Goal: Task Accomplishment & Management: Complete application form

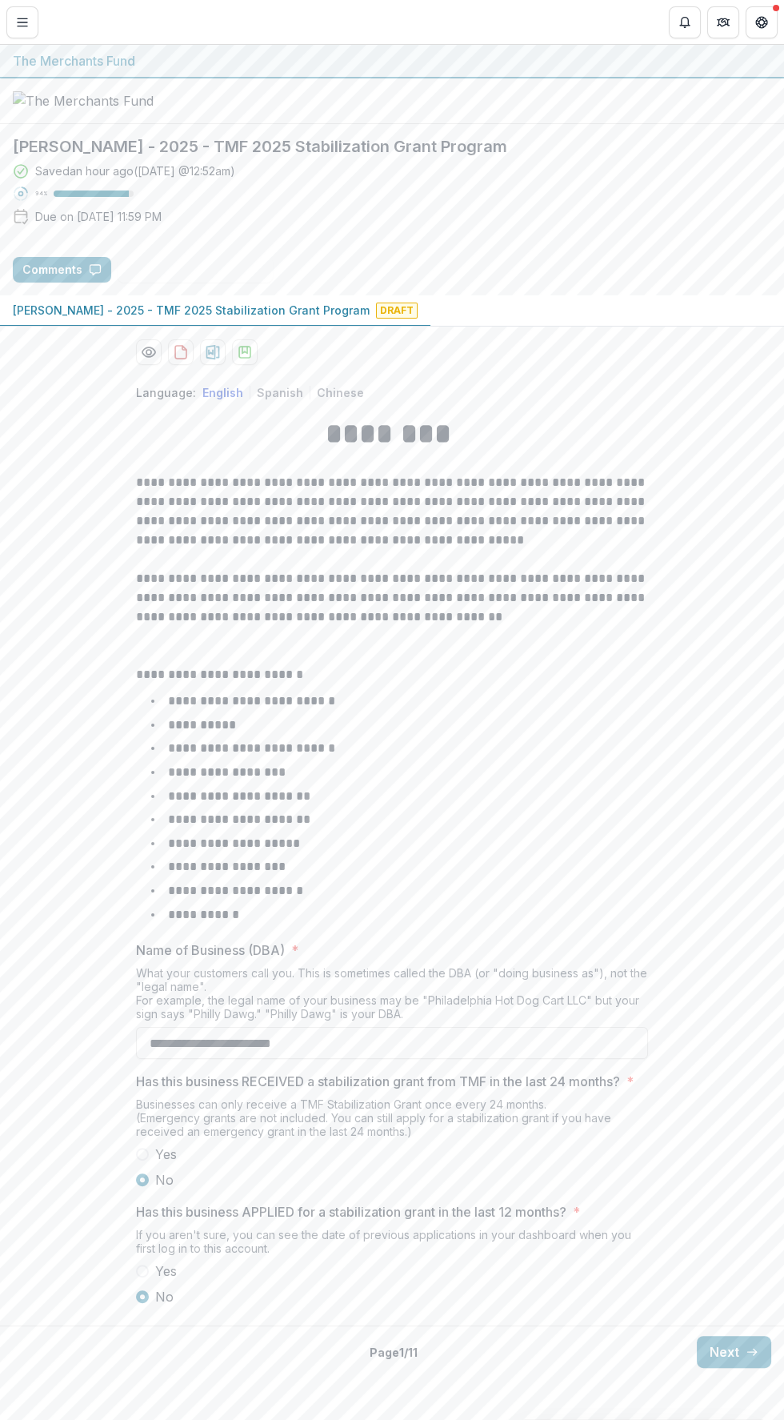
scroll to position [34, 0]
click at [746, 1358] on icon "button" at bounding box center [752, 1351] width 13 height 13
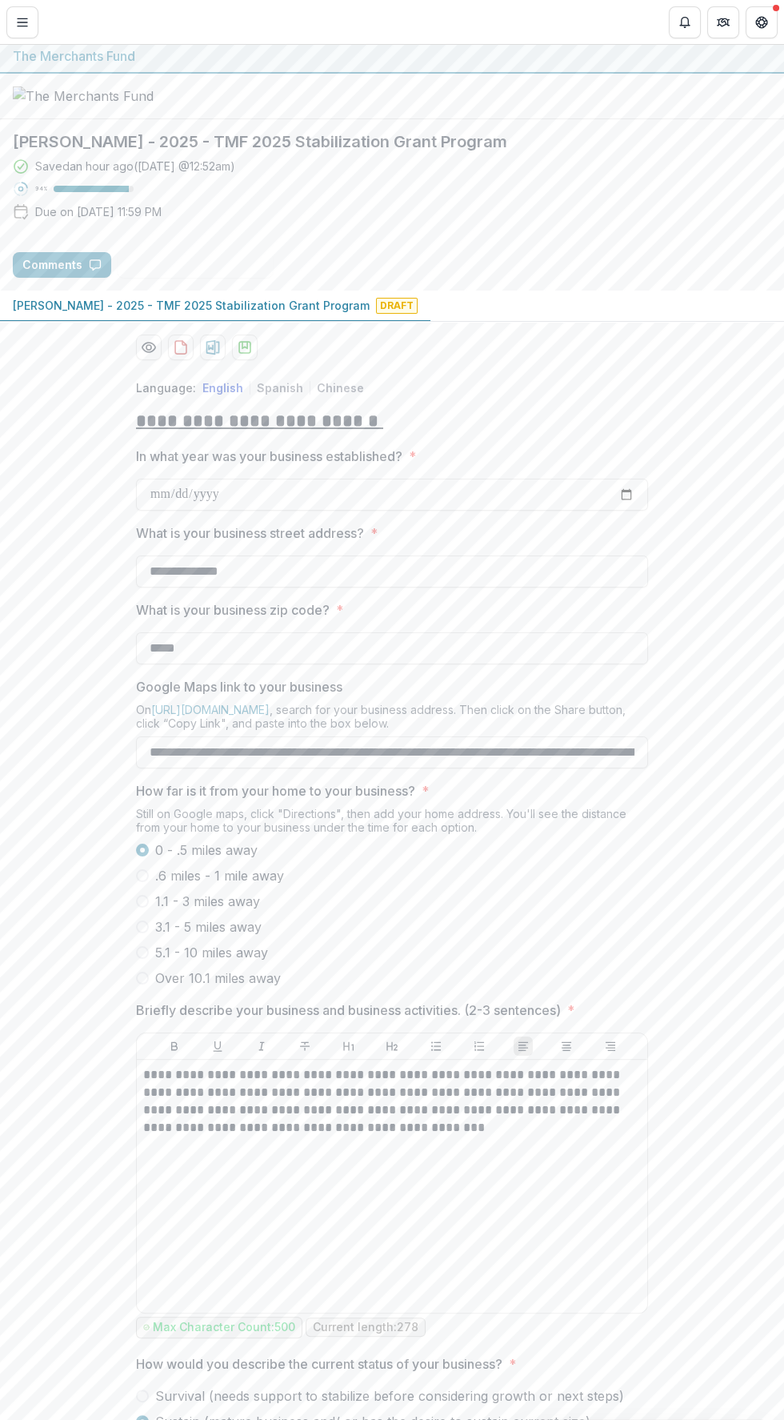
scroll to position [170, 0]
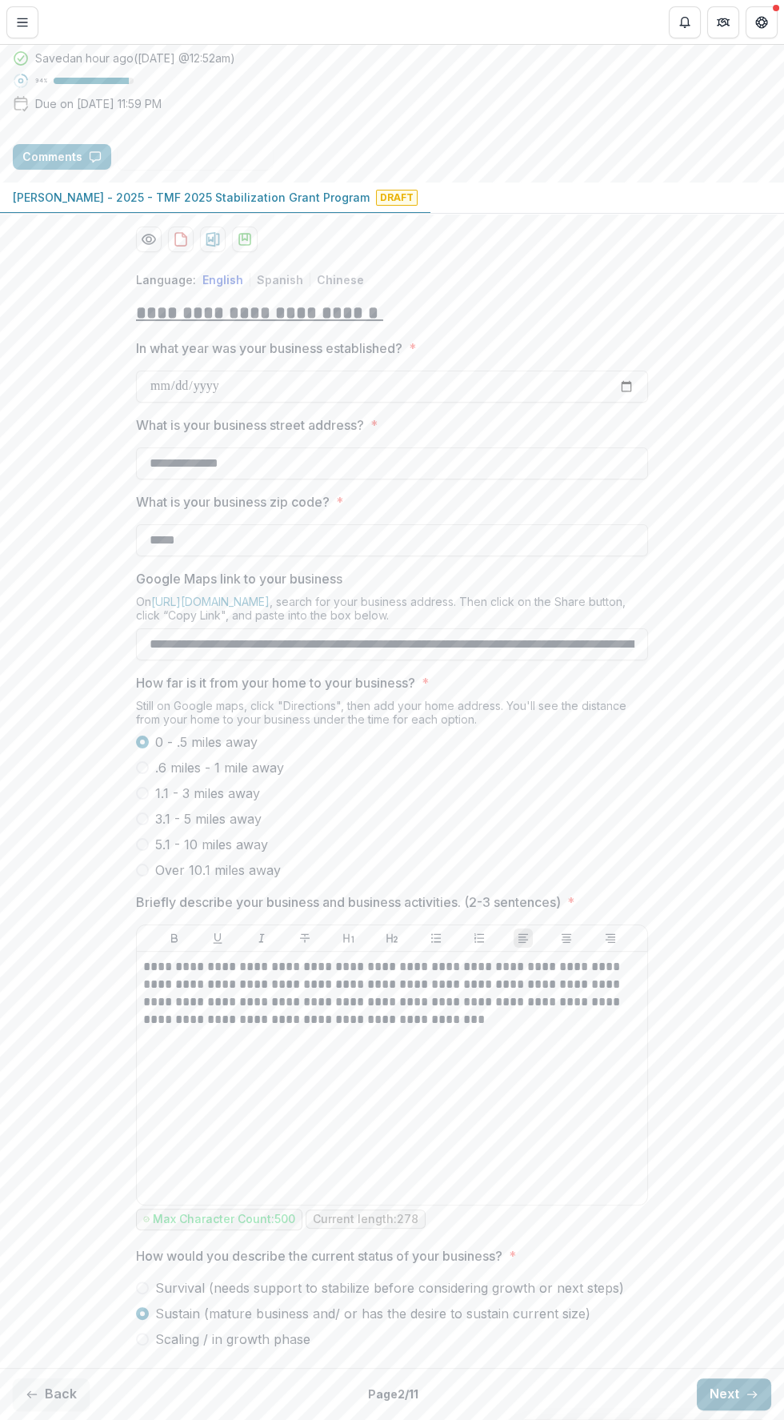
click at [736, 1393] on button "Next" at bounding box center [734, 1394] width 74 height 32
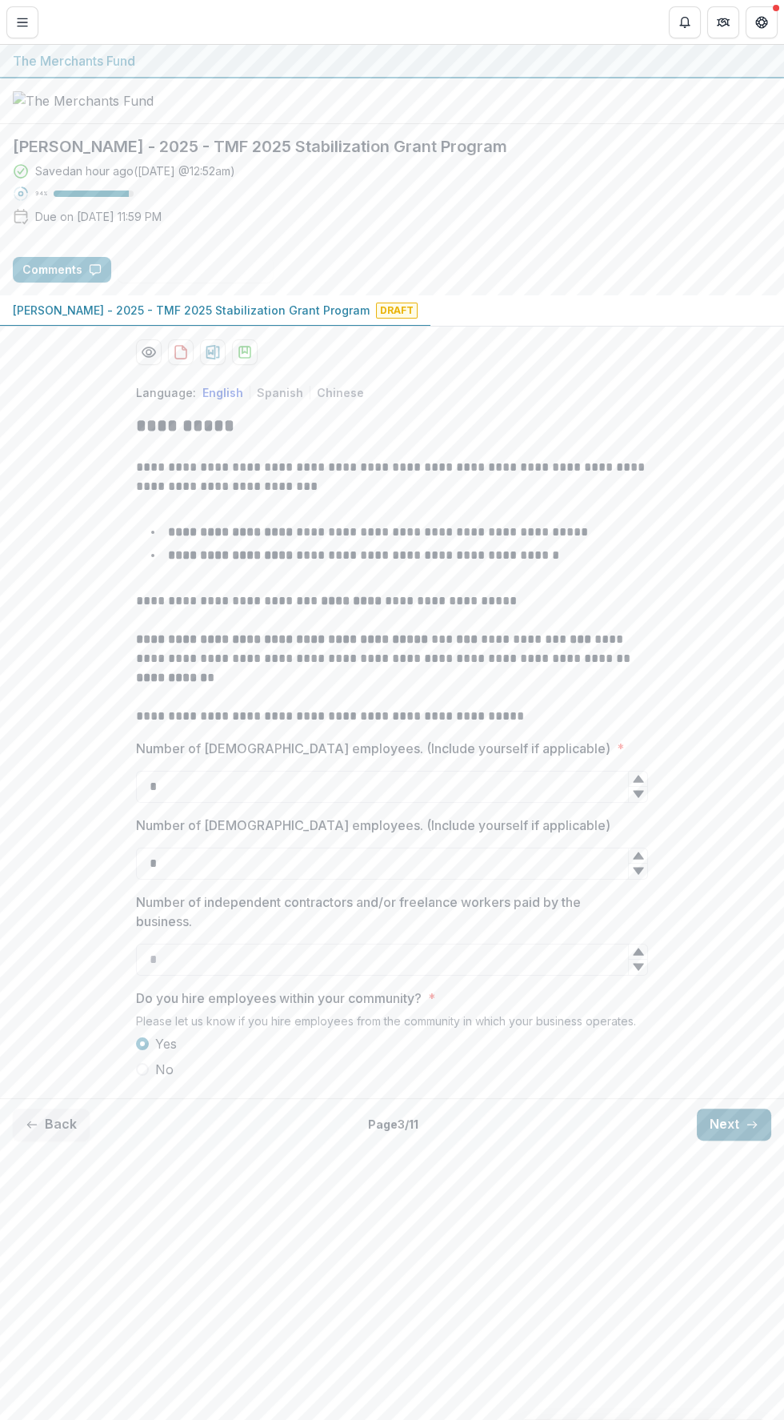
click at [752, 1125] on line "button" at bounding box center [752, 1125] width 9 height 0
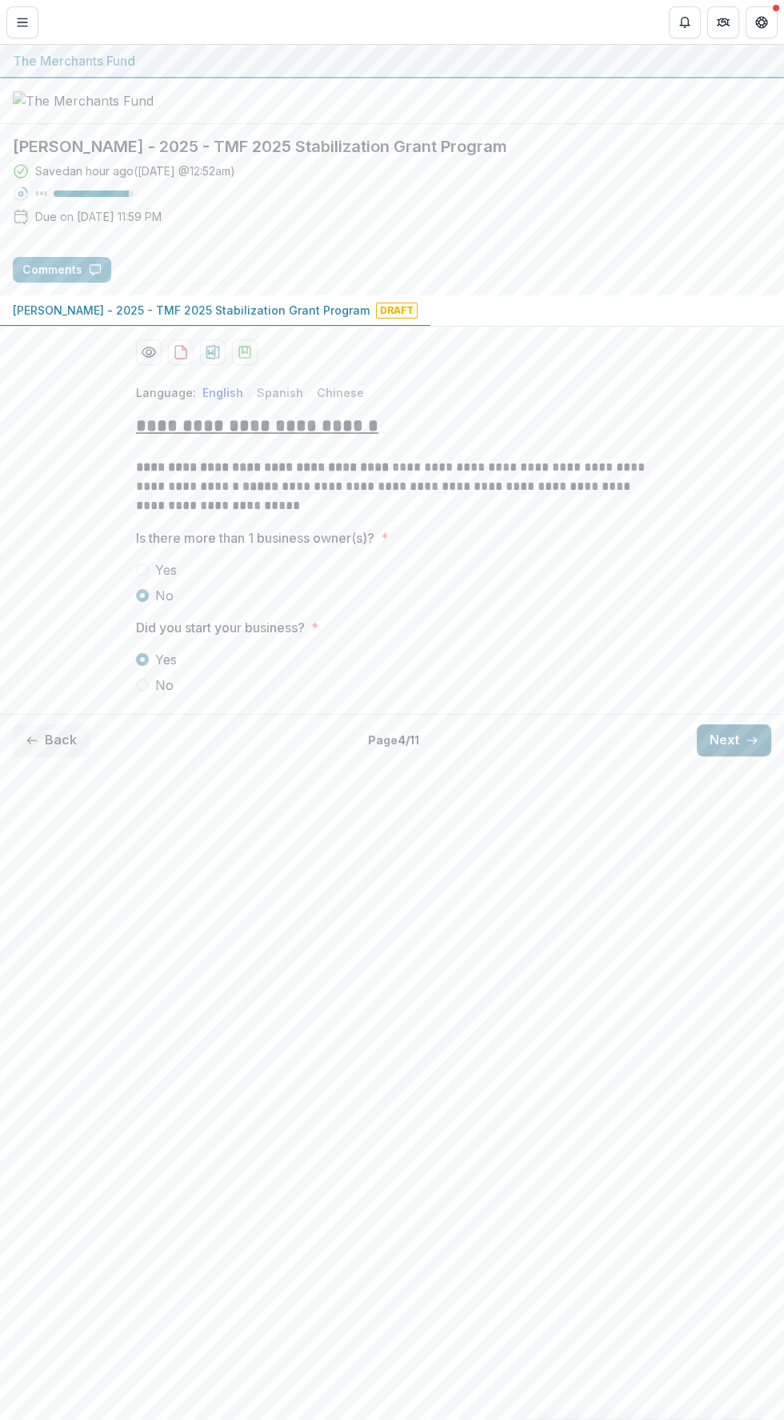
click at [752, 740] on line "button" at bounding box center [752, 740] width 9 height 0
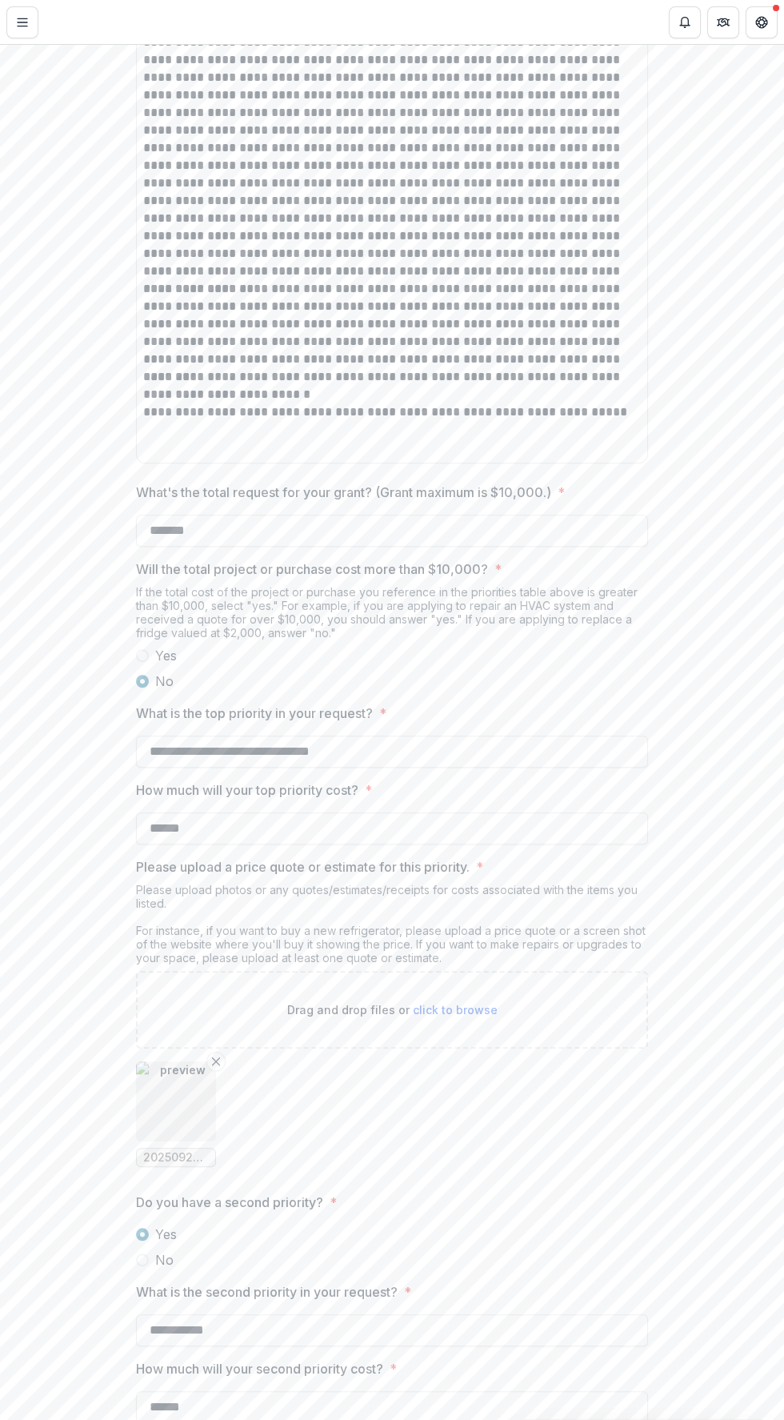
scroll to position [2391, 0]
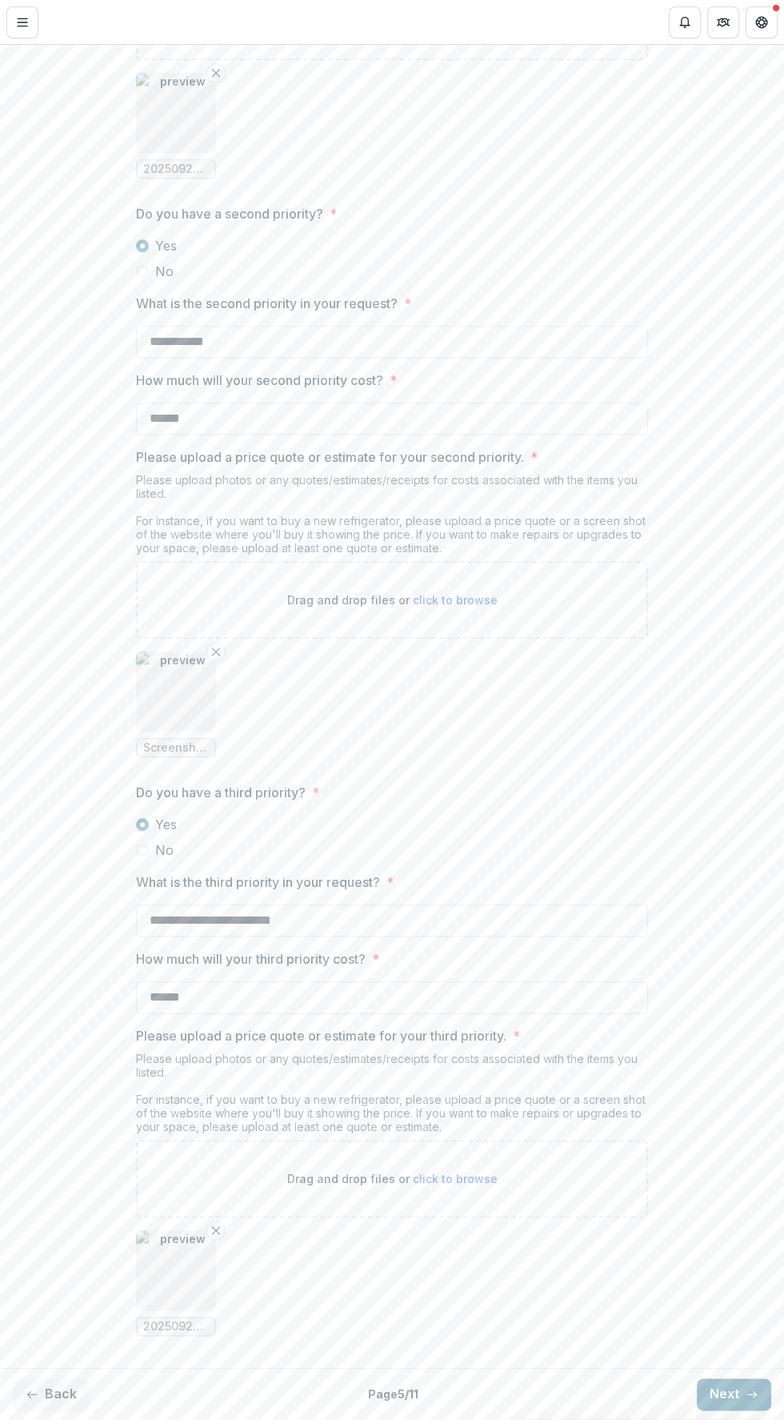
click at [748, 1394] on line "button" at bounding box center [752, 1394] width 9 height 0
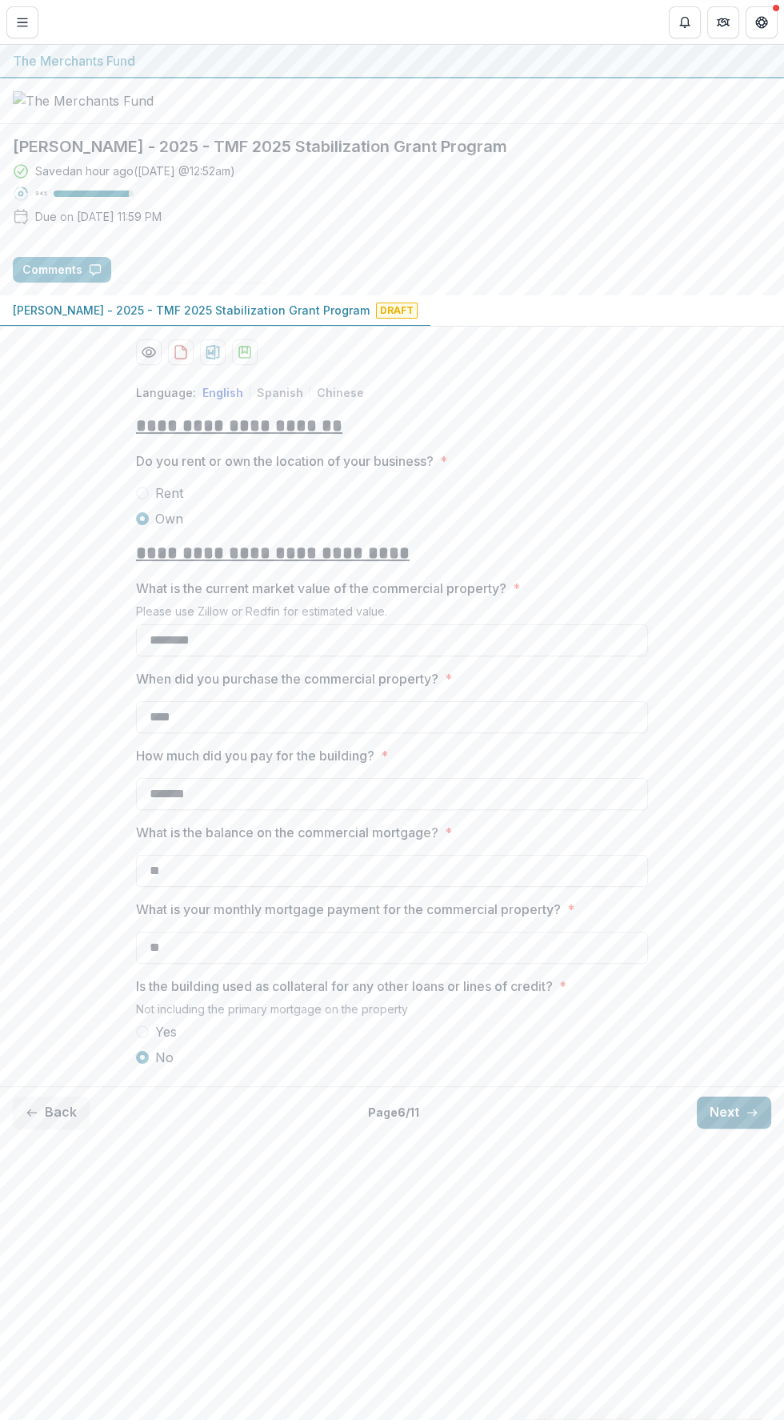
scroll to position [0, 0]
click at [737, 1129] on button "Next" at bounding box center [734, 1113] width 74 height 32
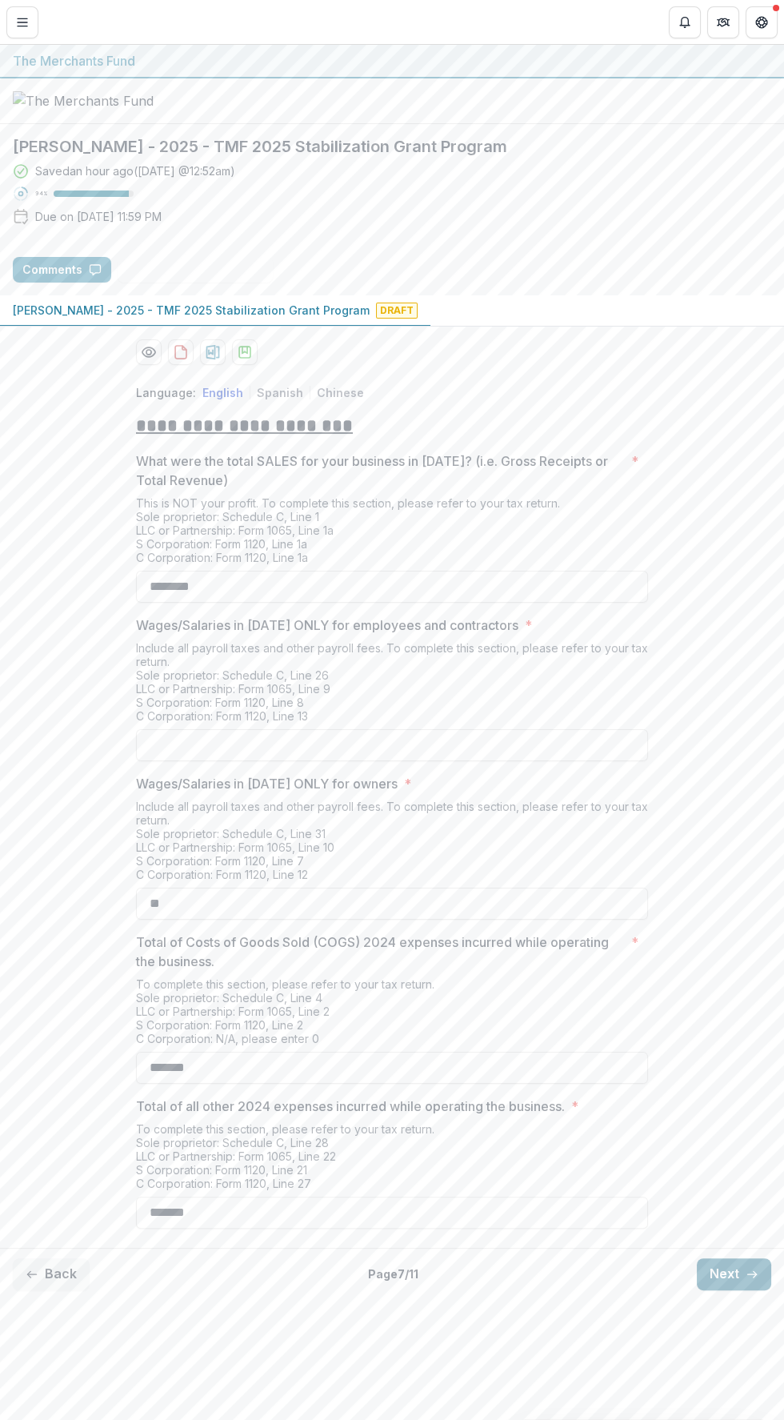
click at [743, 1290] on button "Next" at bounding box center [734, 1274] width 74 height 32
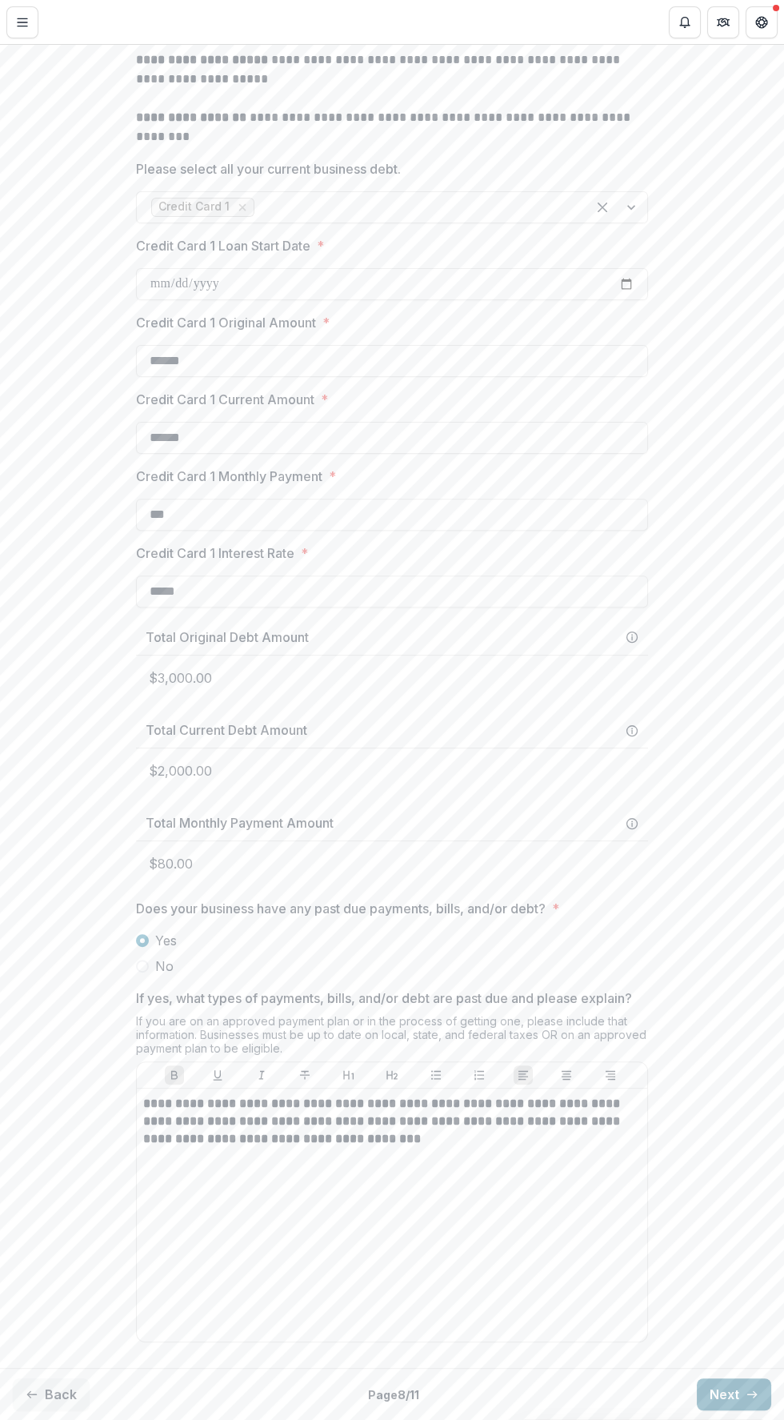
click at [748, 1394] on line "button" at bounding box center [752, 1394] width 9 height 0
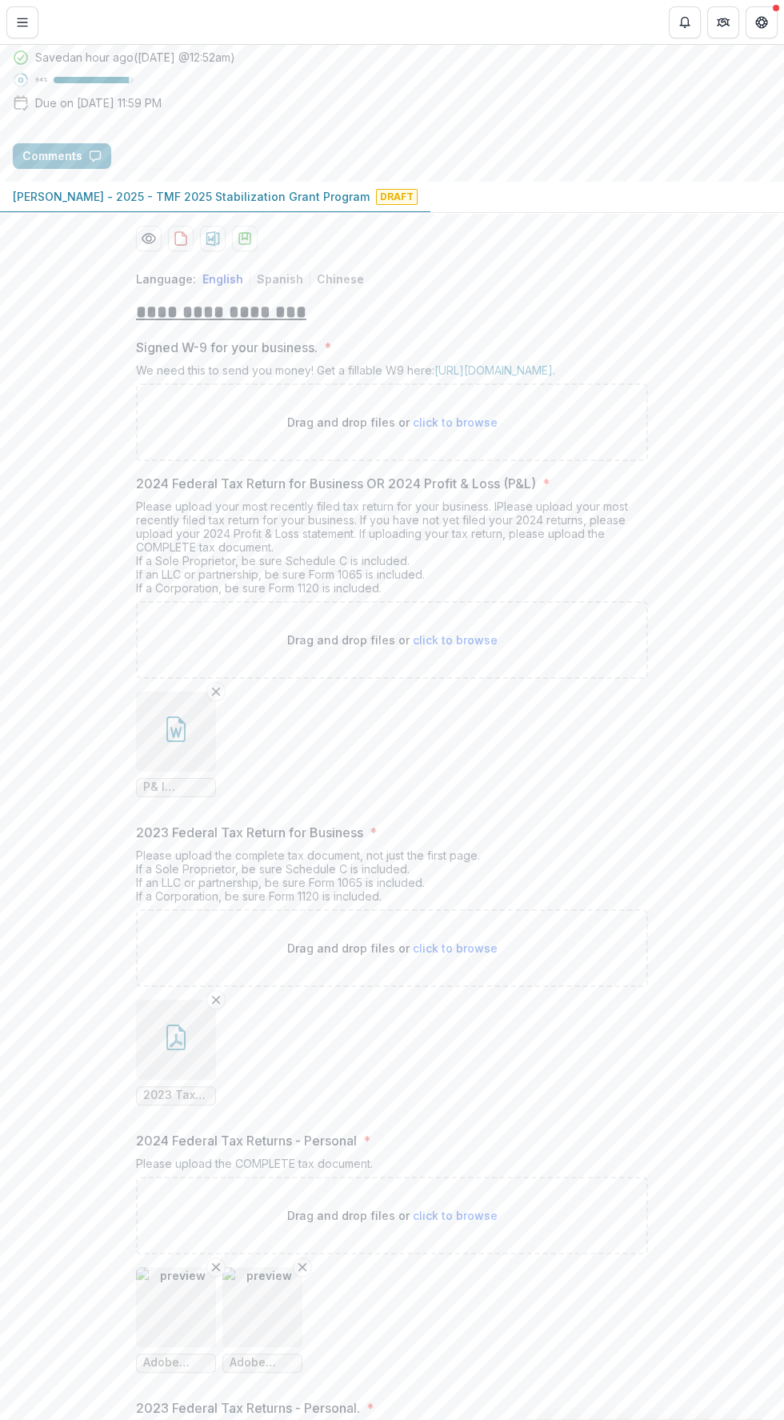
scroll to position [114, 0]
click at [474, 460] on div "Drag and drop files or click to browse" at bounding box center [392, 422] width 512 height 78
type input "**********"
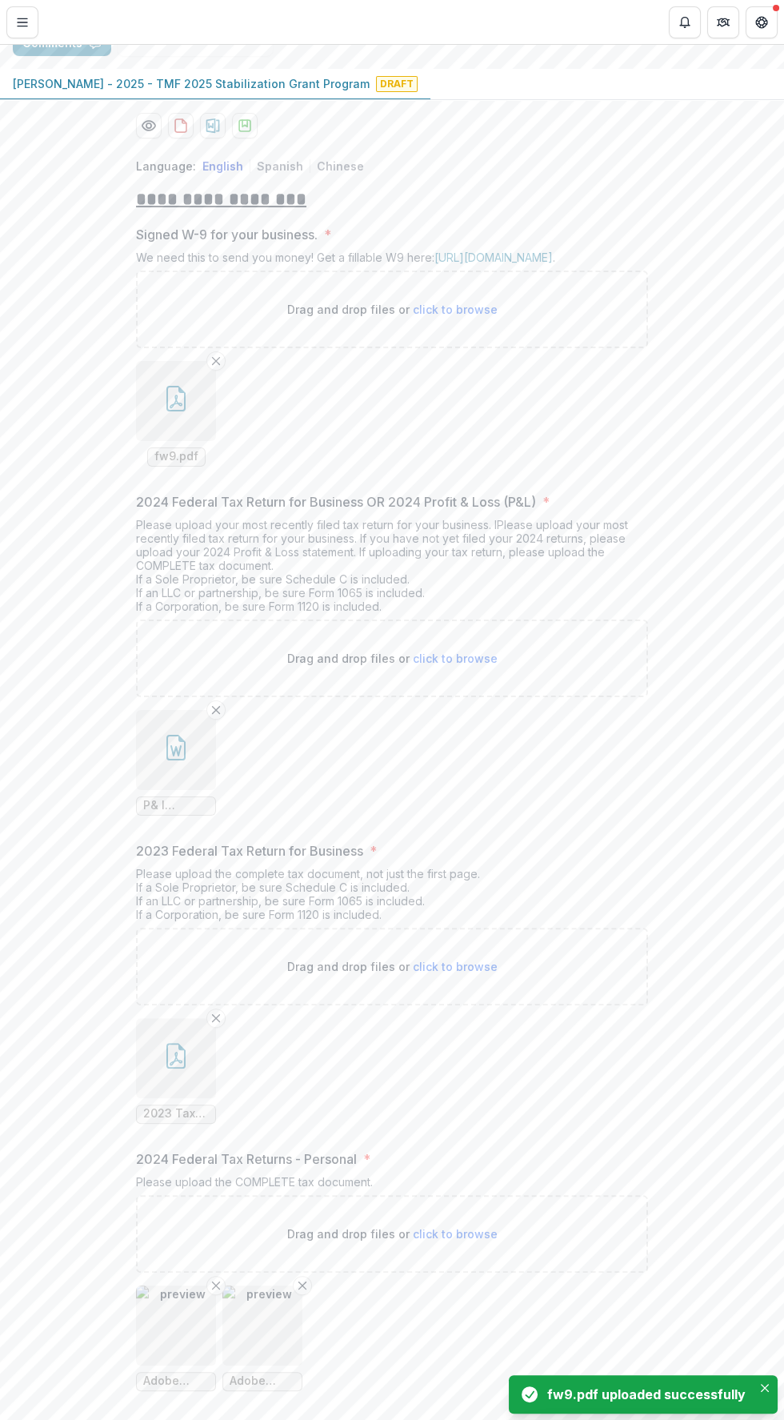
scroll to position [227, 0]
click at [190, 440] on button "button" at bounding box center [176, 400] width 80 height 80
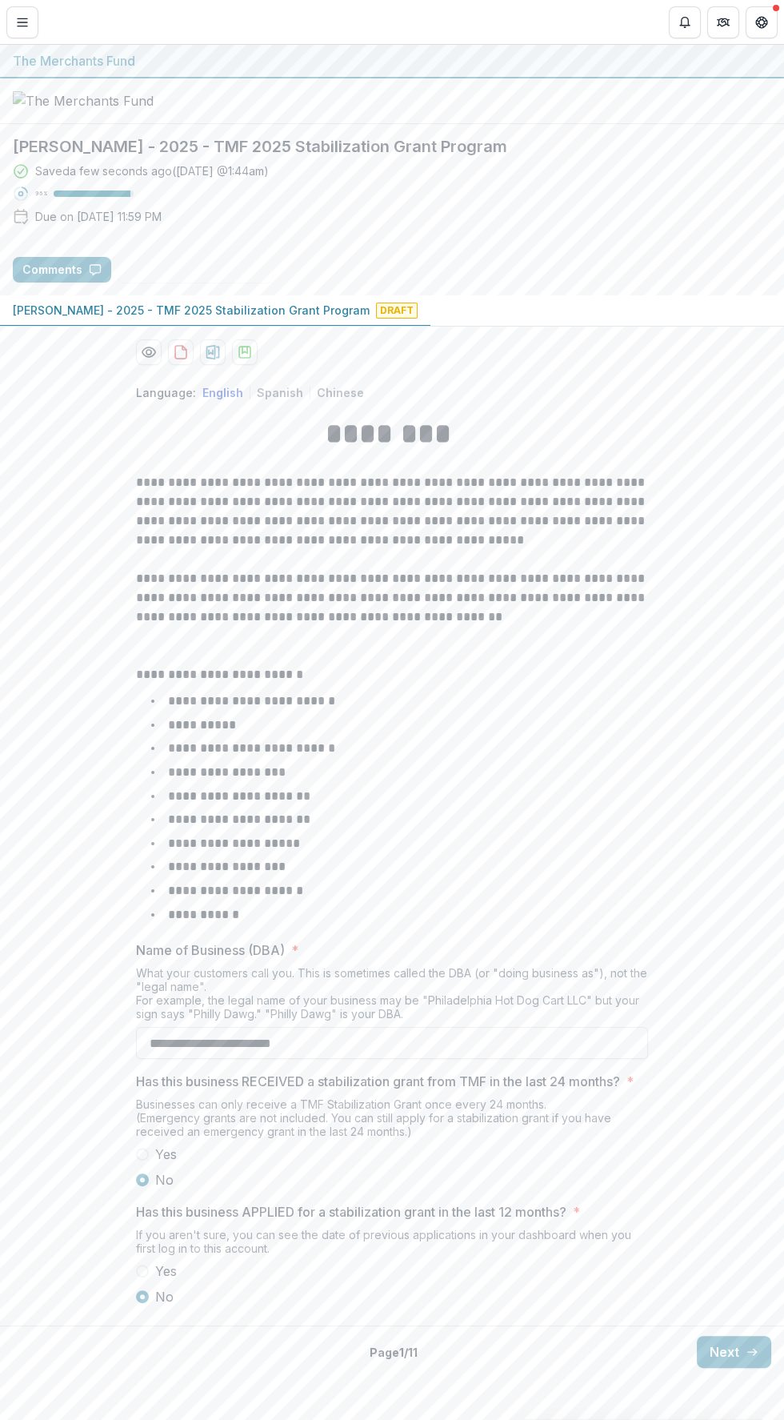
scroll to position [34, 0]
click at [722, 1368] on button "Next" at bounding box center [734, 1352] width 74 height 32
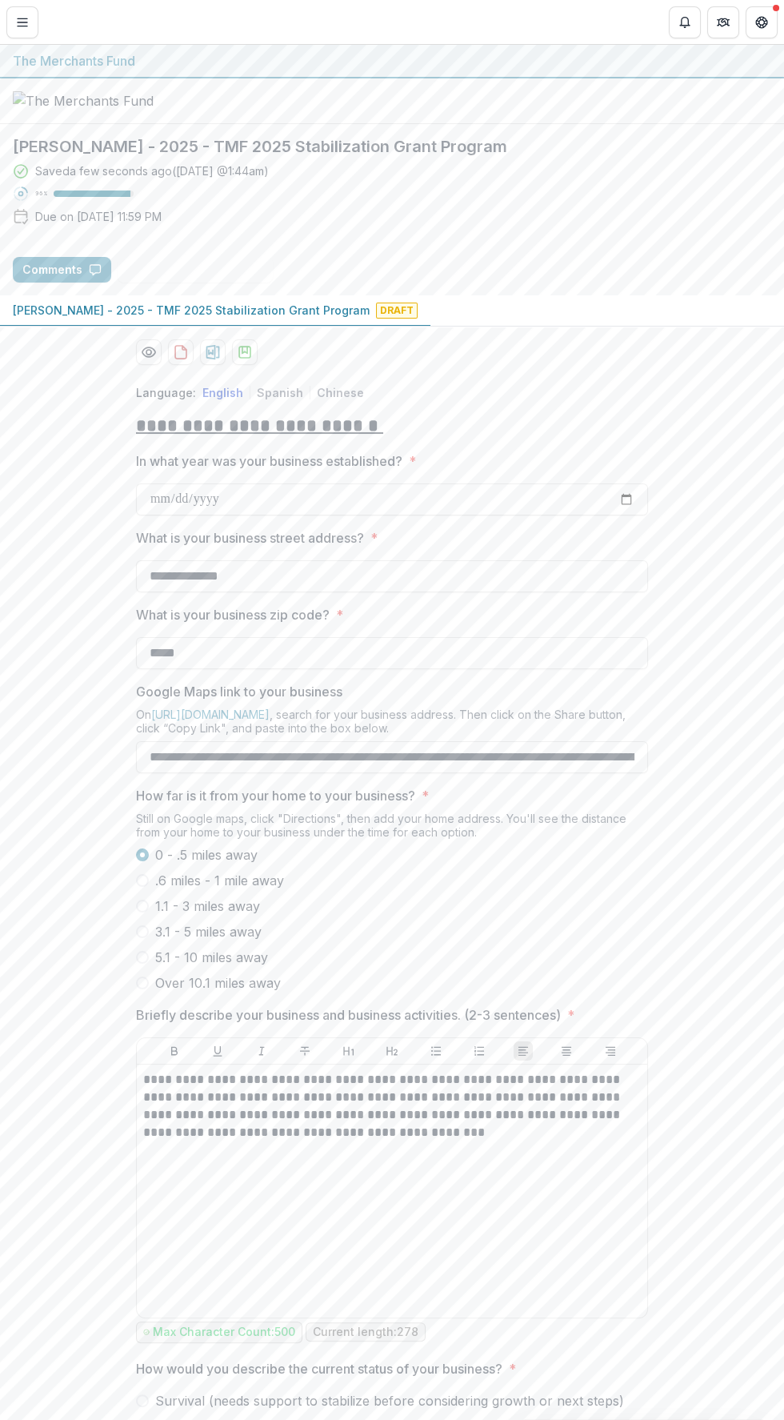
scroll to position [170, 0]
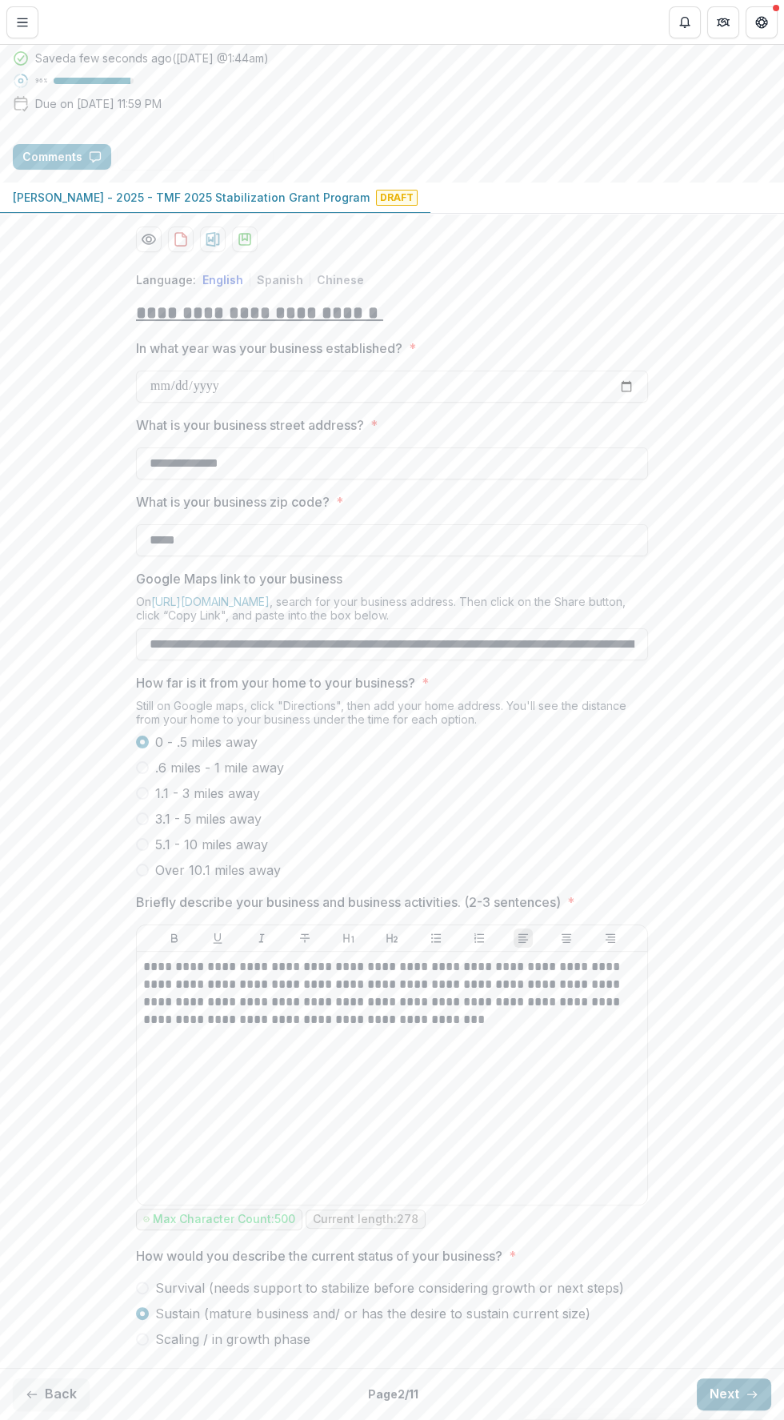
click at [748, 1394] on line "button" at bounding box center [752, 1394] width 9 height 0
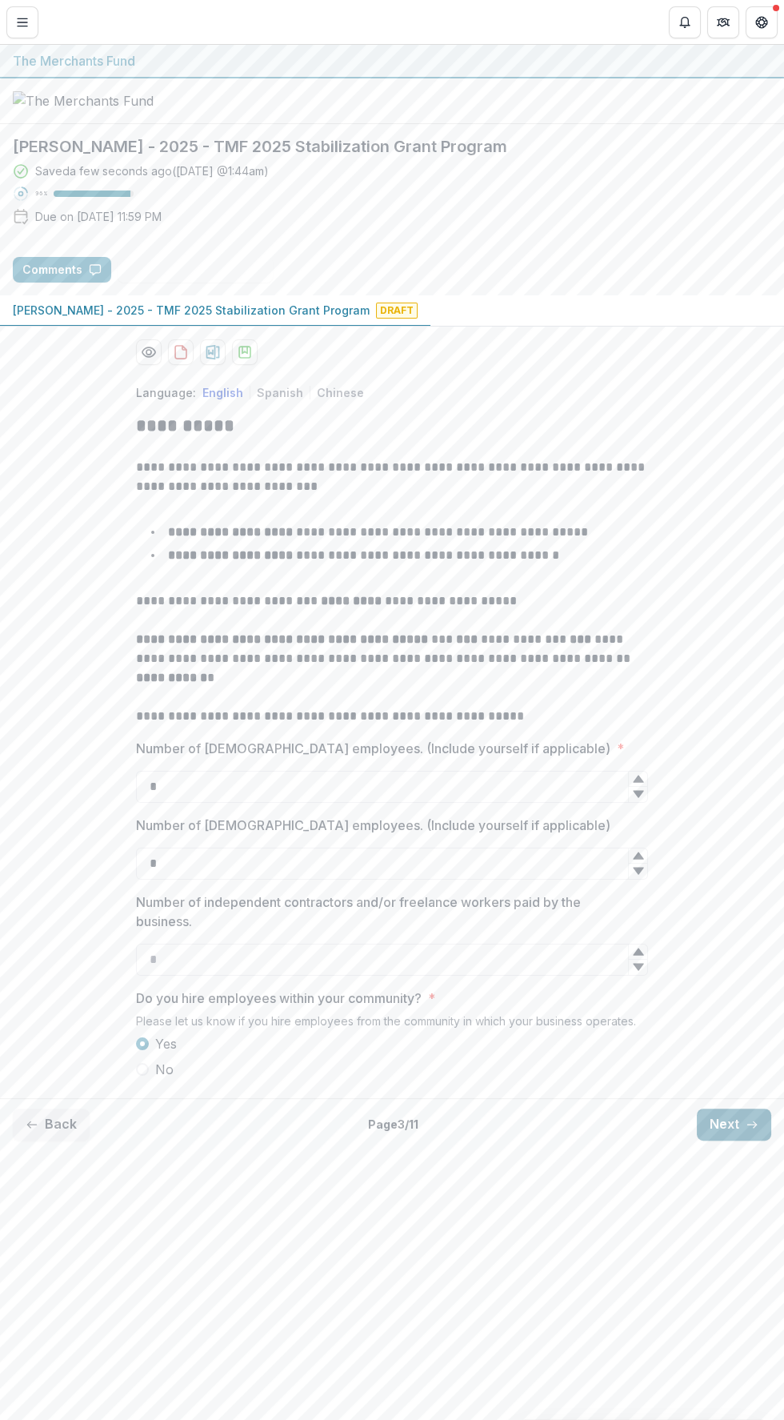
scroll to position [0, 0]
click at [736, 1141] on button "Next" at bounding box center [734, 1125] width 74 height 32
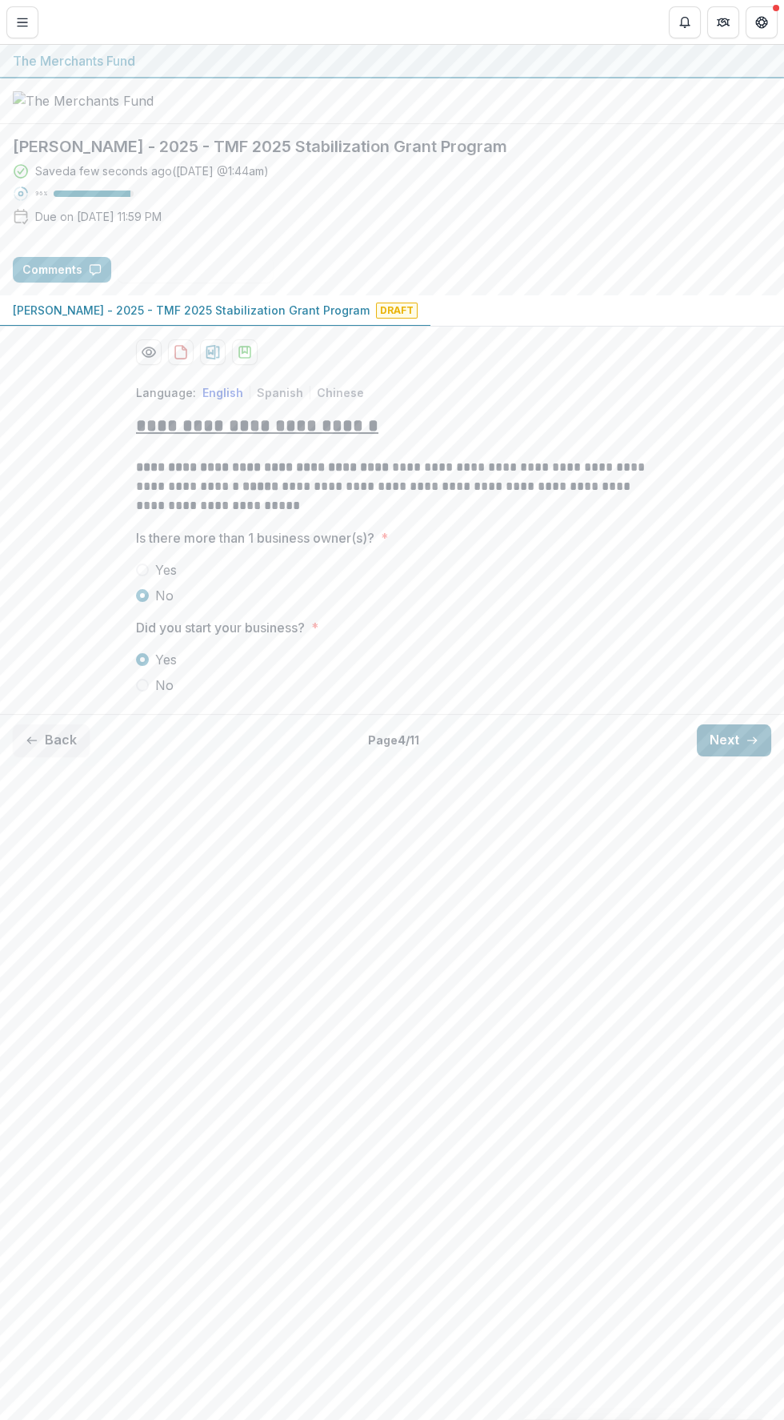
click at [716, 756] on button "Next" at bounding box center [734, 740] width 74 height 32
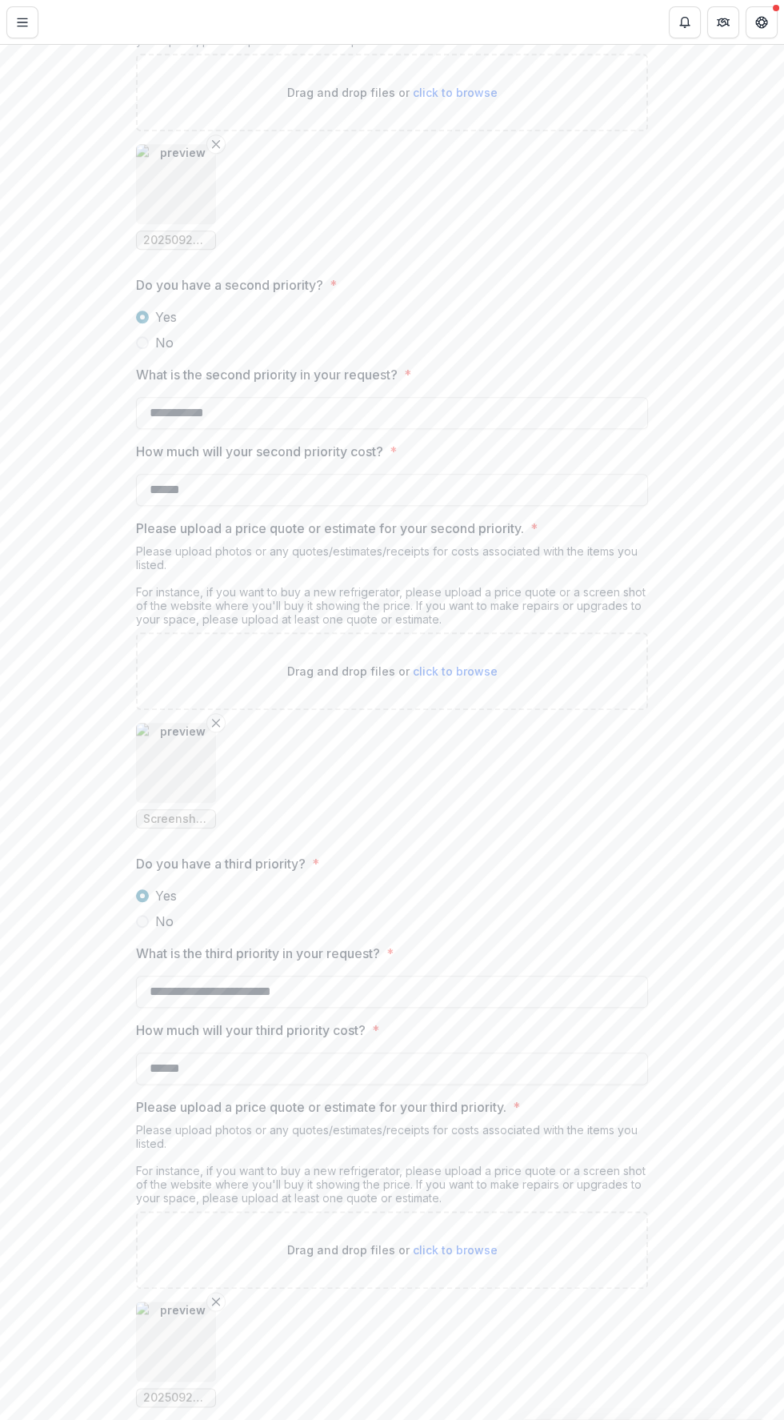
scroll to position [2391, 0]
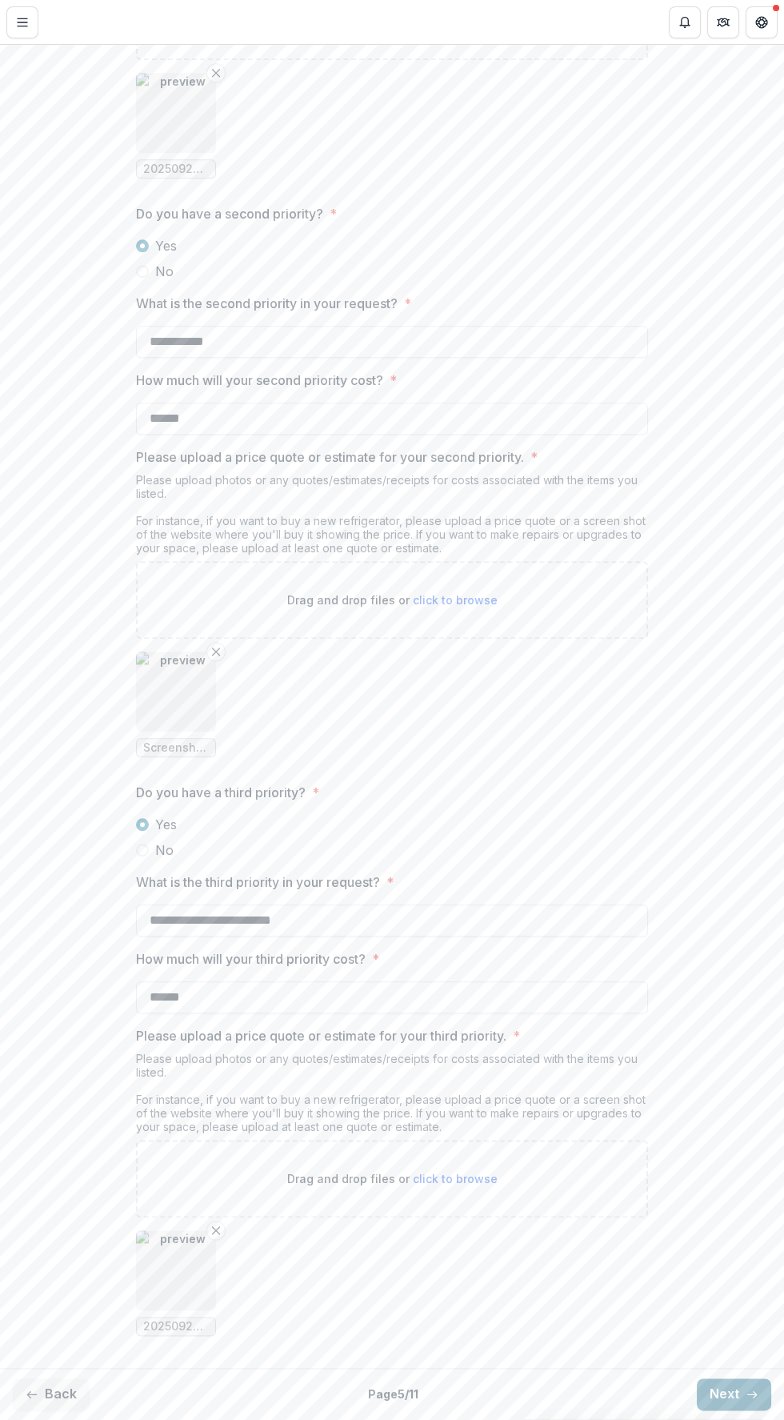
click at [748, 1394] on line "button" at bounding box center [752, 1394] width 9 height 0
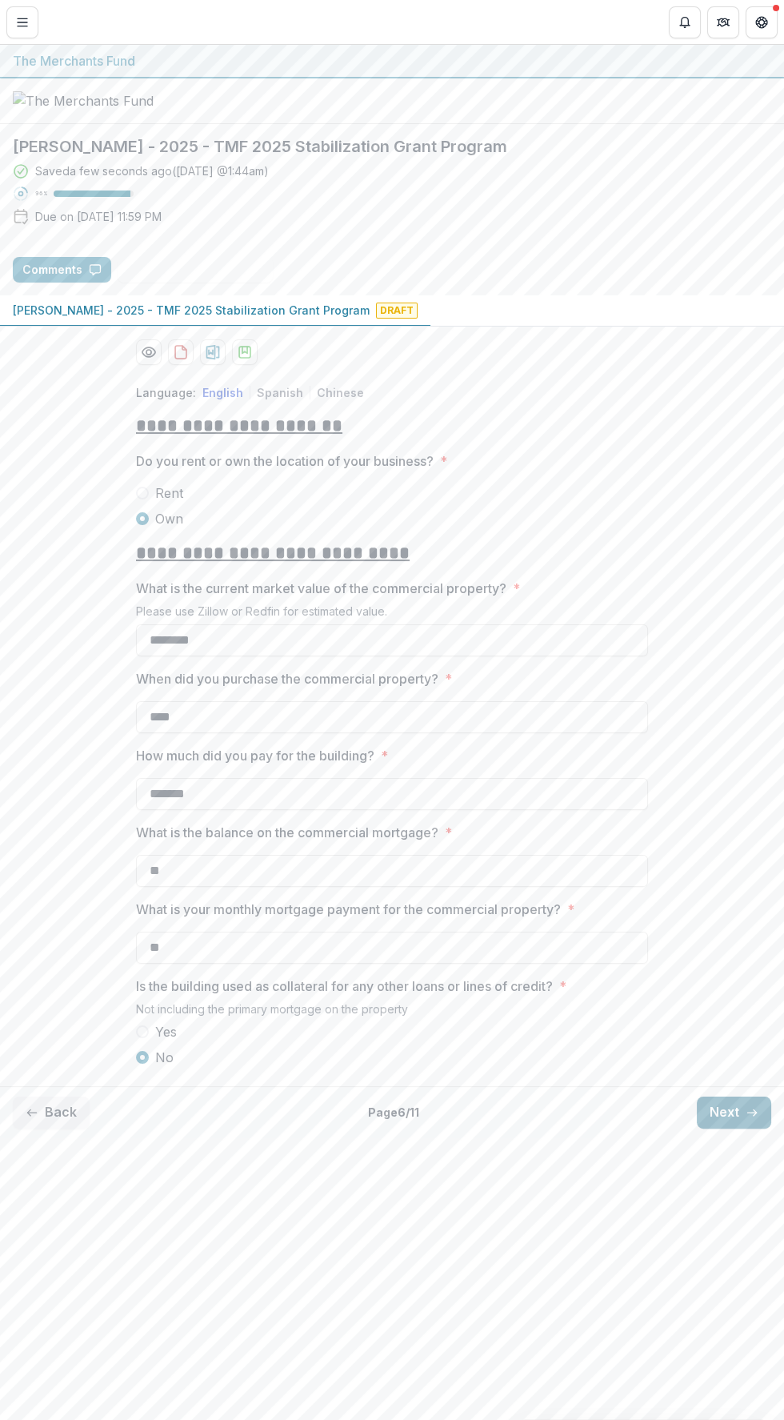
scroll to position [0, 0]
click at [752, 1113] on line "button" at bounding box center [752, 1113] width 9 height 0
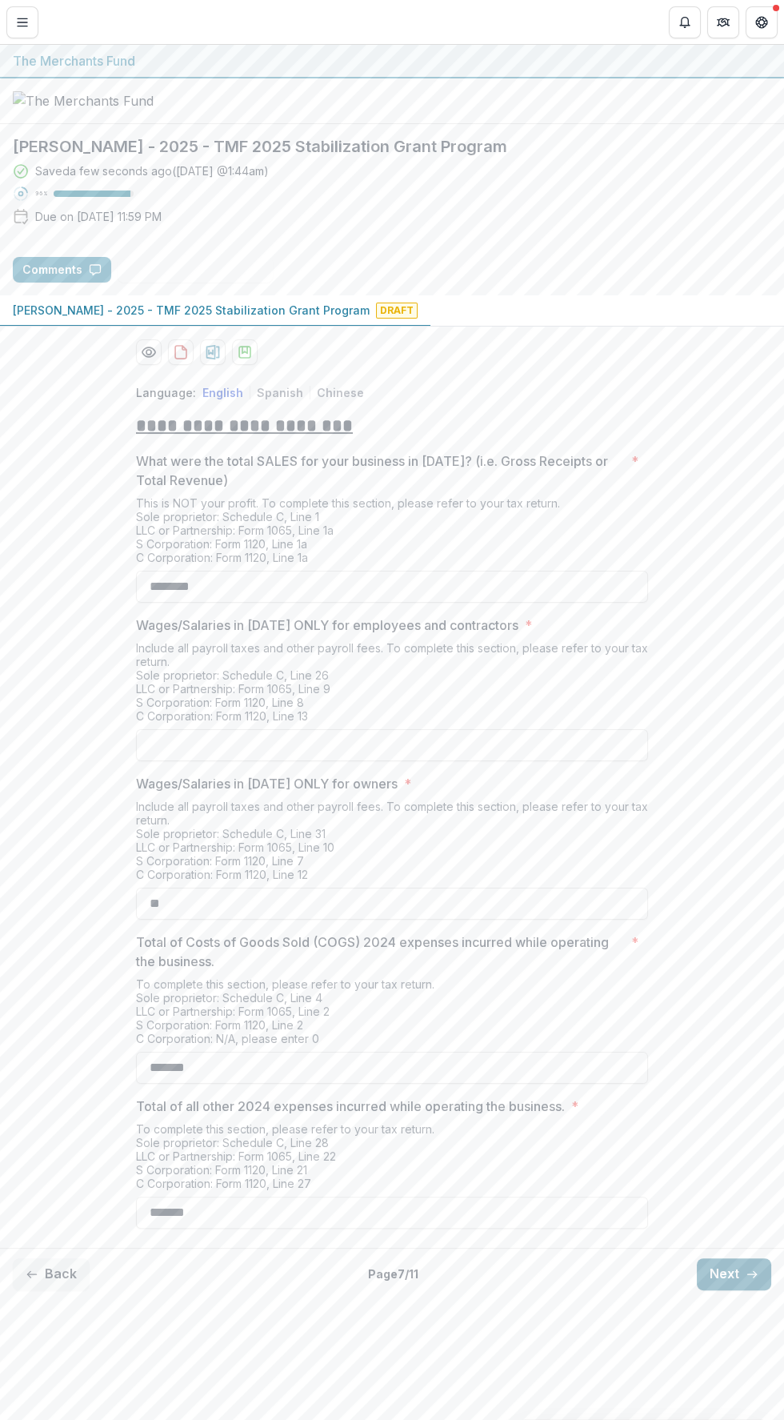
click at [746, 1281] on icon "button" at bounding box center [752, 1274] width 13 height 13
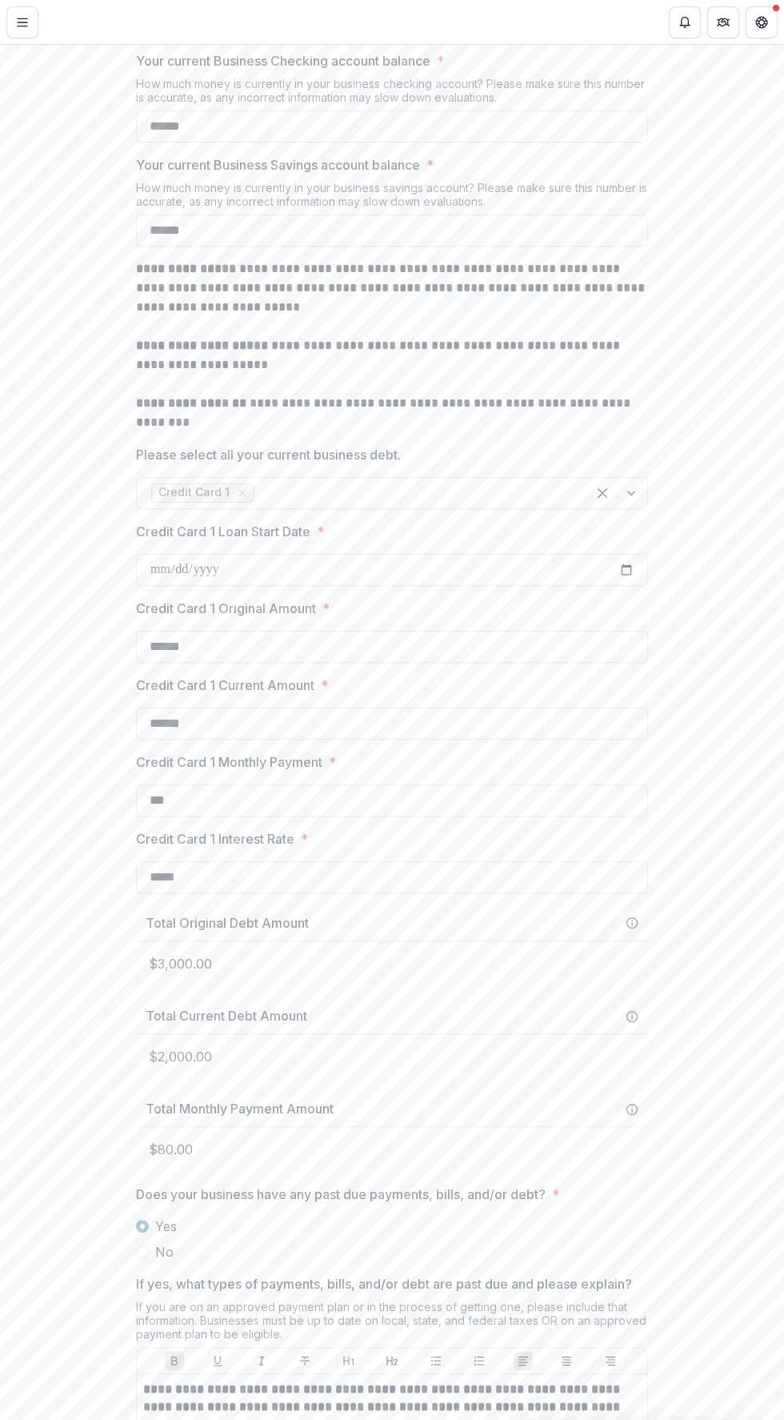
scroll to position [743, 0]
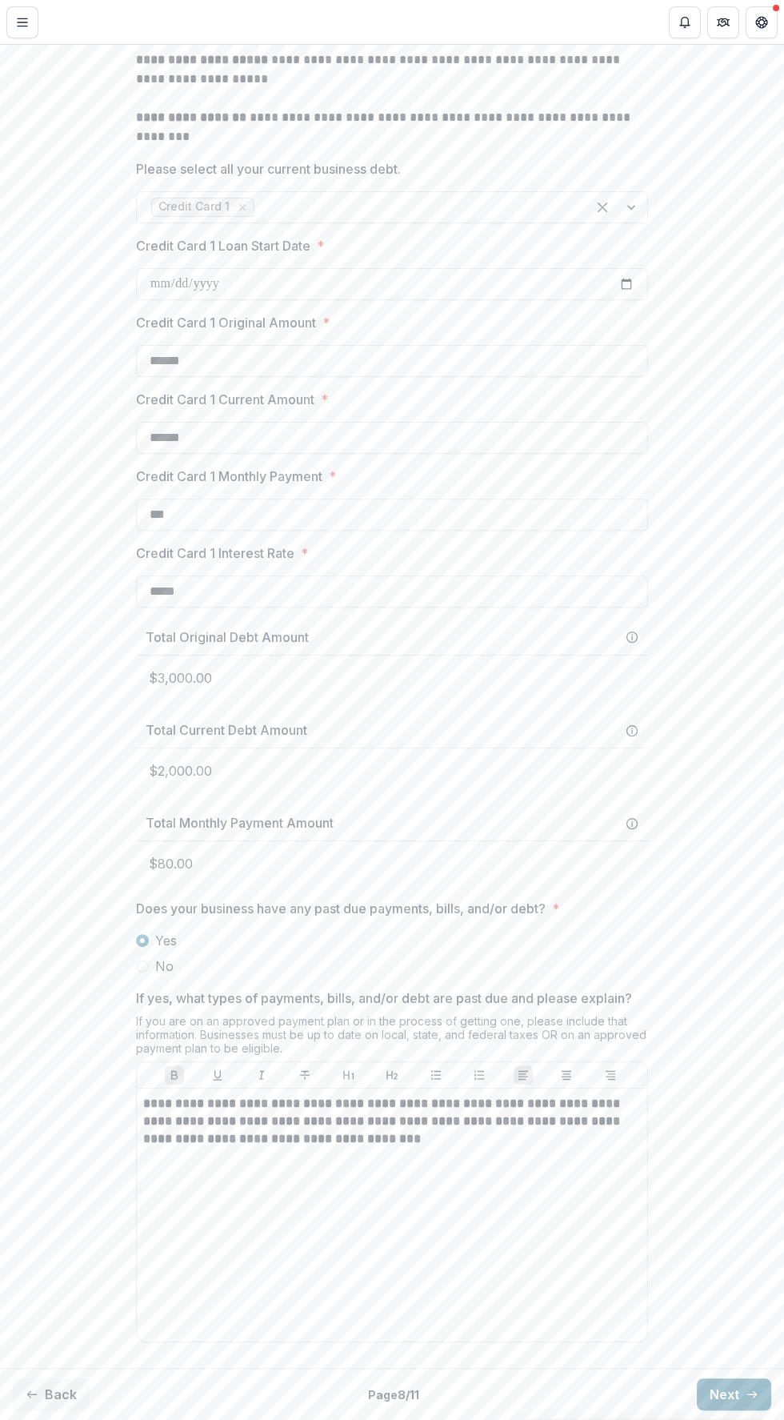
click at [748, 1394] on line "button" at bounding box center [752, 1394] width 9 height 0
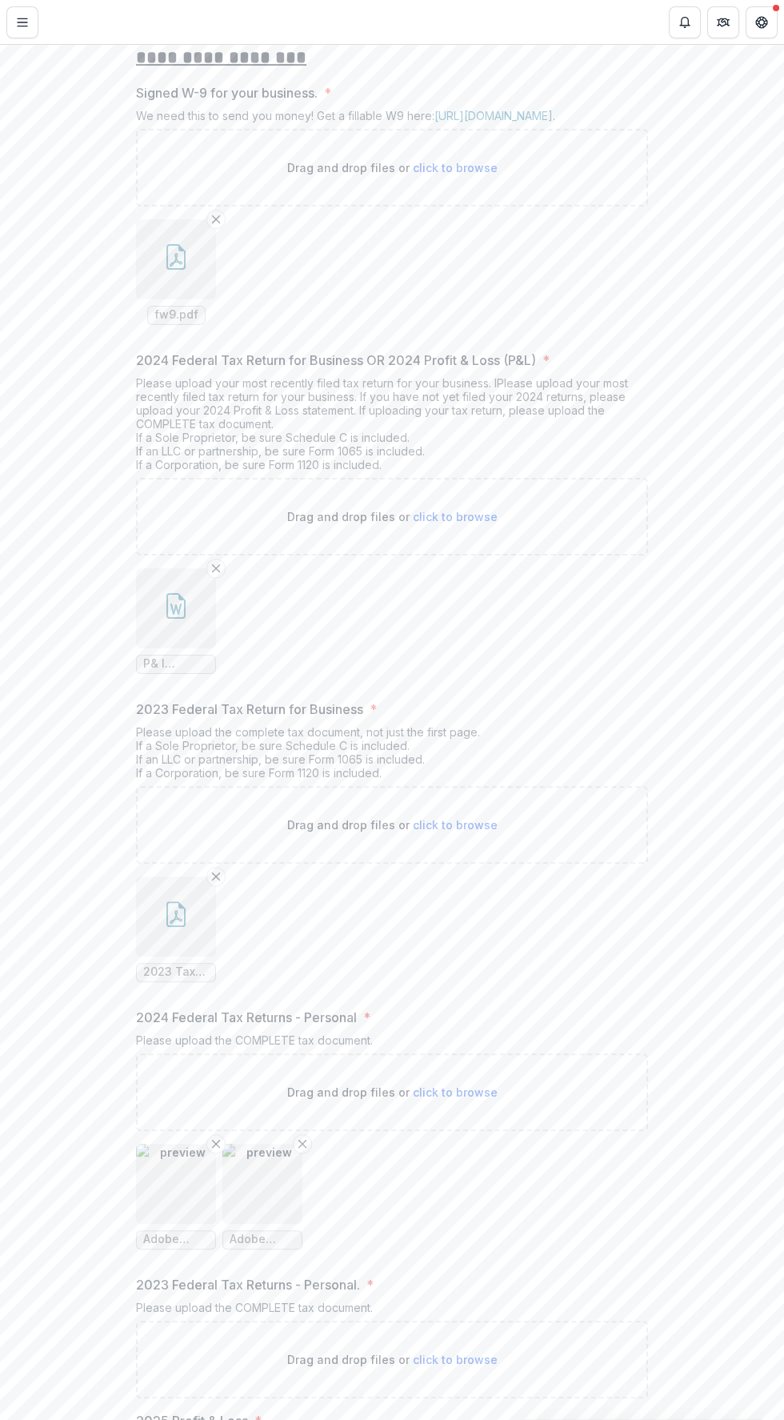
scroll to position [0, 0]
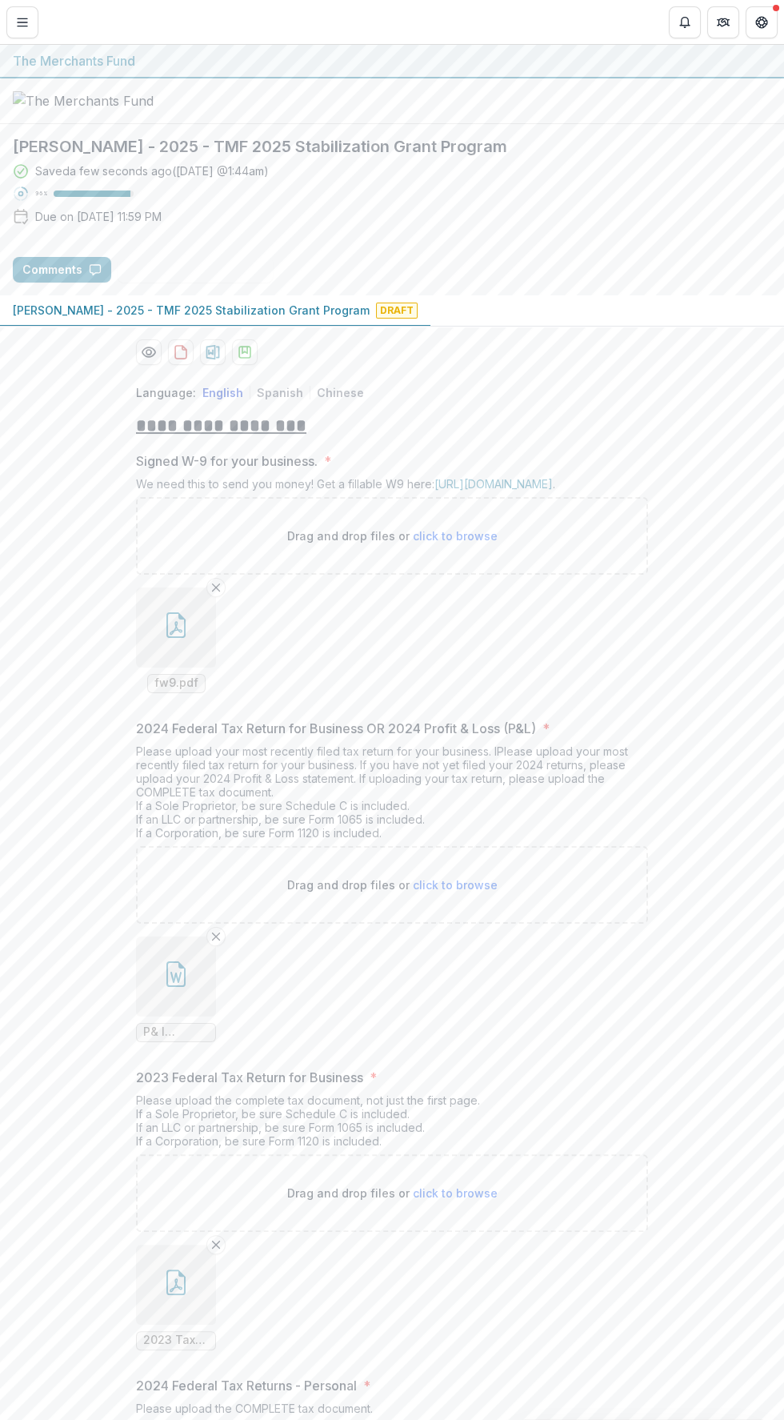
click at [172, 638] on icon "button" at bounding box center [175, 625] width 19 height 26
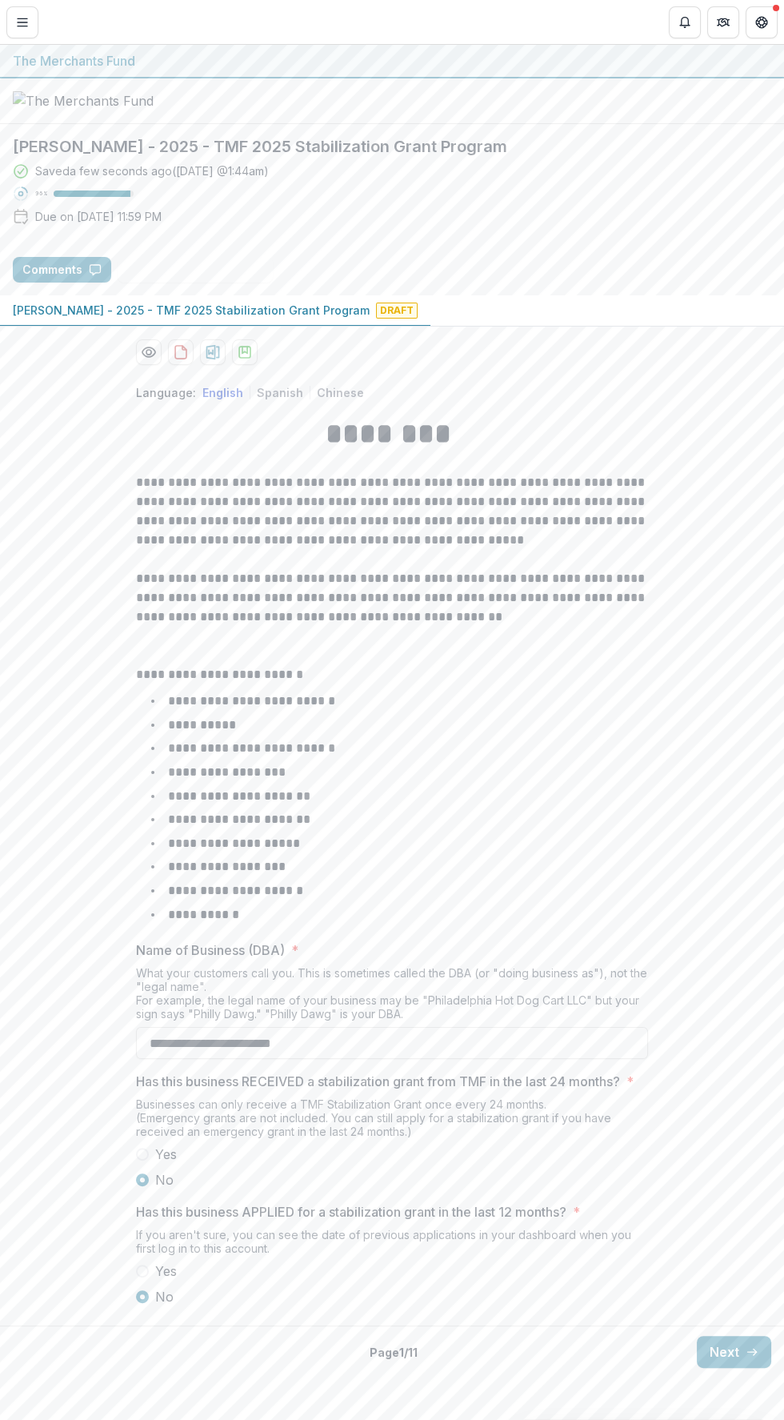
scroll to position [34, 0]
click at [748, 1352] on line "button" at bounding box center [752, 1352] width 9 height 0
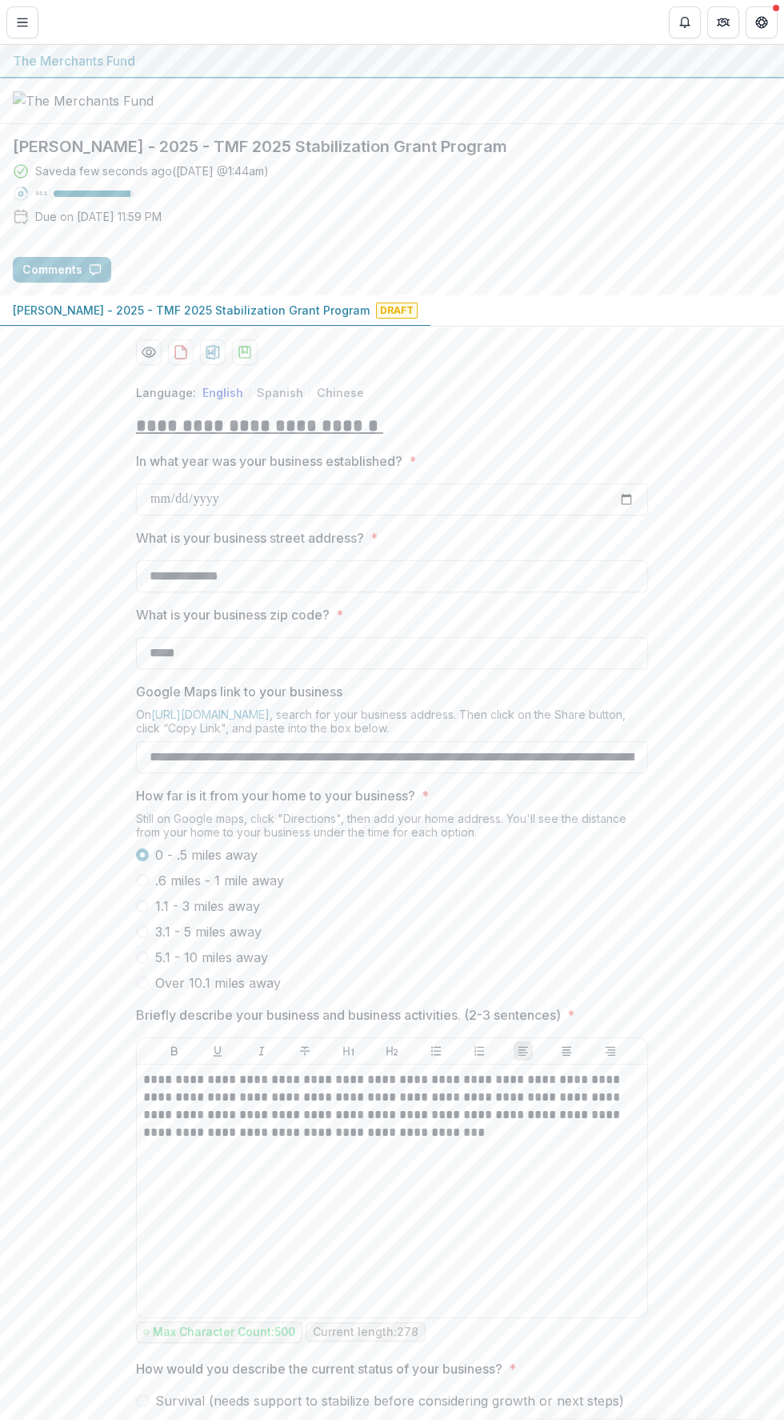
scroll to position [170, 0]
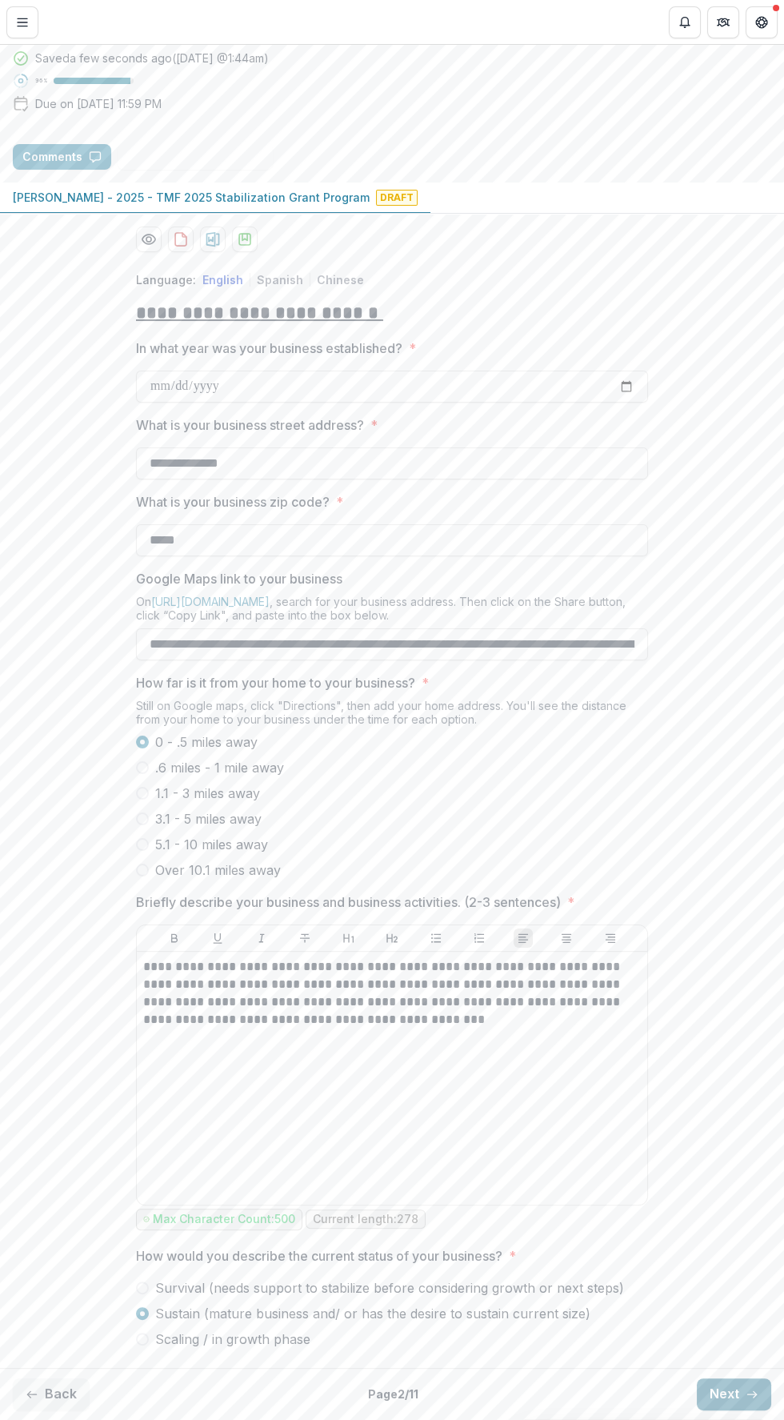
click at [748, 1394] on line "button" at bounding box center [752, 1394] width 9 height 0
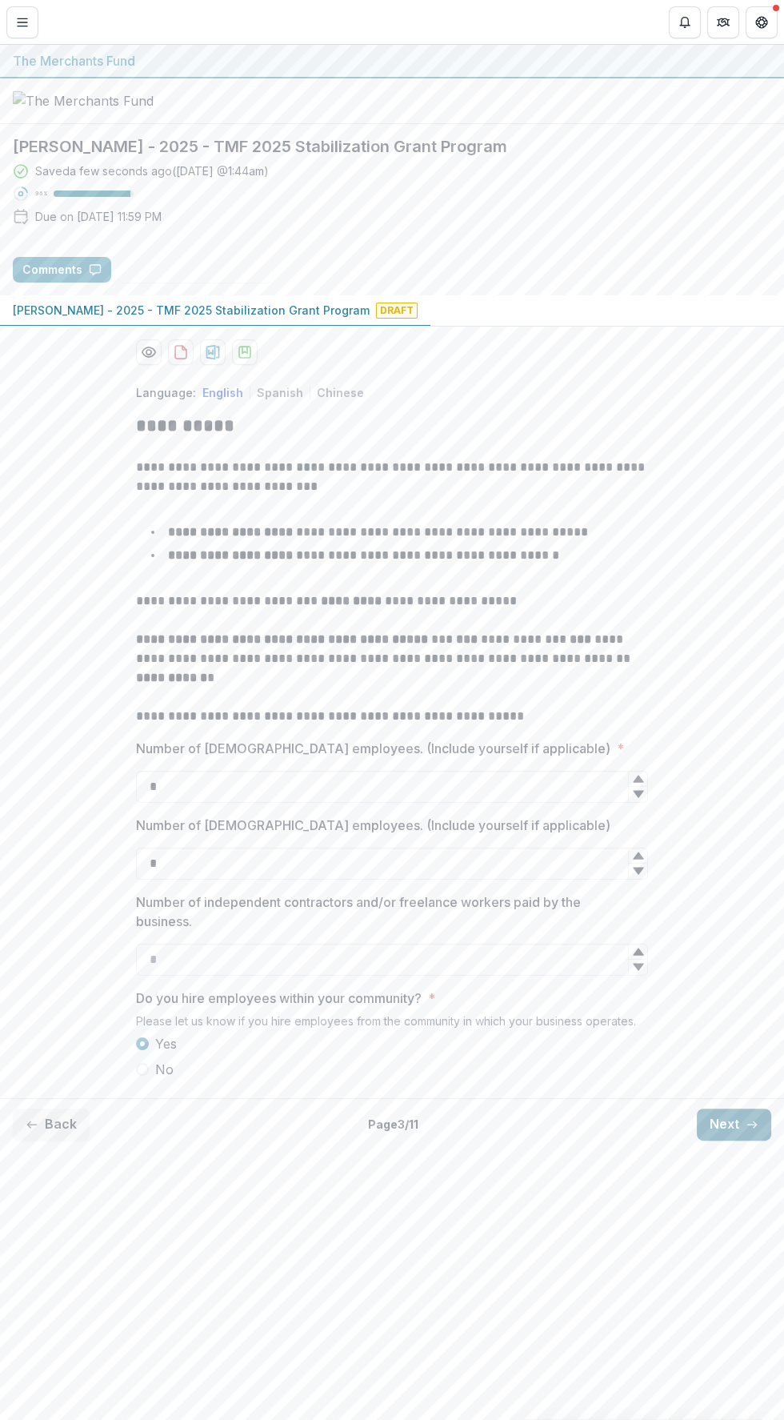
scroll to position [0, 0]
click at [752, 1125] on line "button" at bounding box center [752, 1125] width 9 height 0
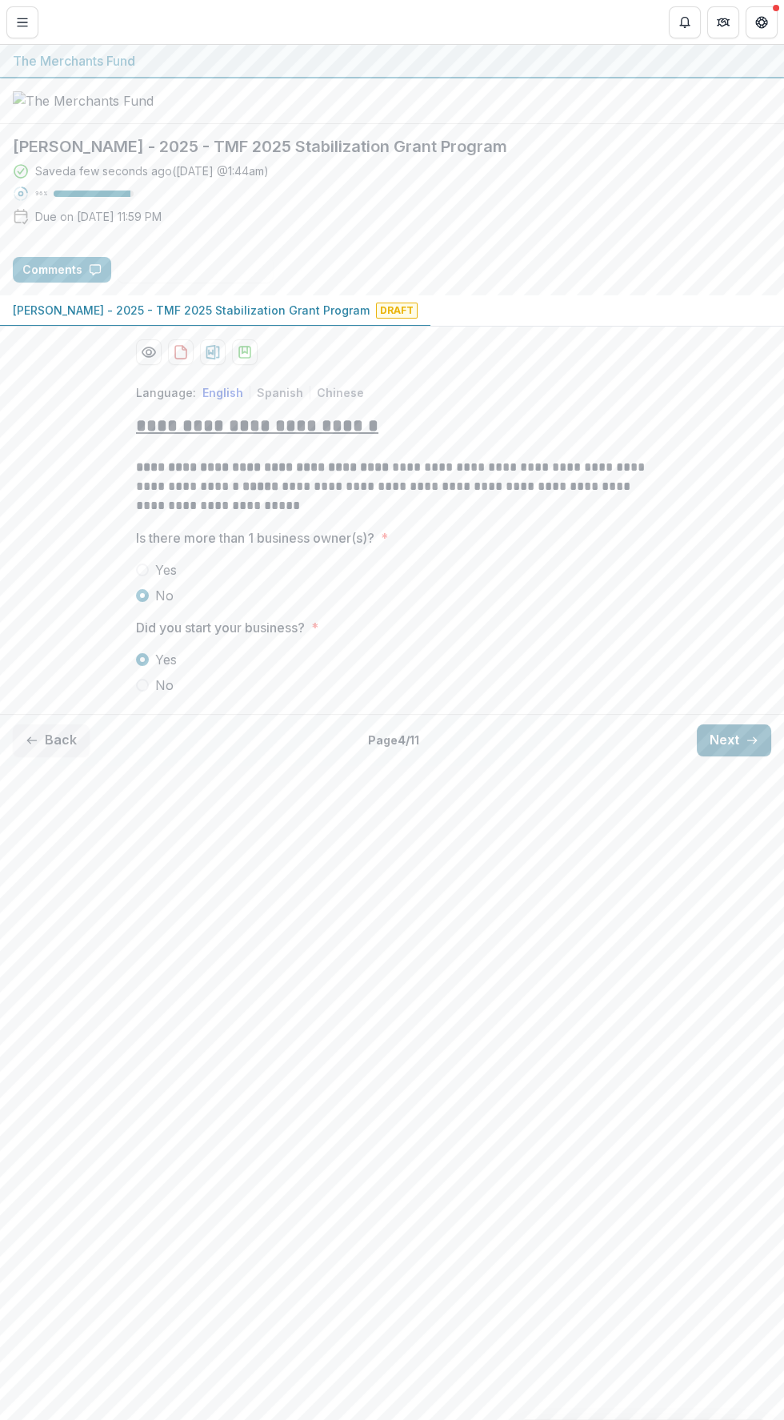
click at [752, 740] on line "button" at bounding box center [752, 740] width 9 height 0
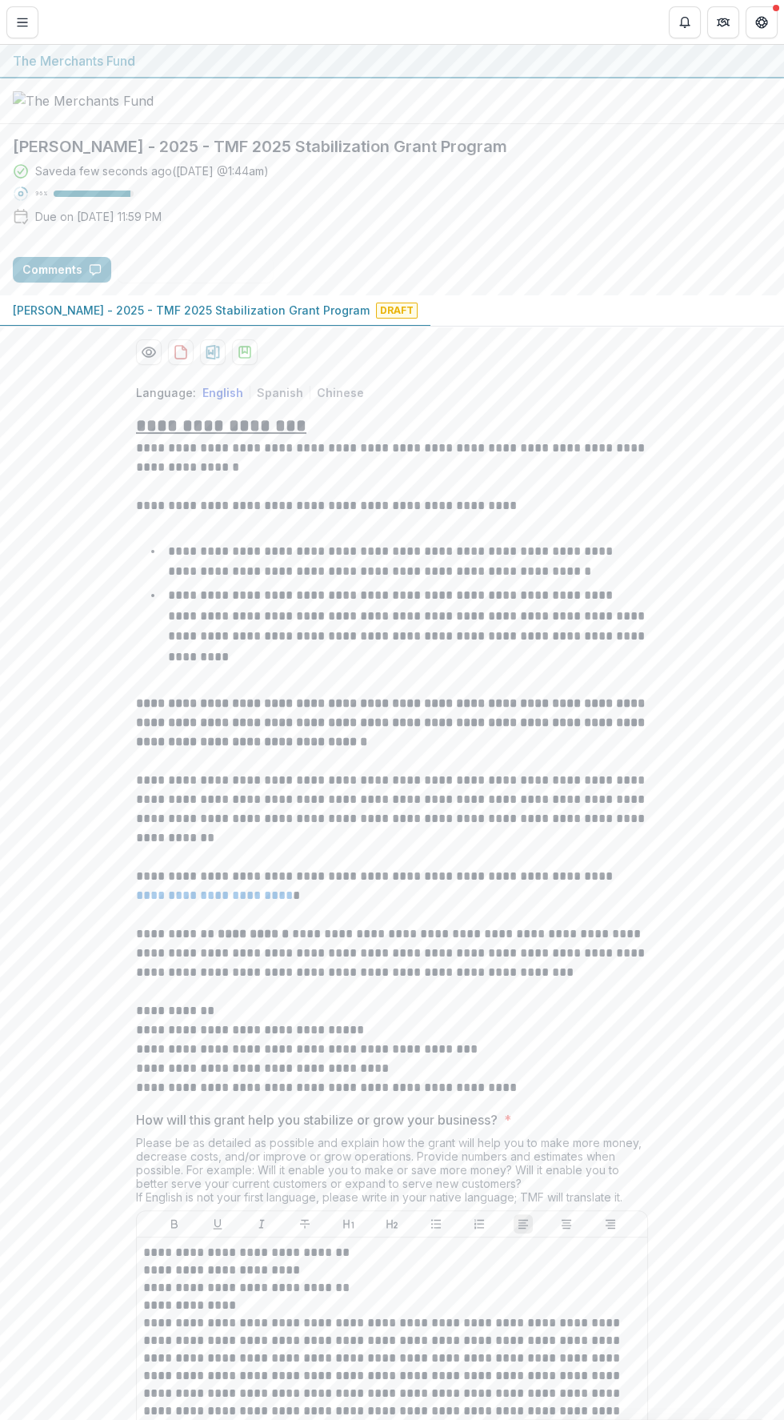
scroll to position [2391, 0]
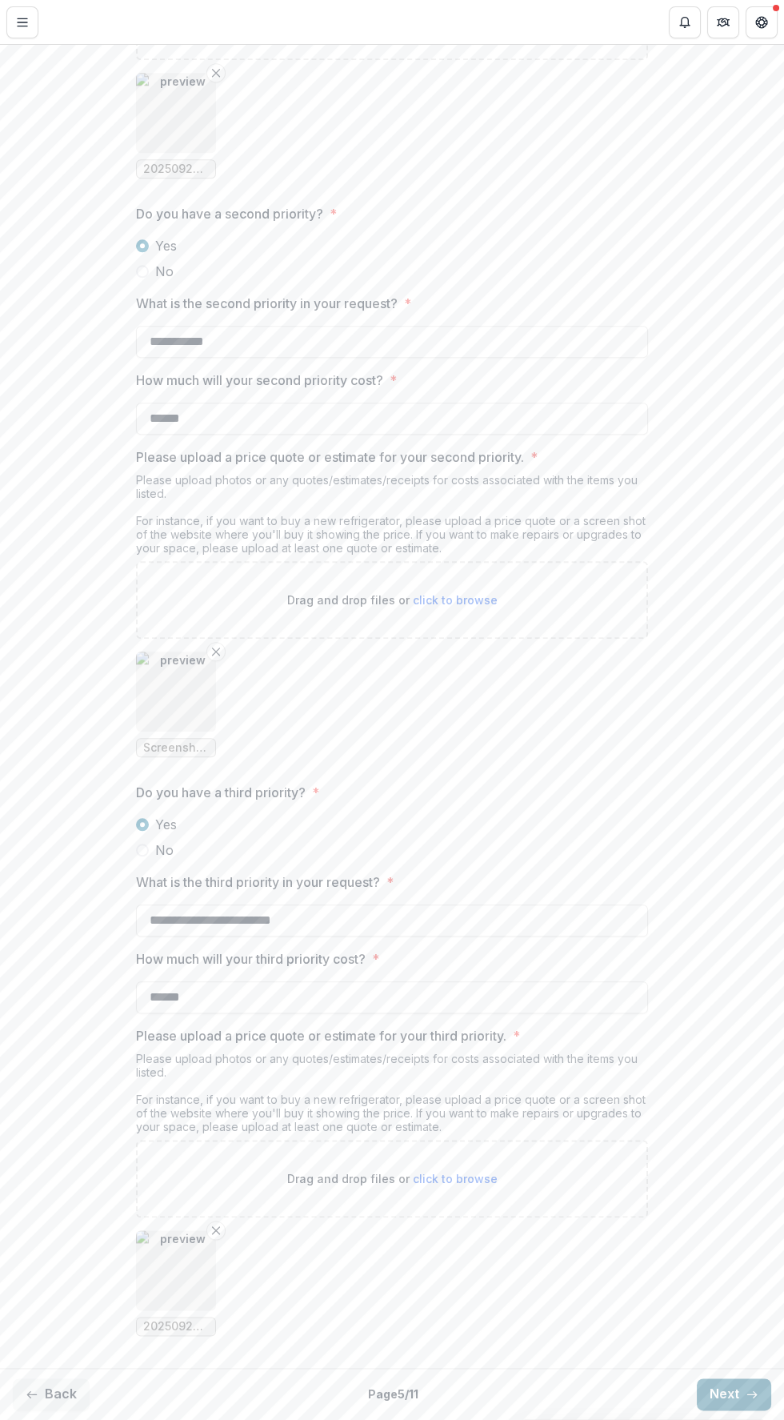
click at [737, 1389] on button "Next" at bounding box center [734, 1394] width 74 height 32
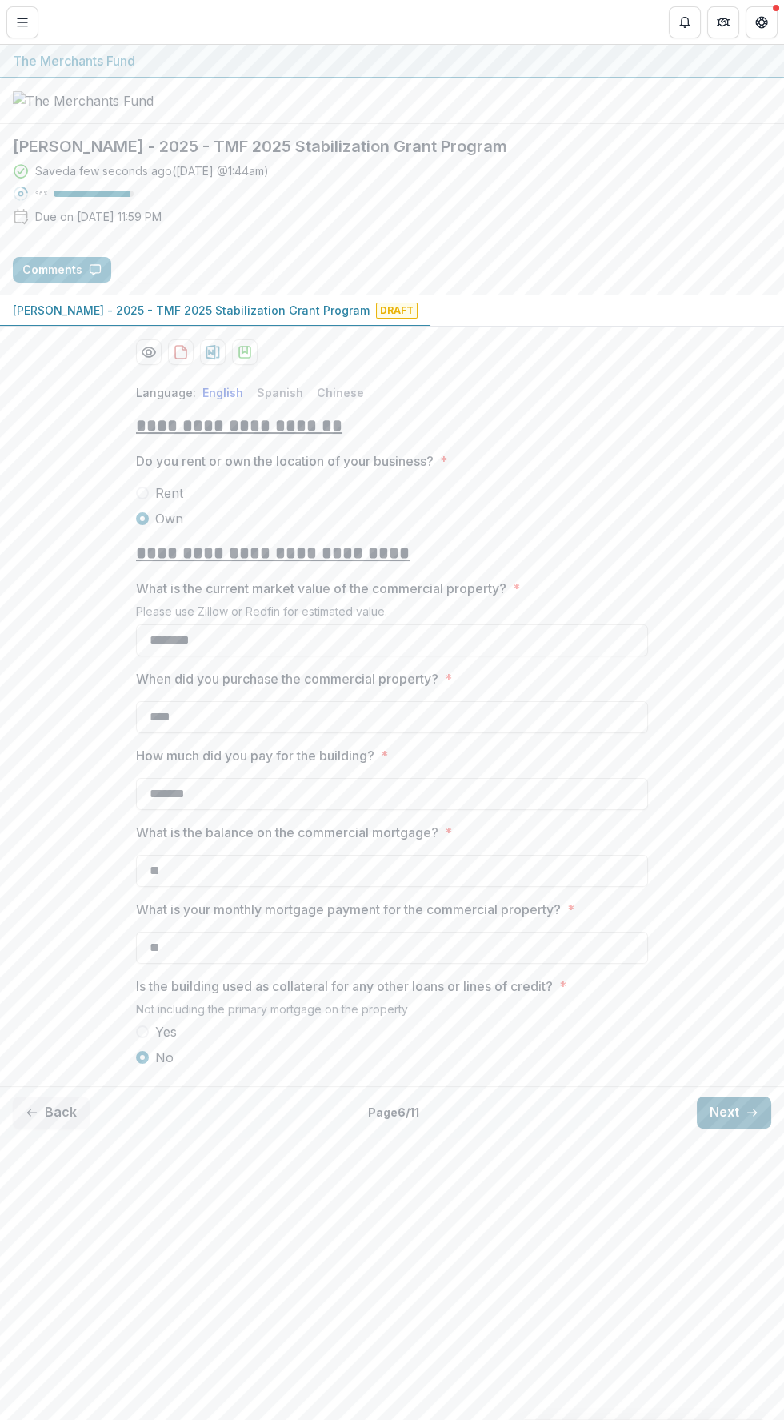
scroll to position [0, 0]
click at [726, 1129] on button "Next" at bounding box center [734, 1113] width 74 height 32
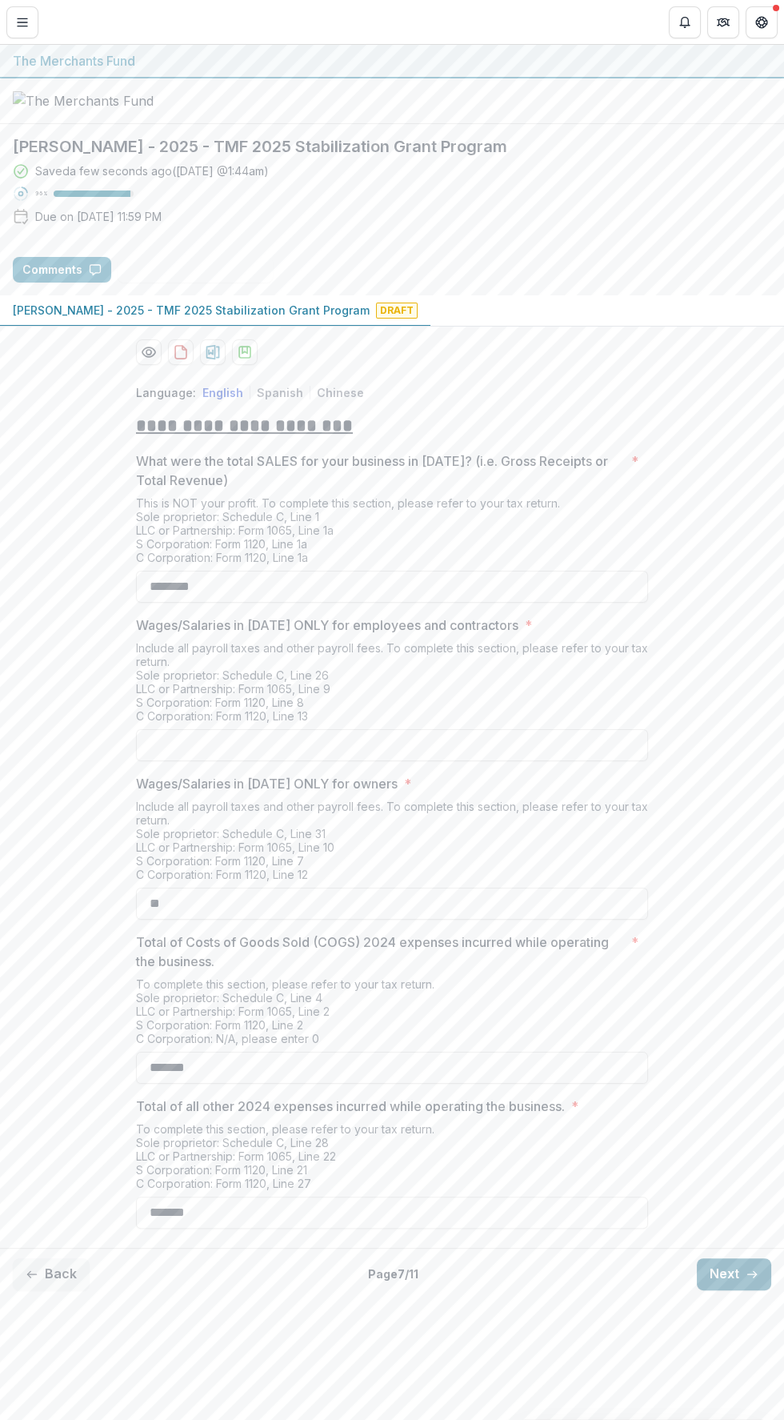
click at [734, 1290] on button "Next" at bounding box center [734, 1274] width 74 height 32
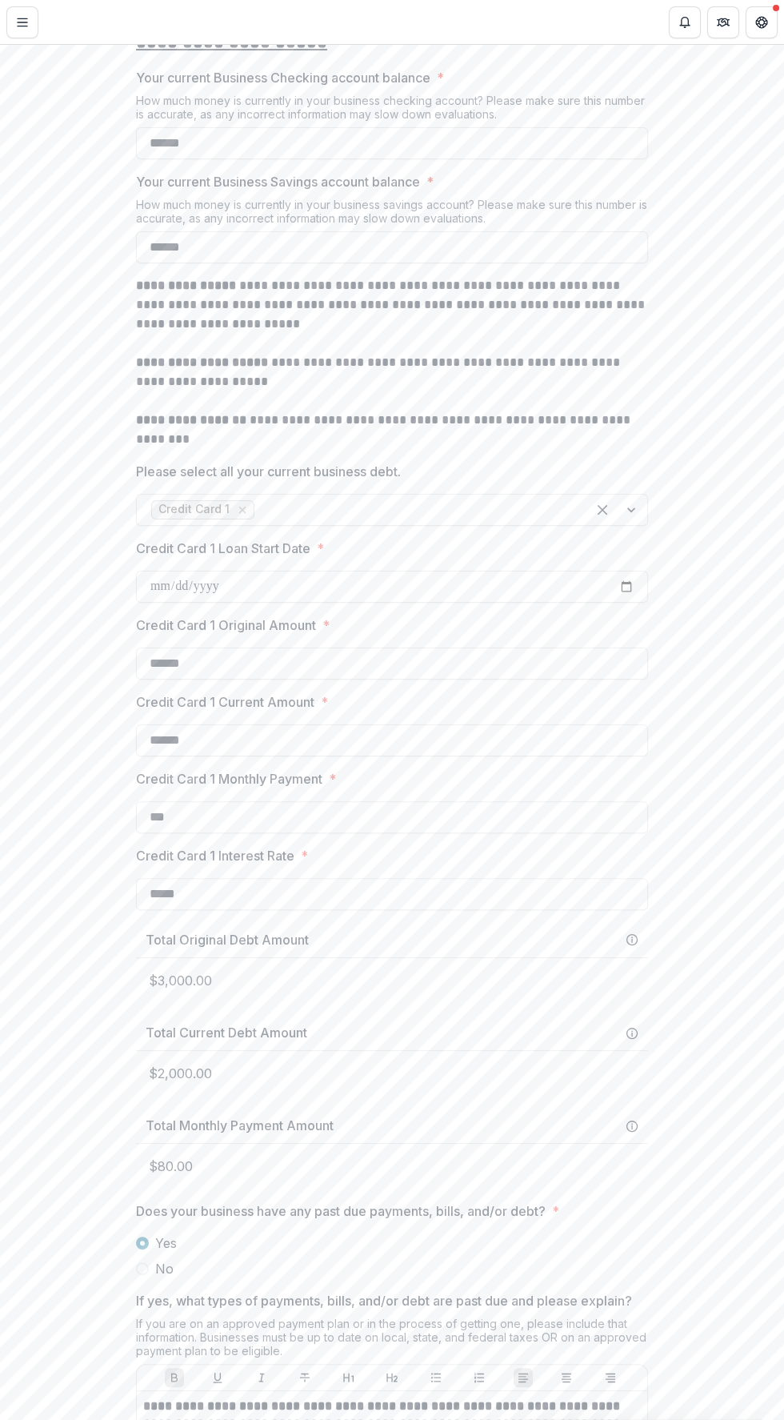
scroll to position [743, 0]
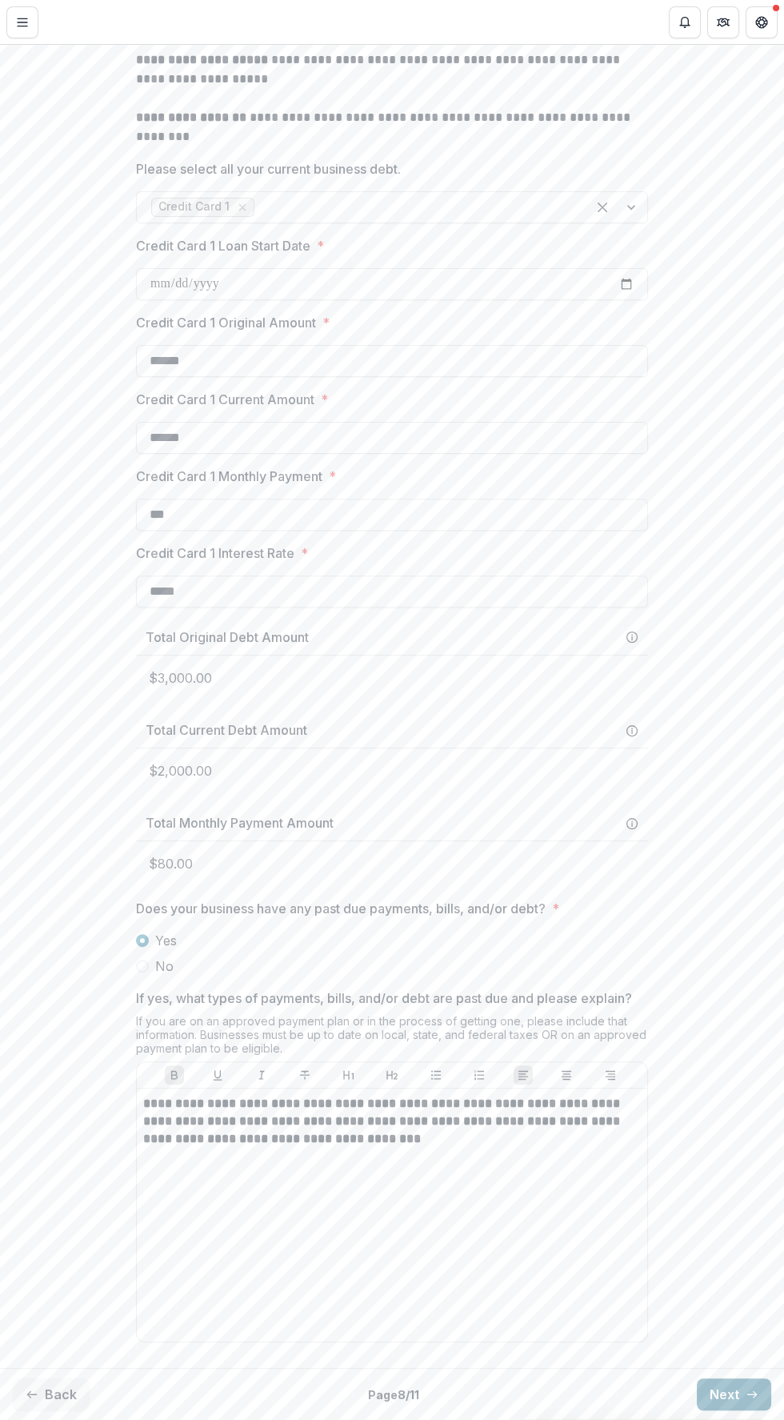
click at [746, 1390] on icon "button" at bounding box center [752, 1394] width 13 height 13
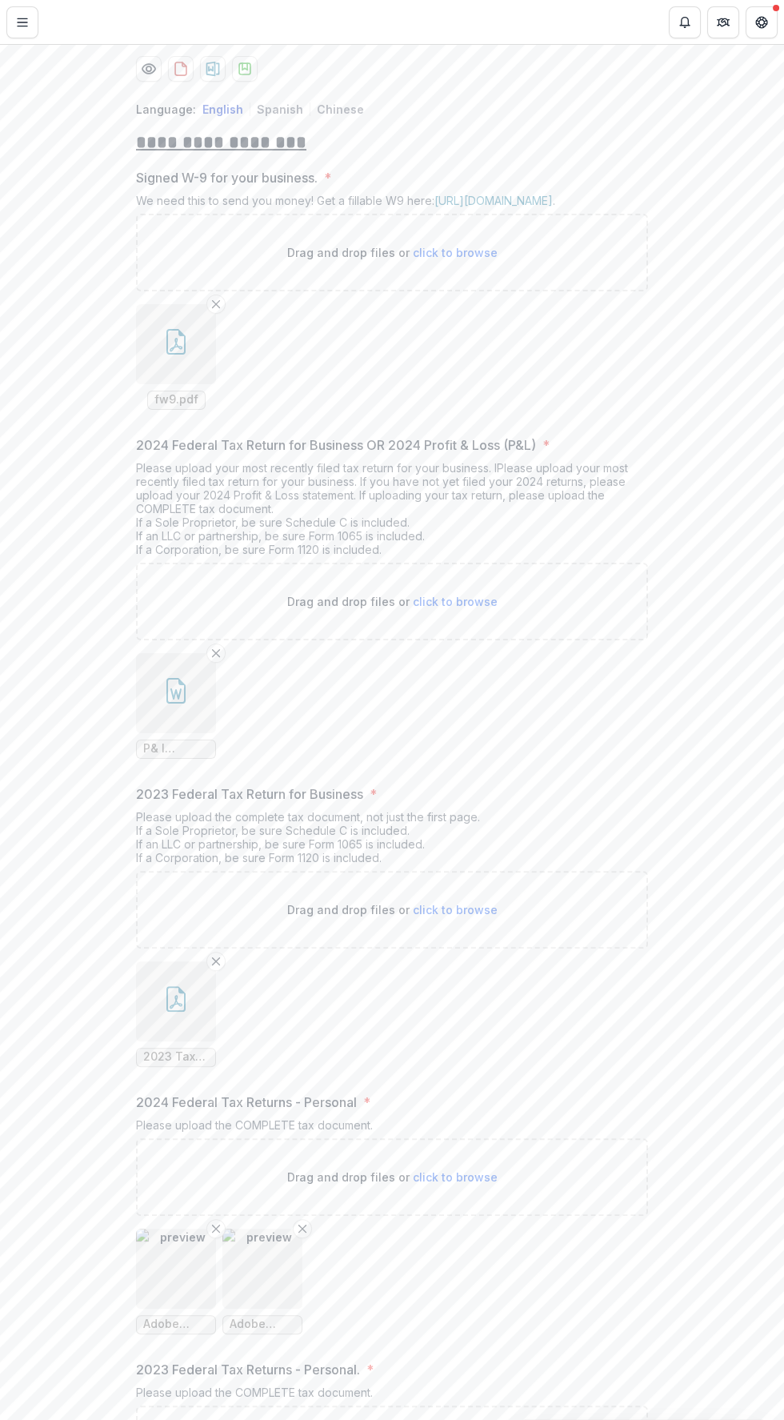
scroll to position [0, 0]
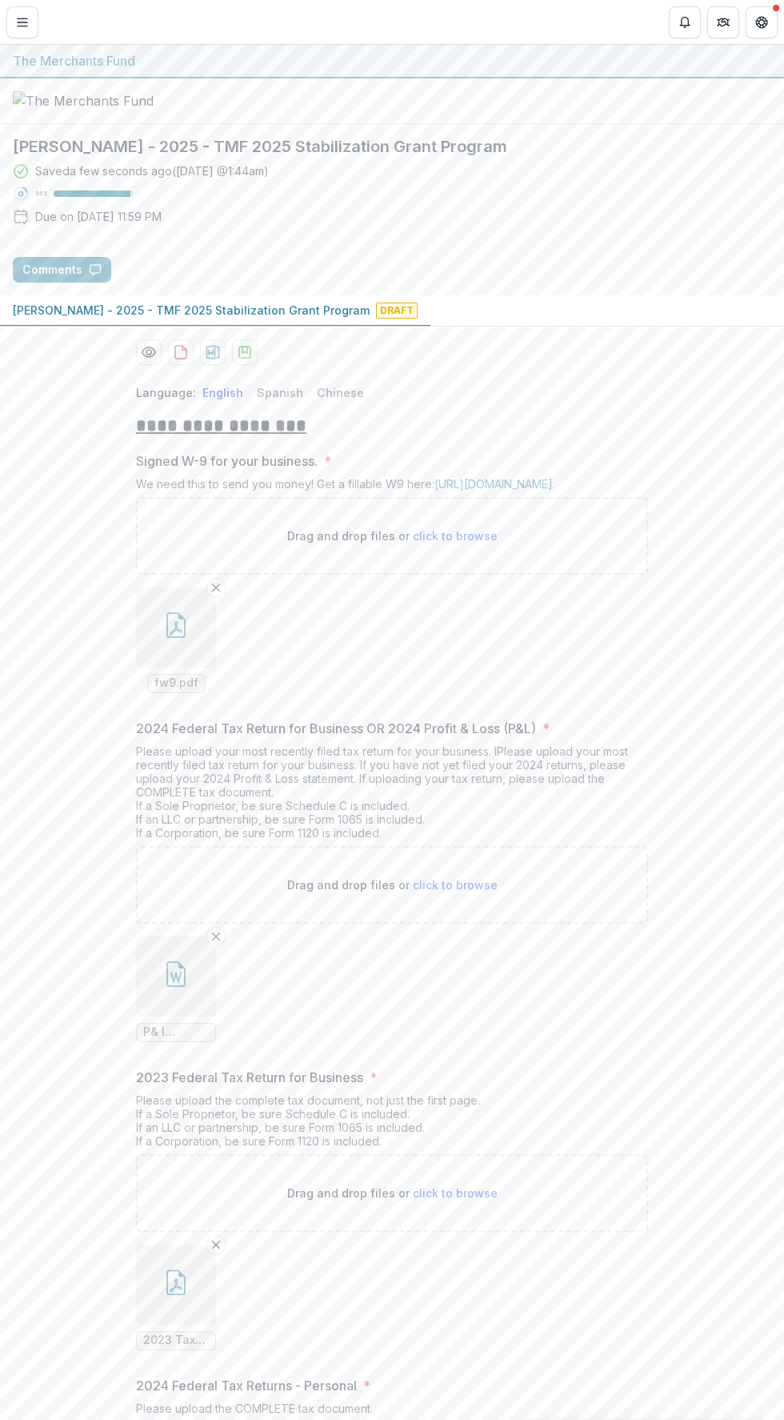
click at [193, 668] on button "button" at bounding box center [176, 627] width 80 height 80
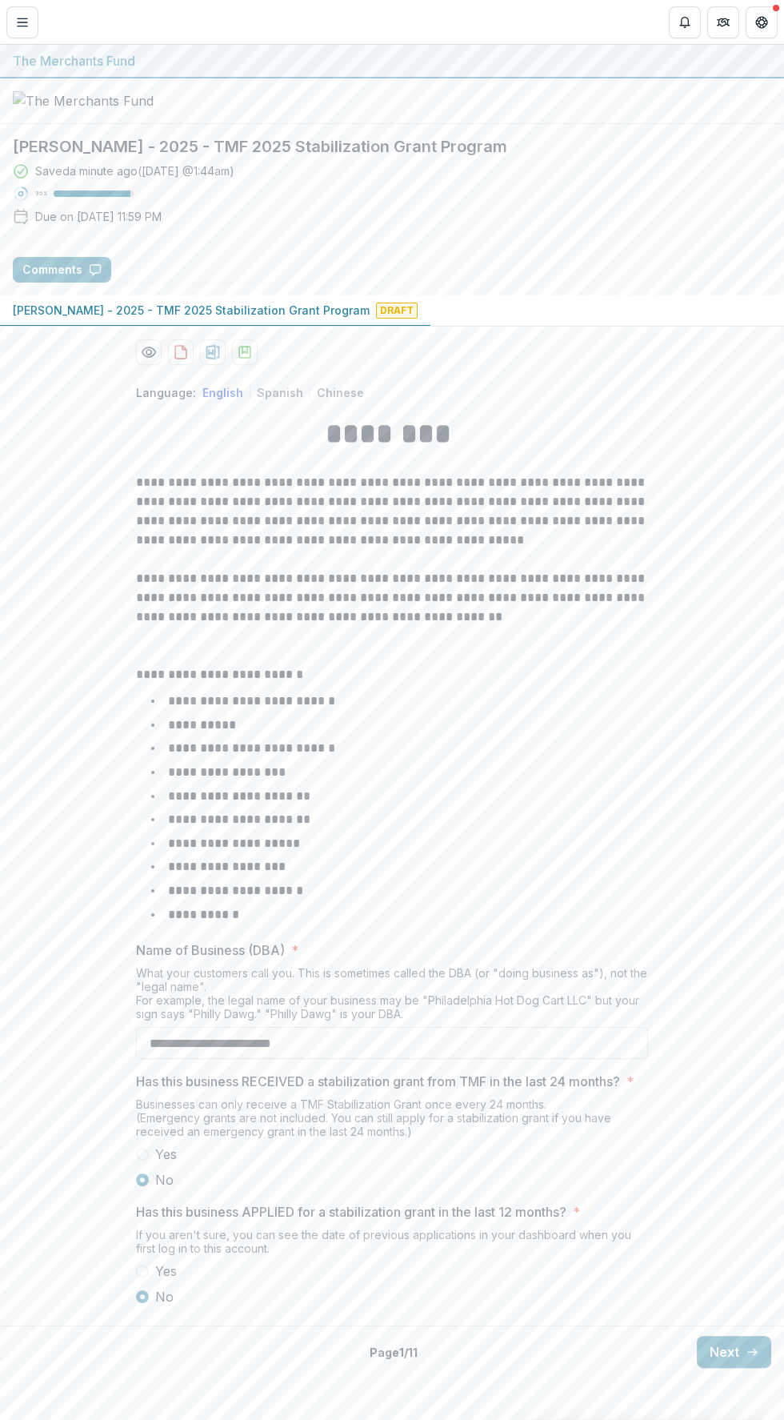
scroll to position [34, 0]
click at [730, 1368] on button "Next" at bounding box center [734, 1352] width 74 height 32
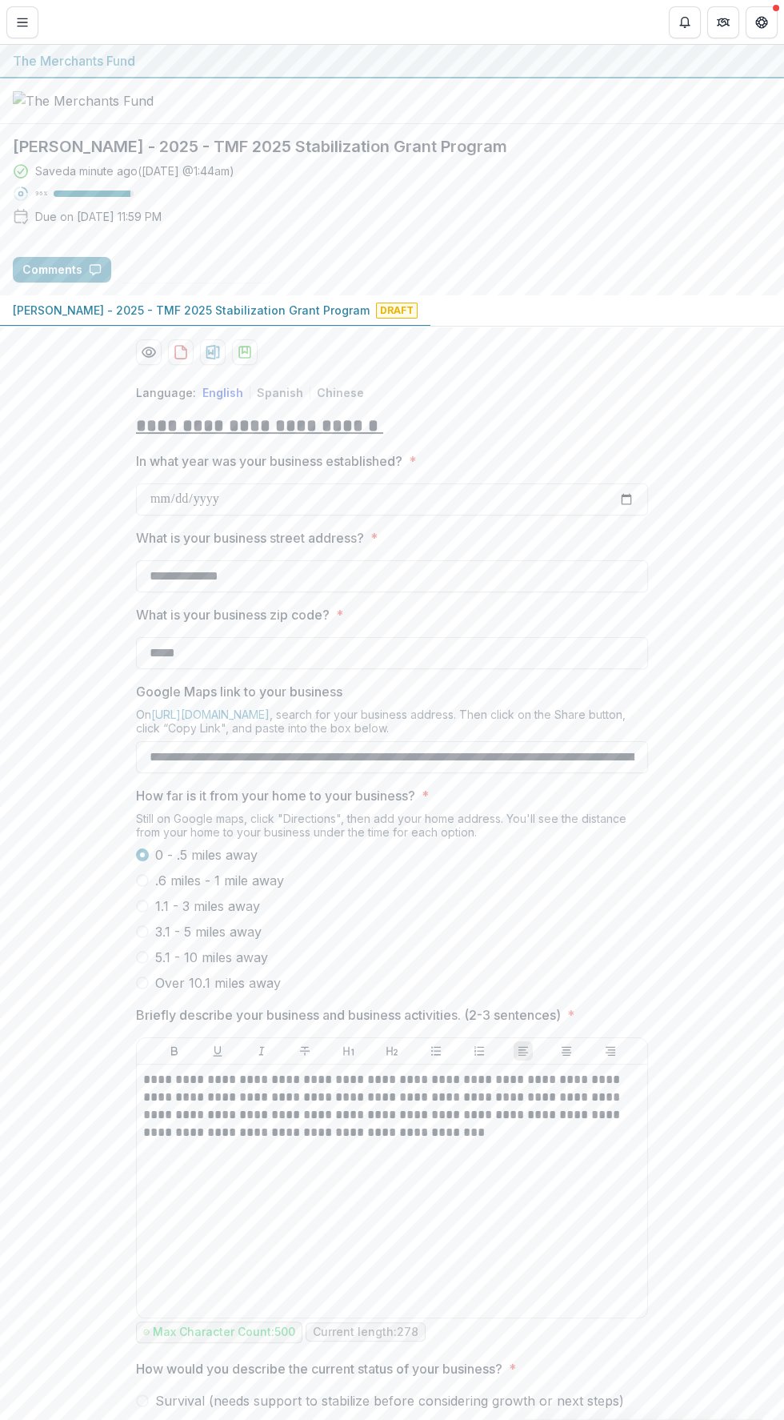
scroll to position [170, 0]
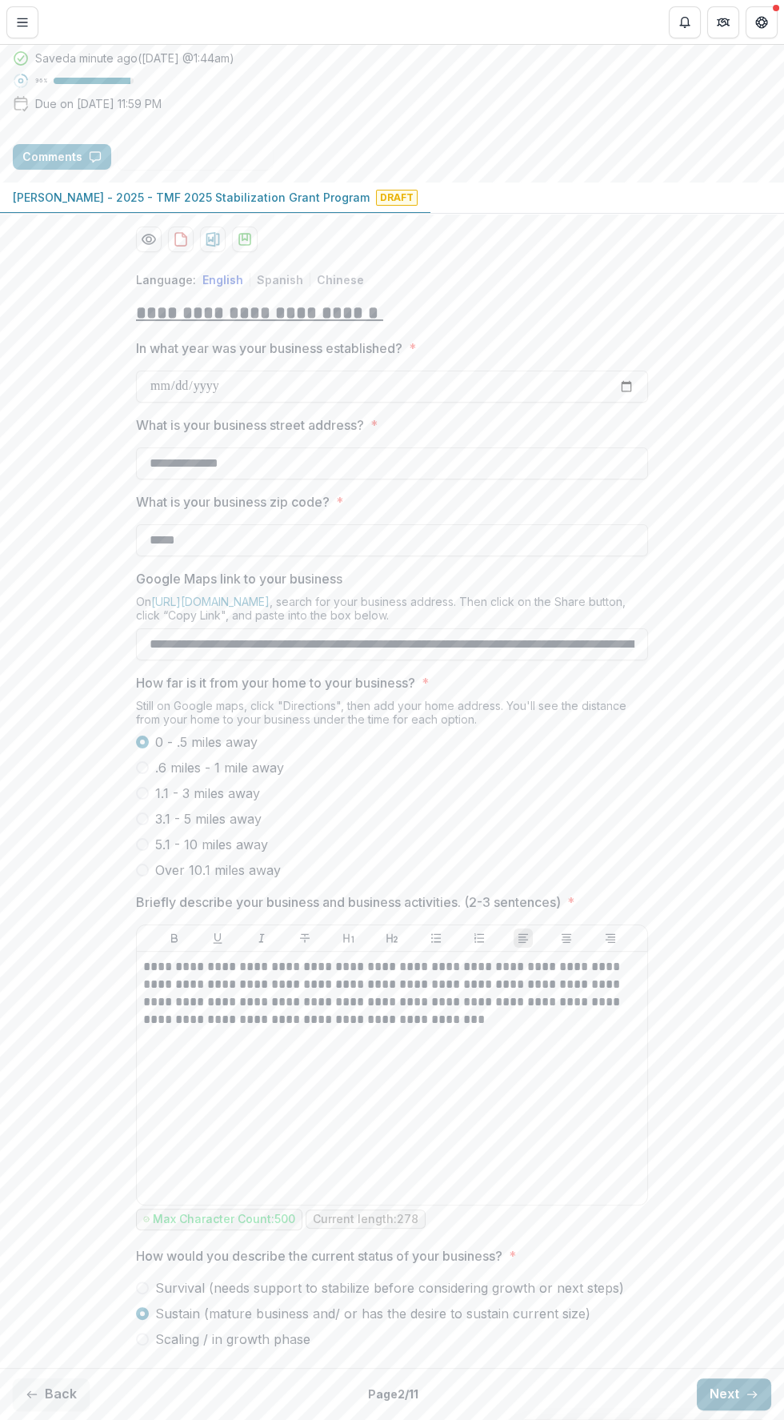
click at [746, 1392] on icon "button" at bounding box center [752, 1394] width 13 height 13
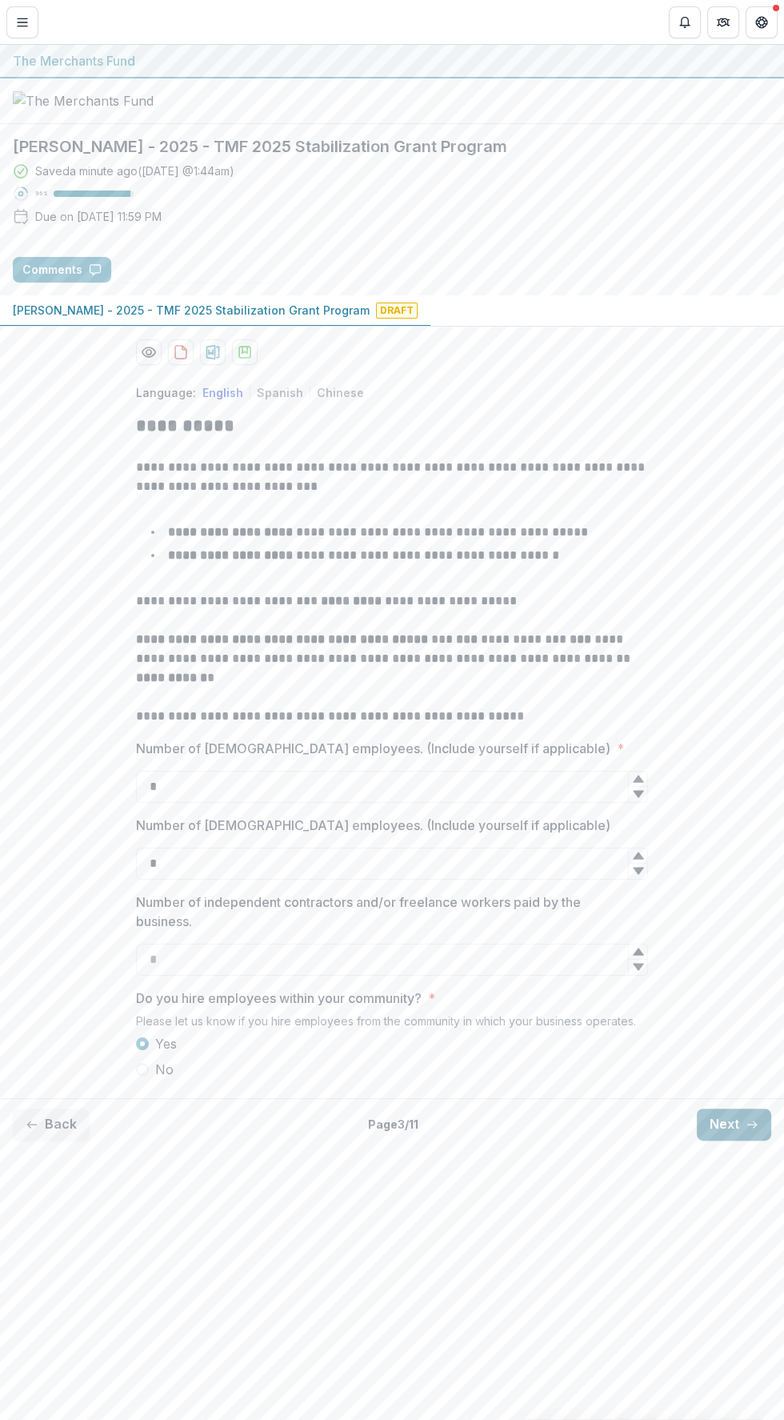
scroll to position [0, 0]
click at [740, 1141] on button "Next" at bounding box center [734, 1125] width 74 height 32
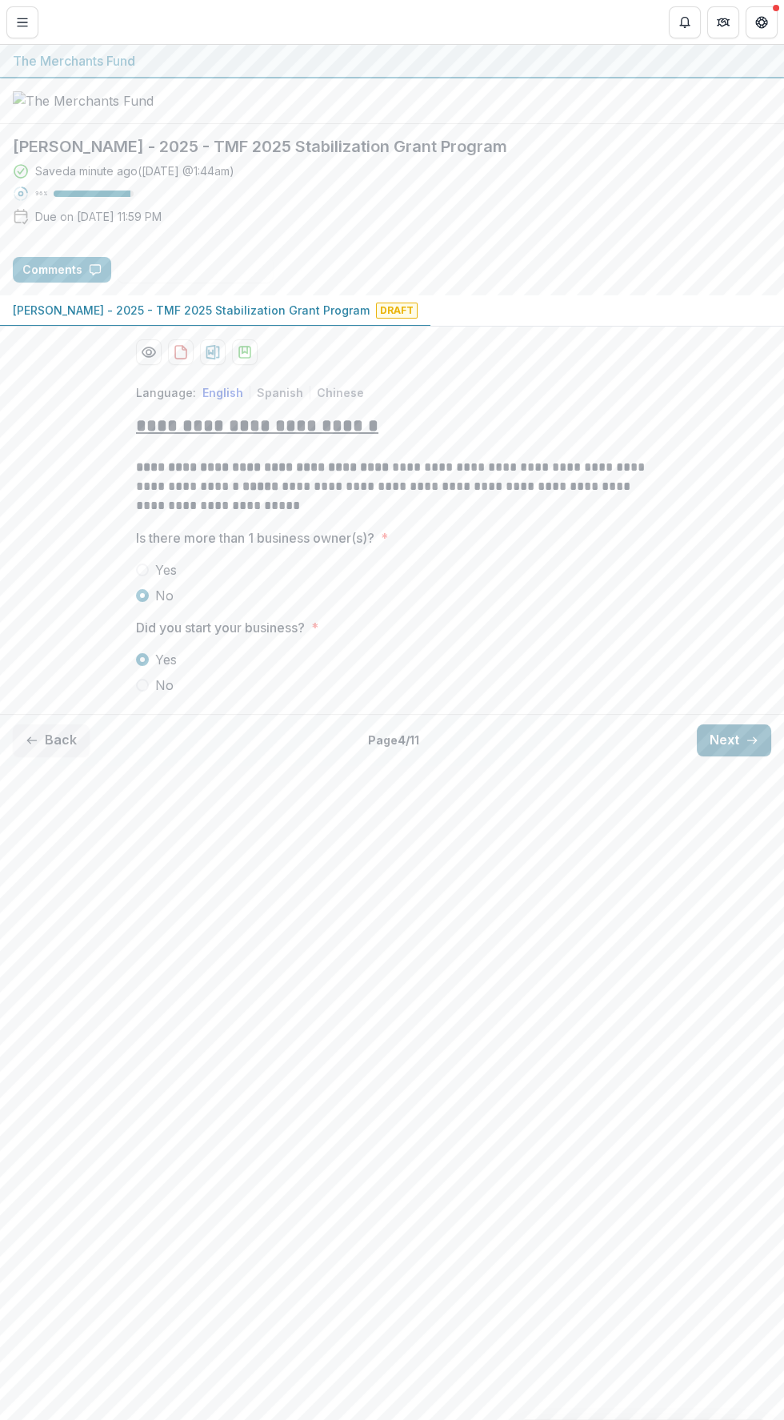
click at [752, 747] on icon "button" at bounding box center [752, 740] width 13 height 13
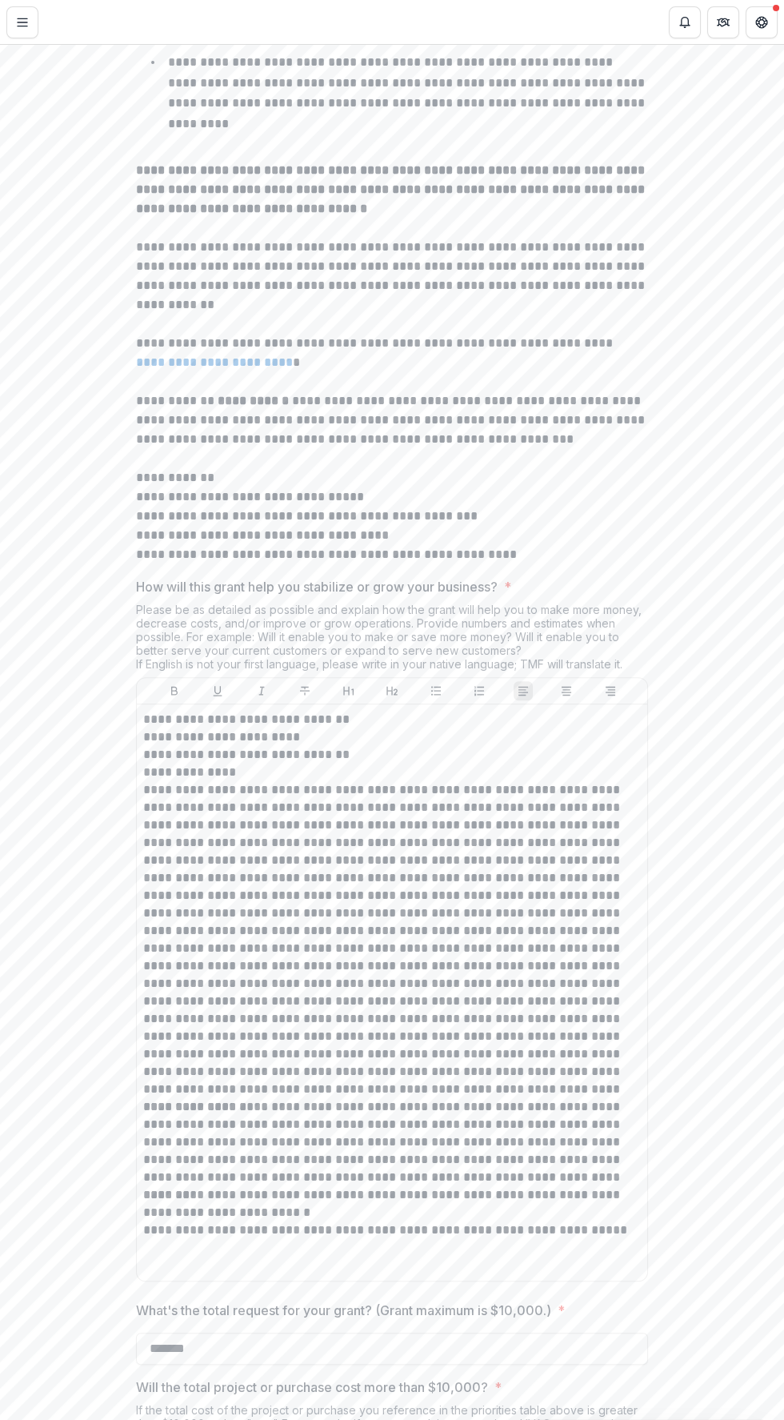
scroll to position [2391, 0]
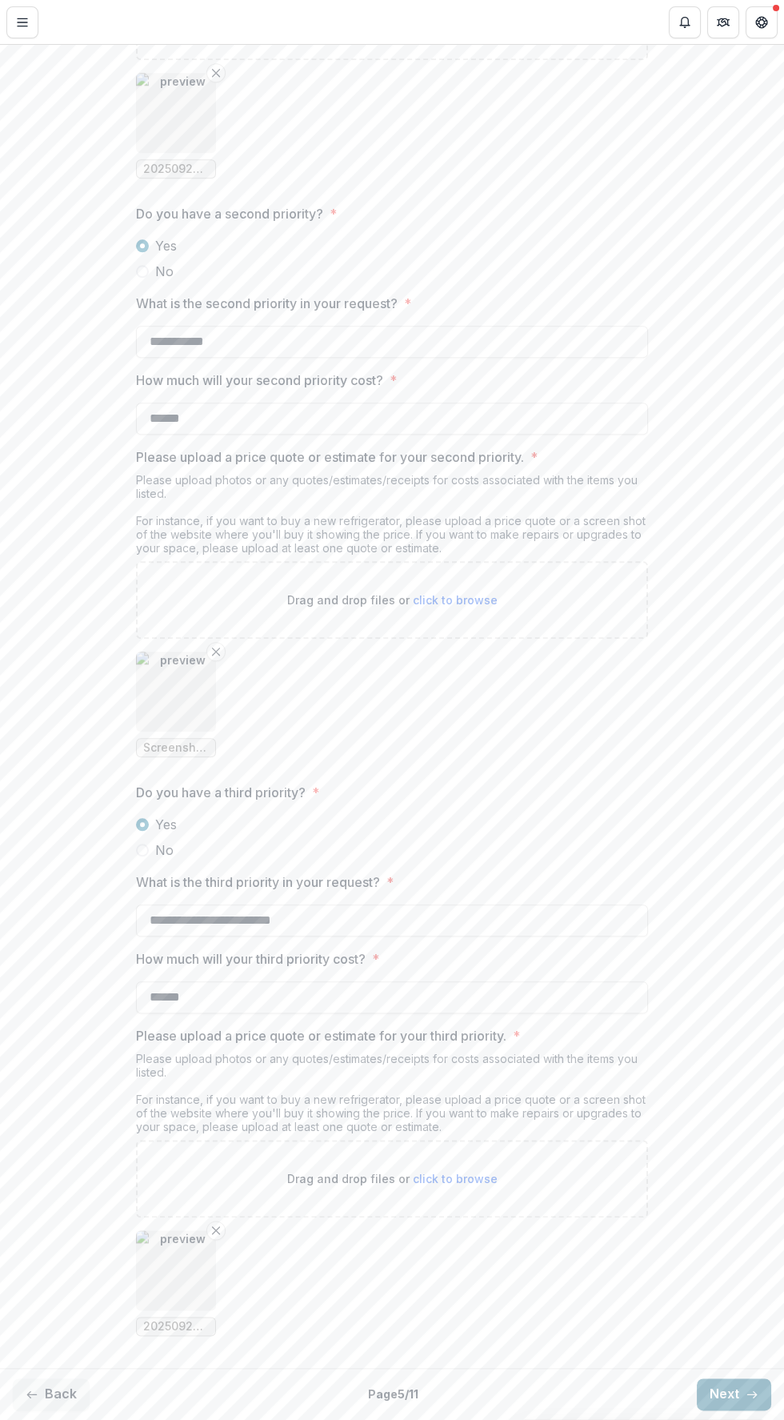
click at [748, 1394] on line "button" at bounding box center [752, 1394] width 9 height 0
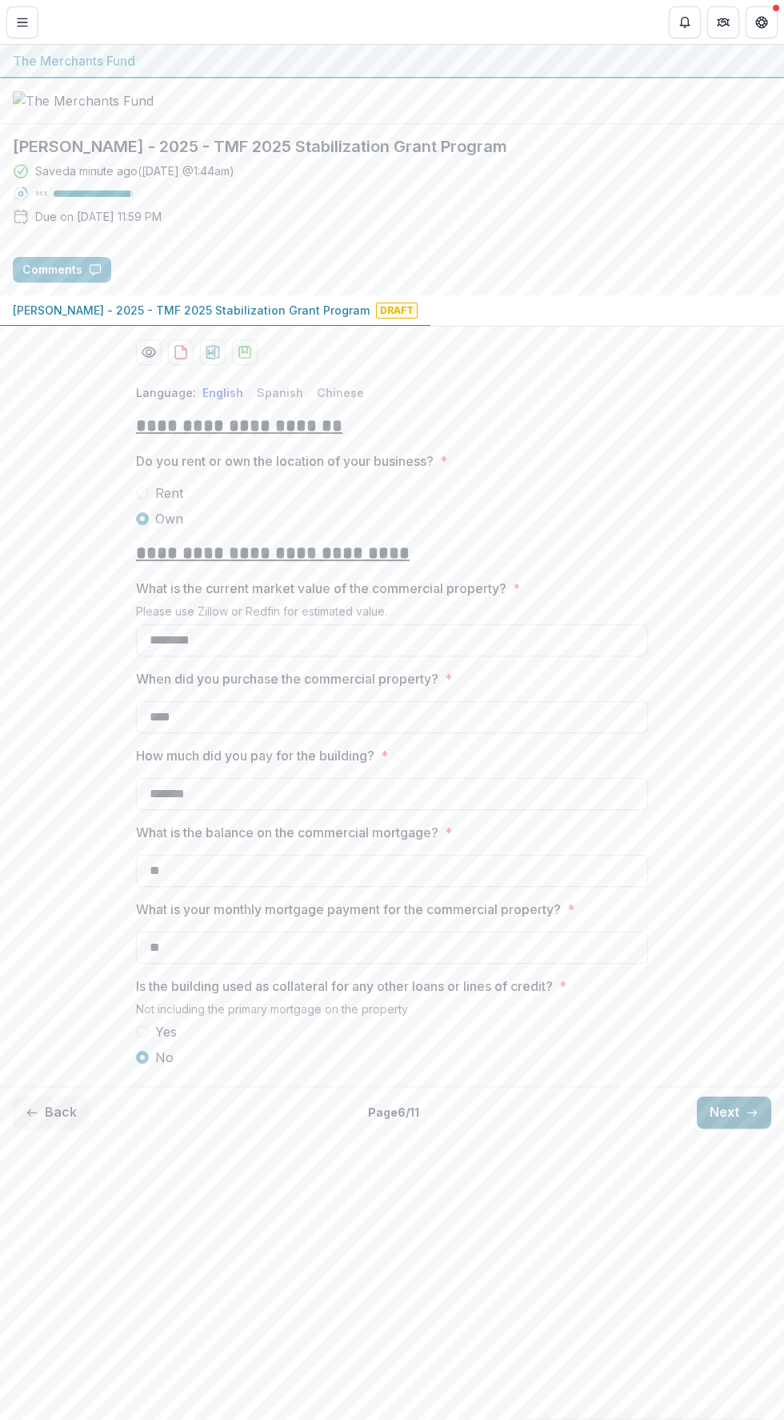
click at [752, 1113] on line "button" at bounding box center [752, 1113] width 9 height 0
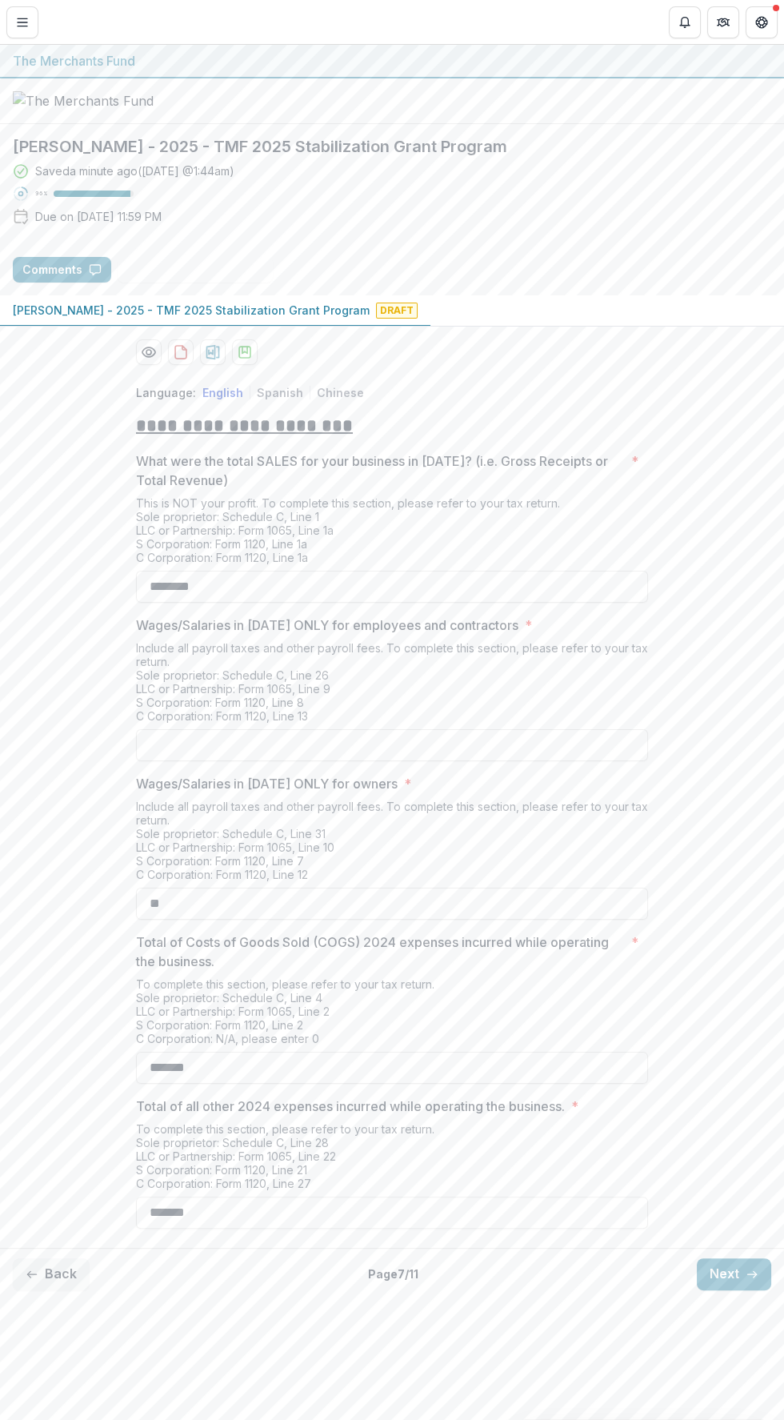
click at [757, 1300] on div "Back Page 7 / 11 Next" at bounding box center [392, 1274] width 784 height 52
click at [734, 1290] on button "Next" at bounding box center [734, 1274] width 74 height 32
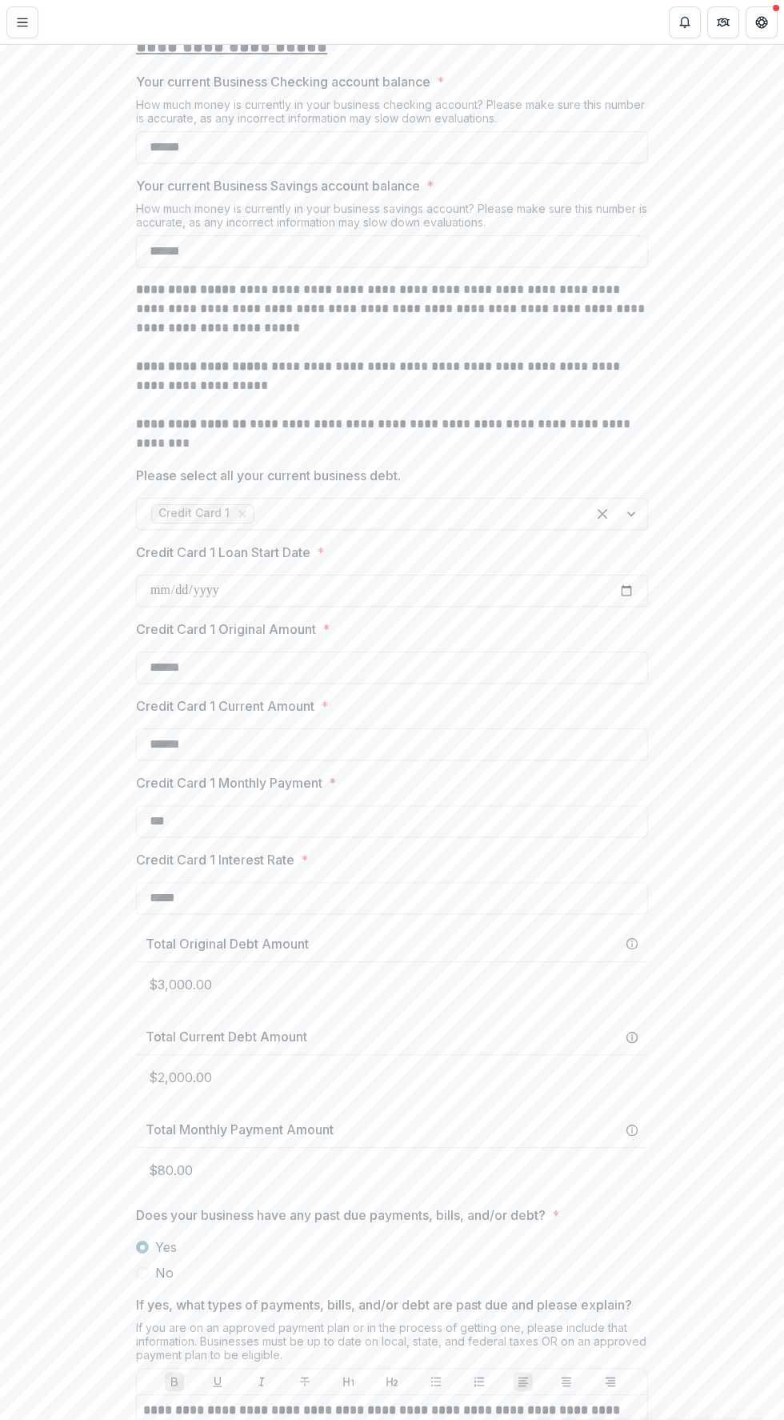
scroll to position [743, 0]
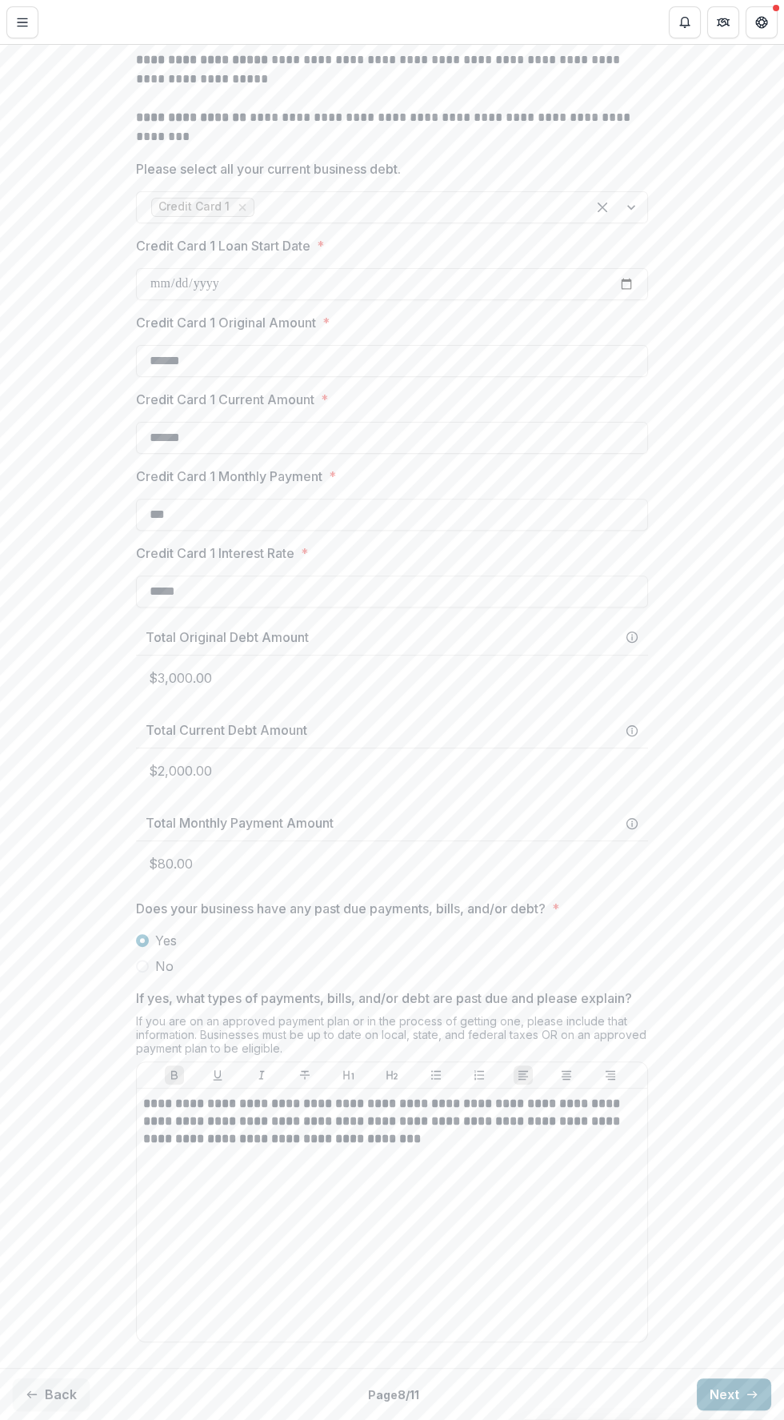
click at [748, 1394] on line "button" at bounding box center [752, 1394] width 9 height 0
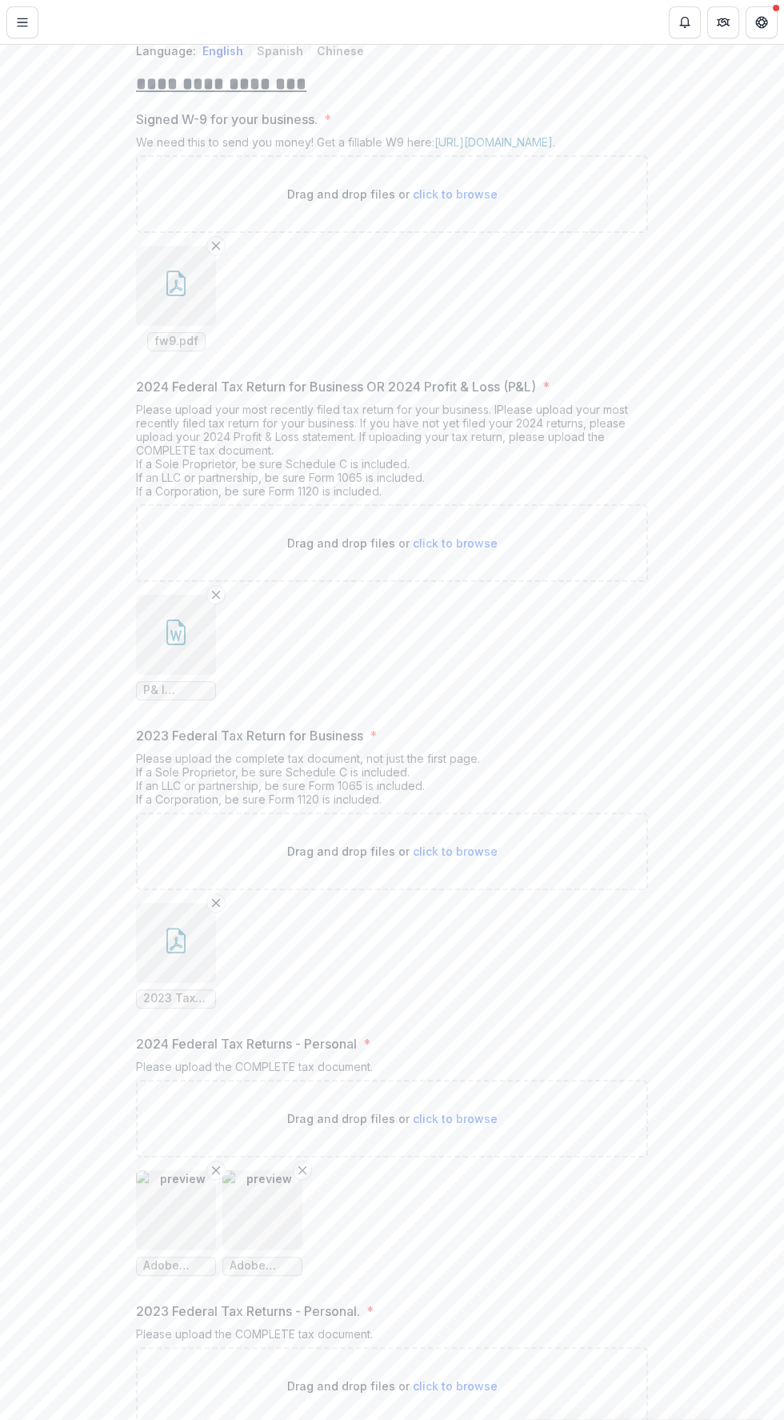
scroll to position [0, 0]
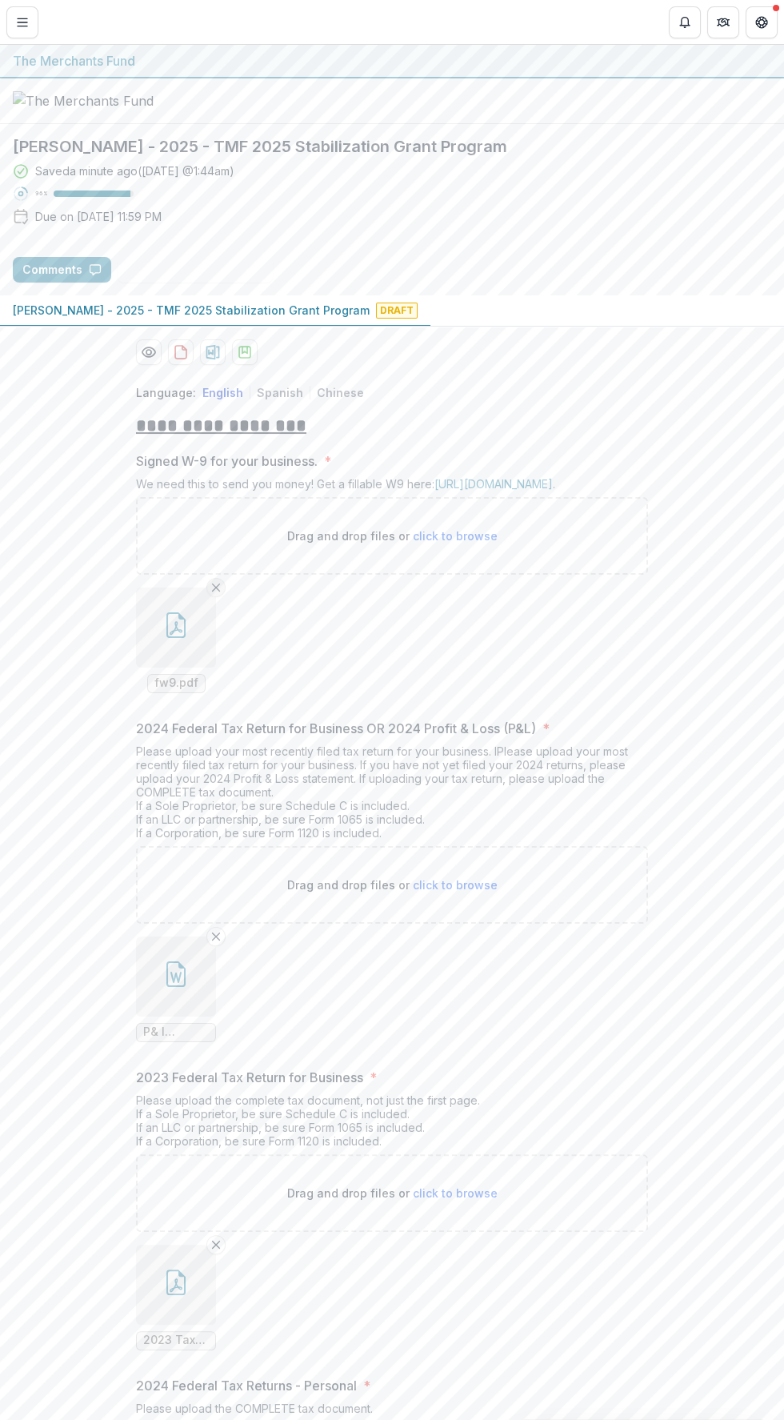
click at [221, 597] on button "Remove File" at bounding box center [216, 587] width 19 height 19
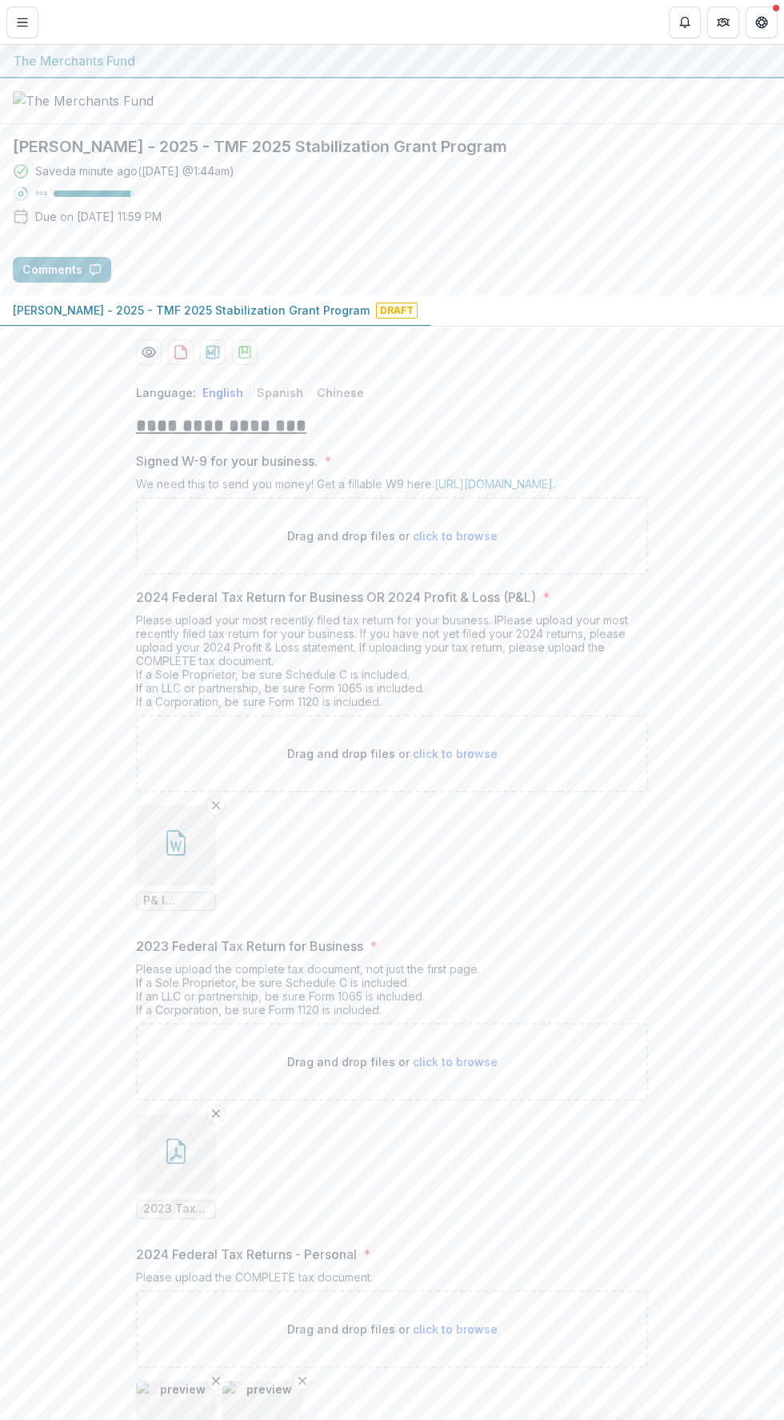
click at [479, 543] on span "click to browse" at bounding box center [455, 536] width 85 height 14
type input "**********"
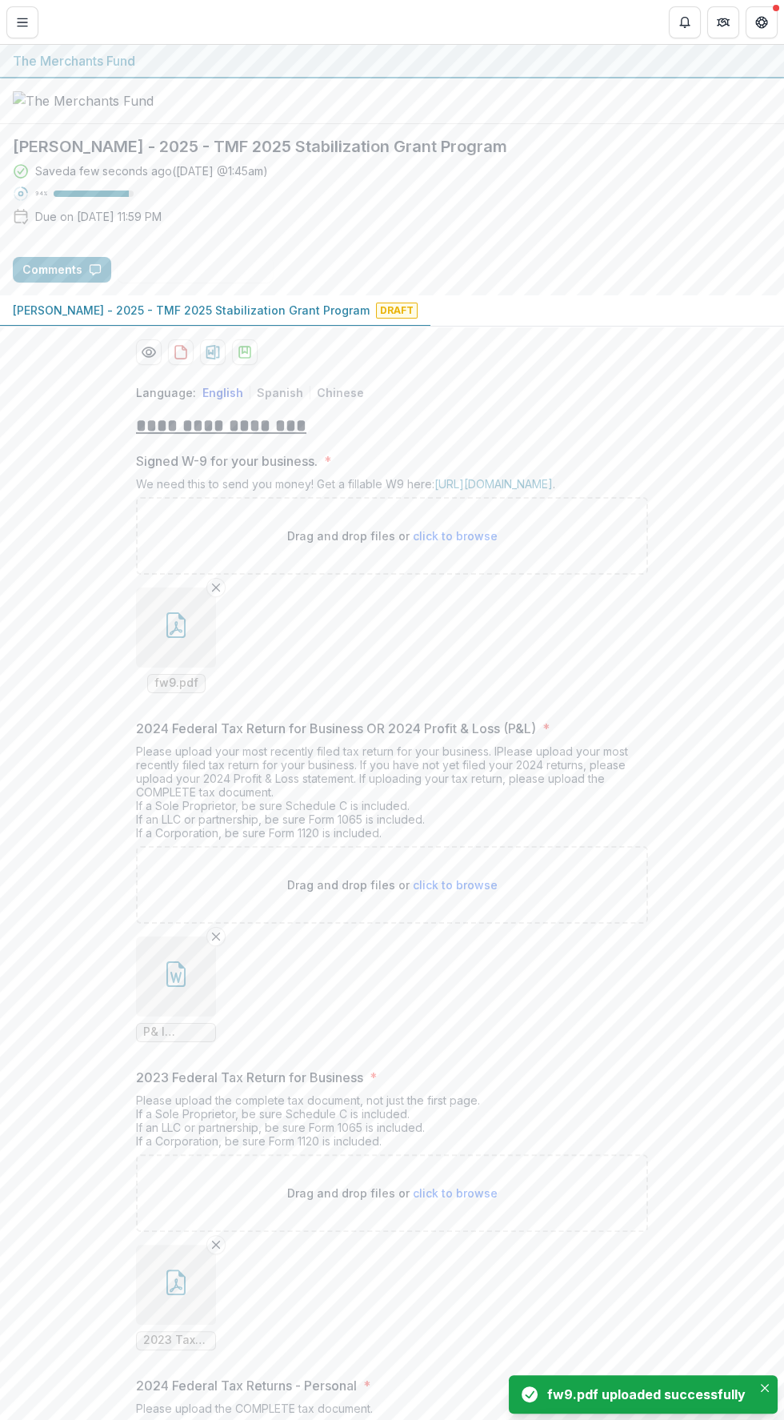
click at [199, 693] on div "fw9.pdf" at bounding box center [176, 683] width 58 height 19
click at [200, 668] on button "button" at bounding box center [176, 627] width 80 height 80
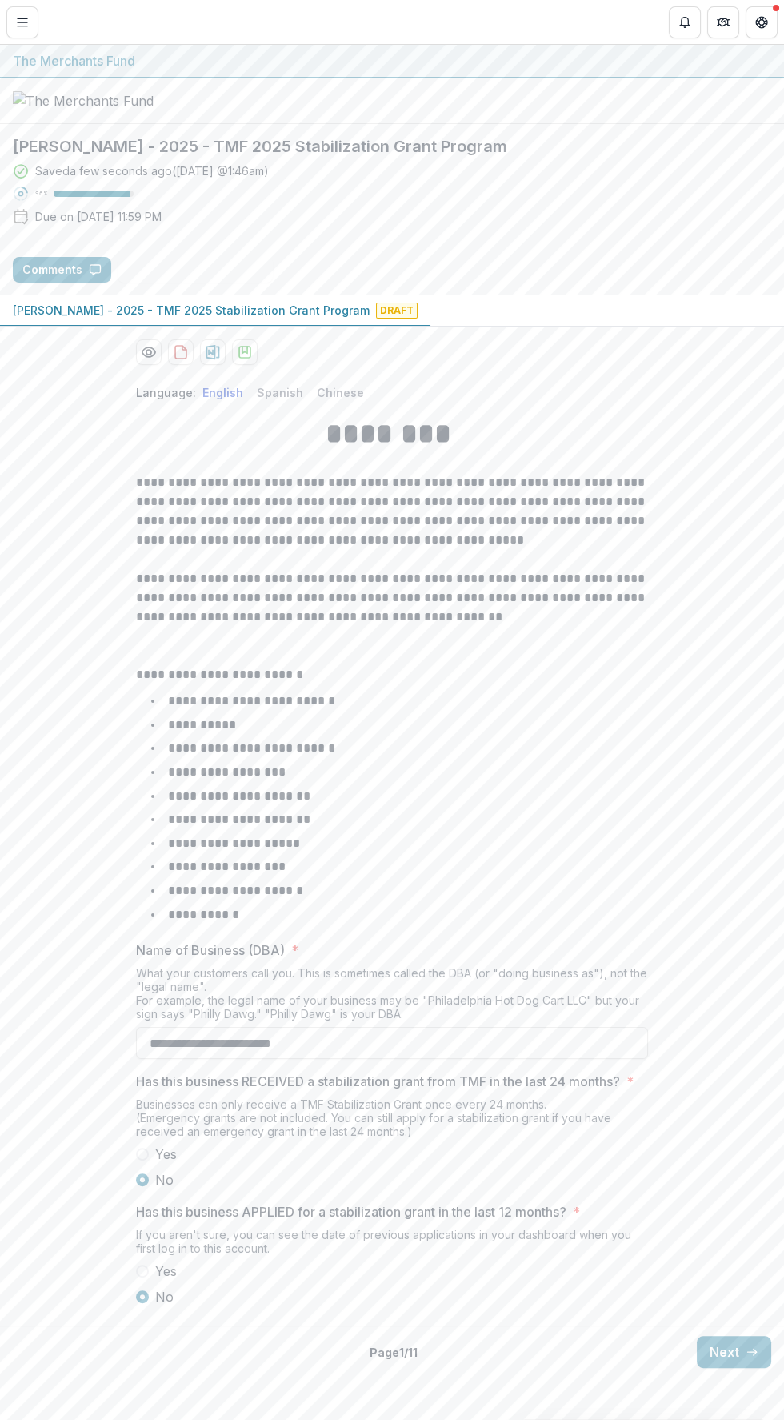
scroll to position [34, 0]
click at [720, 1368] on button "Next" at bounding box center [734, 1352] width 74 height 32
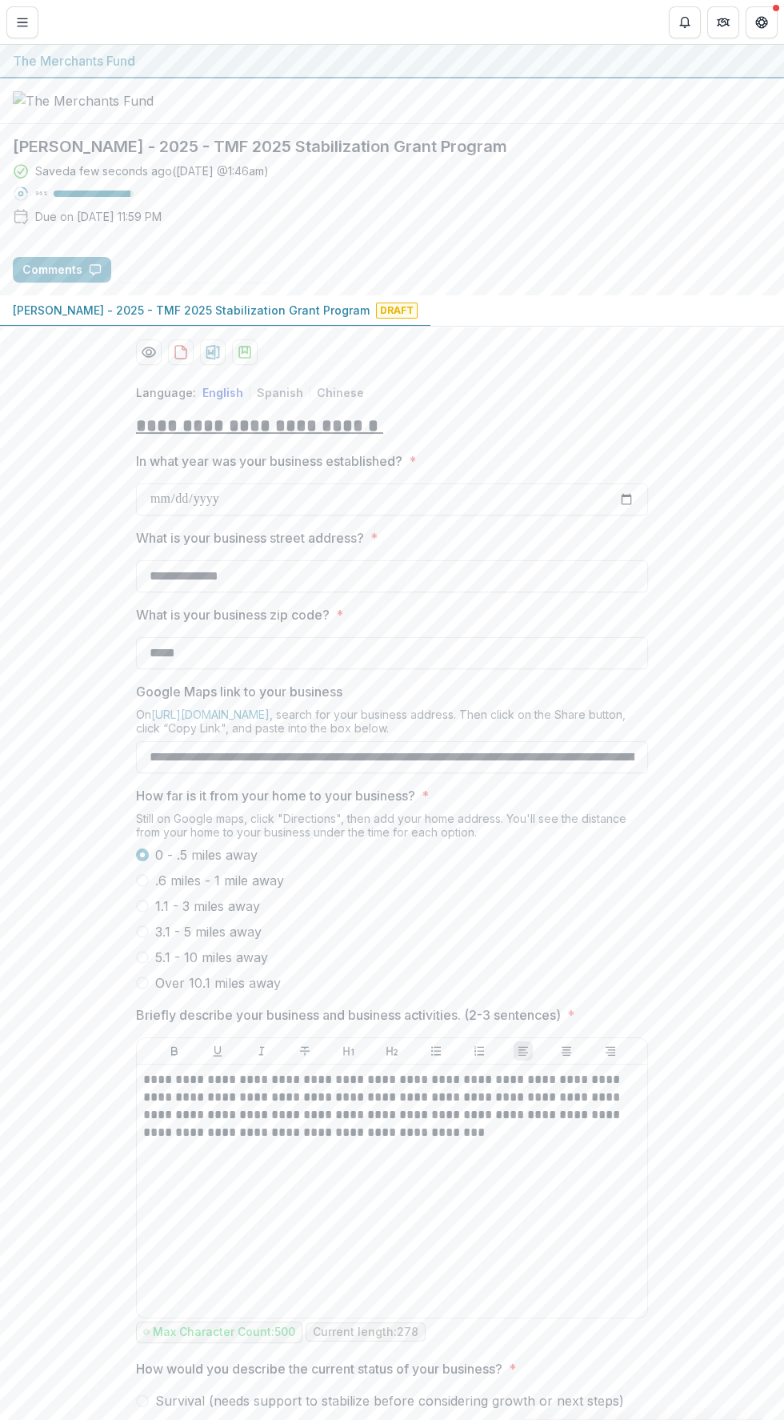
scroll to position [170, 0]
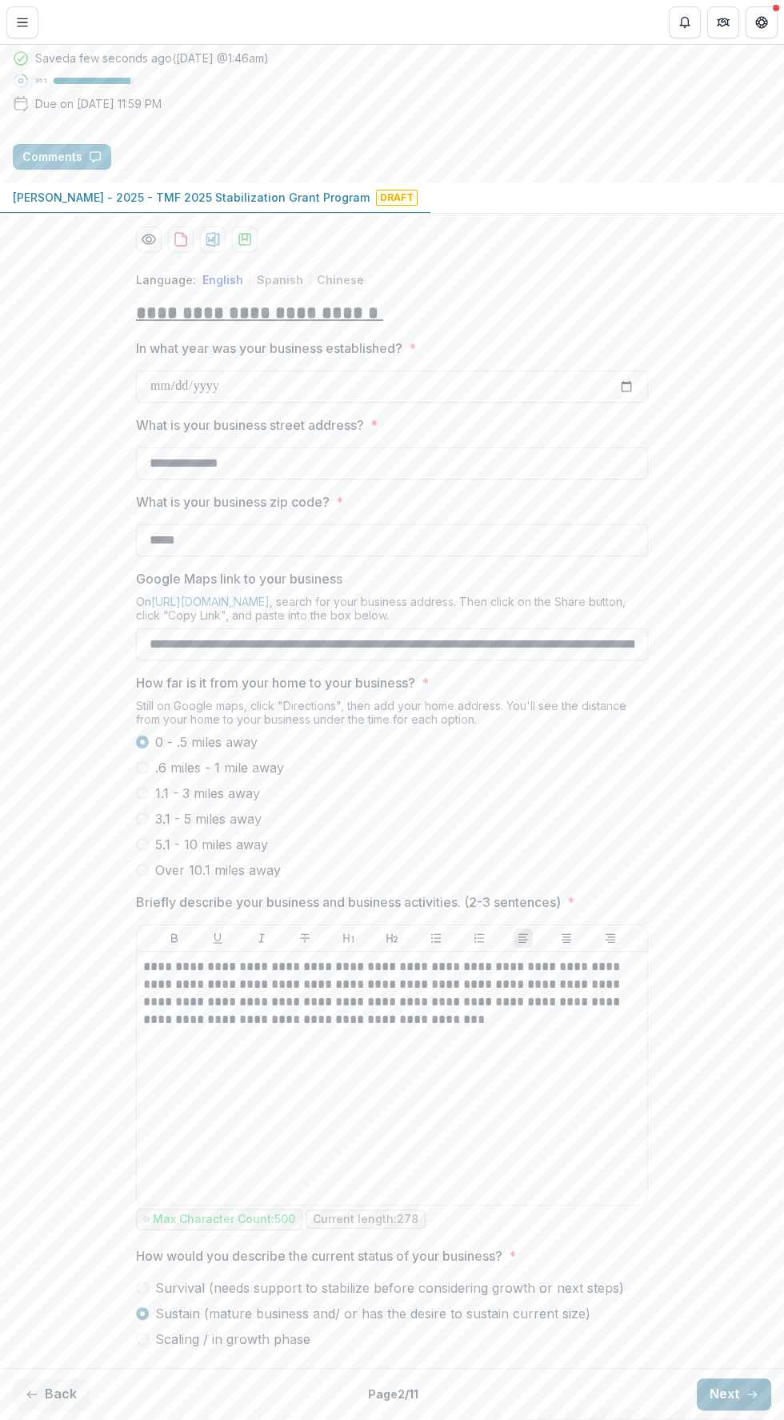
click at [737, 1389] on button "Next" at bounding box center [734, 1394] width 74 height 32
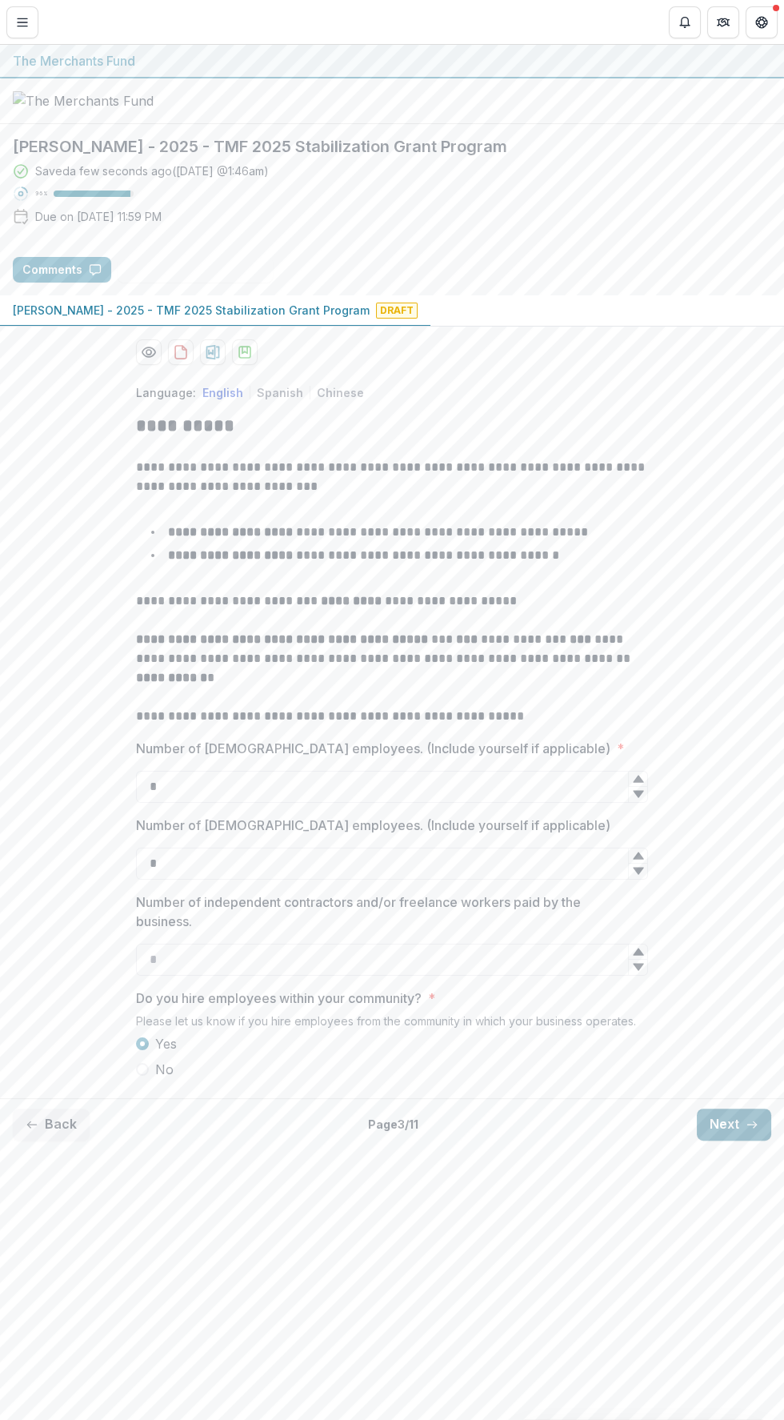
scroll to position [0, 0]
click at [737, 1141] on button "Next" at bounding box center [734, 1125] width 74 height 32
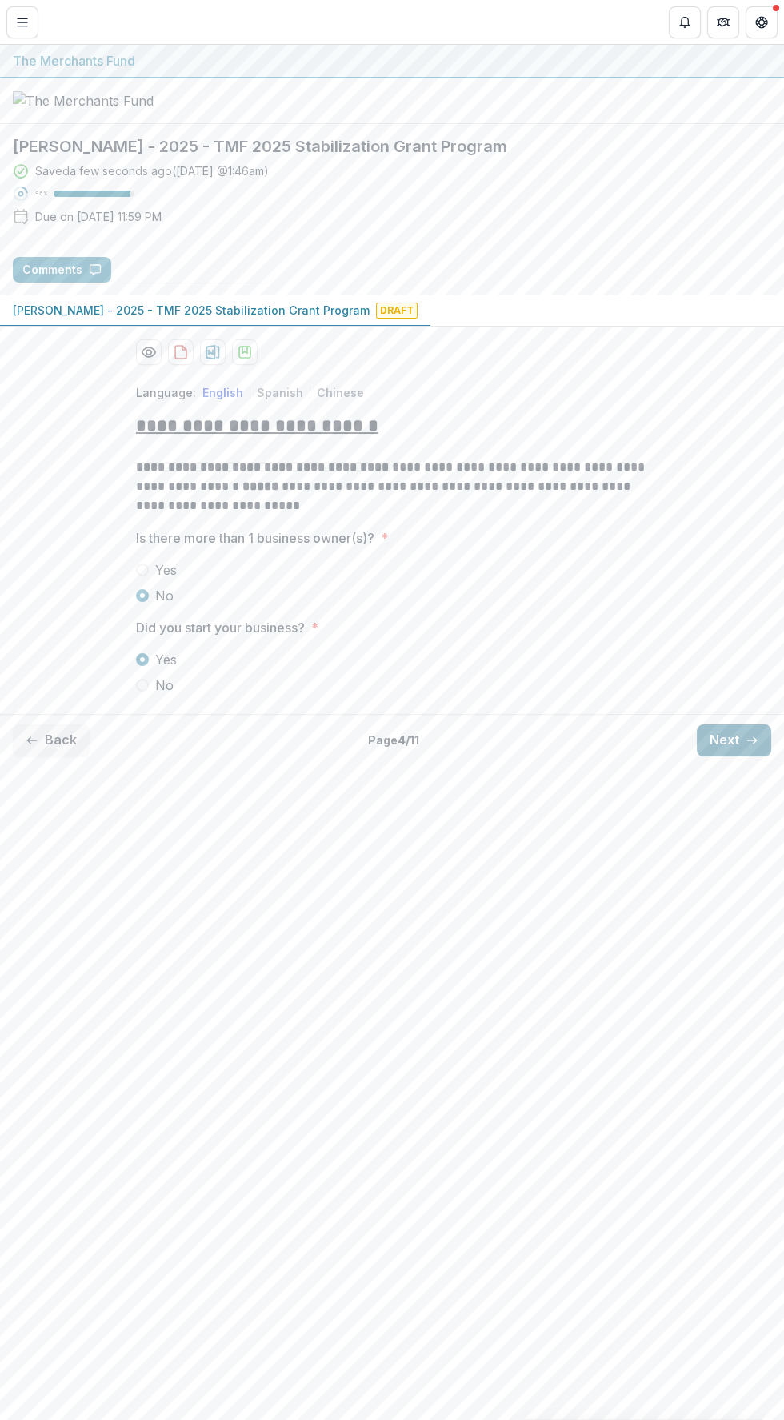
click at [741, 756] on button "Next" at bounding box center [734, 740] width 74 height 32
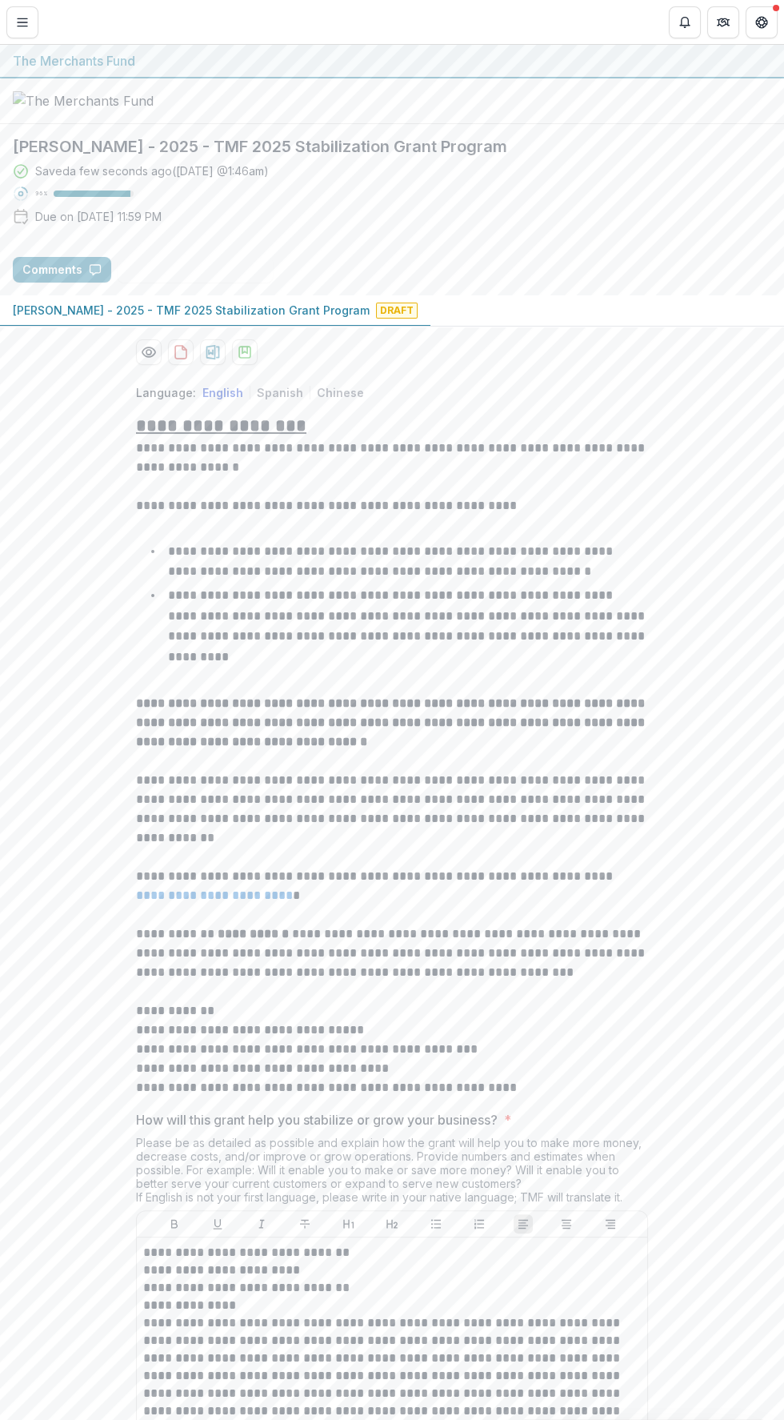
scroll to position [2391, 0]
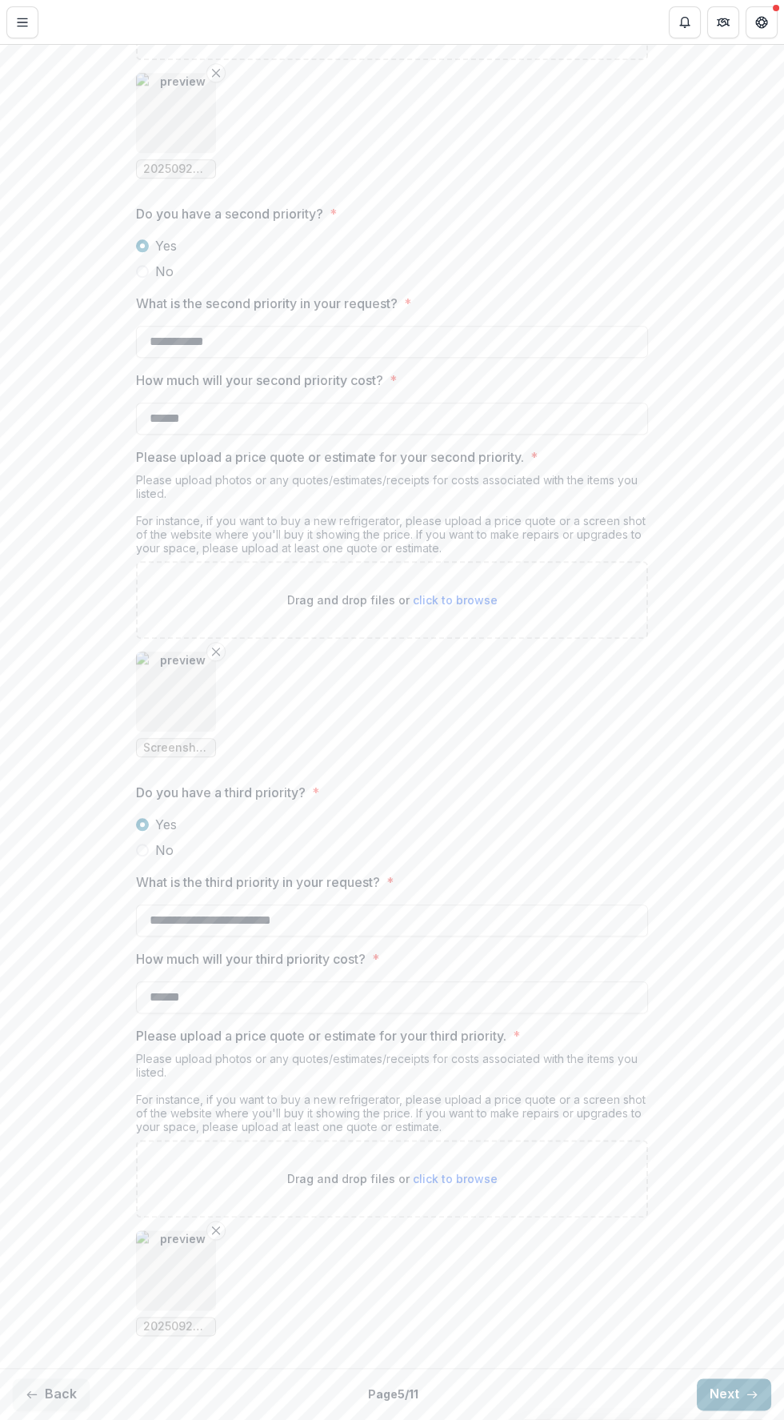
click at [748, 1394] on line "button" at bounding box center [752, 1394] width 9 height 0
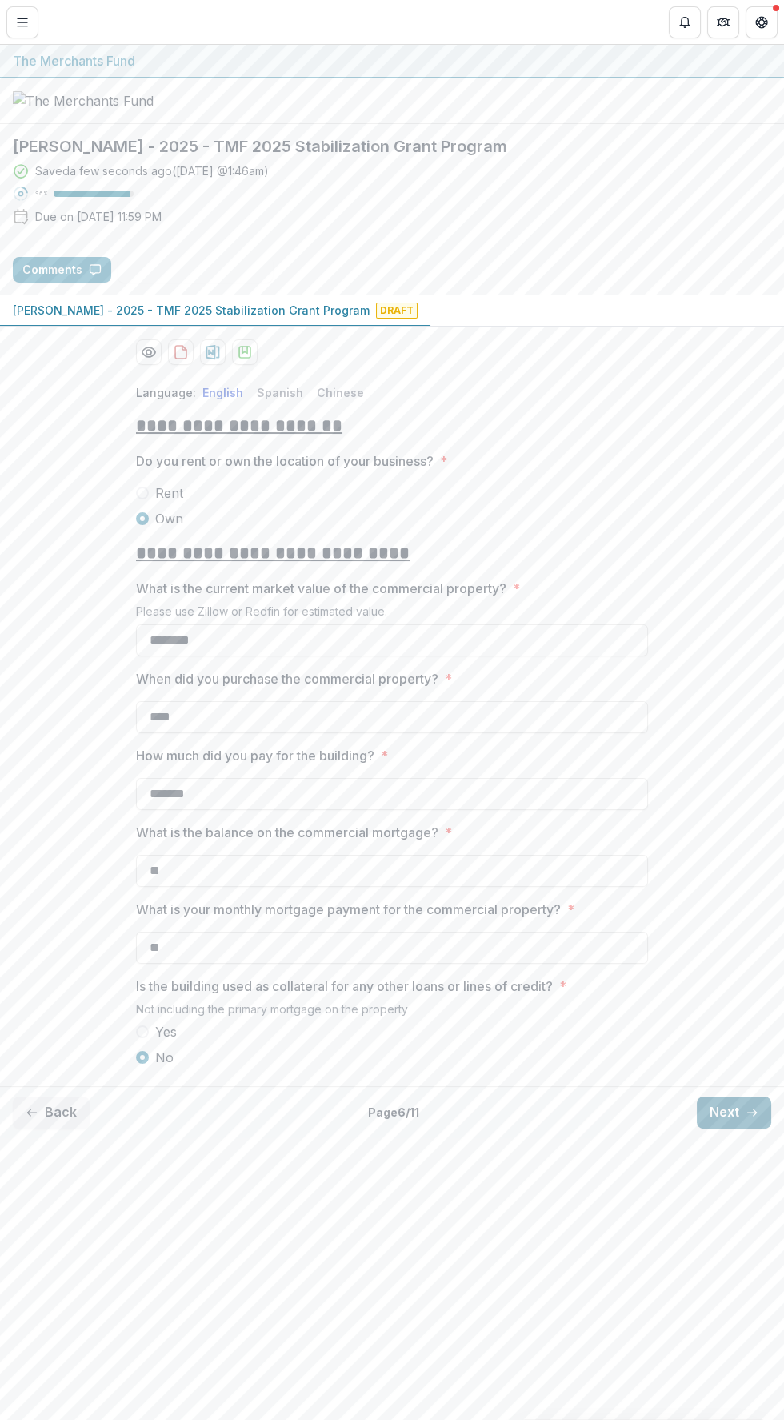
scroll to position [0, 0]
click at [752, 1113] on line "button" at bounding box center [752, 1113] width 9 height 0
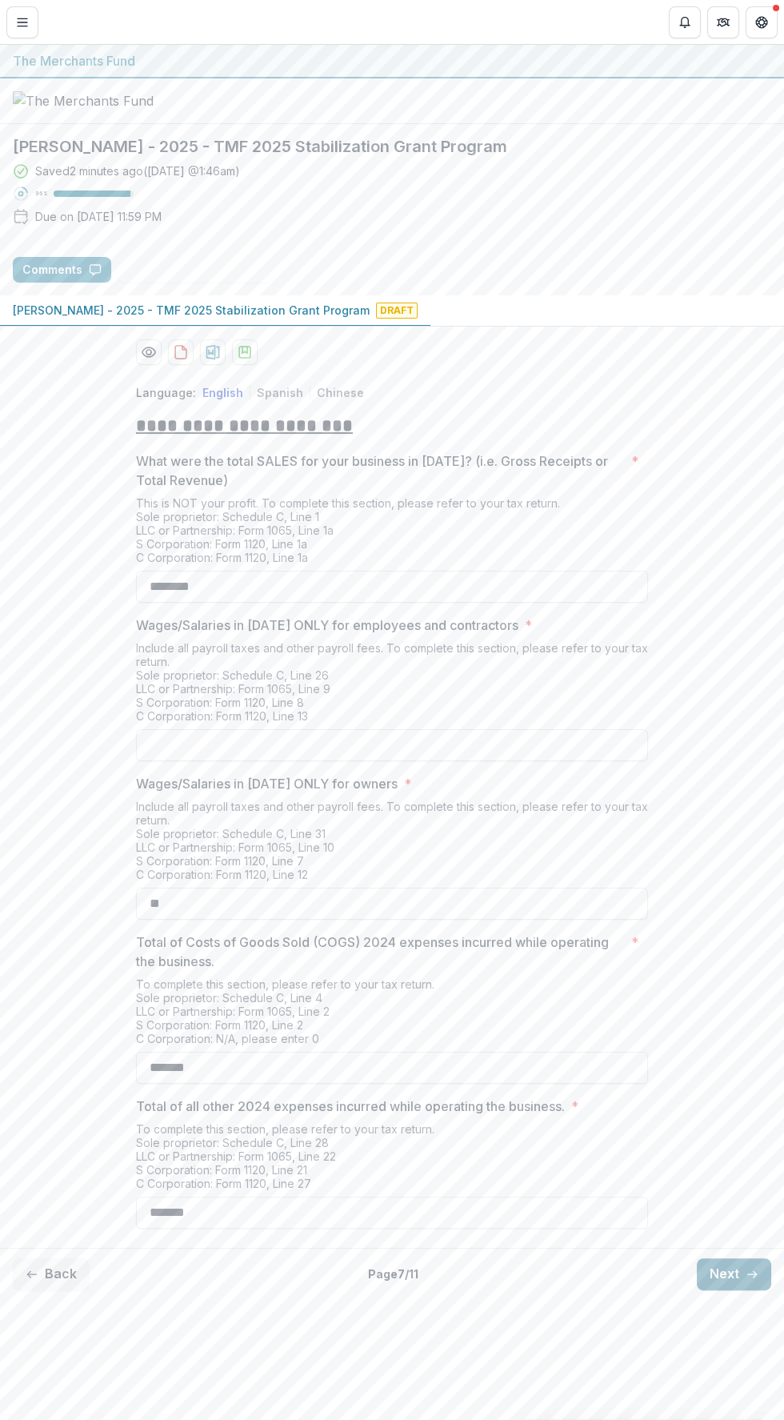
click at [736, 1290] on button "Next" at bounding box center [734, 1274] width 74 height 32
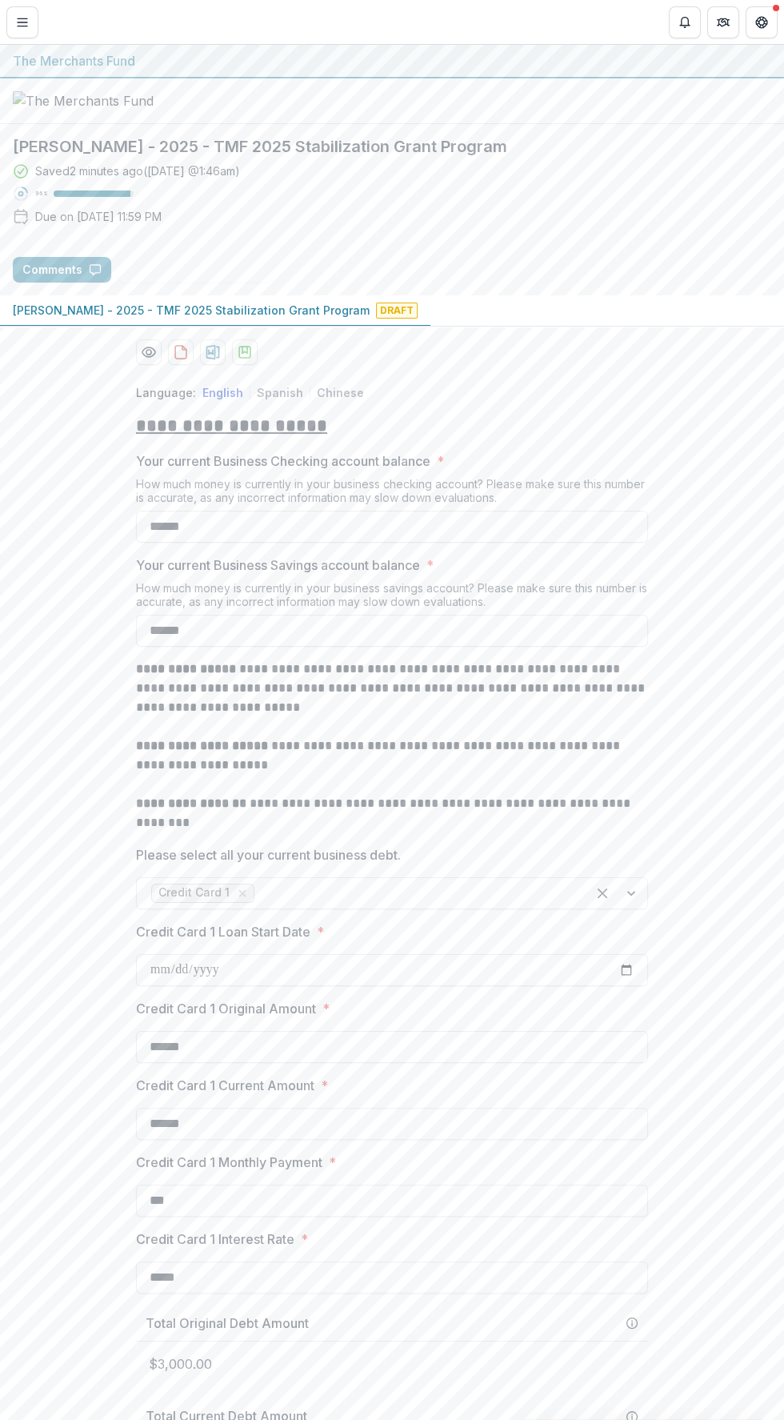
scroll to position [743, 0]
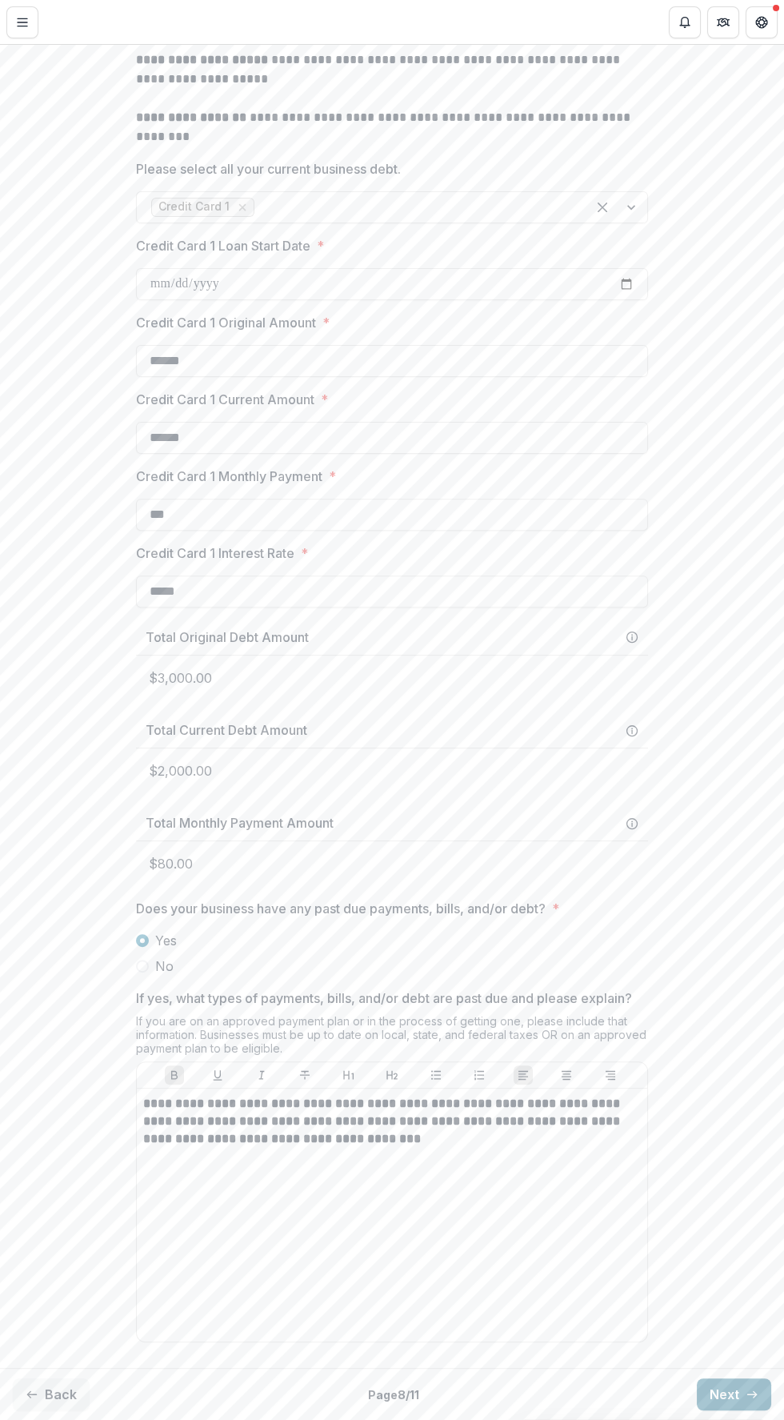
click at [750, 1394] on line "button" at bounding box center [752, 1394] width 9 height 0
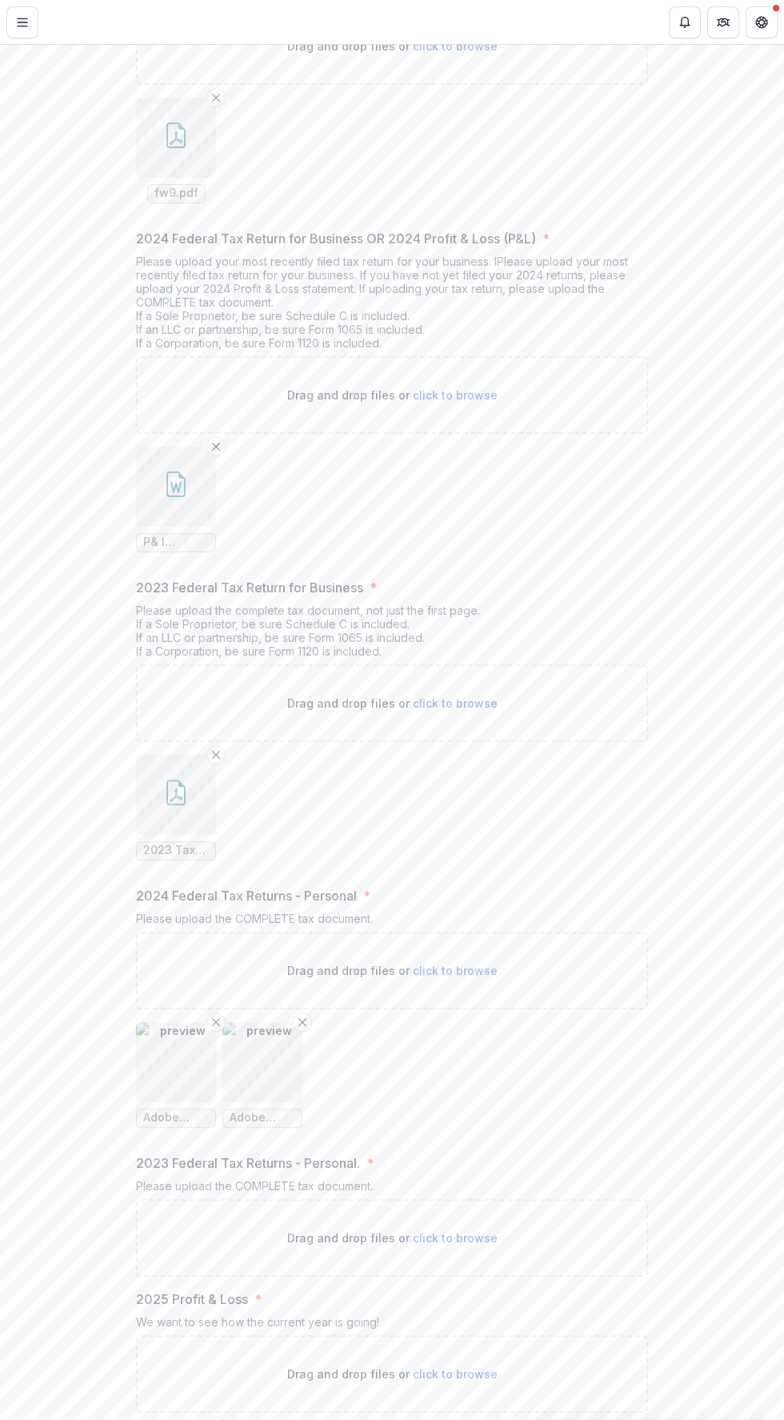
scroll to position [0, 0]
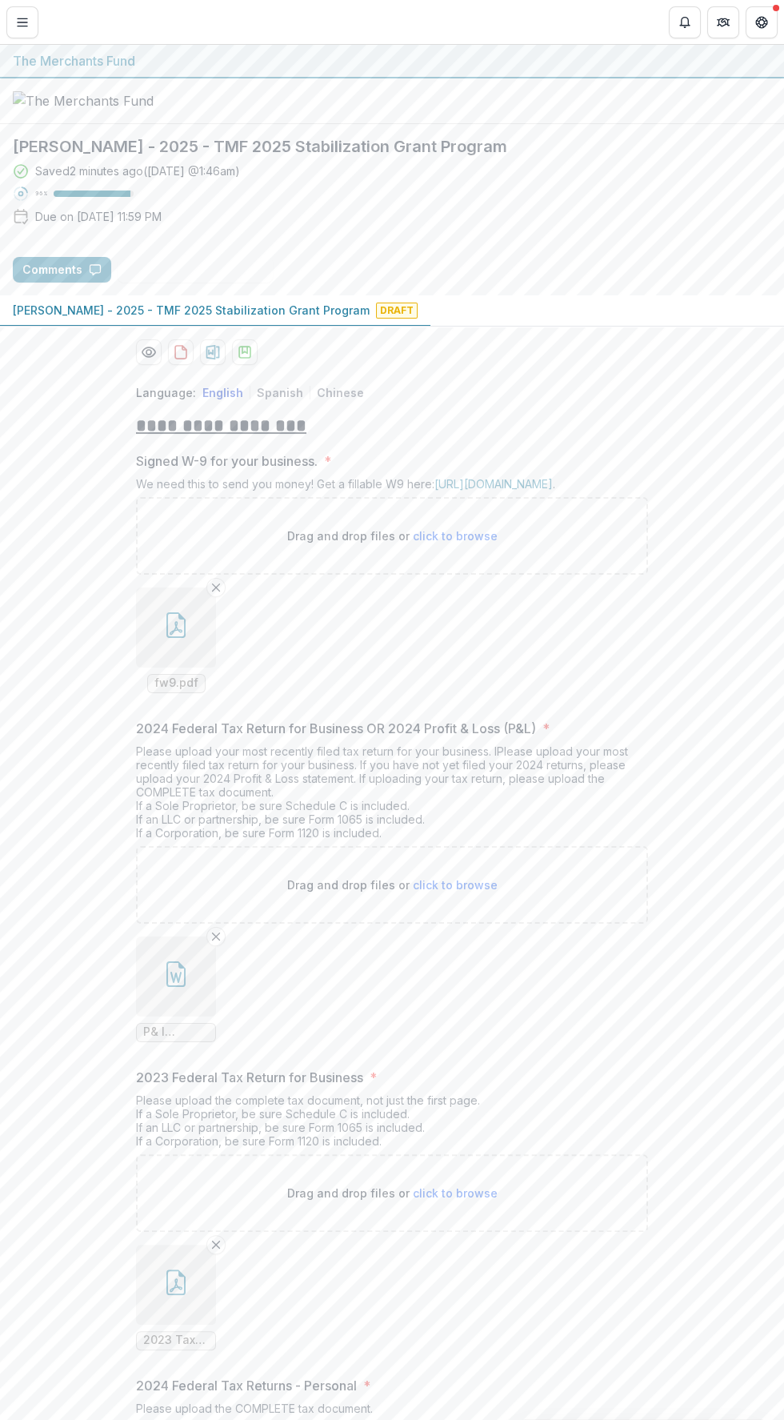
click at [205, 668] on button "button" at bounding box center [176, 627] width 80 height 80
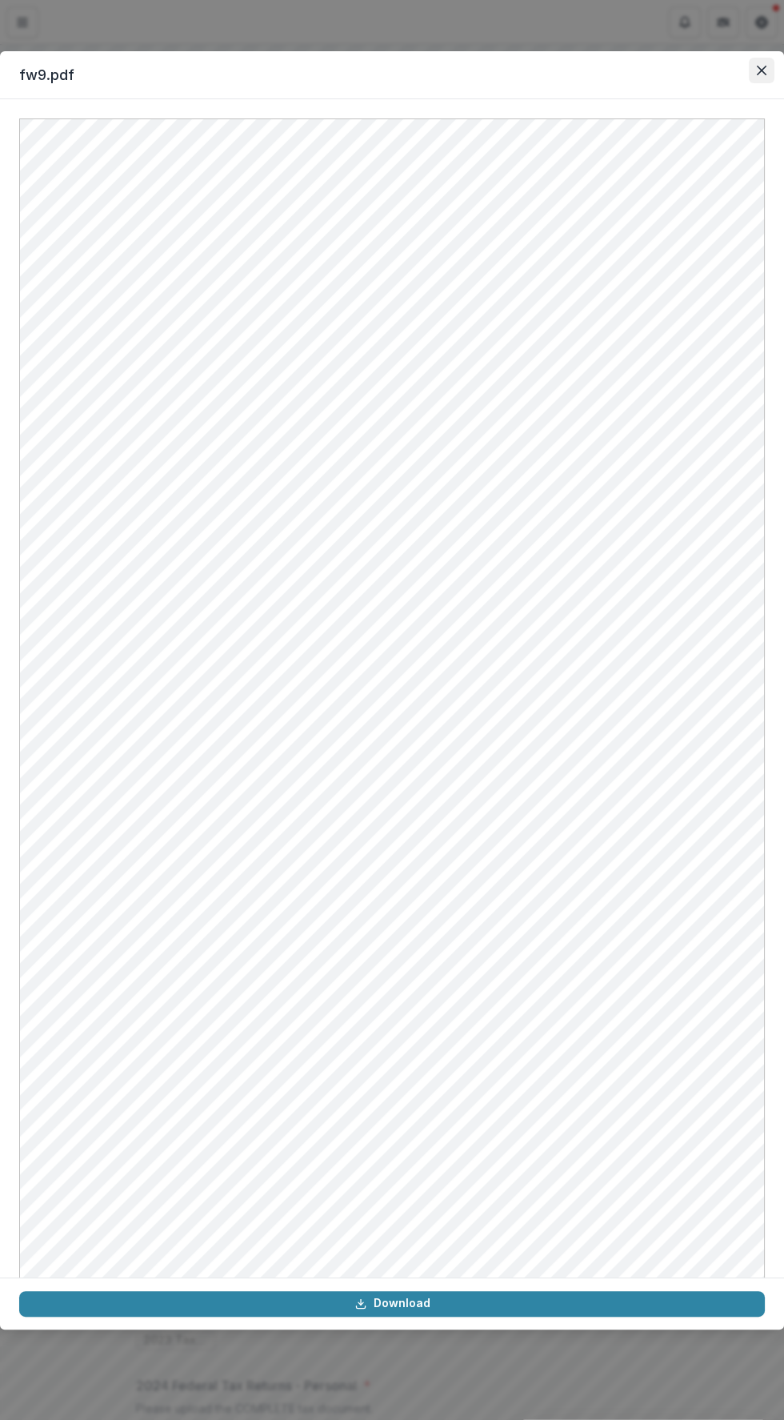
click at [761, 70] on icon "Close" at bounding box center [762, 71] width 10 height 10
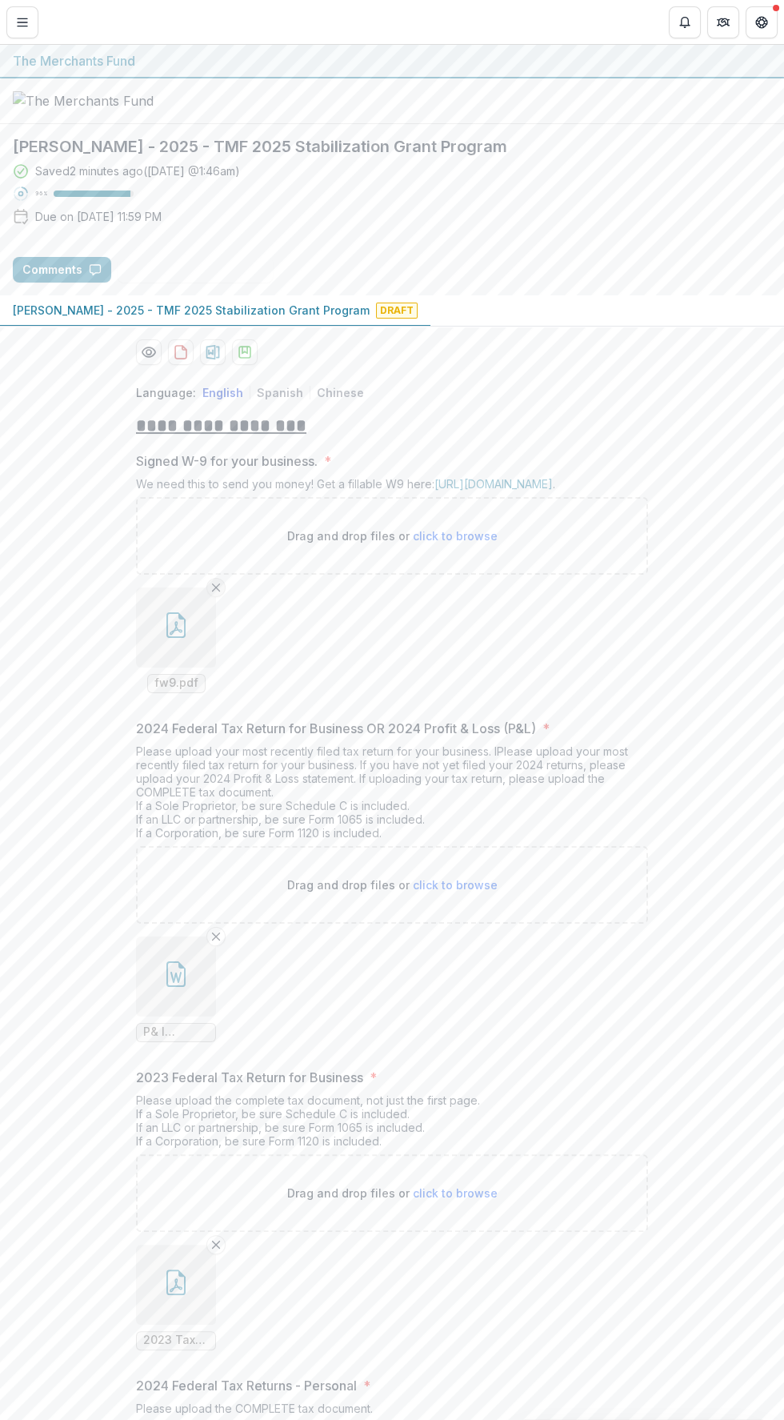
click at [214, 591] on line "Remove File" at bounding box center [216, 586] width 7 height 7
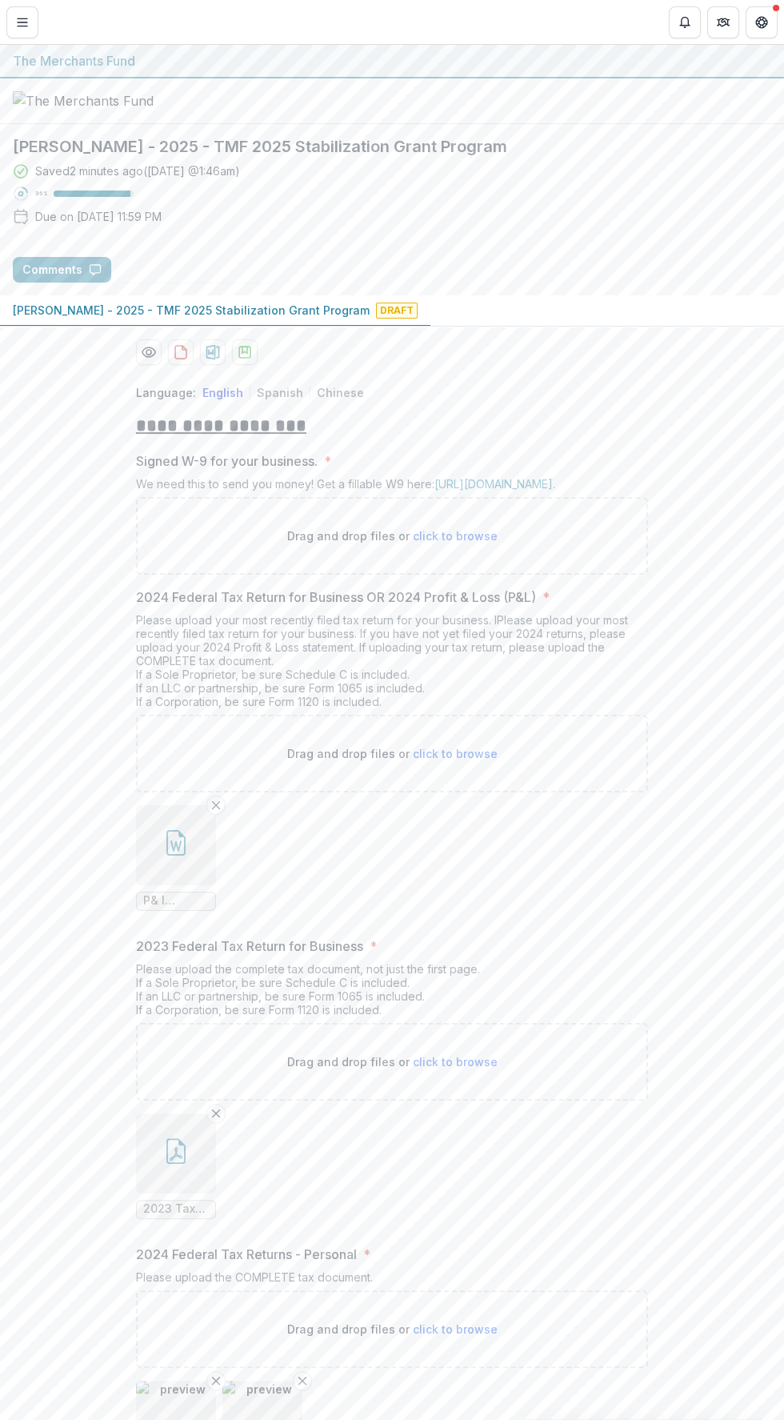
click at [463, 543] on span "click to browse" at bounding box center [455, 536] width 85 height 14
type input "**********"
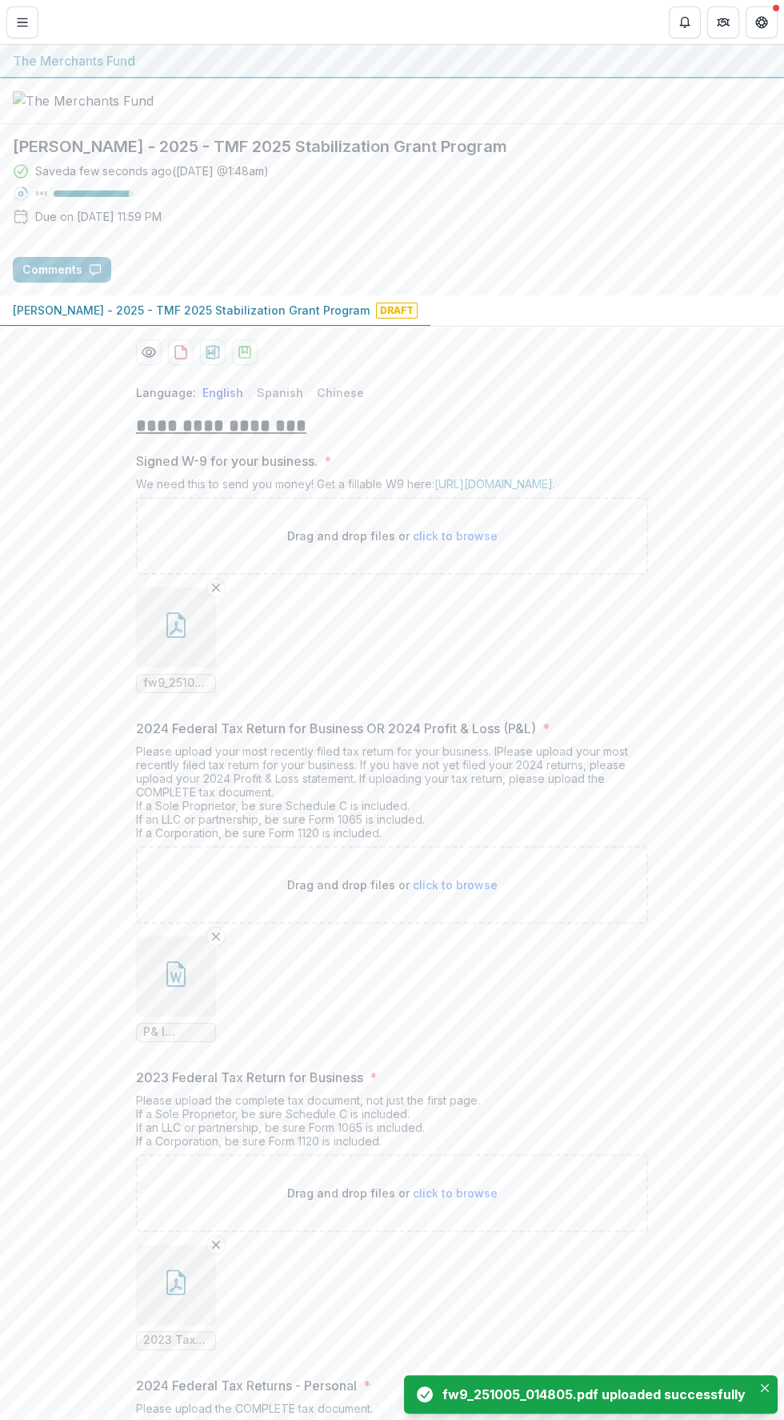
click at [194, 668] on button "button" at bounding box center [176, 627] width 80 height 80
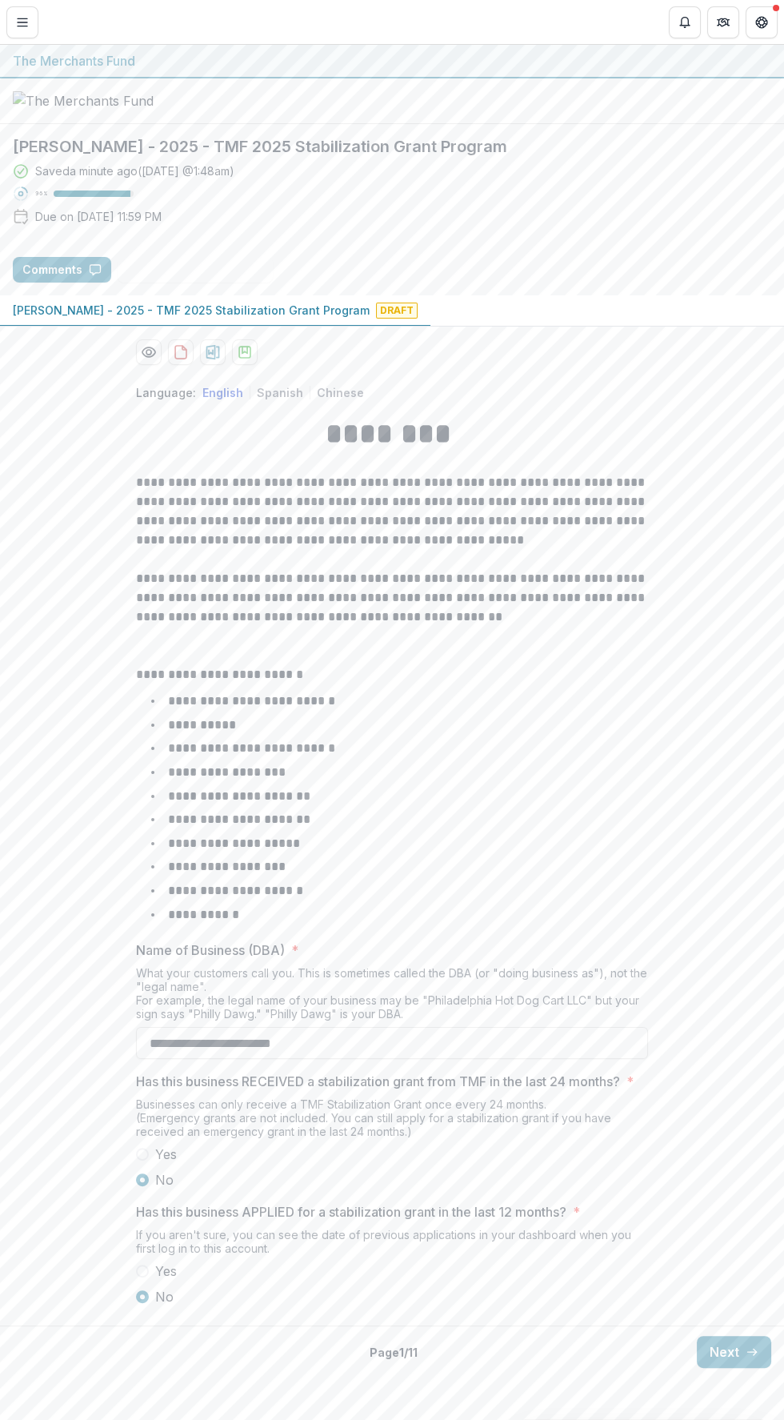
scroll to position [34, 0]
click at [748, 1352] on line "button" at bounding box center [752, 1352] width 9 height 0
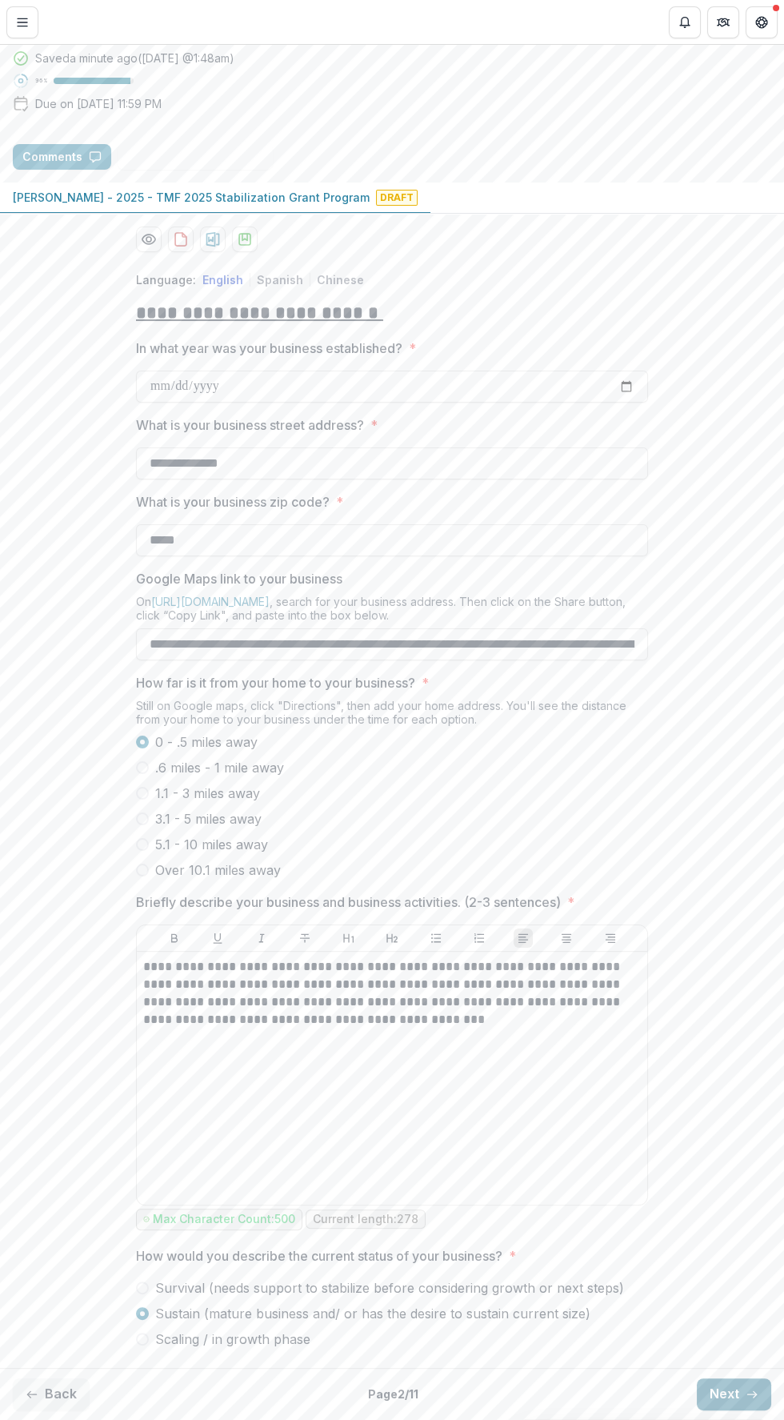
scroll to position [170, 0]
click at [748, 1394] on line "button" at bounding box center [752, 1394] width 9 height 0
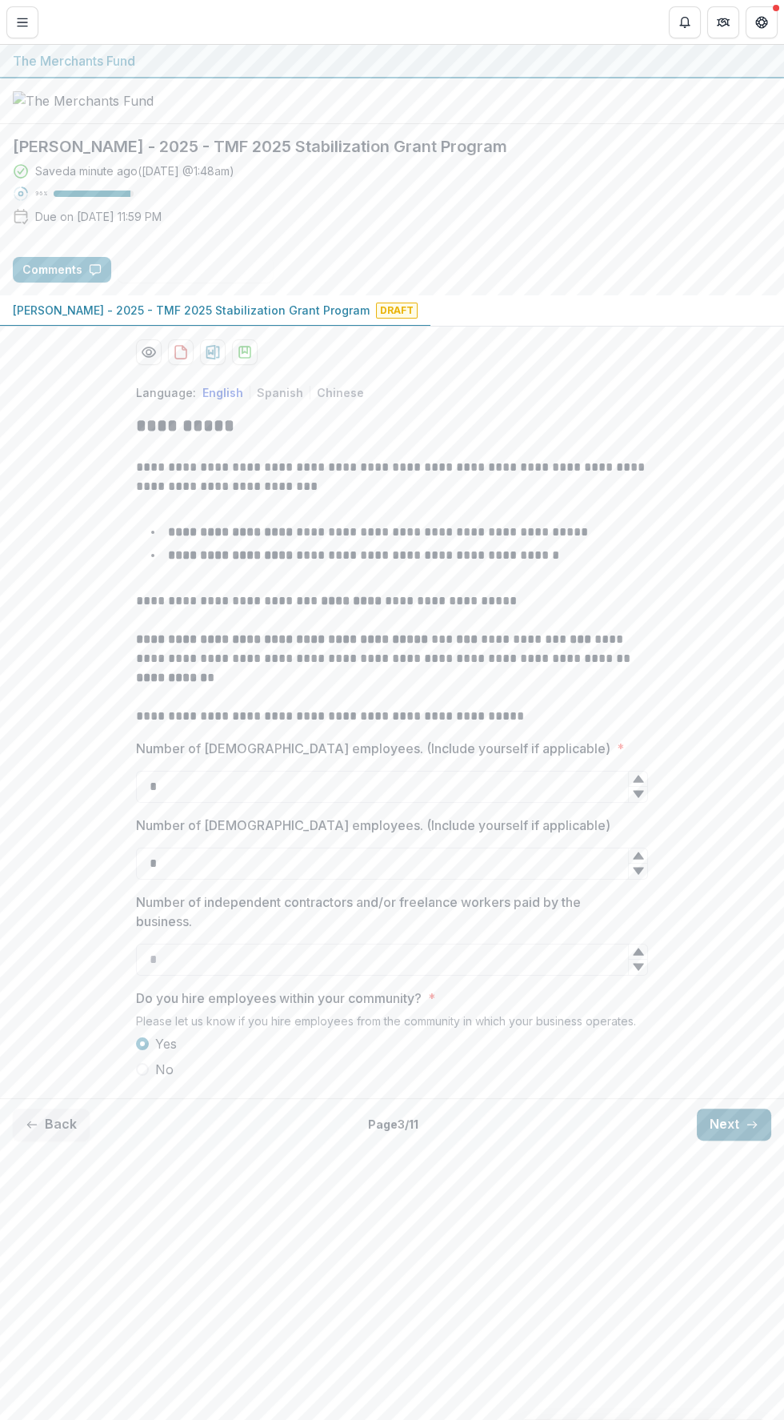
click at [752, 1141] on button "Next" at bounding box center [734, 1125] width 74 height 32
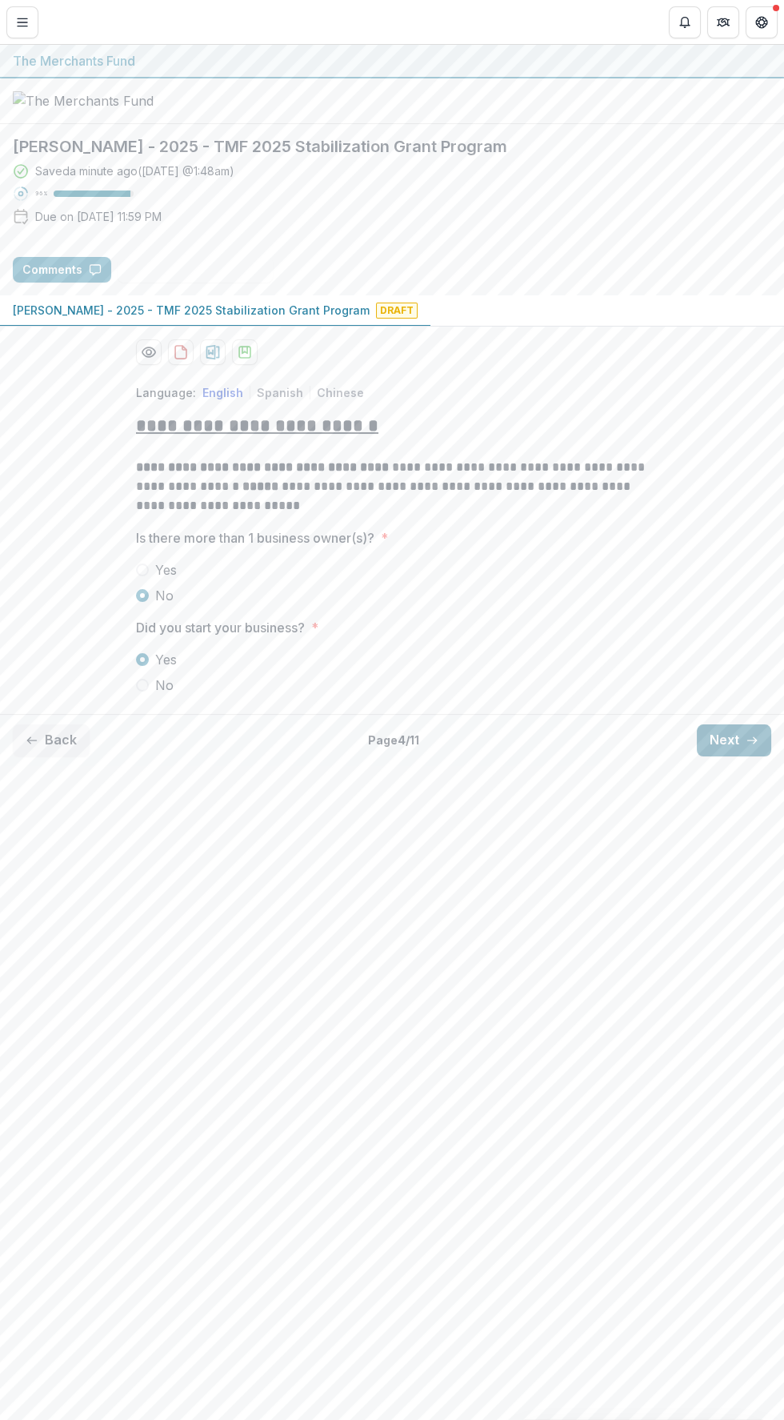
click at [748, 747] on icon "button" at bounding box center [752, 740] width 13 height 13
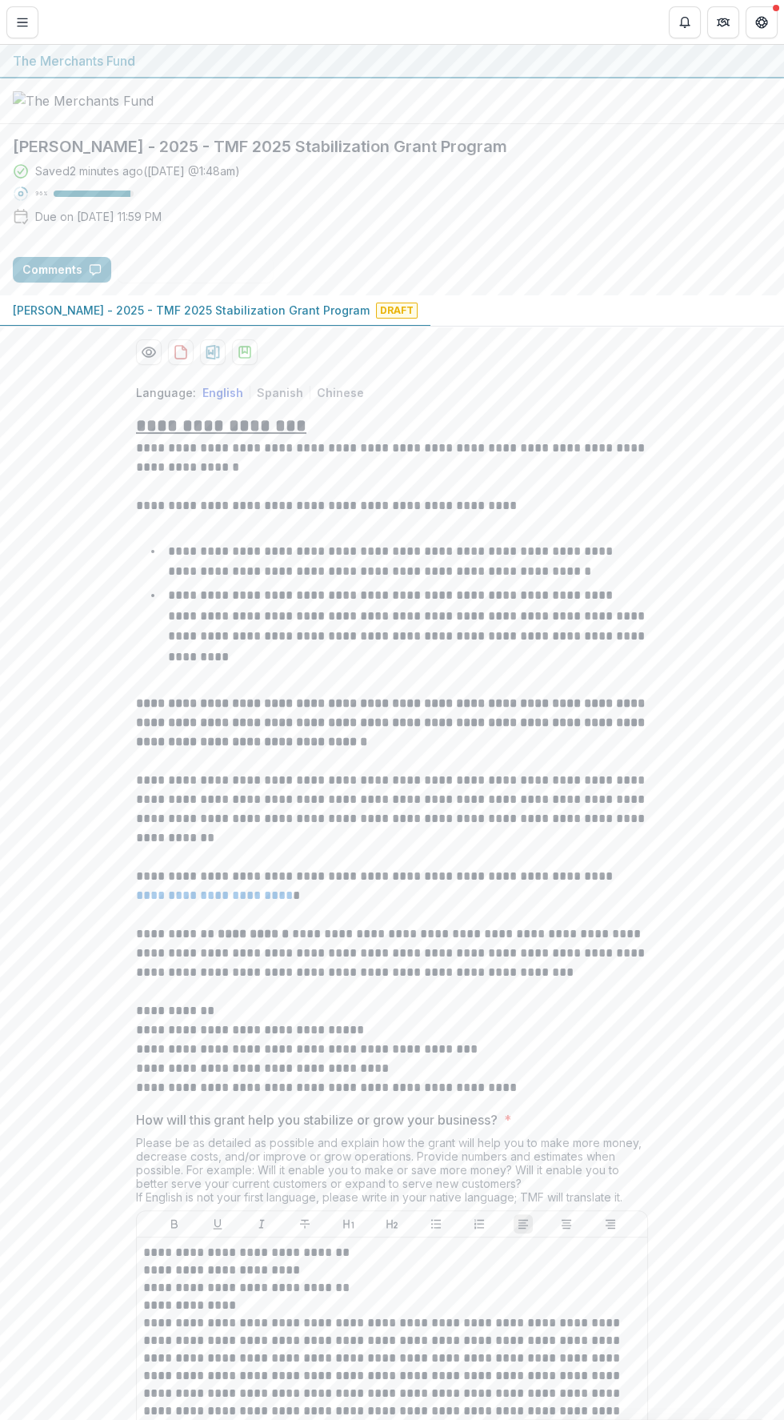
scroll to position [2391, 0]
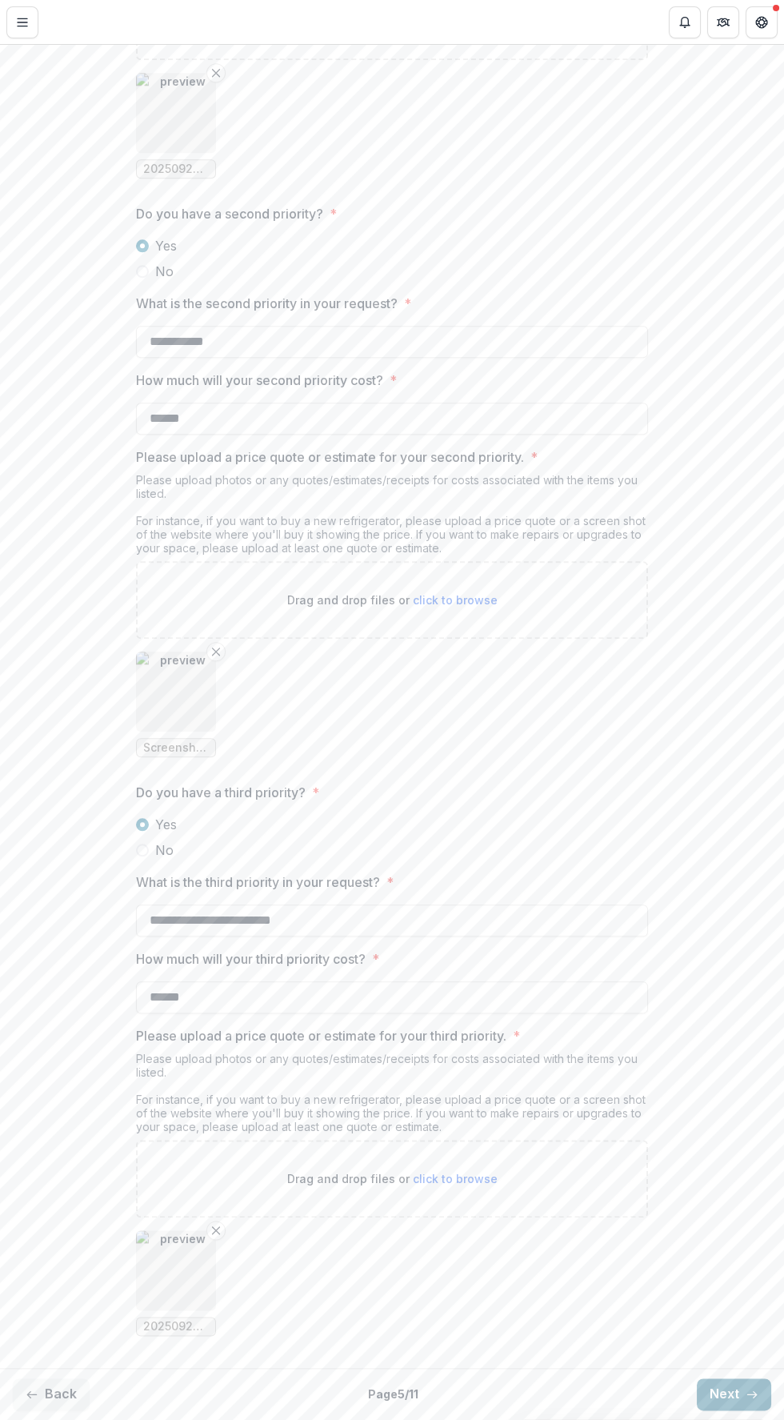
click at [752, 1391] on icon "button" at bounding box center [752, 1394] width 13 height 13
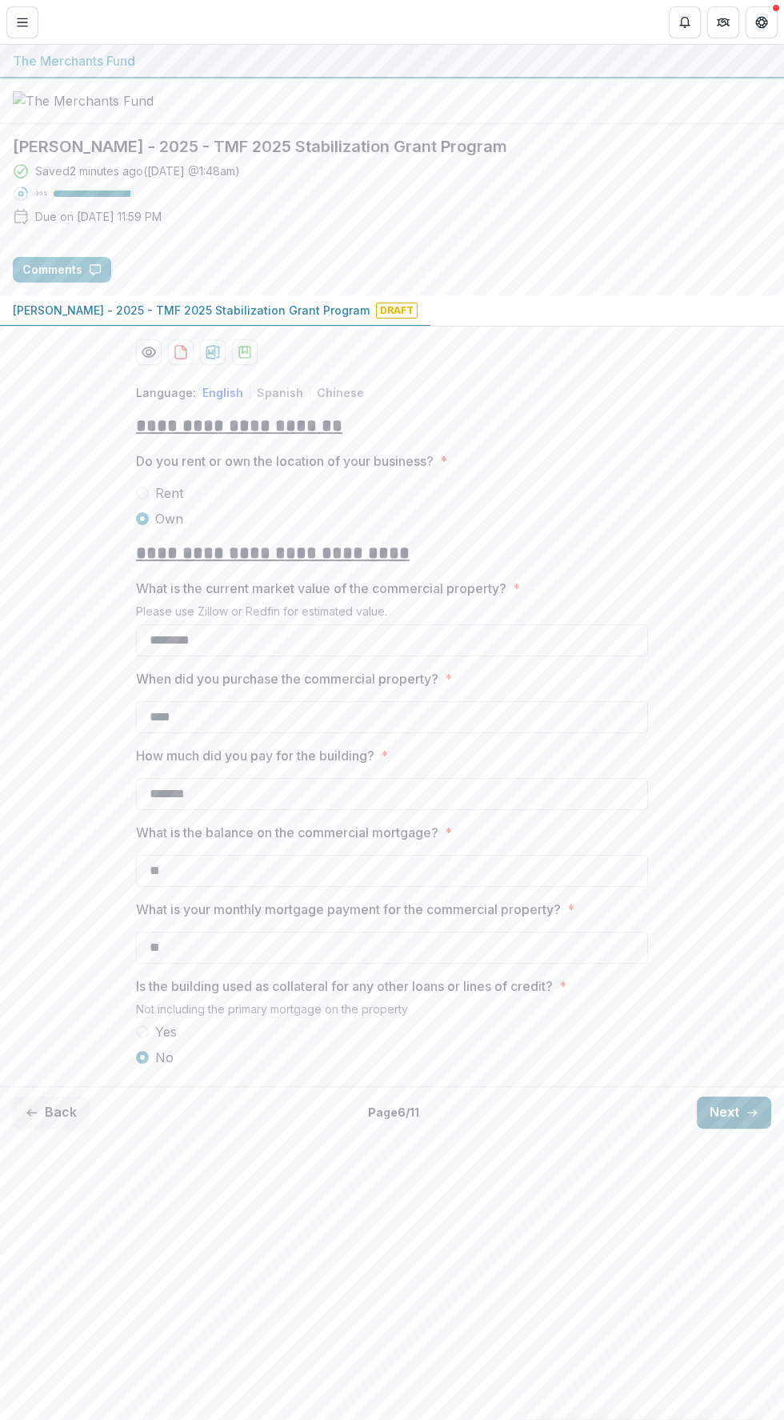
click at [755, 1113] on line "button" at bounding box center [752, 1113] width 9 height 0
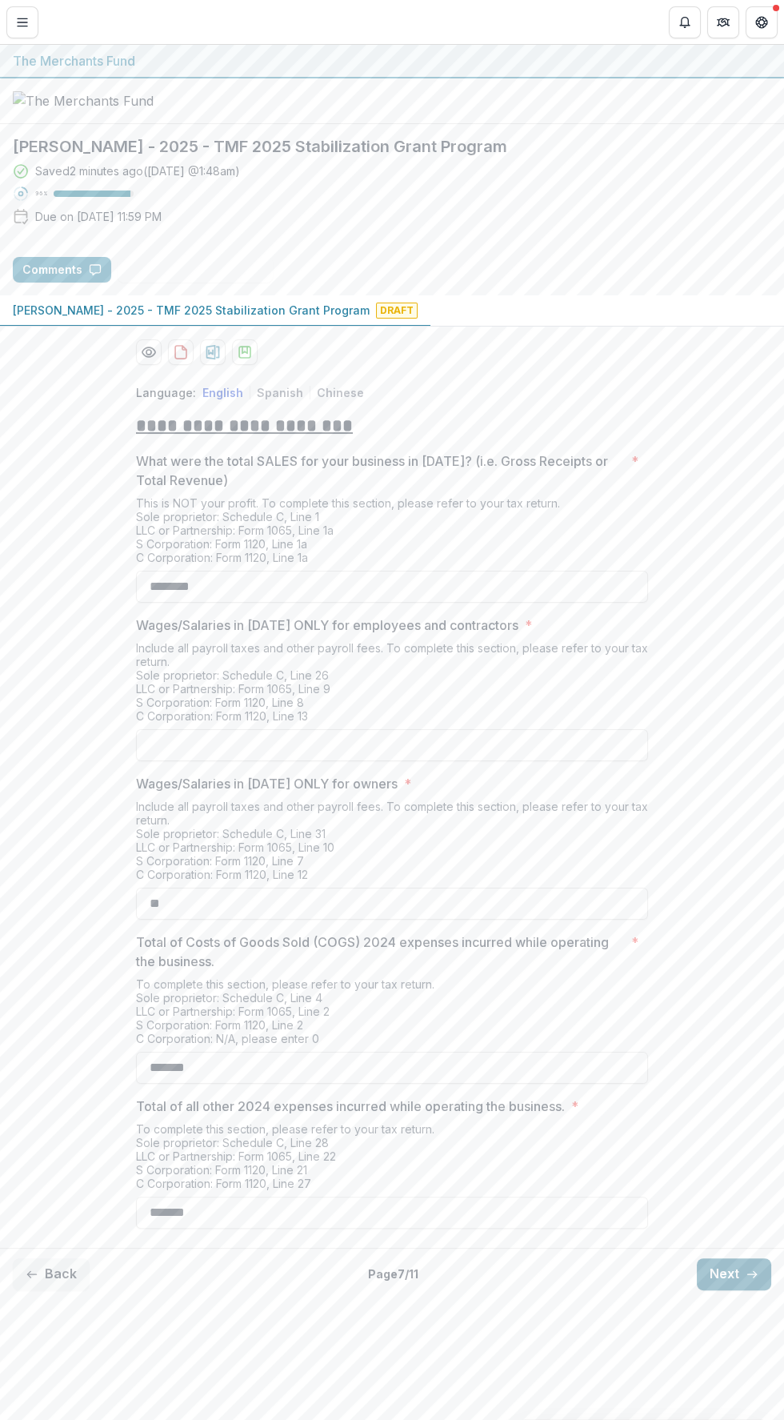
click at [742, 1290] on button "Next" at bounding box center [734, 1274] width 74 height 32
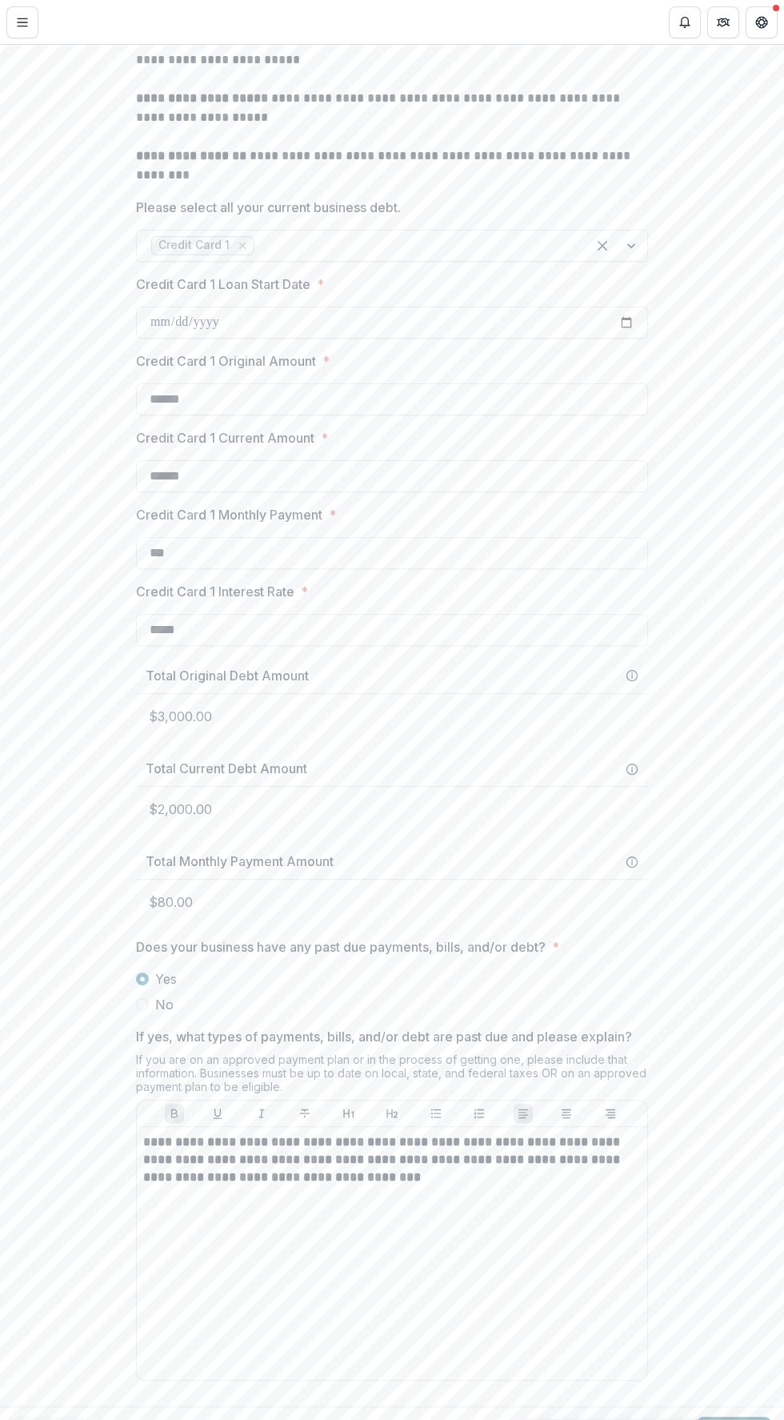
scroll to position [743, 0]
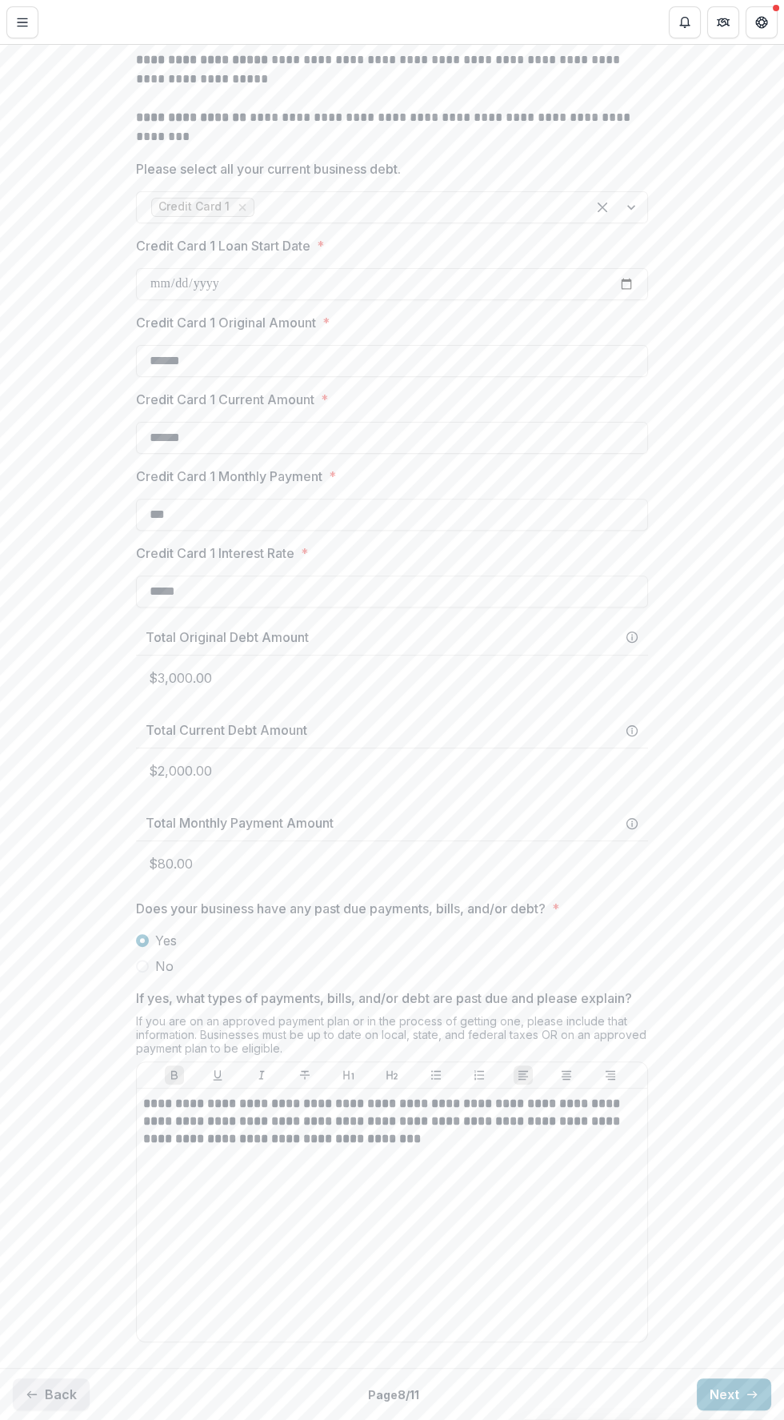
click at [64, 1389] on button "Back" at bounding box center [51, 1394] width 77 height 32
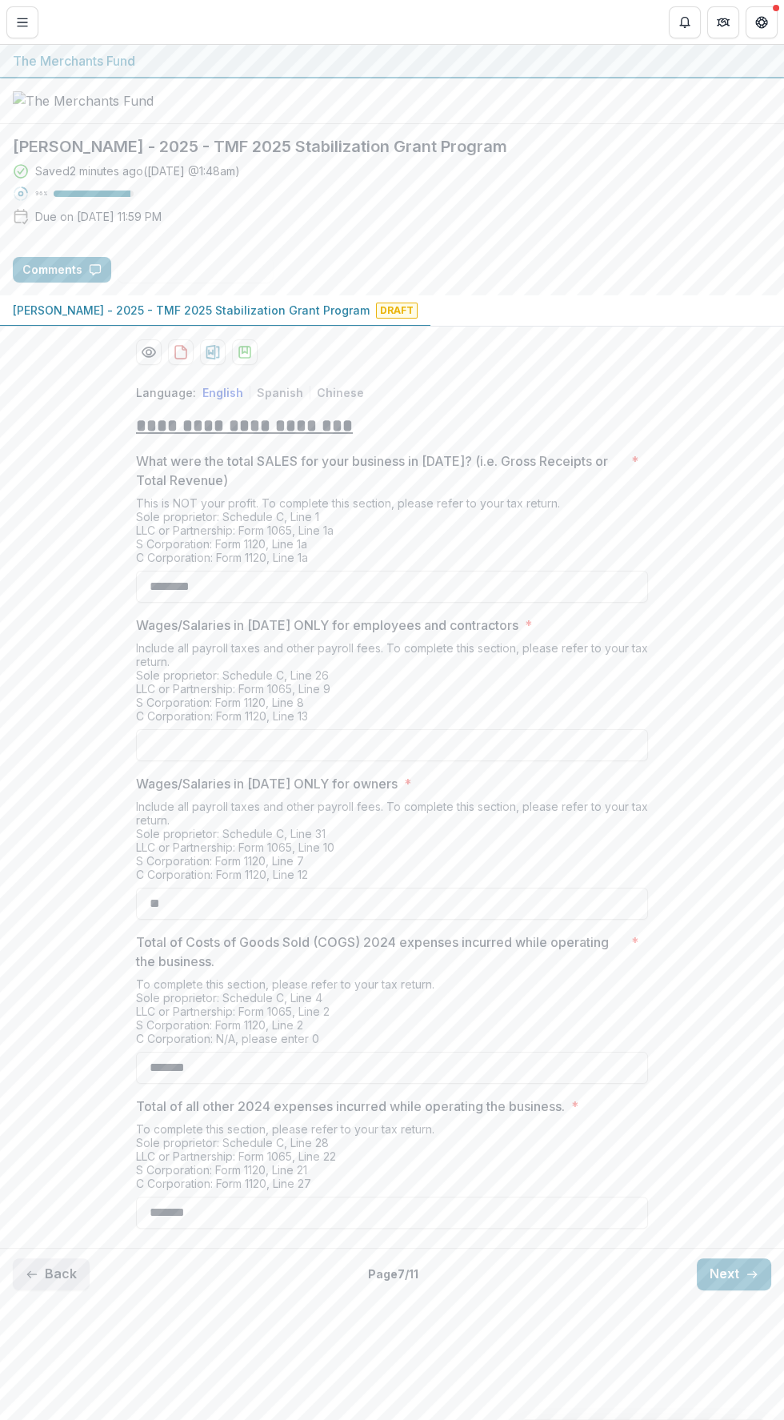
scroll to position [0, 0]
click at [740, 1290] on button "Next" at bounding box center [734, 1274] width 74 height 32
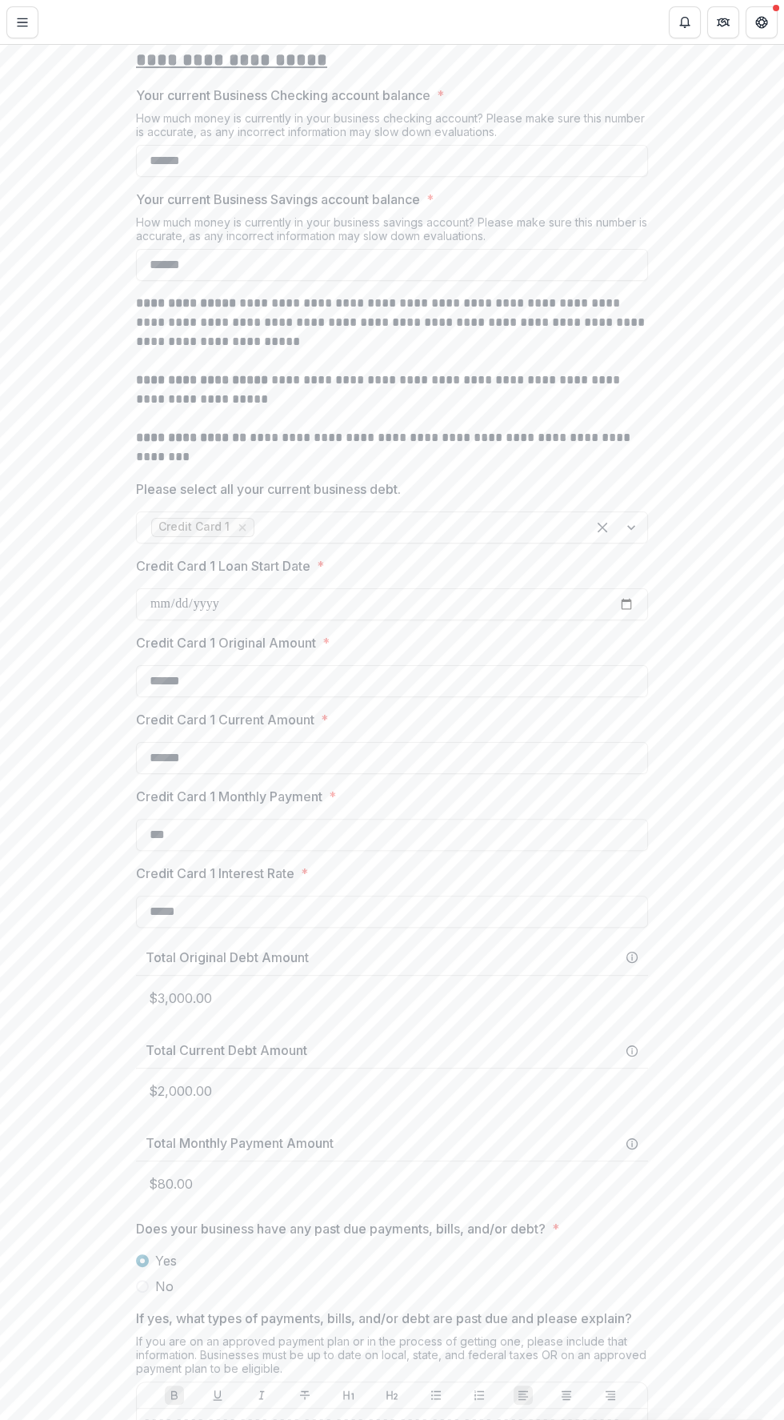
scroll to position [743, 0]
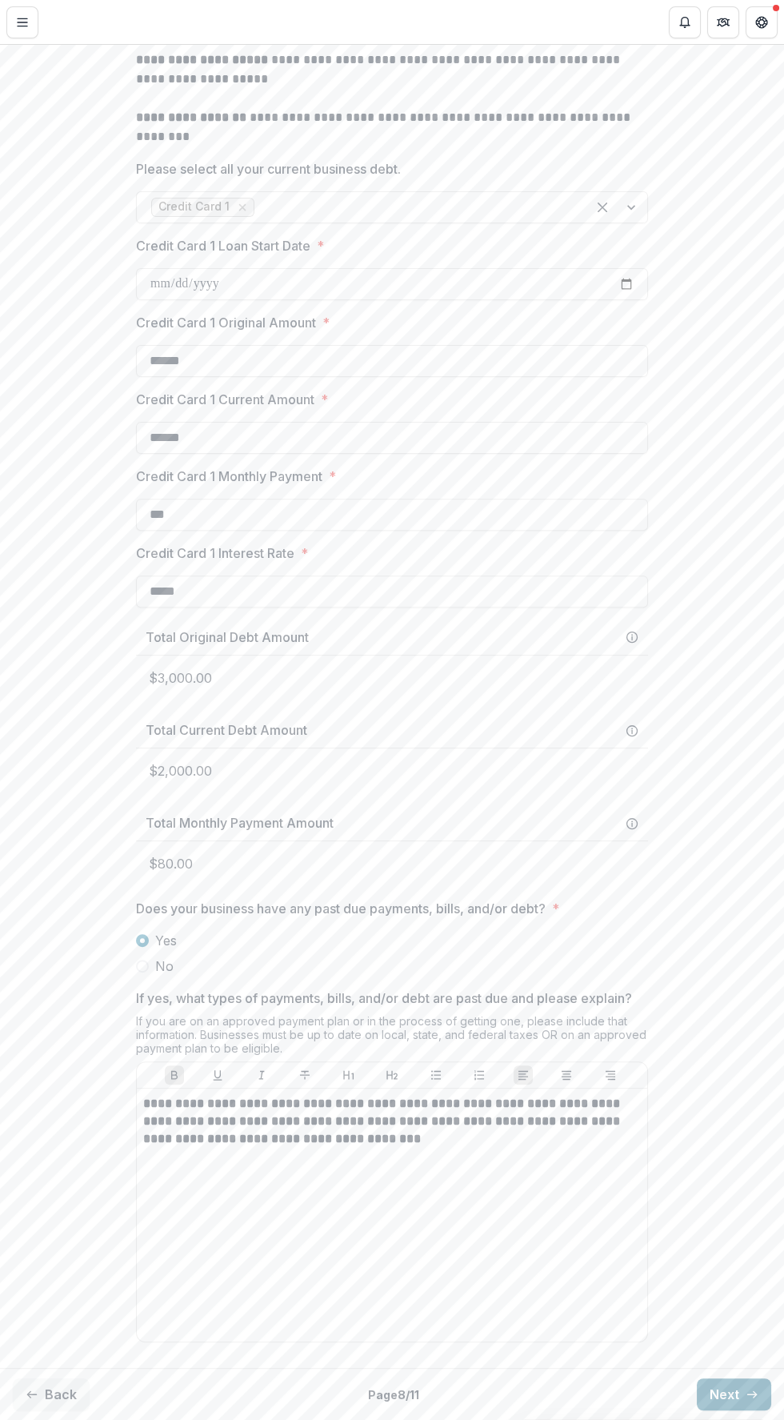
click at [748, 1394] on line "button" at bounding box center [752, 1394] width 9 height 0
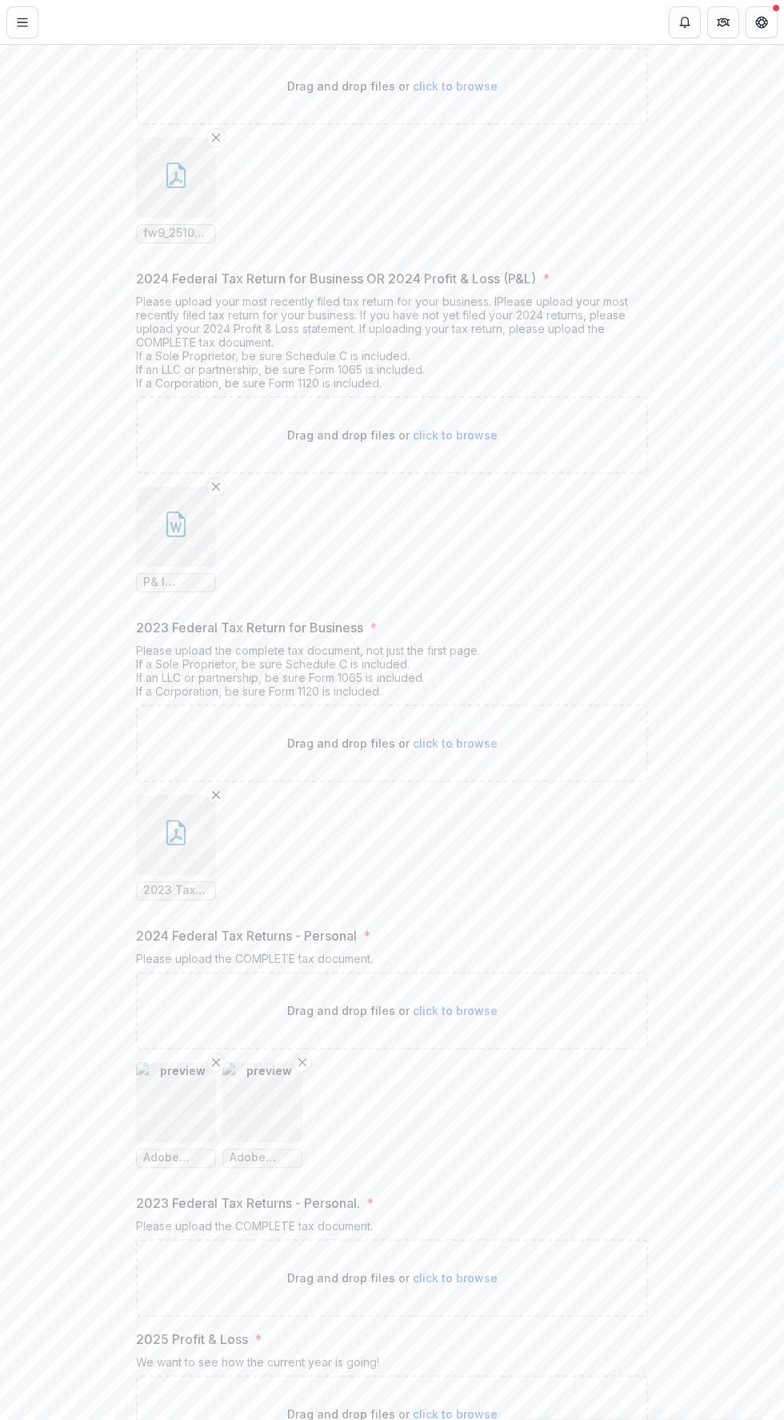
scroll to position [0, 0]
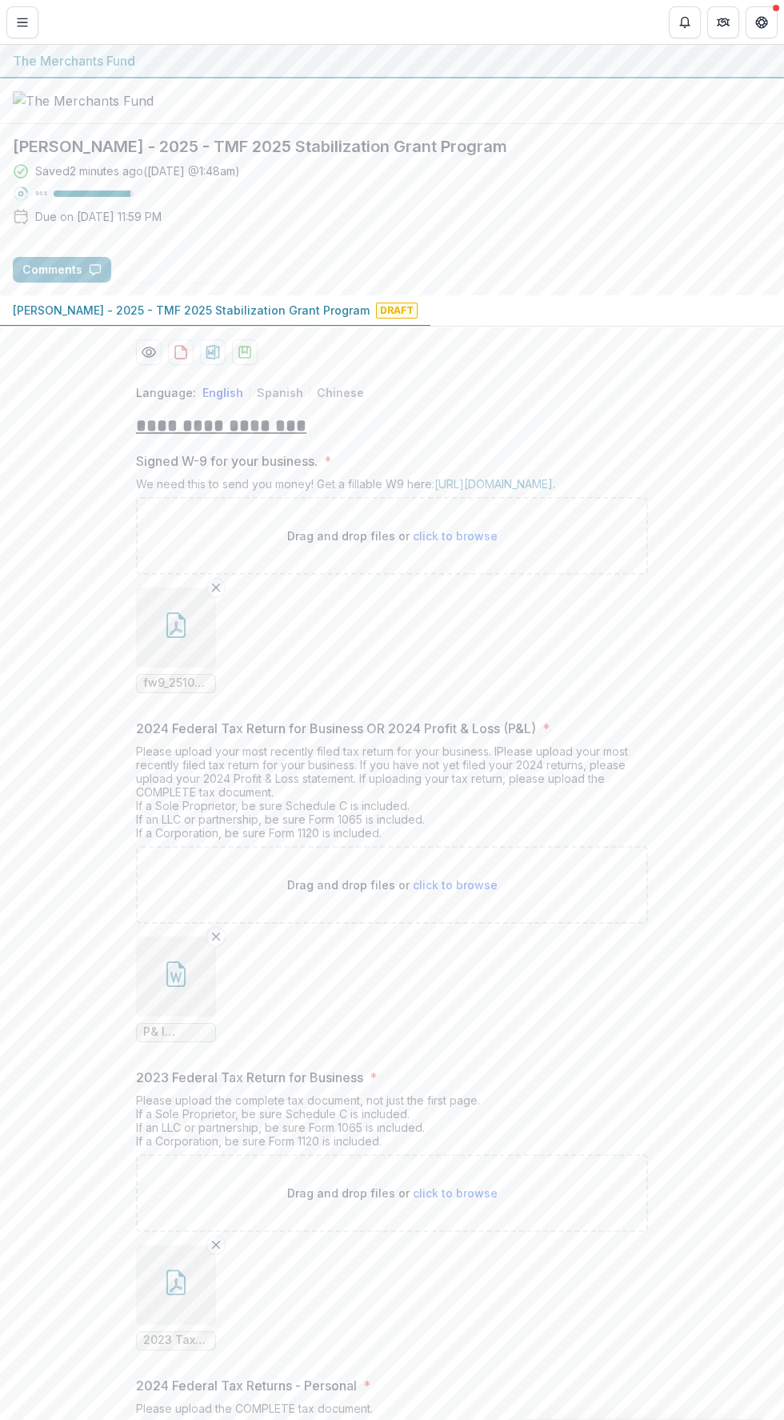
click at [206, 667] on button "button" at bounding box center [176, 627] width 80 height 80
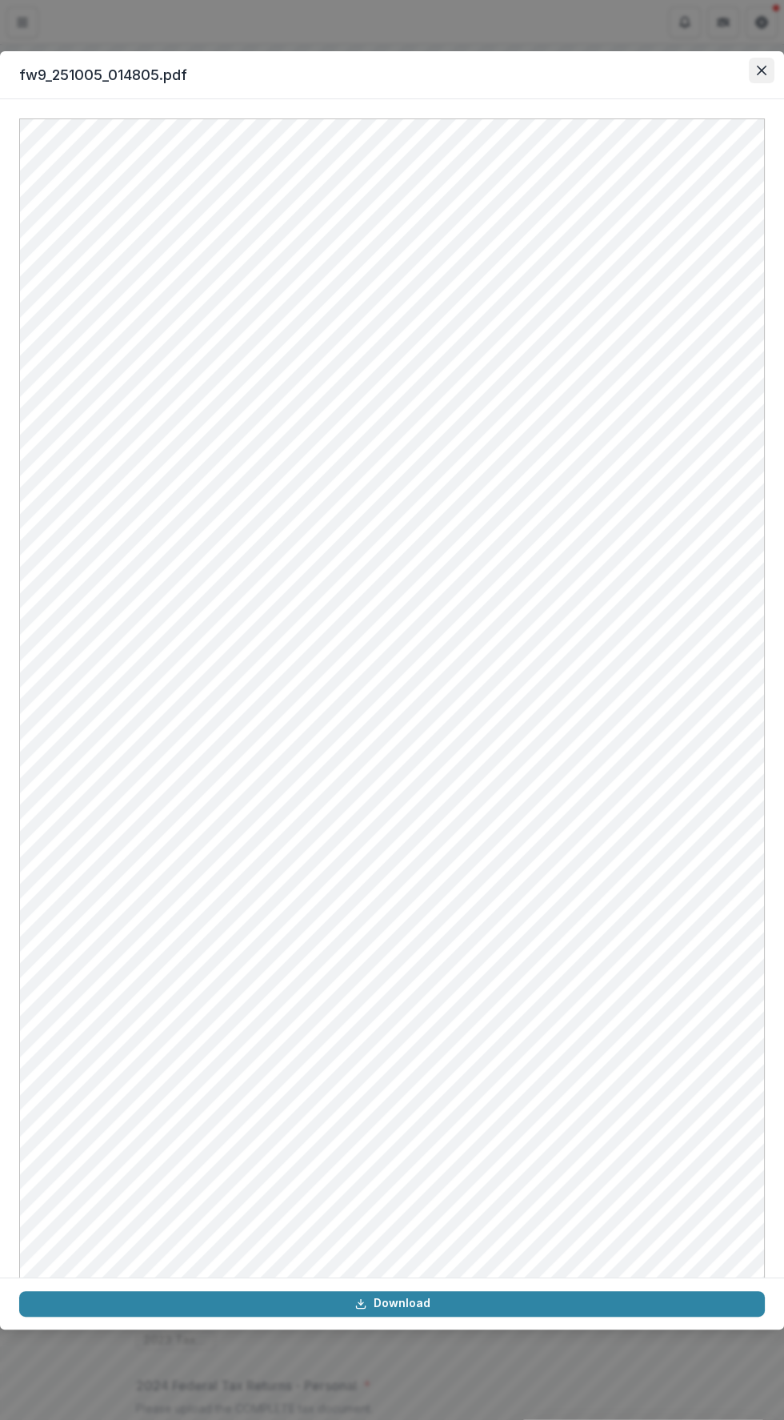
click at [761, 70] on icon "Close" at bounding box center [762, 71] width 10 height 10
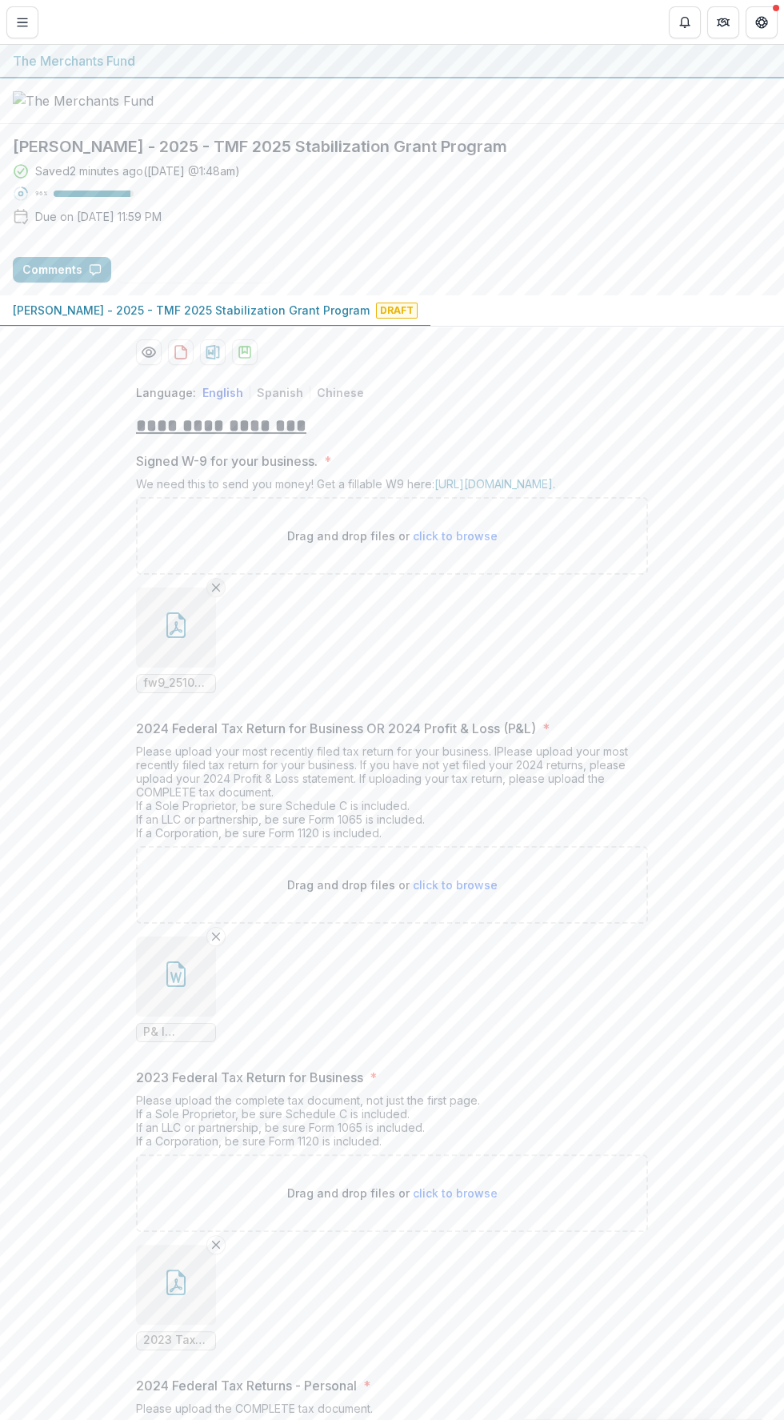
click at [214, 591] on line "Remove File" at bounding box center [216, 586] width 7 height 7
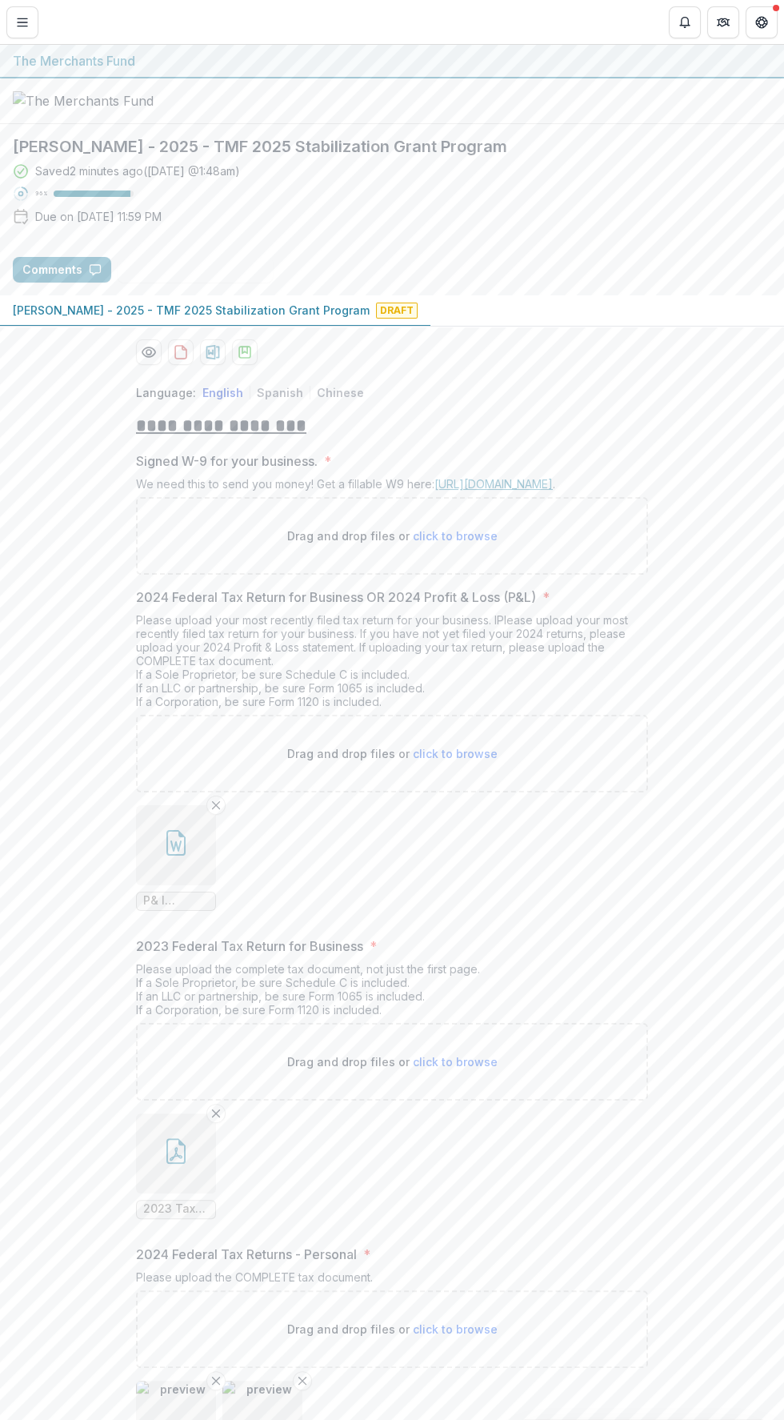
click at [553, 491] on link "[URL][DOMAIN_NAME]" at bounding box center [494, 484] width 118 height 14
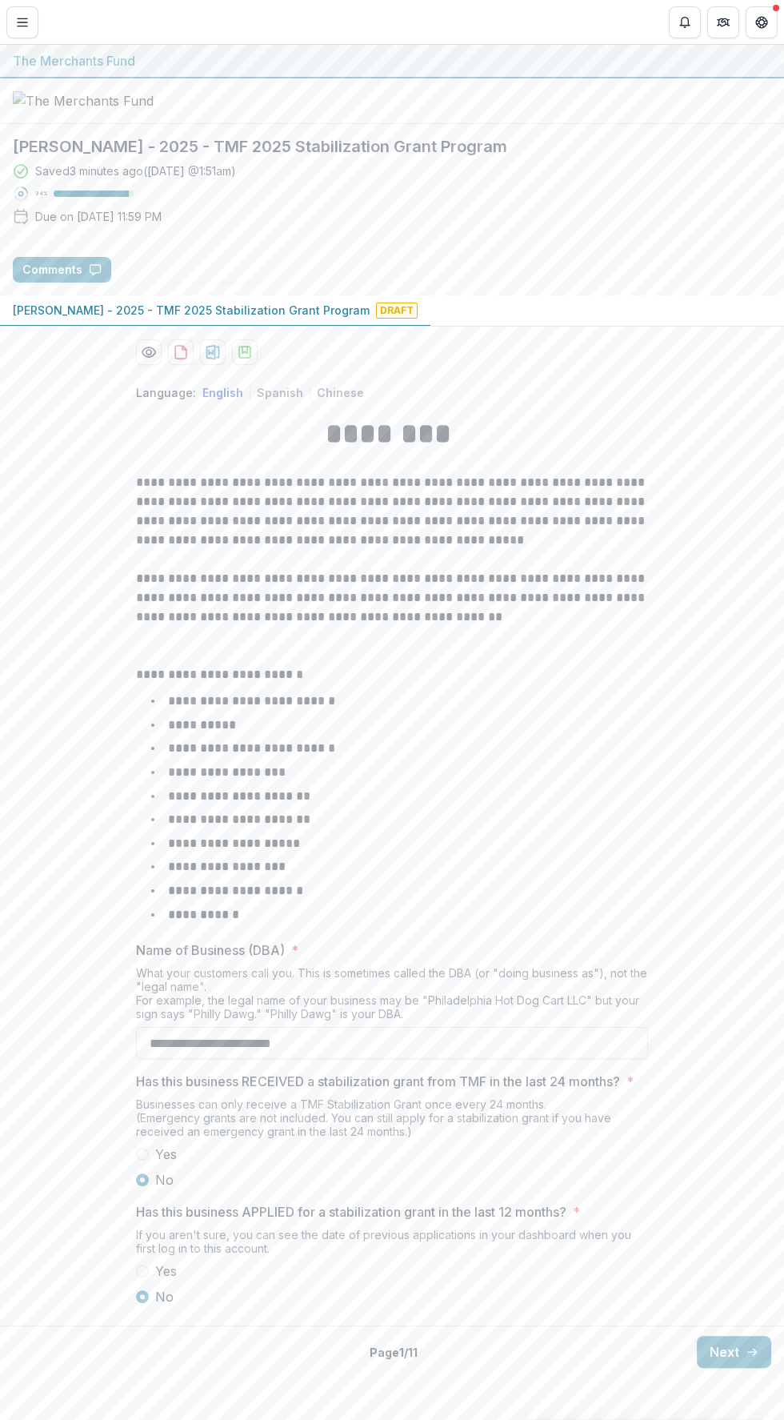
scroll to position [34, 0]
click at [750, 1352] on line "button" at bounding box center [752, 1352] width 9 height 0
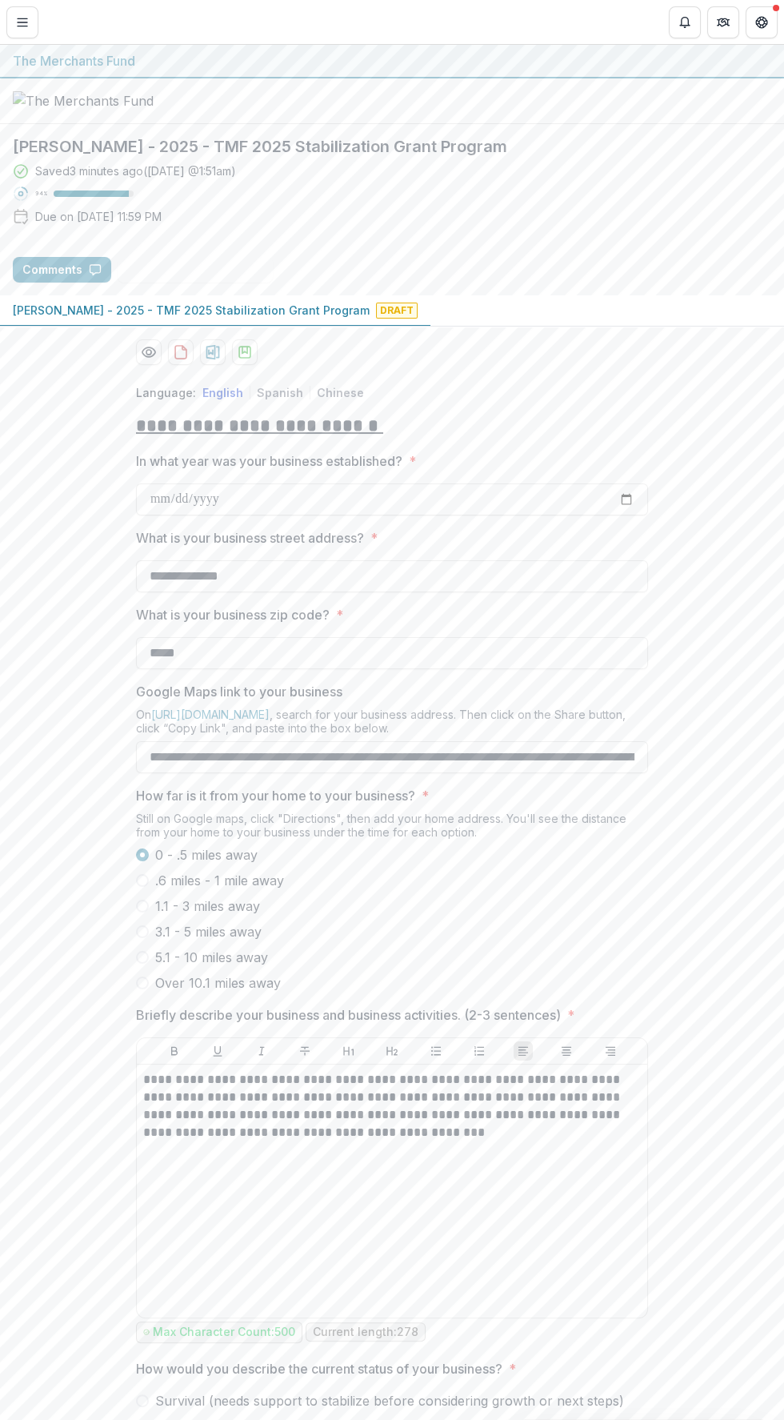
scroll to position [170, 0]
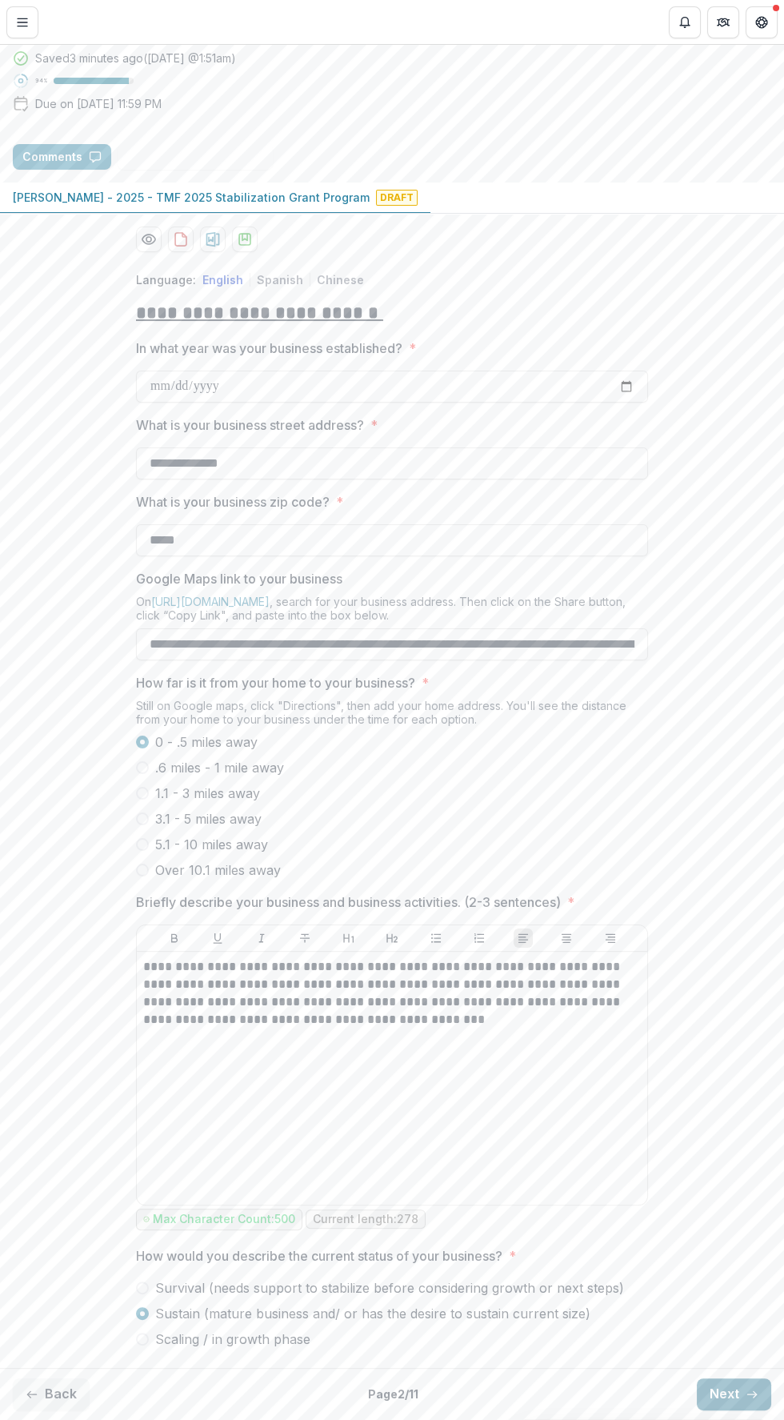
click at [732, 1400] on button "Next" at bounding box center [734, 1394] width 74 height 32
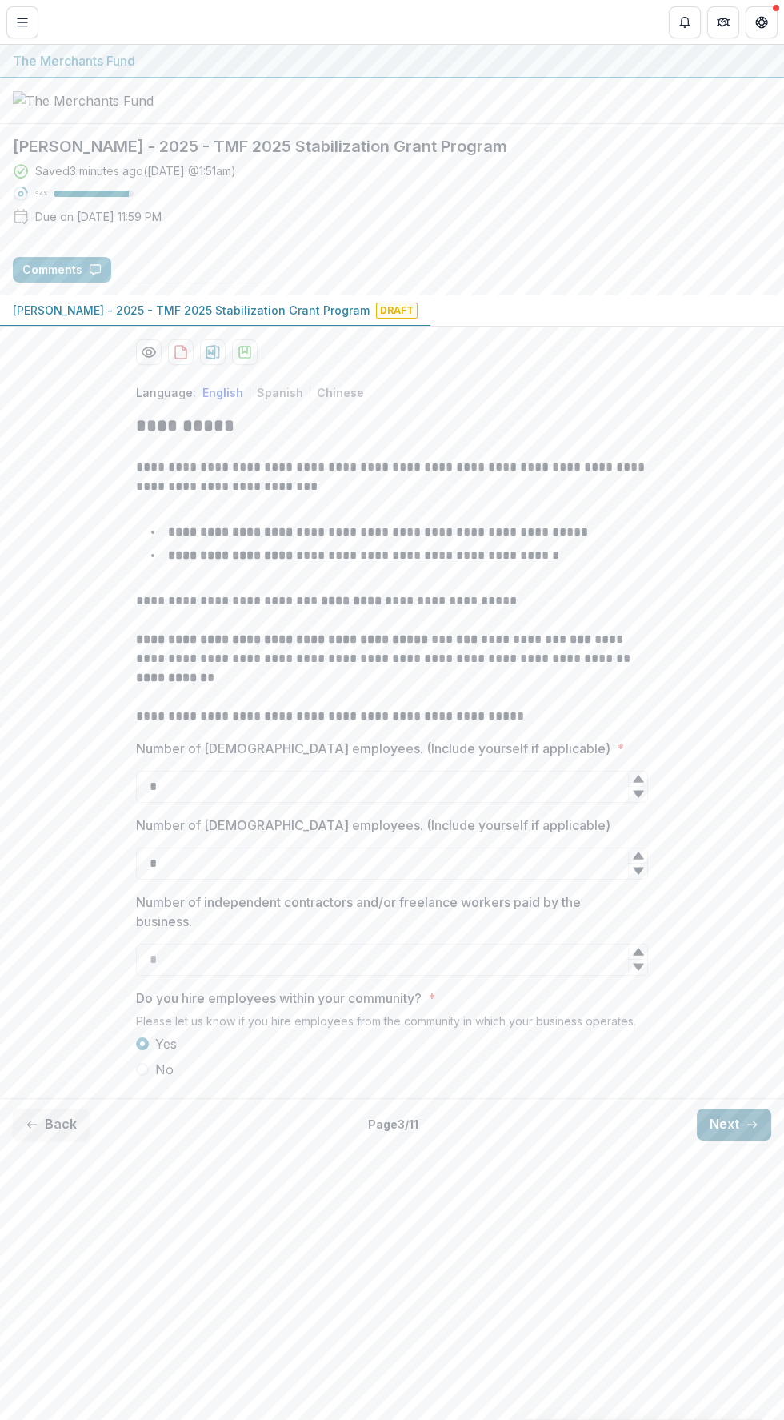
click at [752, 1125] on line "button" at bounding box center [752, 1125] width 9 height 0
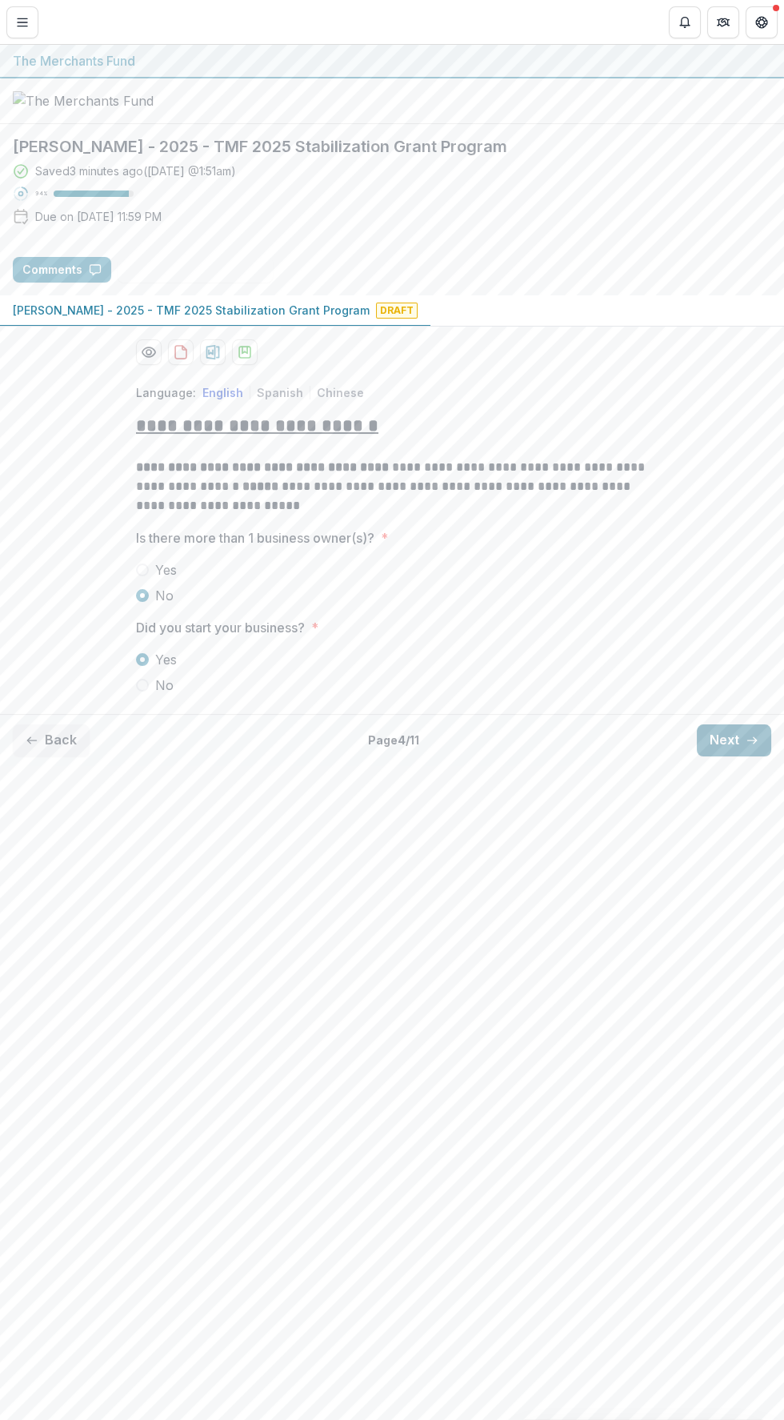
click at [752, 740] on line "button" at bounding box center [752, 740] width 9 height 0
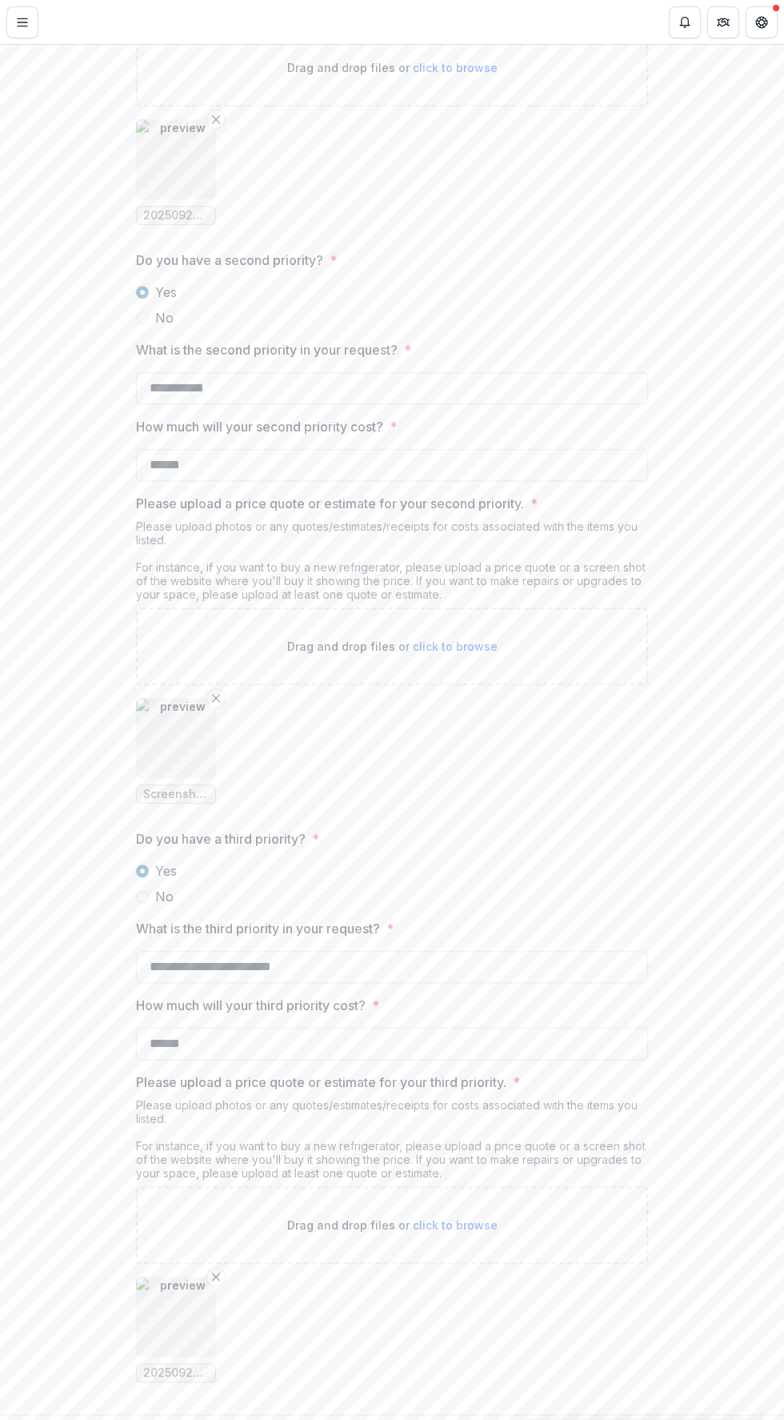
scroll to position [2391, 0]
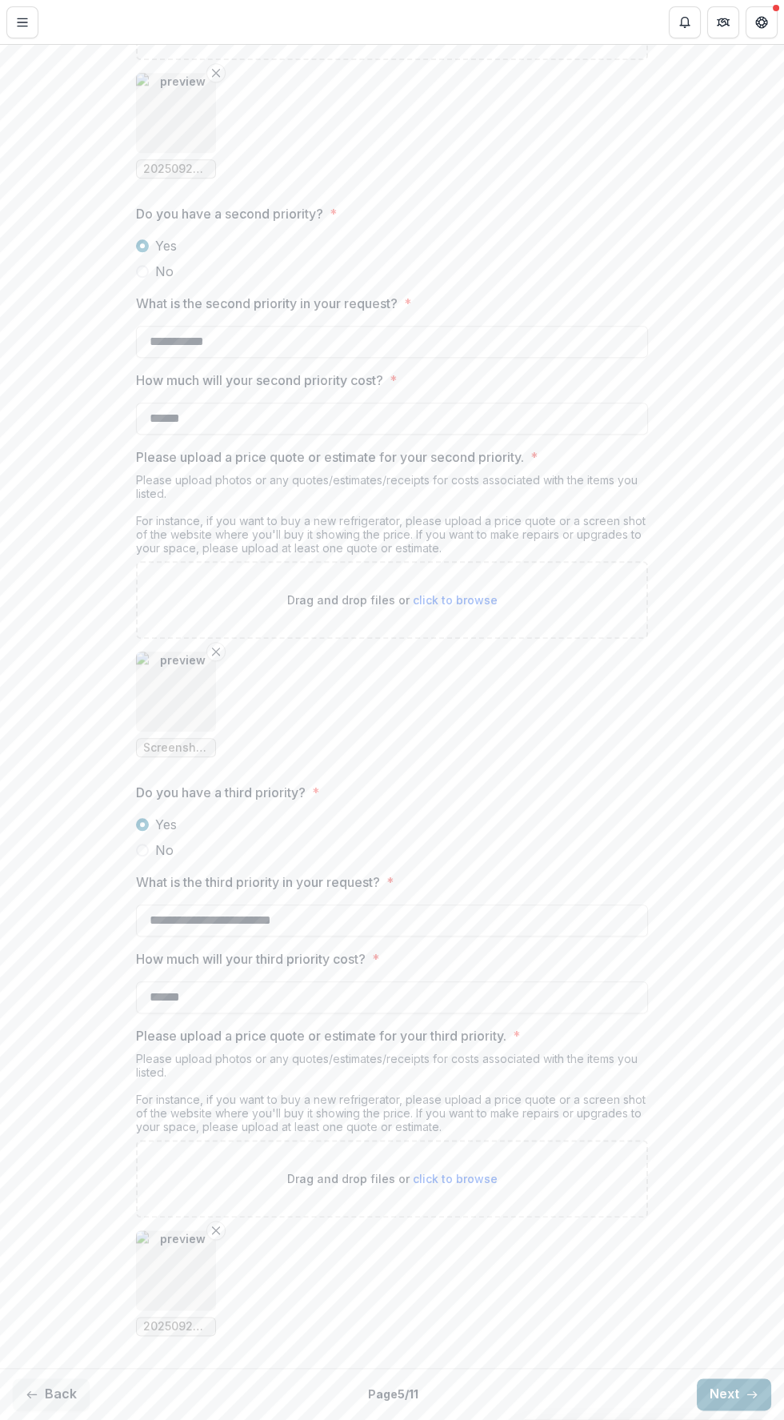
click at [748, 1394] on line "button" at bounding box center [752, 1394] width 9 height 0
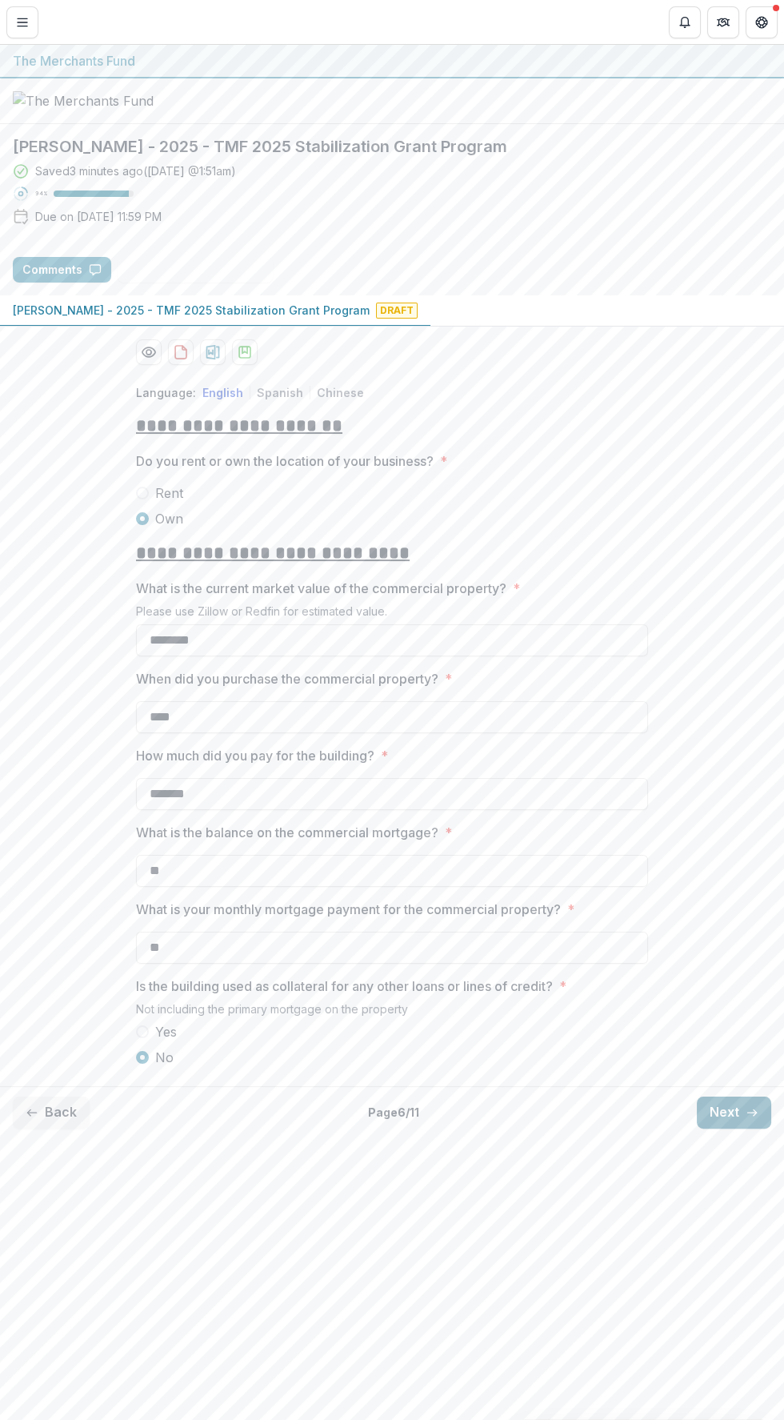
click at [736, 1129] on button "Next" at bounding box center [734, 1113] width 74 height 32
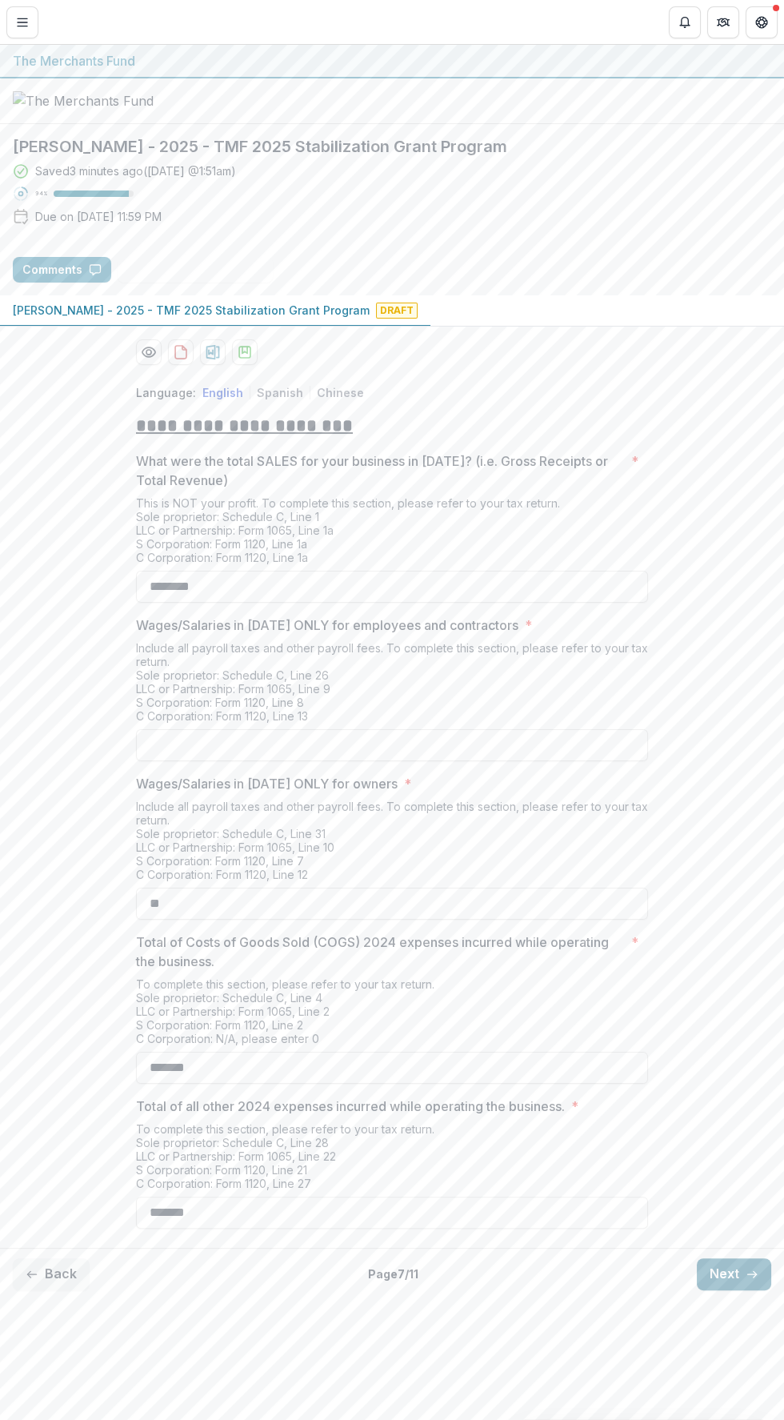
click at [734, 1290] on button "Next" at bounding box center [734, 1274] width 74 height 32
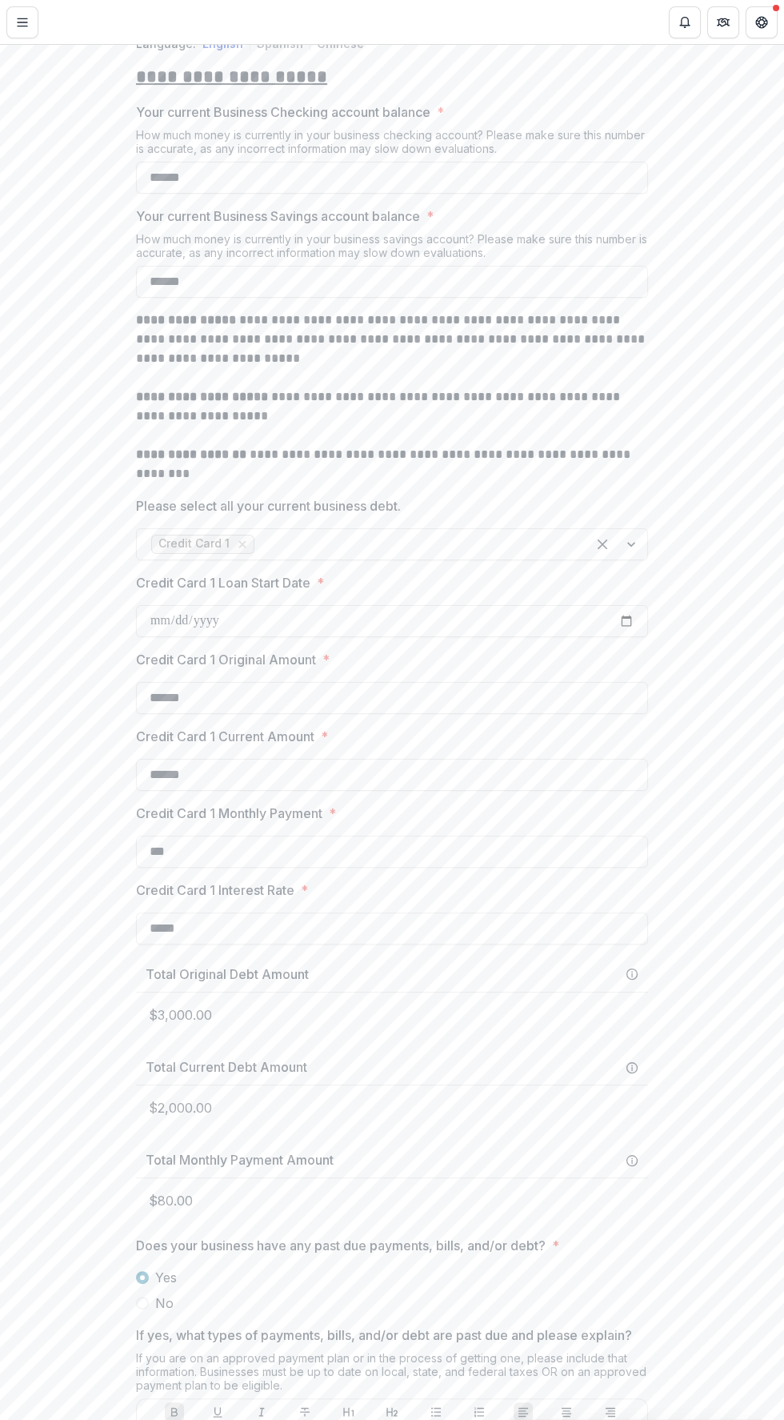
scroll to position [743, 0]
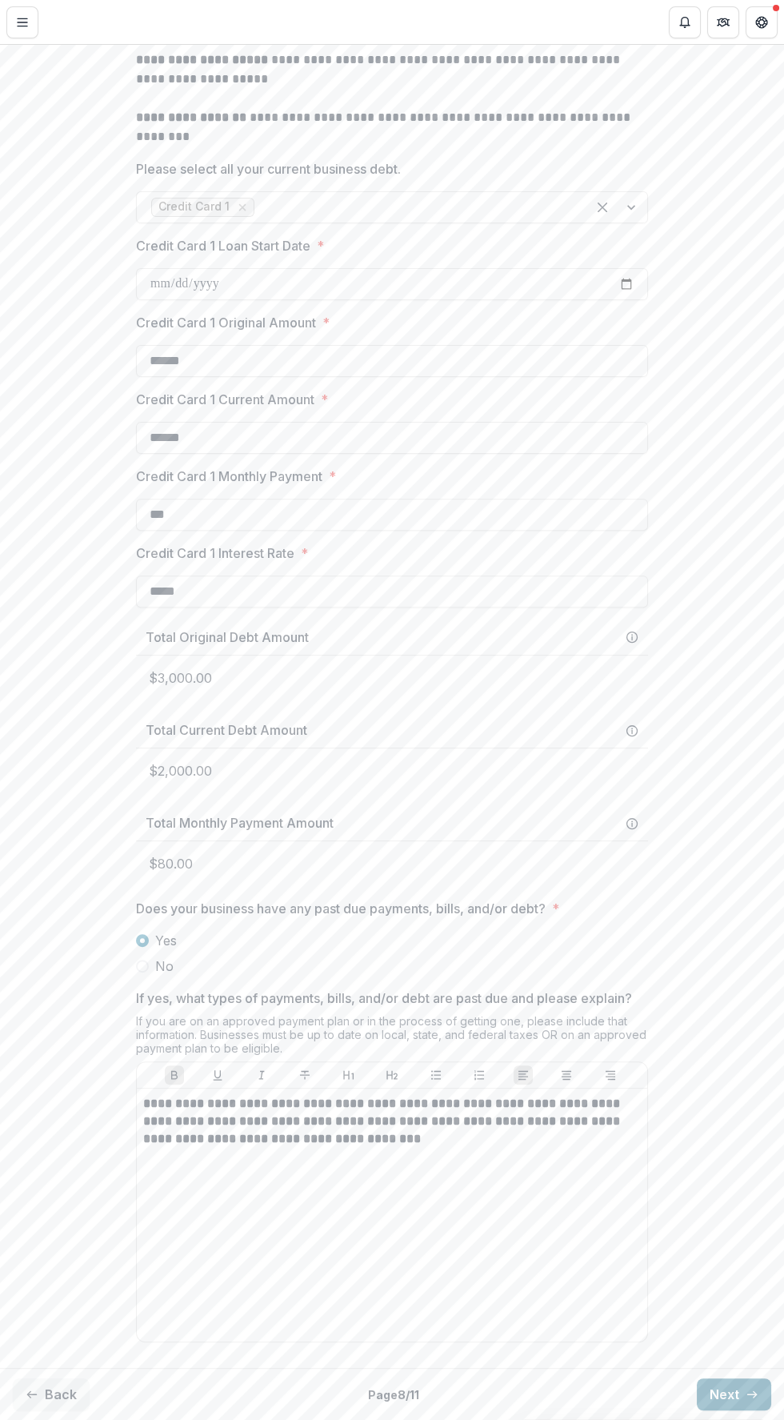
click at [748, 1394] on line "button" at bounding box center [752, 1394] width 9 height 0
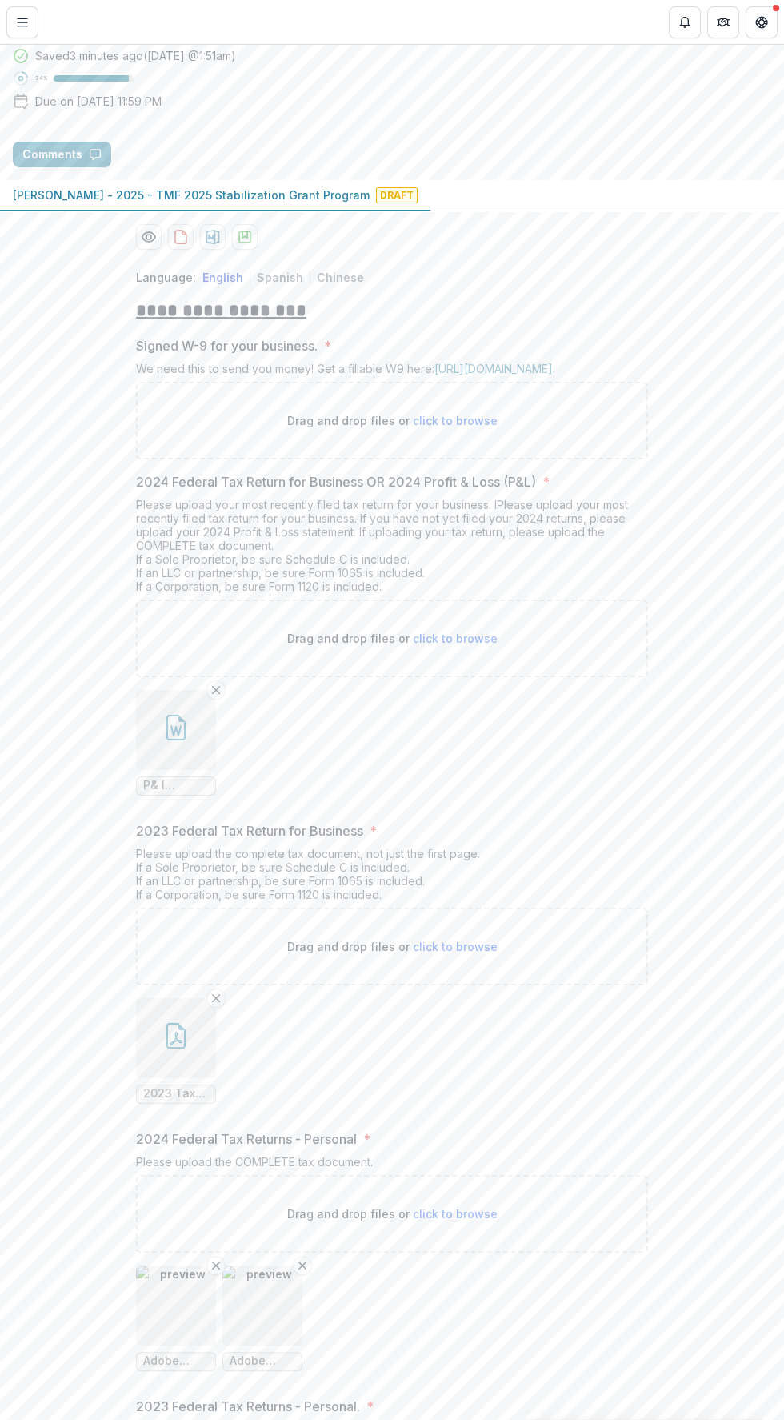
scroll to position [0, 0]
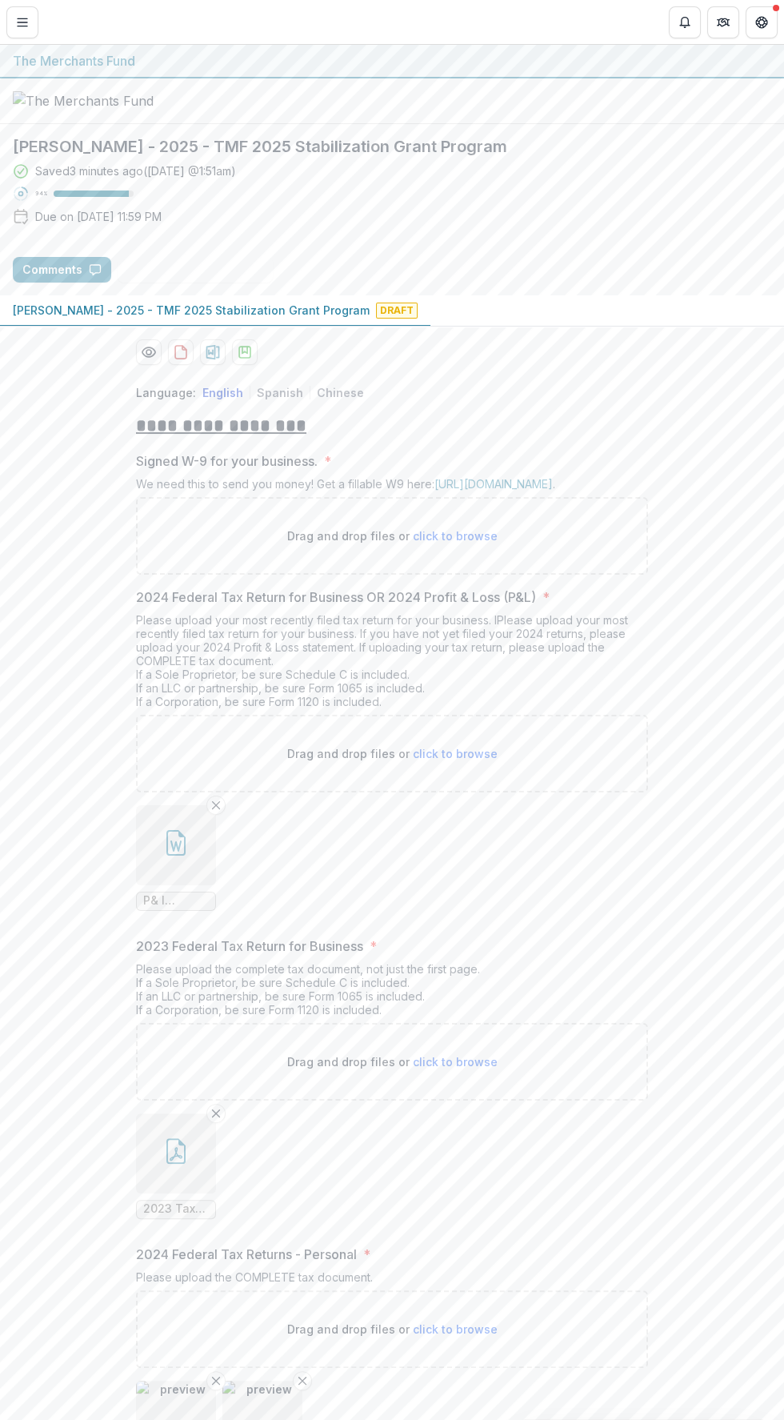
click at [480, 543] on span "click to browse" at bounding box center [455, 536] width 85 height 14
type input "**********"
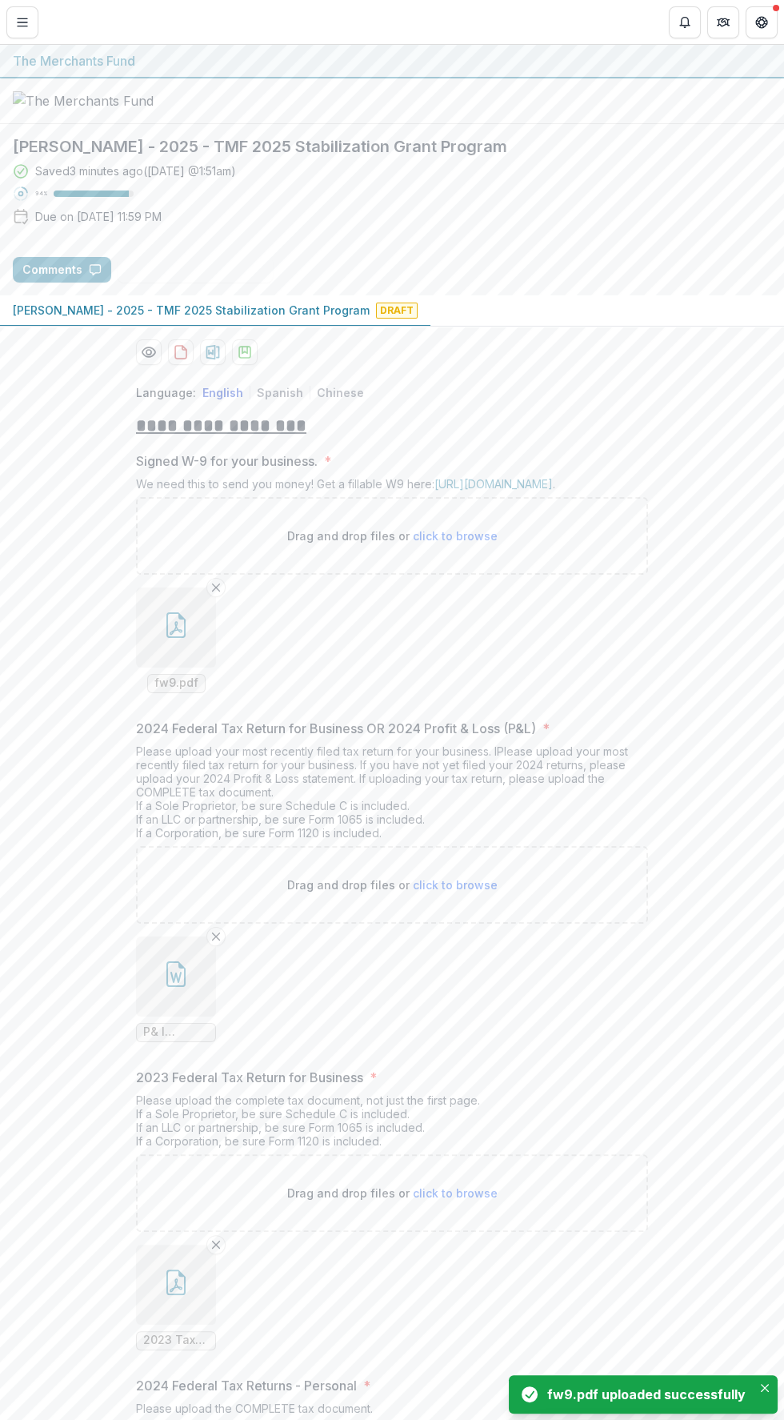
click at [176, 668] on button "button" at bounding box center [176, 627] width 80 height 80
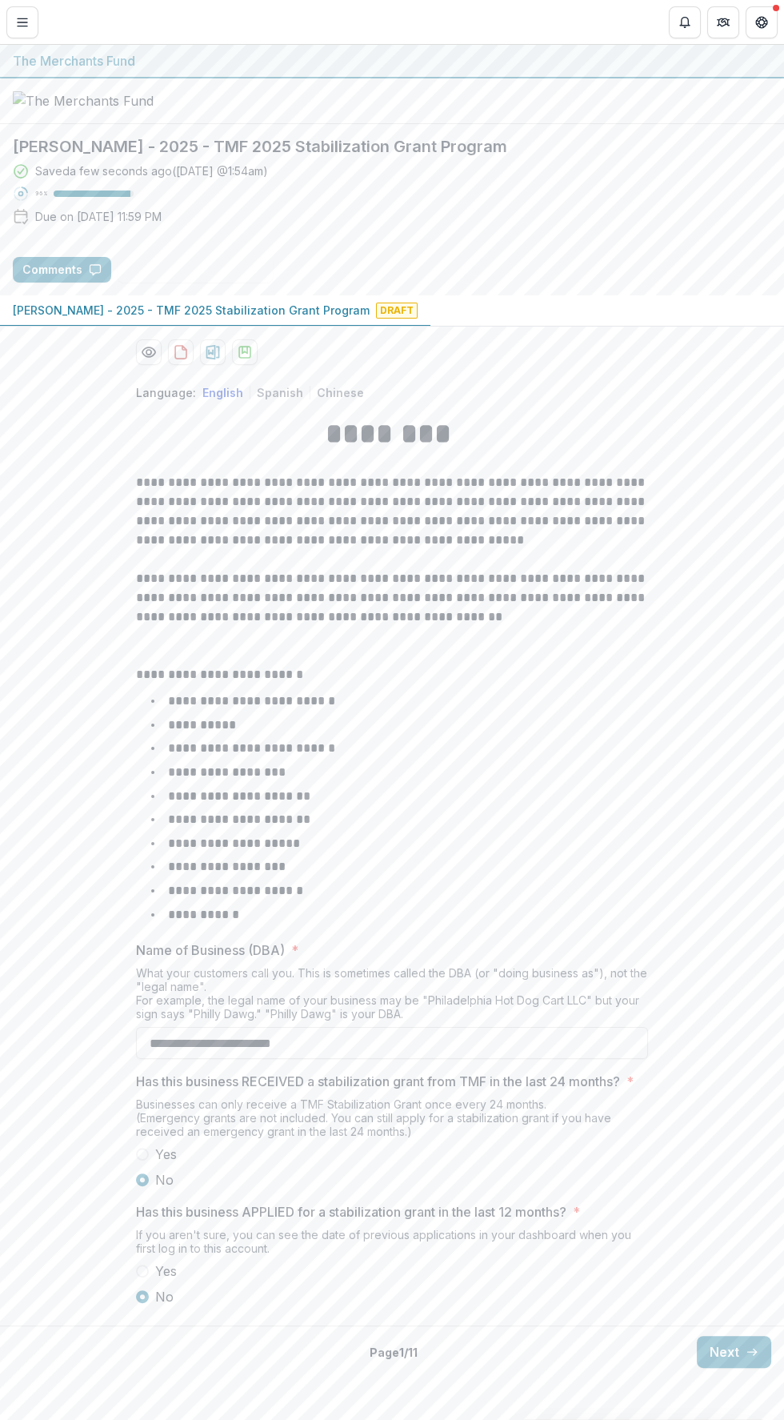
scroll to position [34, 0]
click at [732, 1368] on button "Next" at bounding box center [734, 1352] width 74 height 32
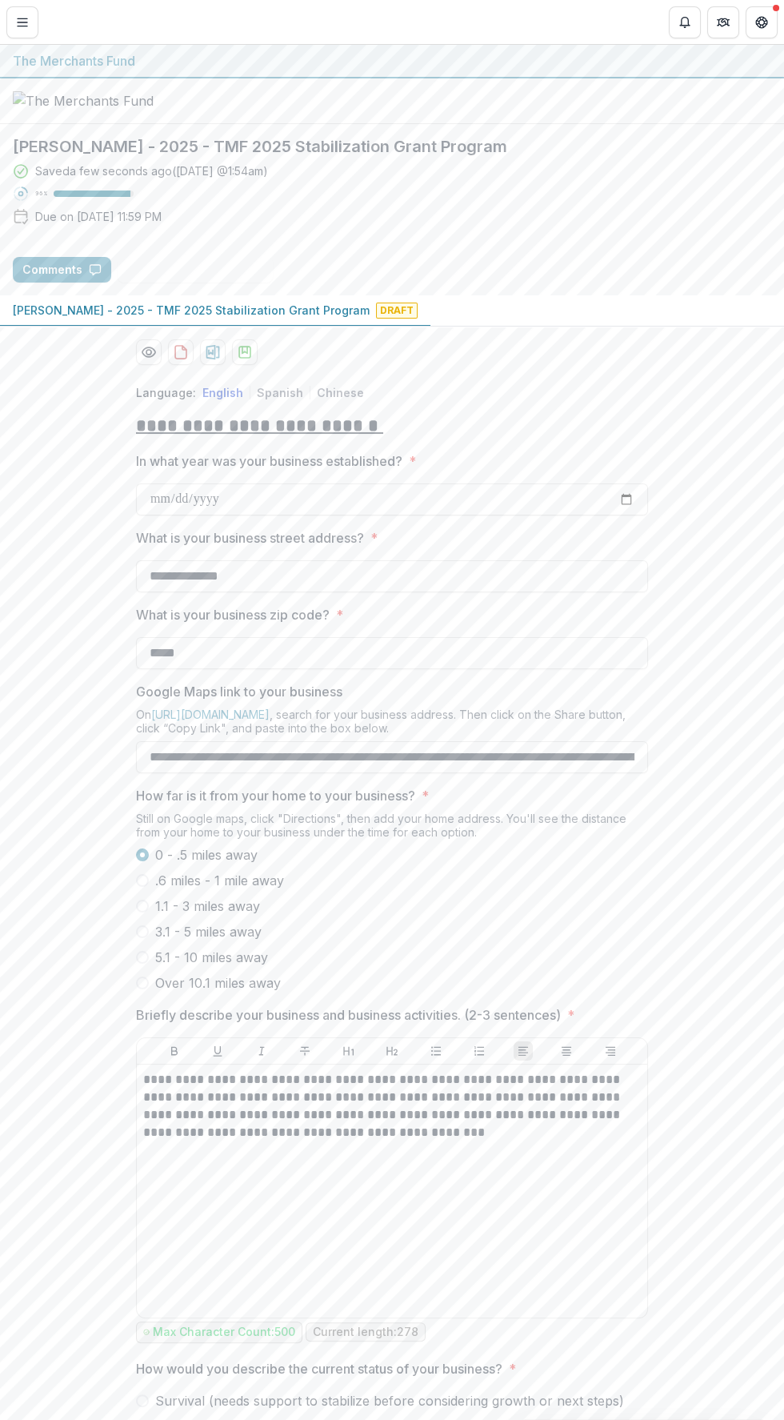
scroll to position [170, 0]
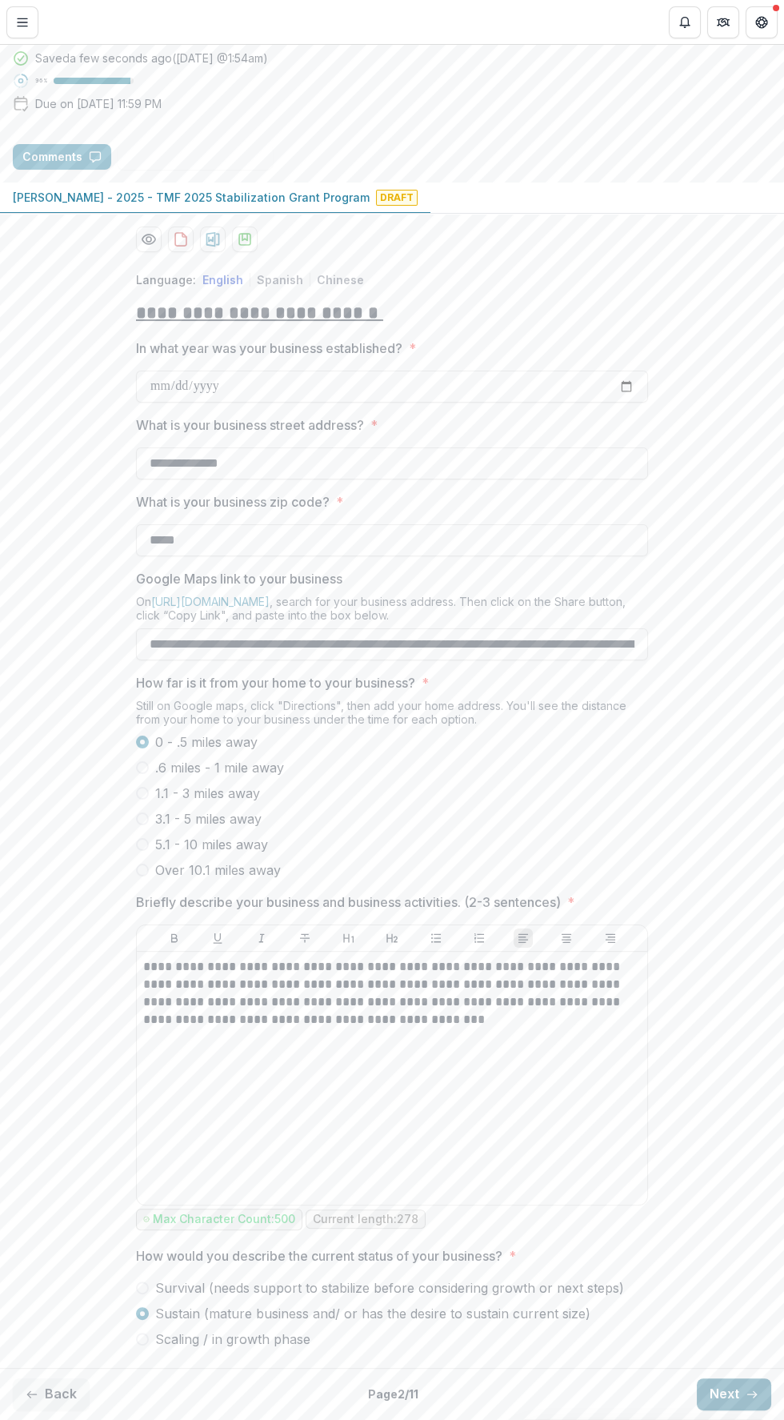
click at [748, 1394] on line "button" at bounding box center [752, 1394] width 9 height 0
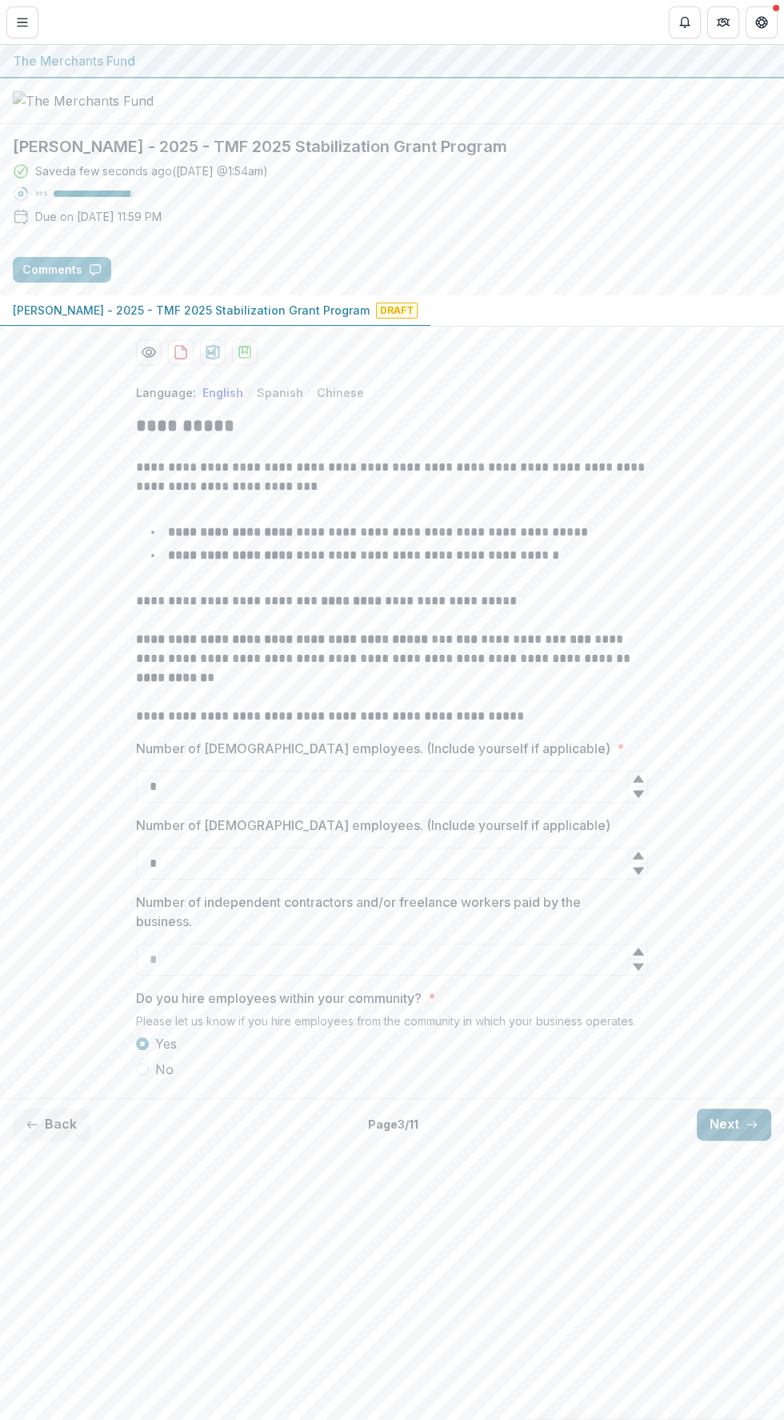
scroll to position [0, 0]
click at [752, 1125] on line "button" at bounding box center [752, 1125] width 9 height 0
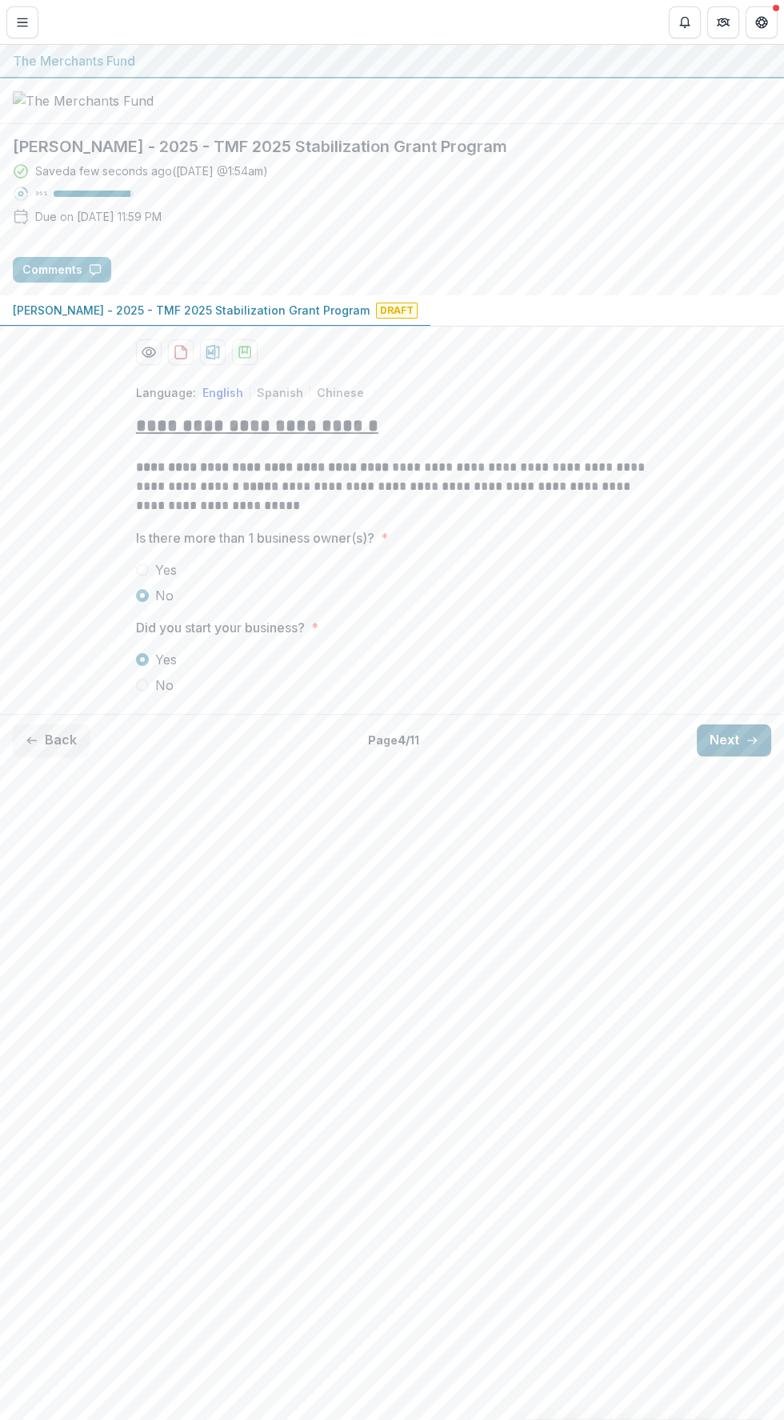
click at [739, 756] on button "Next" at bounding box center [734, 740] width 74 height 32
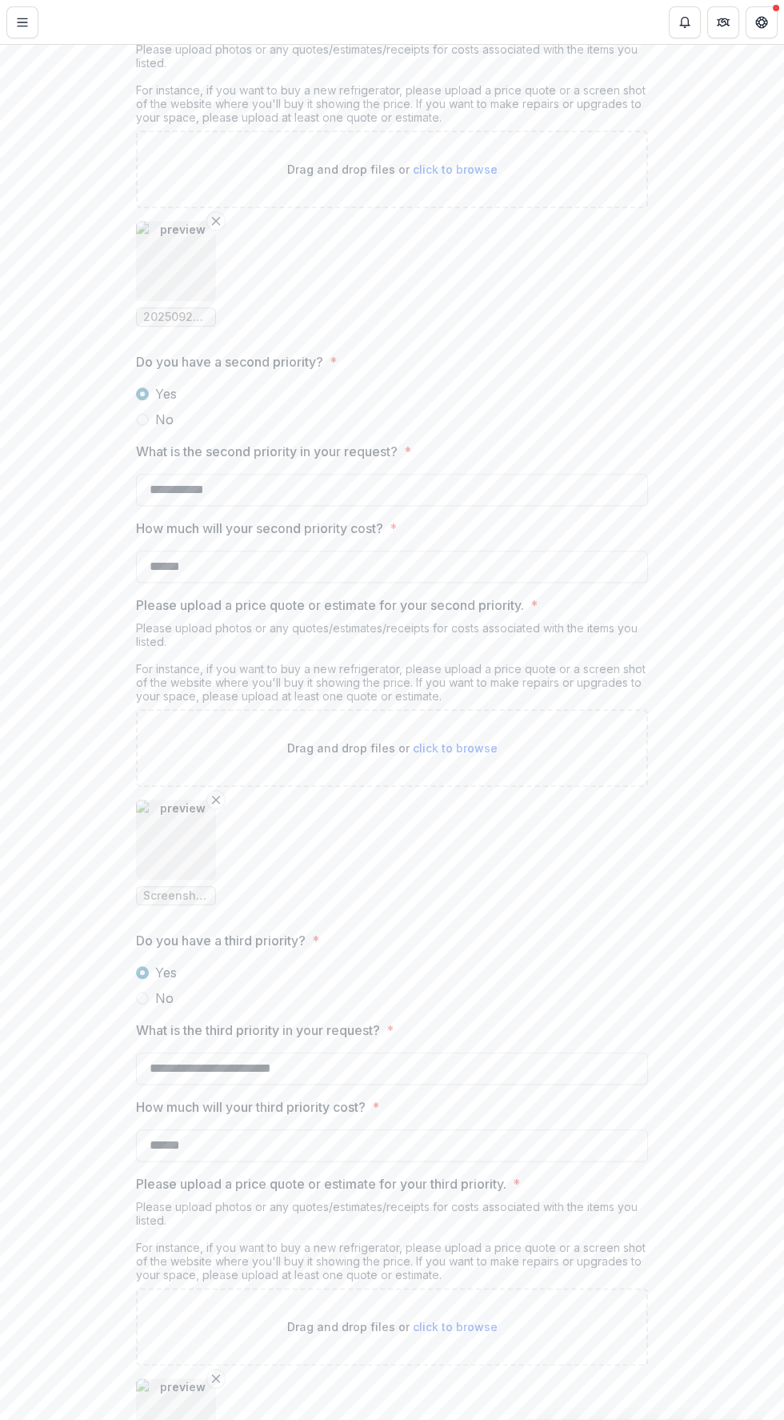
scroll to position [2391, 0]
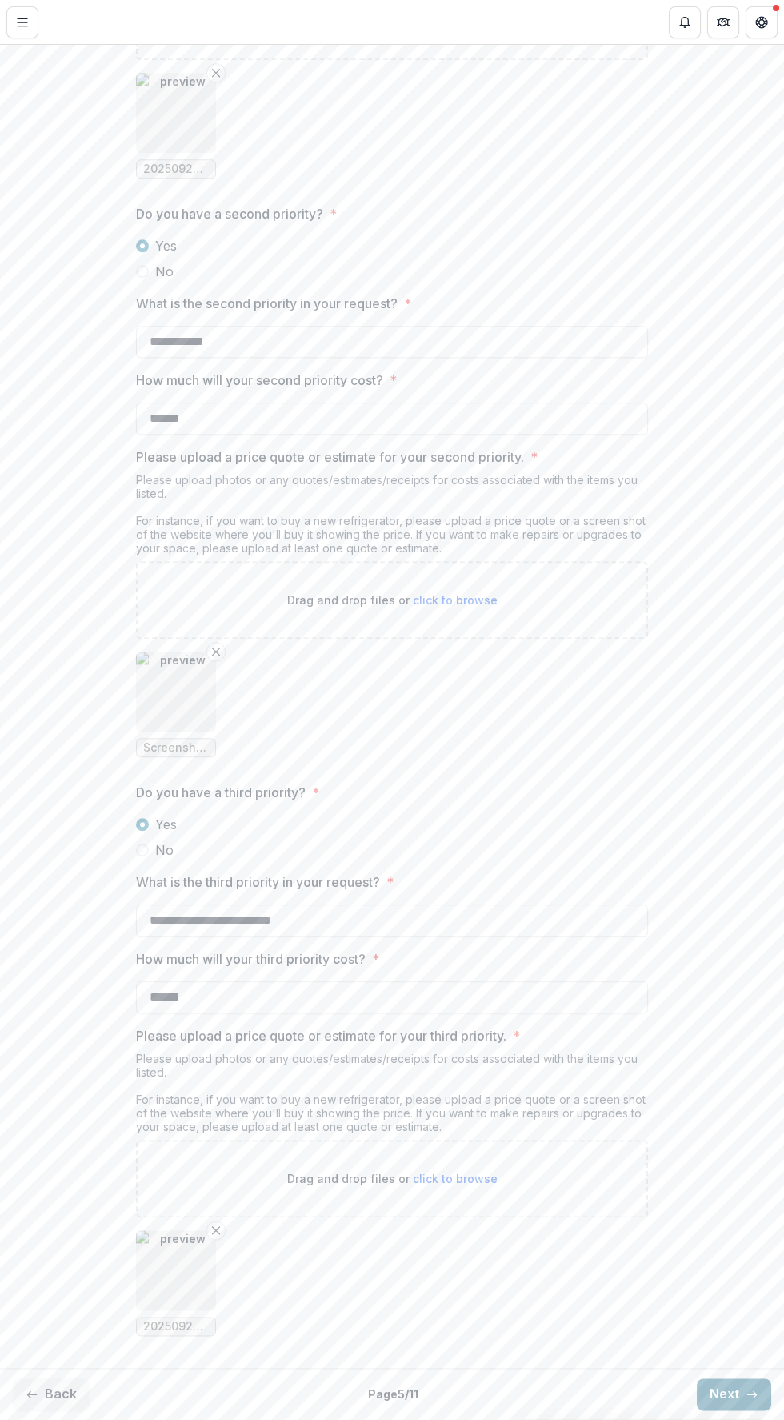
click at [750, 1394] on line "button" at bounding box center [752, 1394] width 9 height 0
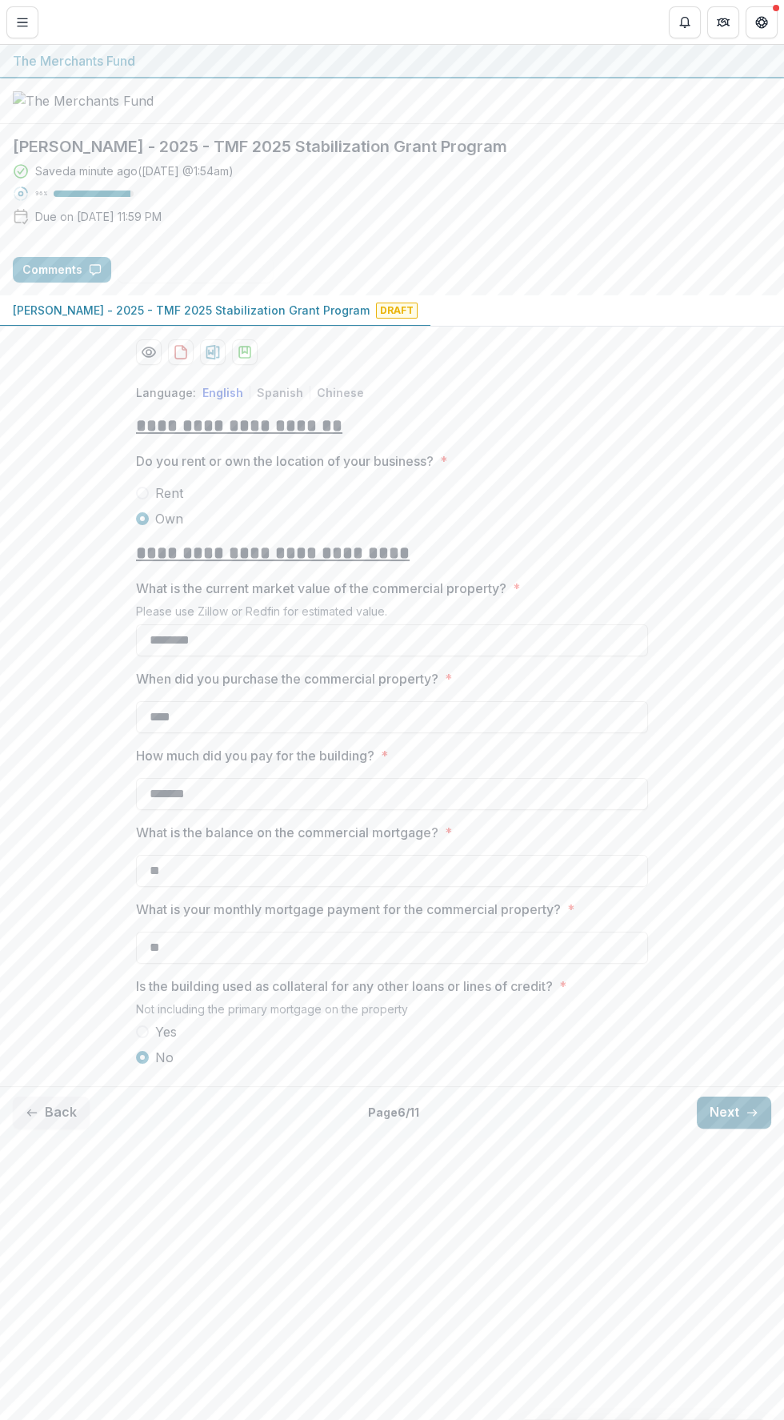
scroll to position [0, 0]
click at [752, 1113] on line "button" at bounding box center [752, 1113] width 9 height 0
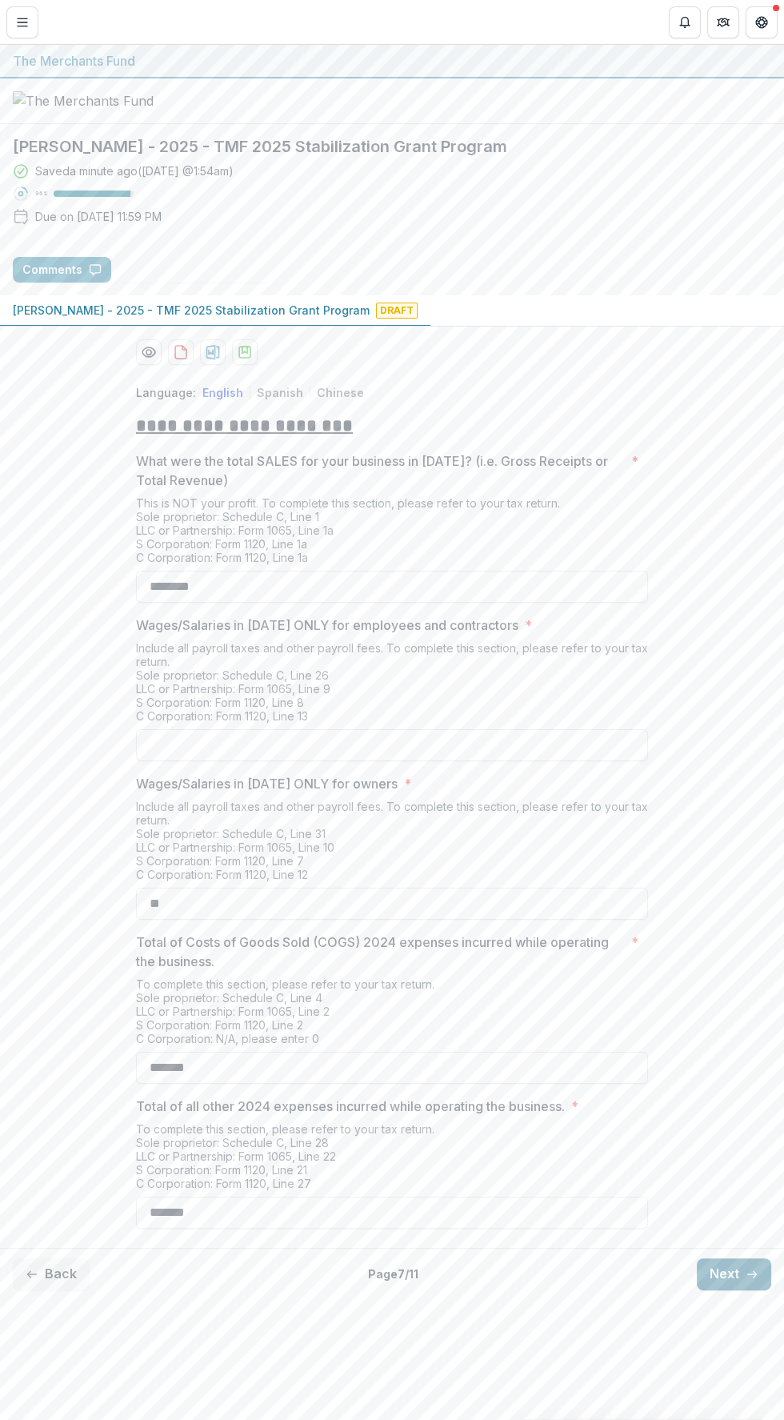
click at [748, 1281] on icon "button" at bounding box center [752, 1274] width 13 height 13
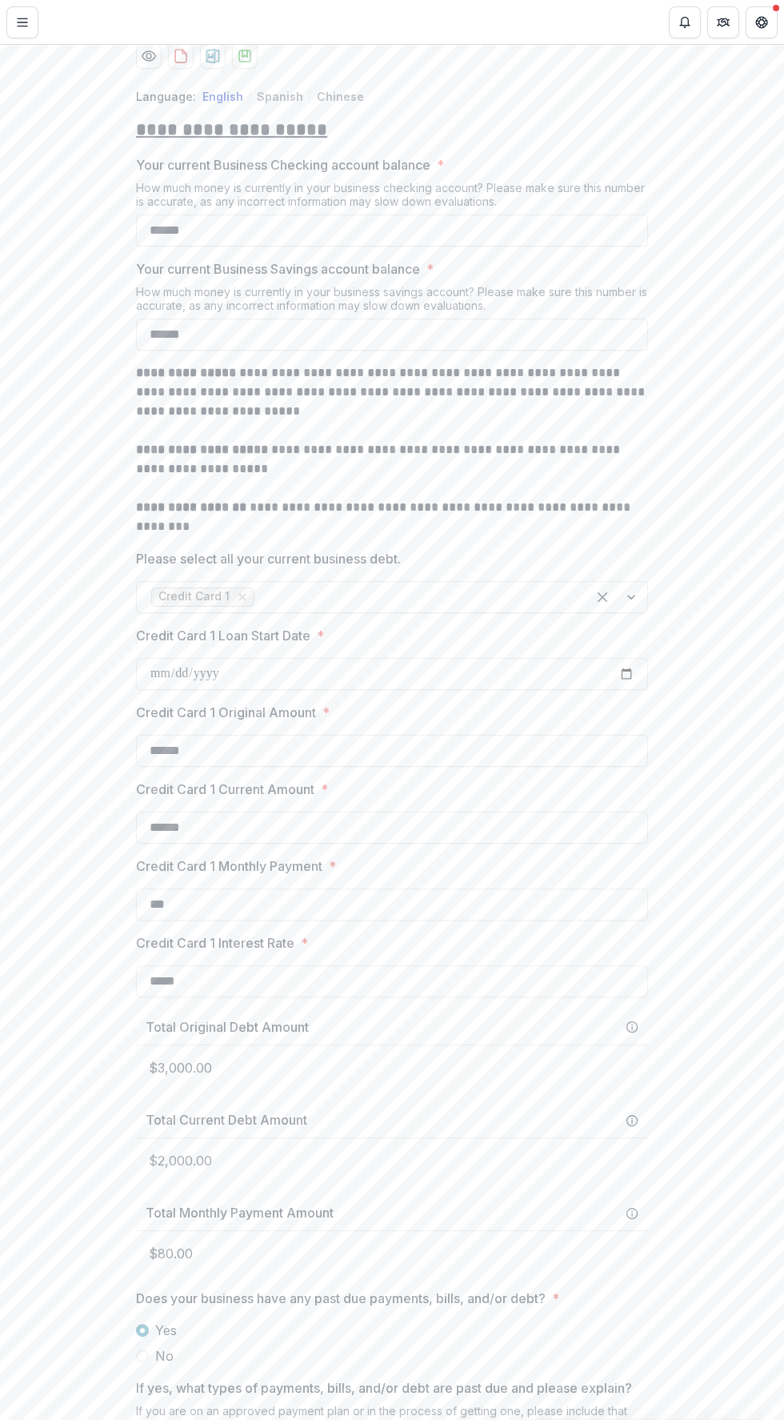
scroll to position [743, 0]
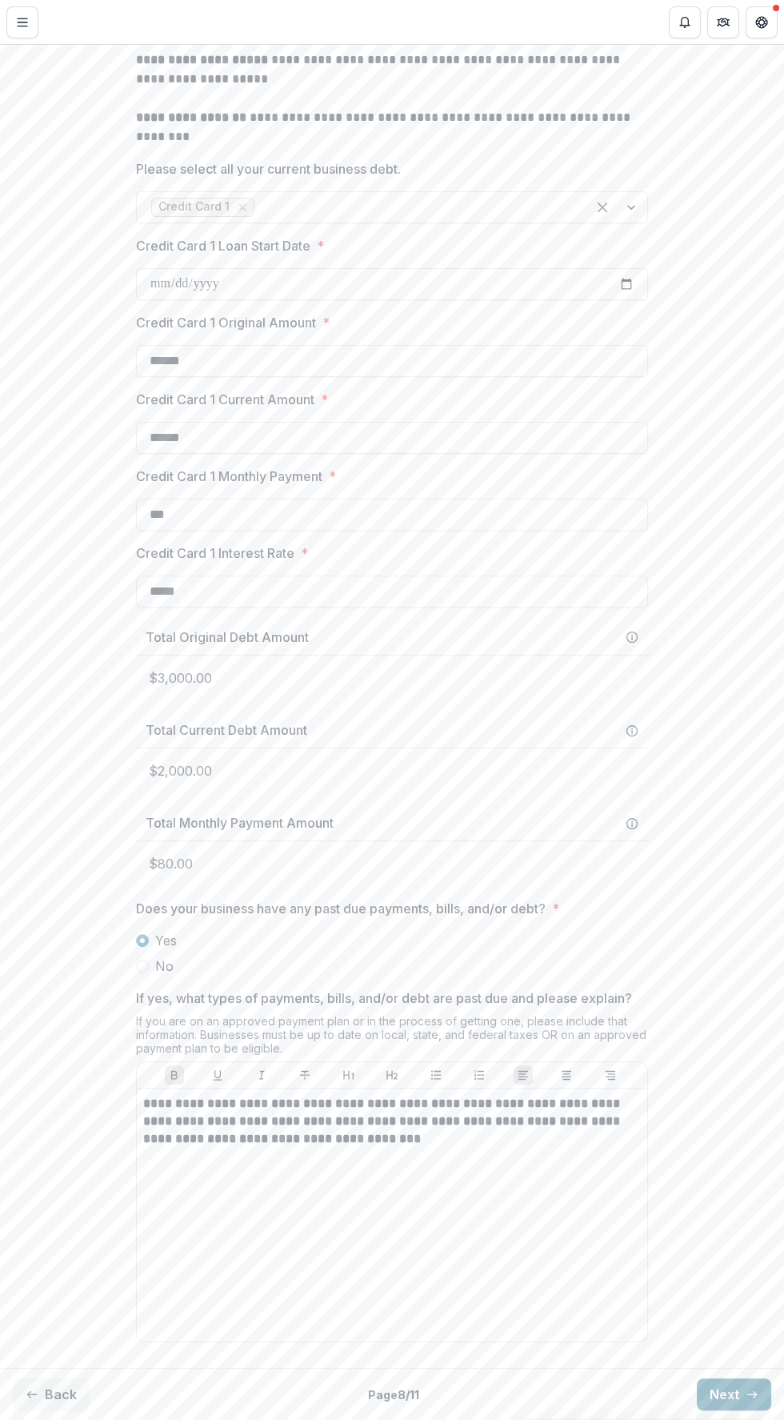
click at [738, 1402] on button "Next" at bounding box center [734, 1394] width 74 height 32
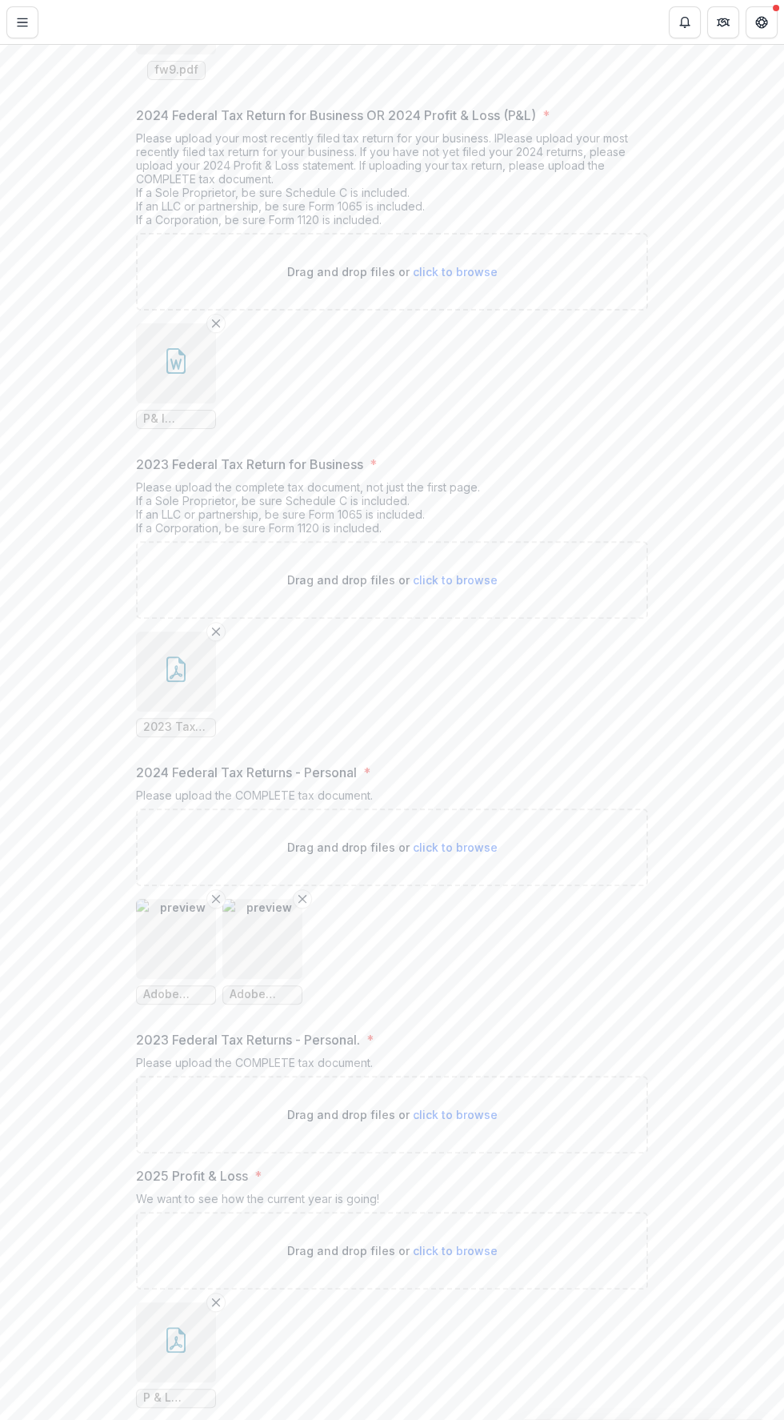
scroll to position [804, 0]
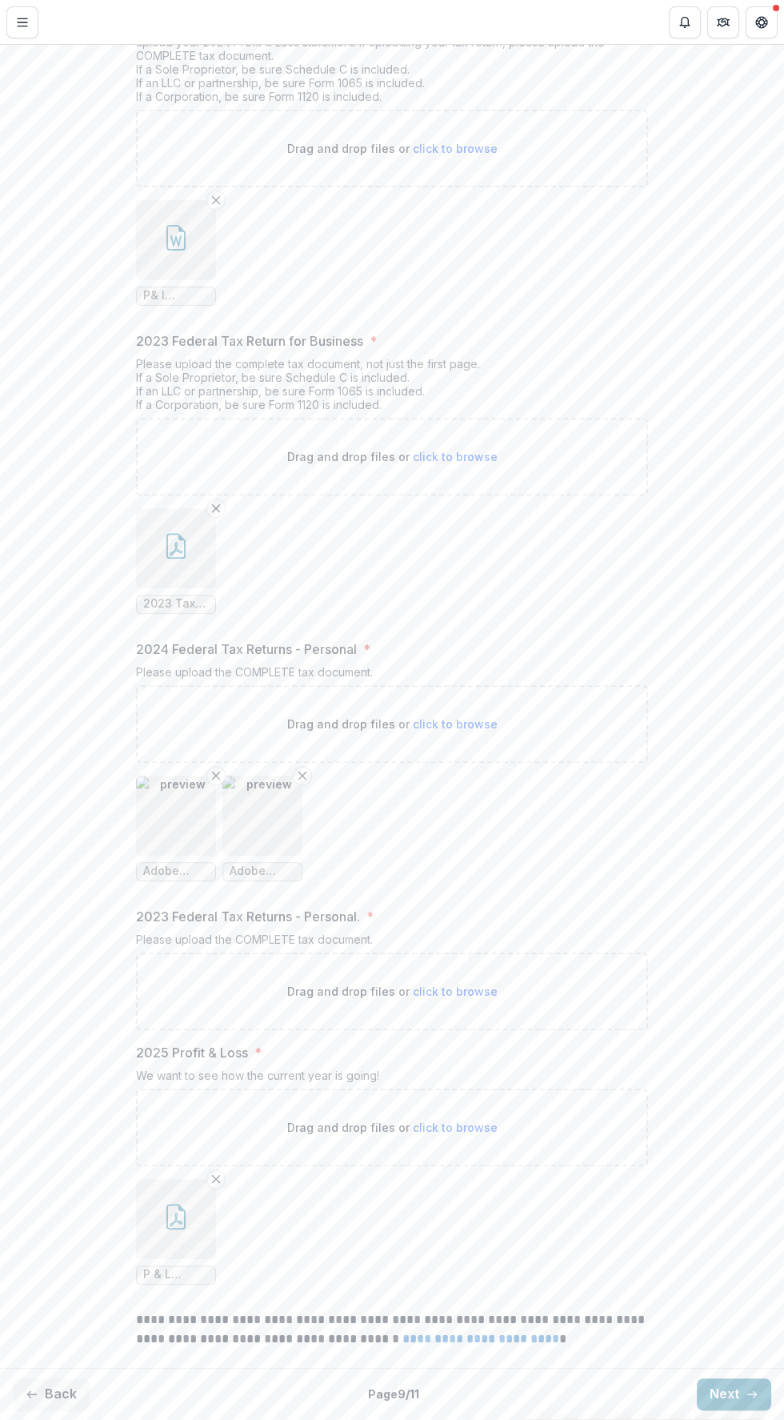
click at [166, 822] on img "button" at bounding box center [176, 816] width 80 height 80
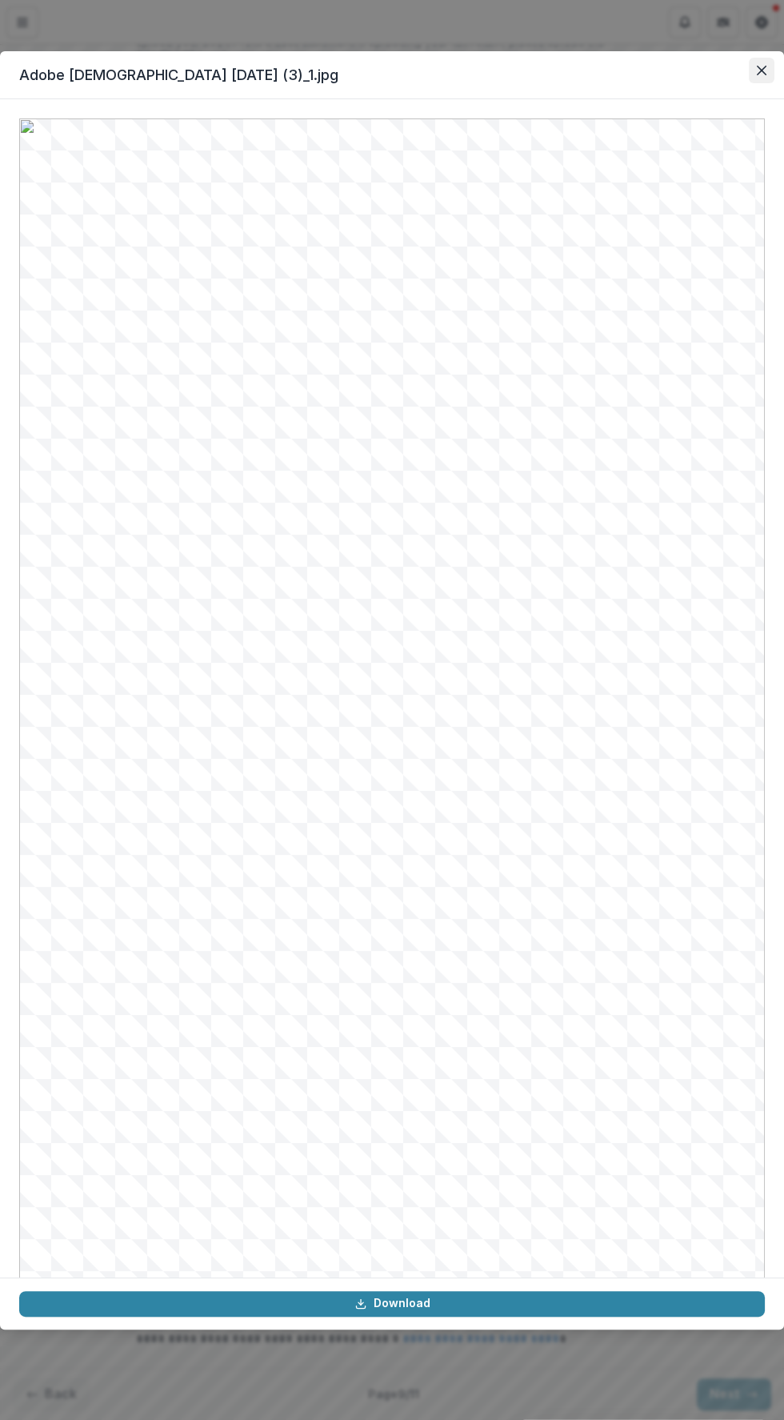
click at [755, 68] on button "Close" at bounding box center [762, 71] width 26 height 26
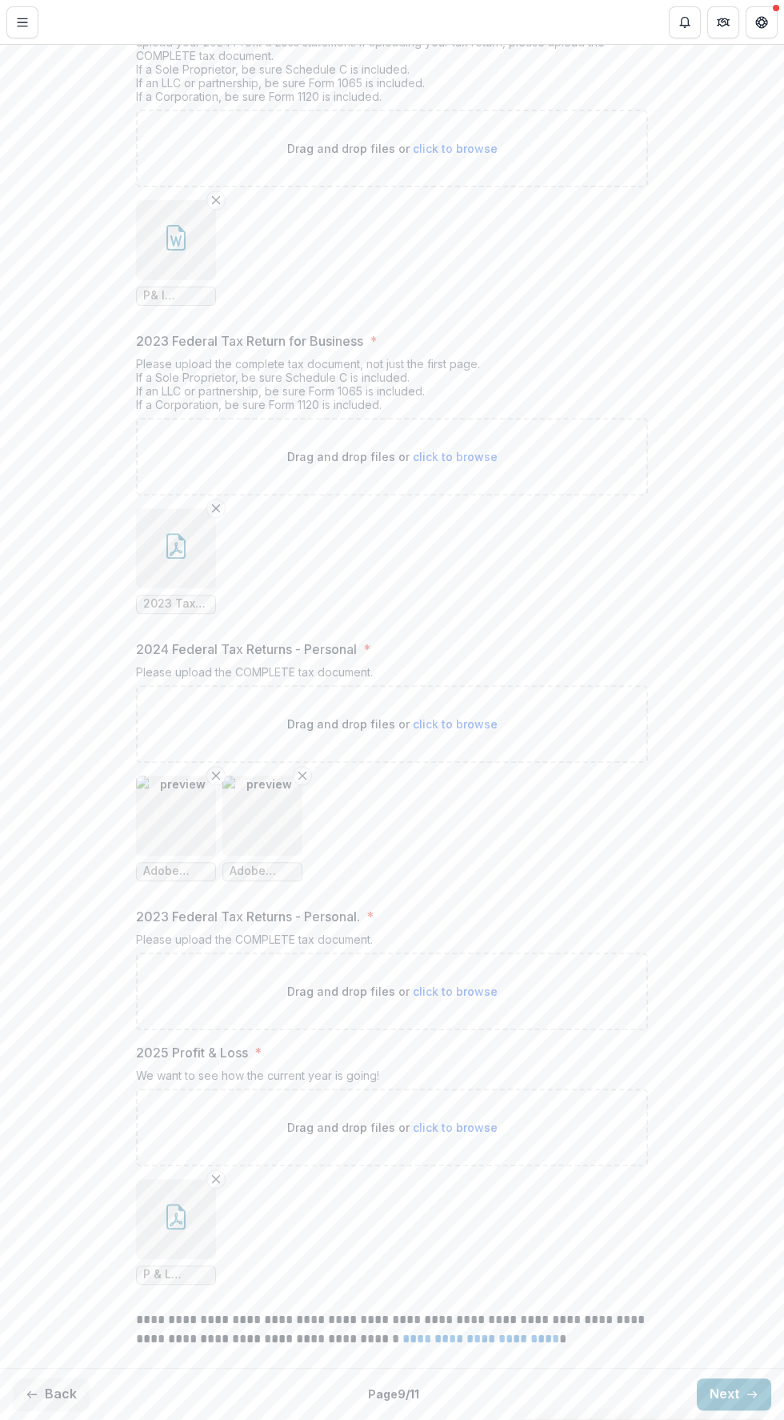
click at [468, 726] on span "click to browse" at bounding box center [455, 724] width 85 height 14
type input "**********"
click at [387, 776] on line "Remove File" at bounding box center [389, 775] width 7 height 7
click at [475, 979] on div "Drag and drop files or click to browse" at bounding box center [392, 991] width 512 height 78
type input "**********"
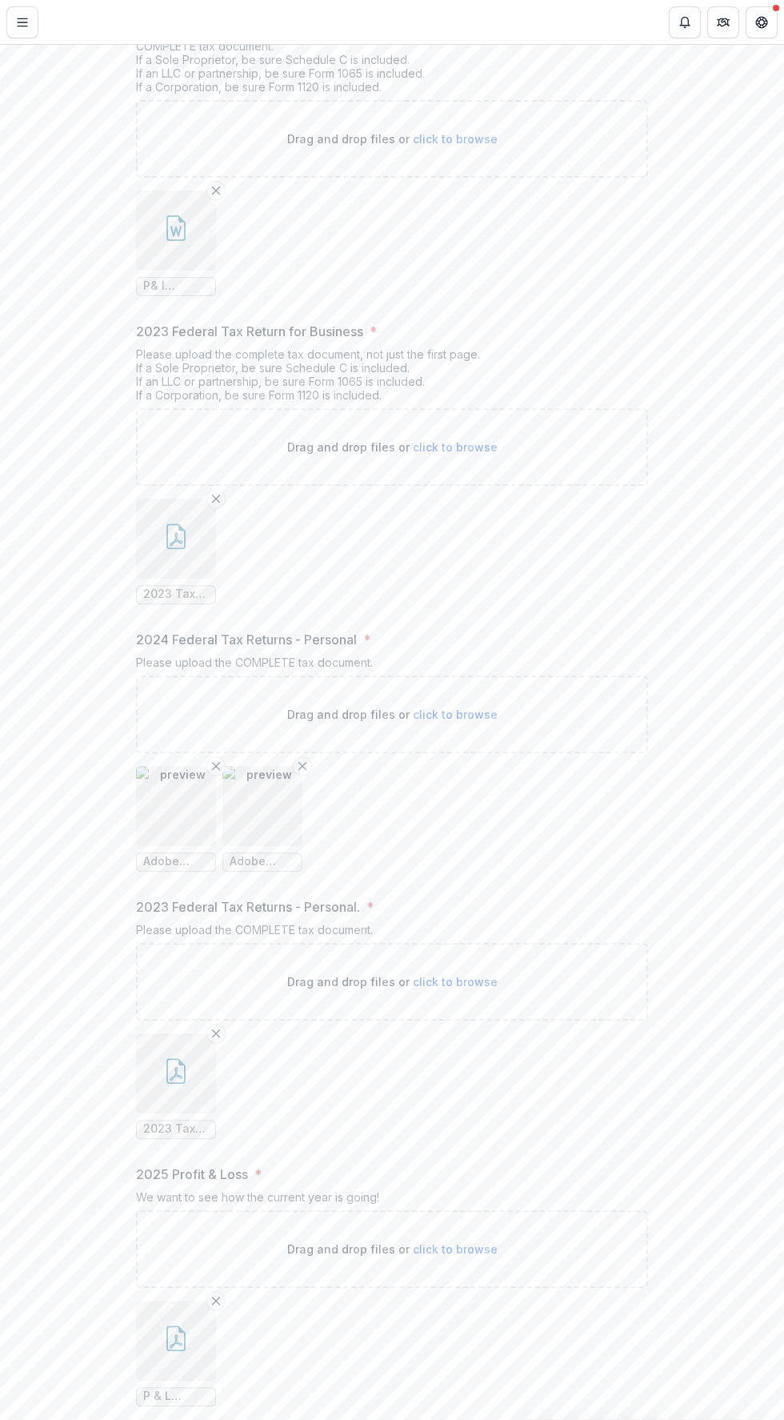
scroll to position [935, 0]
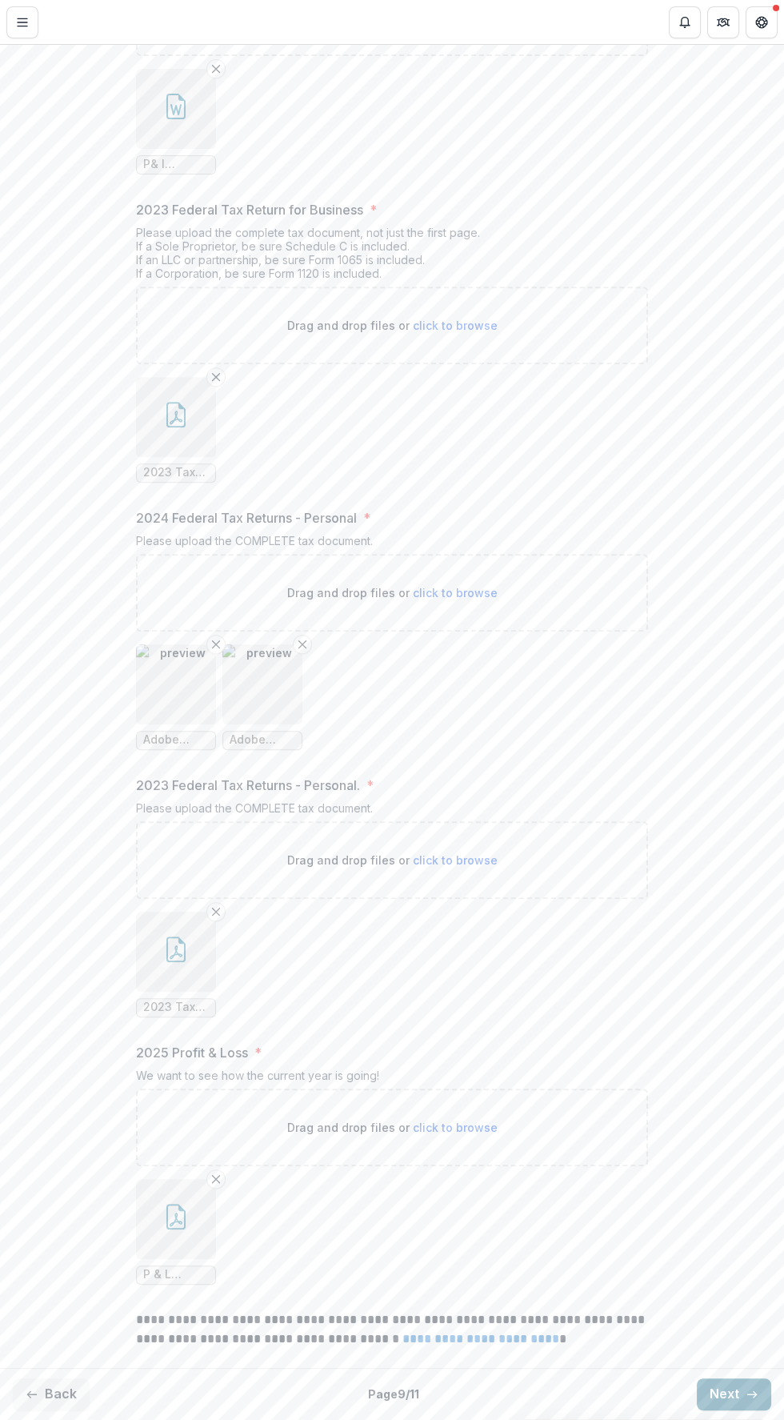
click at [746, 1389] on icon "button" at bounding box center [752, 1394] width 13 height 13
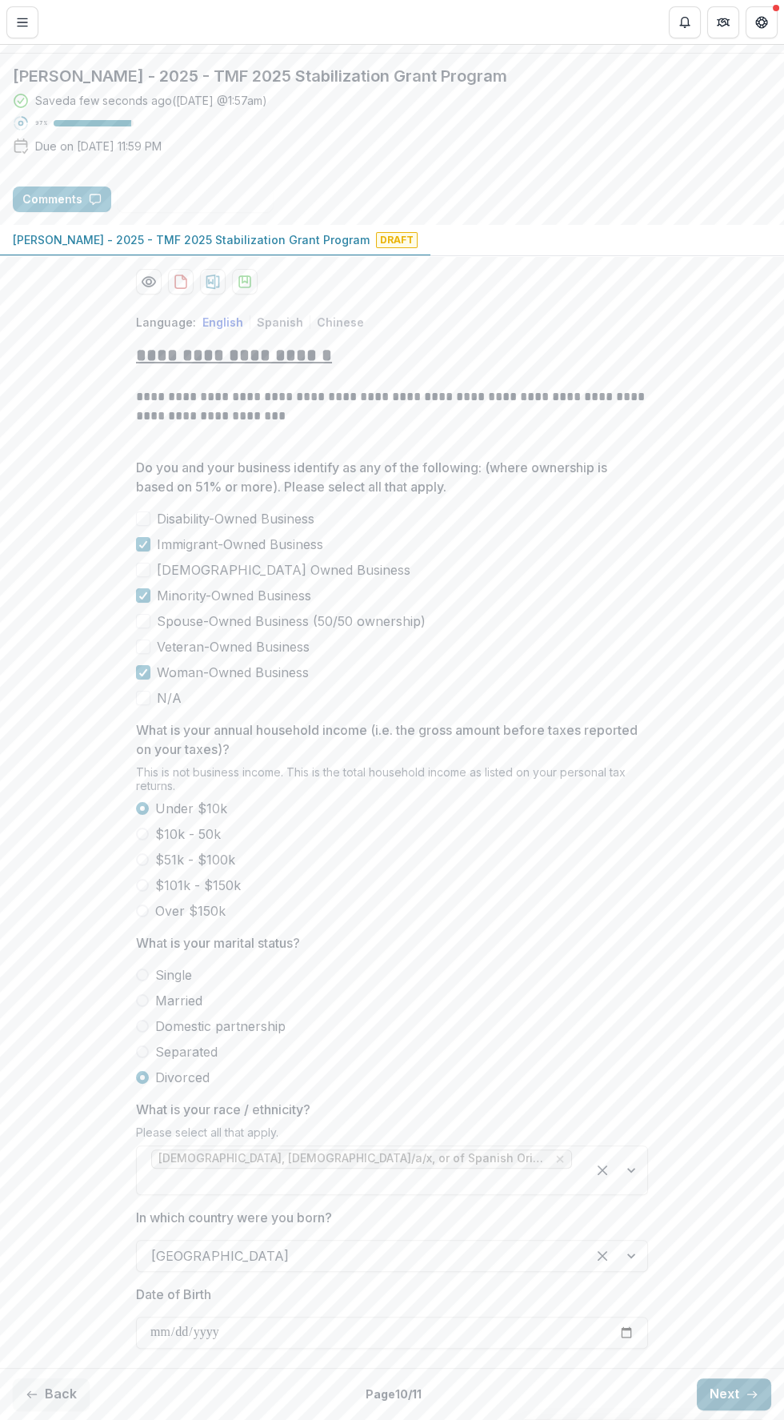
scroll to position [111, 0]
click at [748, 1394] on line "button" at bounding box center [752, 1394] width 9 height 0
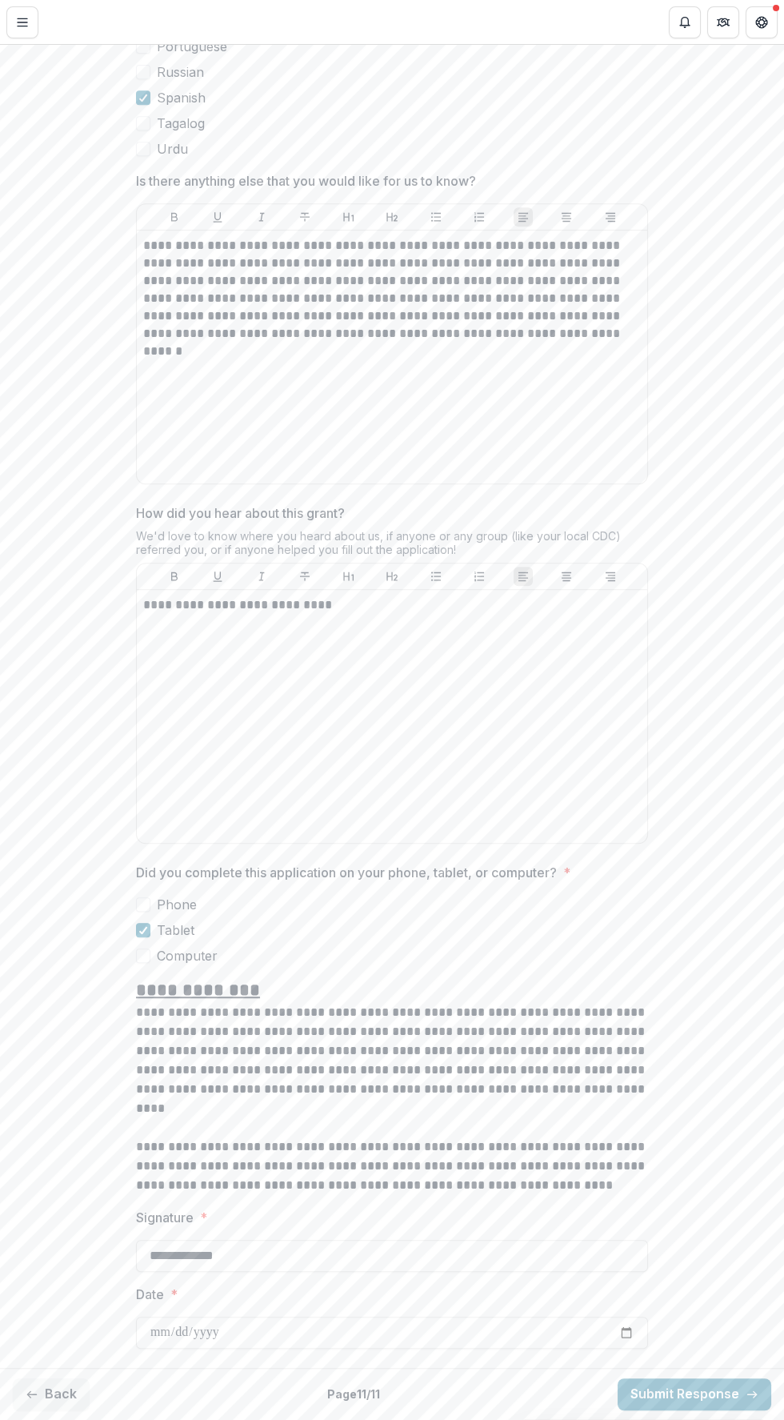
scroll to position [1126, 0]
click at [566, 1020] on p "**********" at bounding box center [392, 1060] width 512 height 115
click at [22, 18] on line "Toggle Menu" at bounding box center [23, 18] width 10 height 0
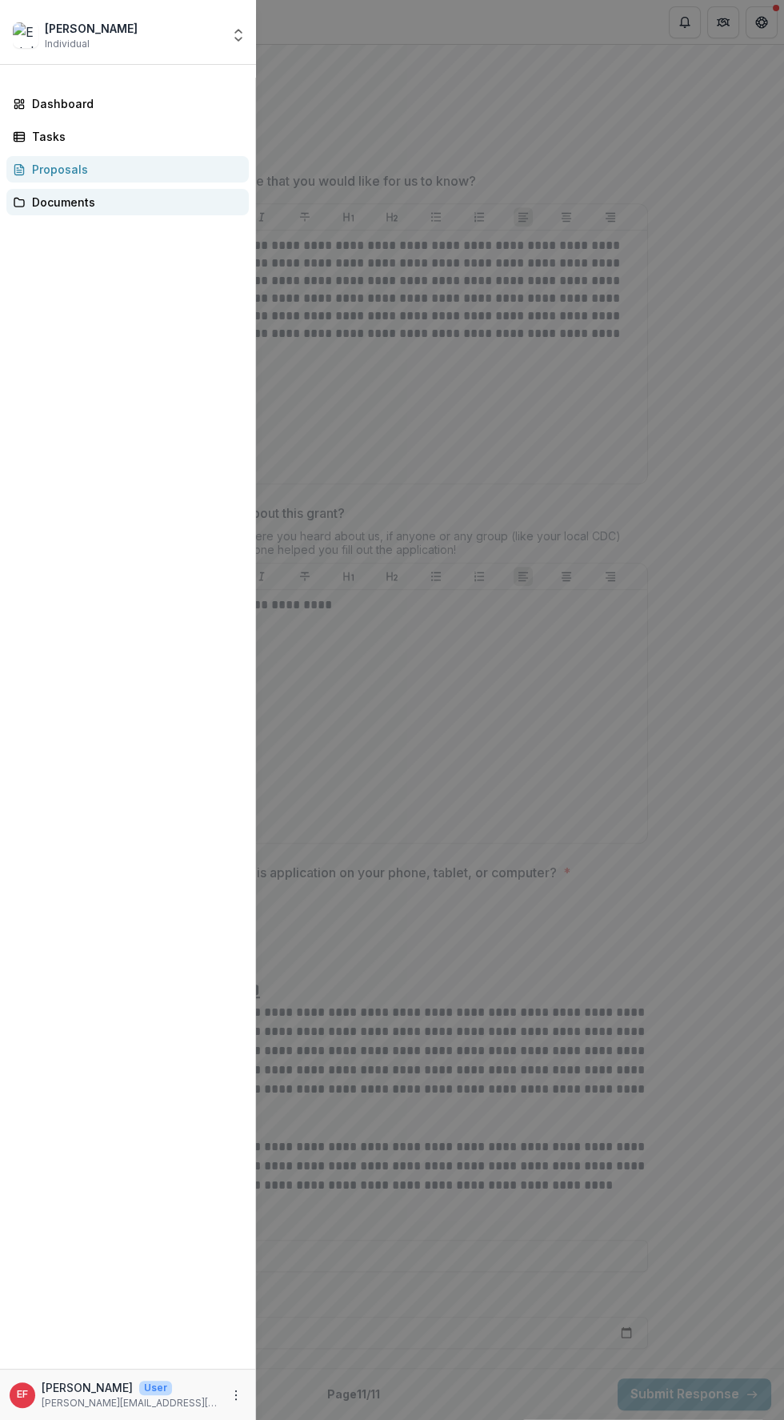
click at [159, 202] on div "Documents" at bounding box center [134, 202] width 204 height 17
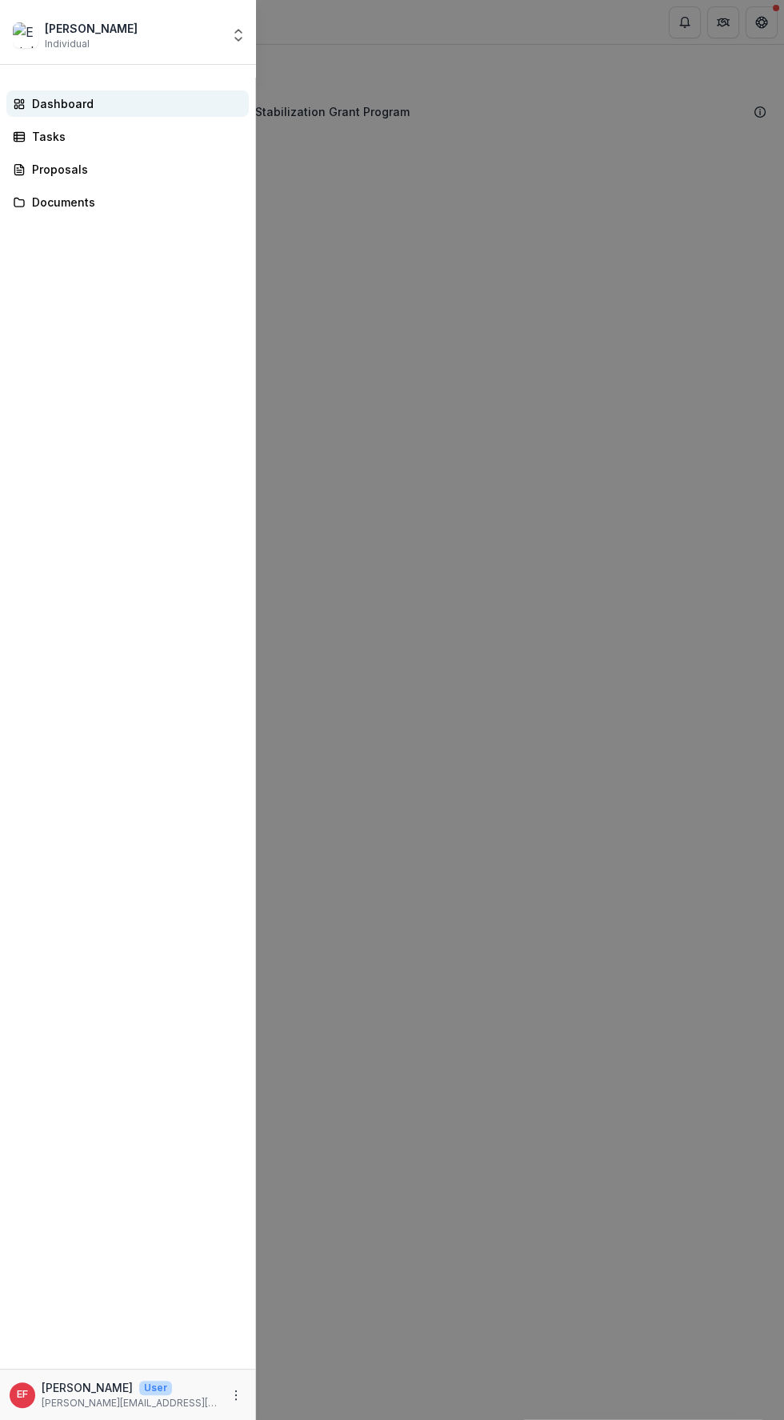
click at [141, 106] on div "Dashboard" at bounding box center [134, 103] width 204 height 17
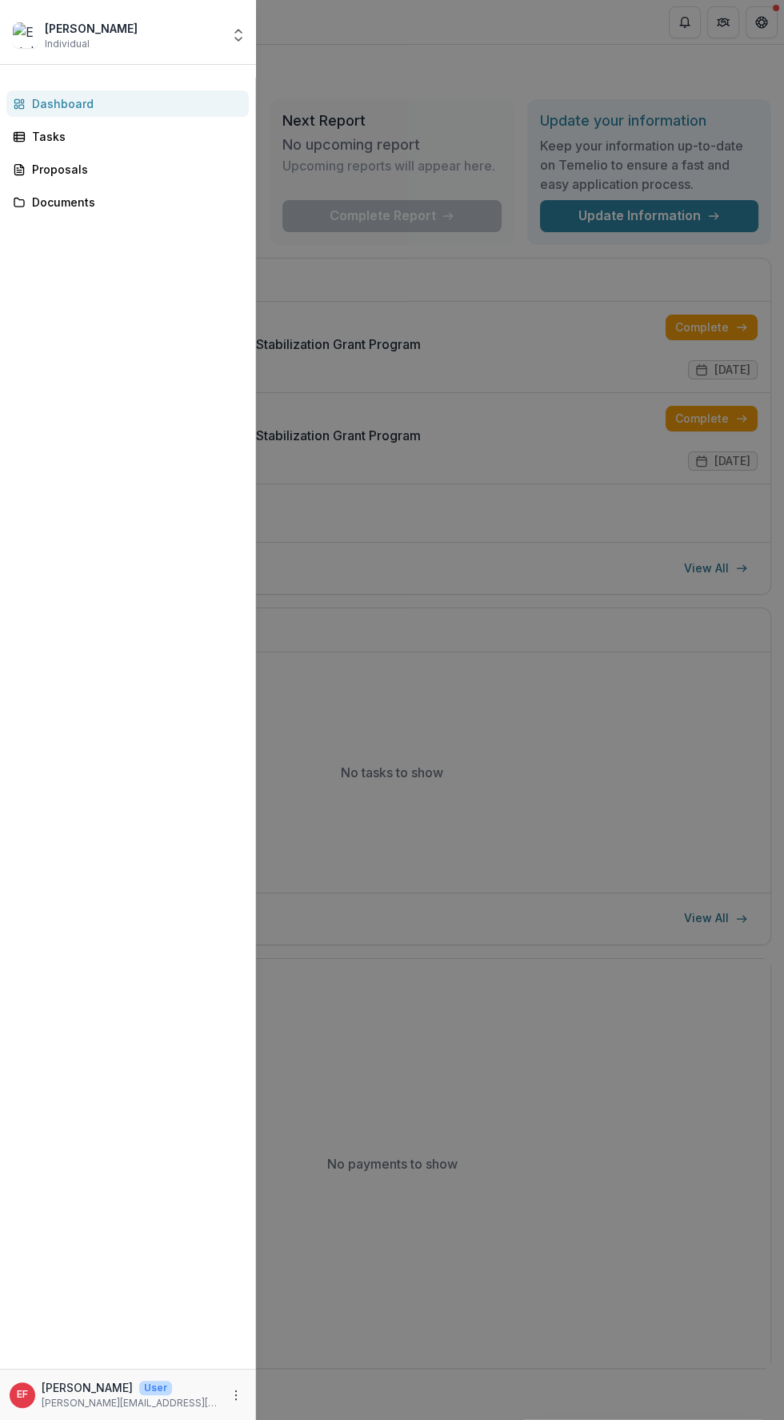
click at [548, 513] on div "Estela Flores Individual Nonprofits Estela Flores Team Settings Settings Dashbo…" at bounding box center [392, 710] width 784 height 1420
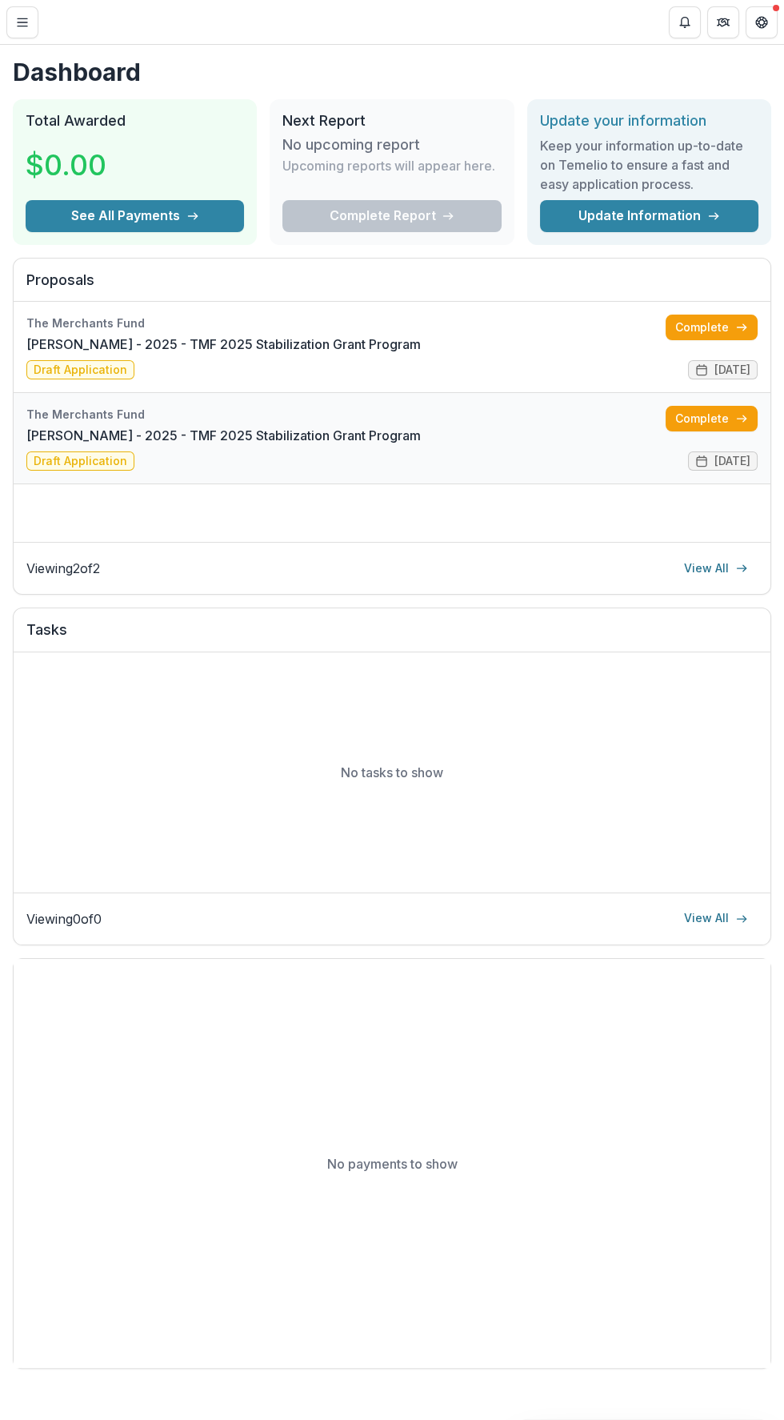
click at [421, 445] on link "[PERSON_NAME] - 2025 - TMF 2025 Stabilization Grant Program" at bounding box center [223, 435] width 395 height 19
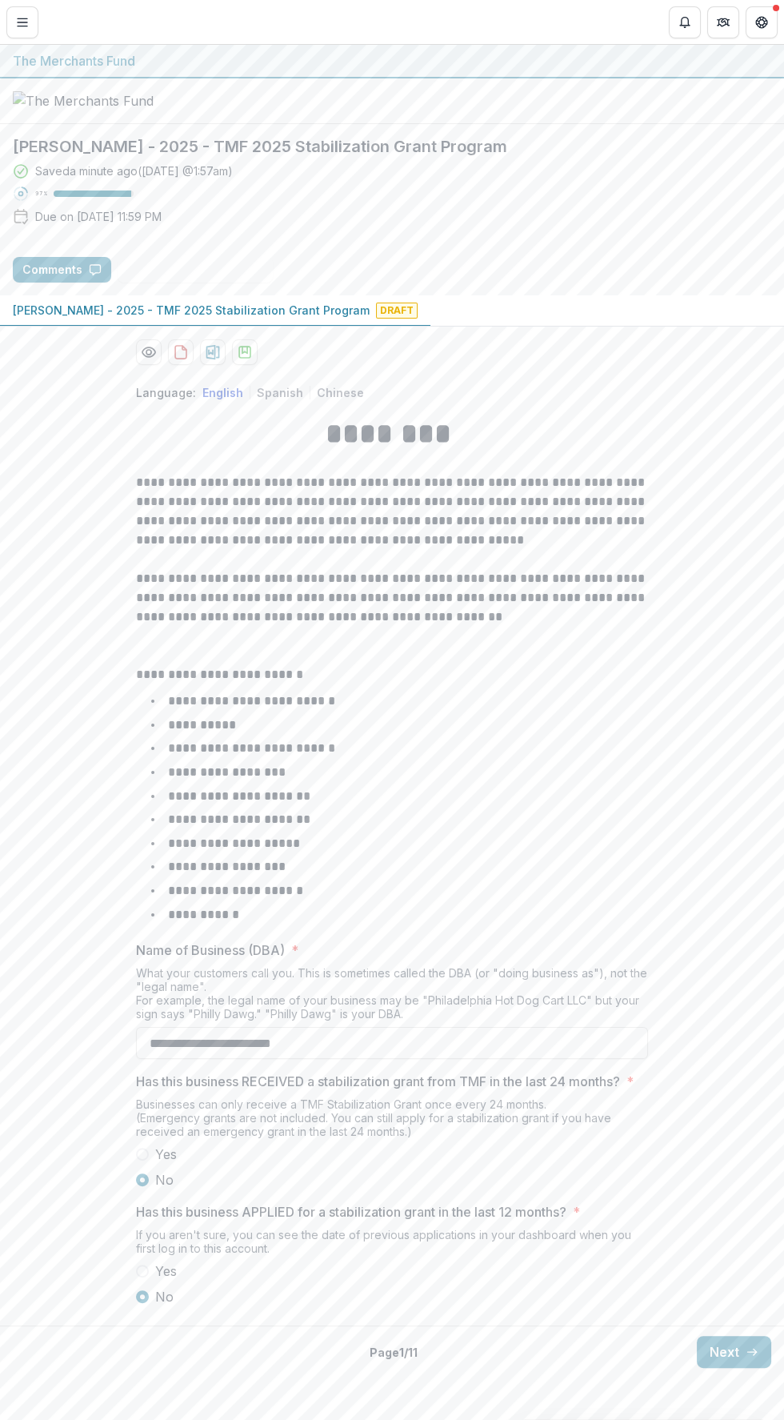
scroll to position [34, 0]
click at [737, 1319] on div "**********" at bounding box center [392, 845] width 784 height 948
click at [721, 1368] on button "Next" at bounding box center [734, 1352] width 74 height 32
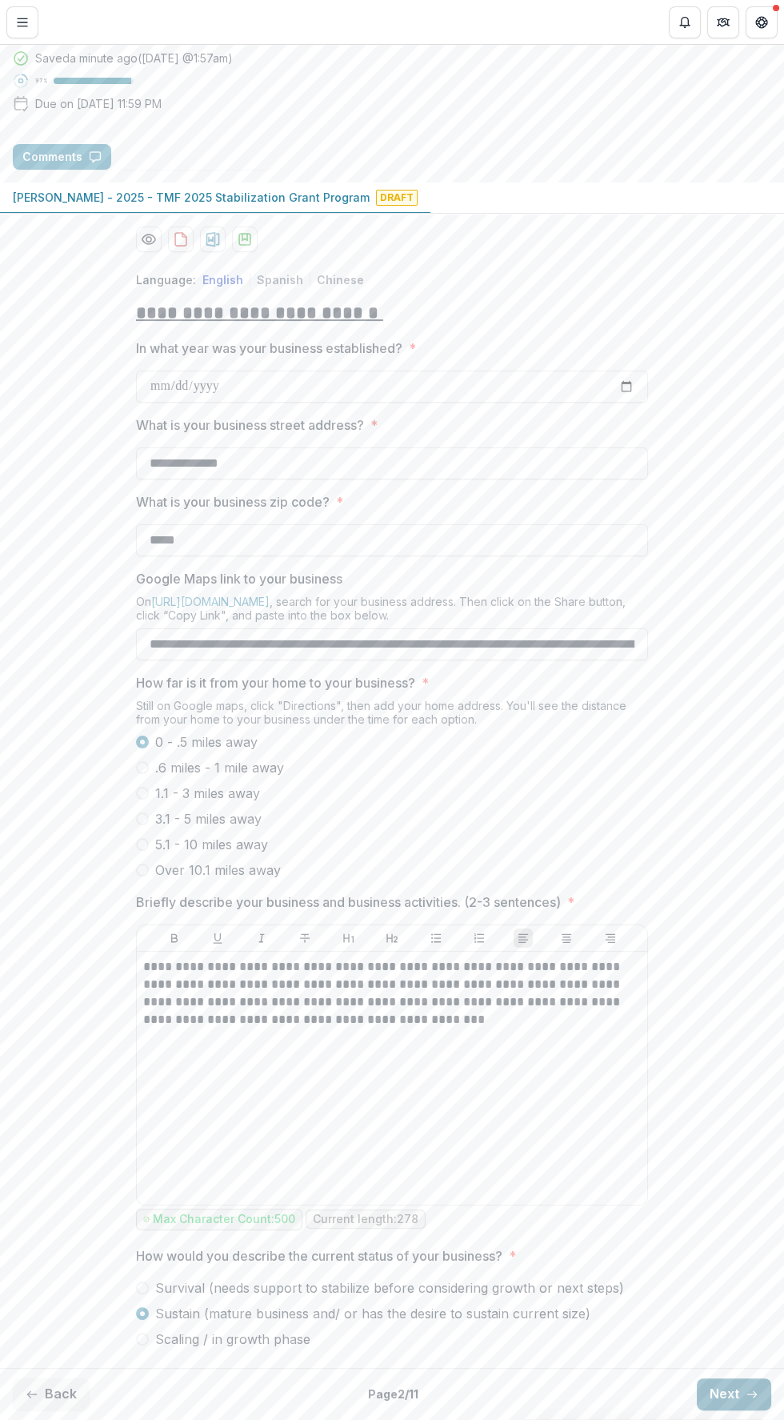
scroll to position [170, 0]
click at [748, 1394] on line "button" at bounding box center [752, 1394] width 9 height 0
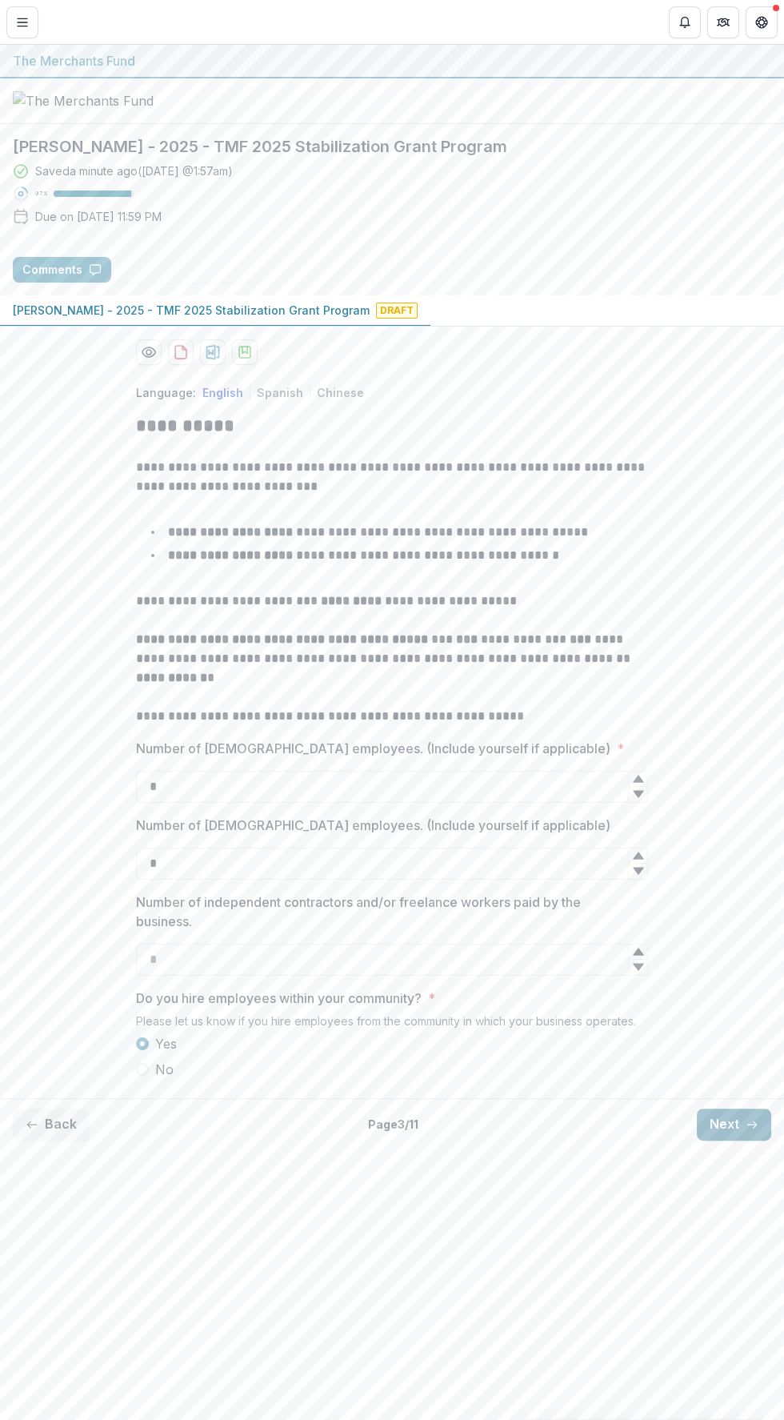
scroll to position [0, 0]
click at [740, 1141] on button "Next" at bounding box center [734, 1125] width 74 height 32
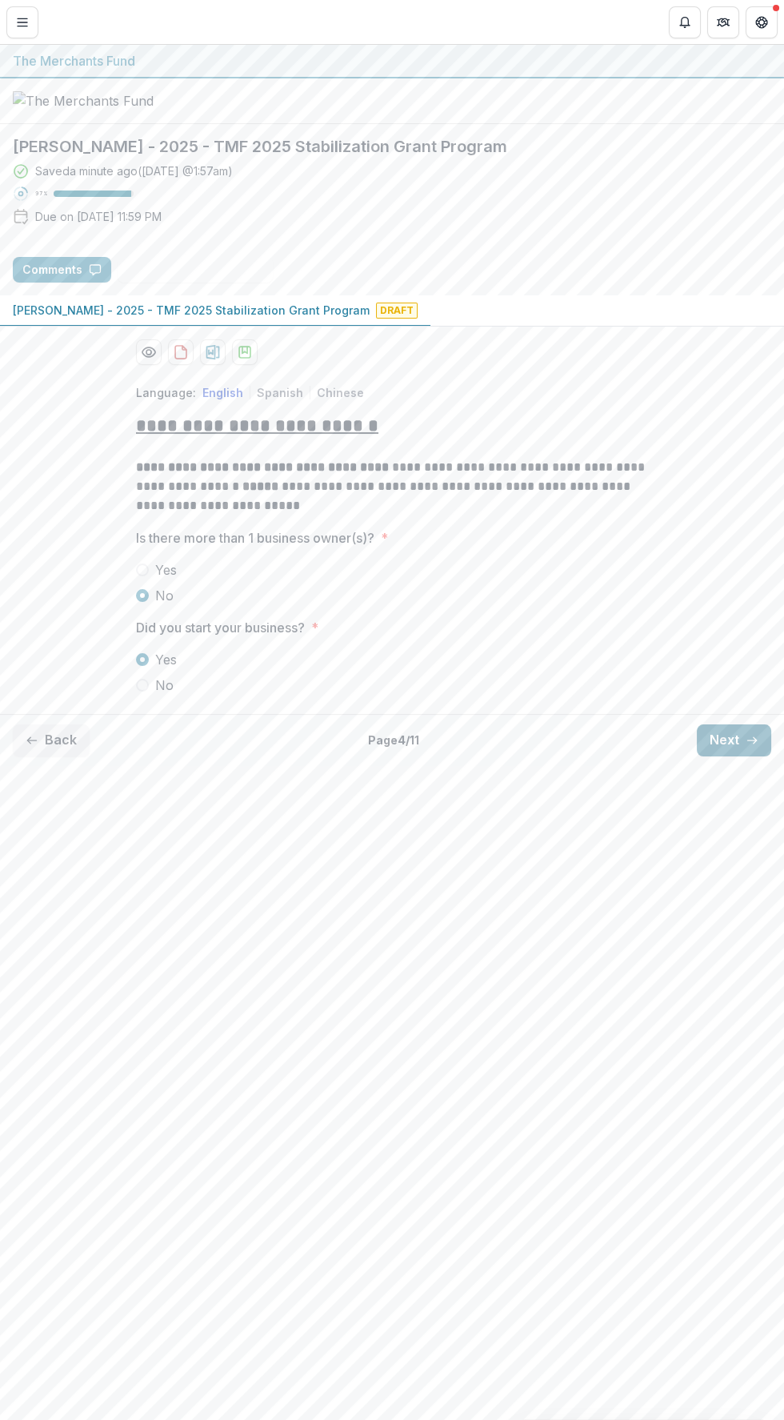
click at [724, 756] on button "Next" at bounding box center [734, 740] width 74 height 32
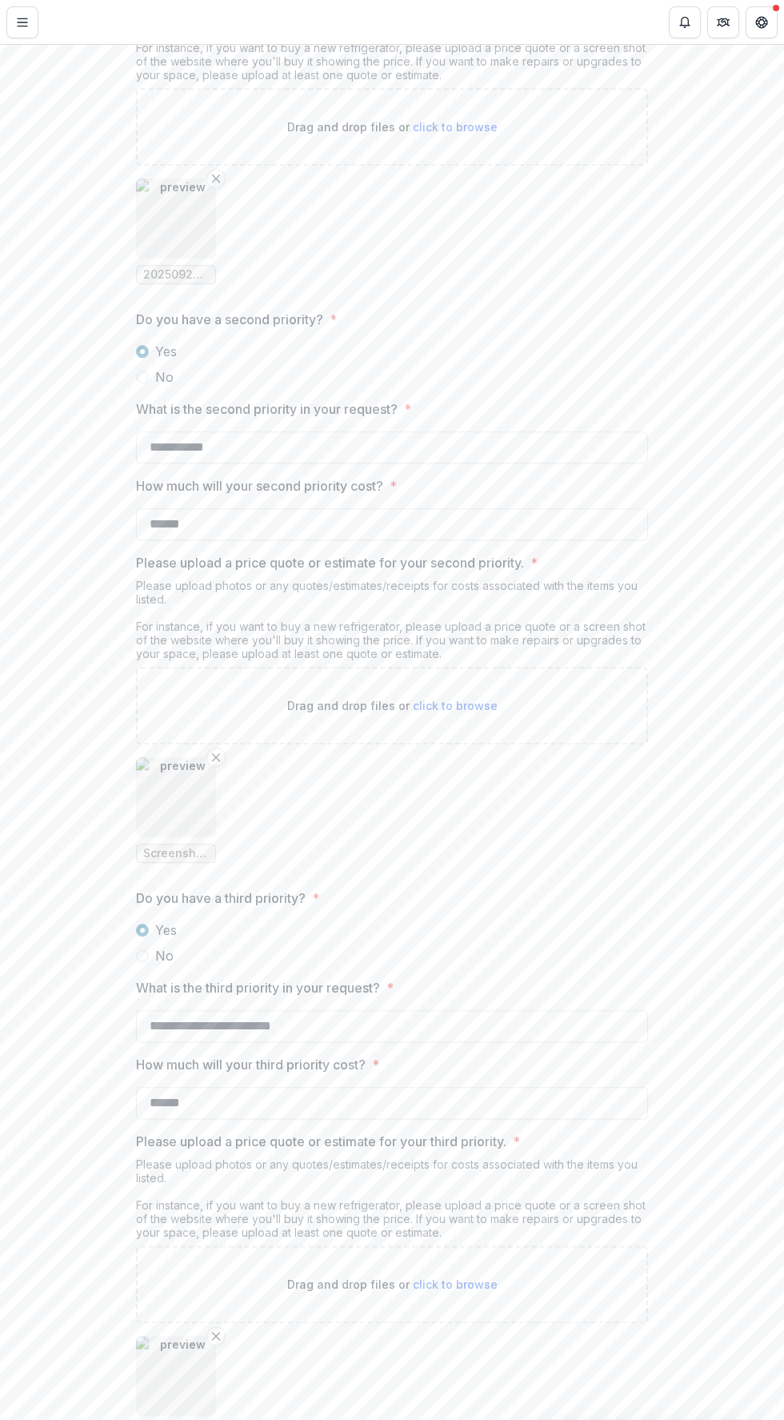
scroll to position [2391, 0]
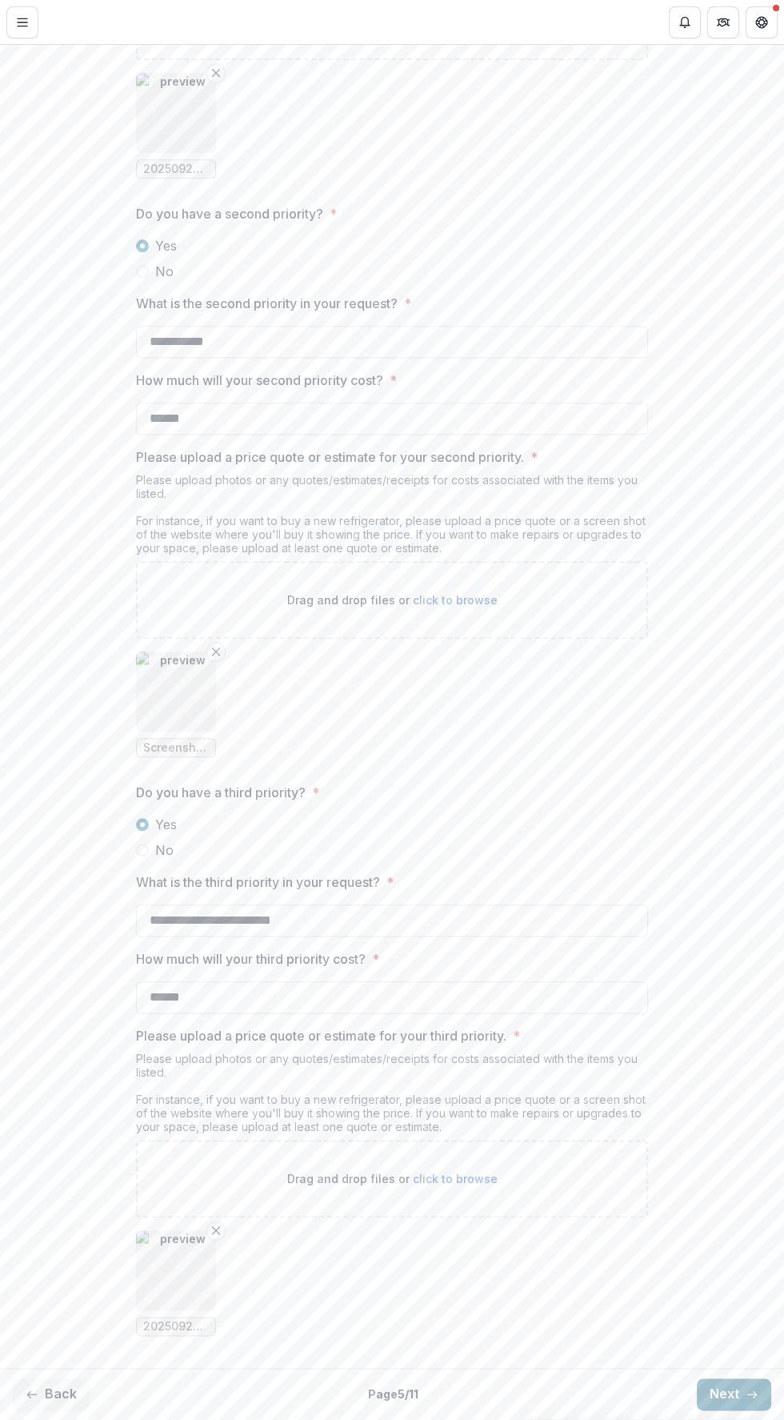
click at [746, 1390] on icon "button" at bounding box center [752, 1394] width 13 height 13
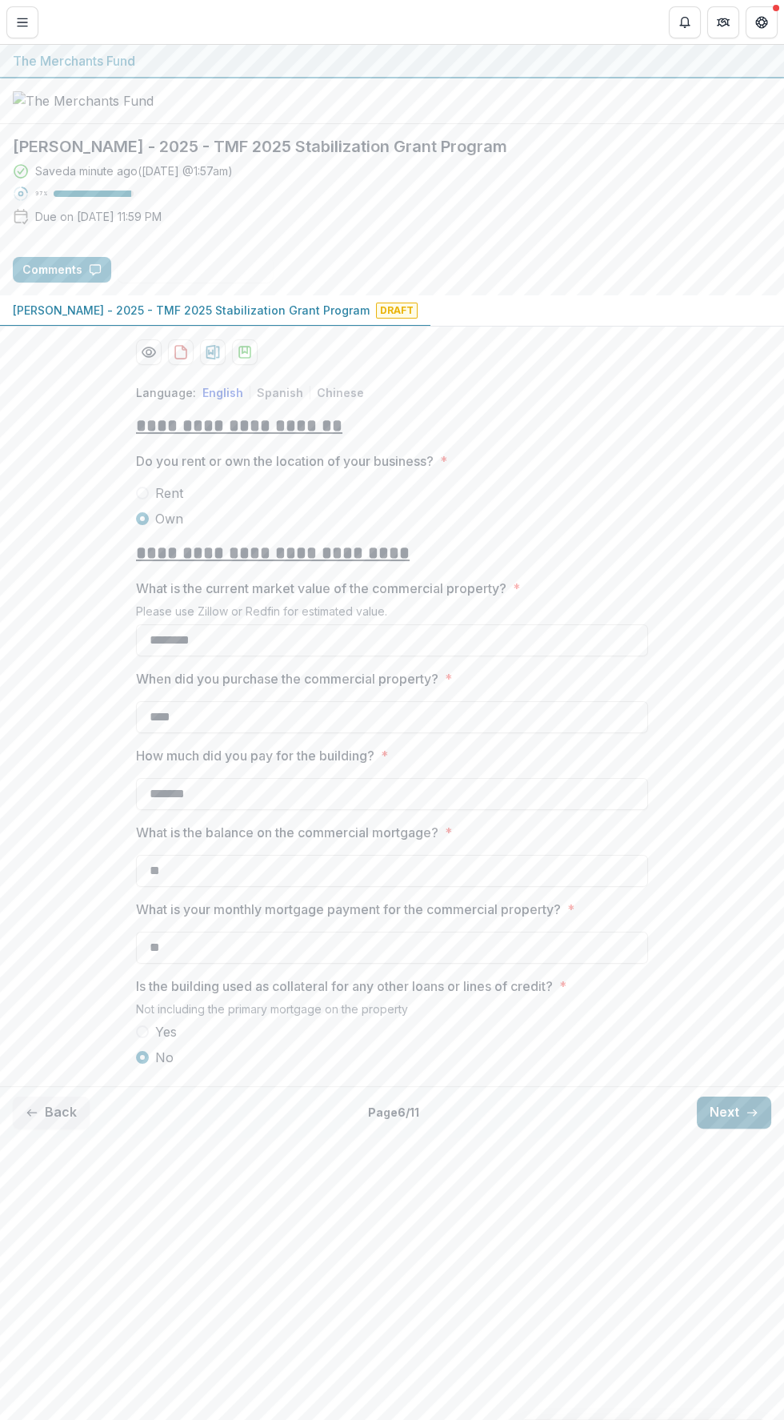
scroll to position [0, 0]
click at [752, 1113] on line "button" at bounding box center [752, 1113] width 9 height 0
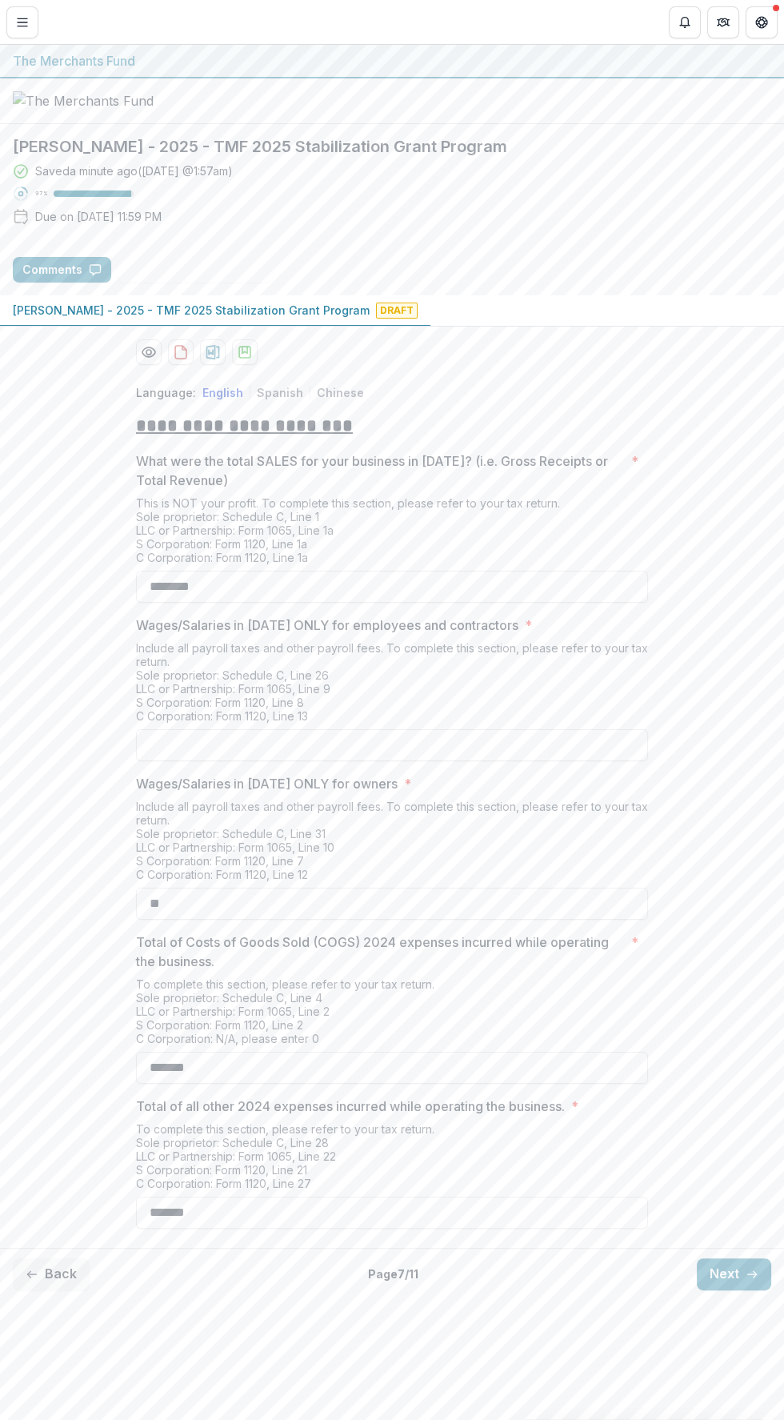
click at [752, 1147] on div "**********" at bounding box center [392, 806] width 784 height 870
click at [752, 1274] on line "button" at bounding box center [752, 1274] width 9 height 0
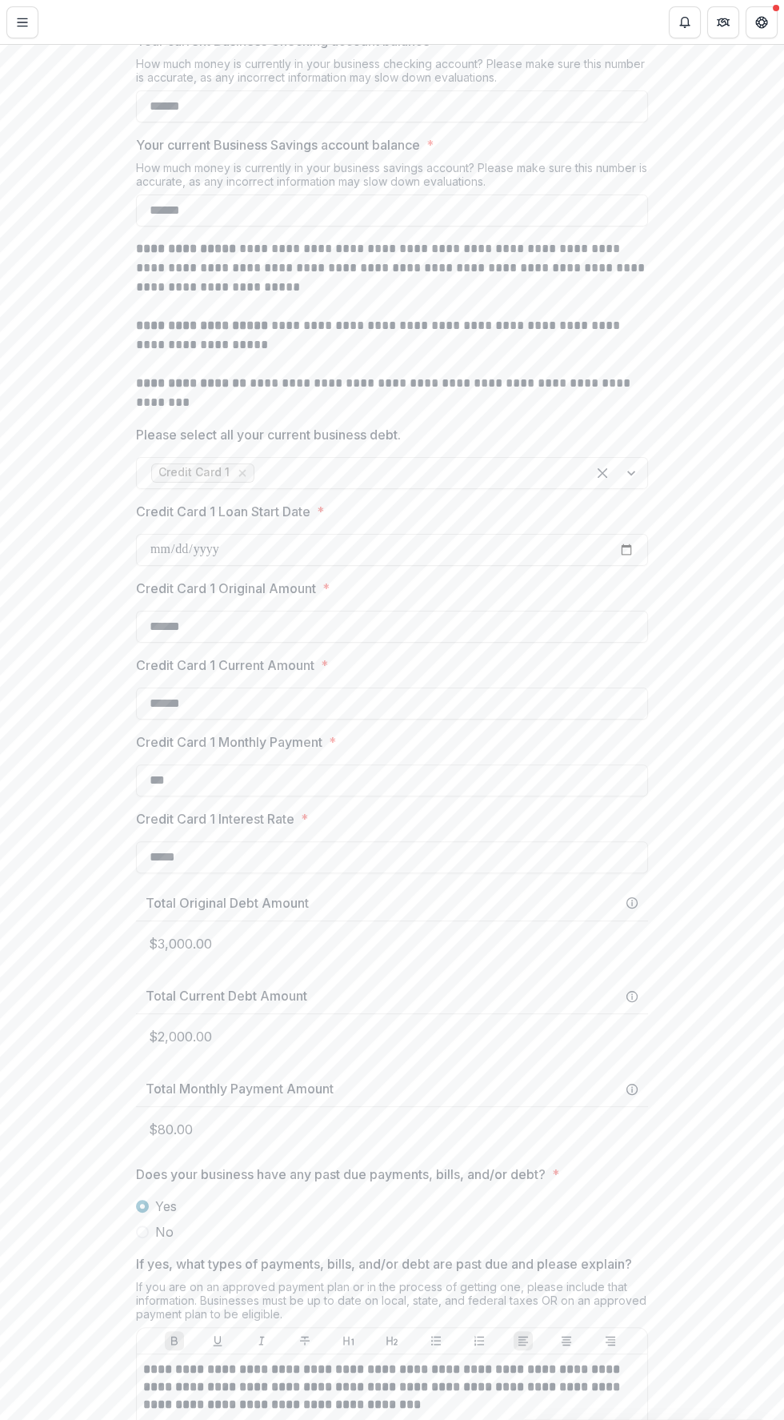
scroll to position [743, 0]
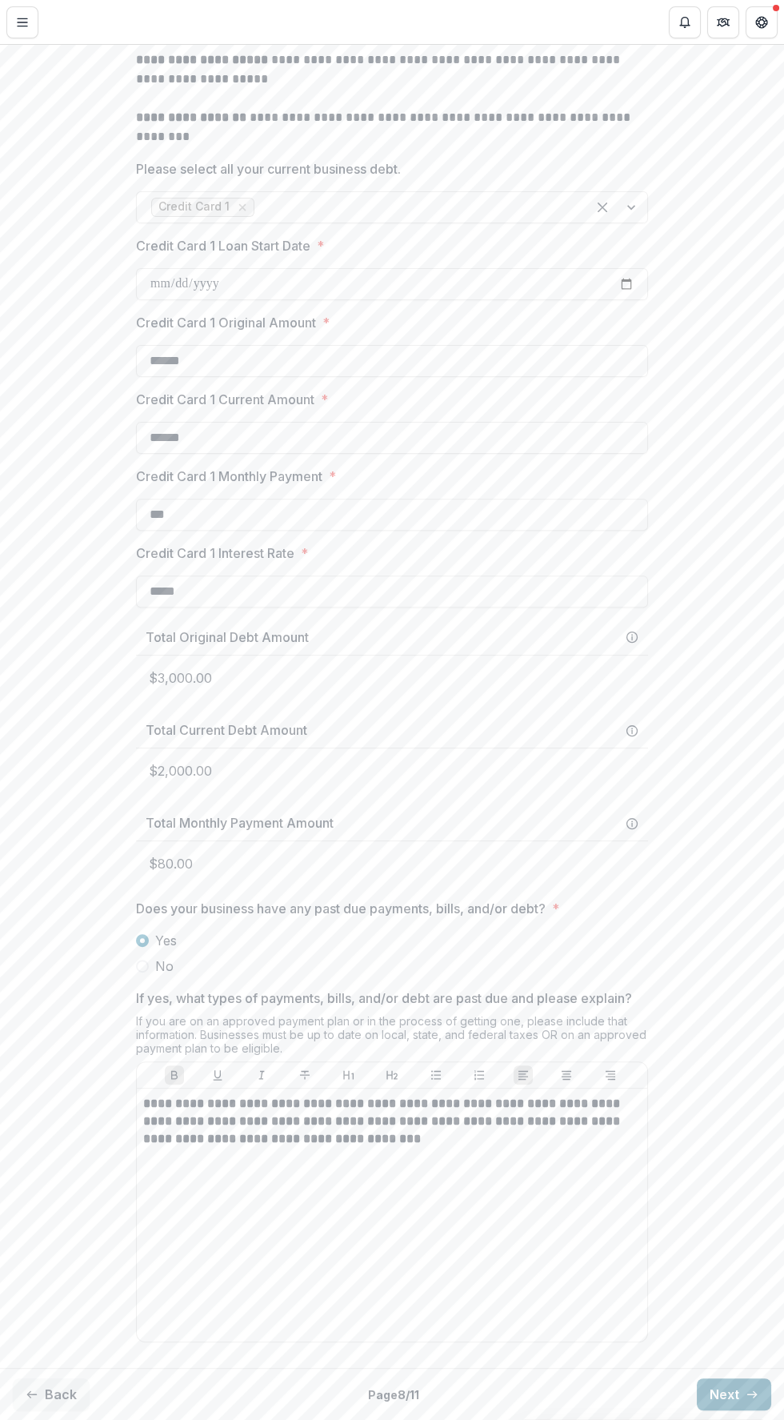
click at [720, 1393] on button "Next" at bounding box center [734, 1394] width 74 height 32
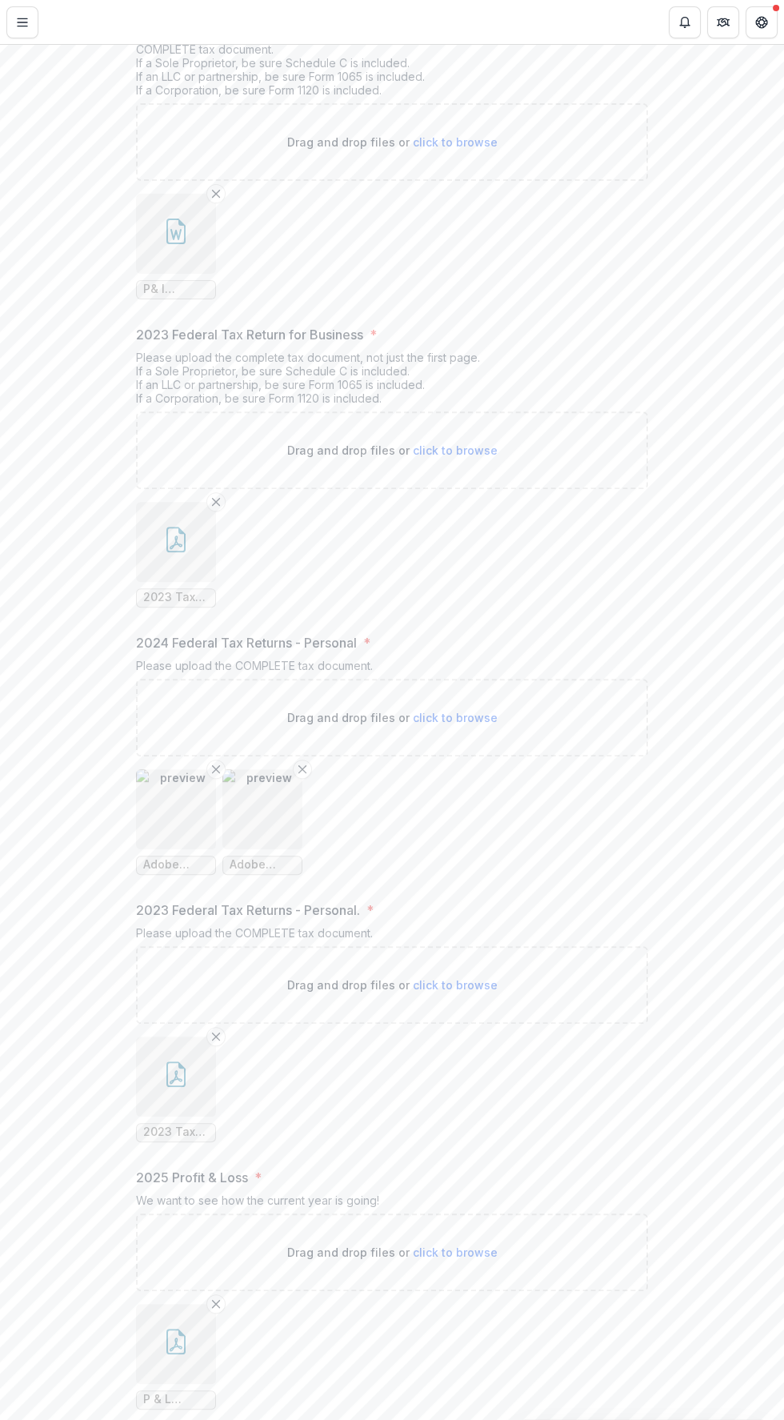
click at [736, 1374] on div "**********" at bounding box center [392, 558] width 784 height 1858
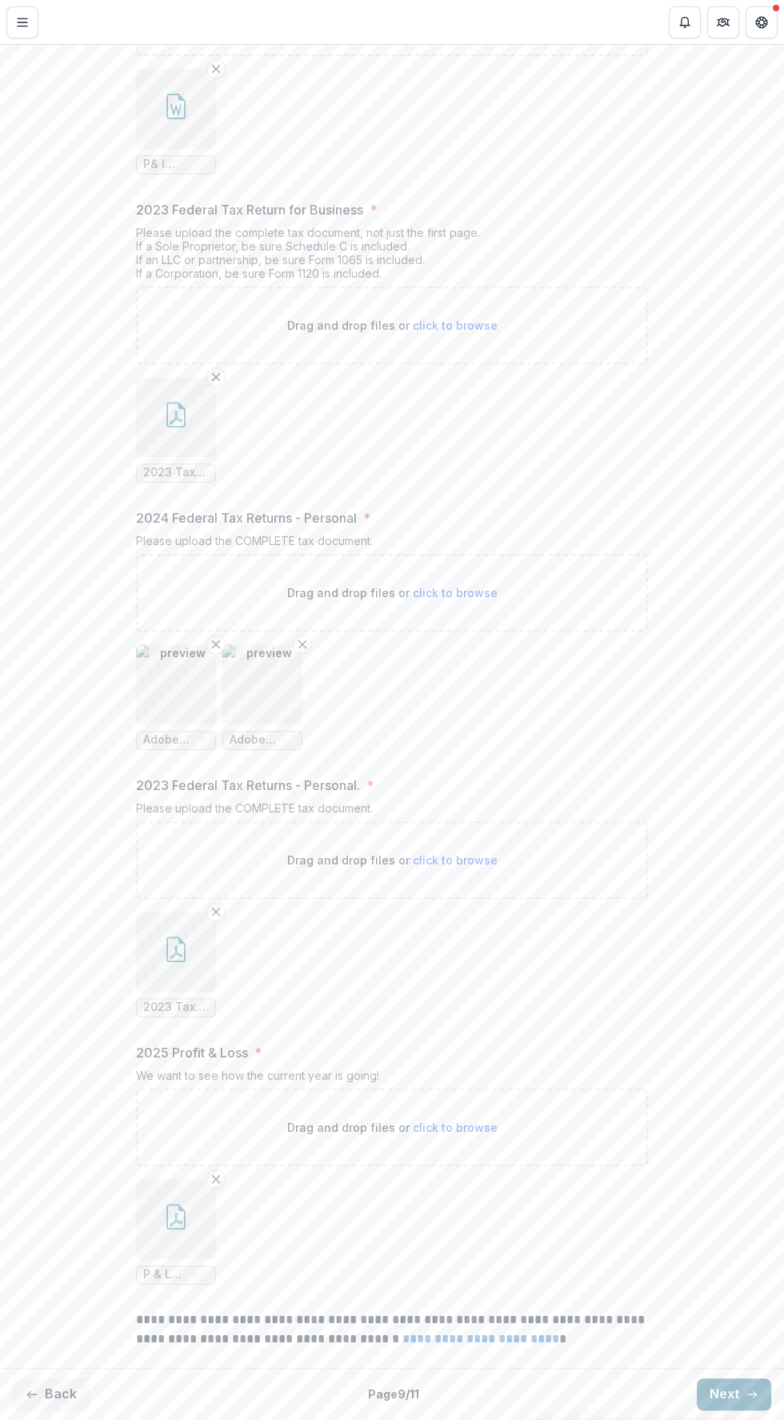
click at [738, 1390] on button "Next" at bounding box center [734, 1394] width 74 height 32
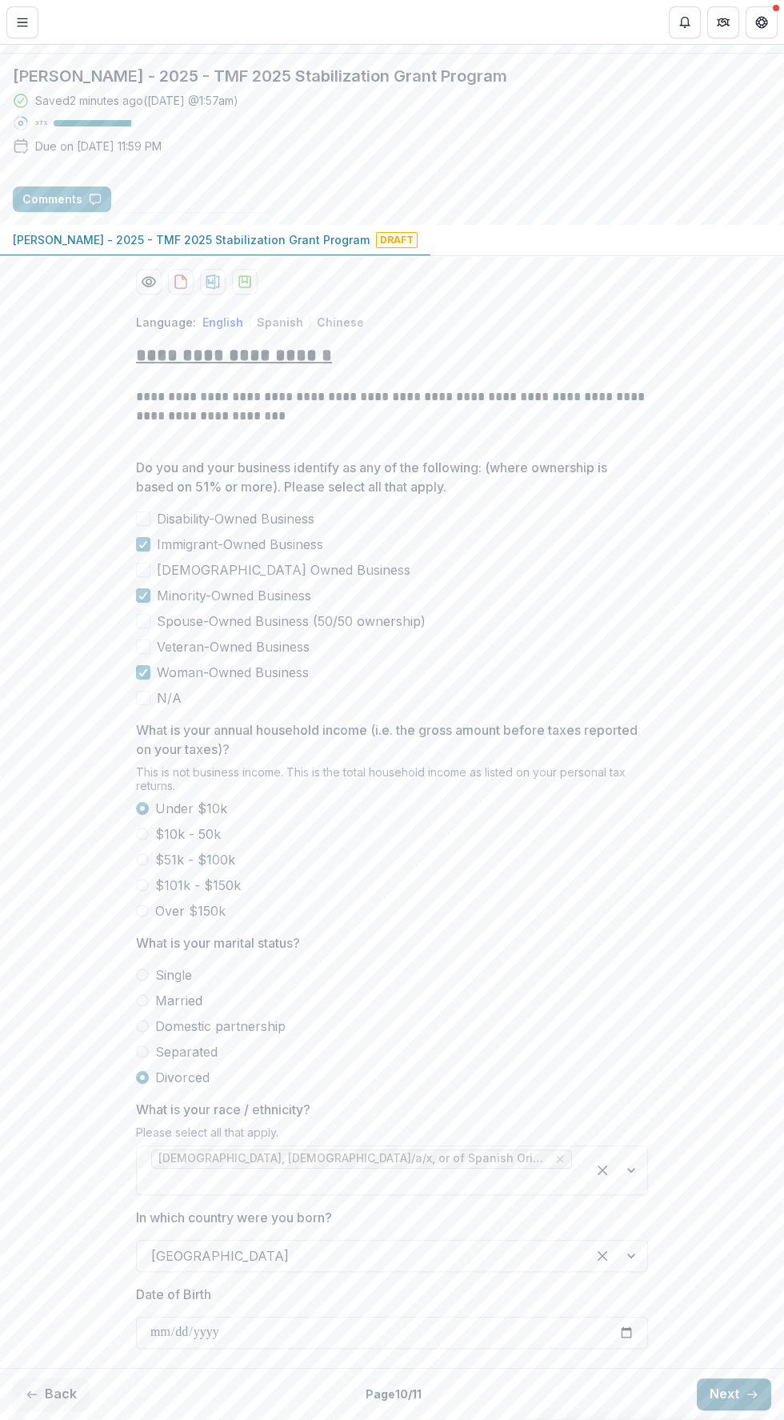
scroll to position [111, 0]
click at [73, 1388] on button "Back" at bounding box center [51, 1394] width 77 height 32
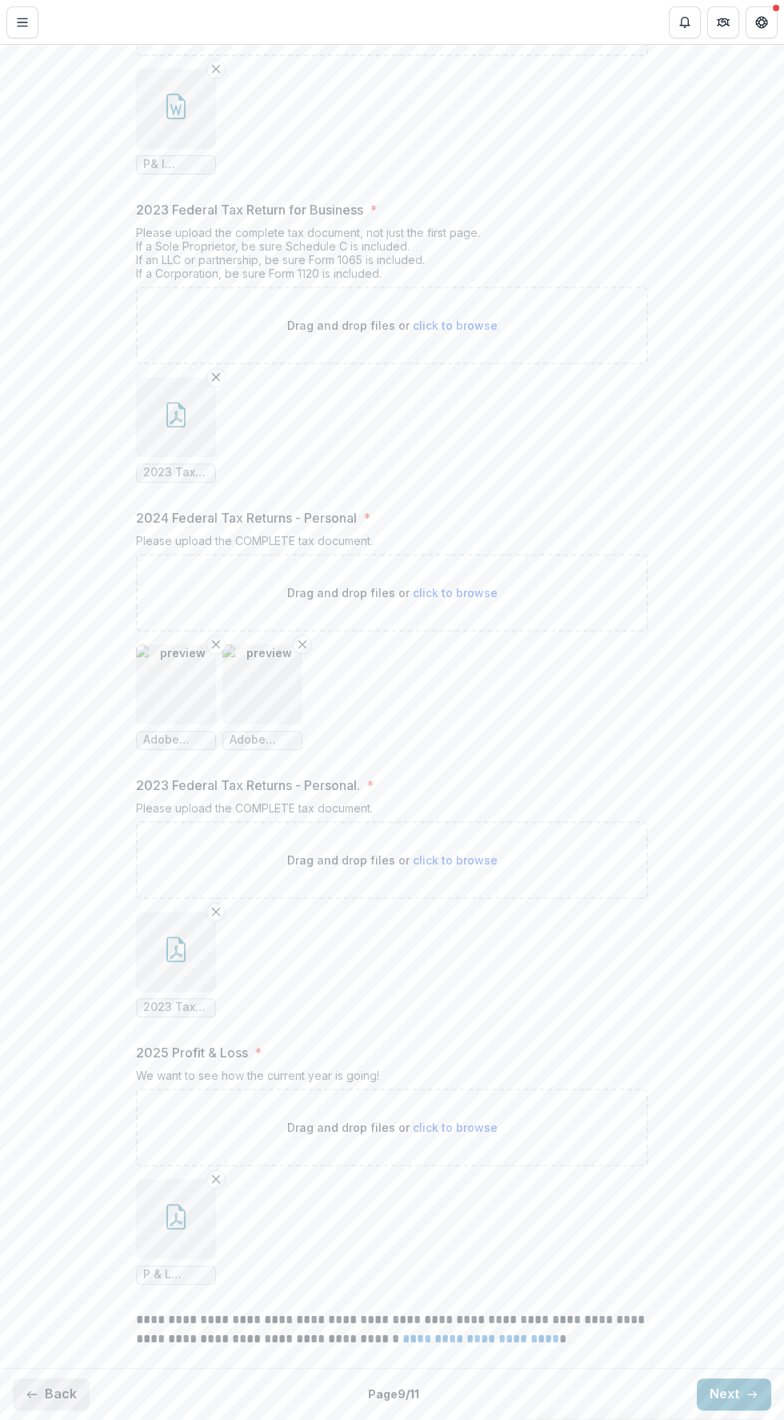
click at [78, 1388] on button "Back" at bounding box center [51, 1394] width 77 height 32
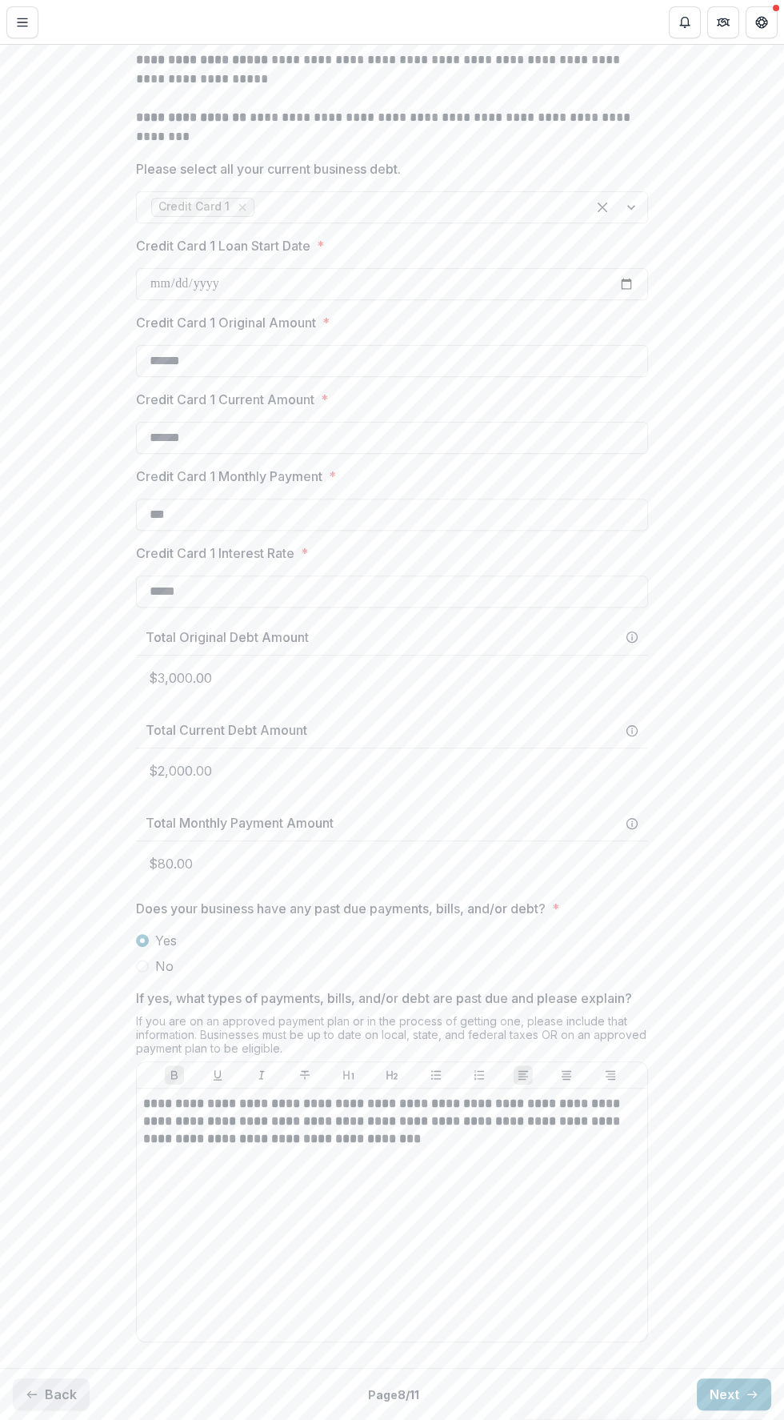
click at [62, 1393] on button "Back" at bounding box center [51, 1394] width 77 height 32
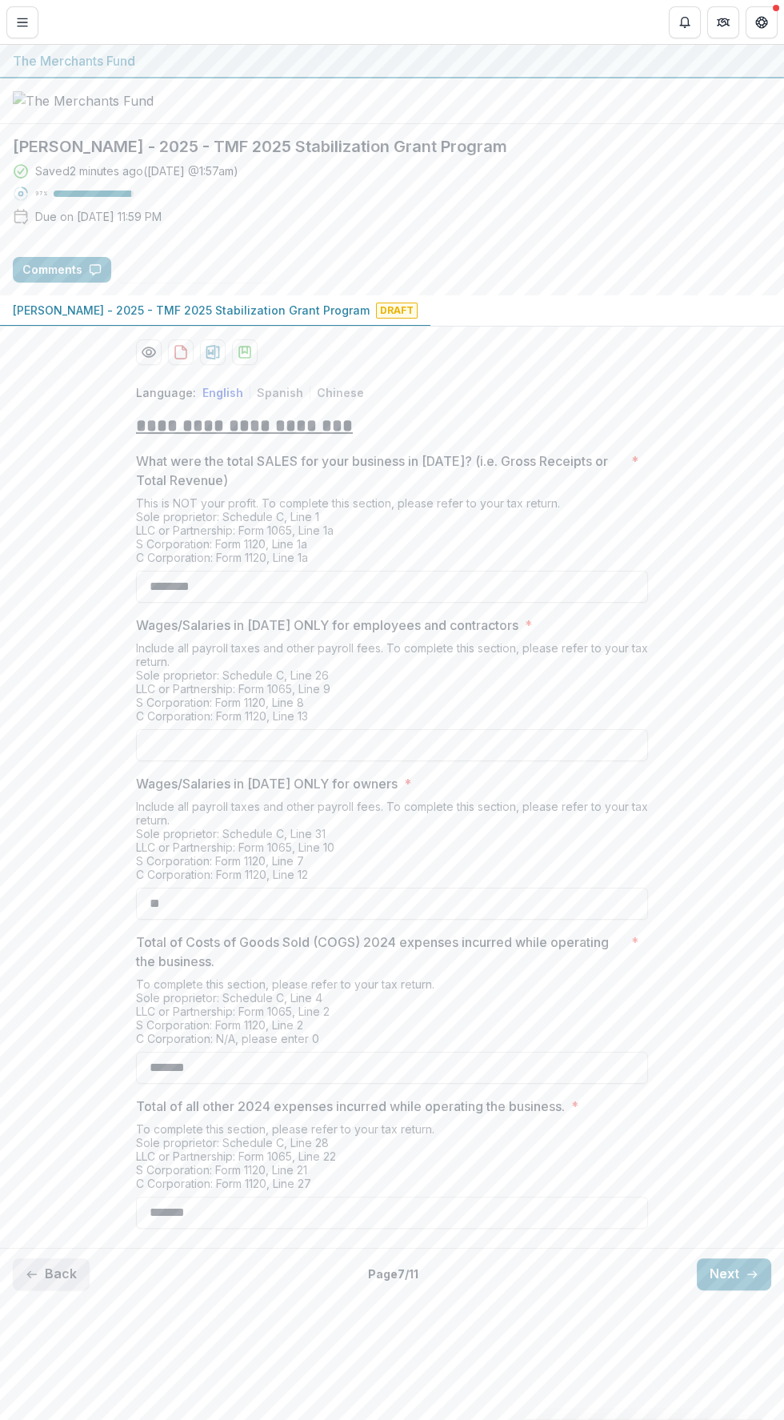
click at [62, 1290] on button "Back" at bounding box center [51, 1274] width 77 height 32
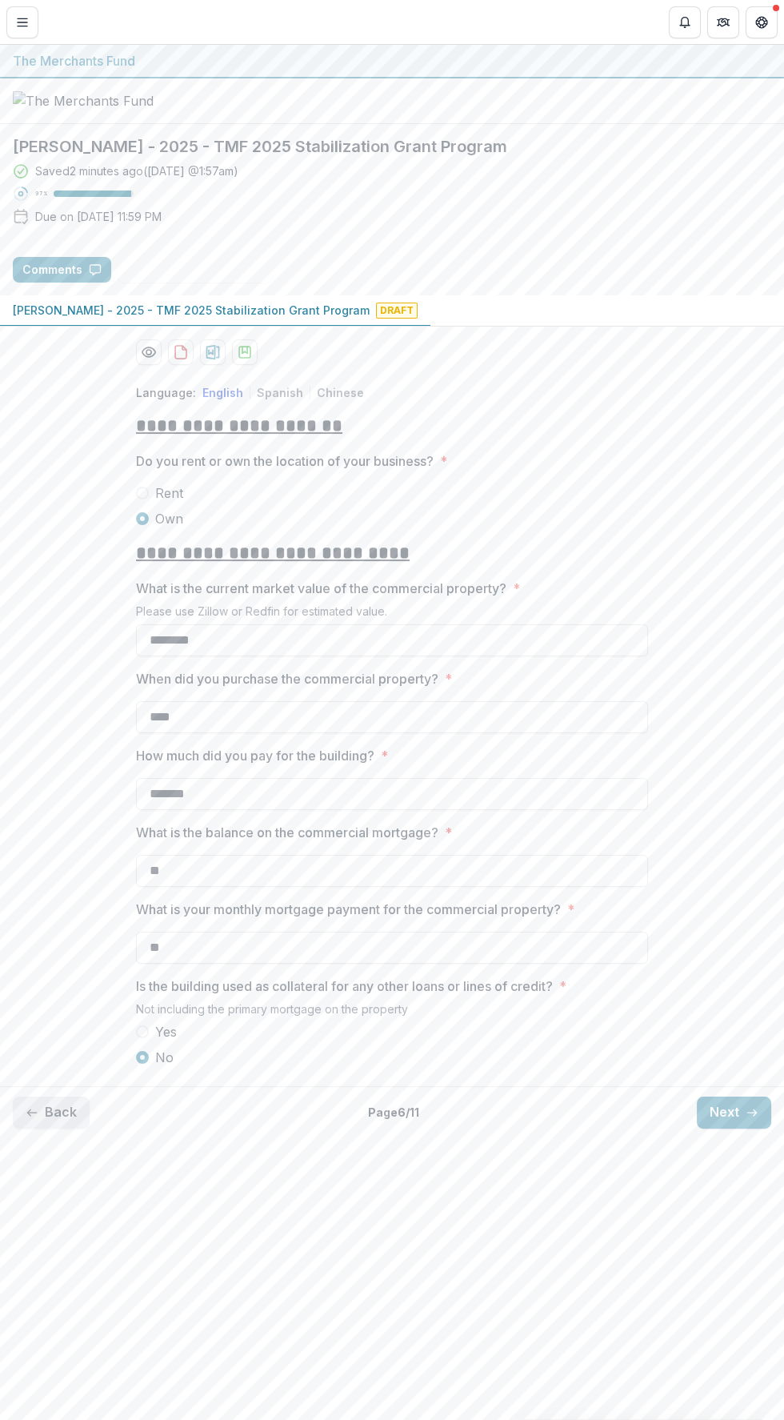
click at [47, 1129] on button "Back" at bounding box center [51, 1113] width 77 height 32
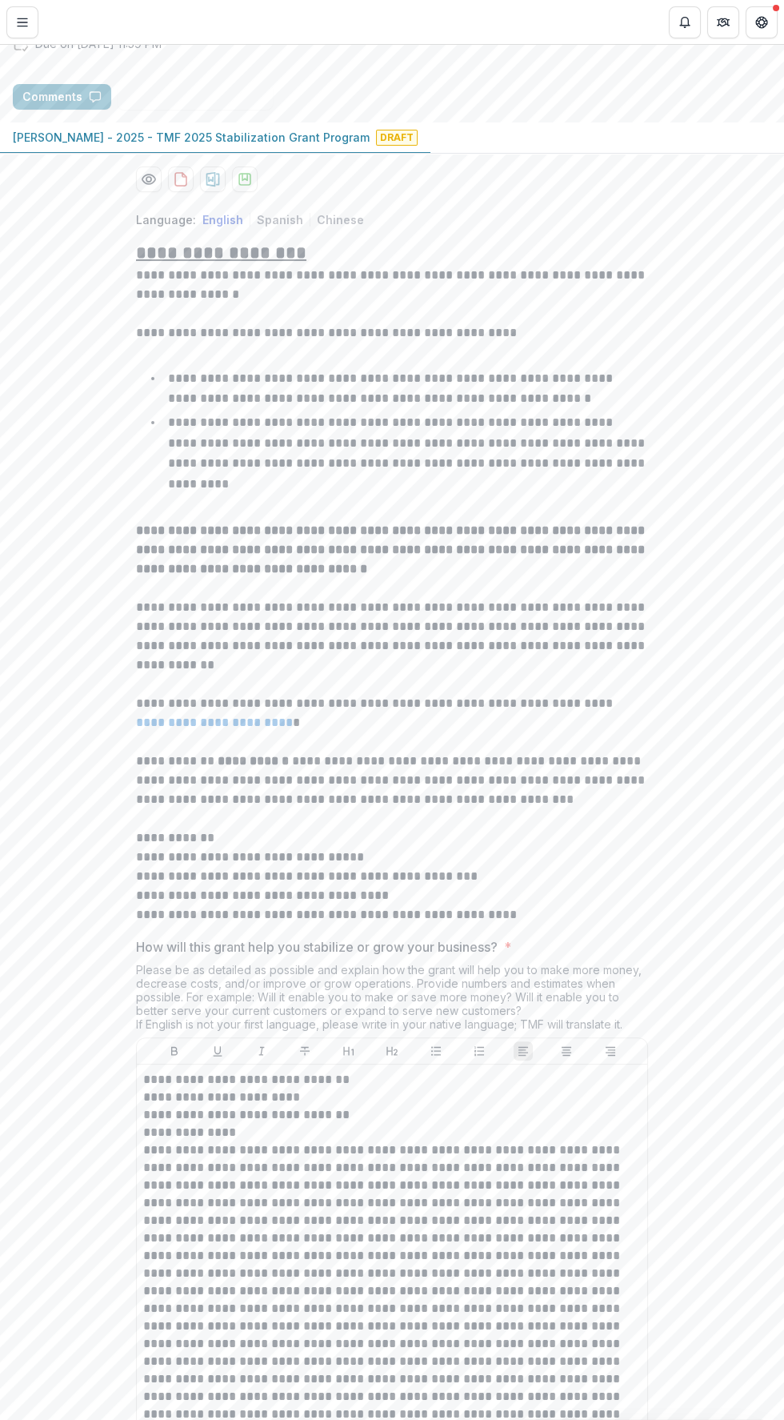
scroll to position [2391, 0]
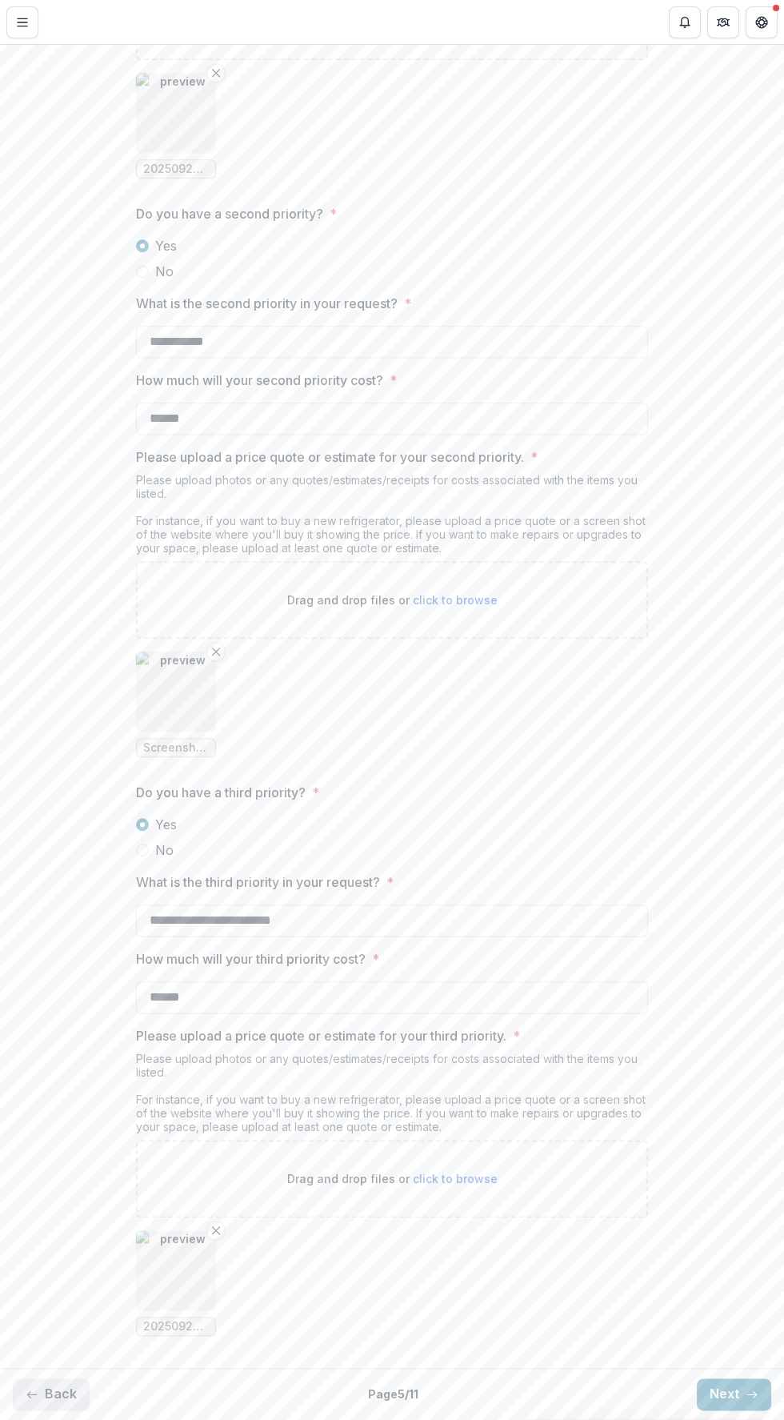
click at [82, 1393] on button "Back" at bounding box center [51, 1394] width 77 height 32
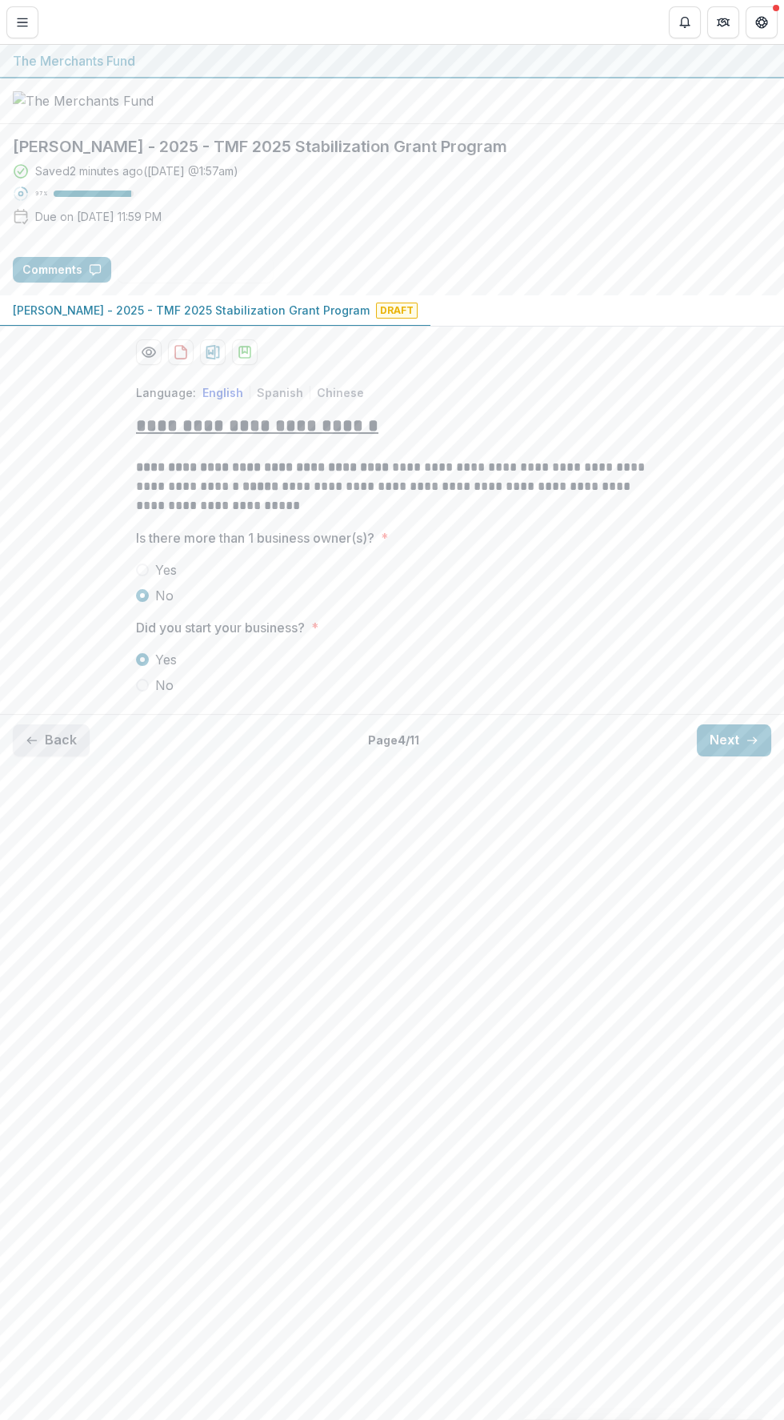
scroll to position [0, 0]
click at [62, 756] on button "Back" at bounding box center [51, 740] width 77 height 32
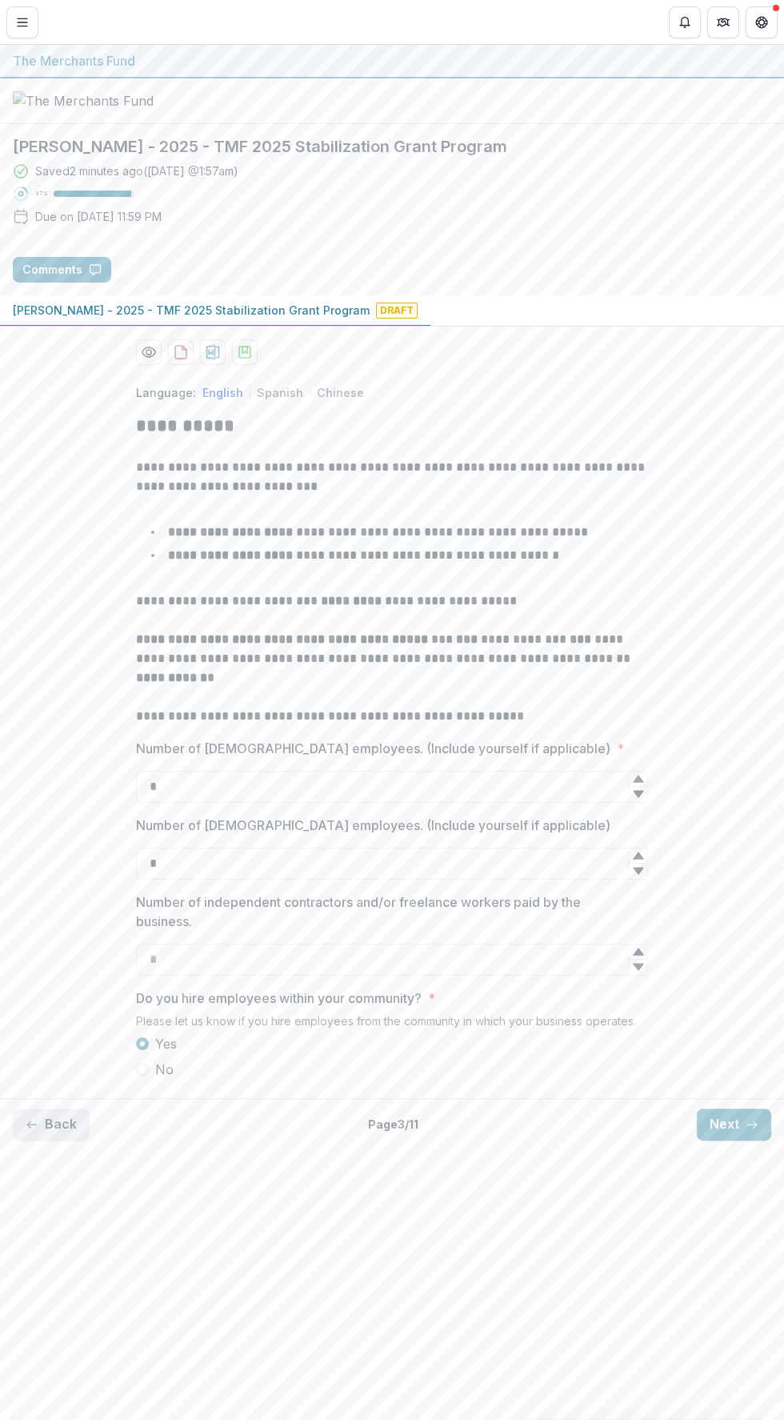
click at [80, 1141] on button "Back" at bounding box center [51, 1125] width 77 height 32
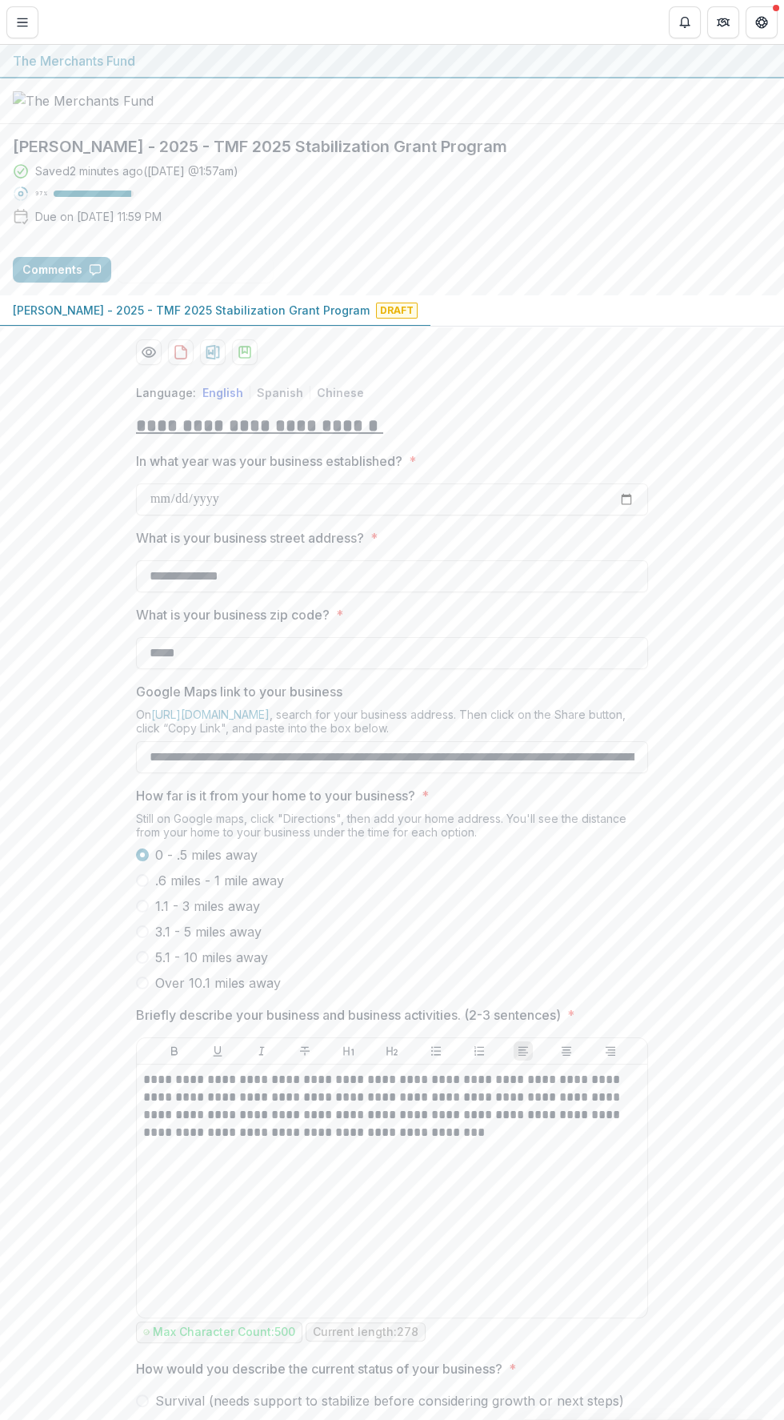
scroll to position [170, 0]
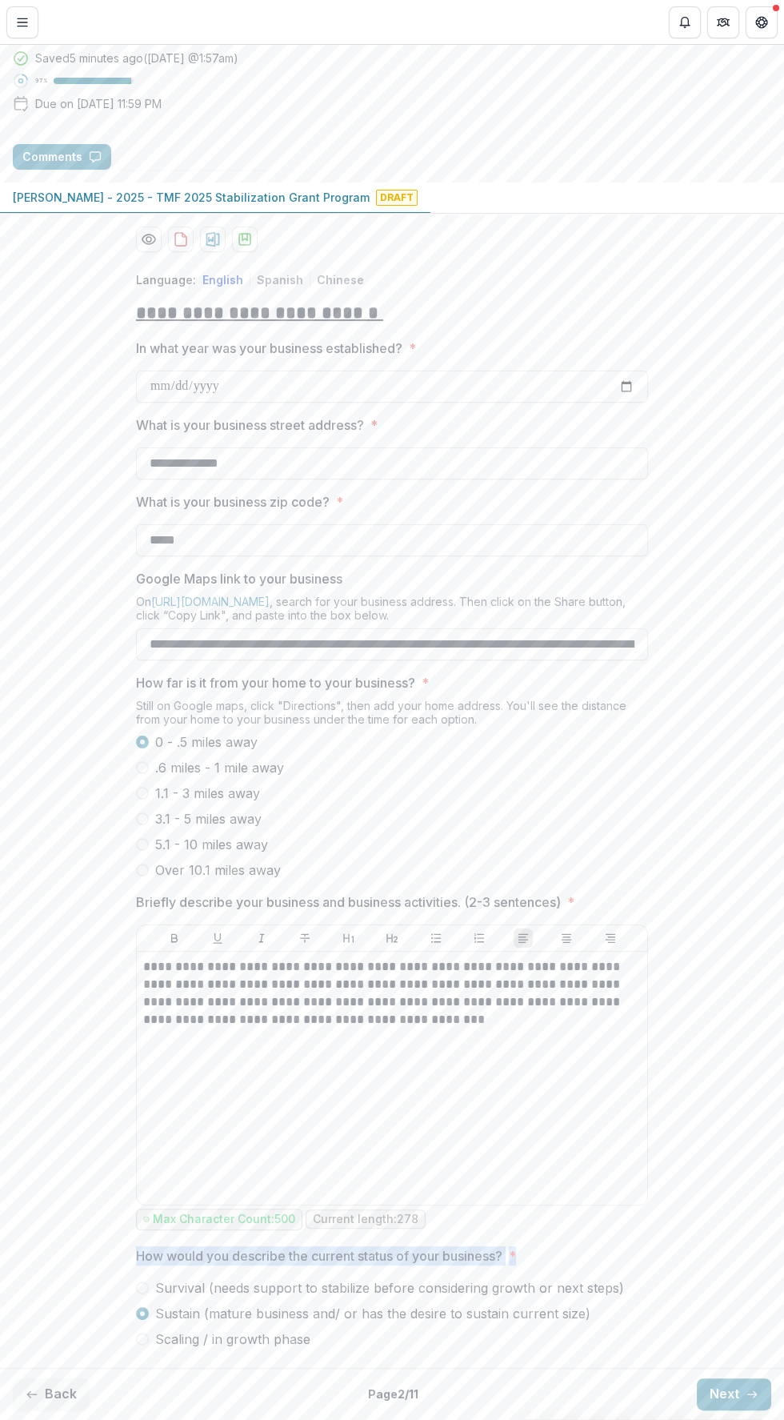
copy div "How would you describe the current status of your business? *"
click at [723, 1391] on button "Next" at bounding box center [734, 1394] width 74 height 32
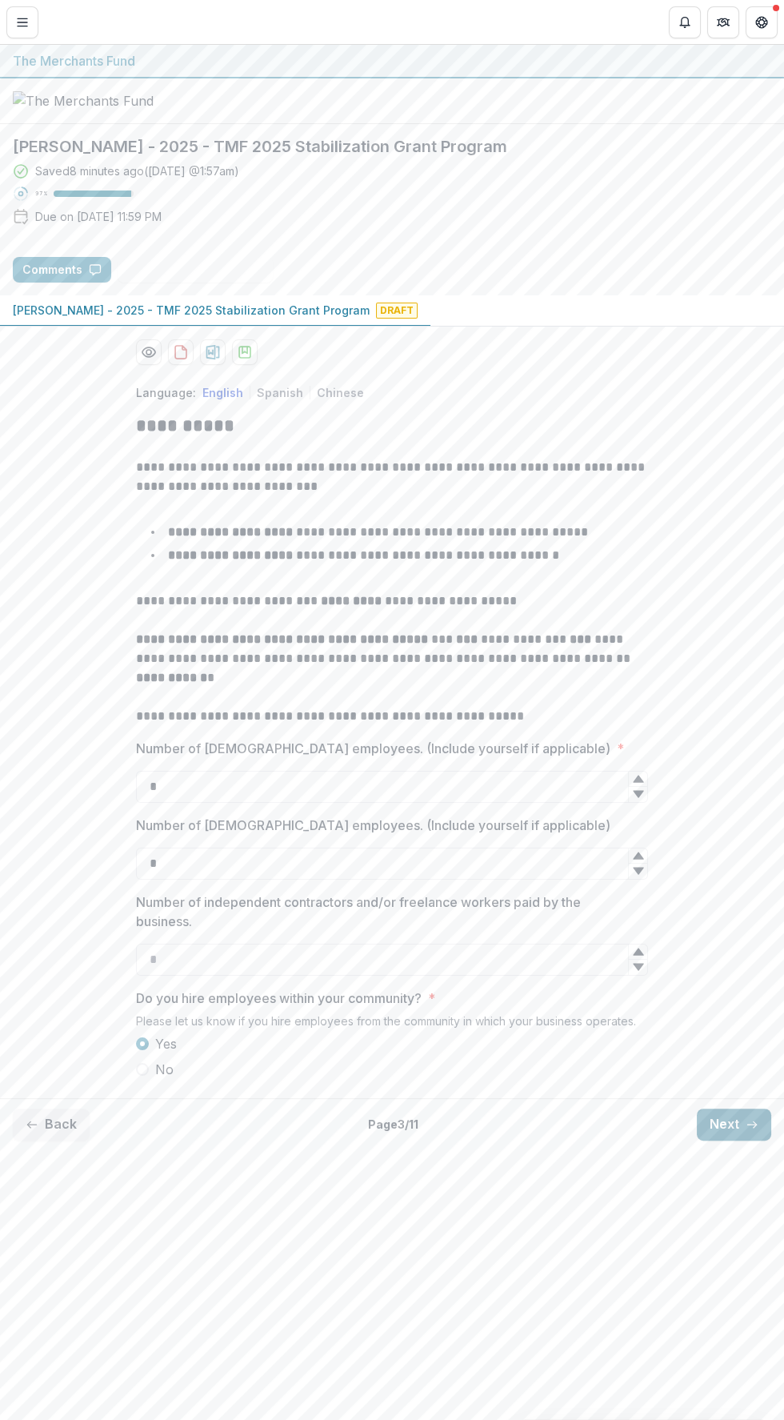
click at [734, 1141] on button "Next" at bounding box center [734, 1125] width 74 height 32
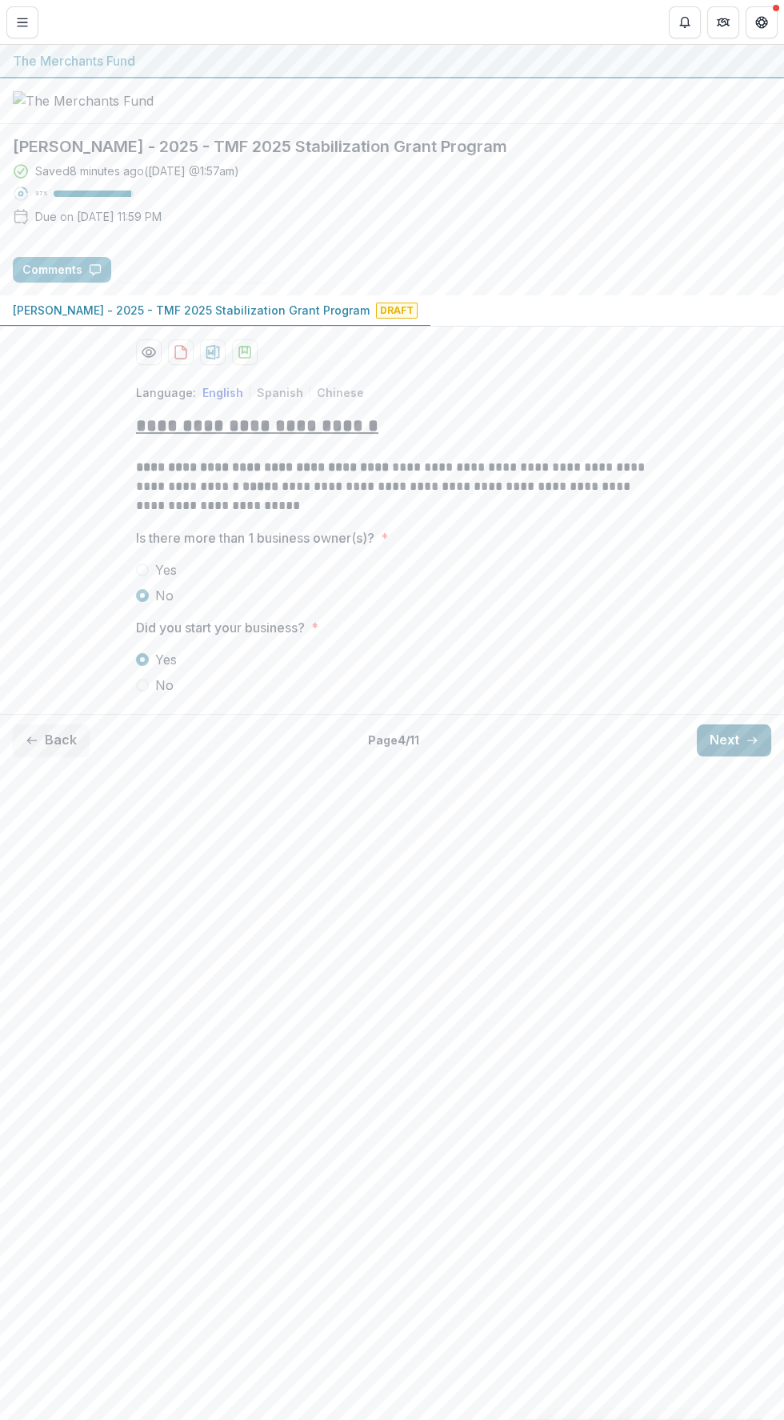
click at [752, 740] on line "button" at bounding box center [752, 740] width 9 height 0
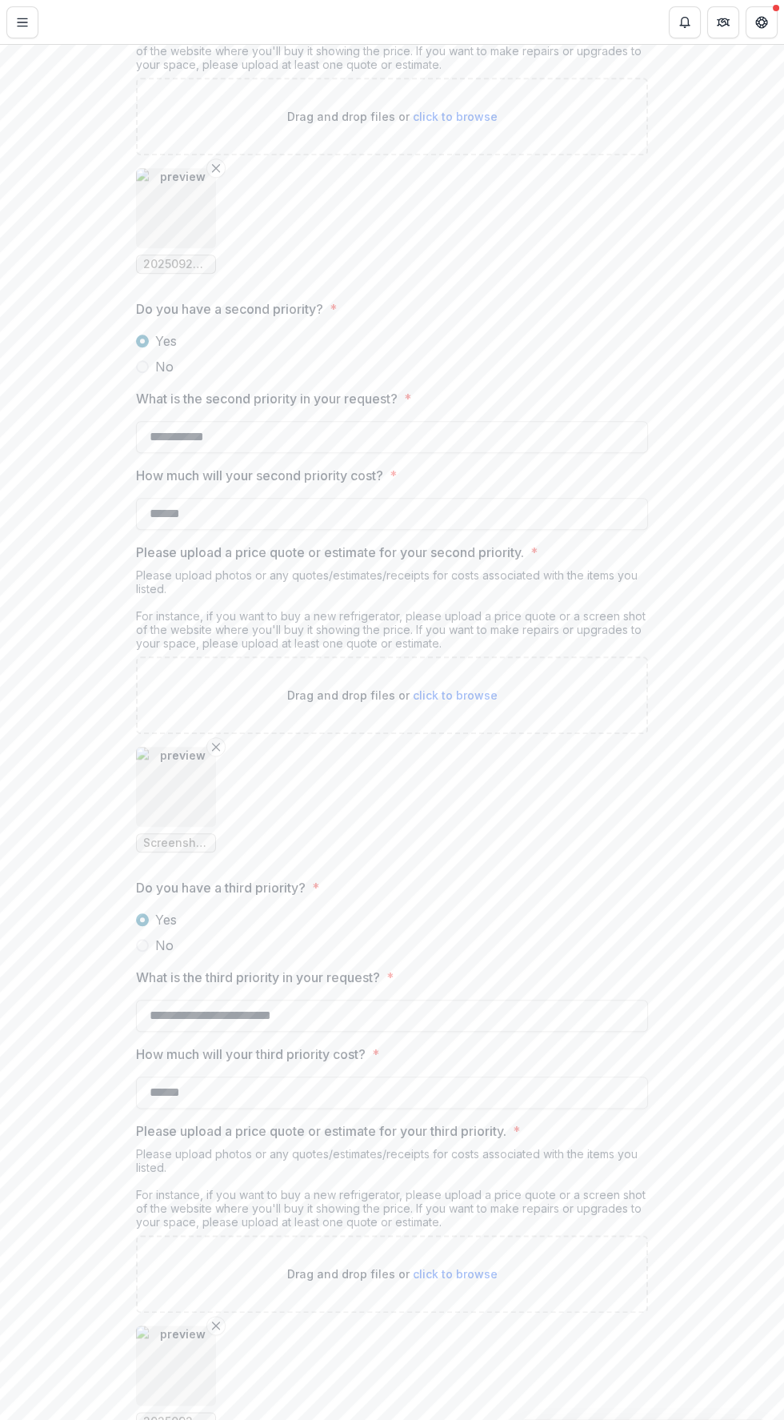
scroll to position [2391, 0]
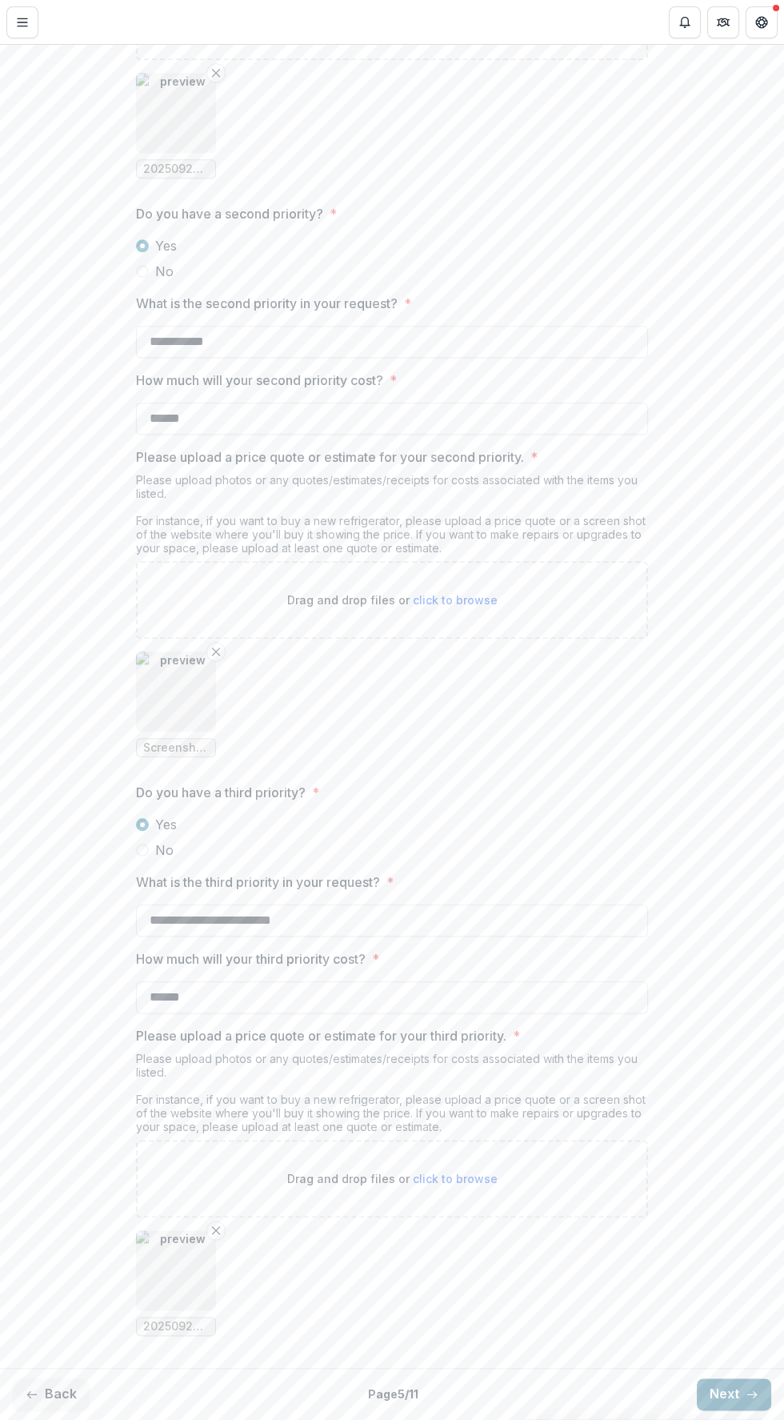
click at [720, 1393] on button "Next" at bounding box center [734, 1394] width 74 height 32
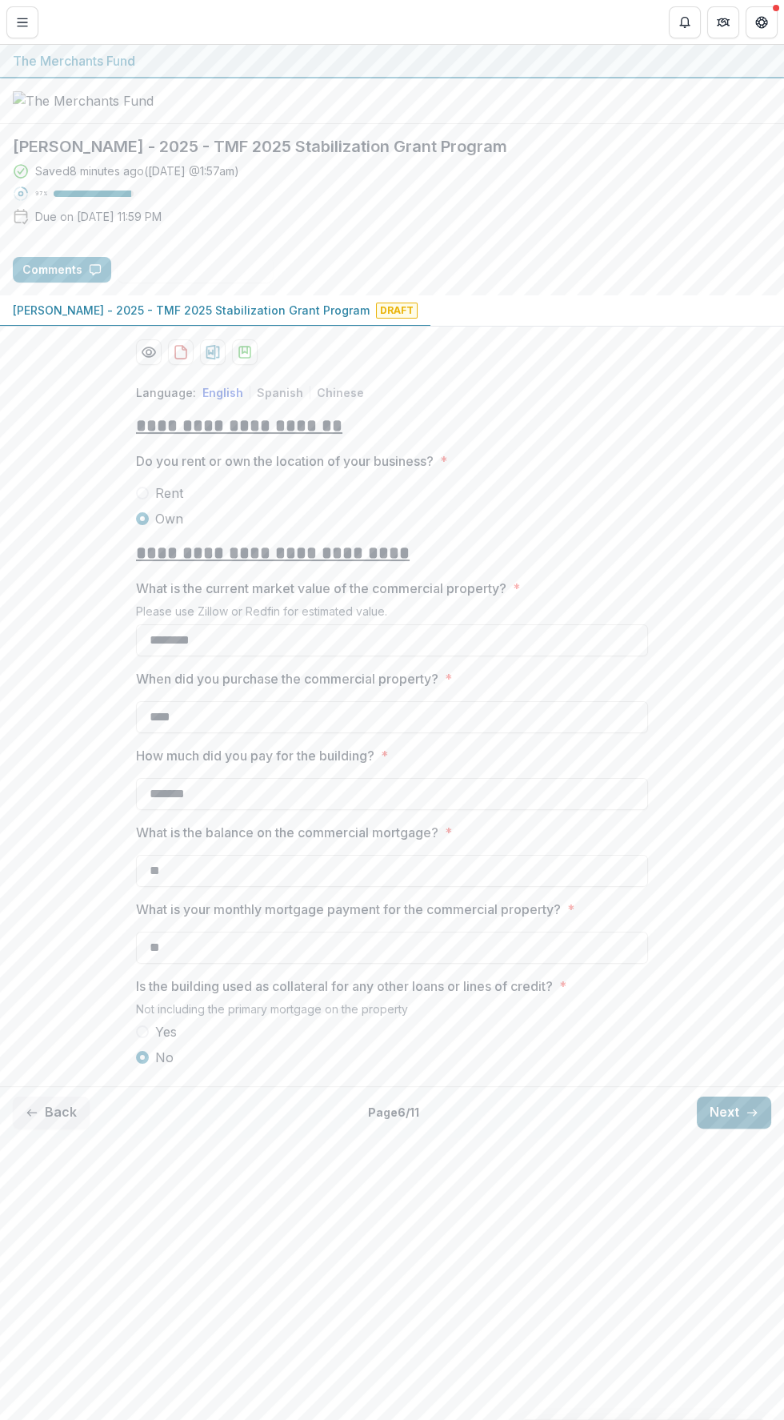
scroll to position [0, 0]
click at [733, 1129] on button "Next" at bounding box center [734, 1113] width 74 height 32
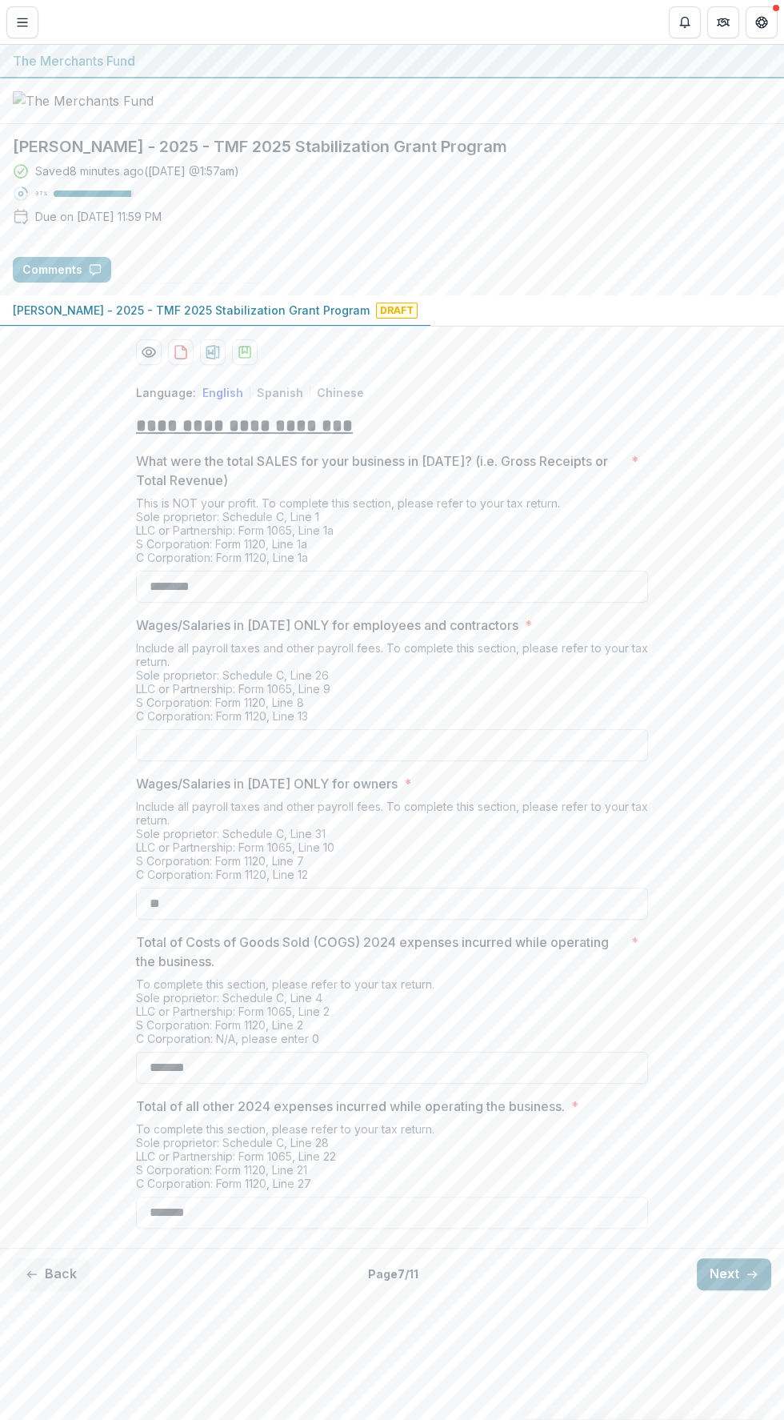
click at [726, 1290] on button "Next" at bounding box center [734, 1274] width 74 height 32
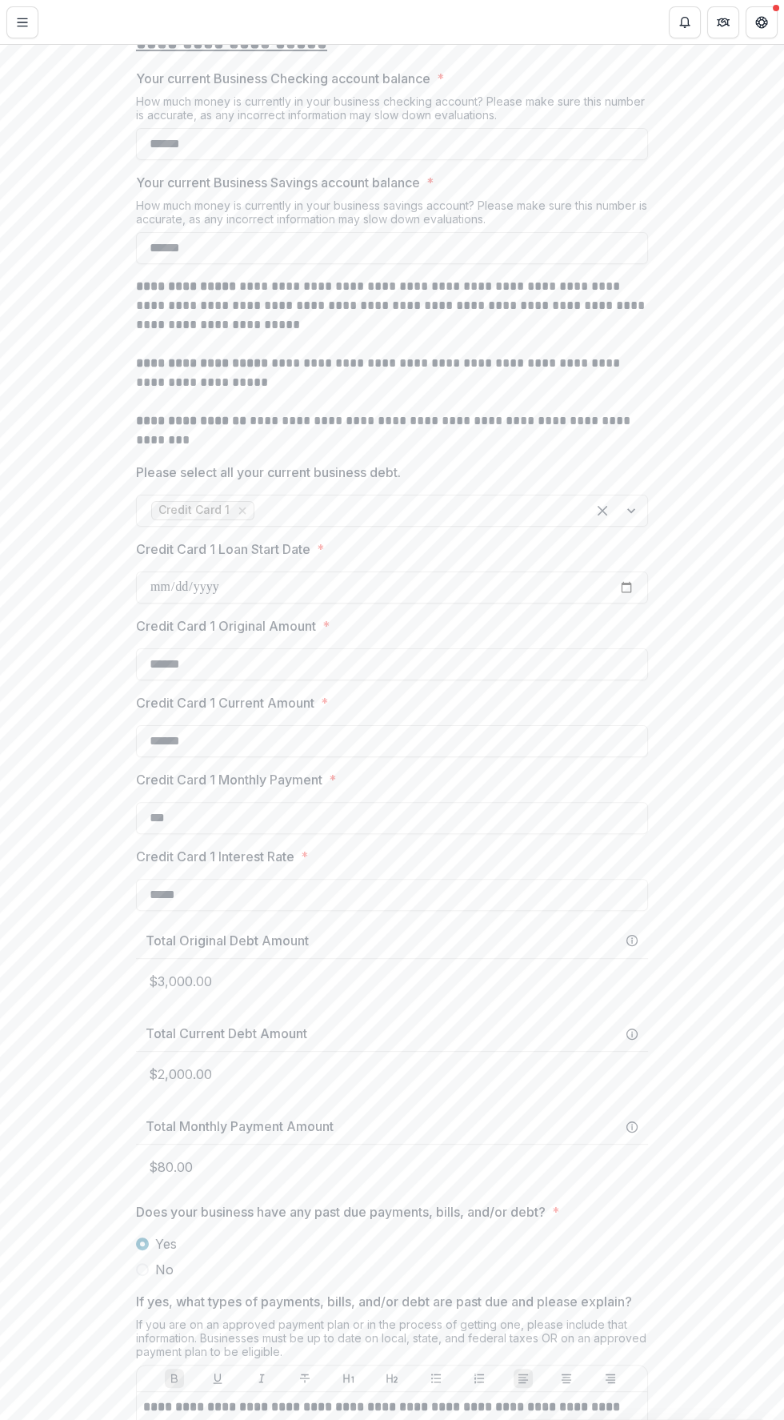
scroll to position [743, 0]
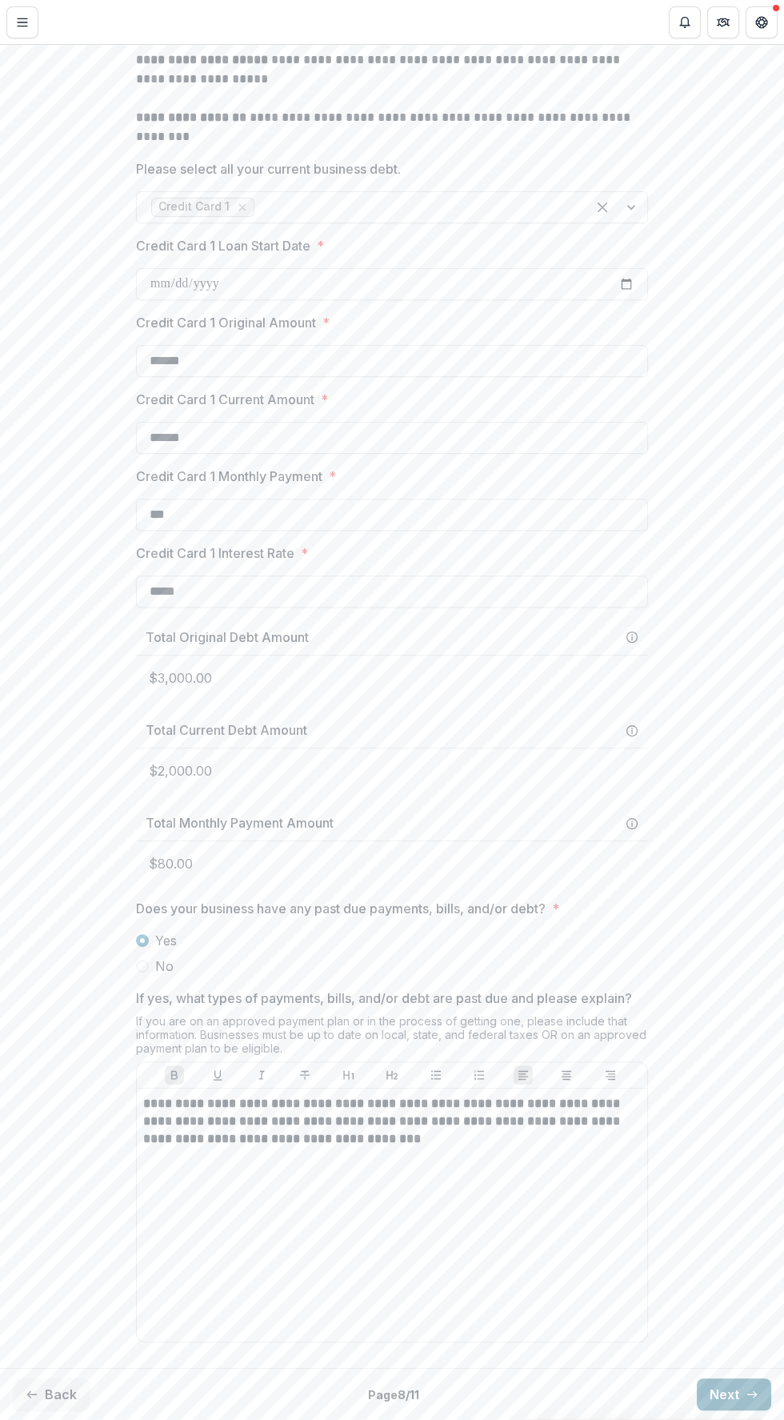
click at [736, 1383] on button "Next" at bounding box center [734, 1394] width 74 height 32
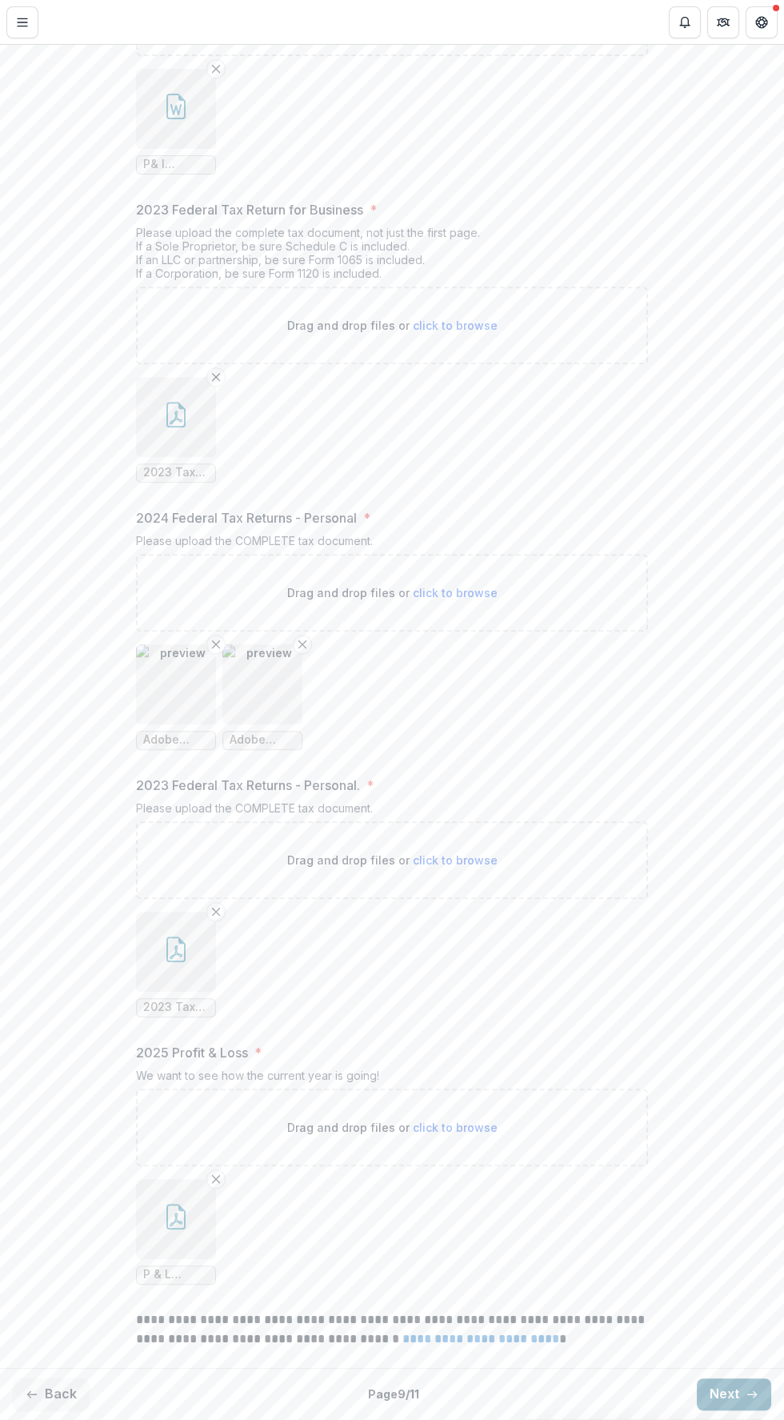
scroll to position [935, 0]
click at [748, 1394] on icon "button" at bounding box center [752, 1394] width 13 height 13
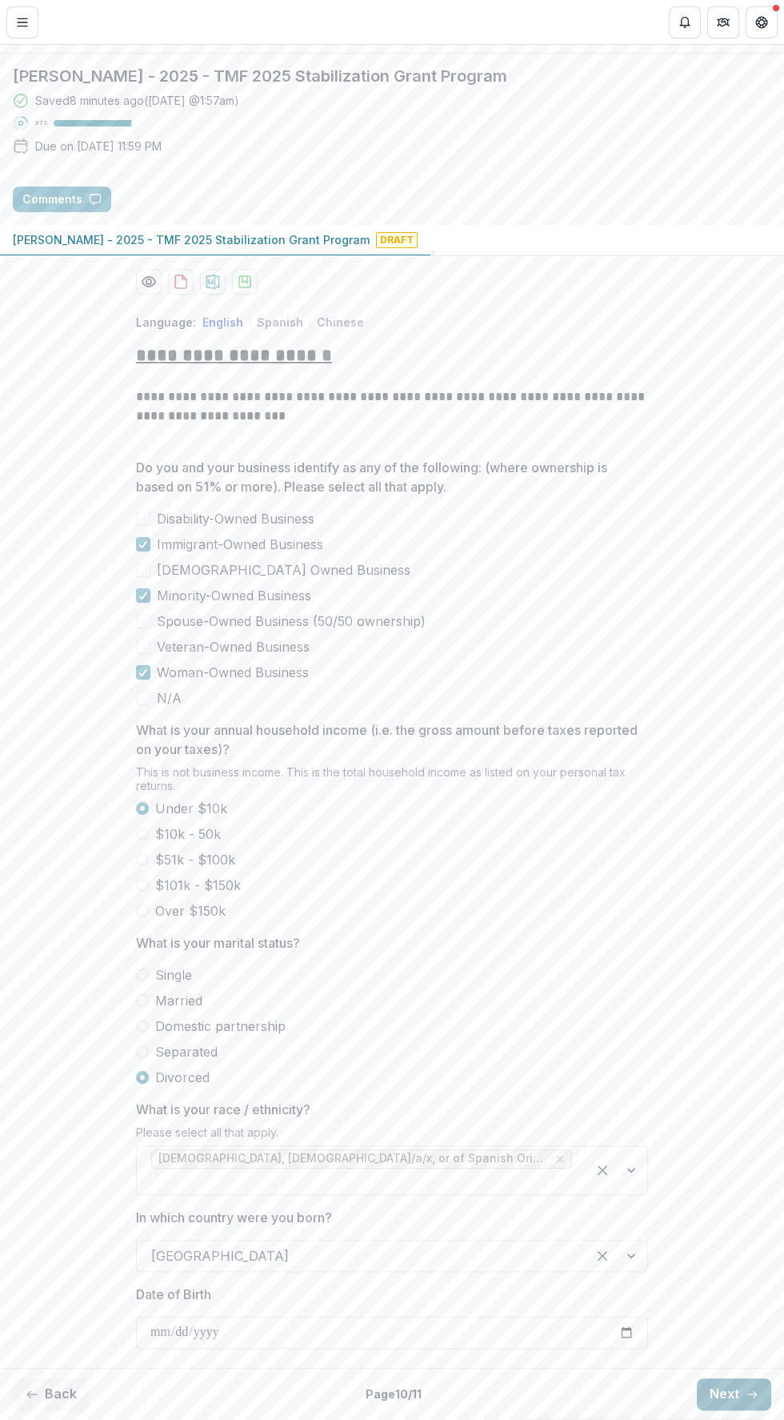
scroll to position [111, 0]
click at [732, 1384] on button "Next" at bounding box center [734, 1394] width 74 height 32
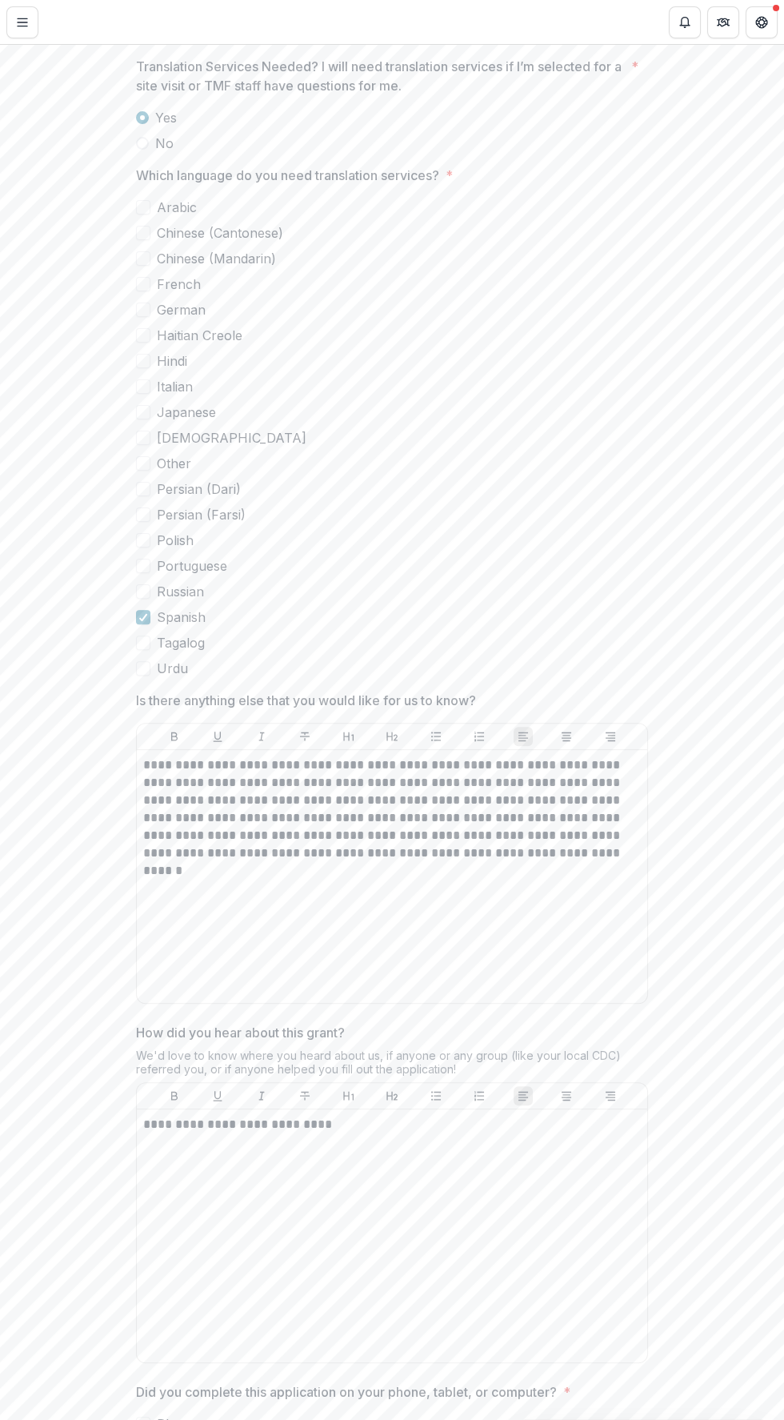
scroll to position [555, 0]
click at [596, 955] on div "**********" at bounding box center [392, 871] width 498 height 240
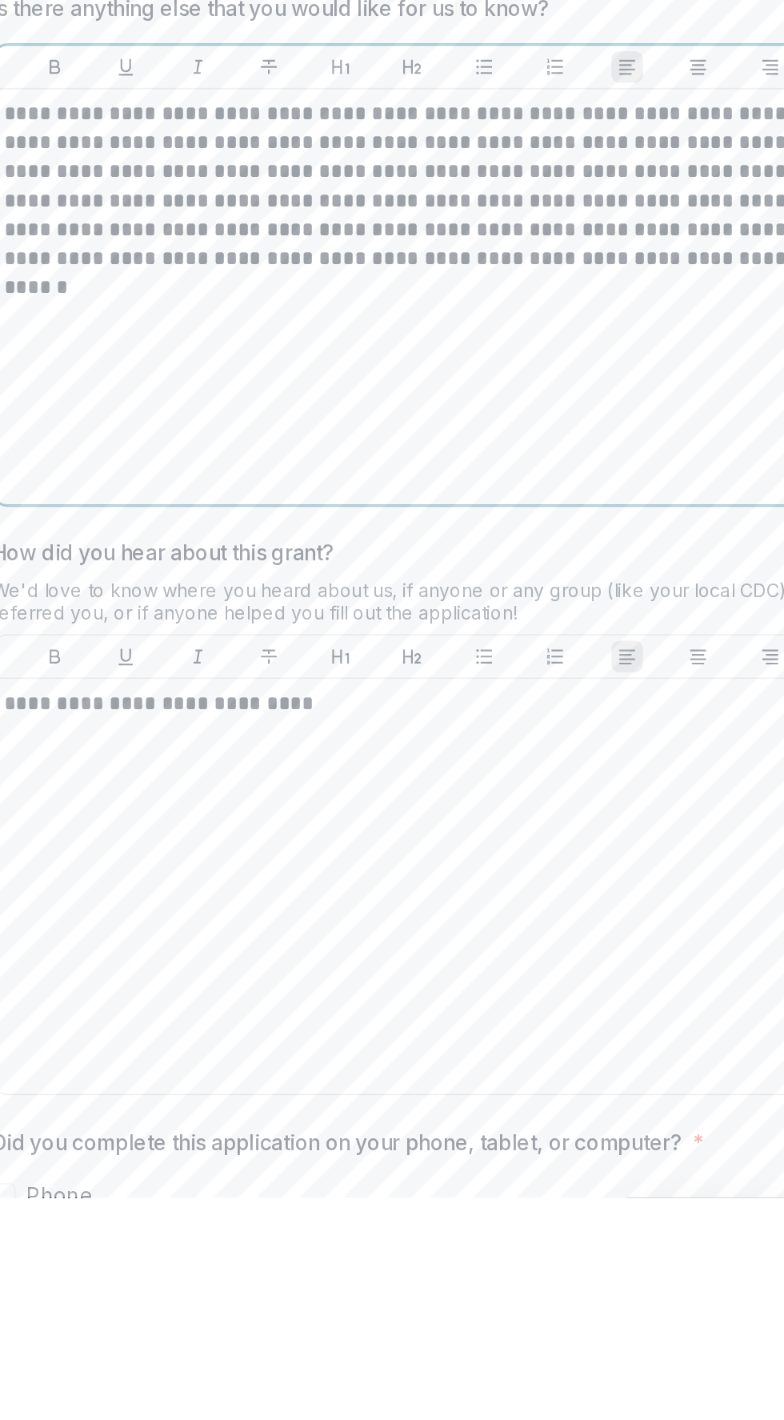
click at [583, 934] on div "**********" at bounding box center [392, 871] width 498 height 240
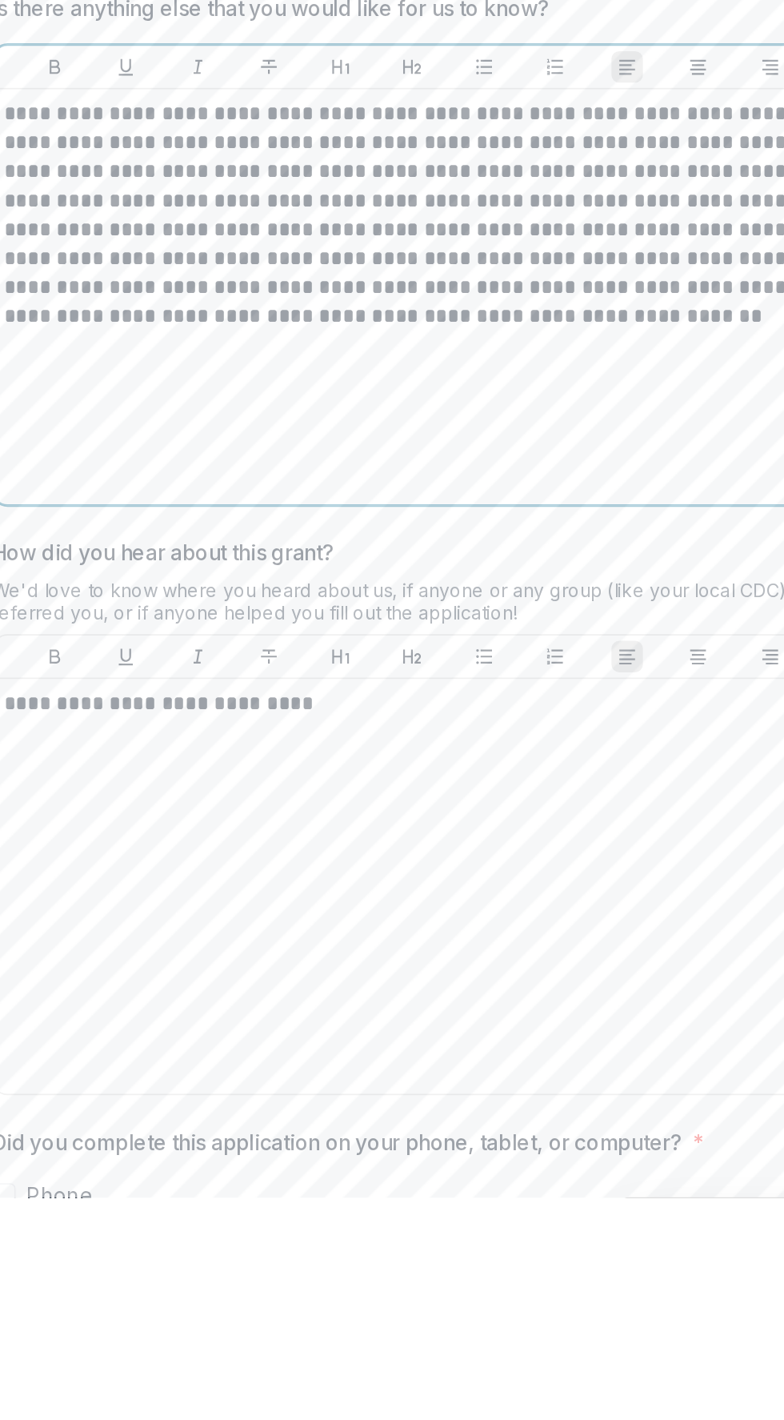
click at [538, 991] on div "**********" at bounding box center [392, 871] width 498 height 240
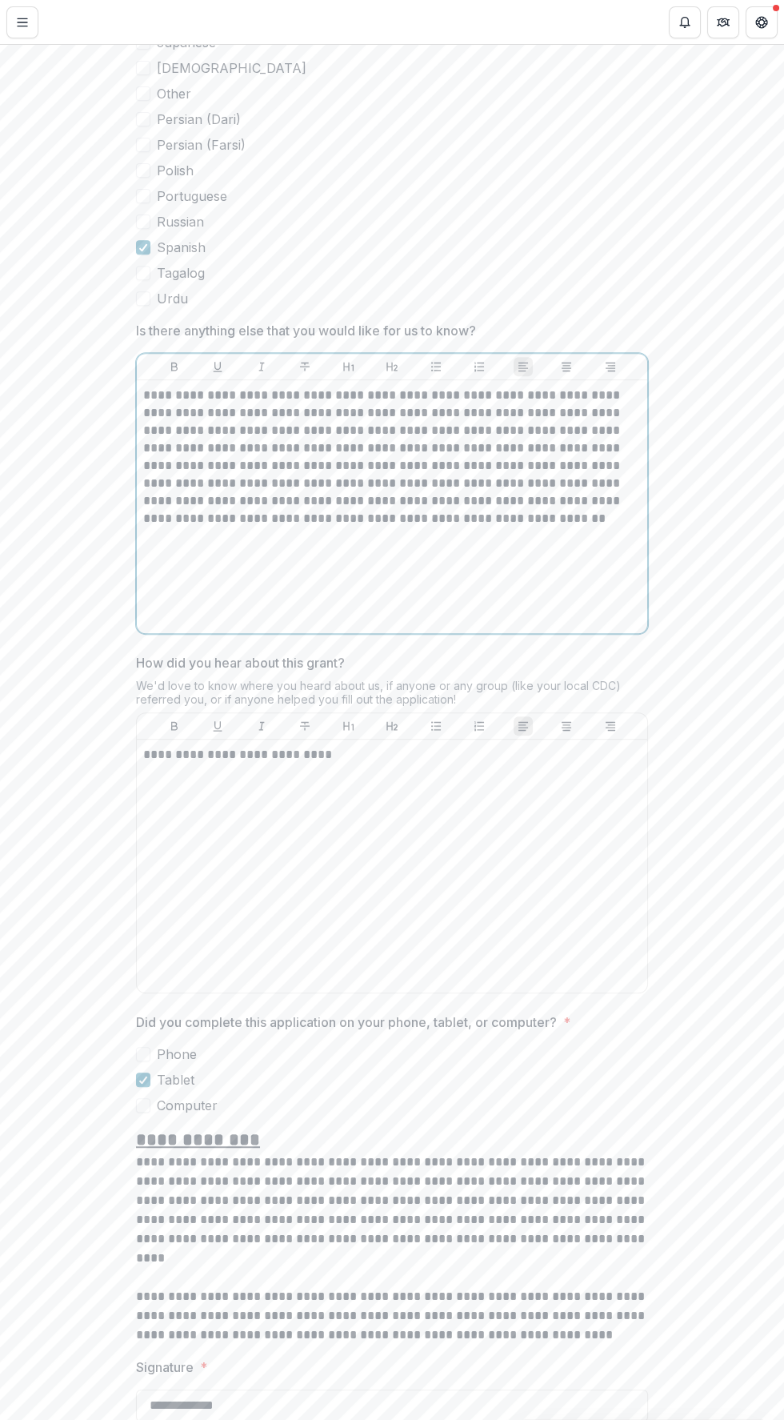
scroll to position [1126, 0]
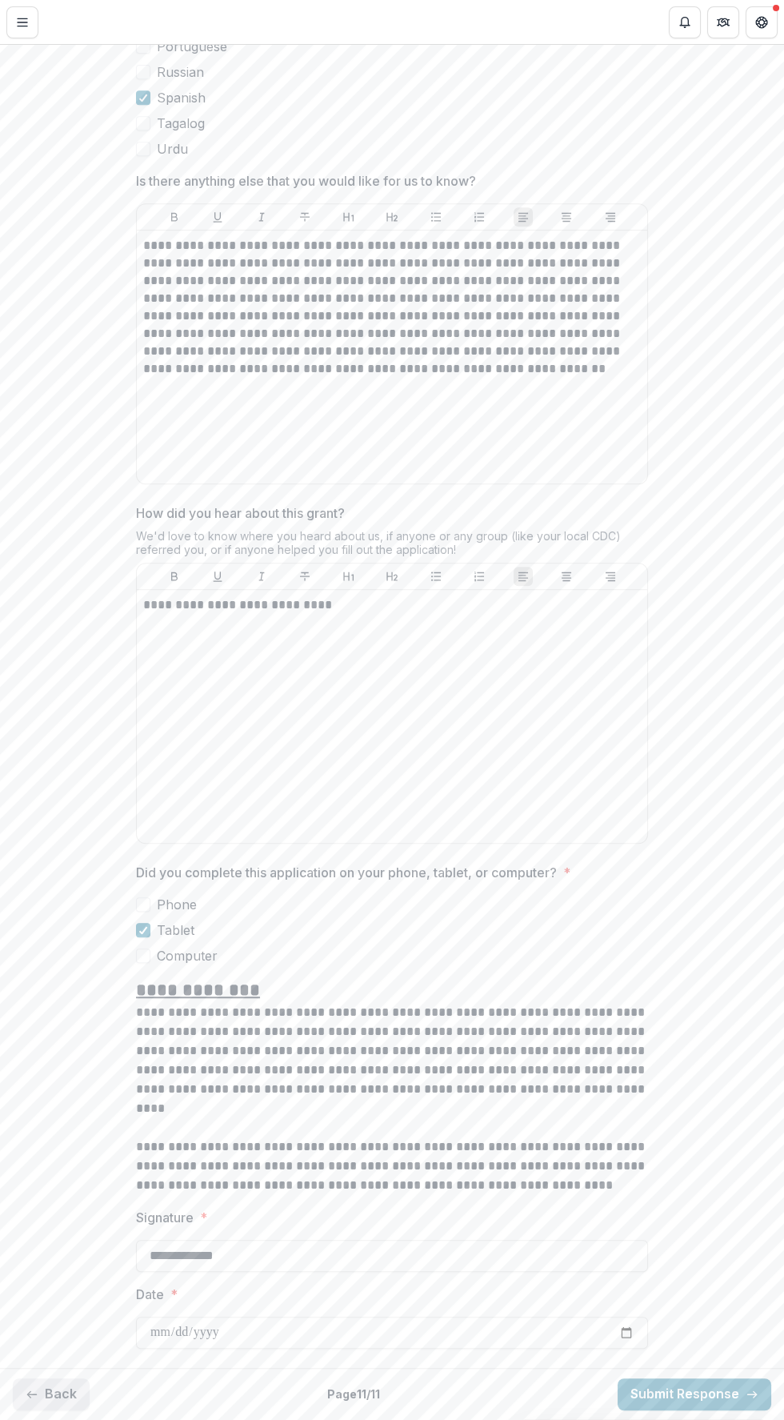
click at [57, 1393] on button "Back" at bounding box center [51, 1394] width 77 height 32
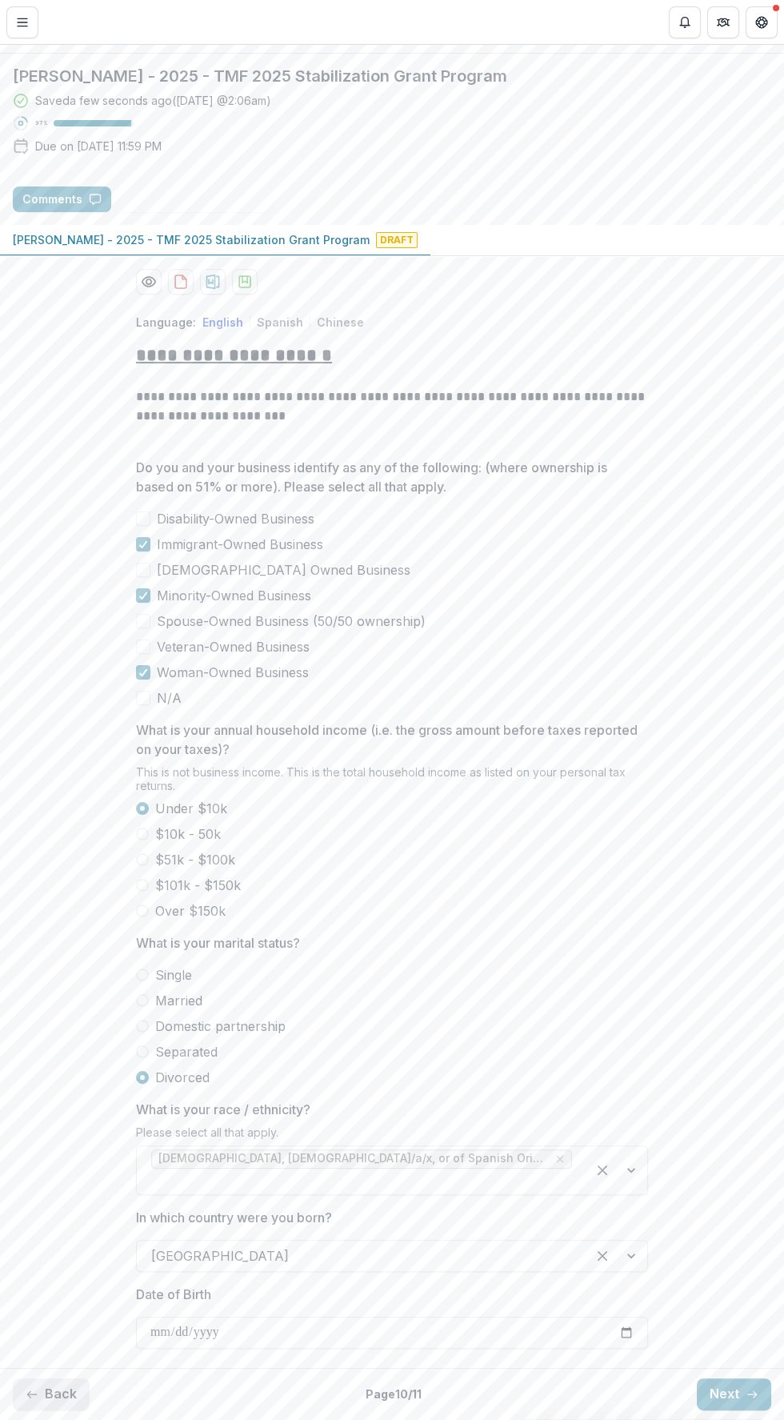
scroll to position [111, 0]
click at [34, 1393] on icon "button" at bounding box center [32, 1394] width 13 height 13
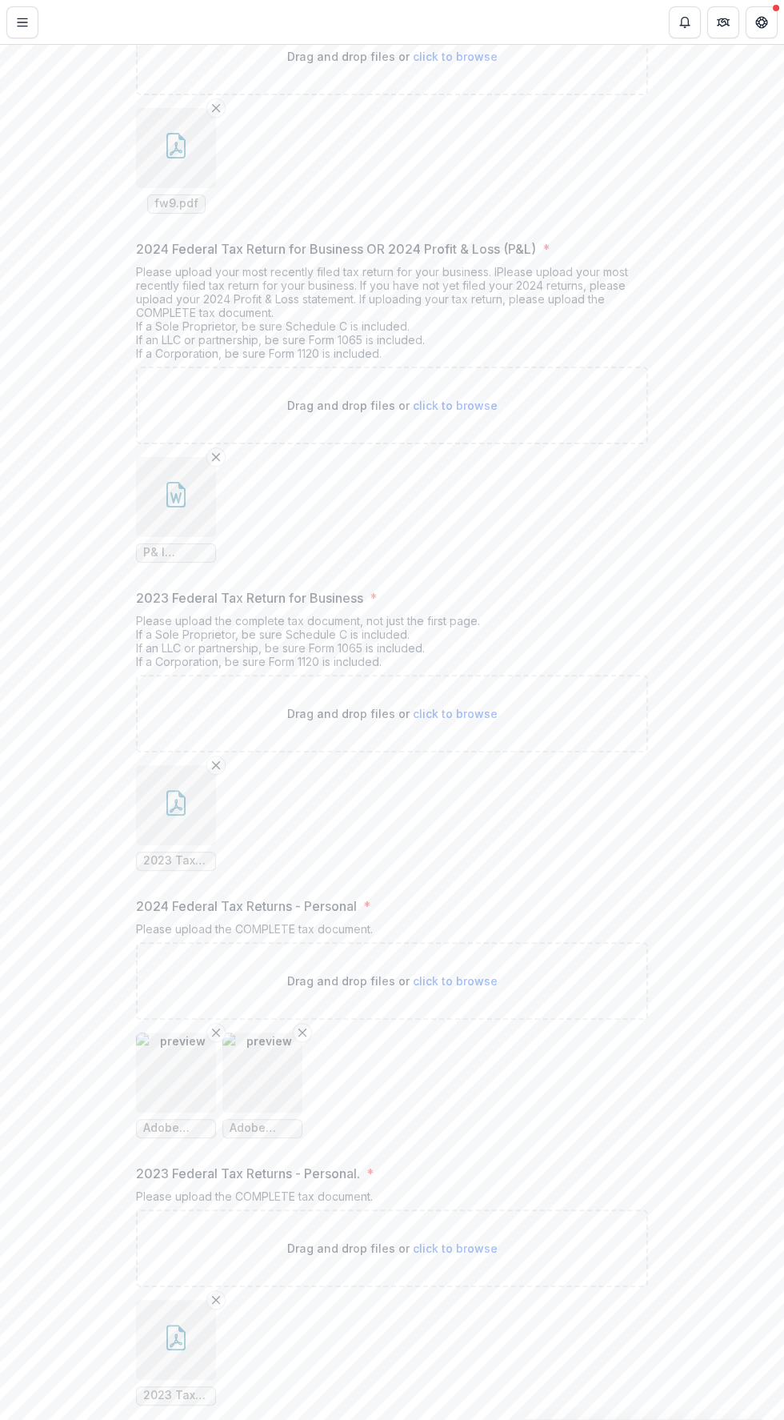
scroll to position [935, 0]
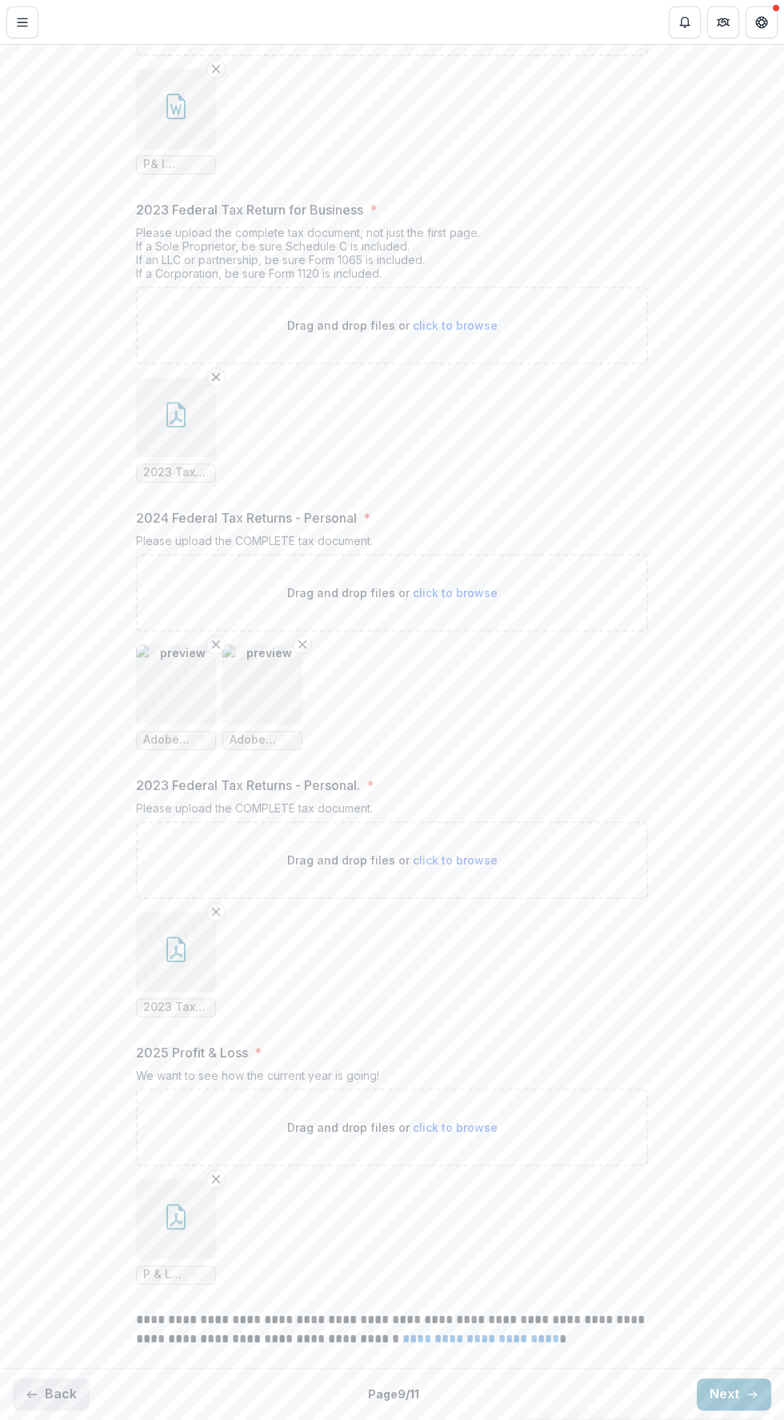
click at [56, 1387] on button "Back" at bounding box center [51, 1394] width 77 height 32
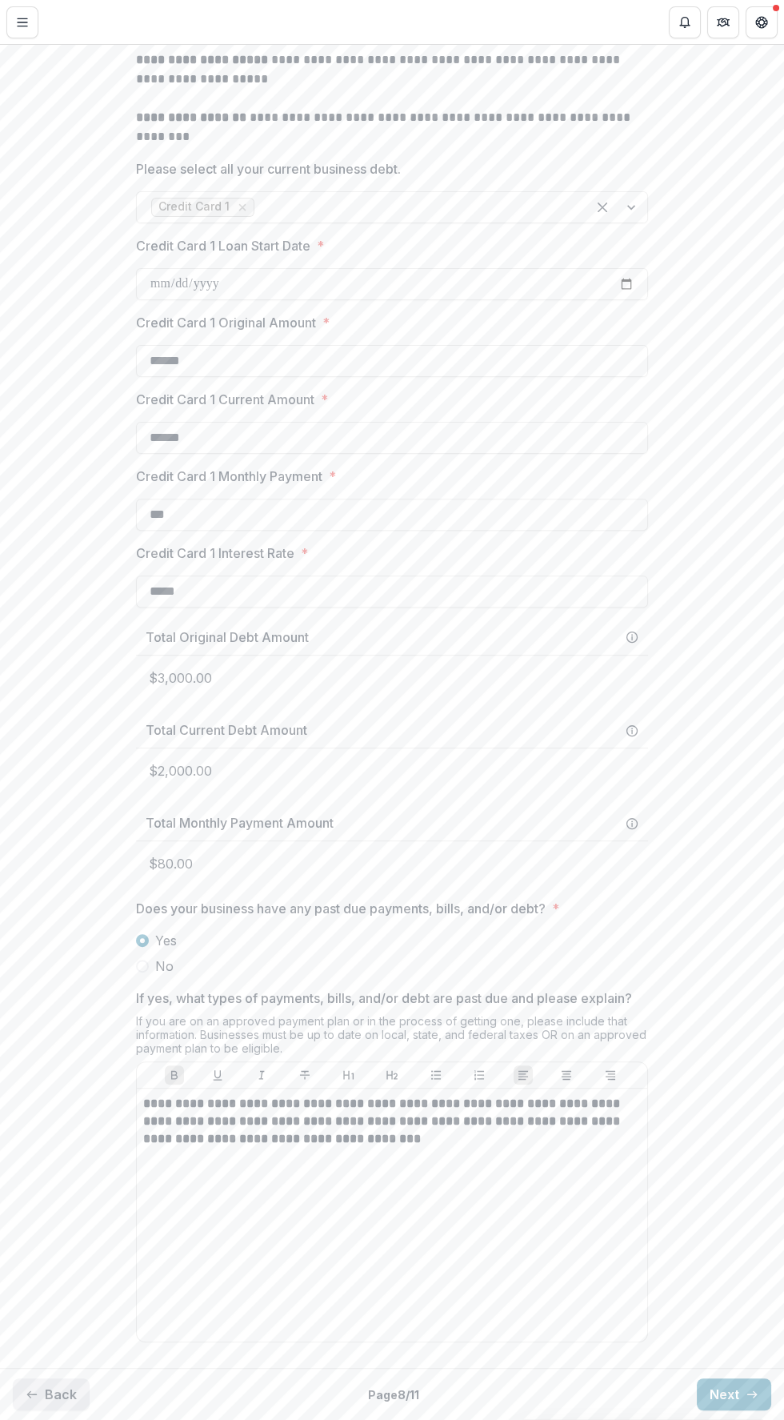
scroll to position [743, 0]
click at [46, 1389] on button "Back" at bounding box center [51, 1394] width 77 height 32
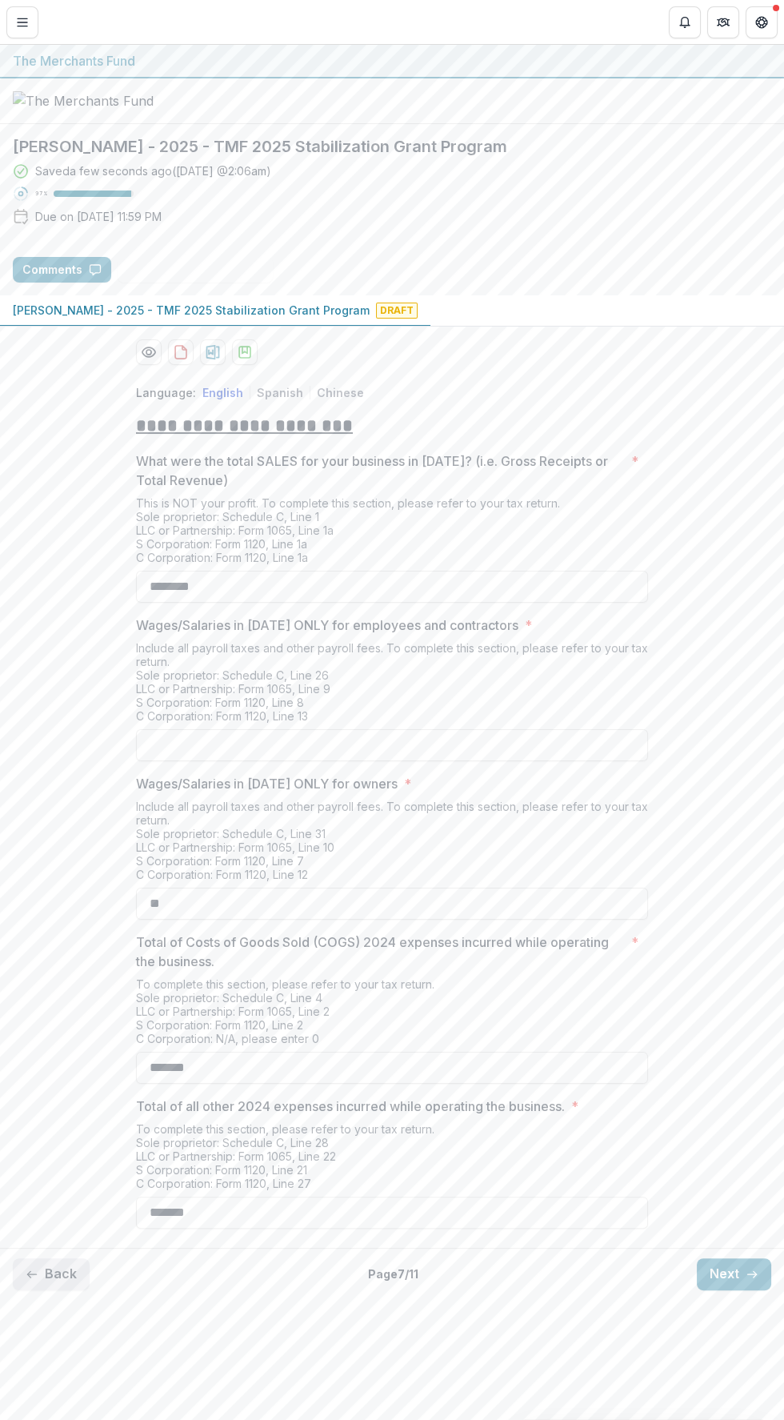
scroll to position [0, 0]
click at [54, 1290] on button "Back" at bounding box center [51, 1274] width 77 height 32
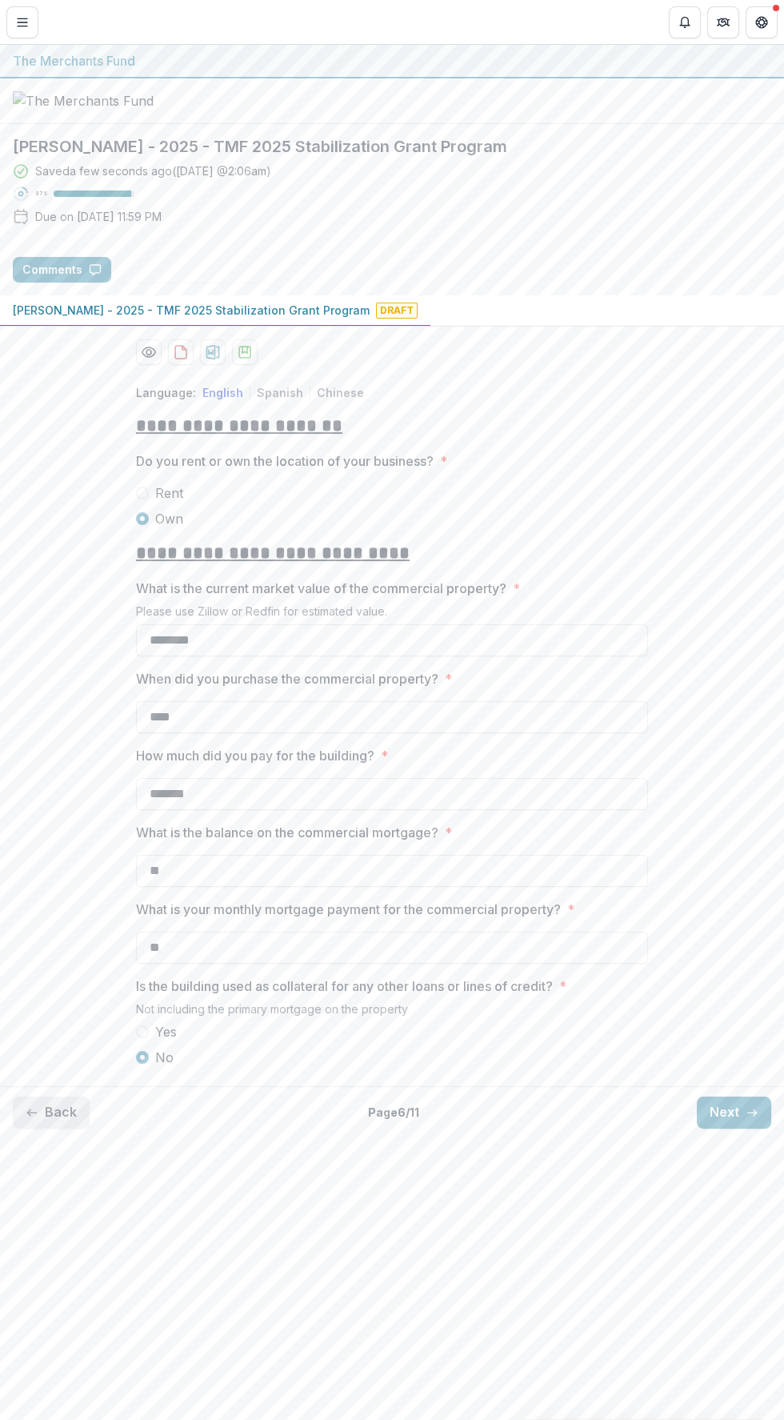
click at [59, 1129] on button "Back" at bounding box center [51, 1113] width 77 height 32
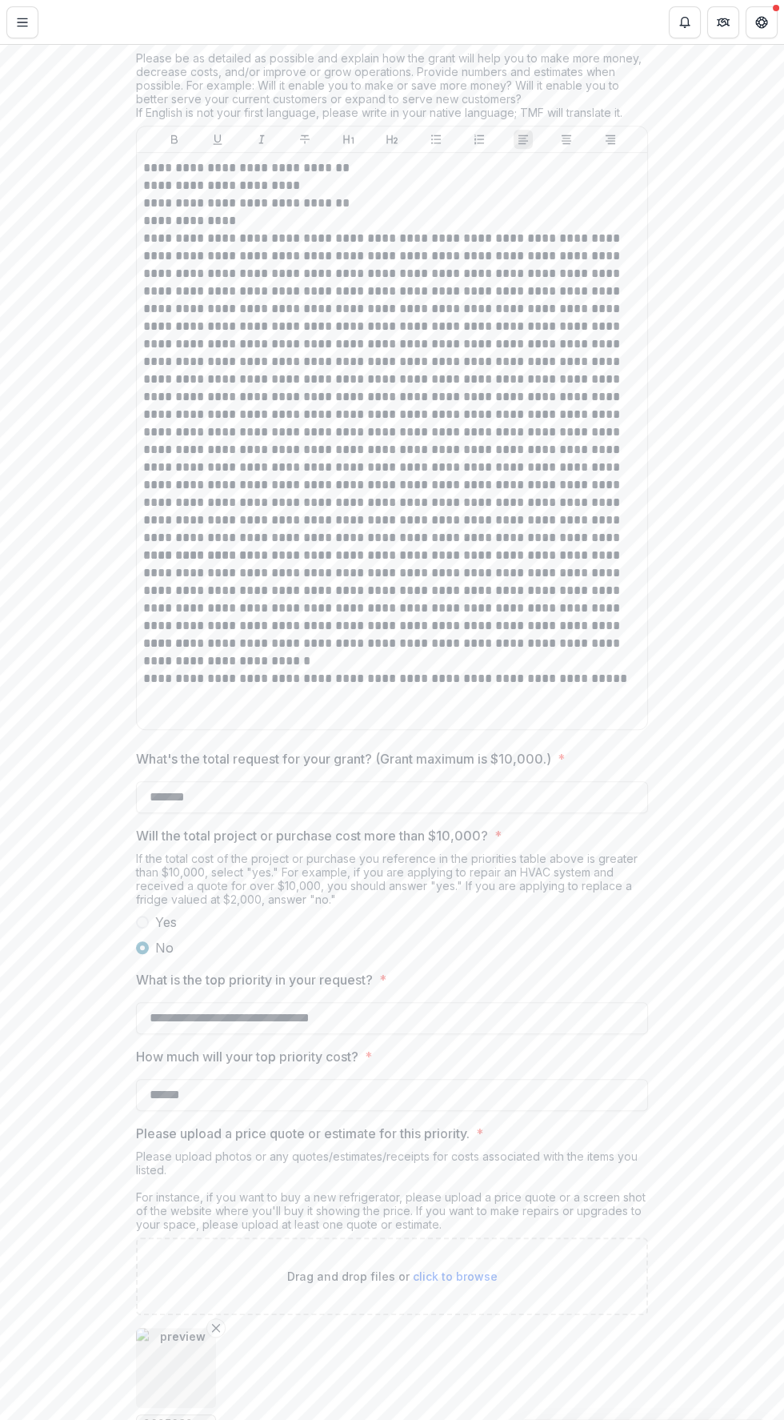
scroll to position [2391, 0]
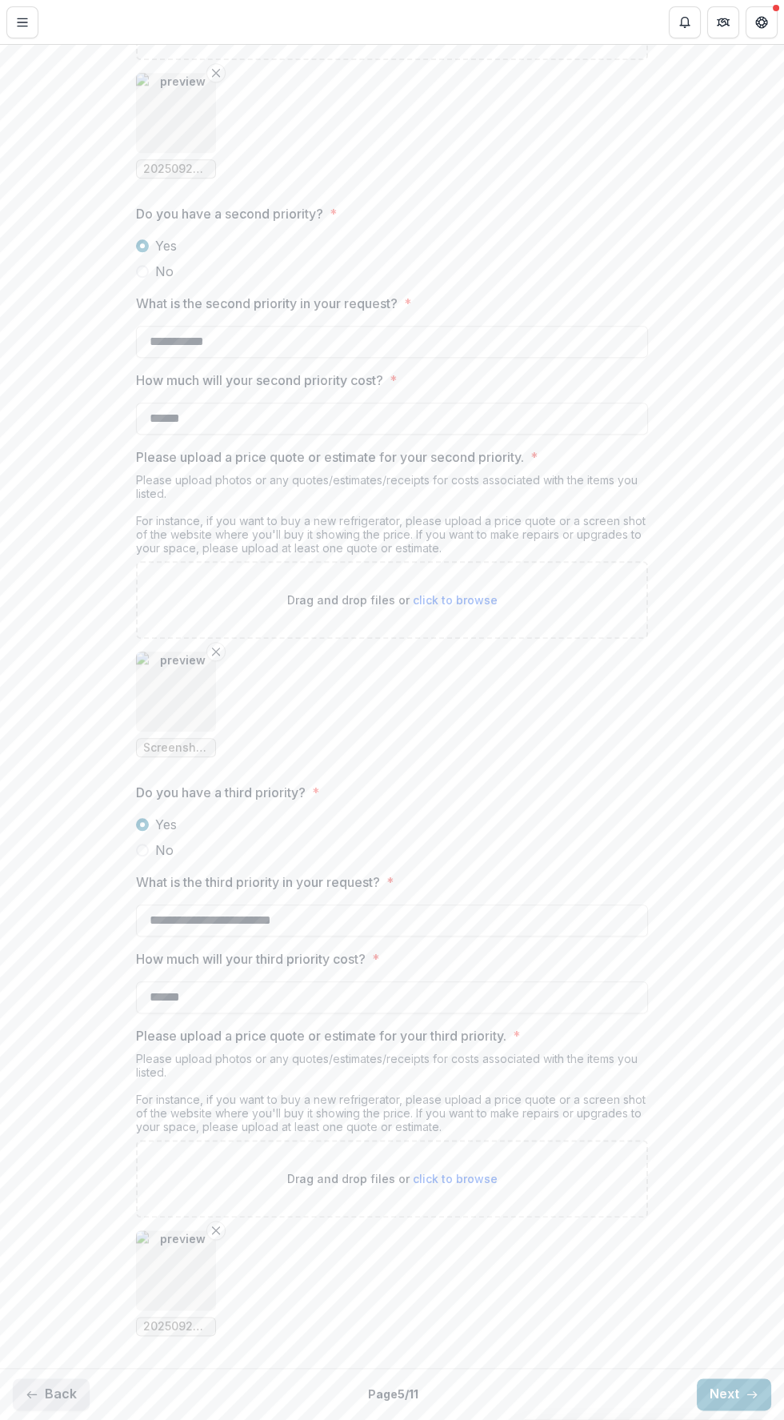
click at [49, 1396] on button "Back" at bounding box center [51, 1394] width 77 height 32
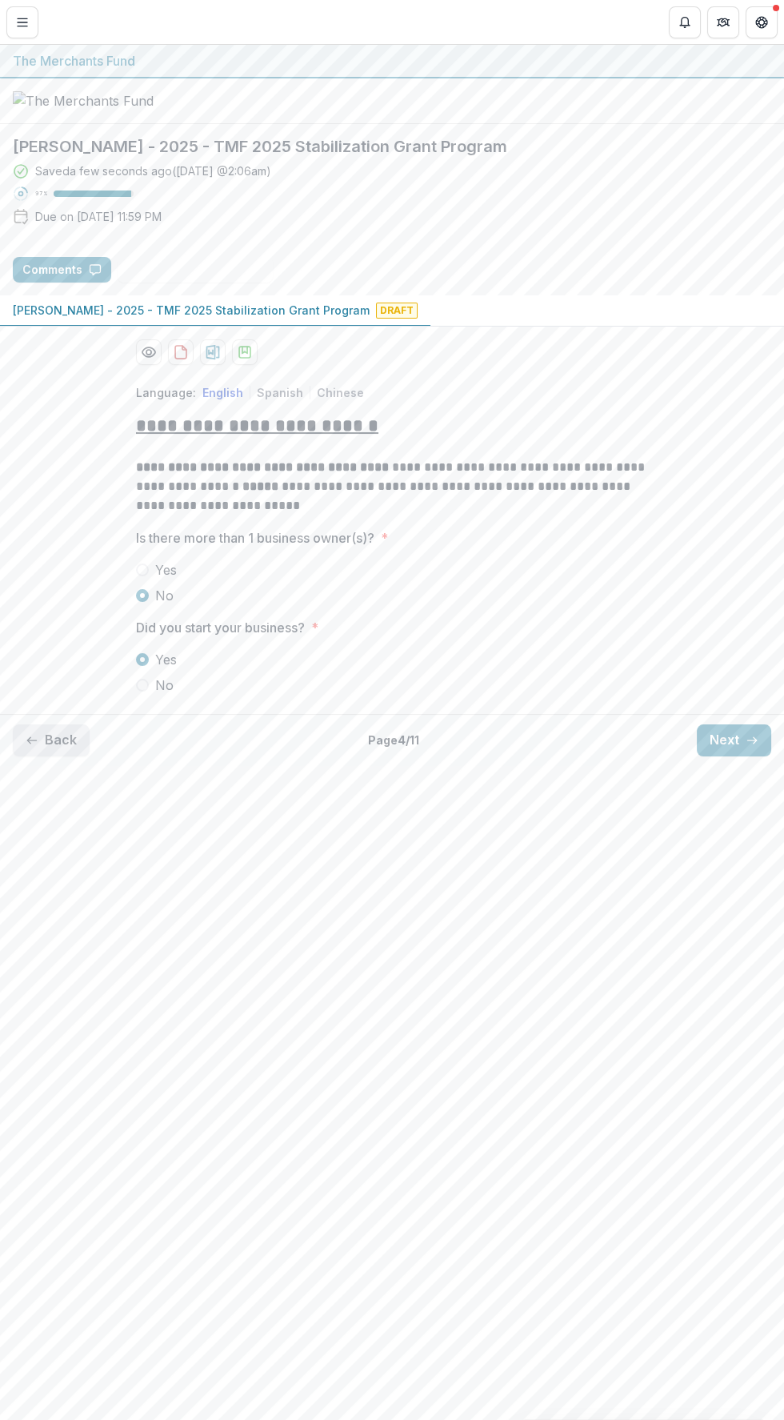
click at [46, 756] on button "Back" at bounding box center [51, 740] width 77 height 32
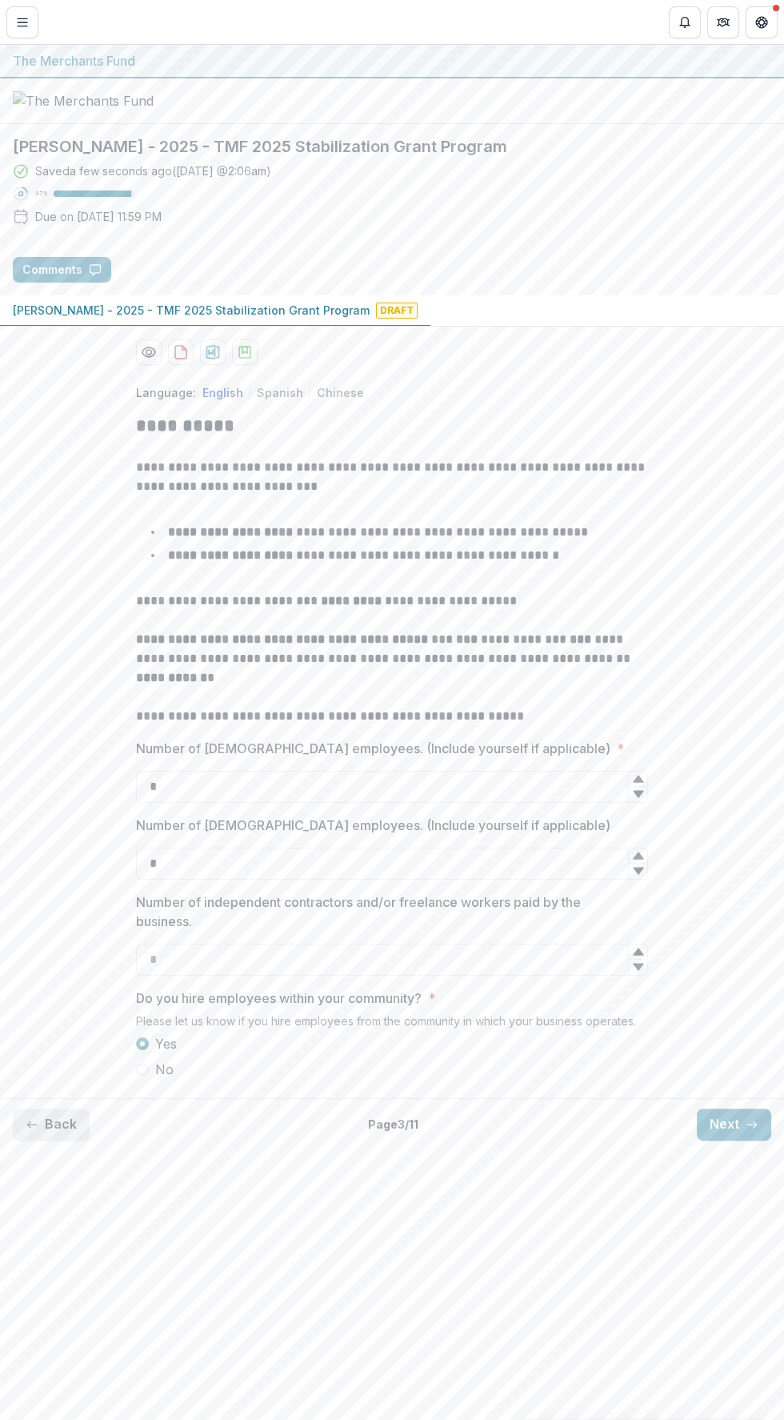
click at [50, 1141] on button "Back" at bounding box center [51, 1125] width 77 height 32
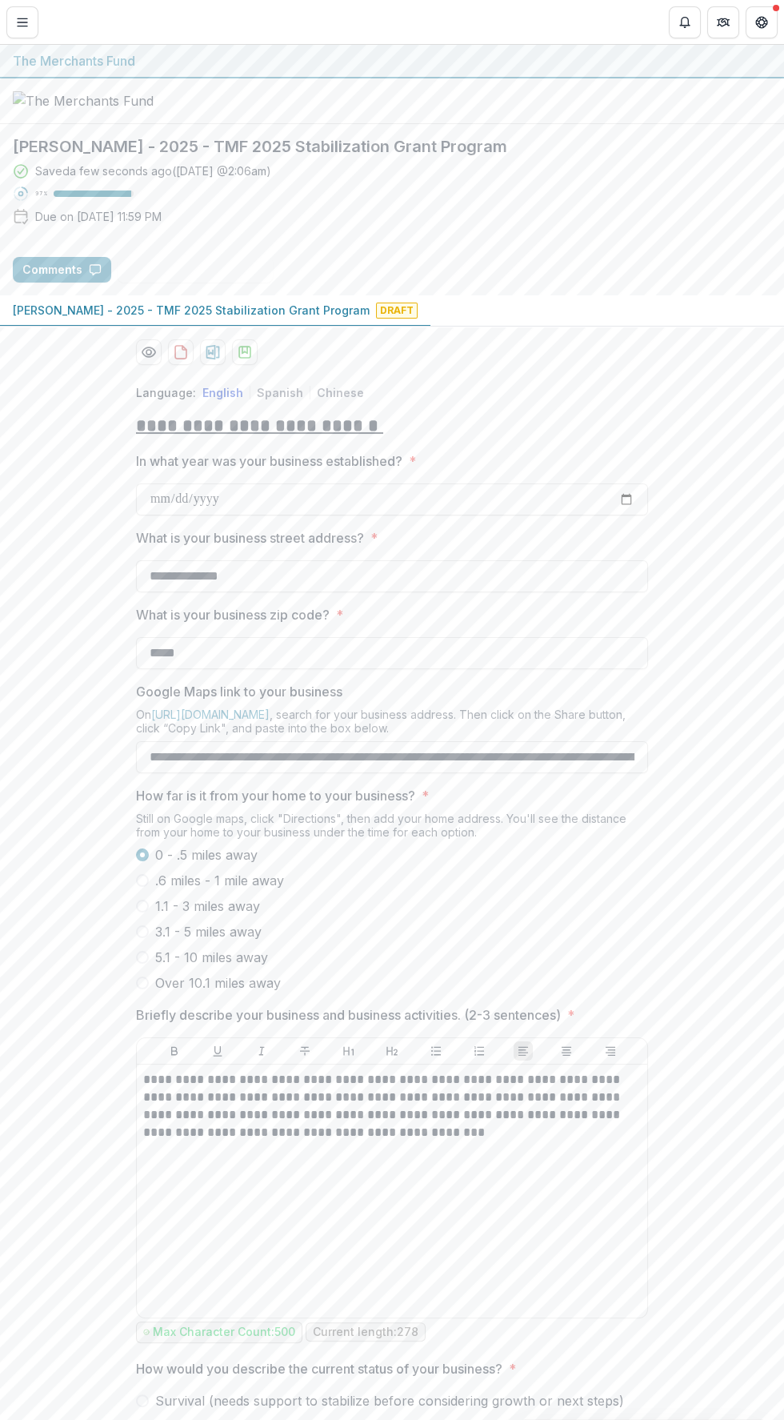
scroll to position [170, 0]
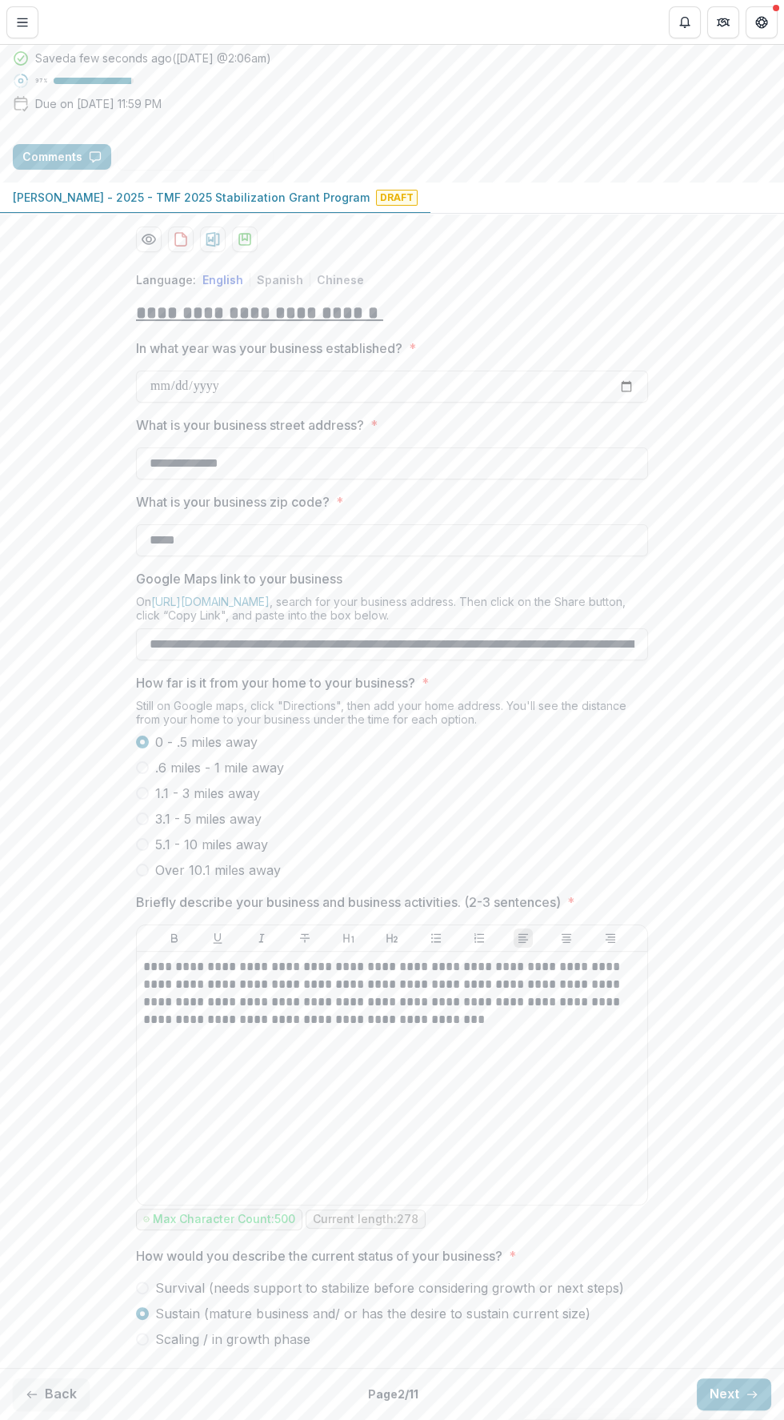
click at [54, 1040] on div "**********" at bounding box center [392, 810] width 784 height 1103
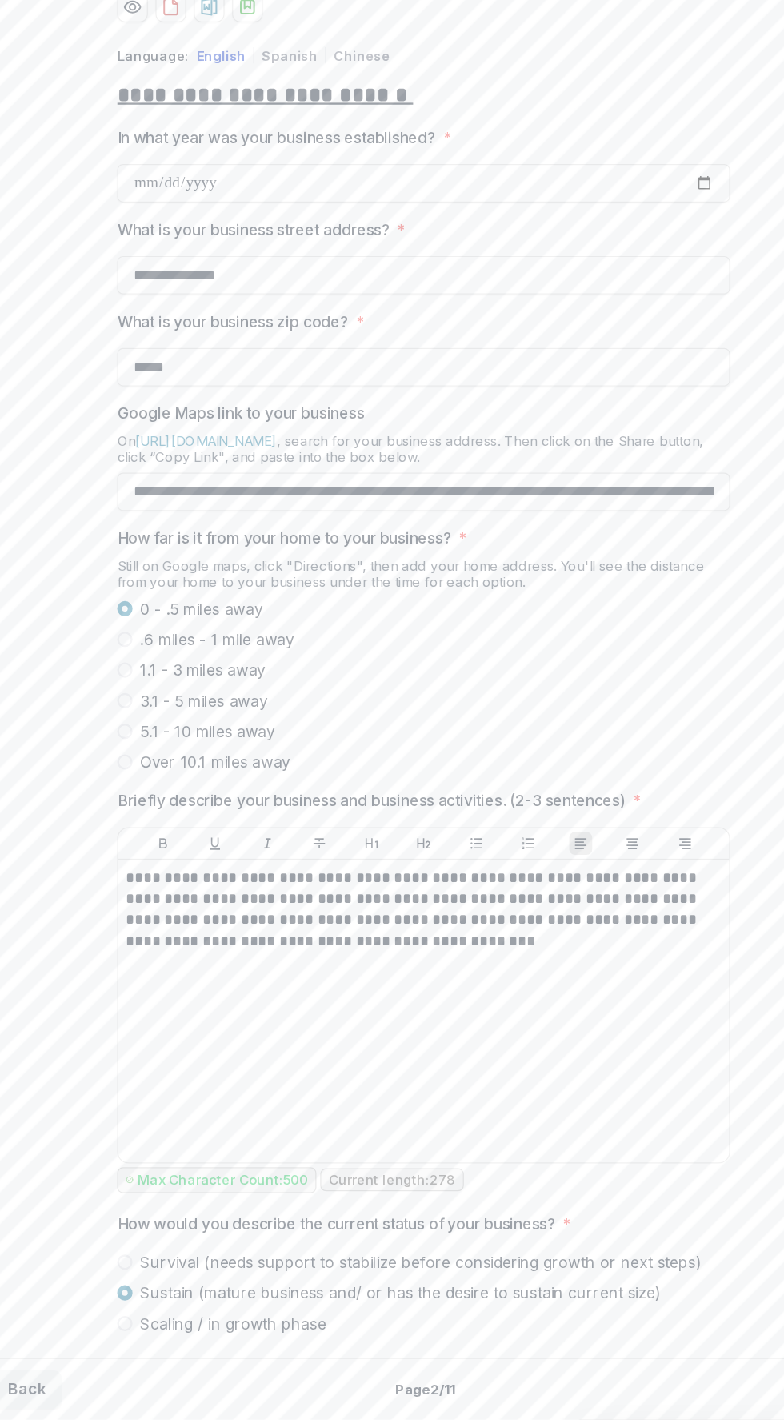
scroll to position [0, 0]
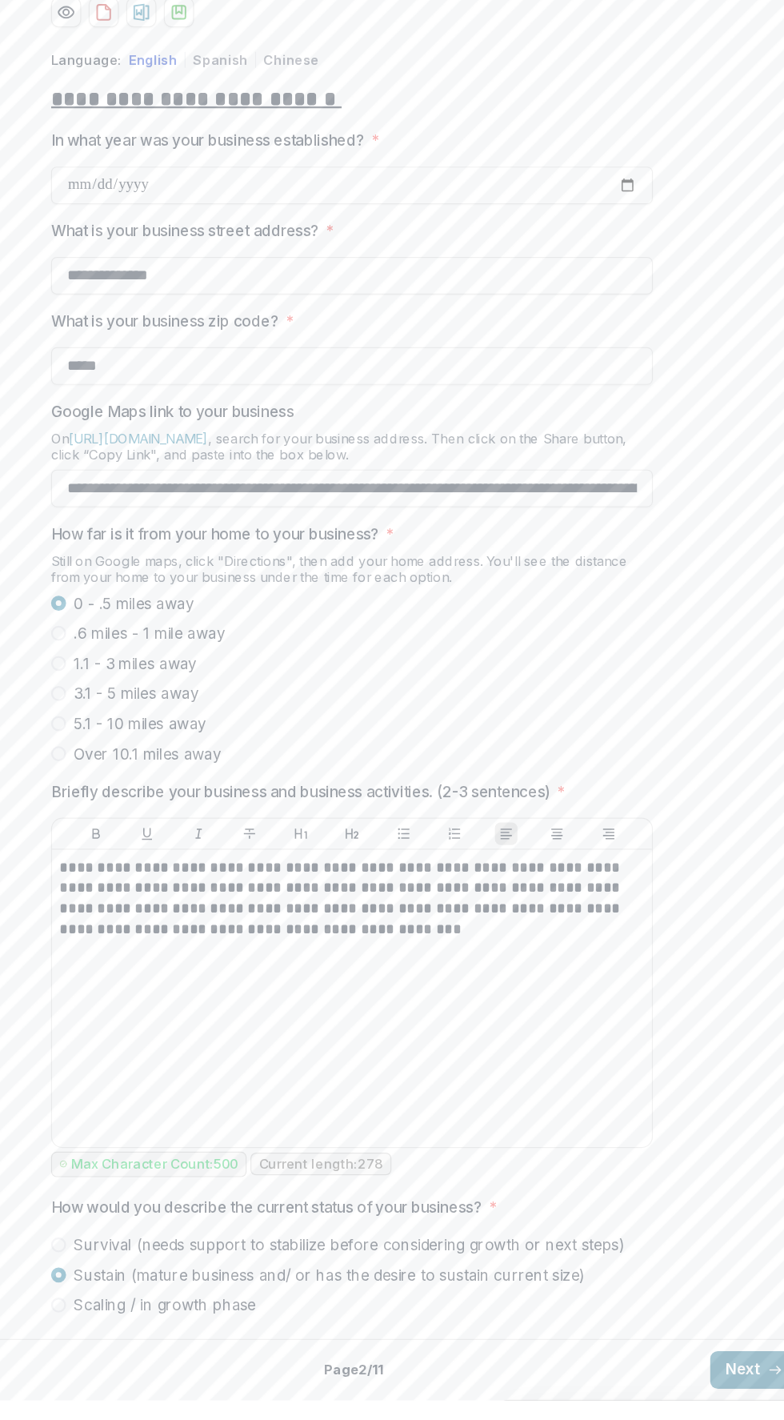
click at [720, 1393] on button "Next" at bounding box center [734, 1394] width 74 height 32
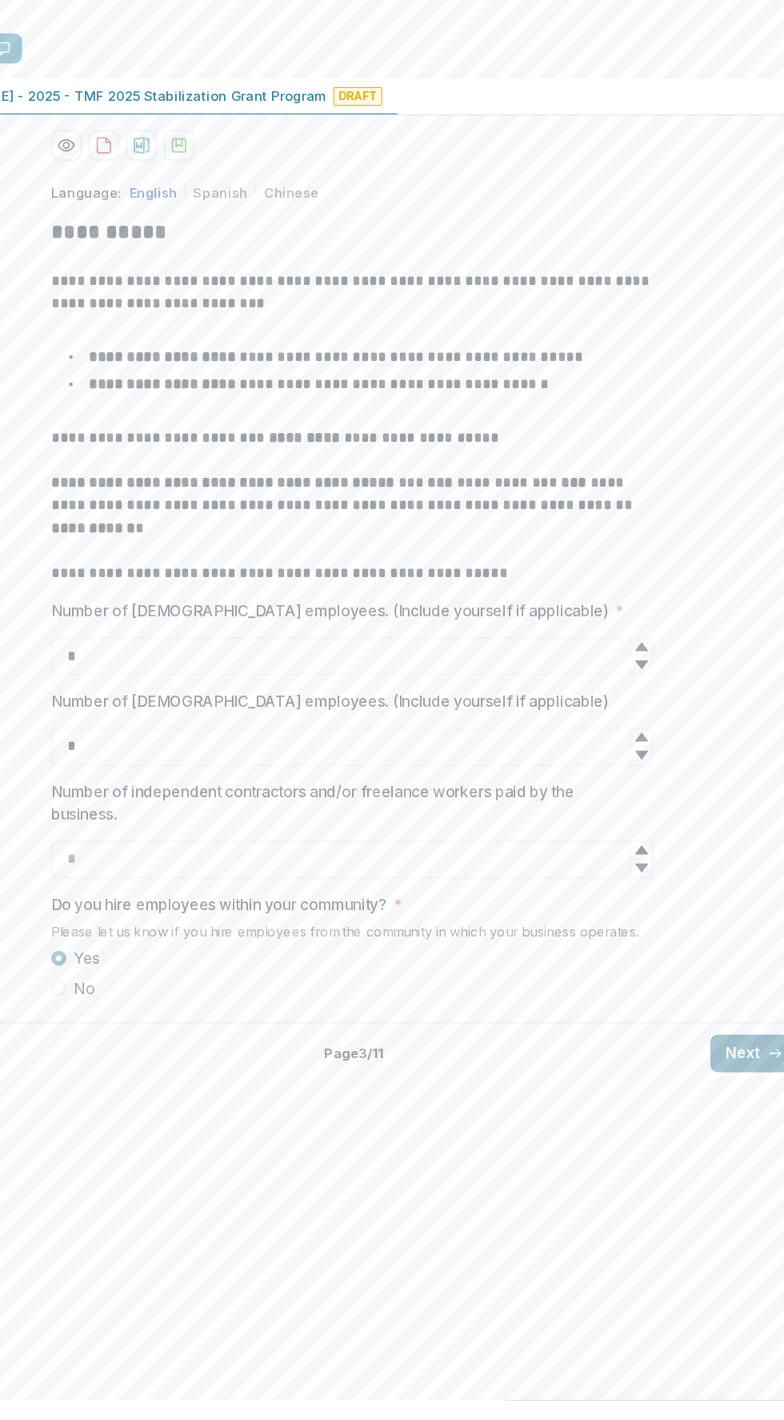
click at [719, 1141] on button "Next" at bounding box center [734, 1125] width 74 height 32
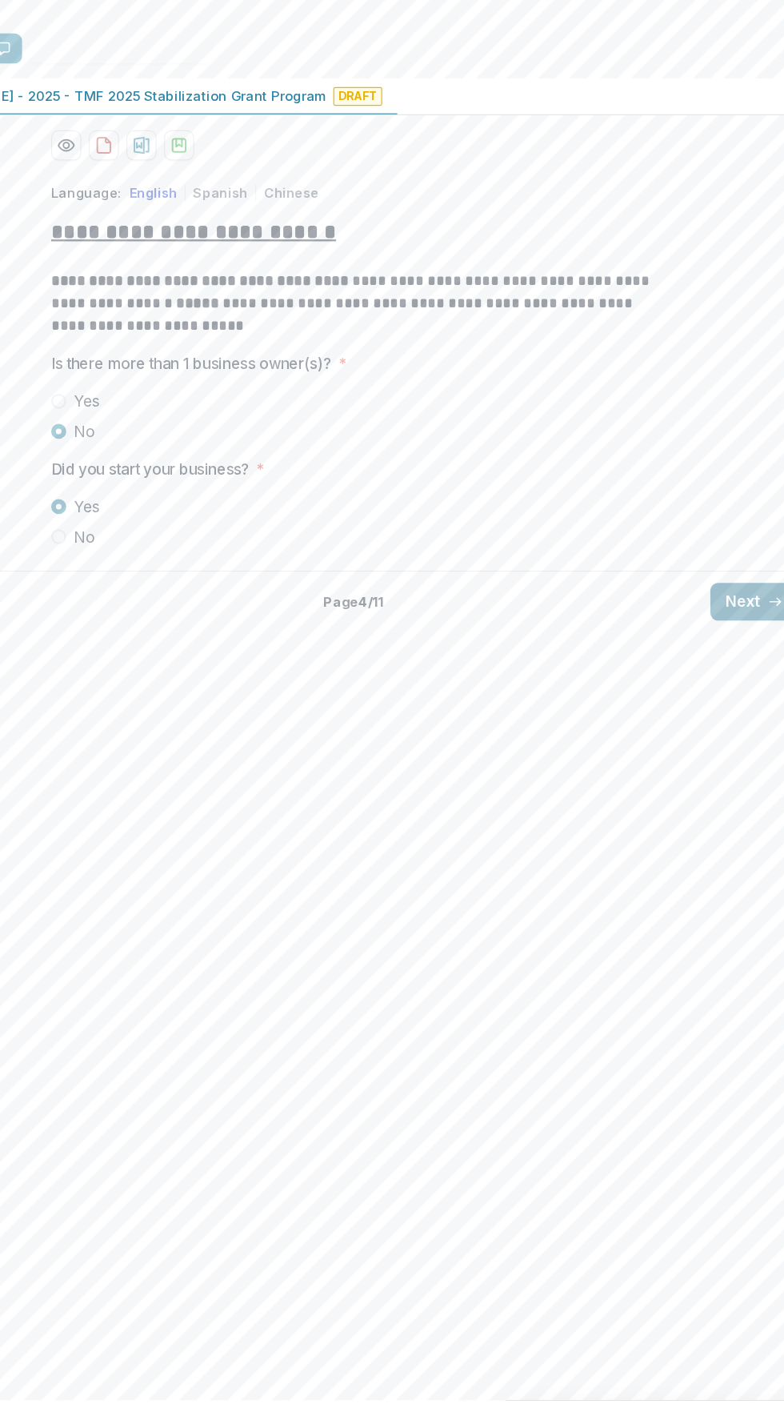
click at [736, 756] on button "Next" at bounding box center [734, 740] width 74 height 32
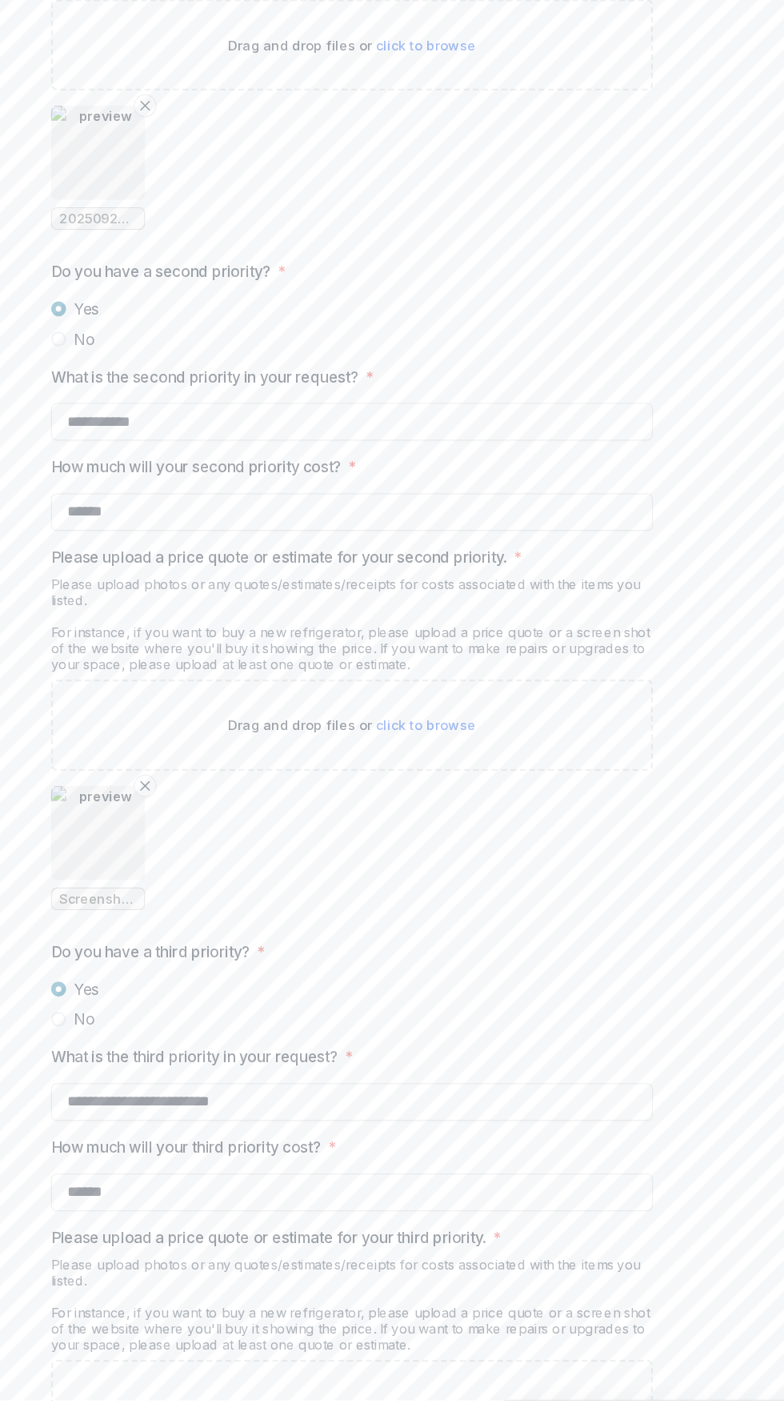
scroll to position [2391, 0]
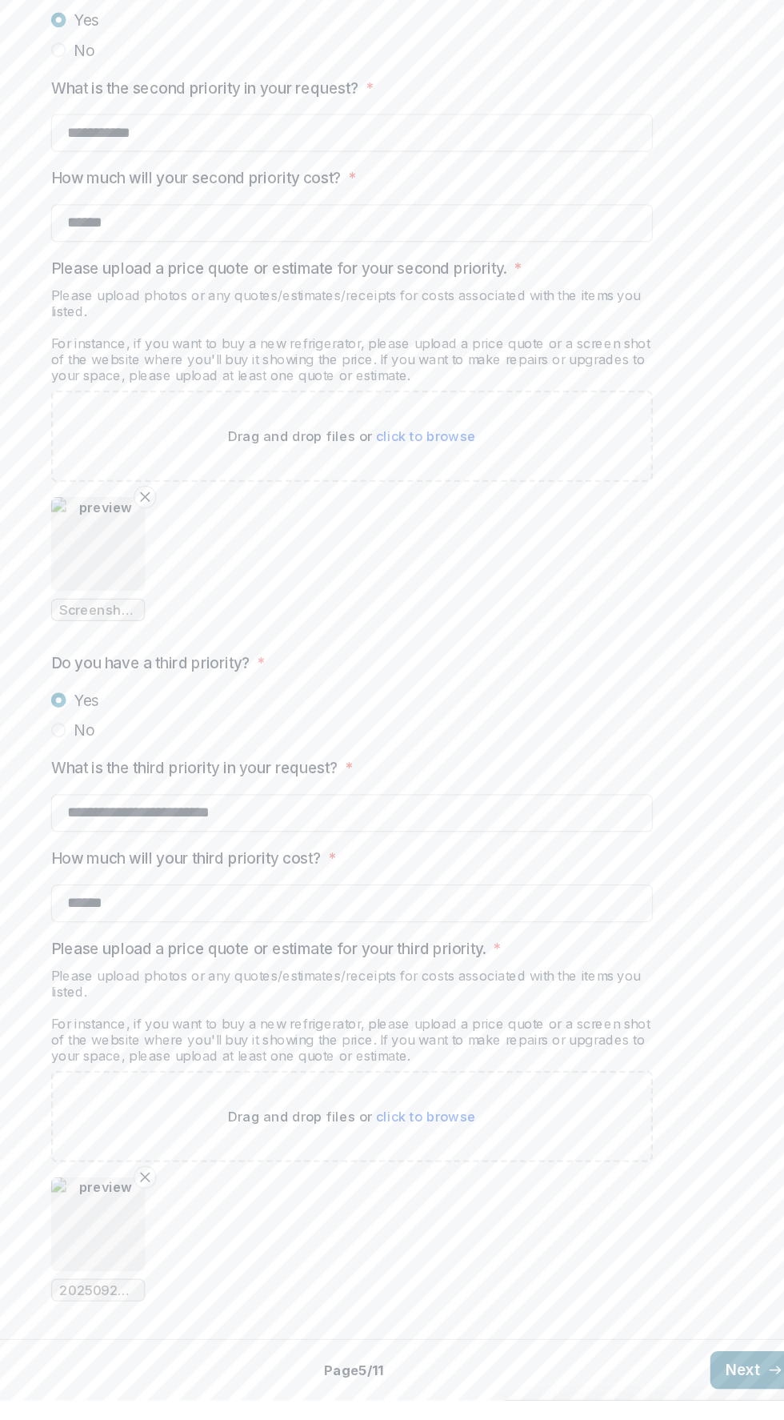
click at [716, 1405] on button "Next" at bounding box center [734, 1394] width 74 height 32
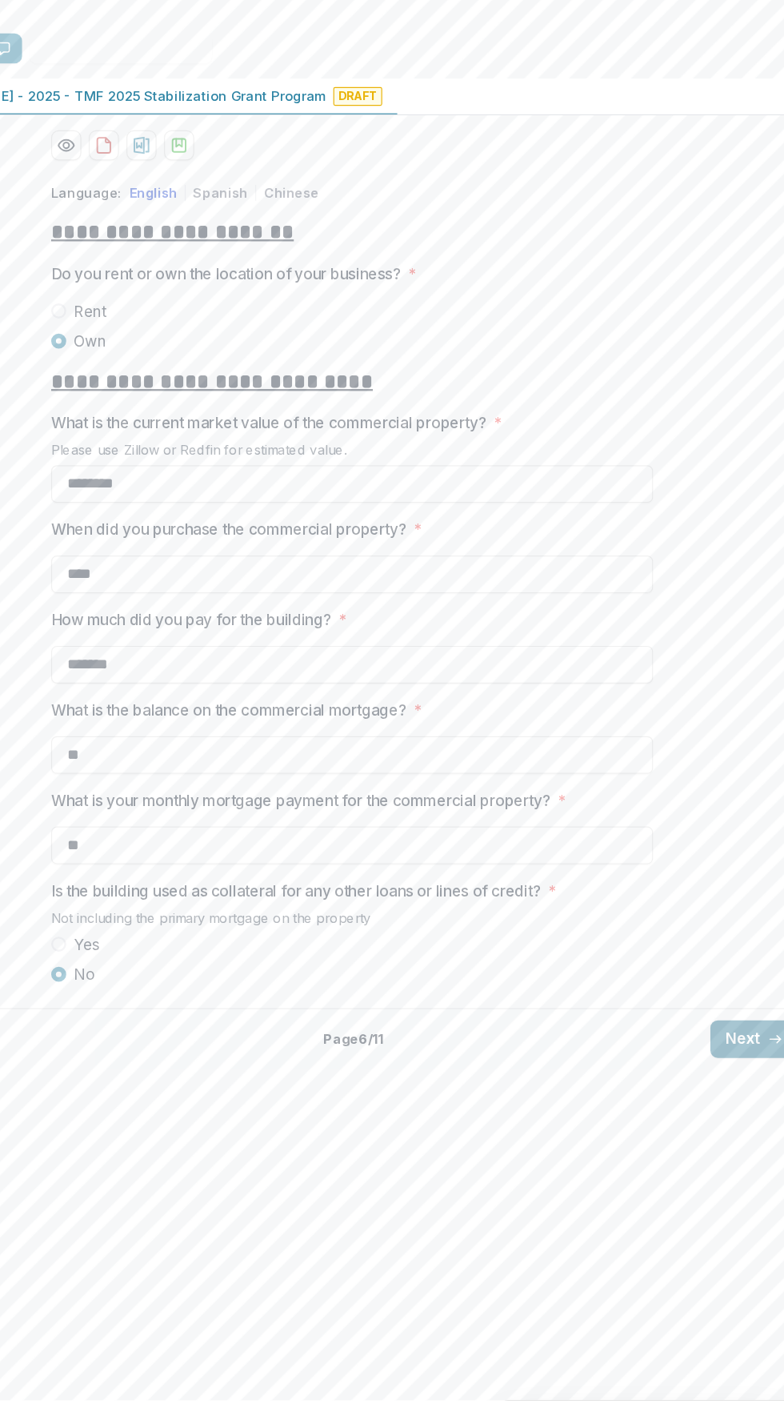
click at [712, 1129] on button "Next" at bounding box center [734, 1113] width 74 height 32
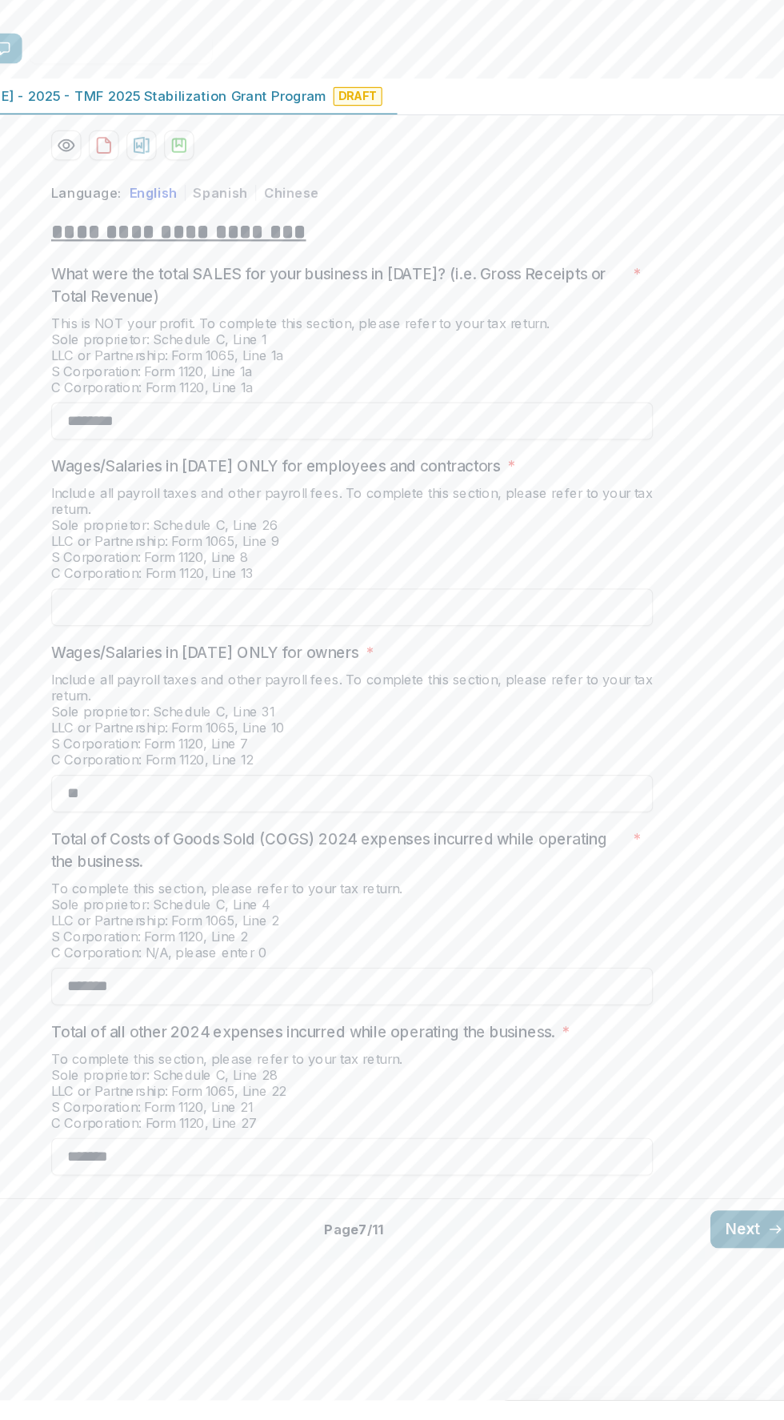
click at [725, 1290] on button "Next" at bounding box center [734, 1274] width 74 height 32
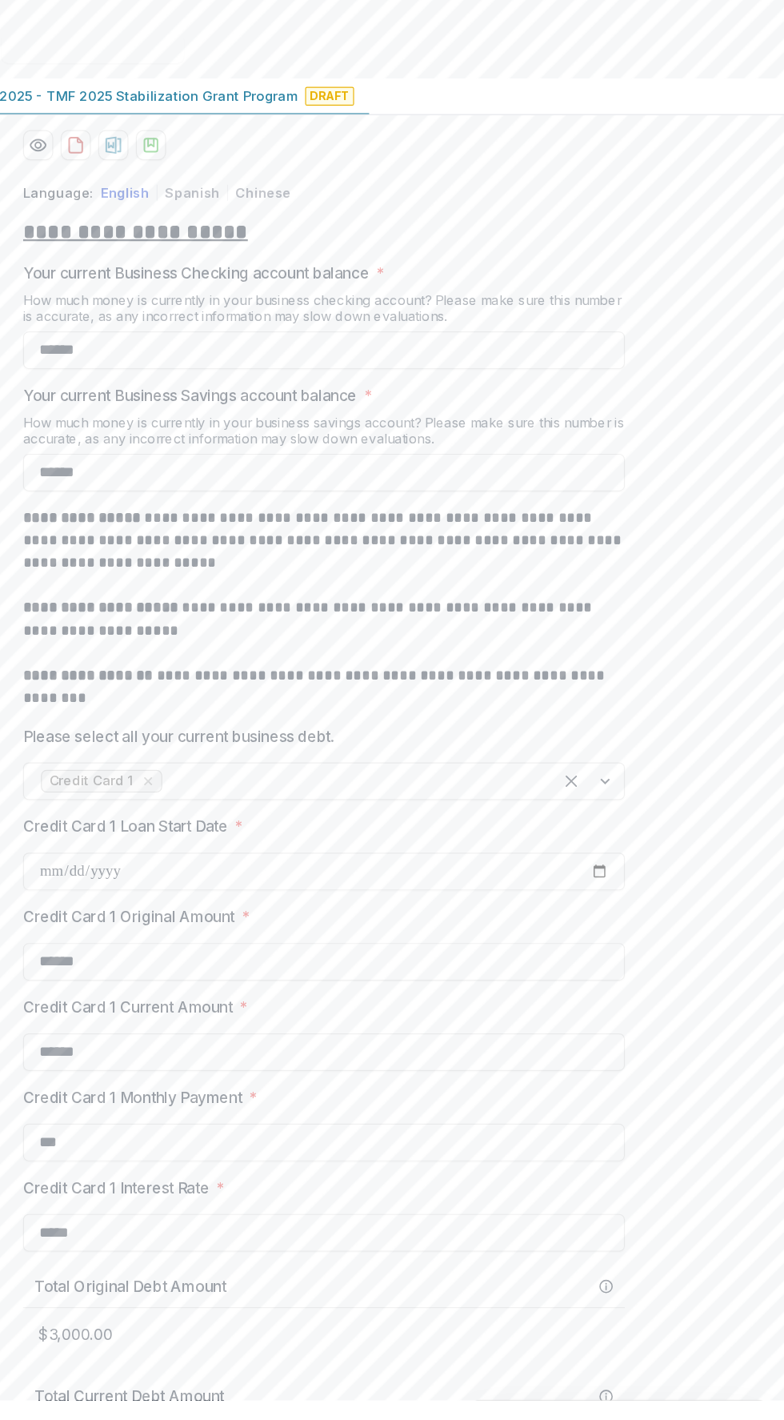
click at [687, 1281] on div "**********" at bounding box center [392, 1209] width 784 height 1676
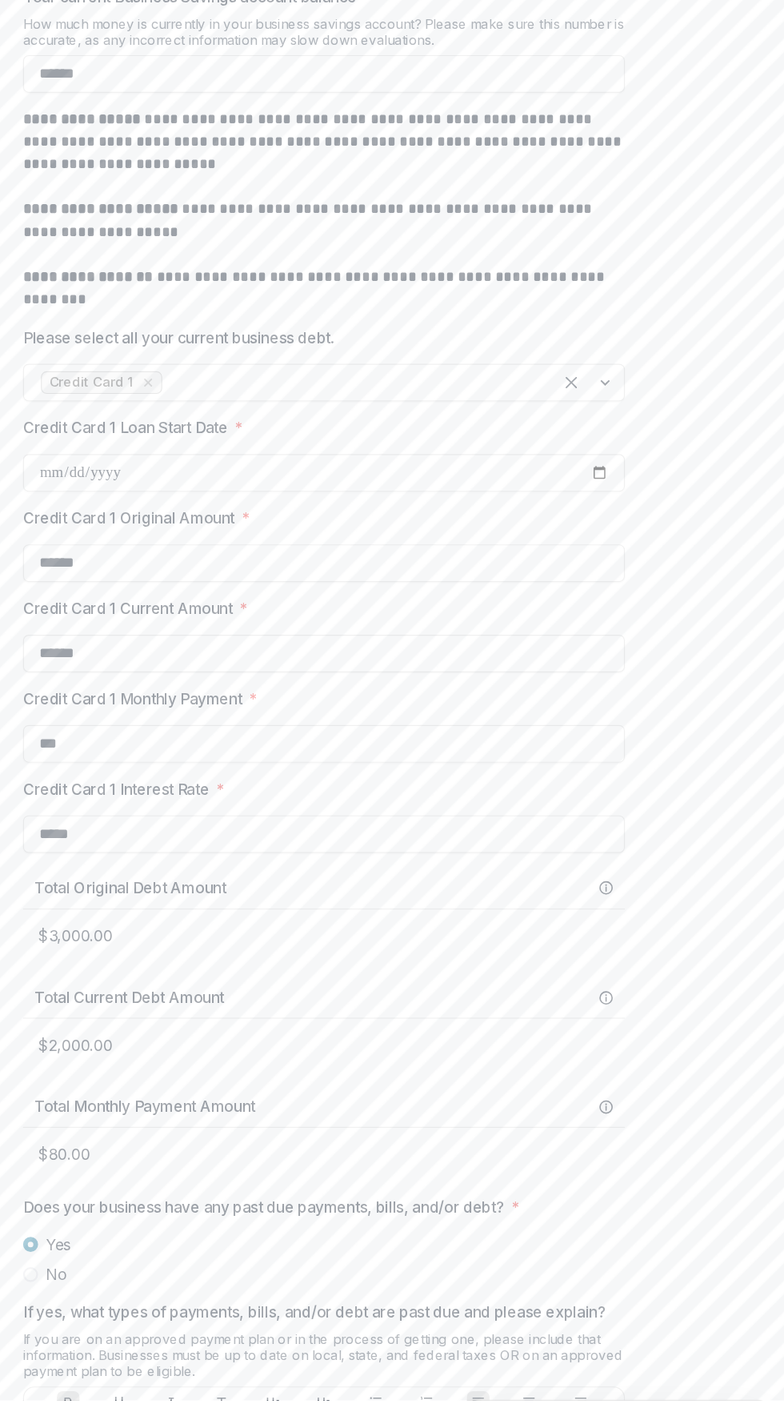
scroll to position [743, 0]
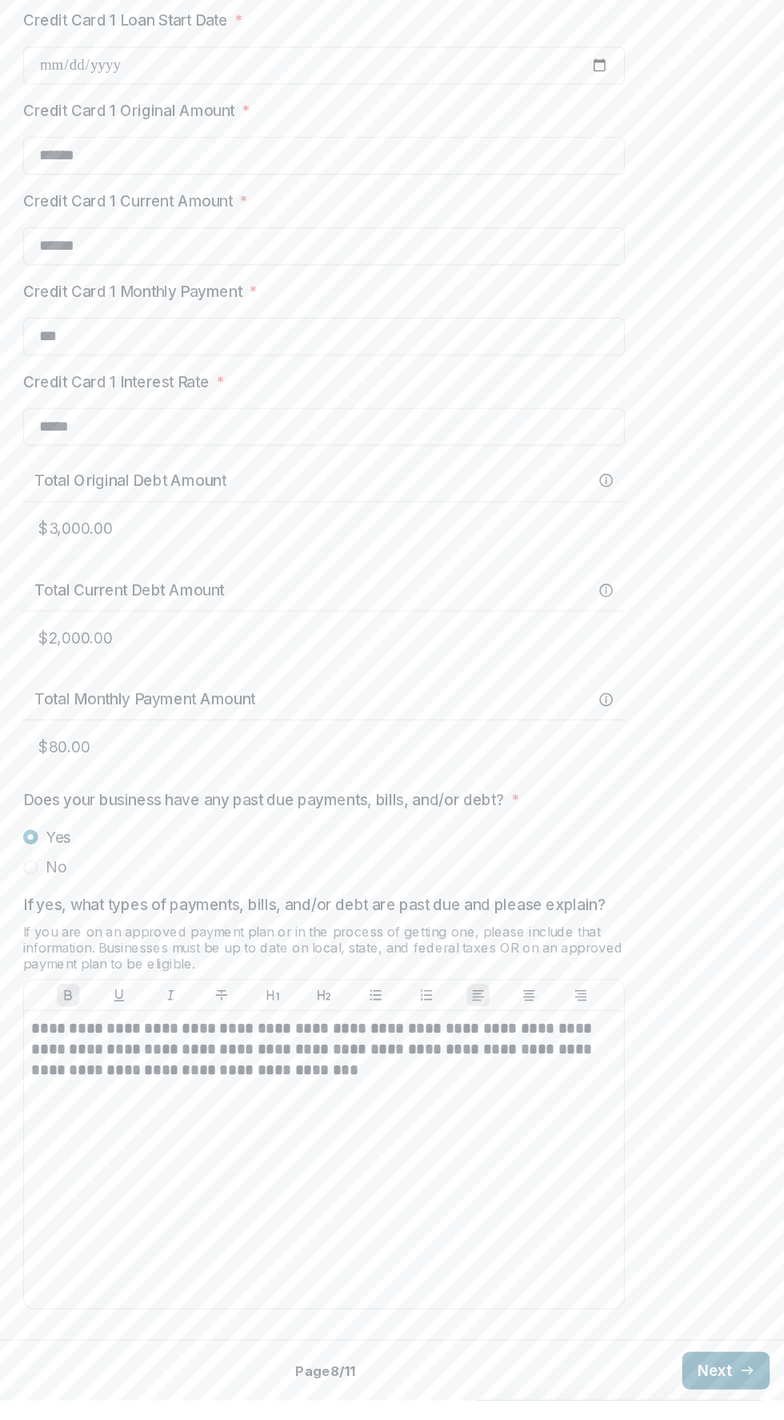
click at [748, 1394] on icon "button" at bounding box center [752, 1394] width 13 height 13
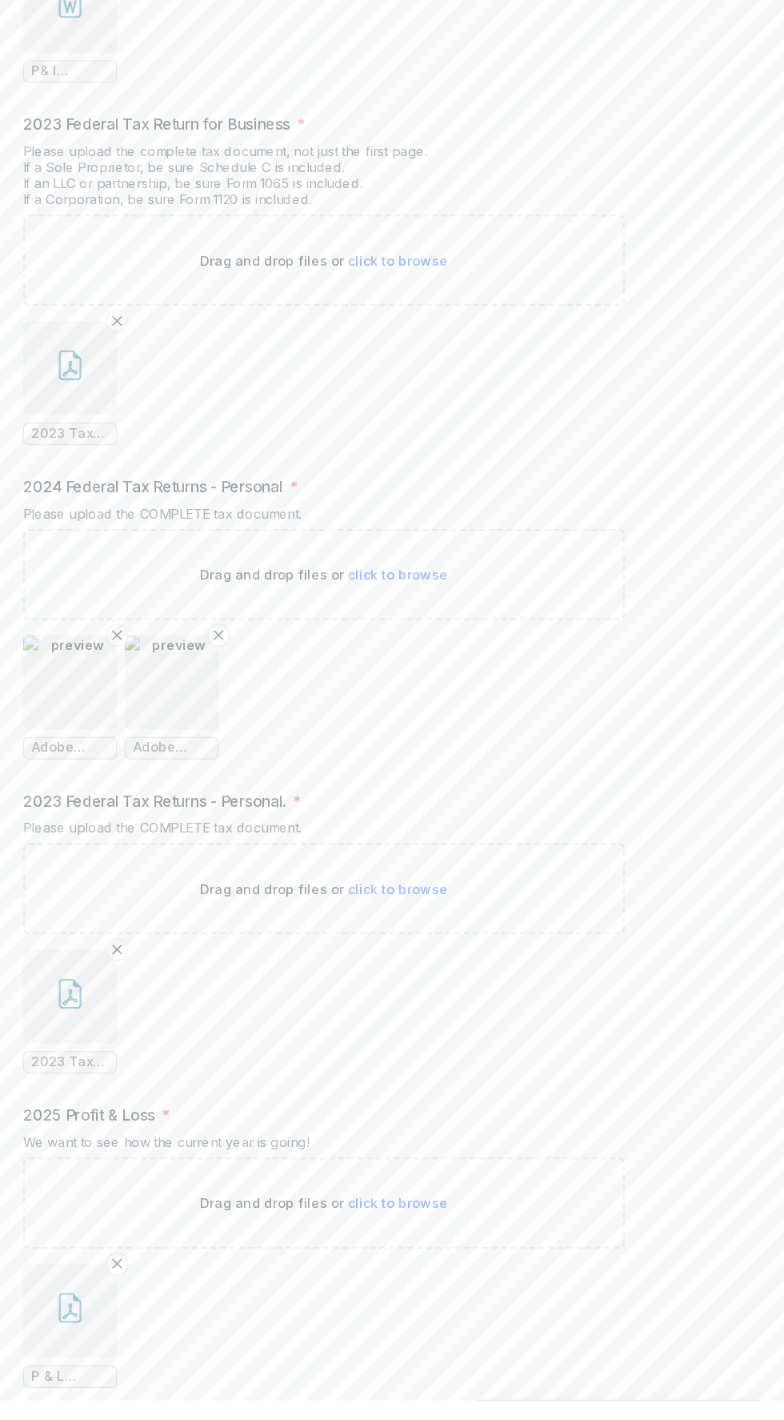
scroll to position [935, 0]
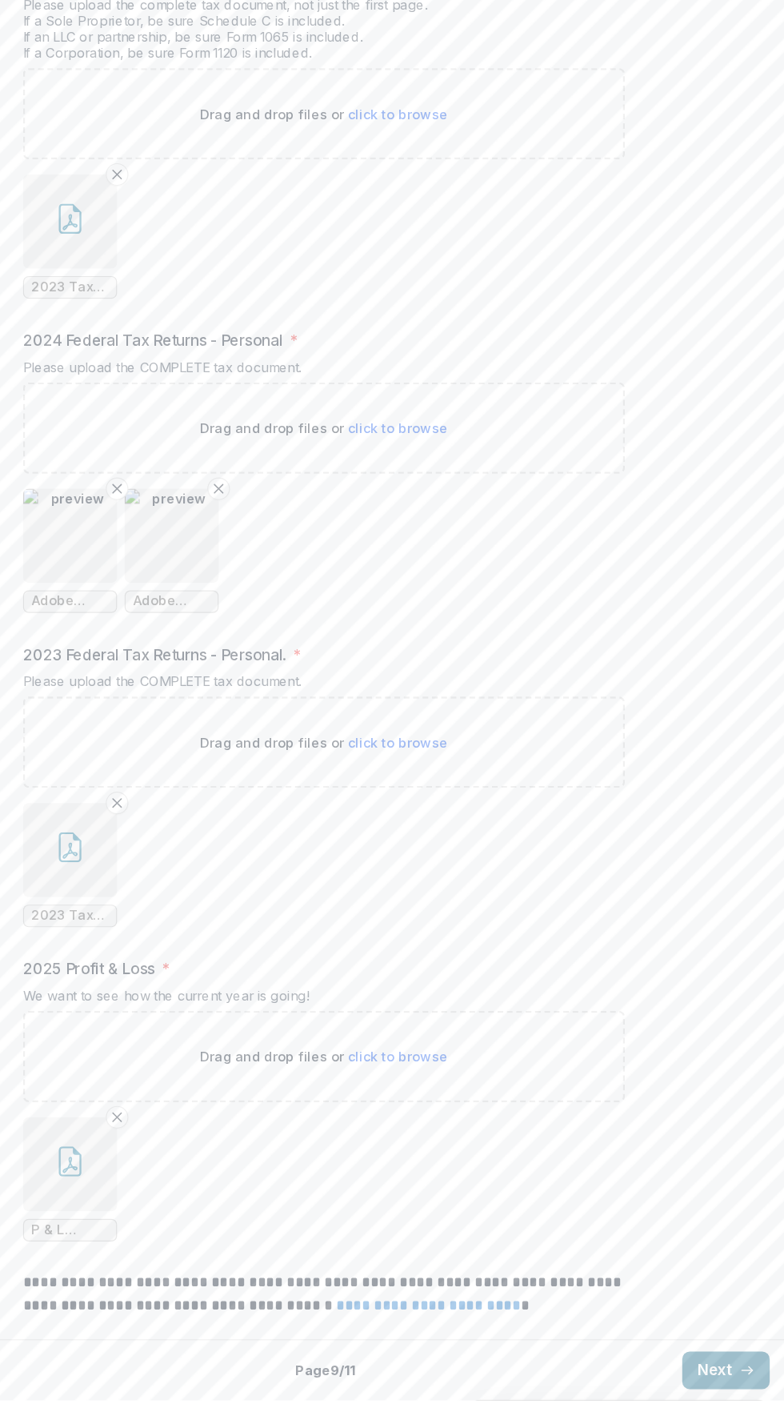
click at [734, 1393] on button "Next" at bounding box center [734, 1394] width 74 height 32
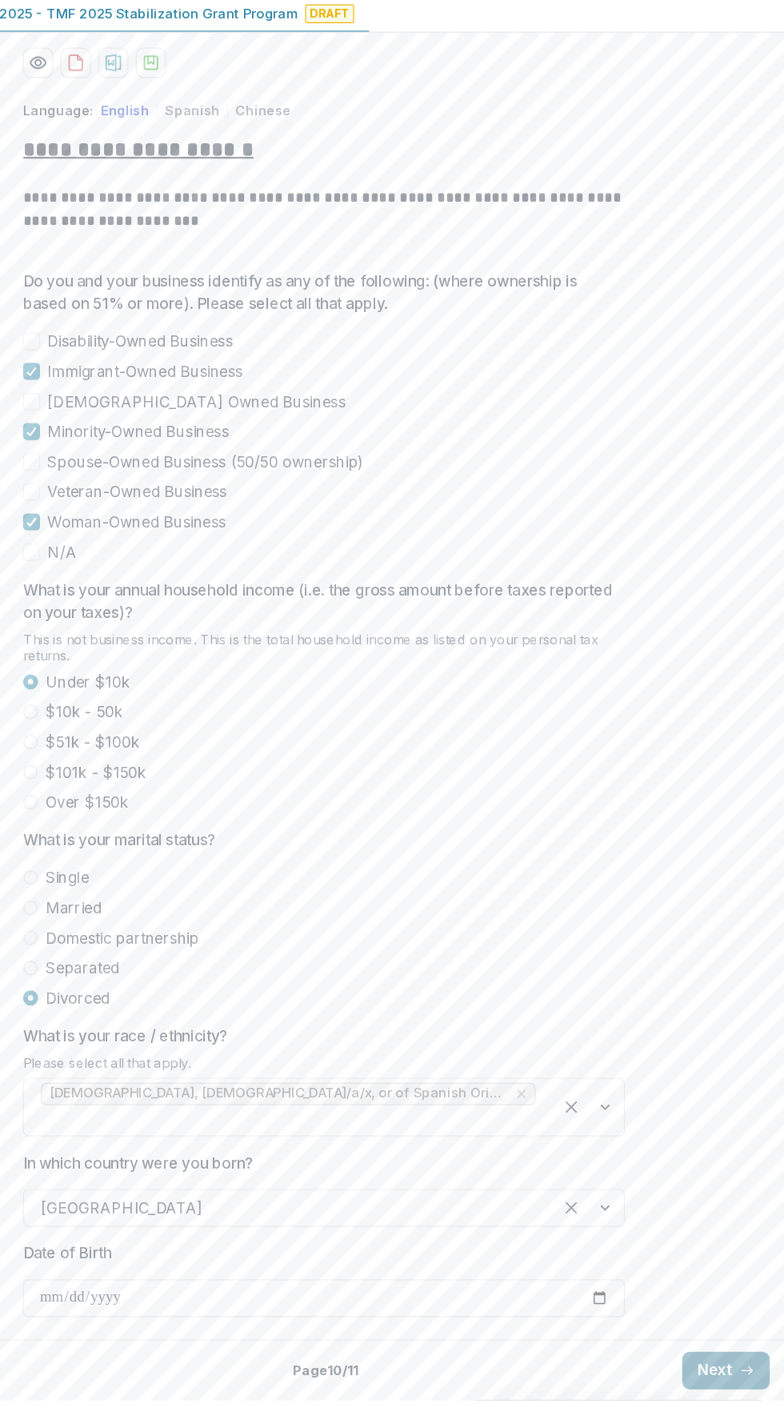
scroll to position [111, 0]
click at [727, 1395] on button "Next" at bounding box center [734, 1394] width 74 height 32
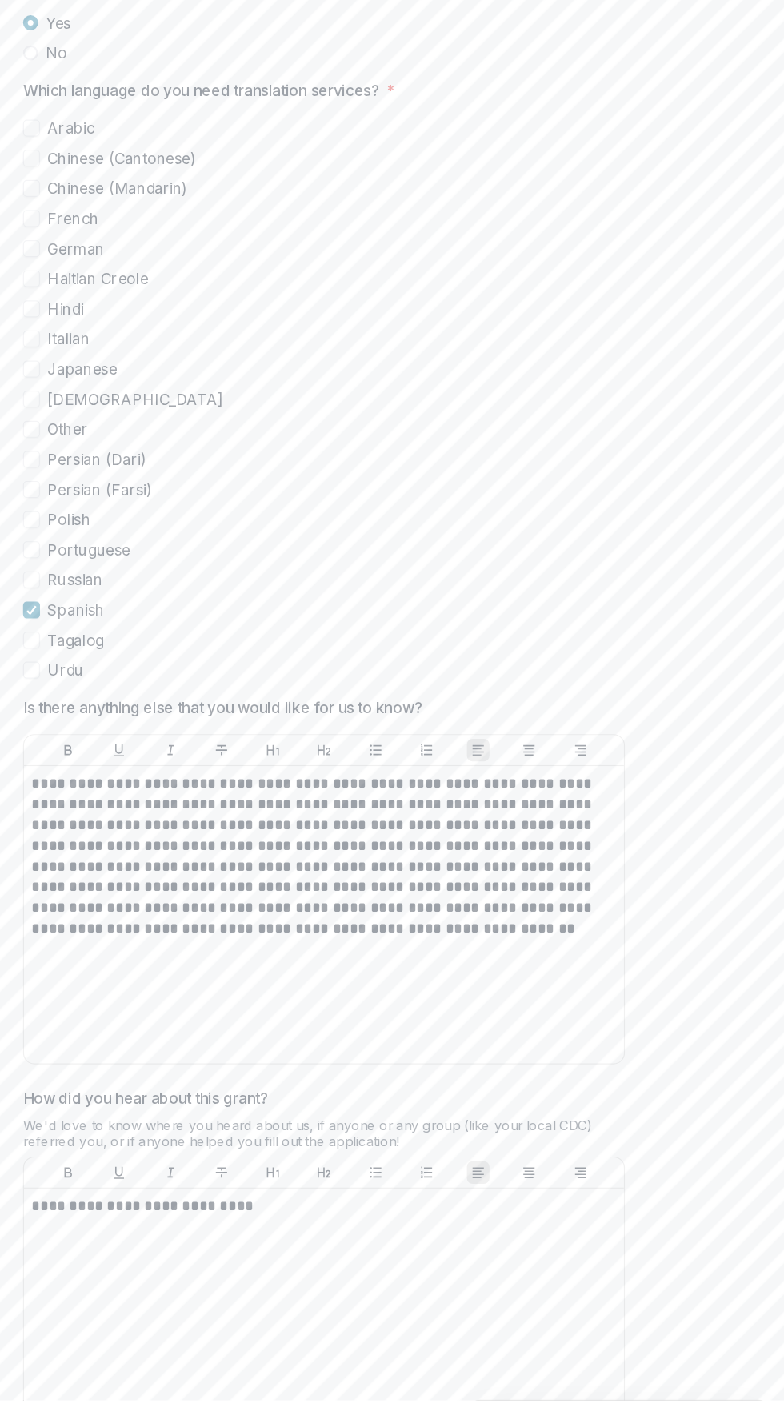
scroll to position [1126, 0]
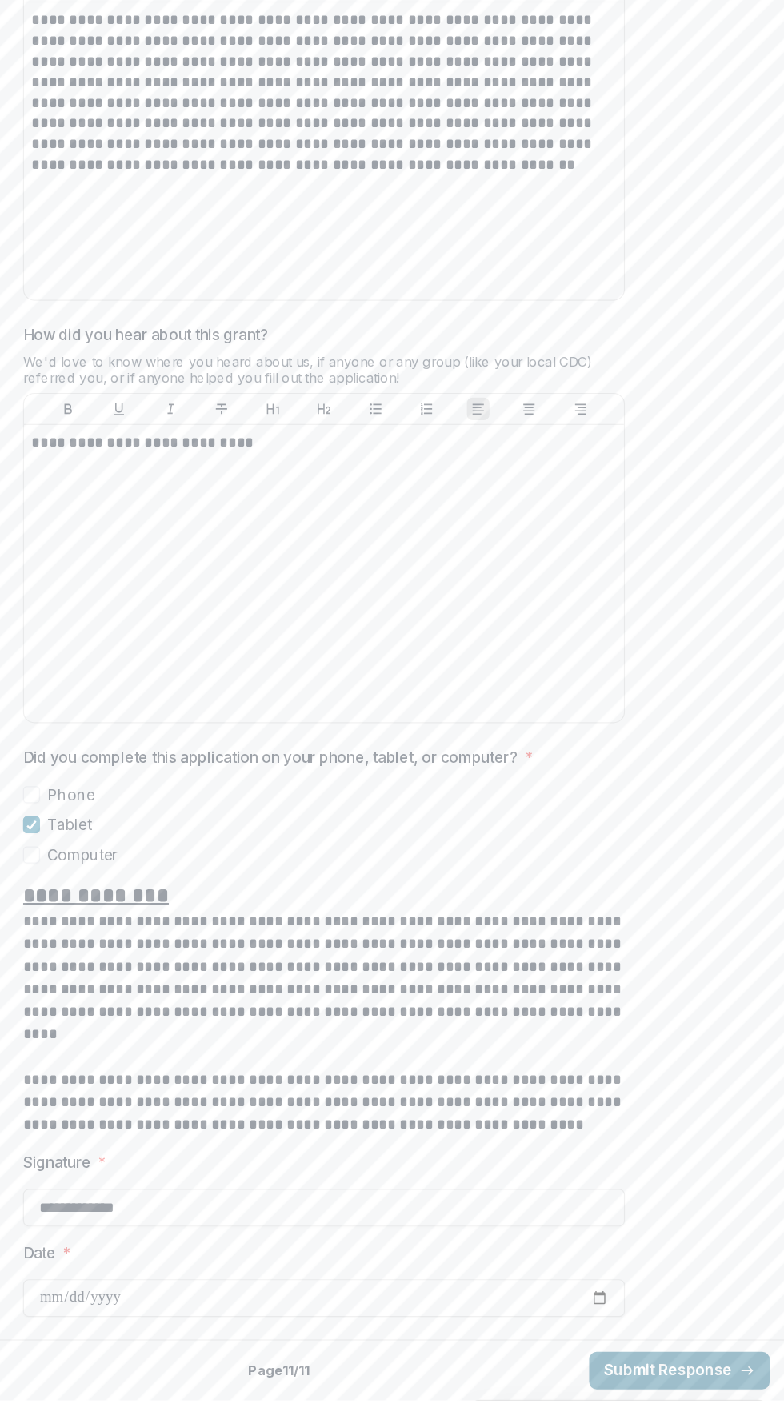
click at [728, 1402] on button "Submit Response" at bounding box center [695, 1394] width 154 height 32
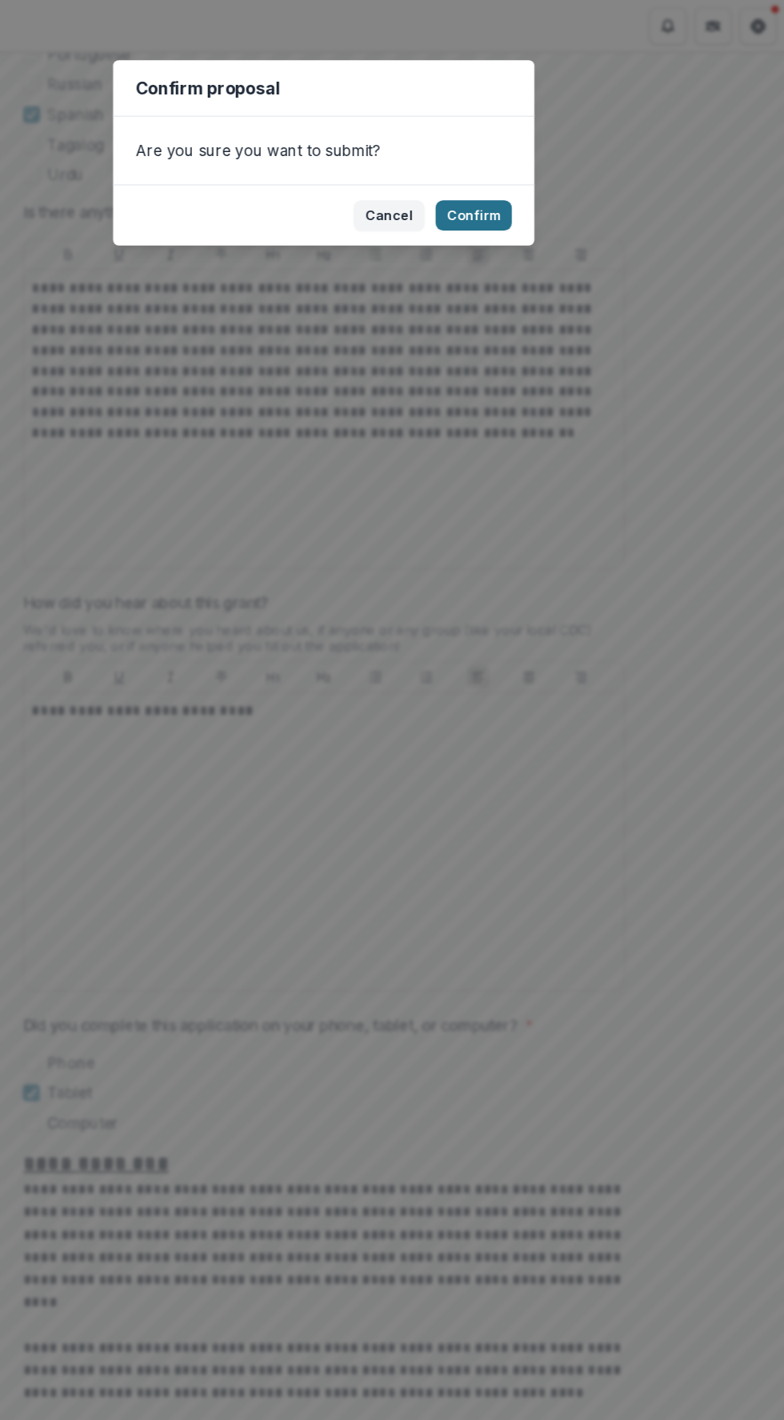
click at [548, 171] on button "Confirm" at bounding box center [519, 183] width 65 height 26
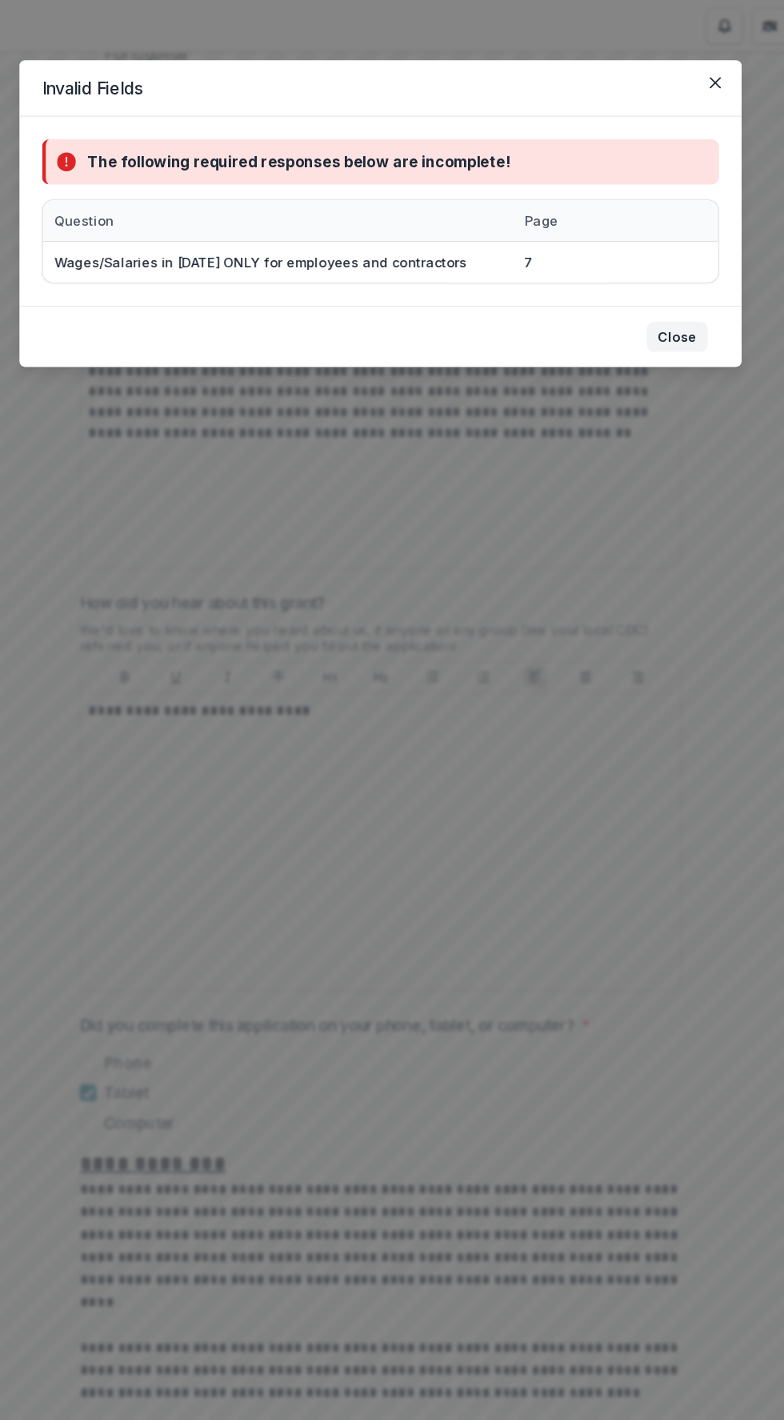
click at [648, 285] on button "Close" at bounding box center [645, 287] width 52 height 26
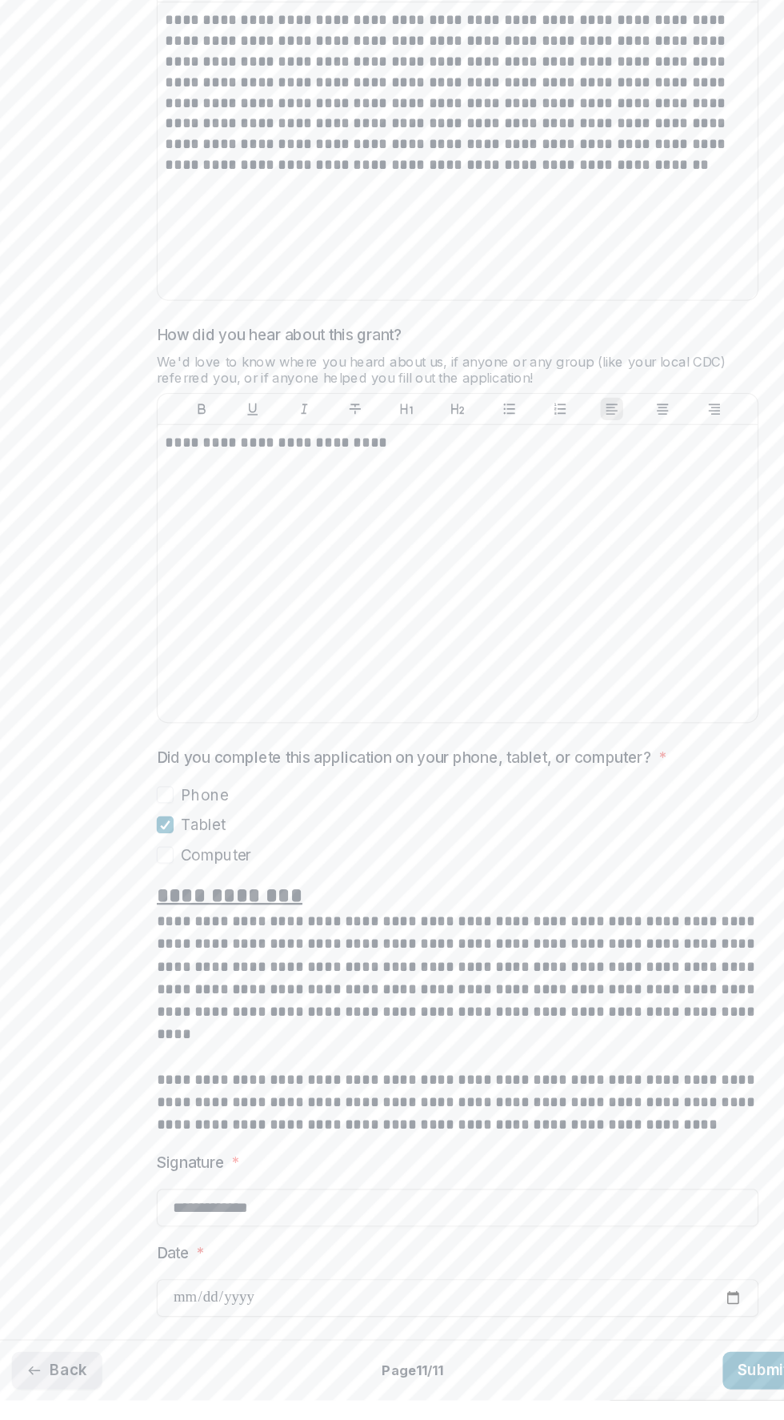
click at [62, 1402] on button "Back" at bounding box center [51, 1394] width 77 height 32
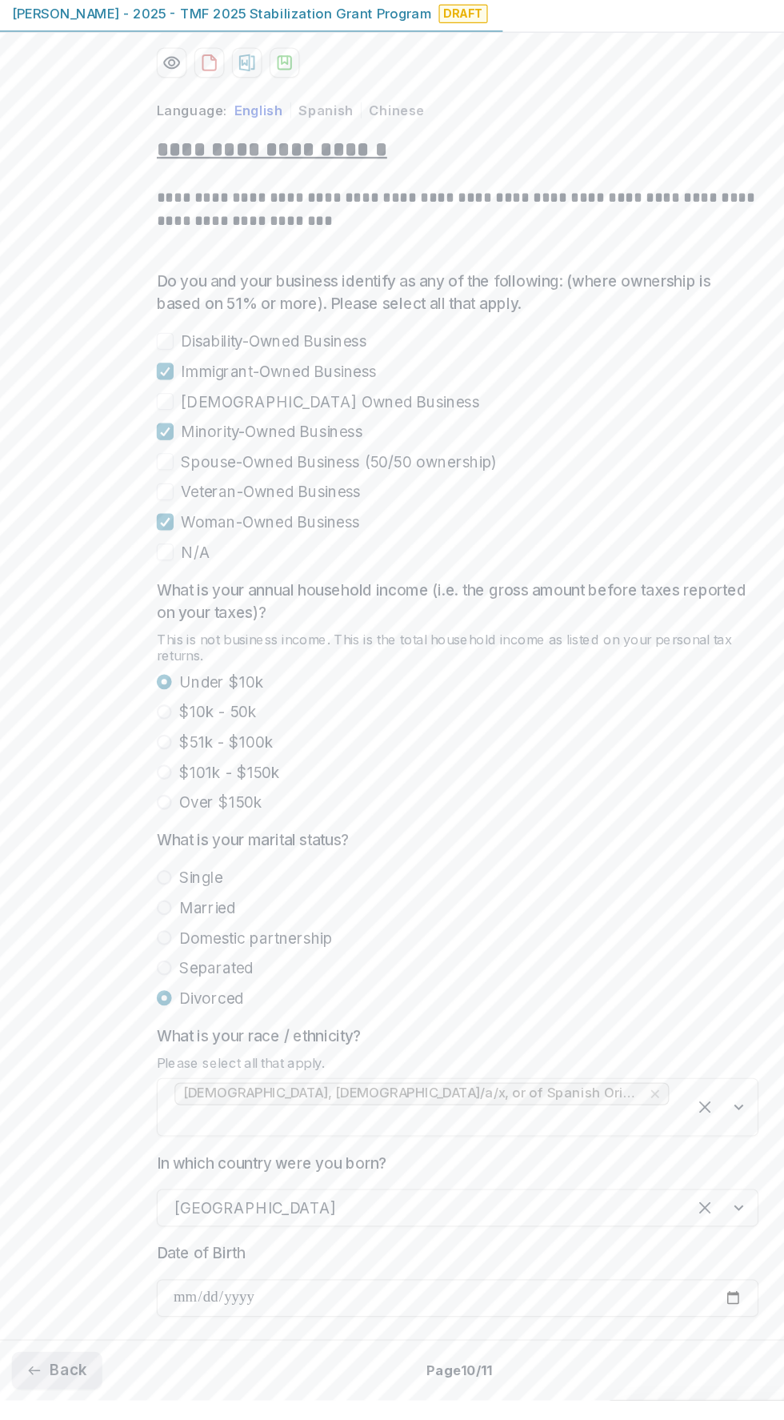
scroll to position [111, 0]
click at [54, 1391] on button "Back" at bounding box center [51, 1394] width 77 height 32
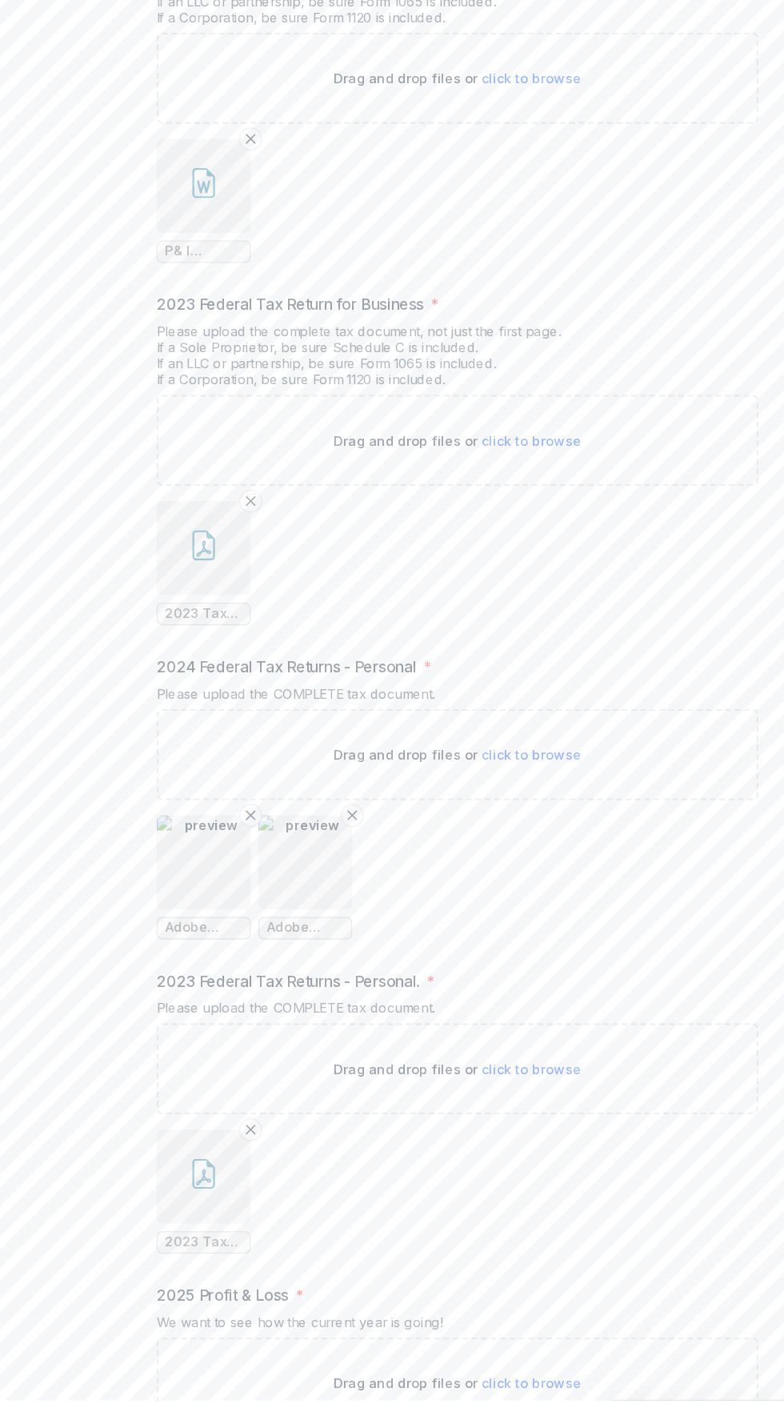
scroll to position [0, 0]
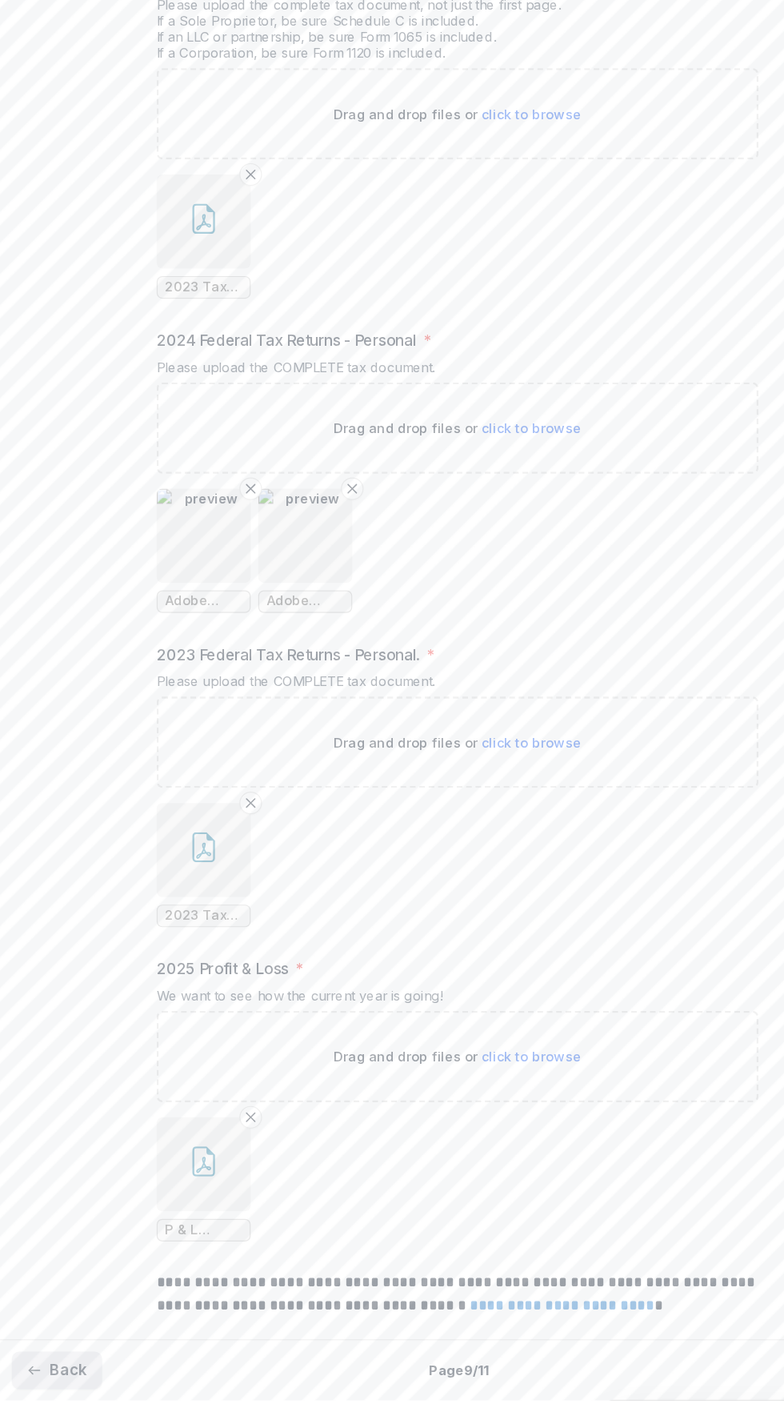
click at [31, 1394] on line "button" at bounding box center [31, 1394] width 9 height 0
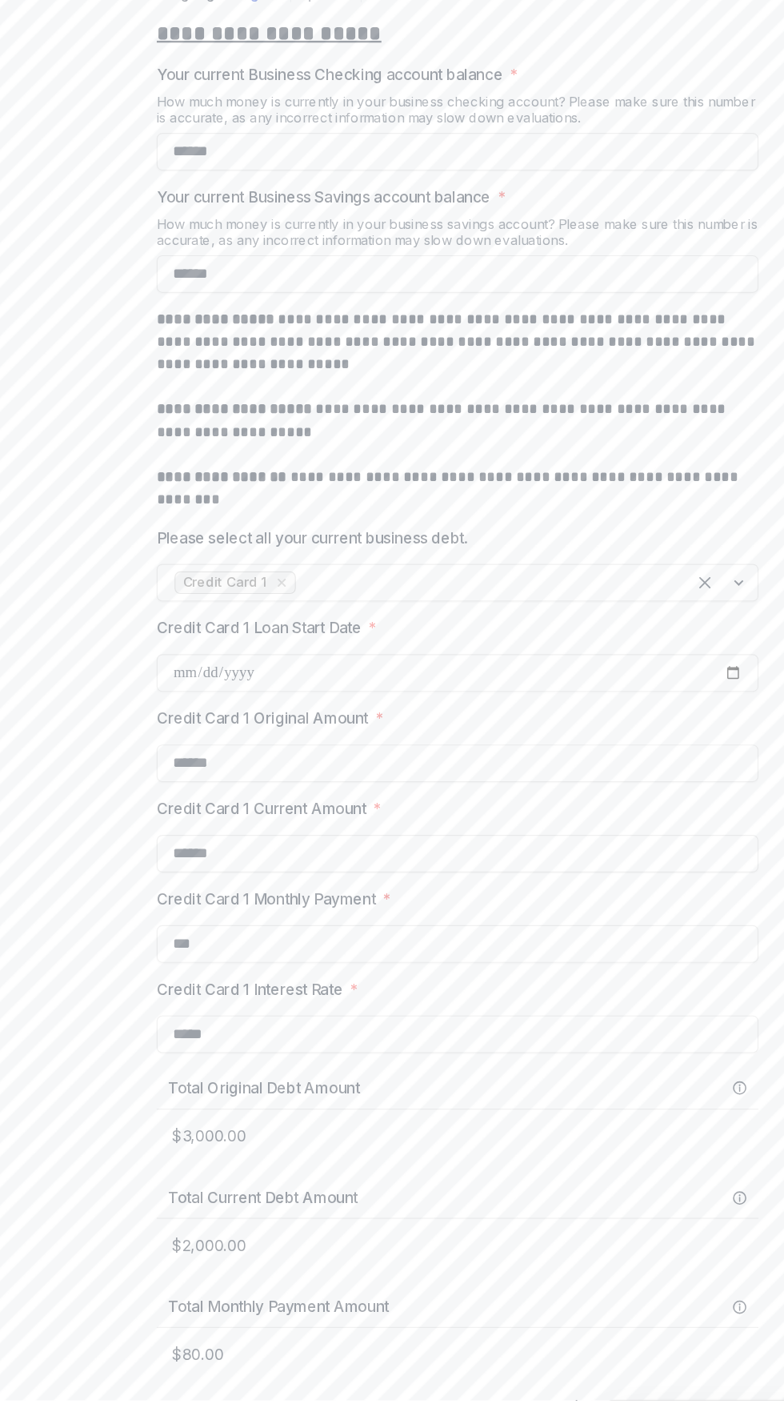
scroll to position [743, 0]
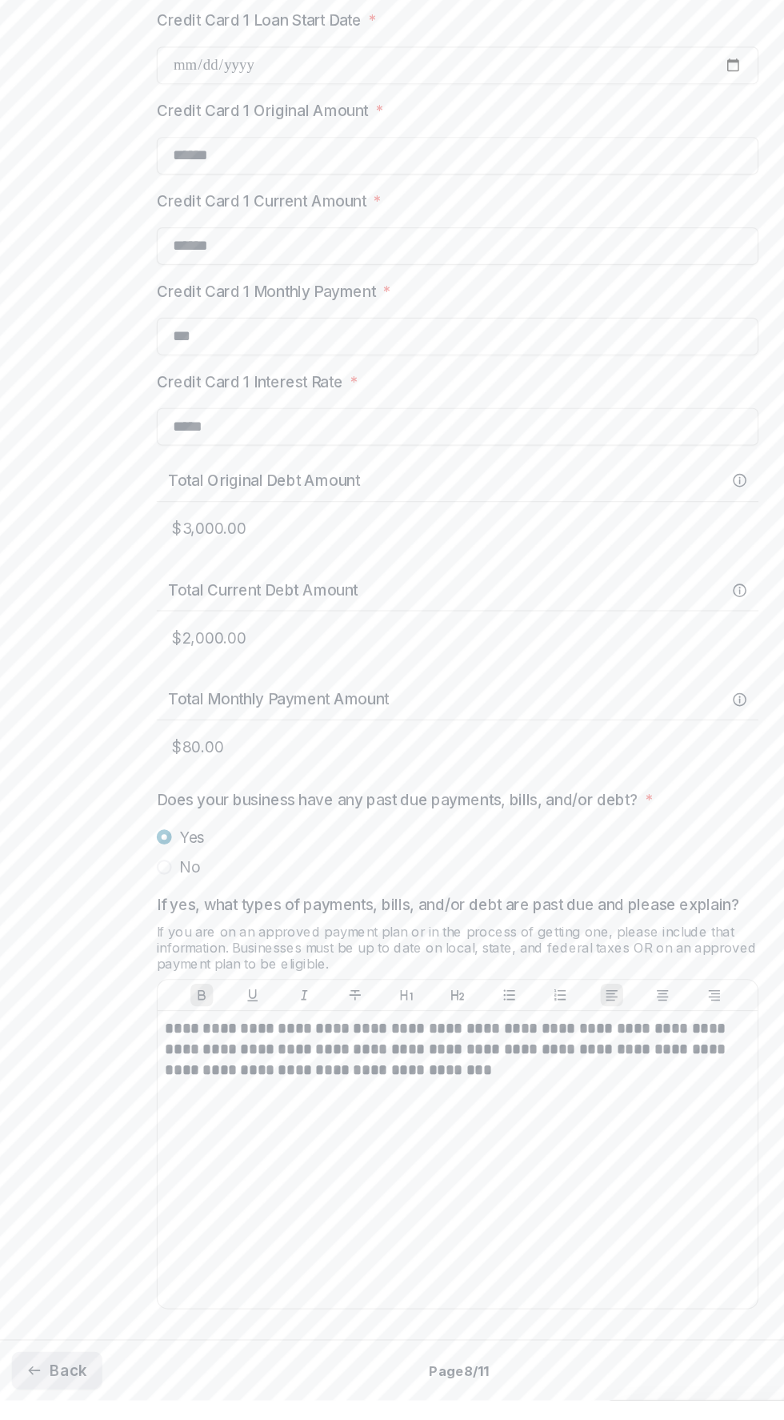
click at [53, 1406] on button "Back" at bounding box center [51, 1394] width 77 height 32
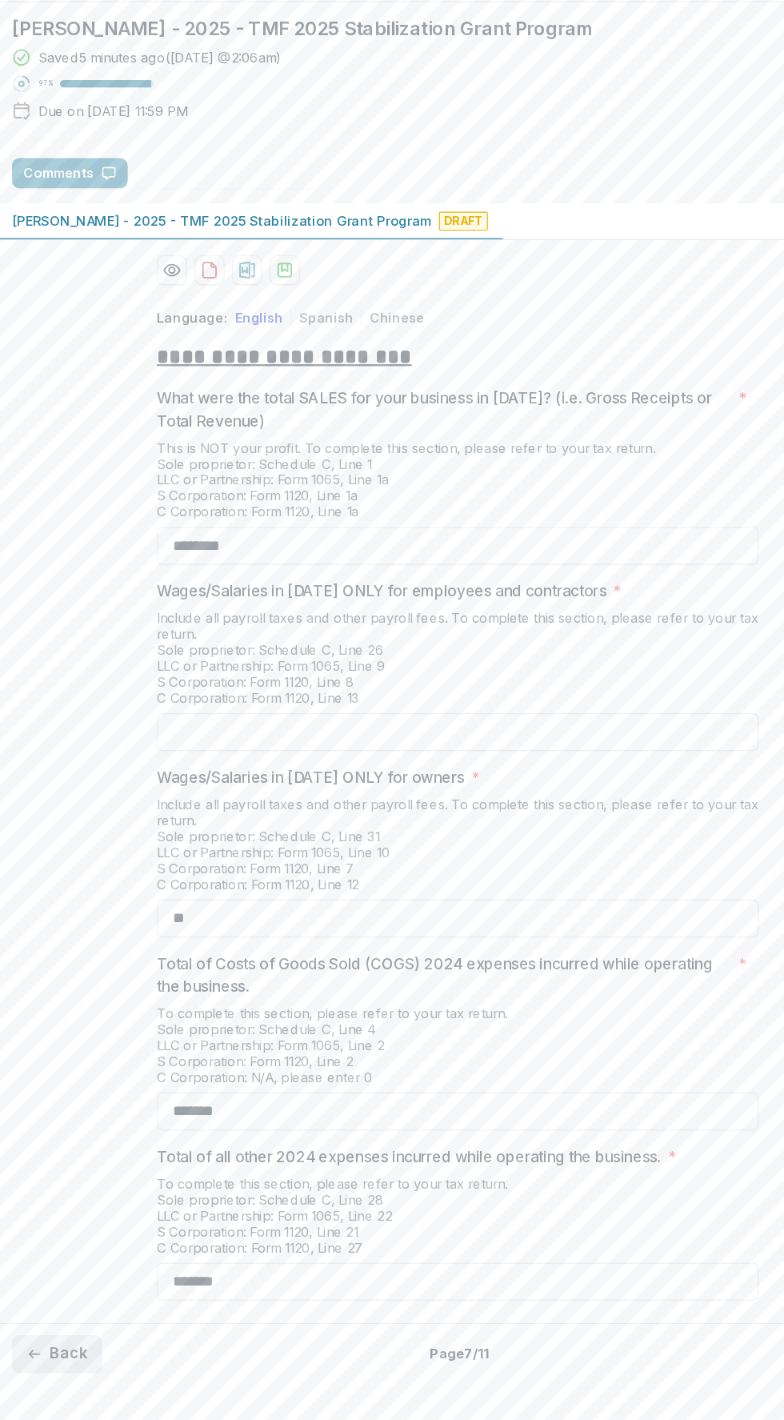
scroll to position [0, 0]
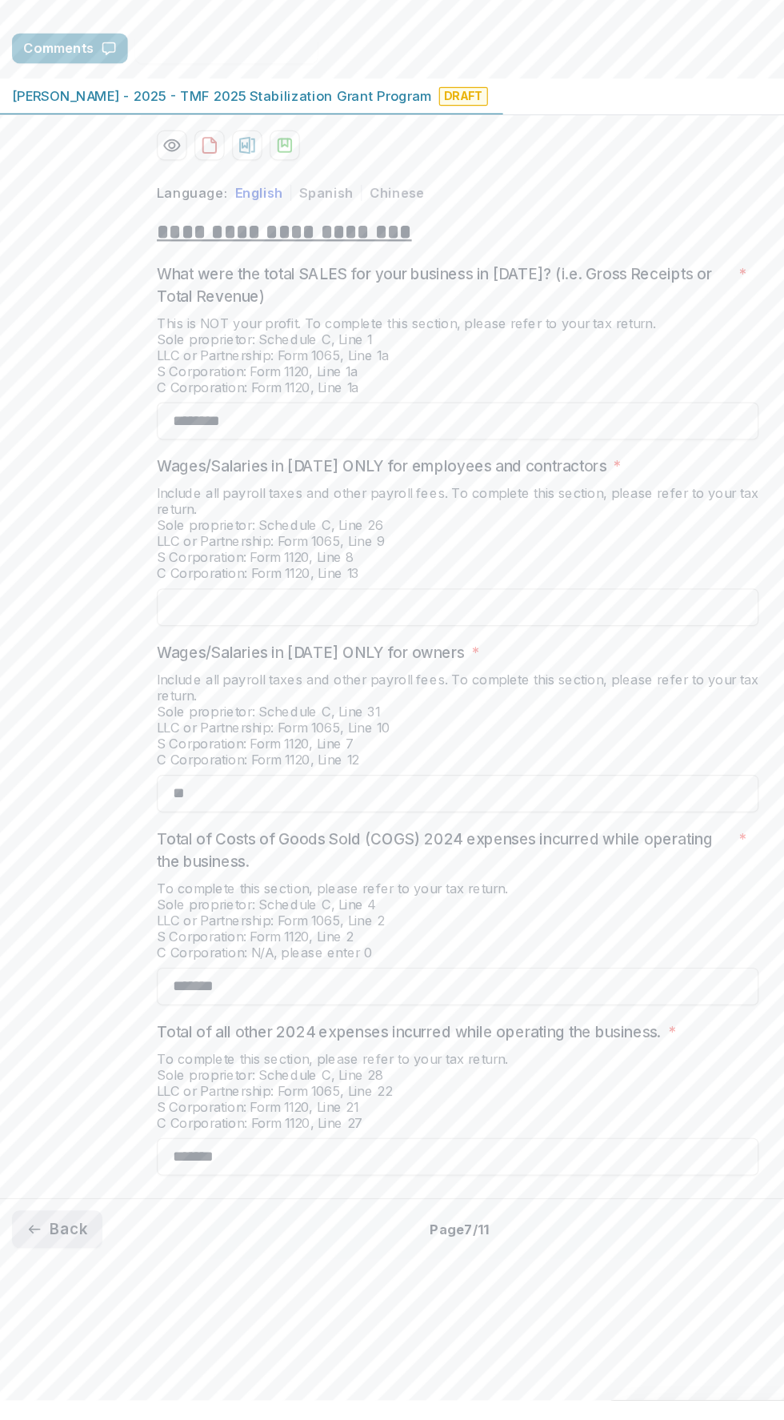
click at [31, 1274] on line "button" at bounding box center [31, 1274] width 9 height 0
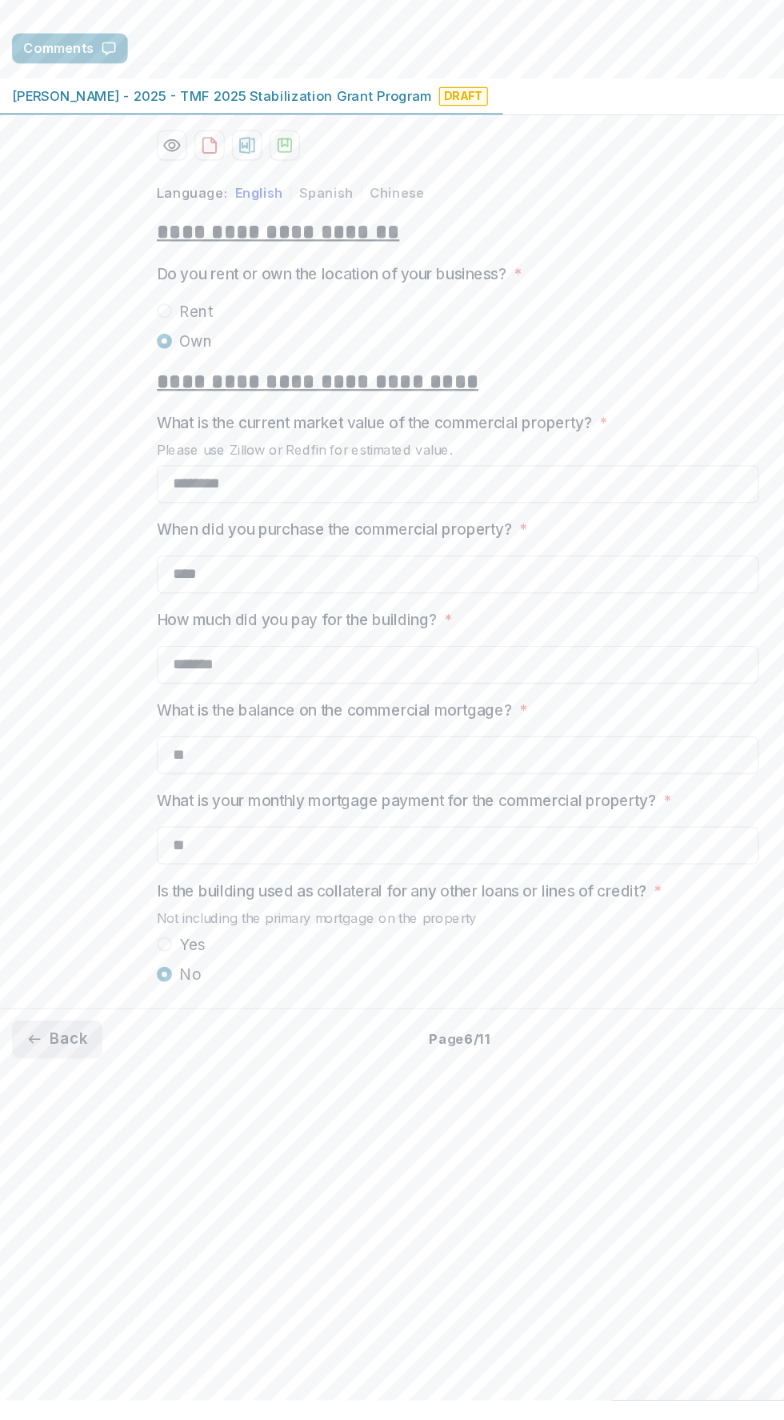
click at [32, 1119] on icon "button" at bounding box center [32, 1112] width 13 height 13
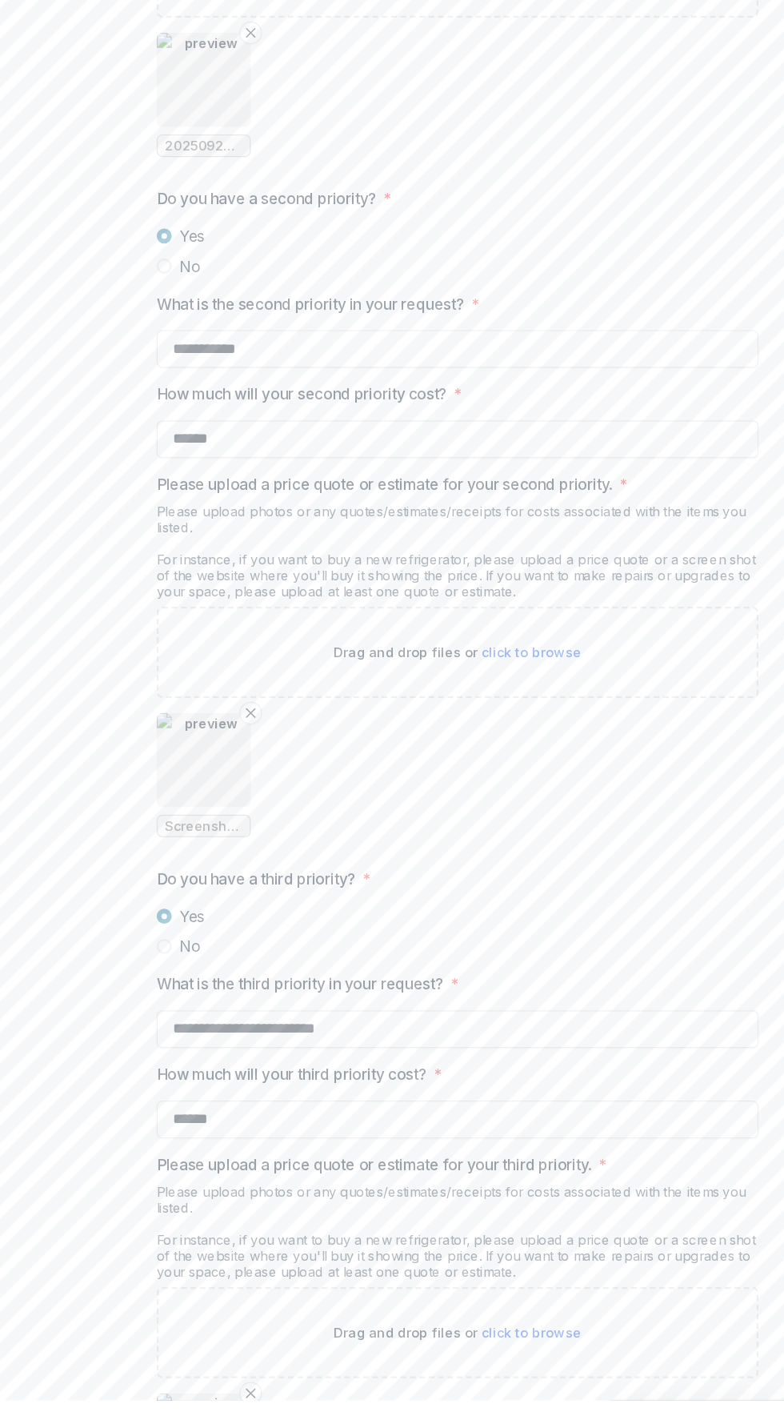
scroll to position [2391, 0]
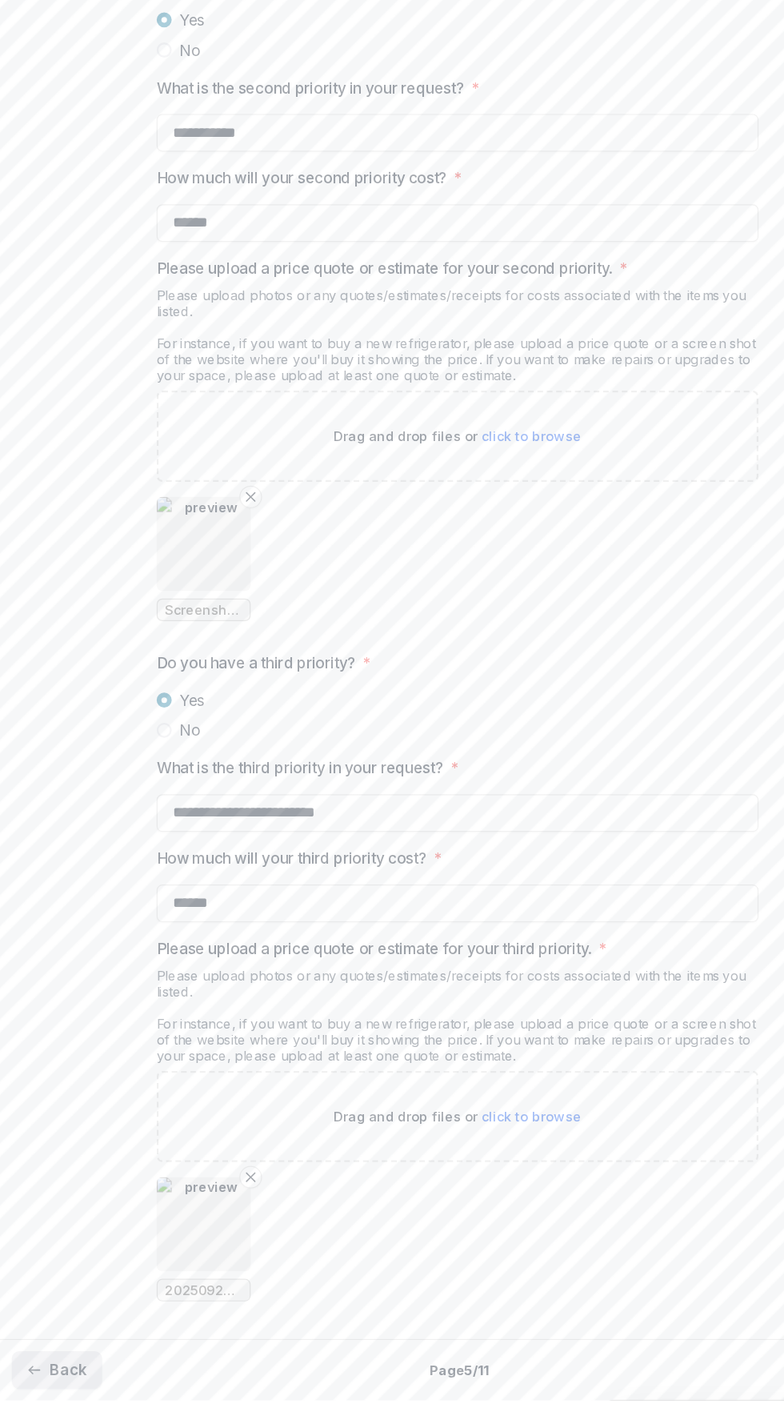
click at [42, 1393] on button "Back" at bounding box center [51, 1394] width 77 height 32
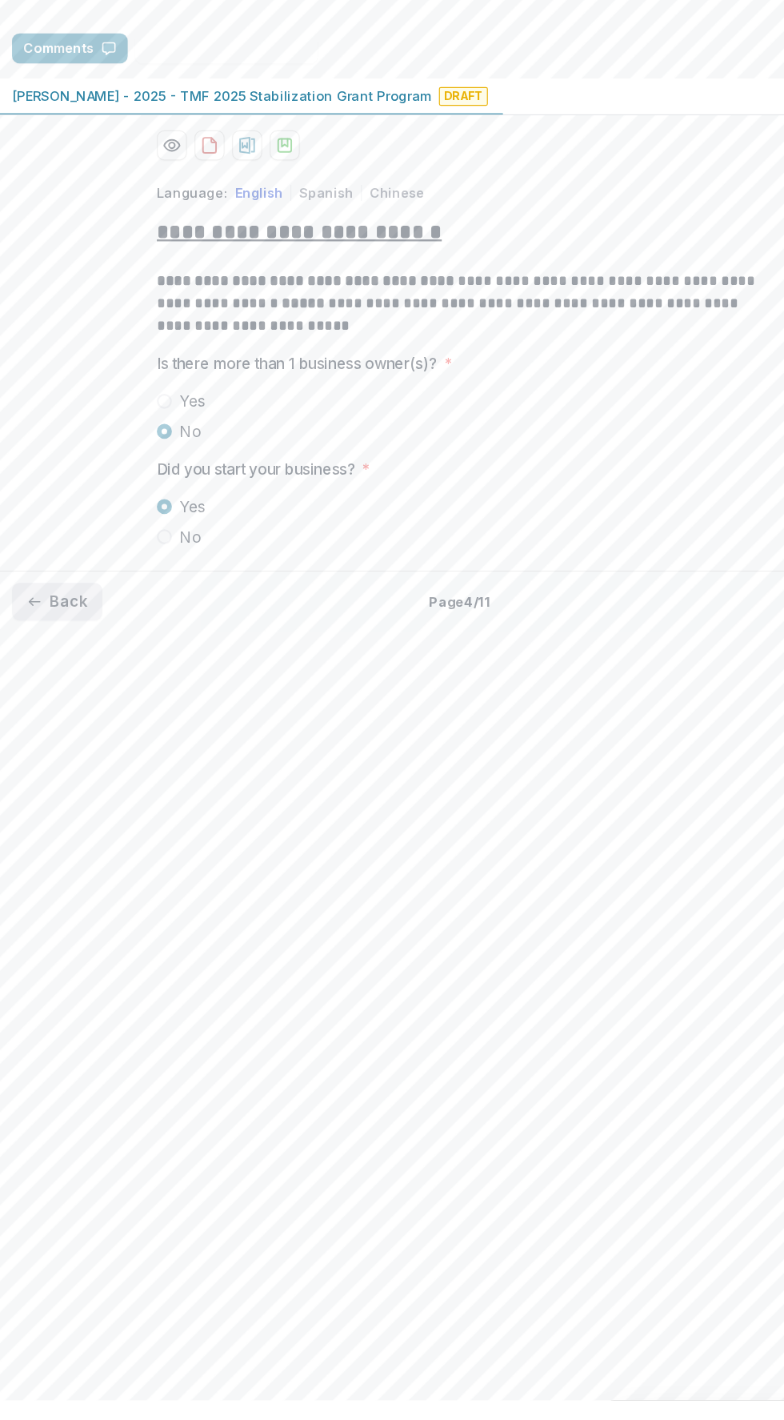
scroll to position [0, 0]
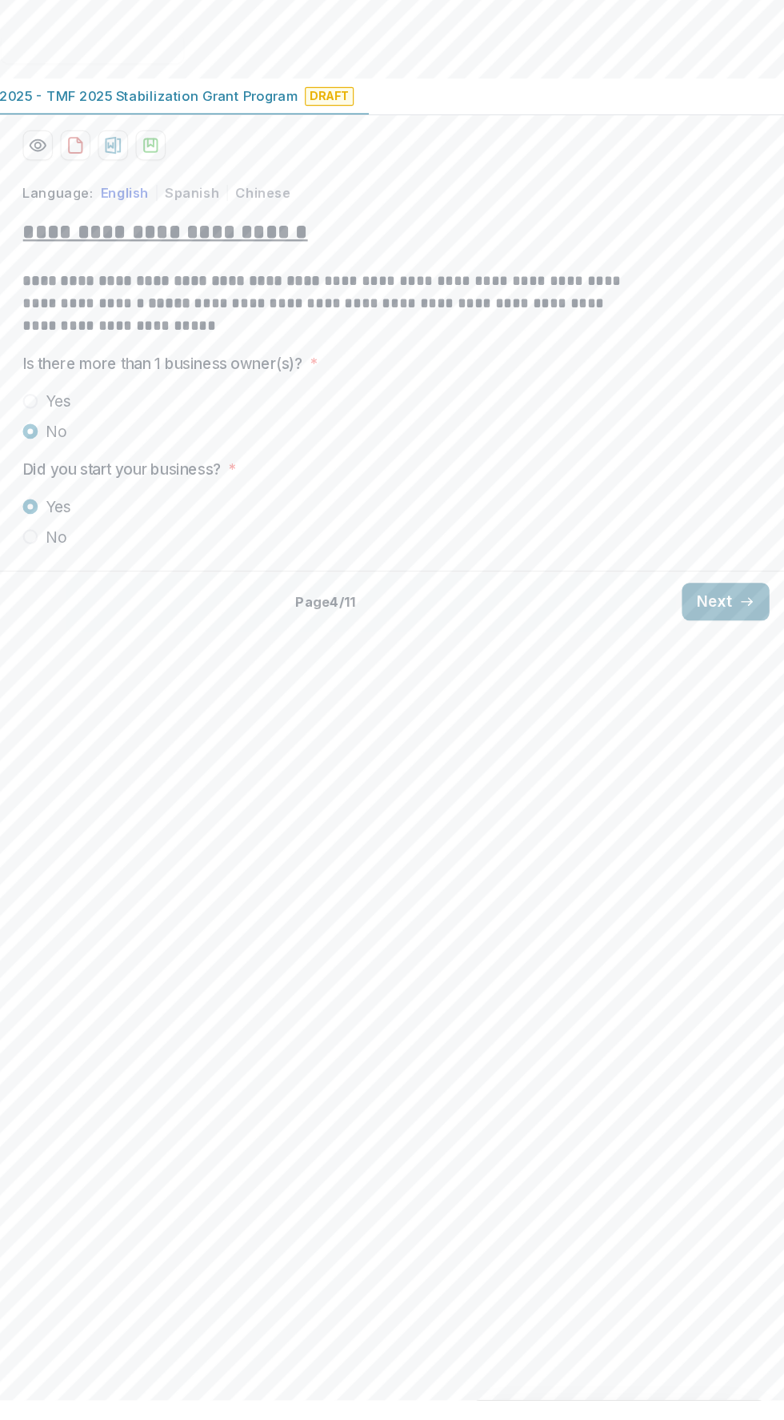
click at [723, 756] on button "Next" at bounding box center [734, 740] width 74 height 32
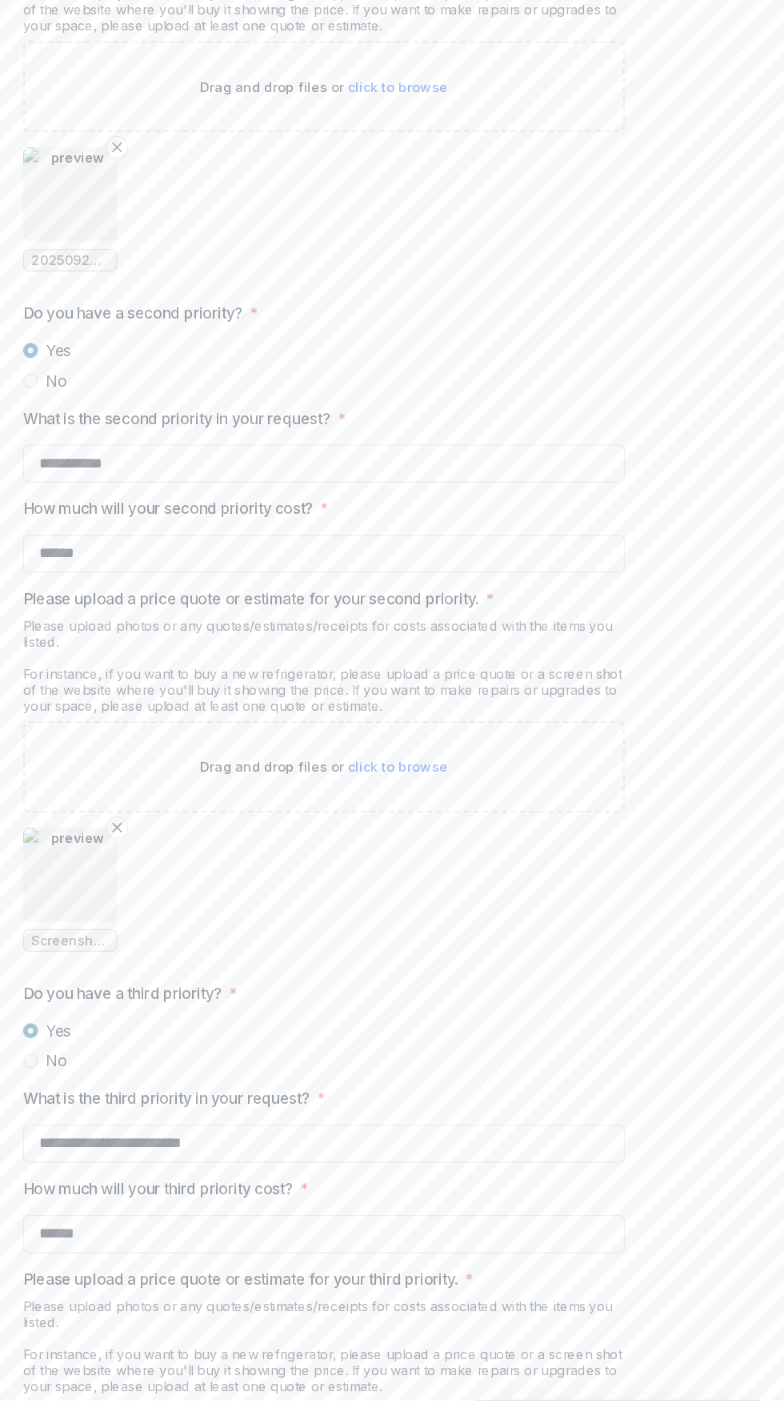
scroll to position [2391, 0]
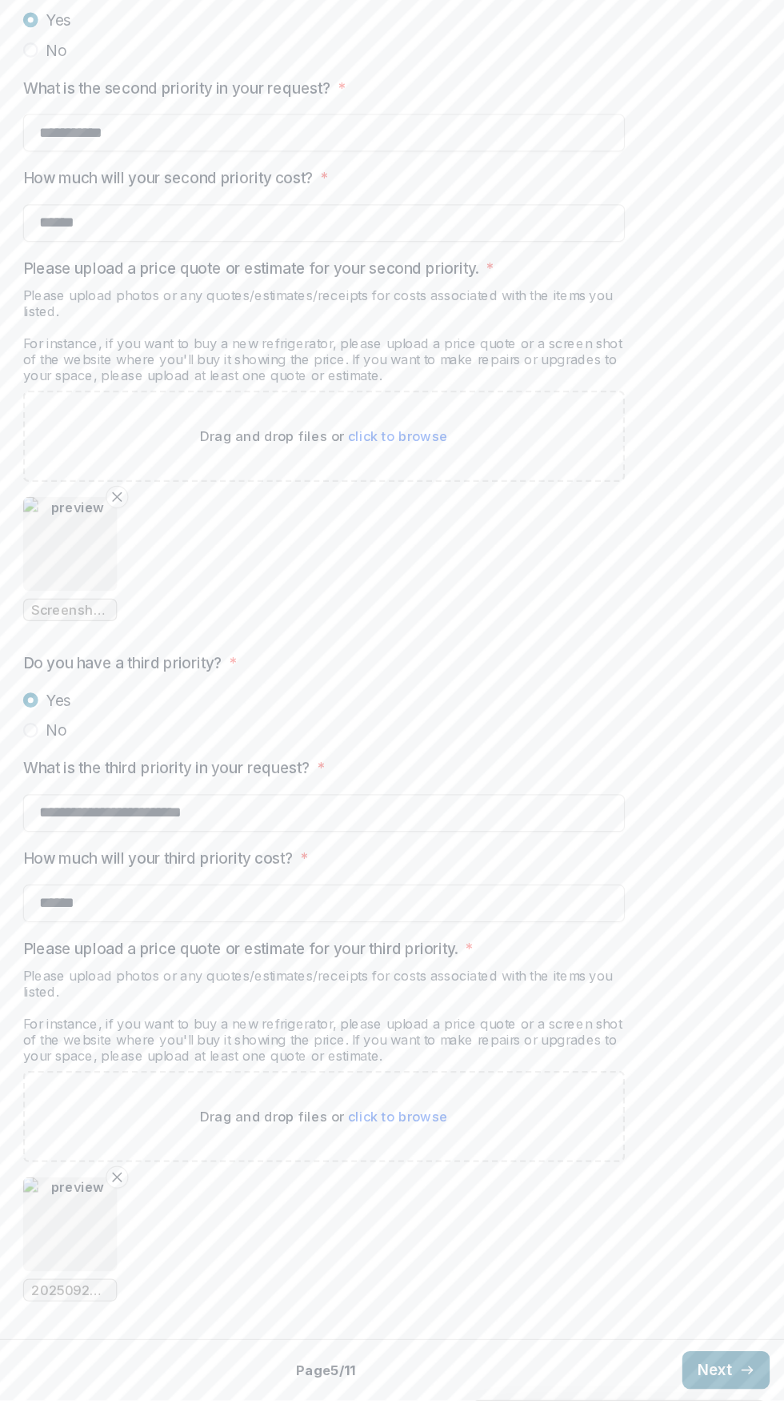
click at [727, 1398] on button "Next" at bounding box center [734, 1394] width 74 height 32
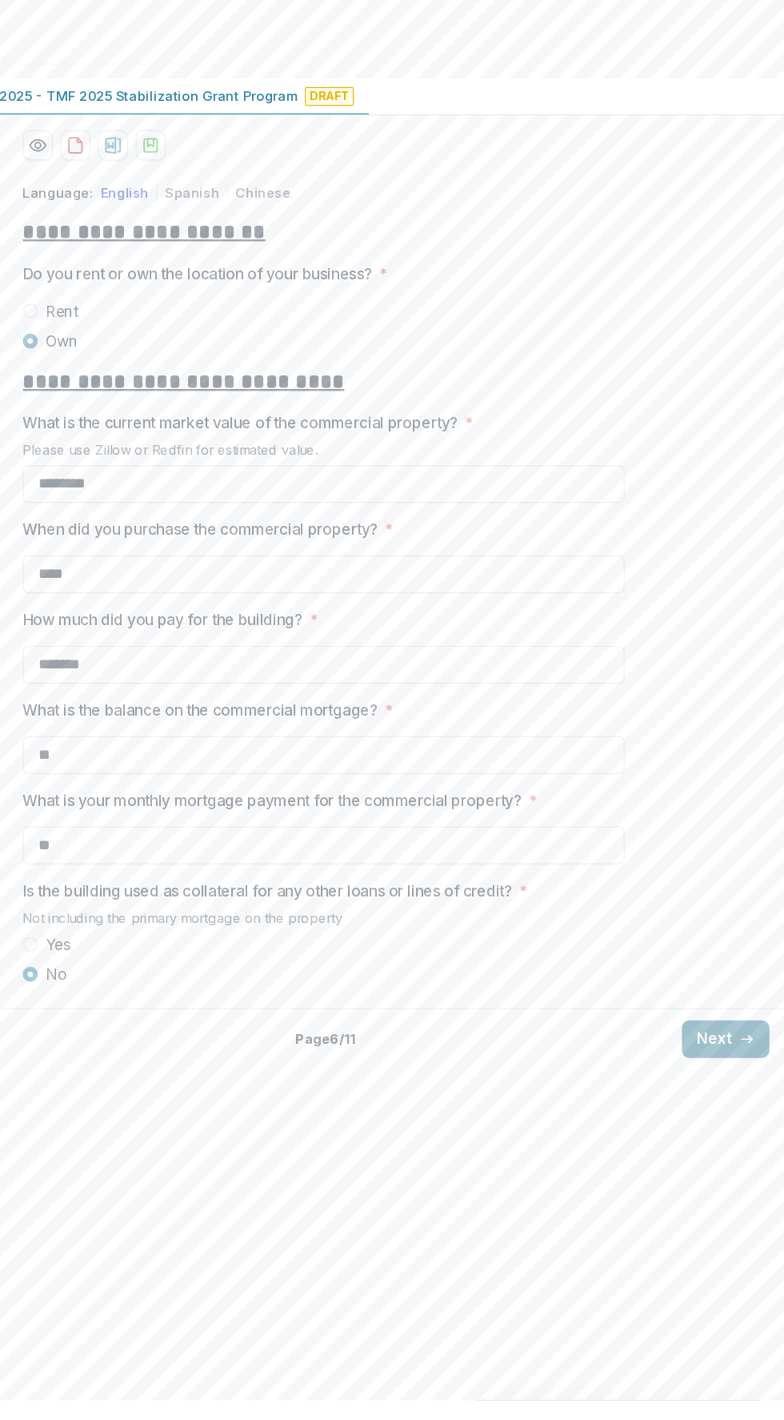
scroll to position [0, 0]
click at [739, 1129] on button "Next" at bounding box center [734, 1113] width 74 height 32
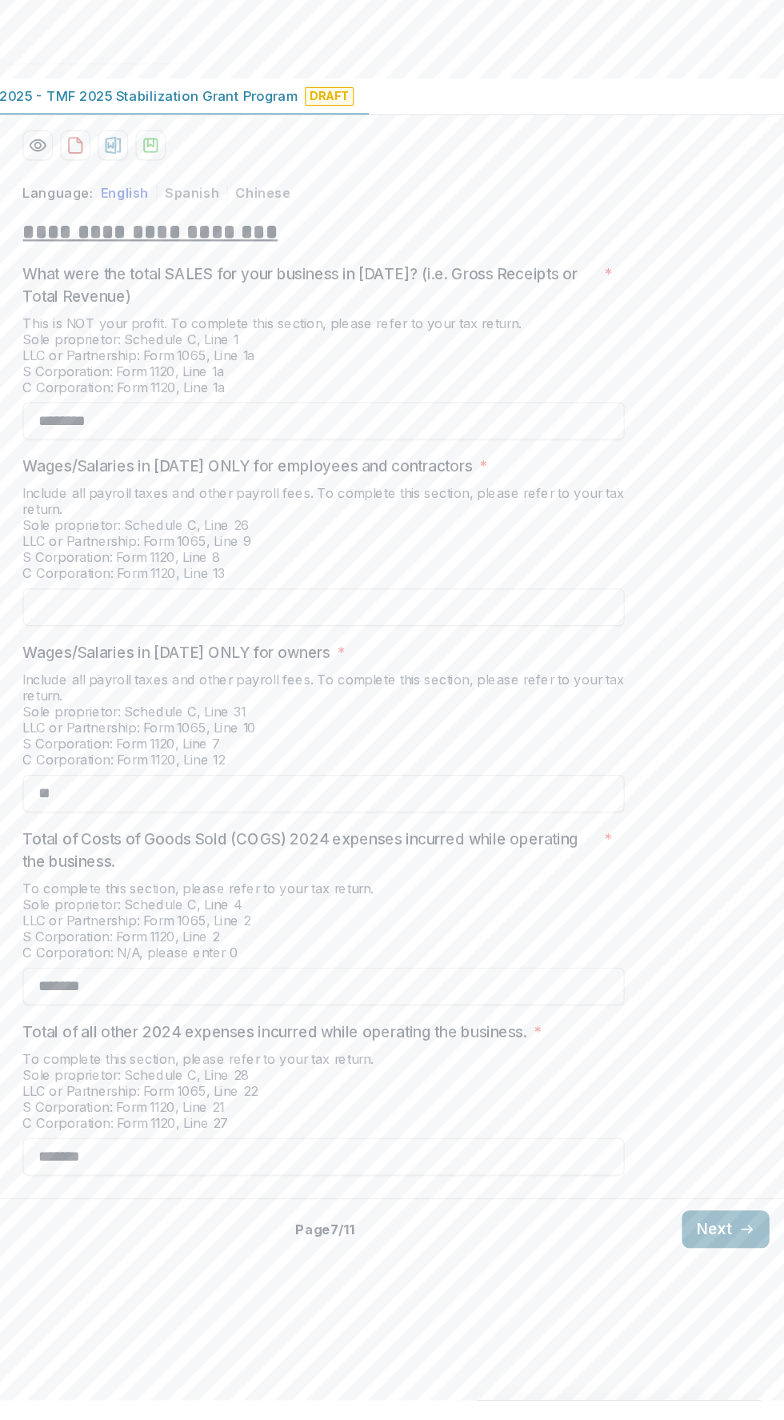
click at [740, 1290] on button "Next" at bounding box center [734, 1274] width 74 height 32
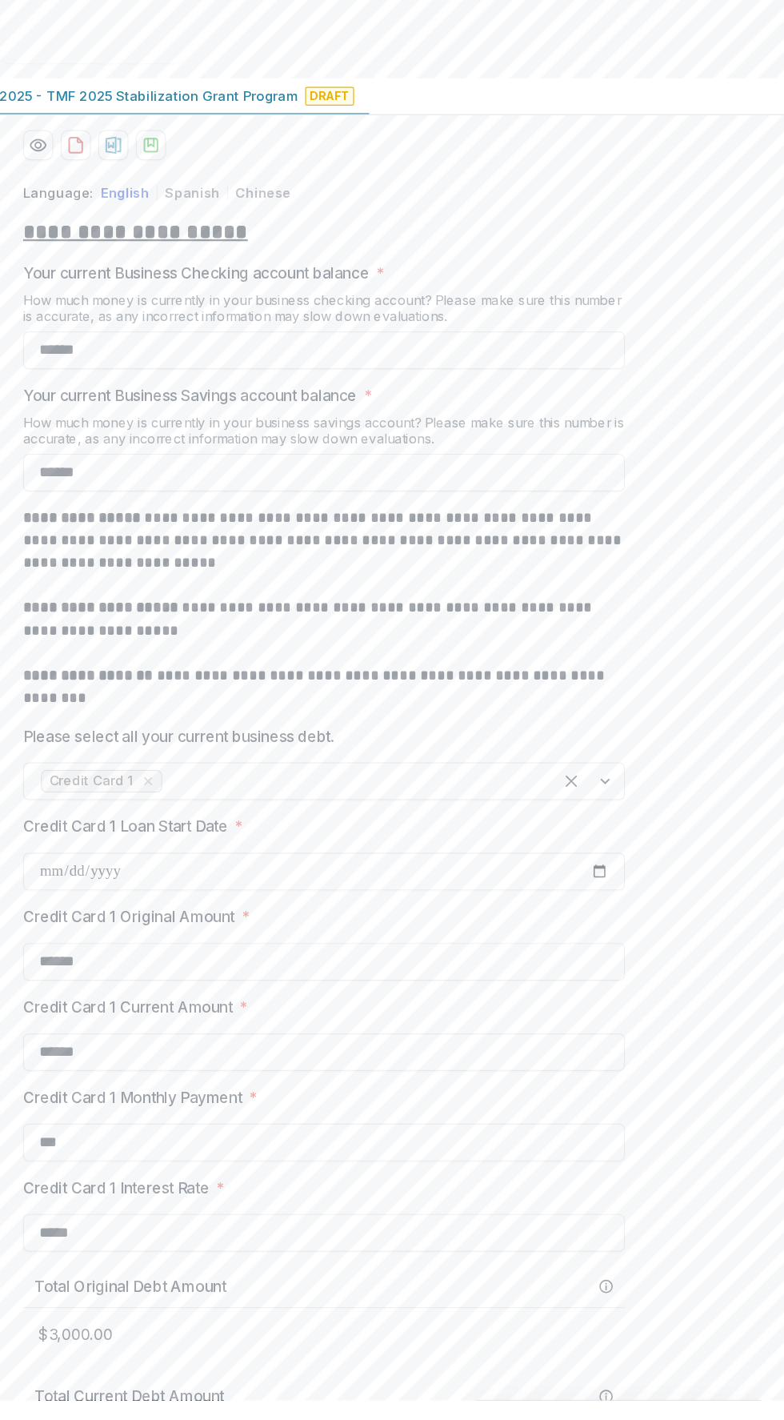
scroll to position [743, 0]
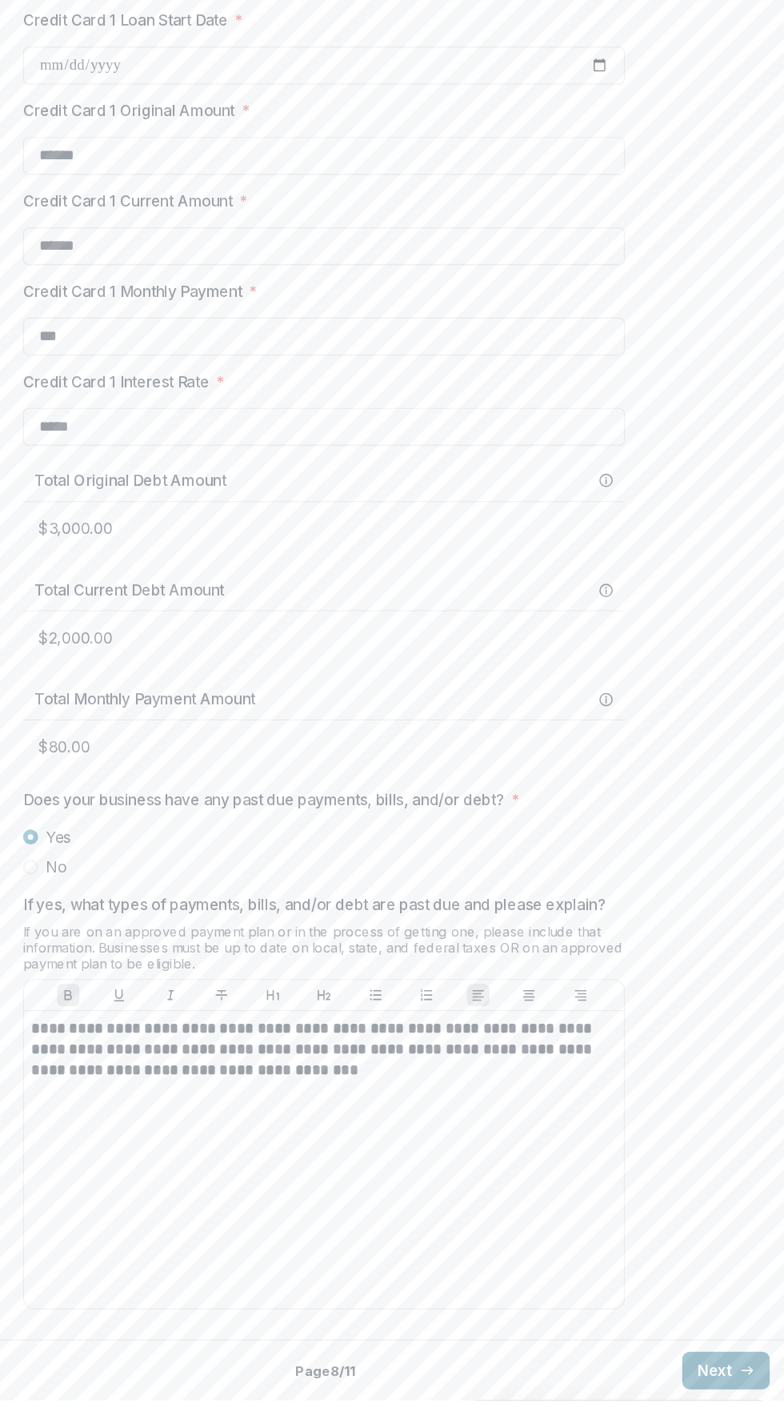
click at [722, 1388] on button "Next" at bounding box center [734, 1394] width 74 height 32
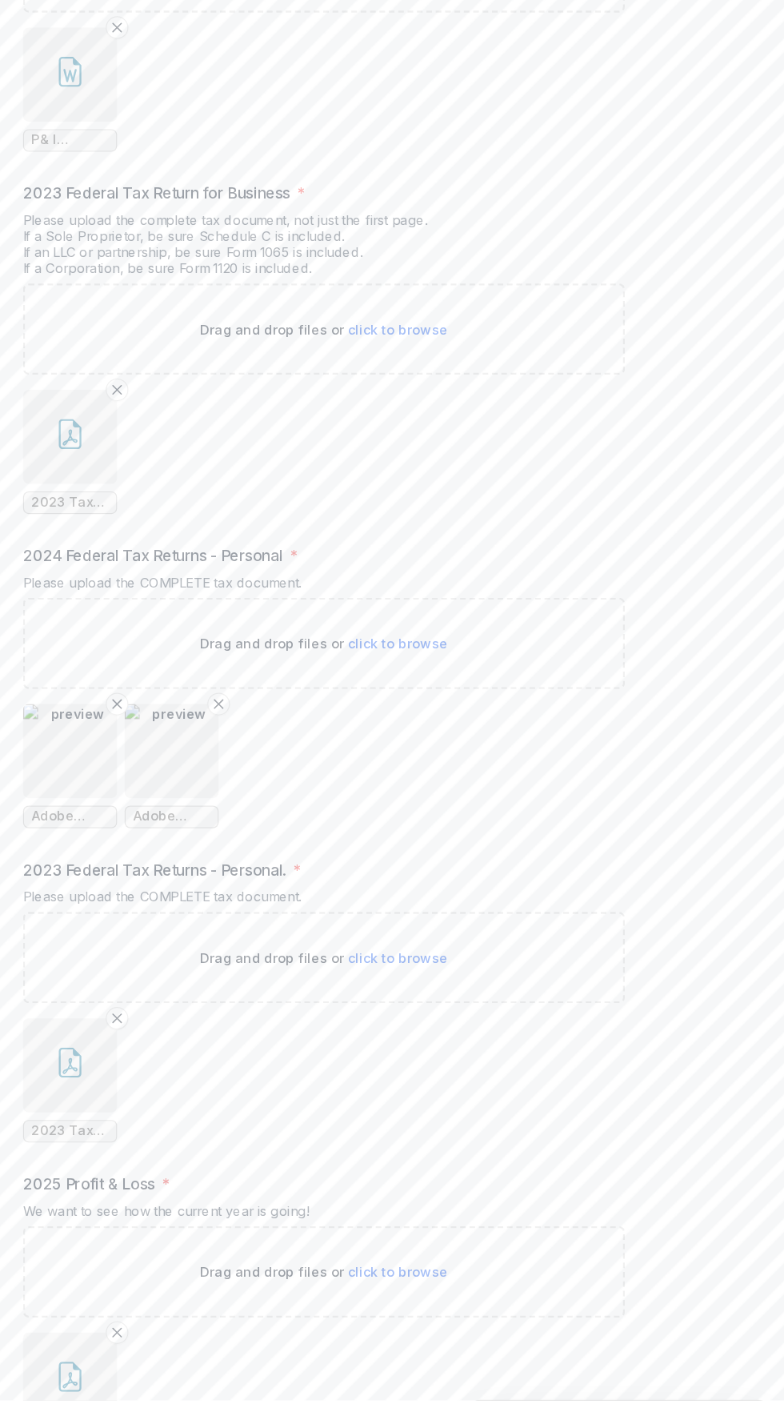
scroll to position [692, 0]
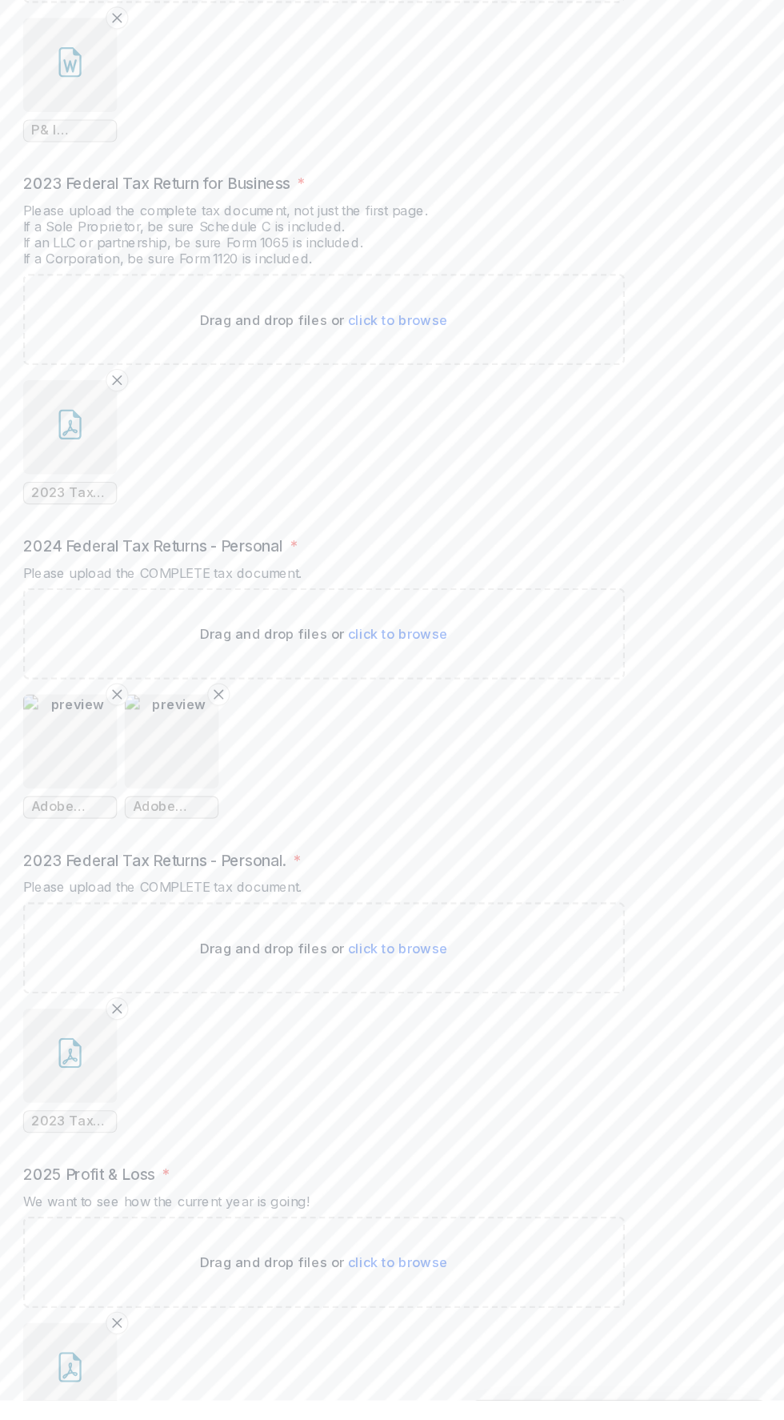
click at [158, 900] on img "button" at bounding box center [176, 860] width 80 height 80
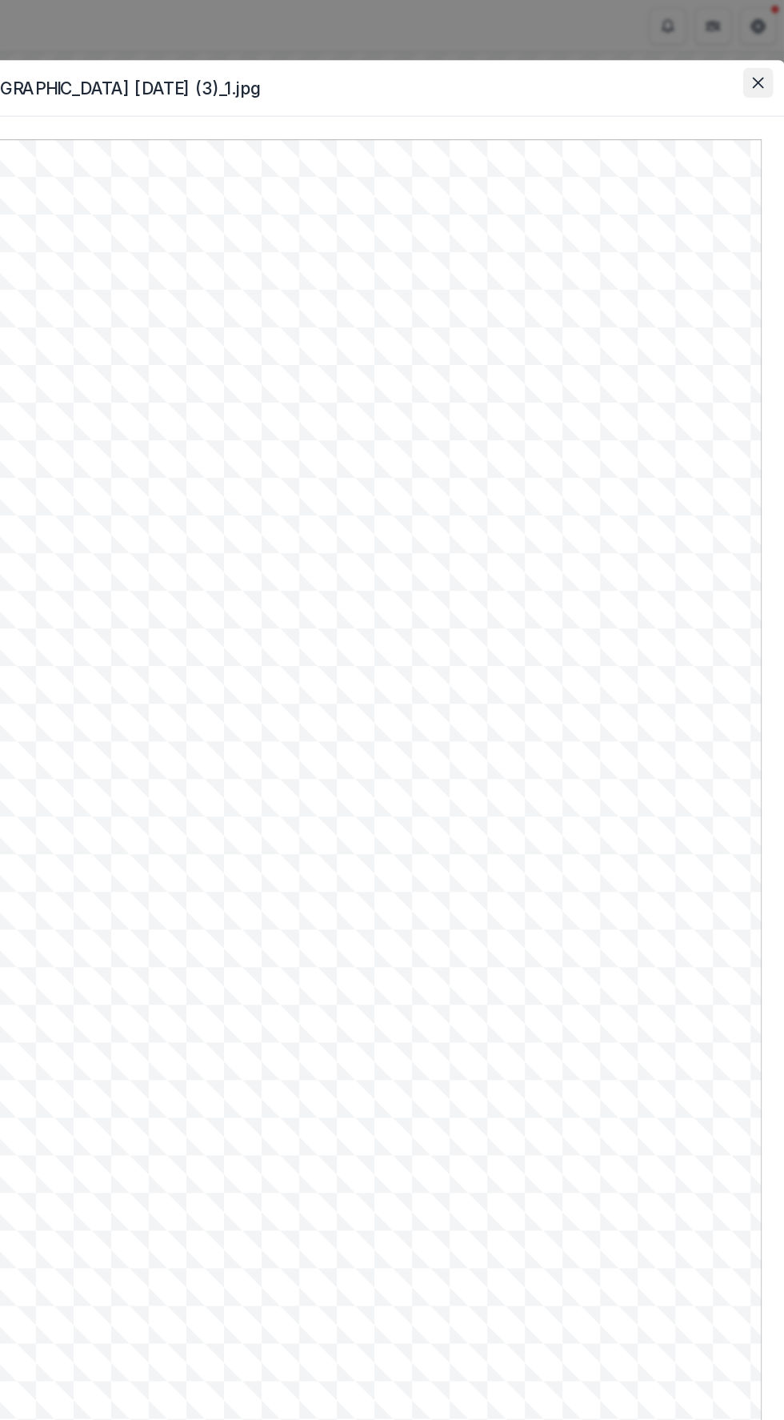
click at [756, 70] on button "Close" at bounding box center [762, 71] width 26 height 26
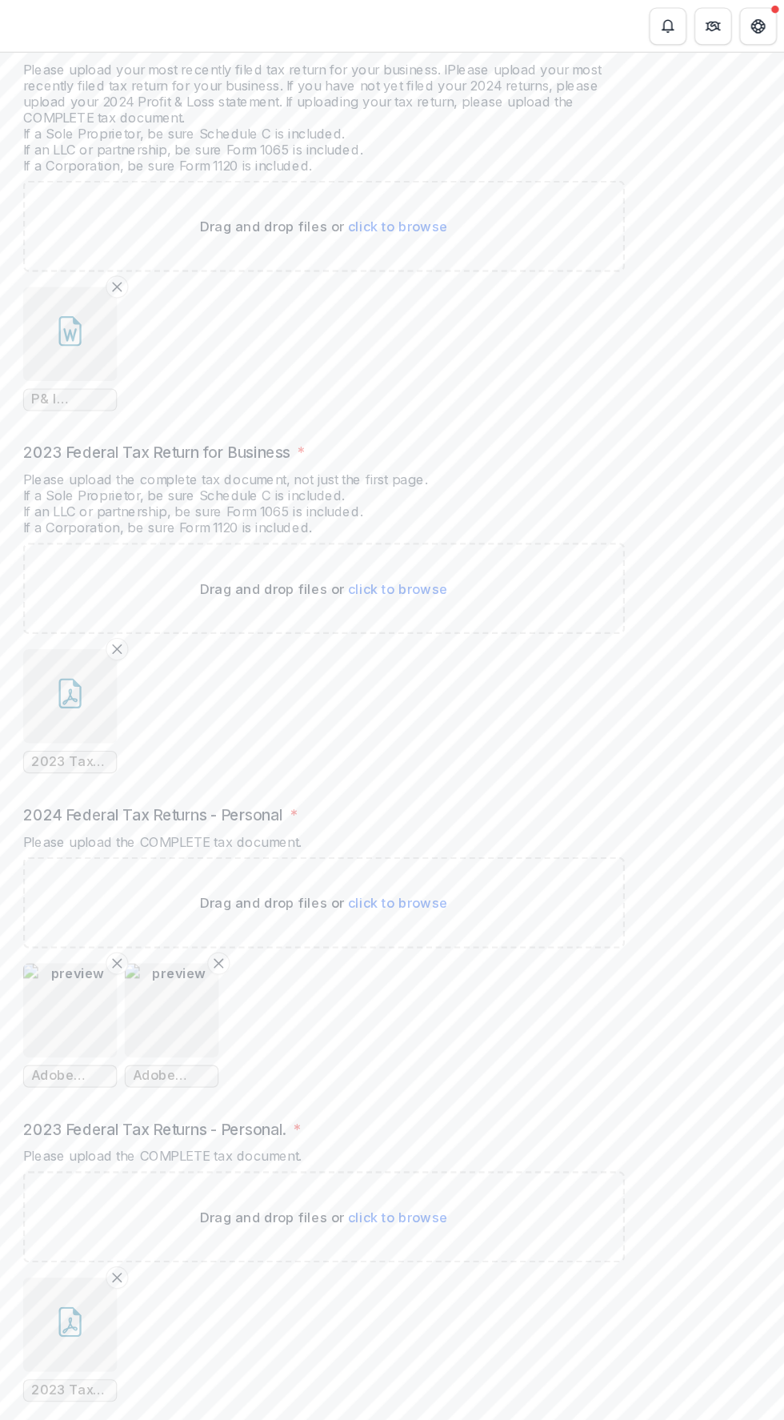
click at [255, 900] on img "button" at bounding box center [263, 860] width 80 height 80
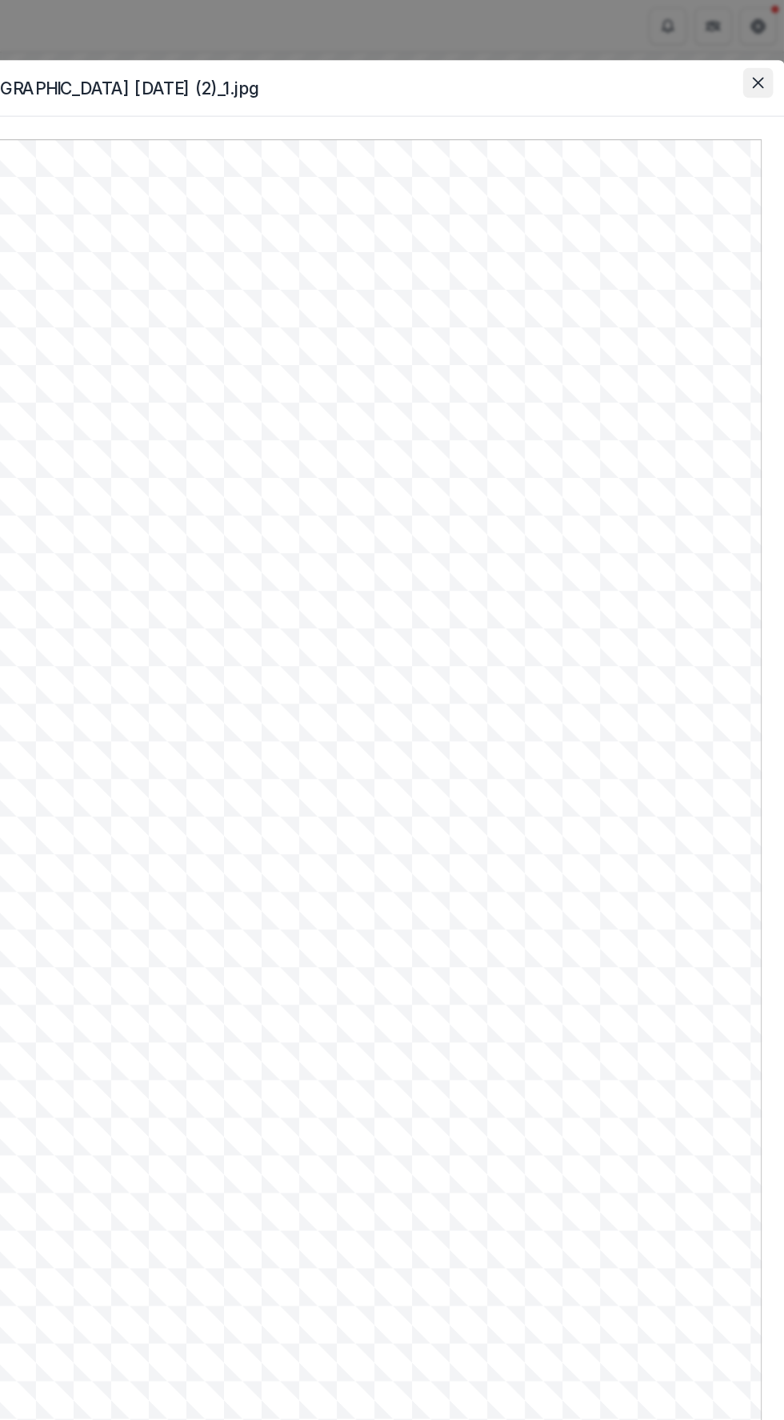
click at [761, 70] on icon "Close" at bounding box center [762, 71] width 10 height 10
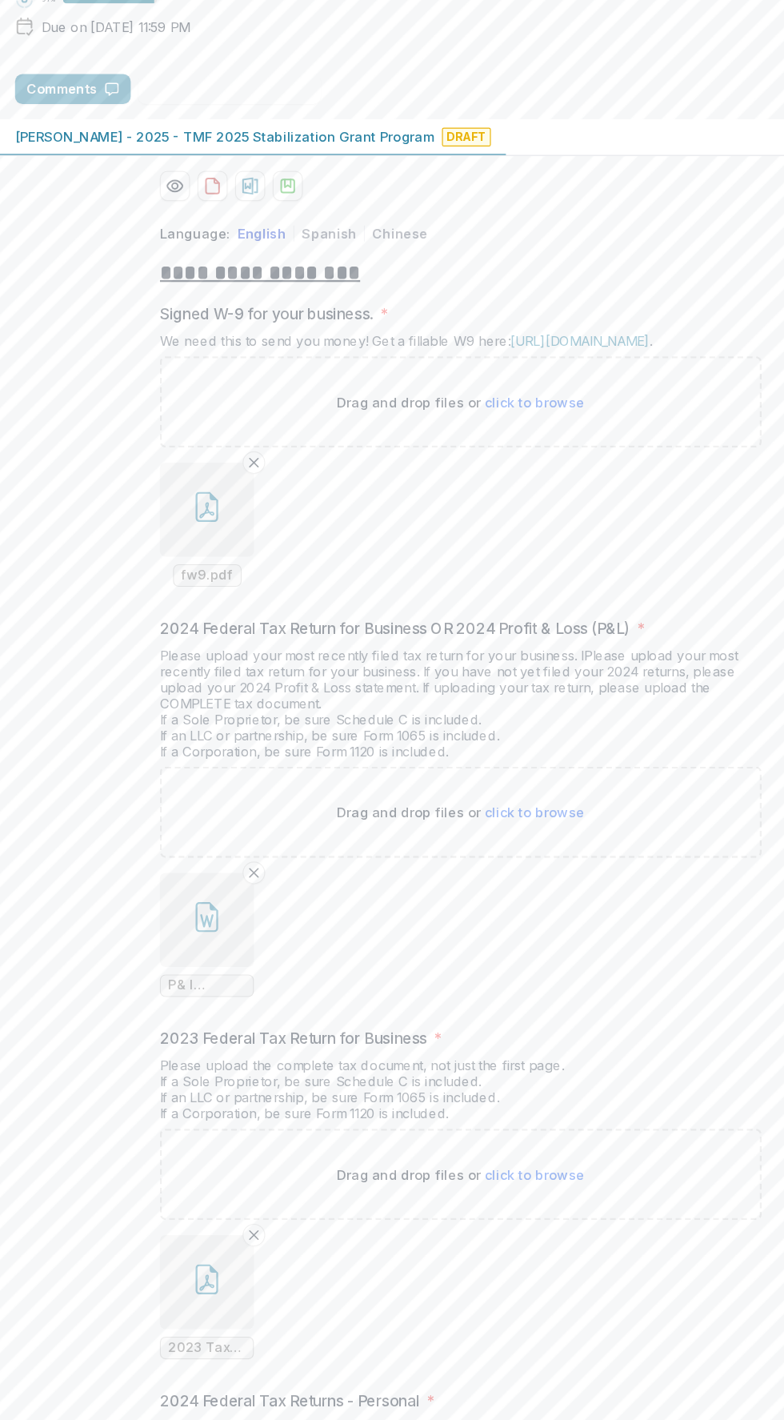
scroll to position [0, 0]
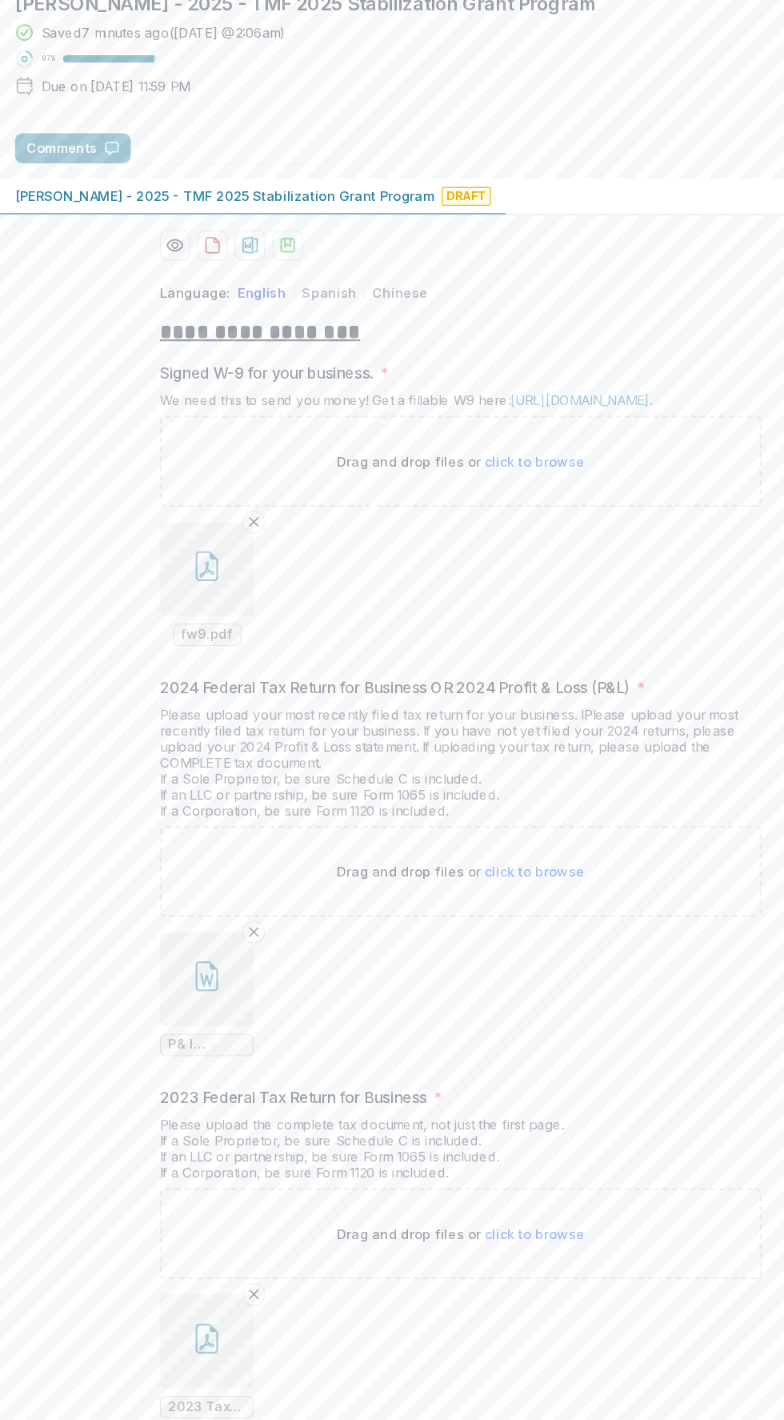
click at [154, 1016] on button "button" at bounding box center [176, 976] width 80 height 80
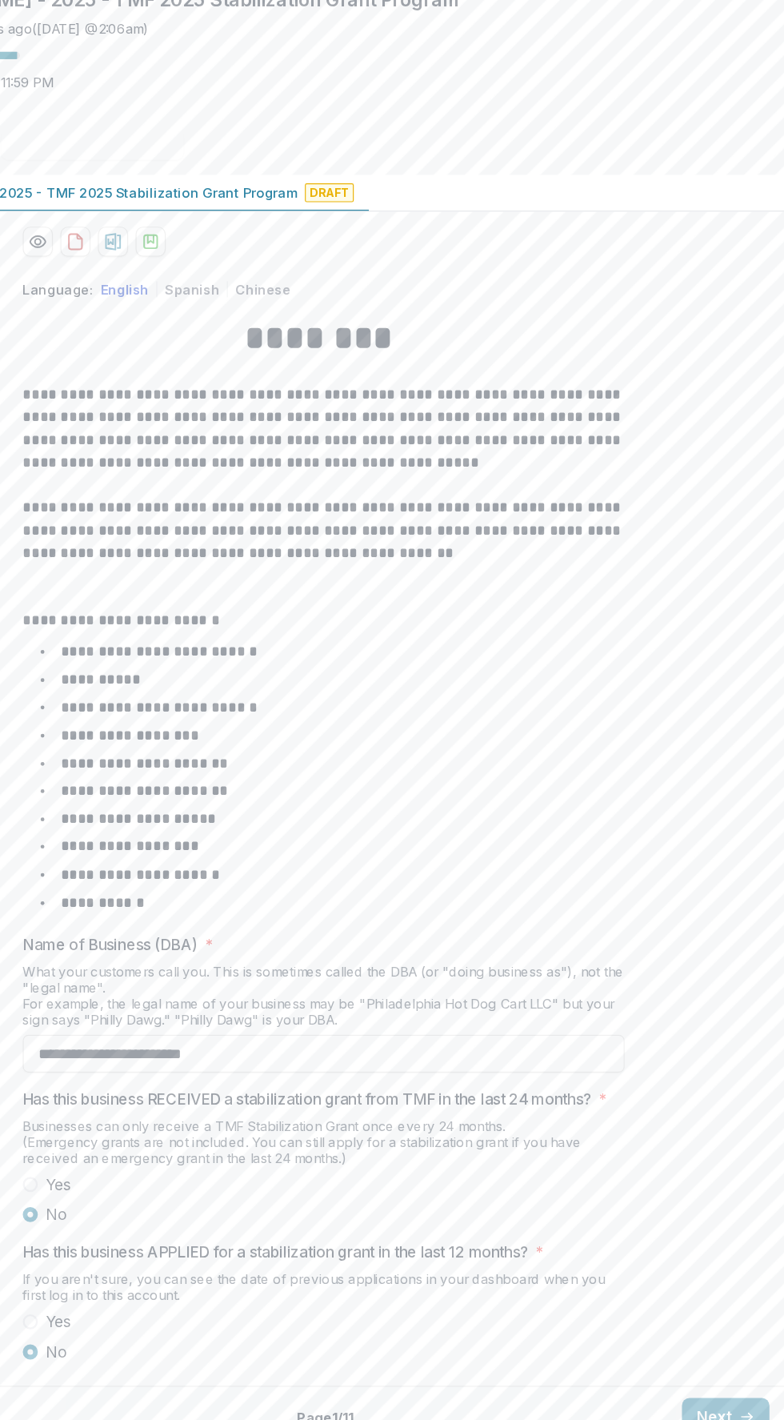
scroll to position [34, 0]
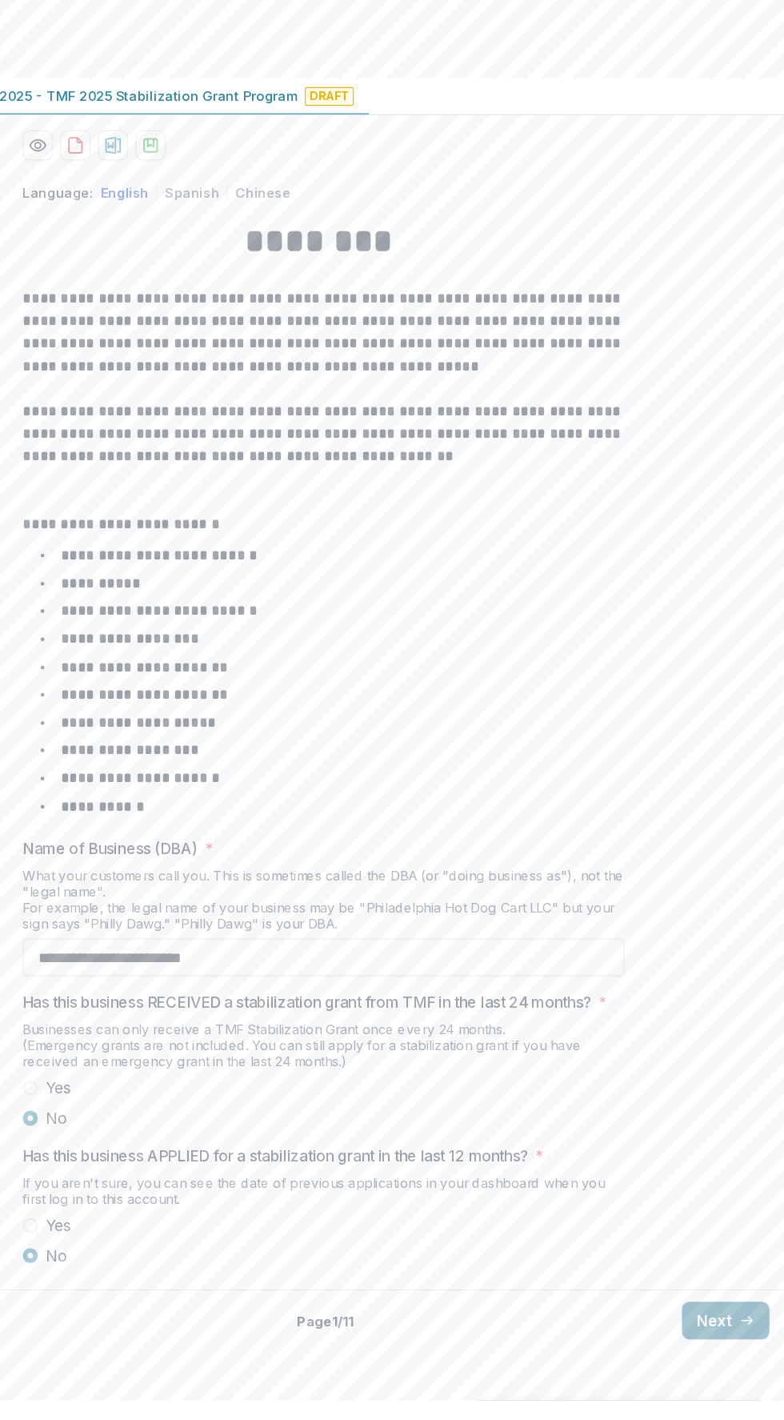
click at [720, 1368] on button "Next" at bounding box center [734, 1352] width 74 height 32
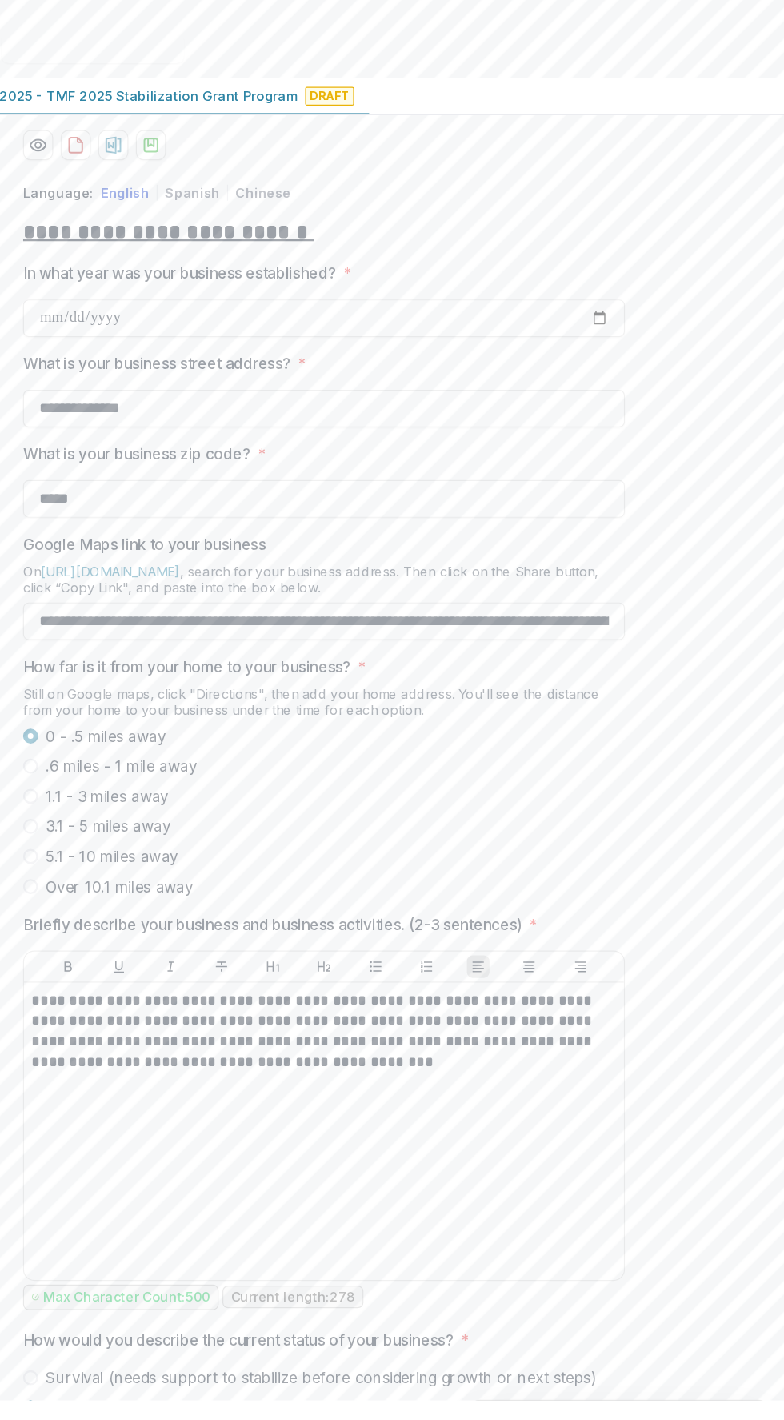
scroll to position [170, 0]
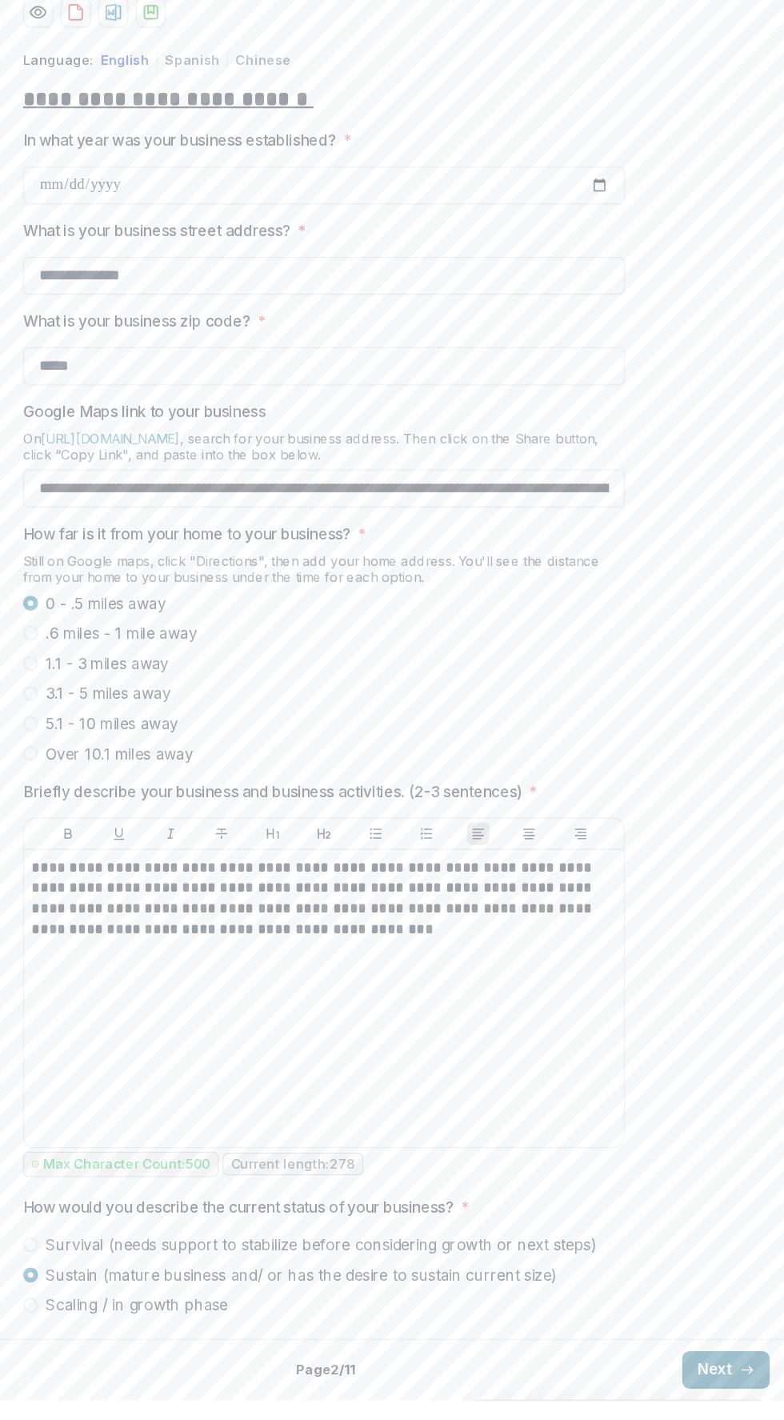
click at [737, 1380] on button "Next" at bounding box center [734, 1394] width 74 height 32
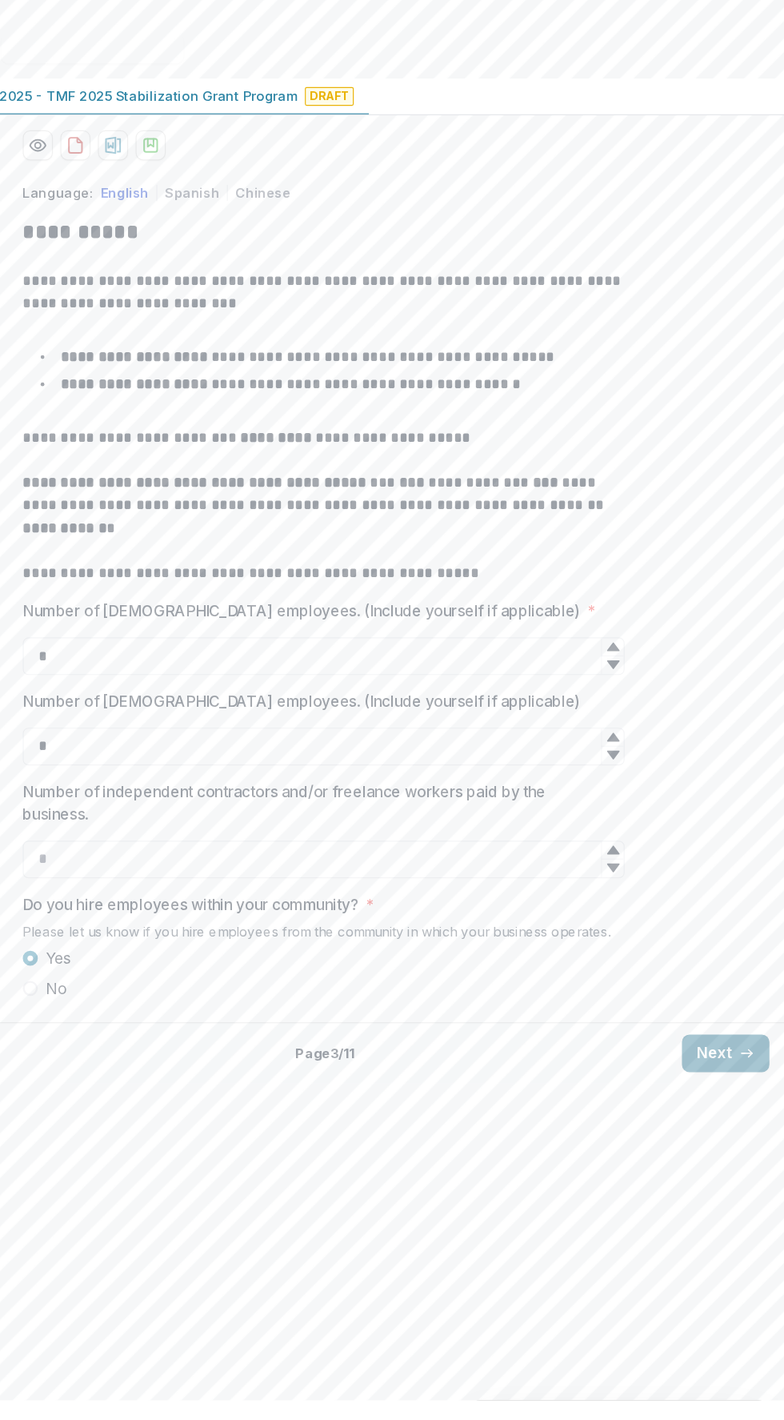
scroll to position [0, 0]
click at [736, 1141] on button "Next" at bounding box center [734, 1125] width 74 height 32
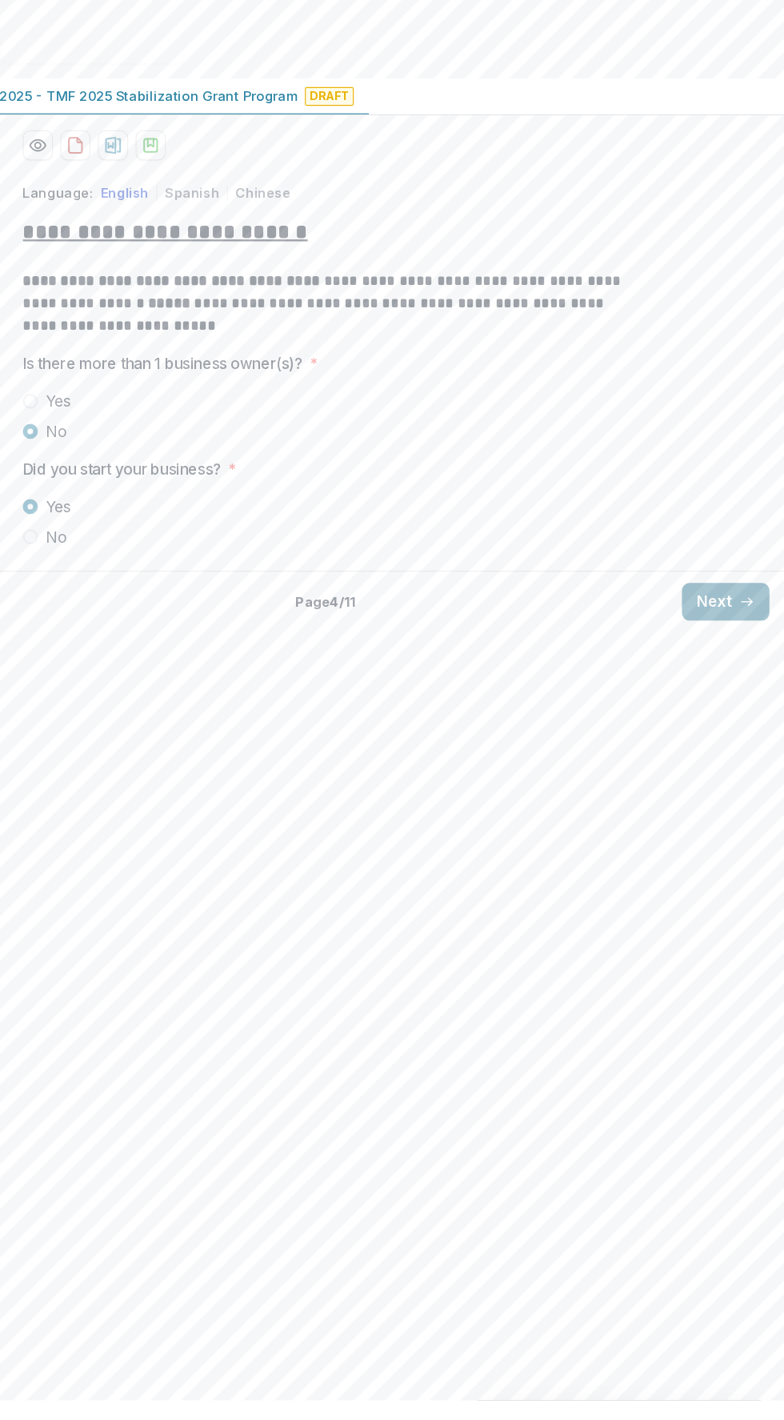
click at [752, 740] on line "button" at bounding box center [752, 740] width 9 height 0
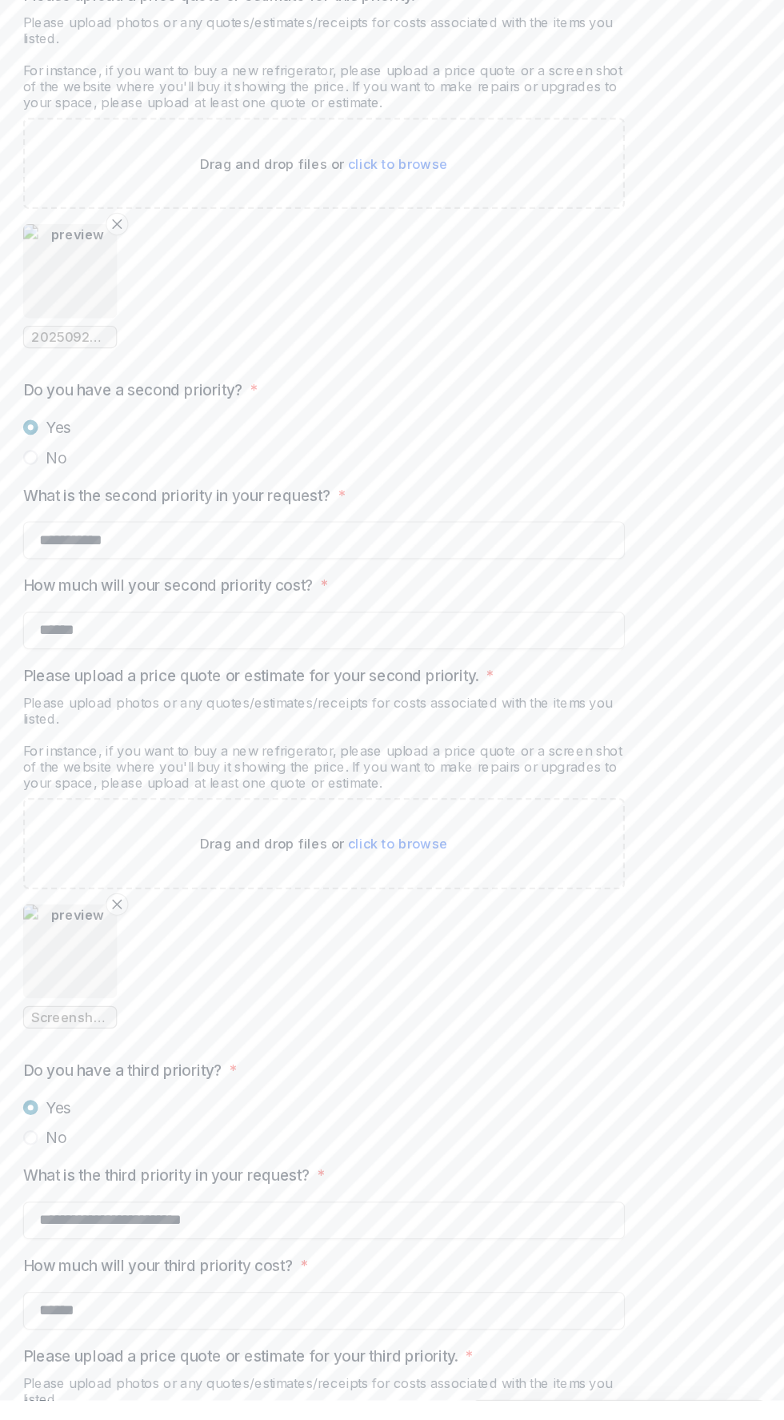
scroll to position [2391, 0]
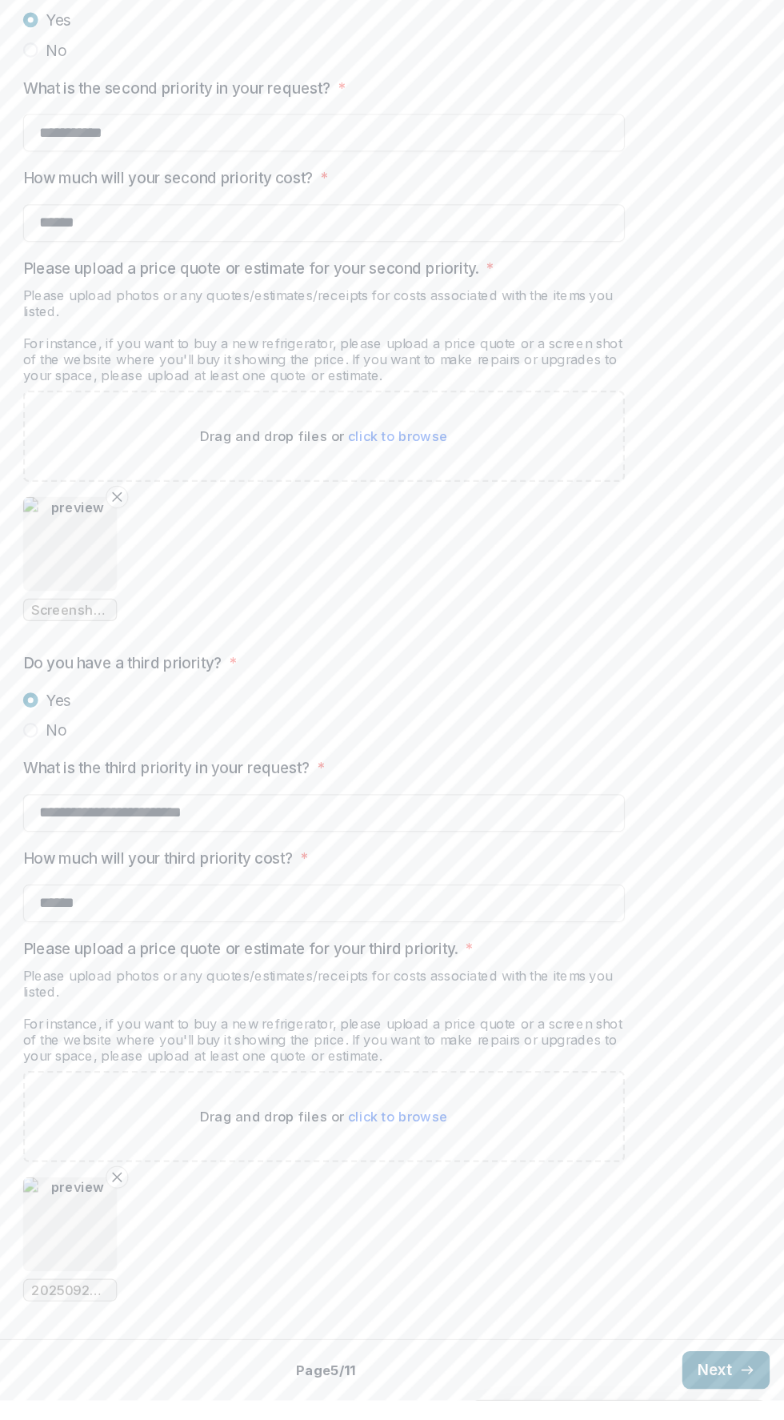
click at [731, 1399] on button "Next" at bounding box center [734, 1394] width 74 height 32
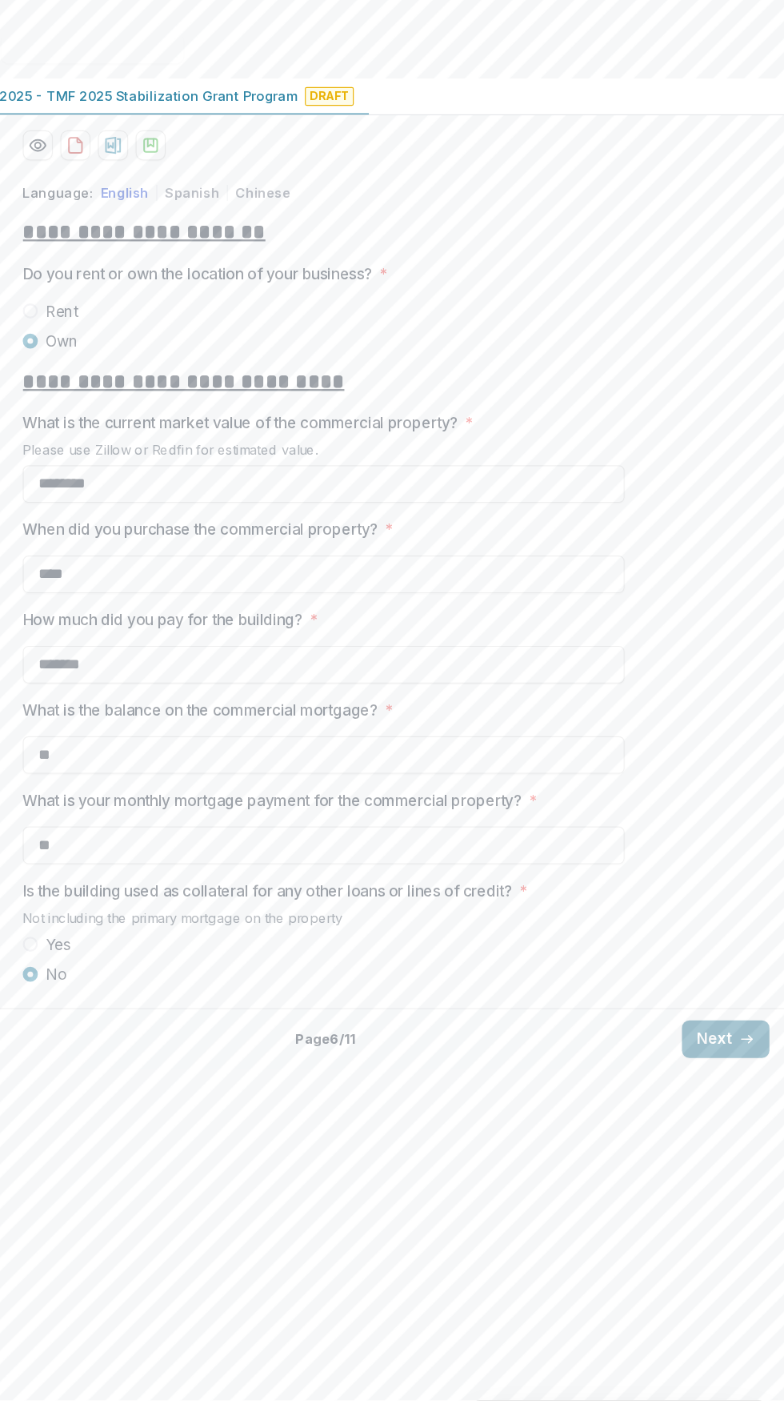
scroll to position [0, 0]
click at [729, 1129] on button "Next" at bounding box center [734, 1113] width 74 height 32
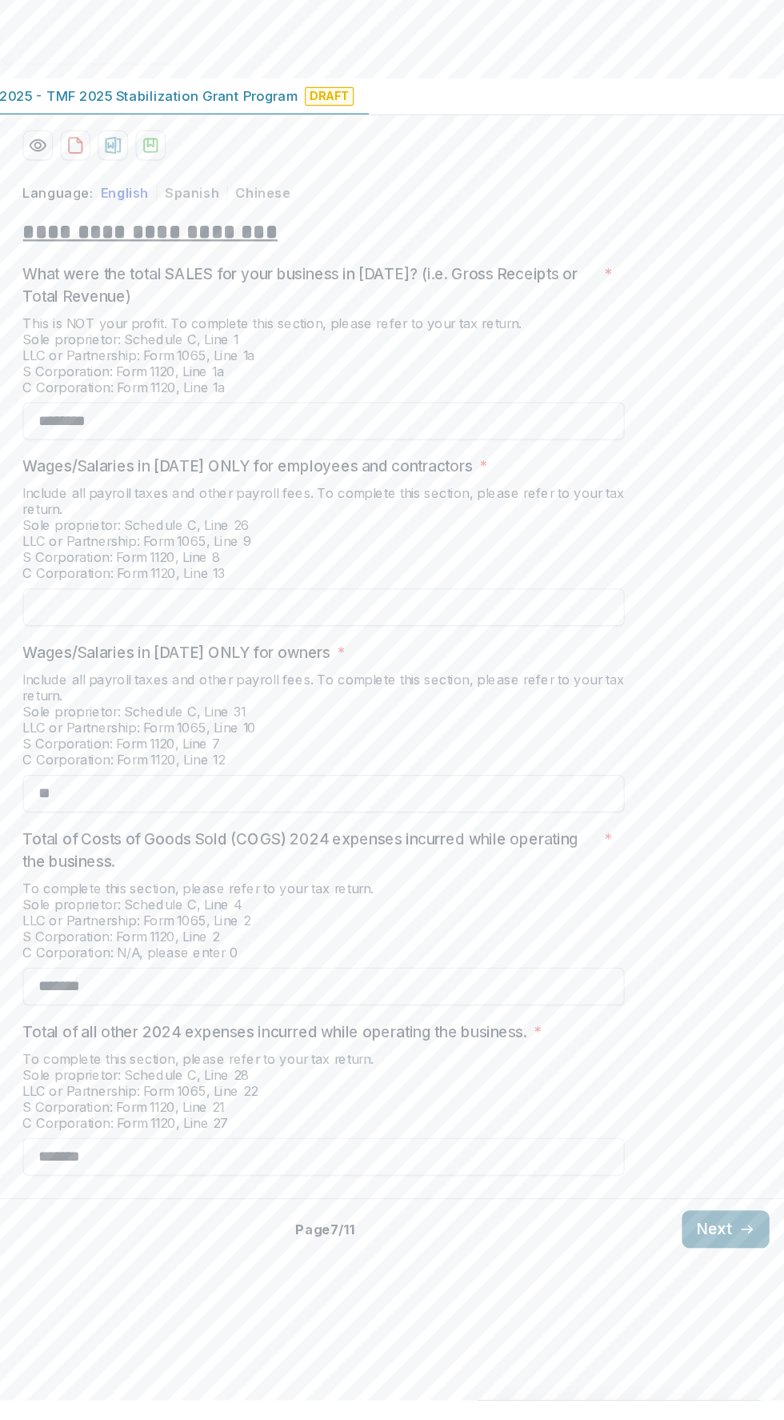
click at [752, 1274] on line "button" at bounding box center [752, 1274] width 9 height 0
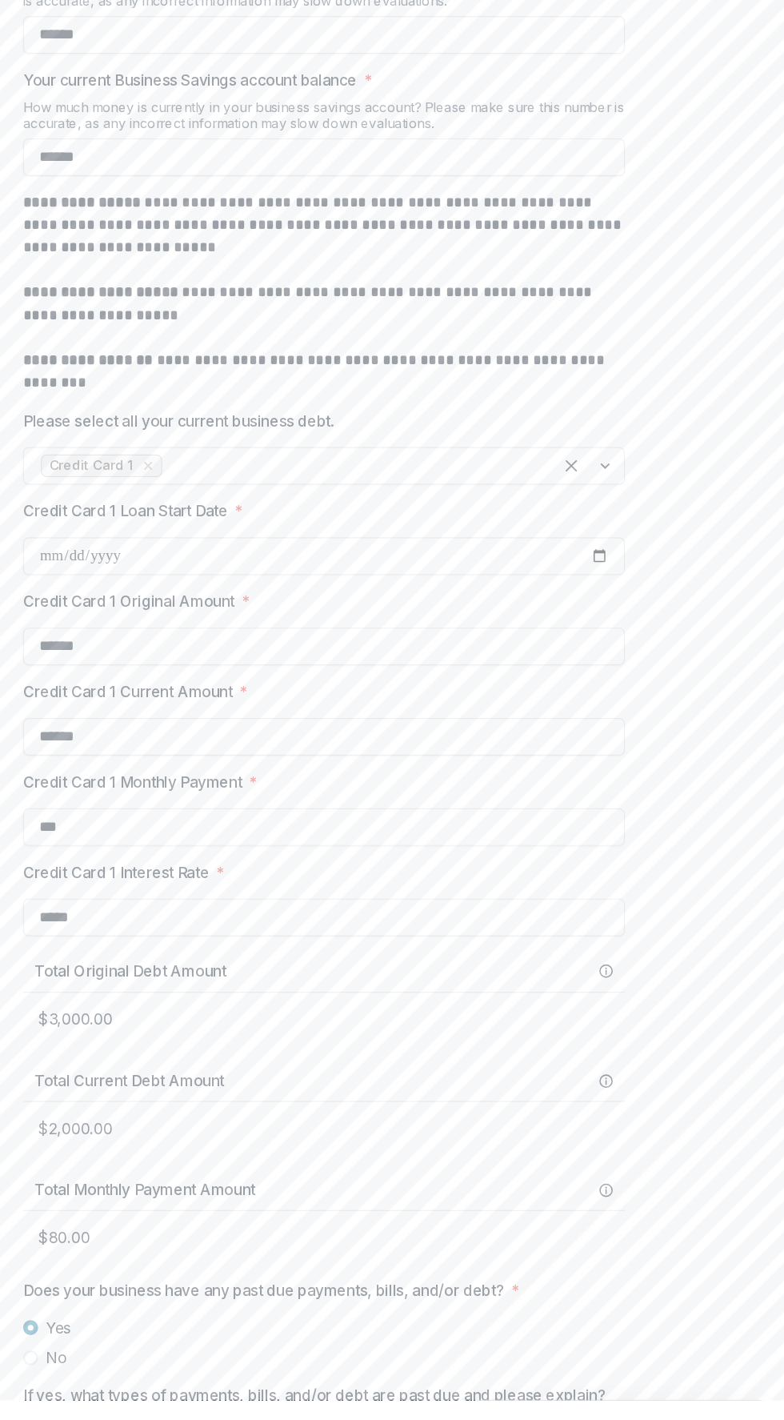
scroll to position [743, 0]
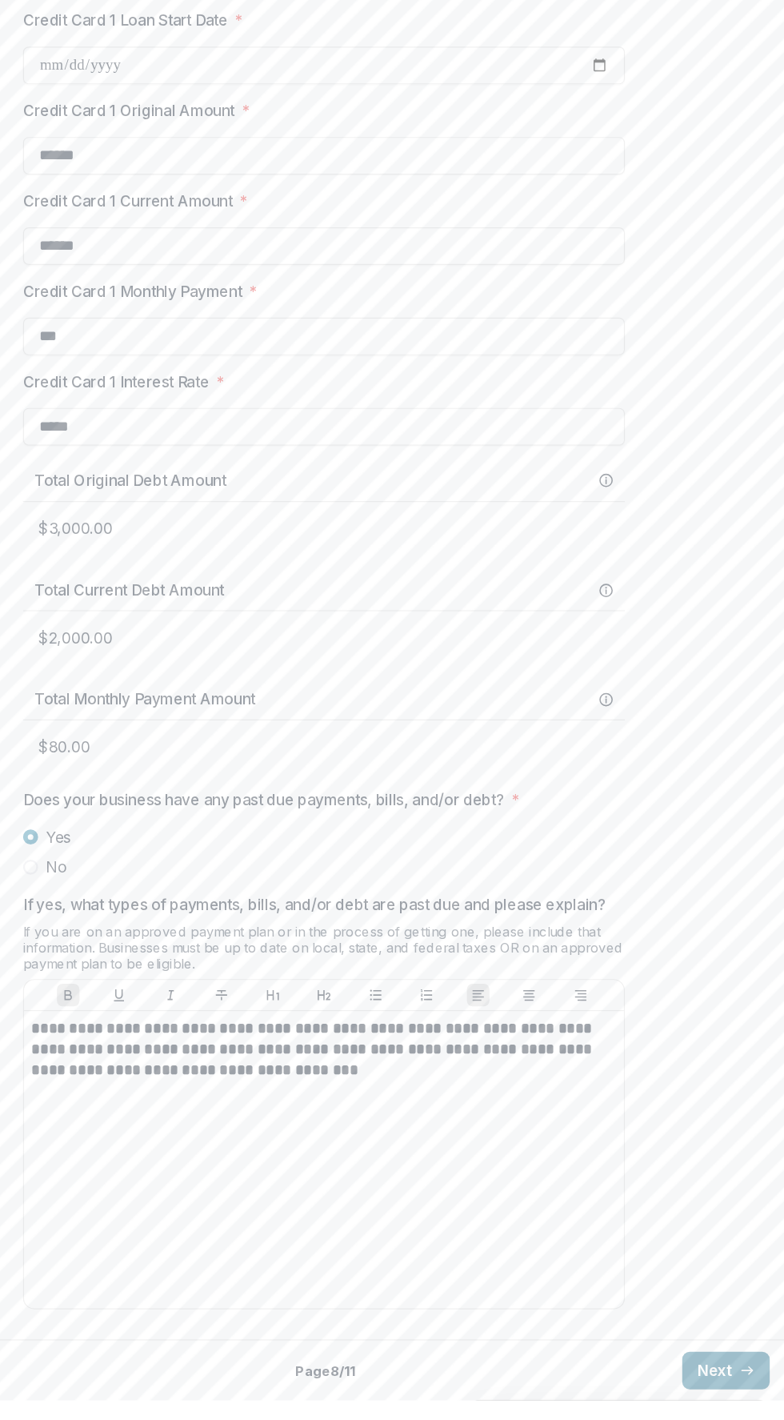
click at [748, 1394] on line "button" at bounding box center [752, 1394] width 9 height 0
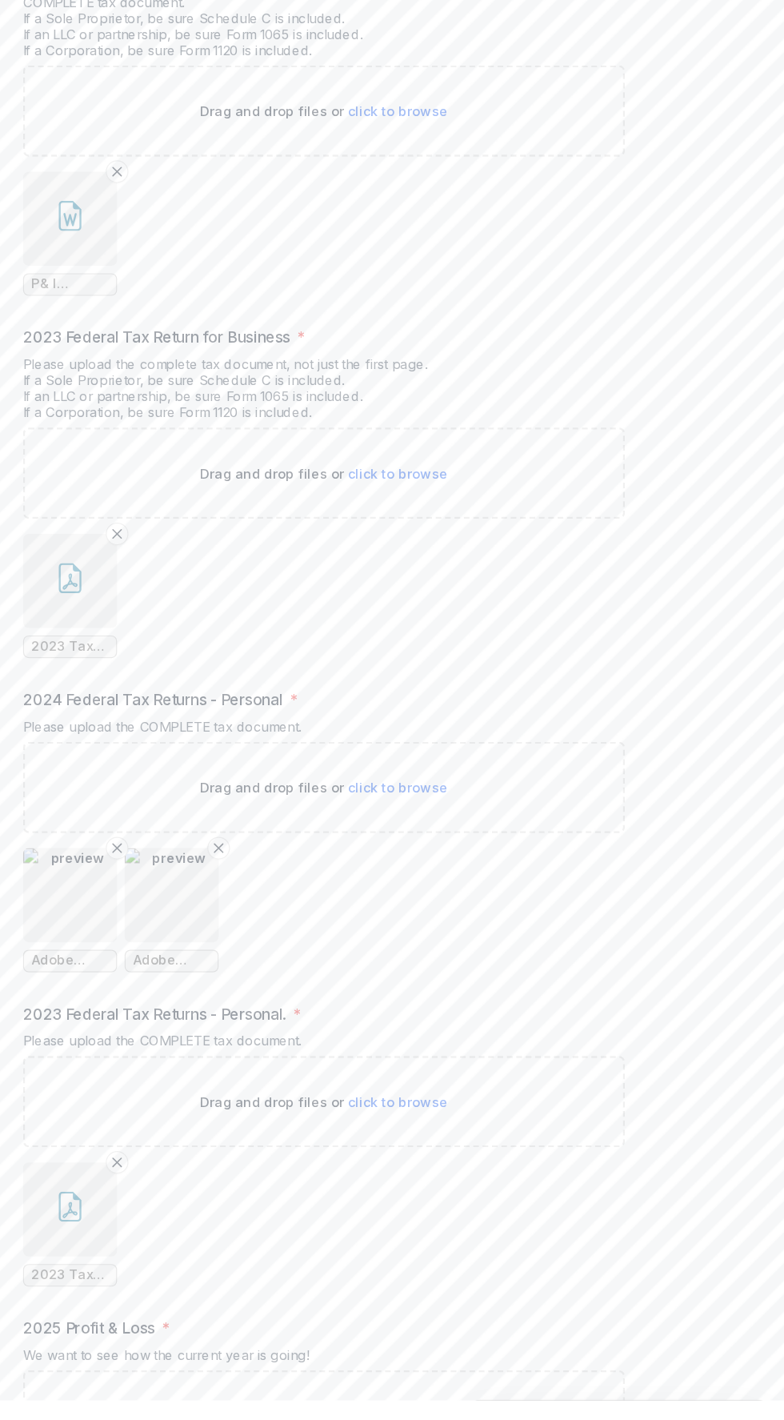
scroll to position [560, 0]
click at [161, 763] on button "button" at bounding box center [176, 724] width 80 height 80
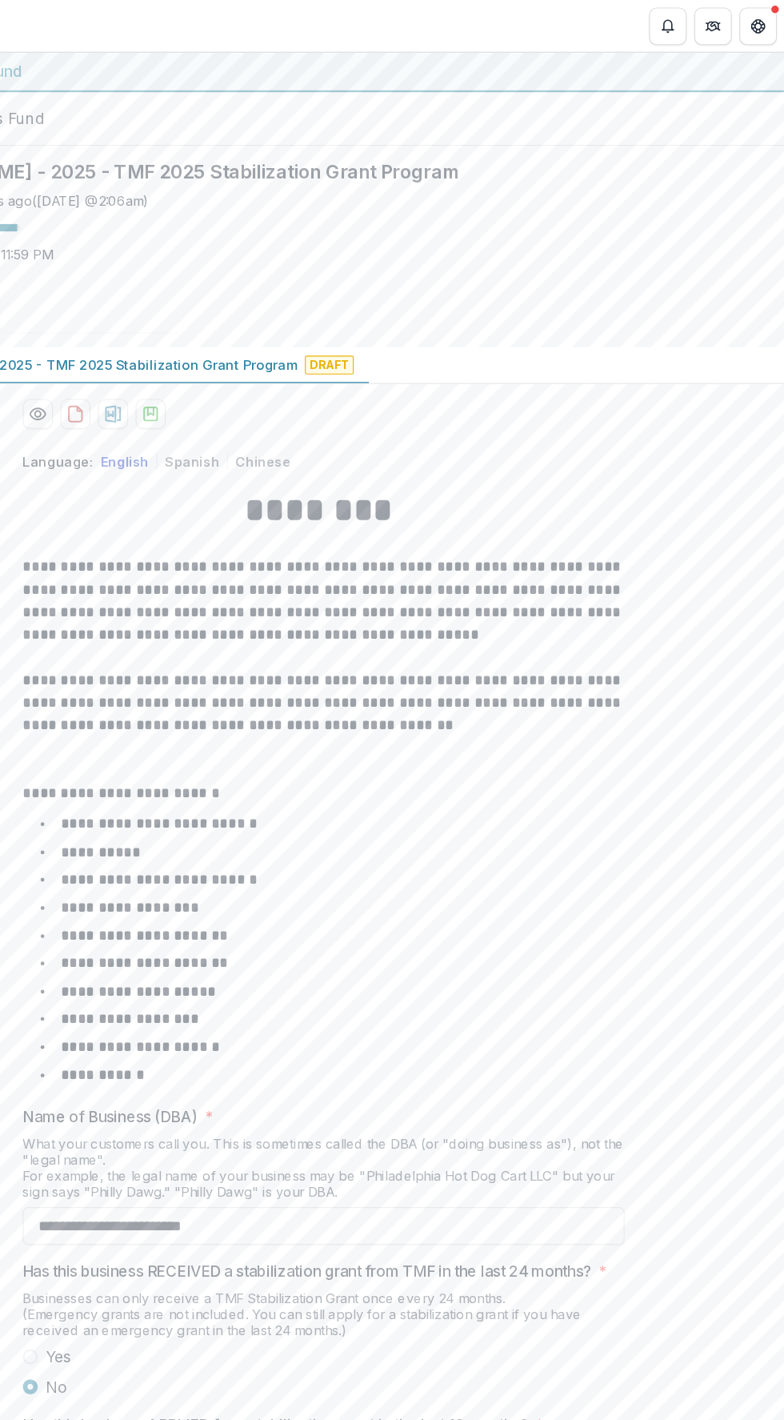
scroll to position [34, 0]
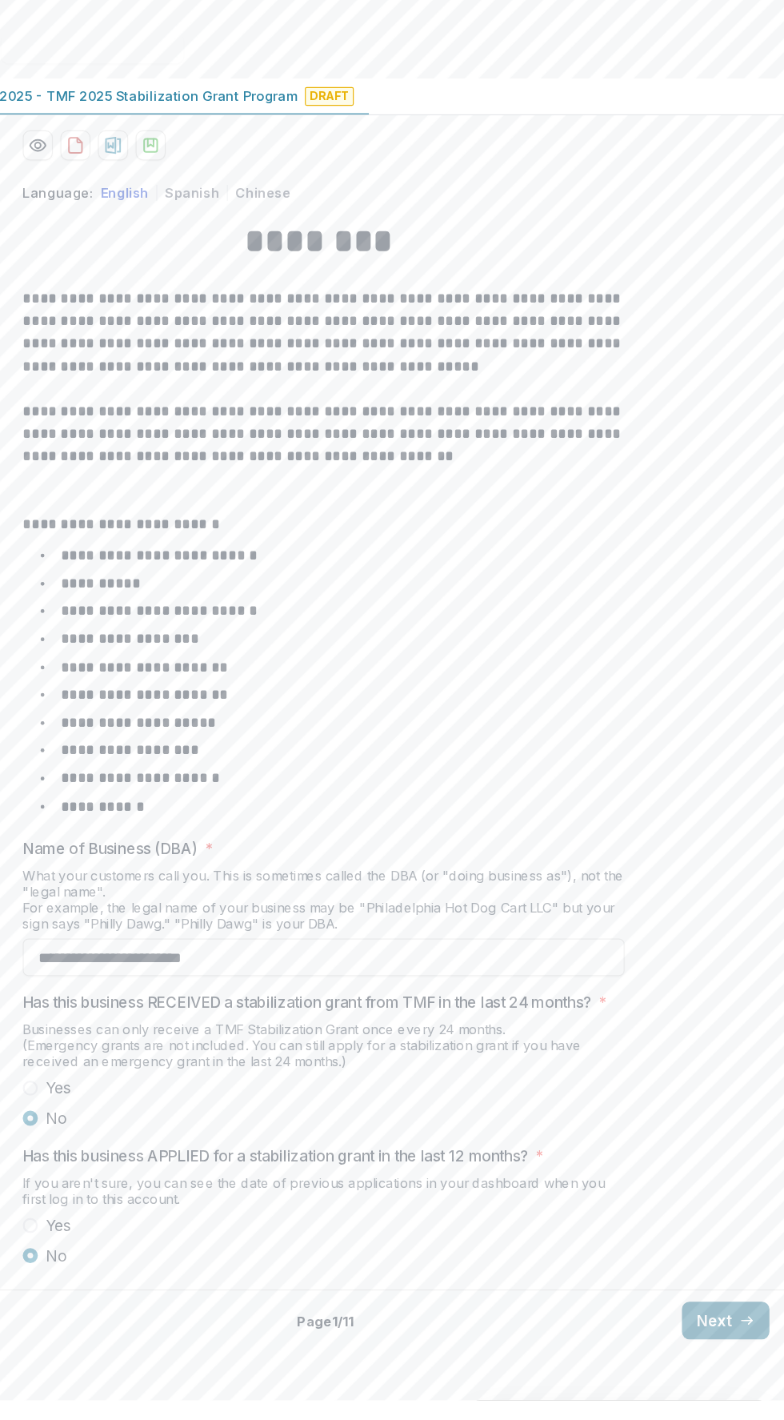
click at [748, 1352] on line "button" at bounding box center [752, 1352] width 9 height 0
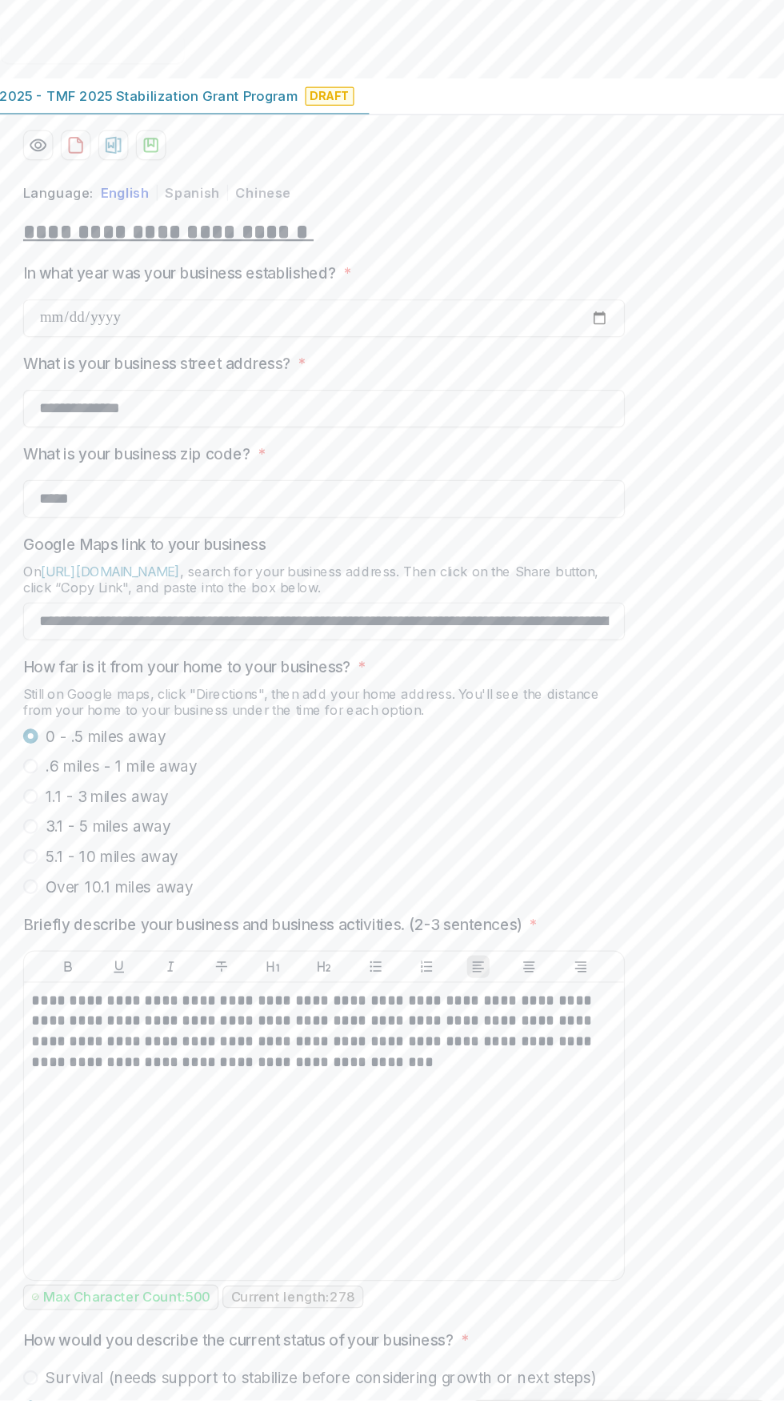
scroll to position [170, 0]
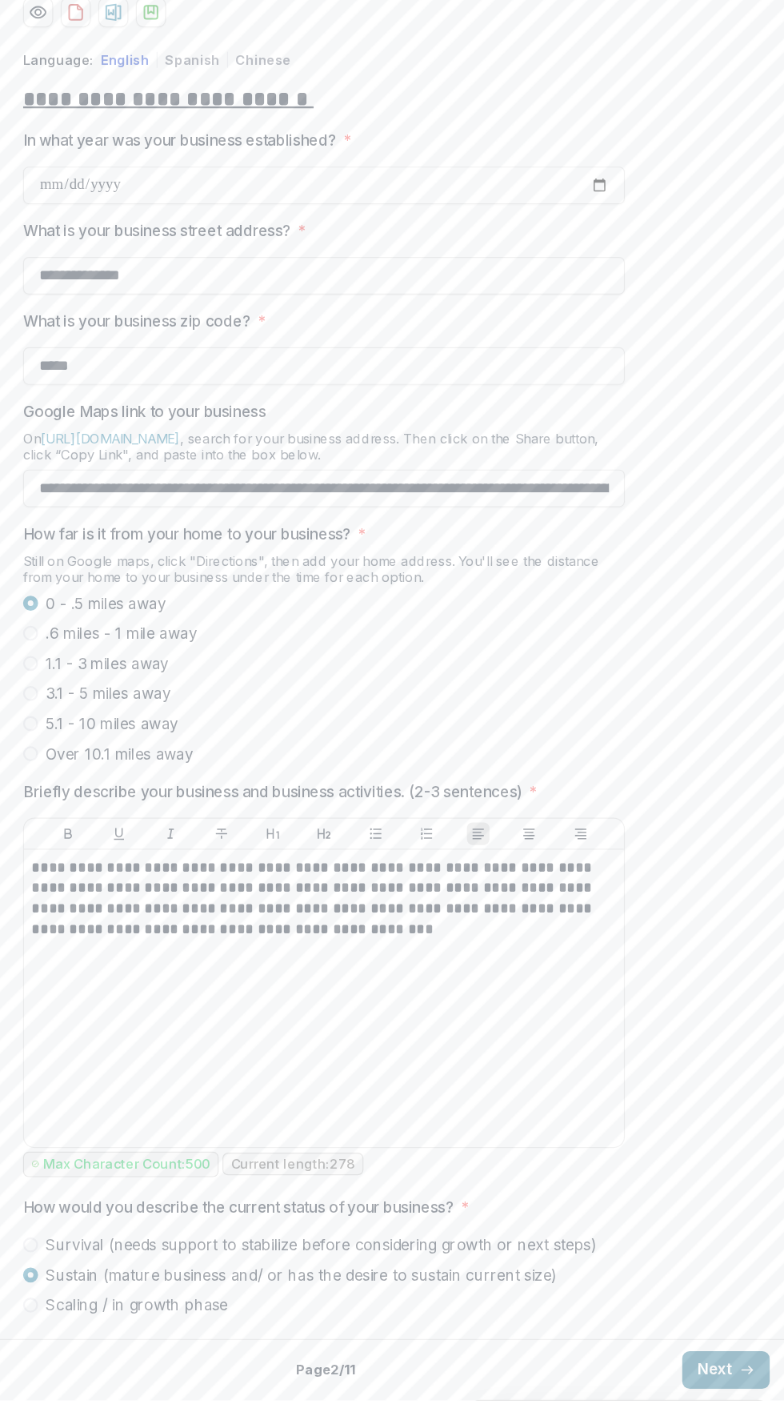
click at [748, 1394] on line "button" at bounding box center [752, 1394] width 9 height 0
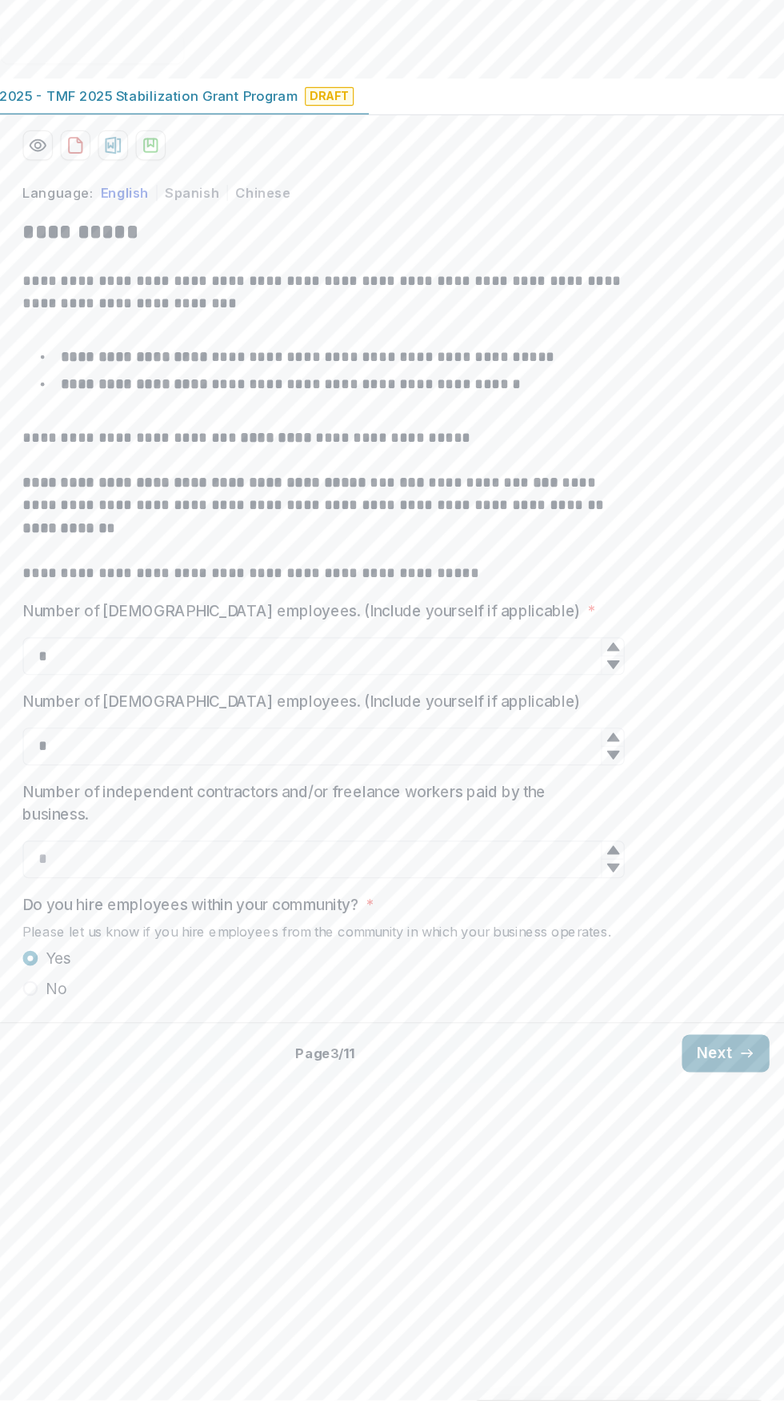
click at [724, 1141] on button "Next" at bounding box center [734, 1125] width 74 height 32
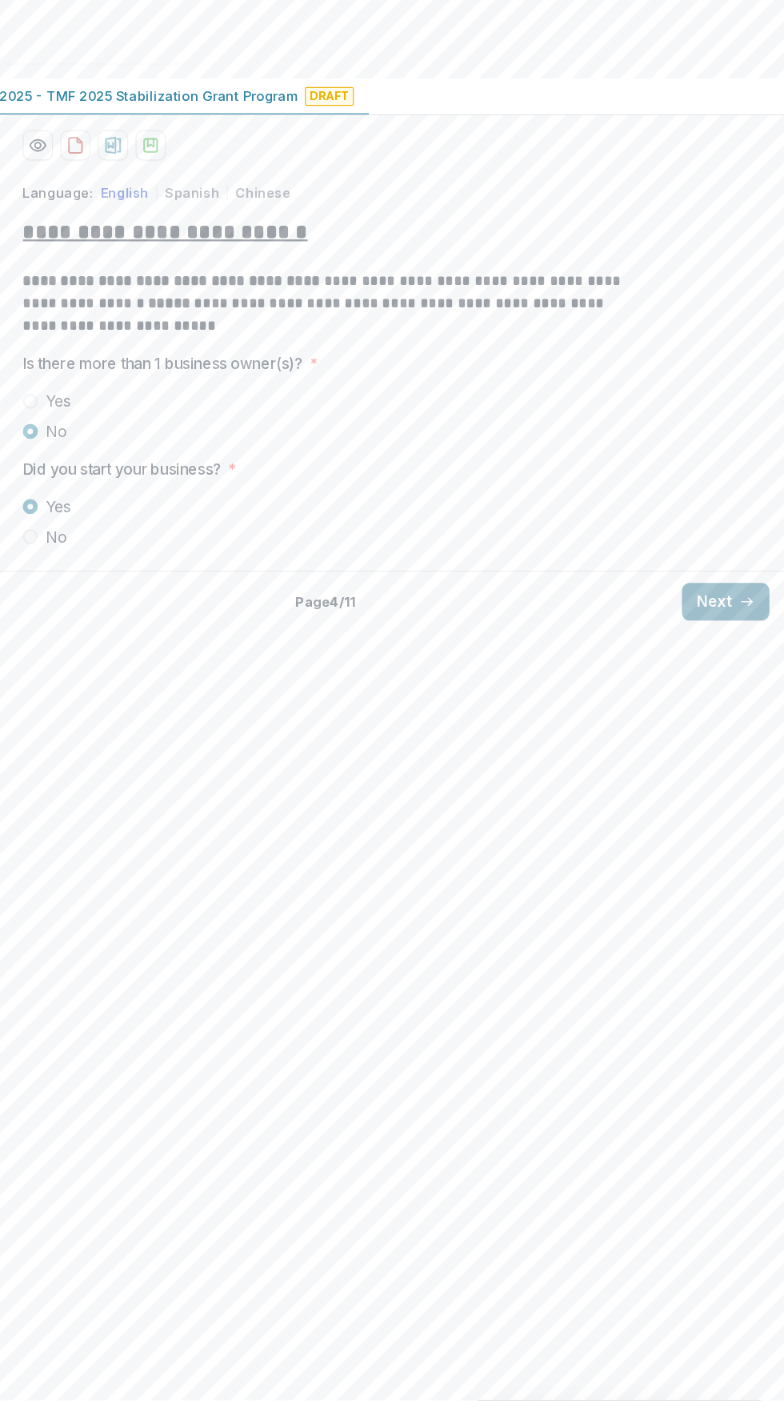
click at [752, 740] on line "button" at bounding box center [752, 740] width 9 height 0
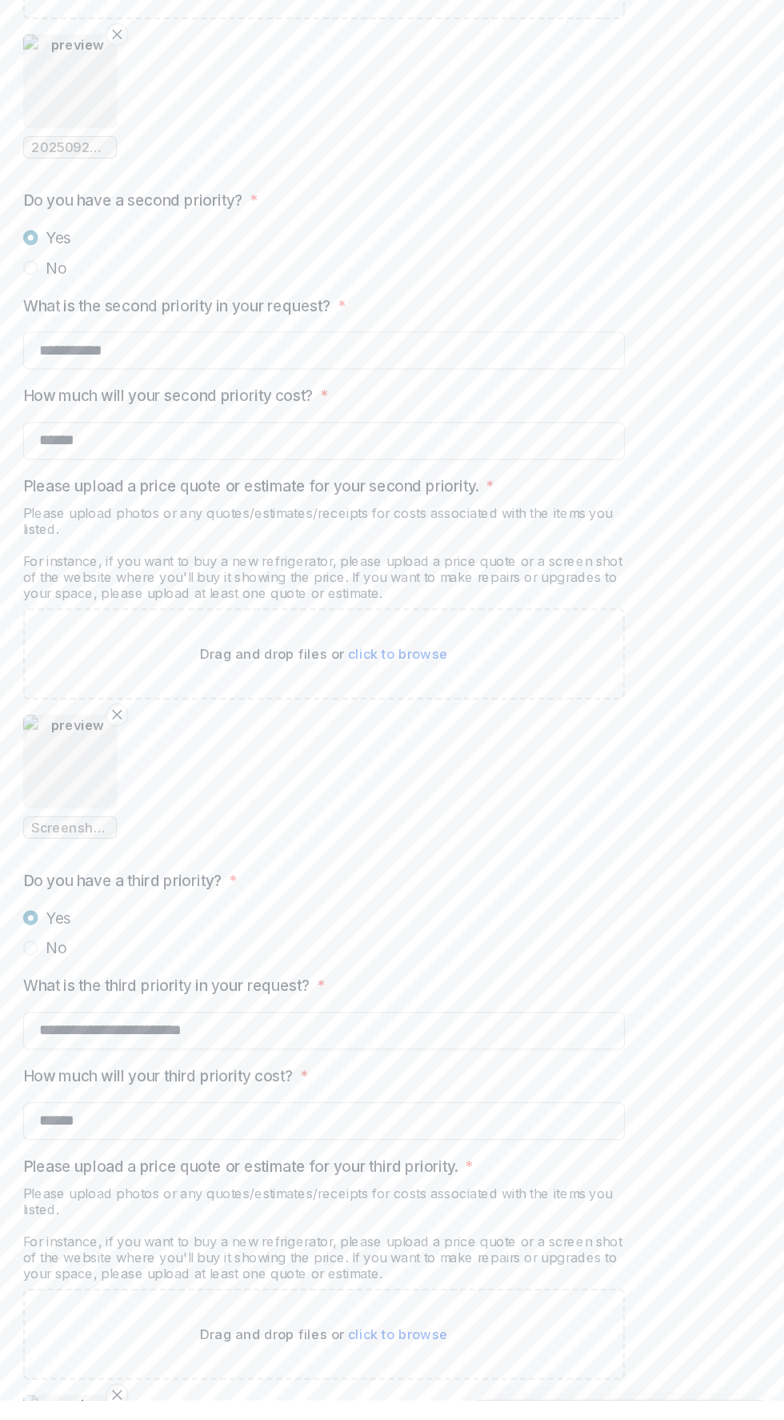
scroll to position [2391, 0]
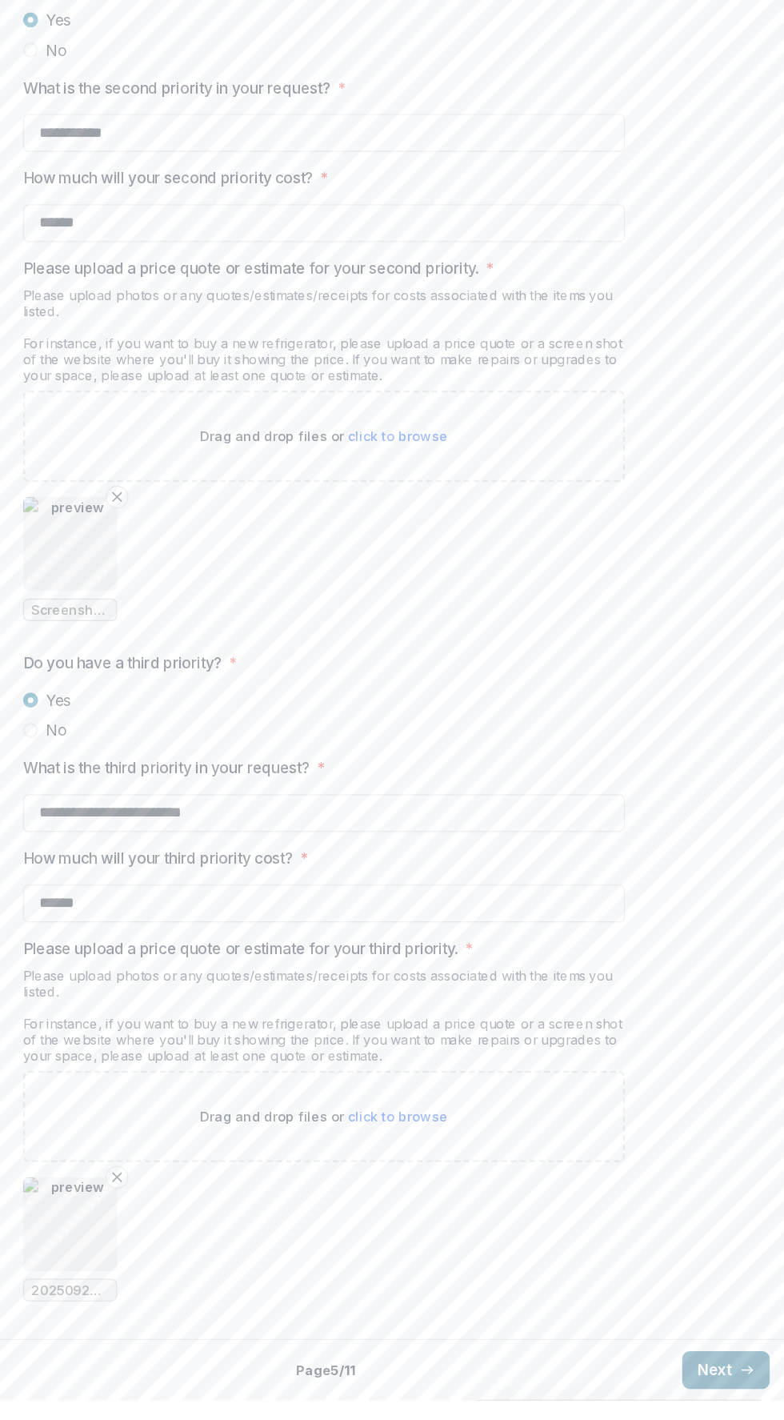
click at [732, 1385] on button "Next" at bounding box center [734, 1394] width 74 height 32
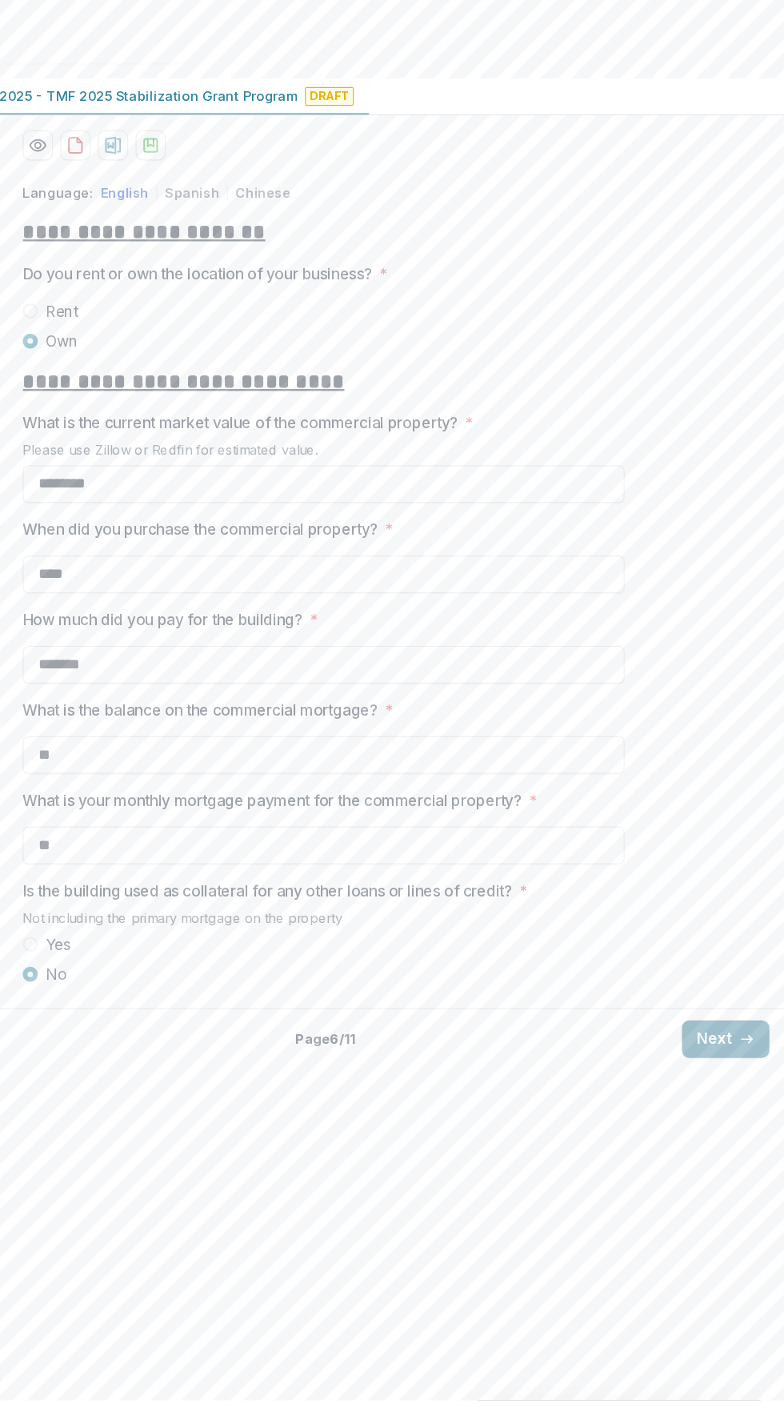
click at [713, 1129] on button "Next" at bounding box center [734, 1113] width 74 height 32
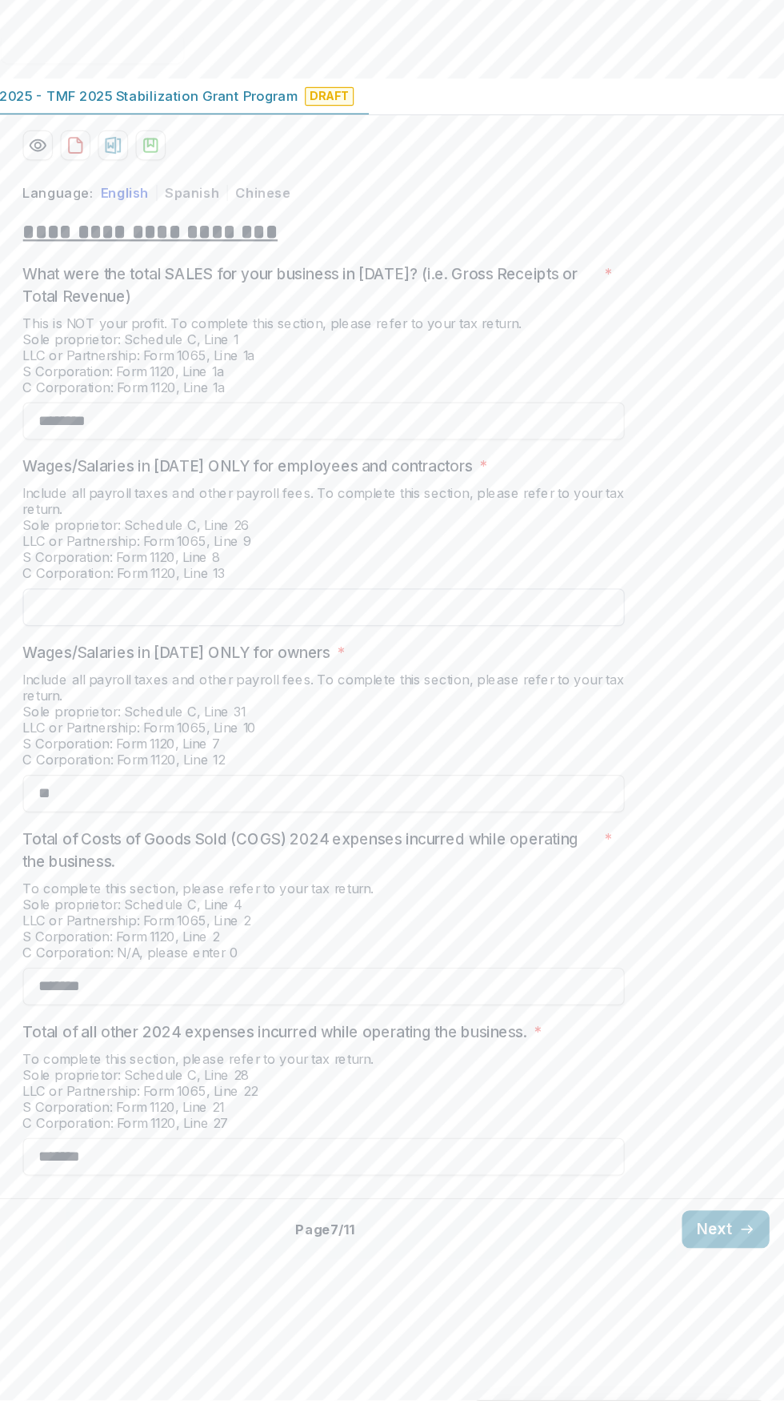
click at [220, 761] on input "Wages/Salaries in [DATE] ONLY for employees and contractors *" at bounding box center [392, 745] width 512 height 32
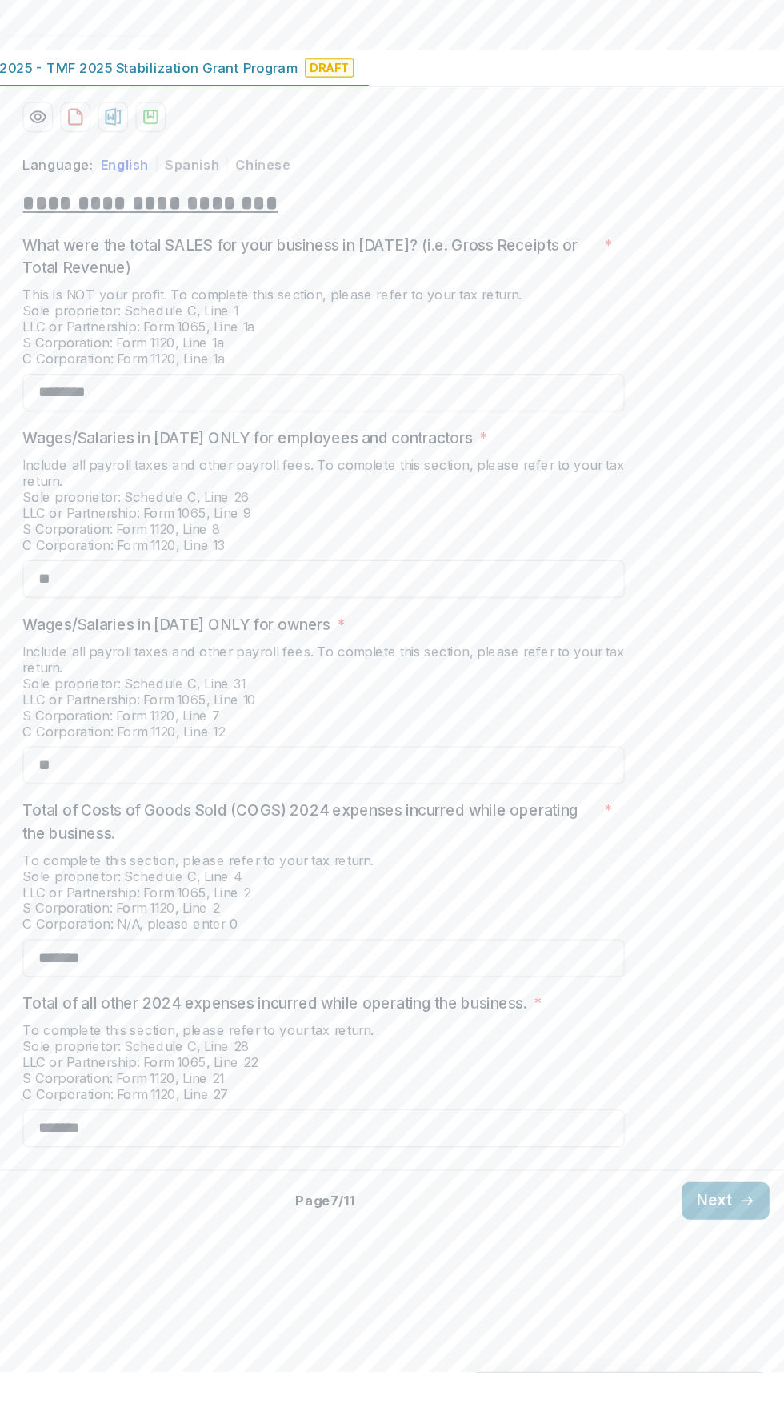
type input "**"
click at [758, 761] on div "**********" at bounding box center [392, 806] width 784 height 870
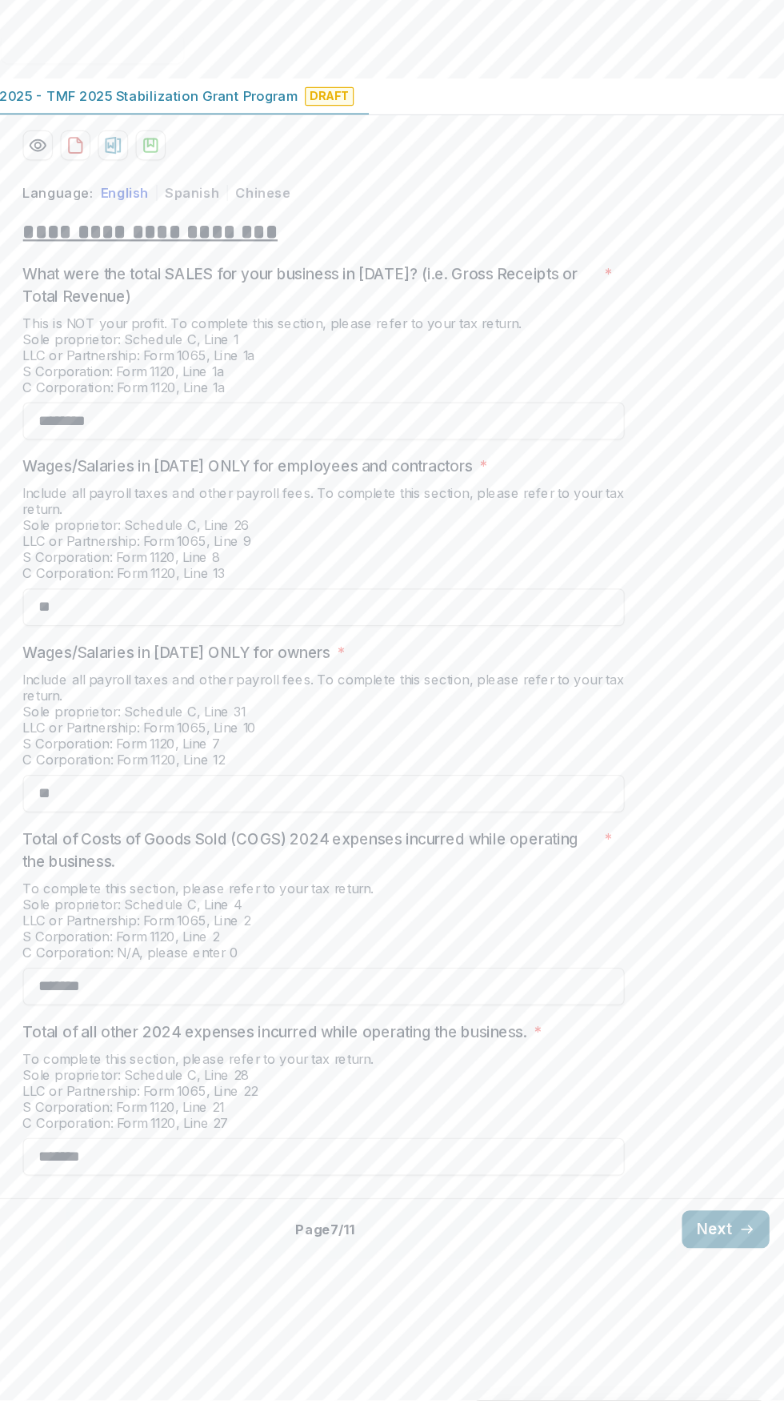
click at [726, 1290] on button "Next" at bounding box center [734, 1274] width 74 height 32
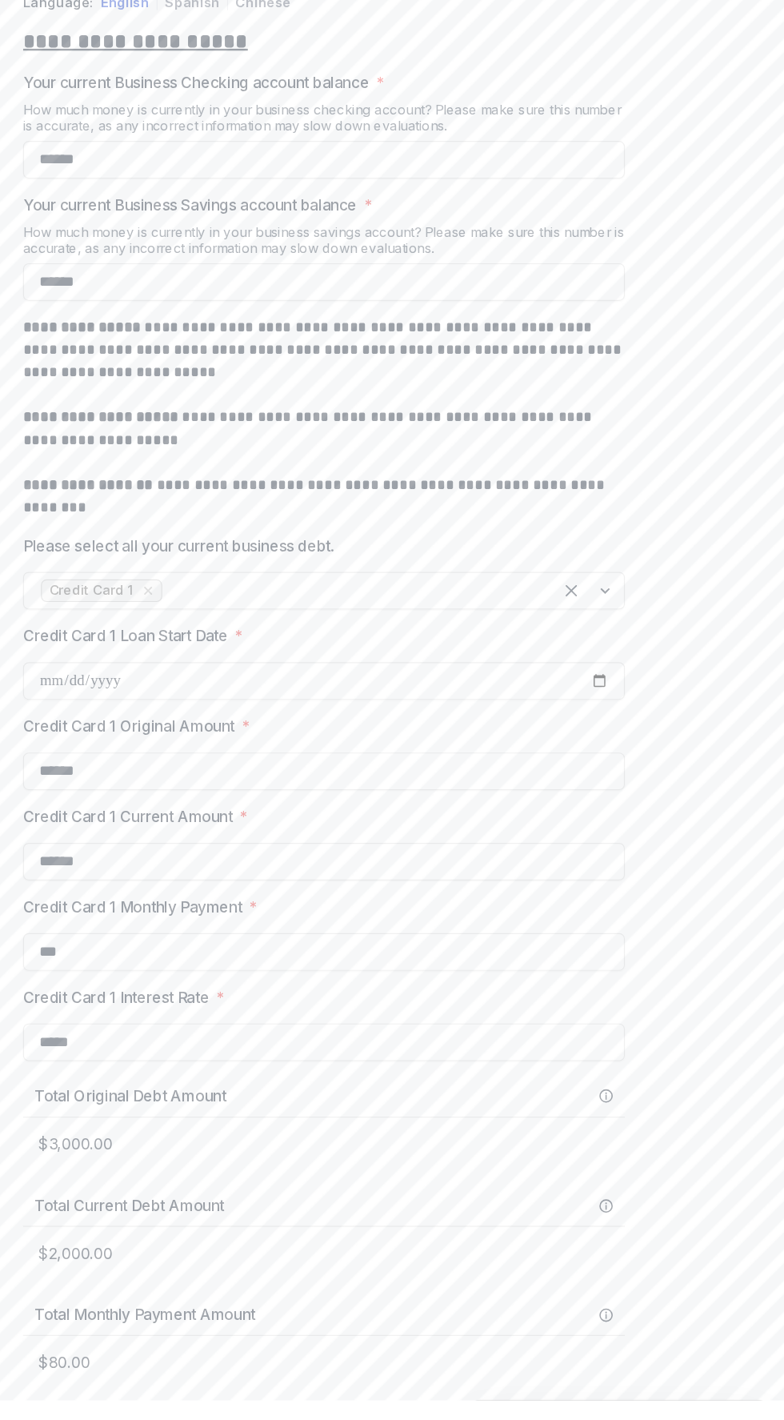
scroll to position [743, 0]
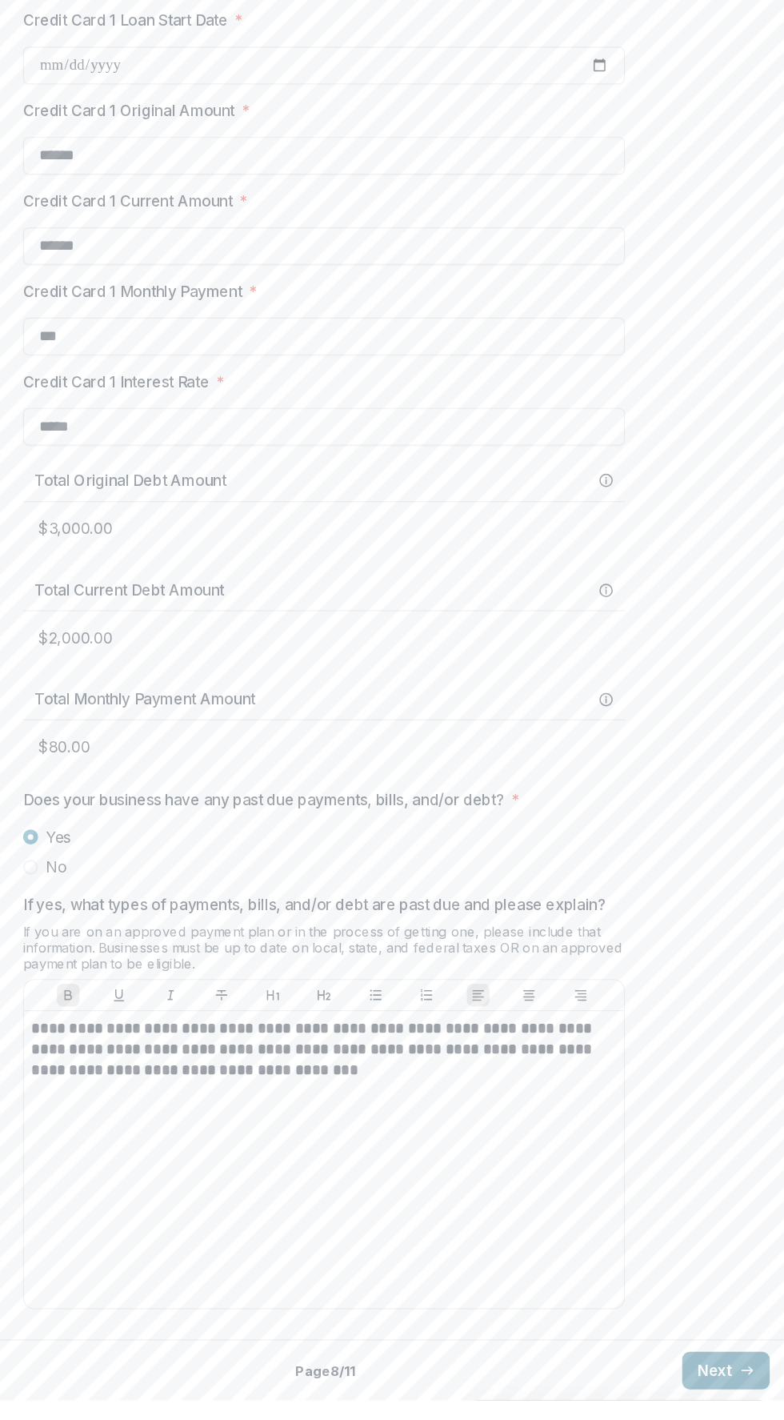
click at [748, 1394] on line "button" at bounding box center [752, 1394] width 9 height 0
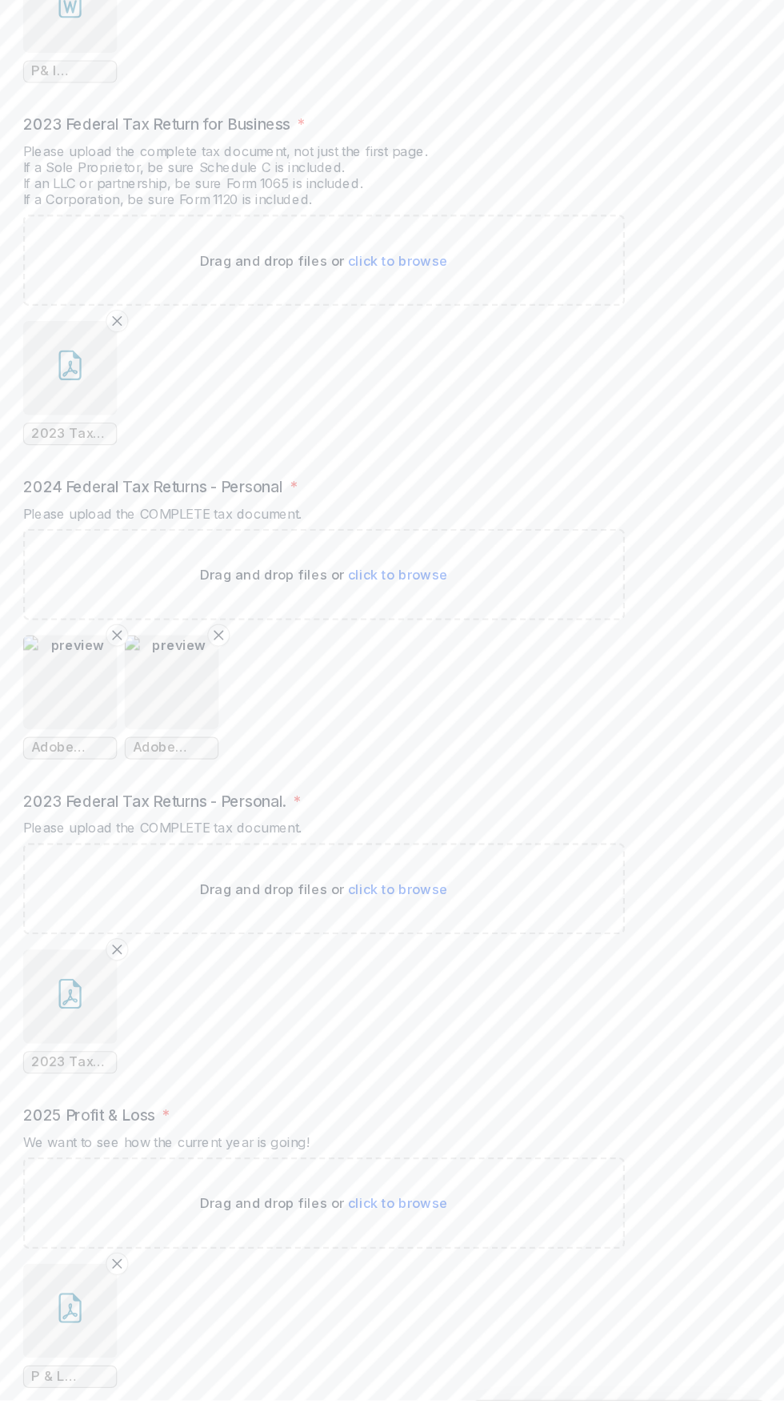
scroll to position [935, 0]
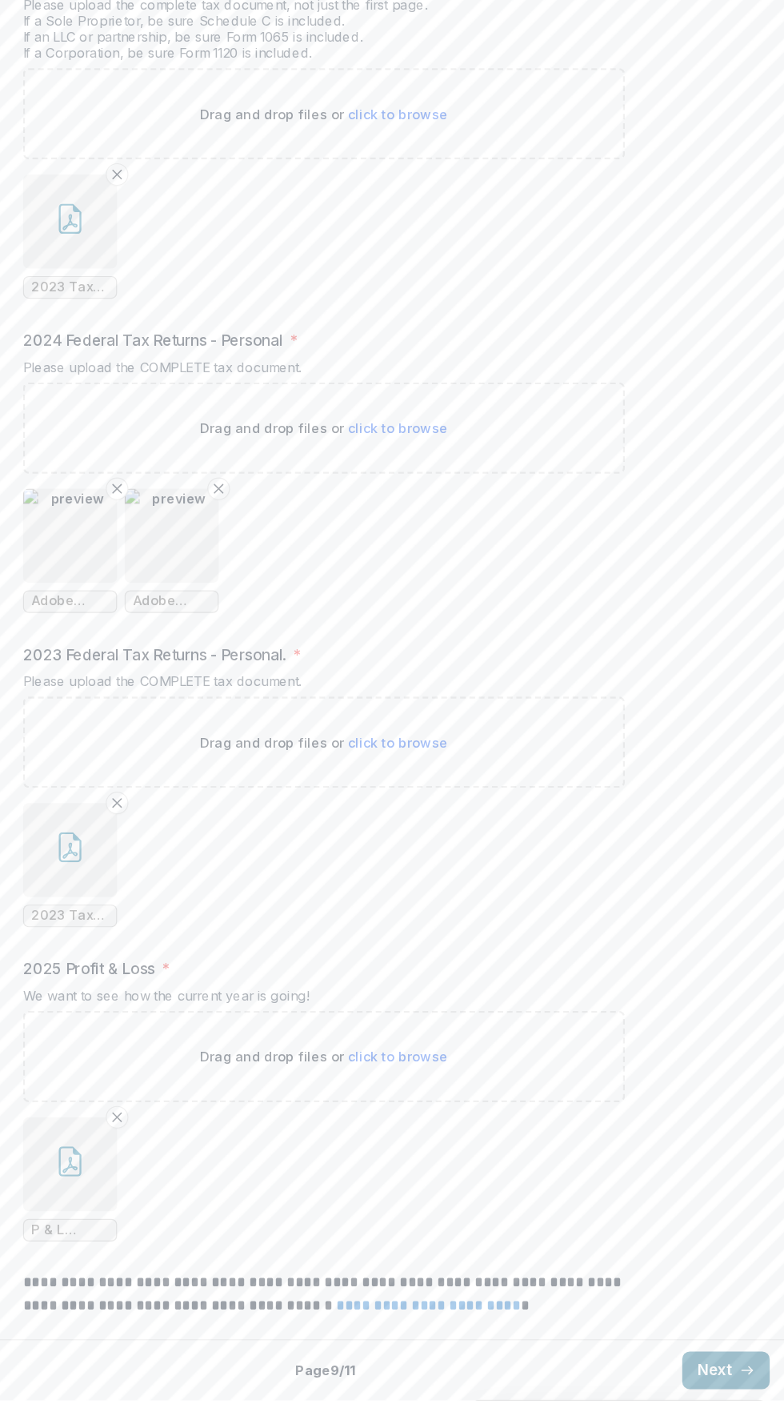
click at [748, 1394] on line "button" at bounding box center [752, 1394] width 9 height 0
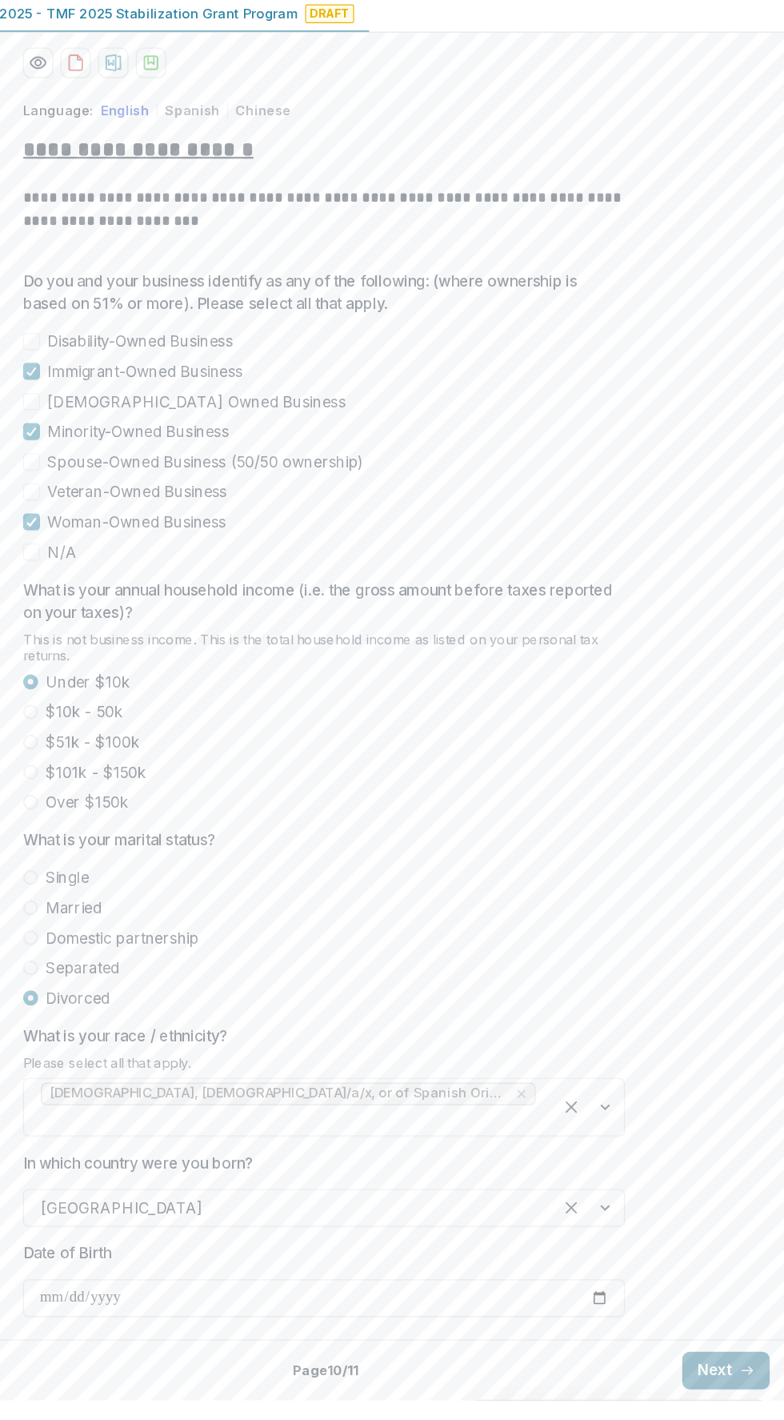
scroll to position [111, 0]
click at [736, 1396] on button "Next" at bounding box center [734, 1394] width 74 height 32
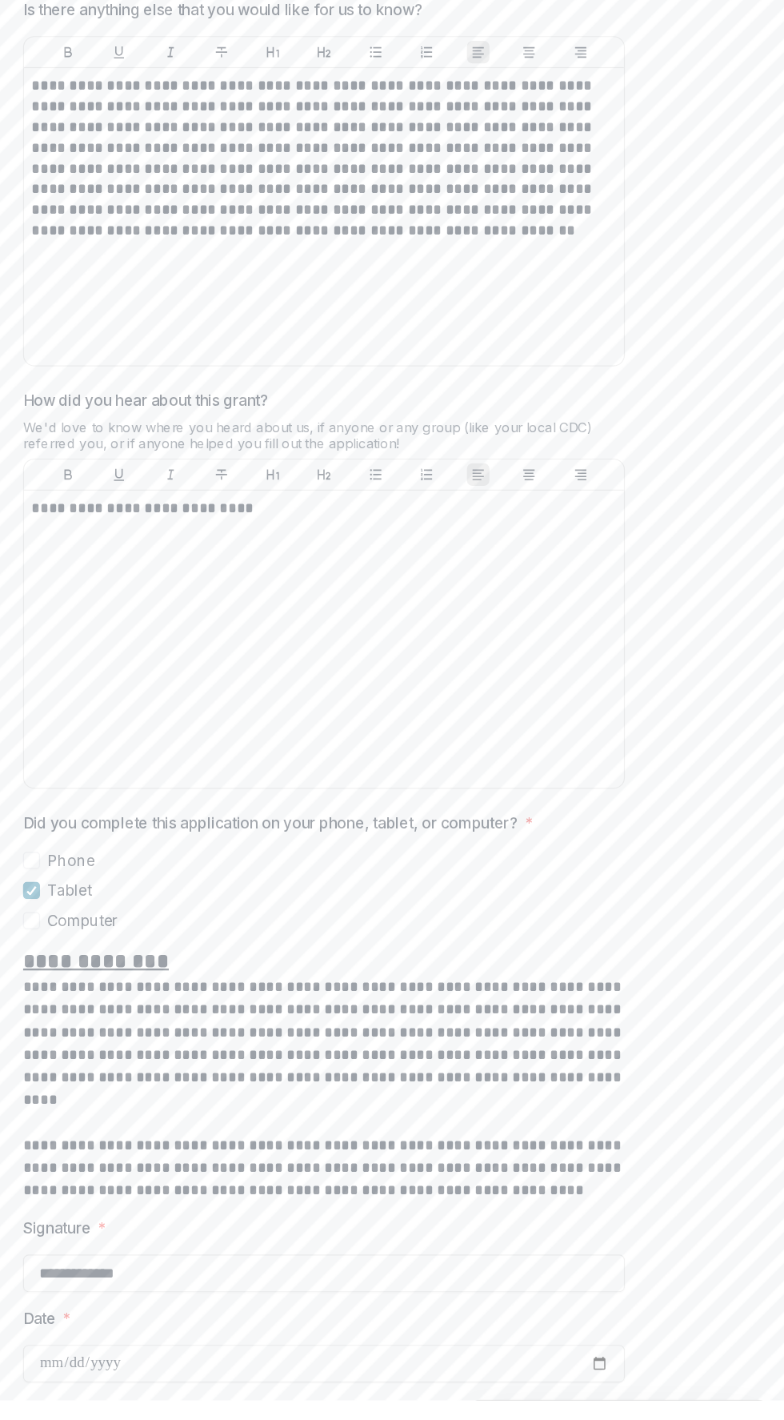
scroll to position [1126, 0]
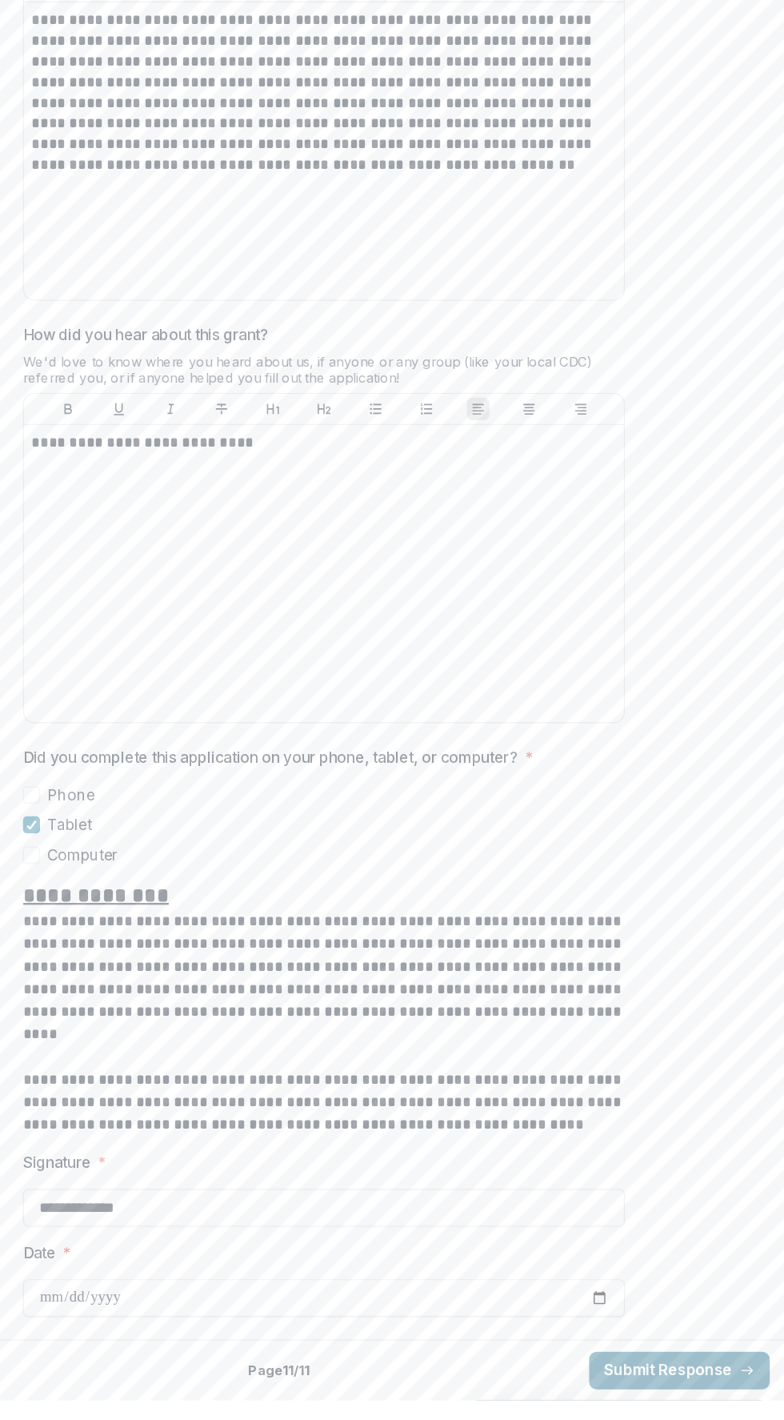
click at [703, 1388] on button "Submit Response" at bounding box center [695, 1394] width 154 height 32
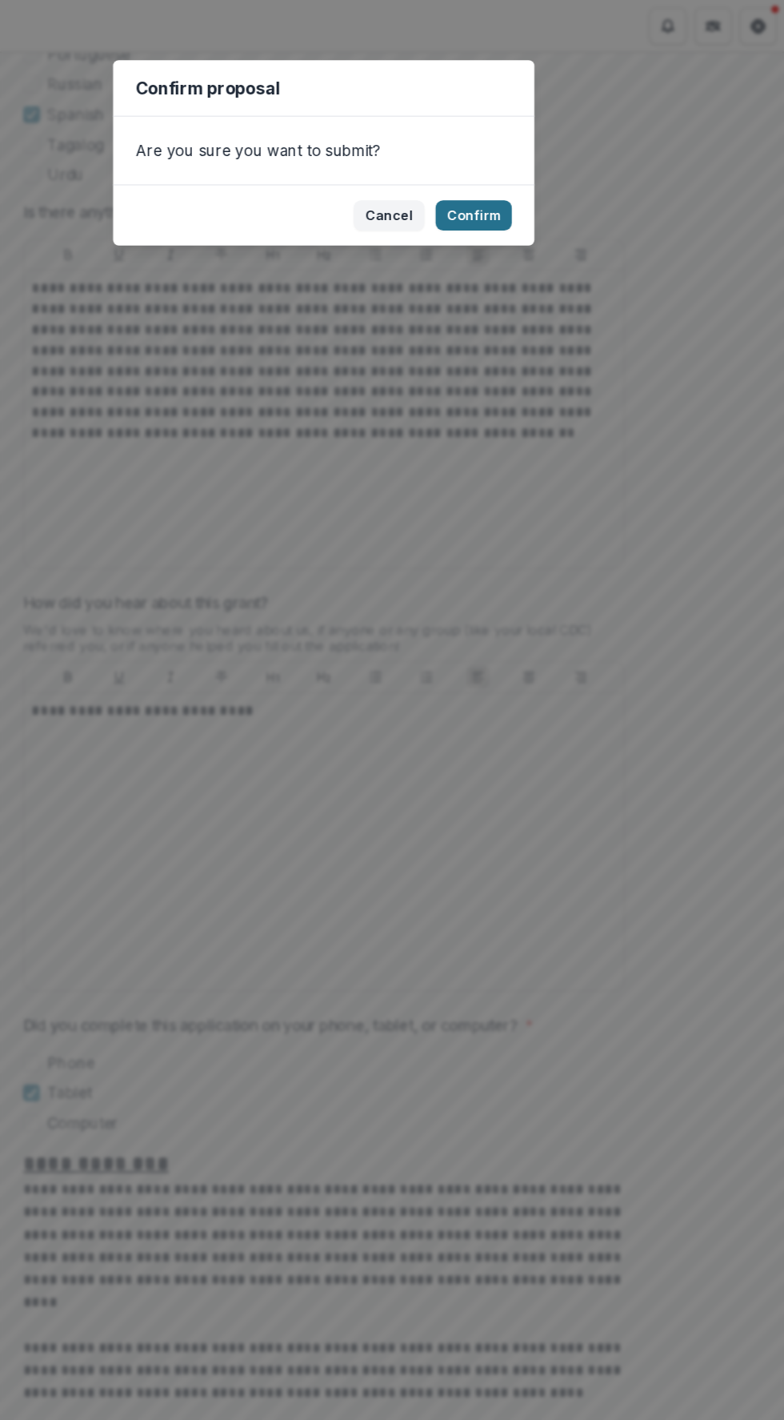
click at [504, 182] on button "Confirm" at bounding box center [519, 183] width 65 height 26
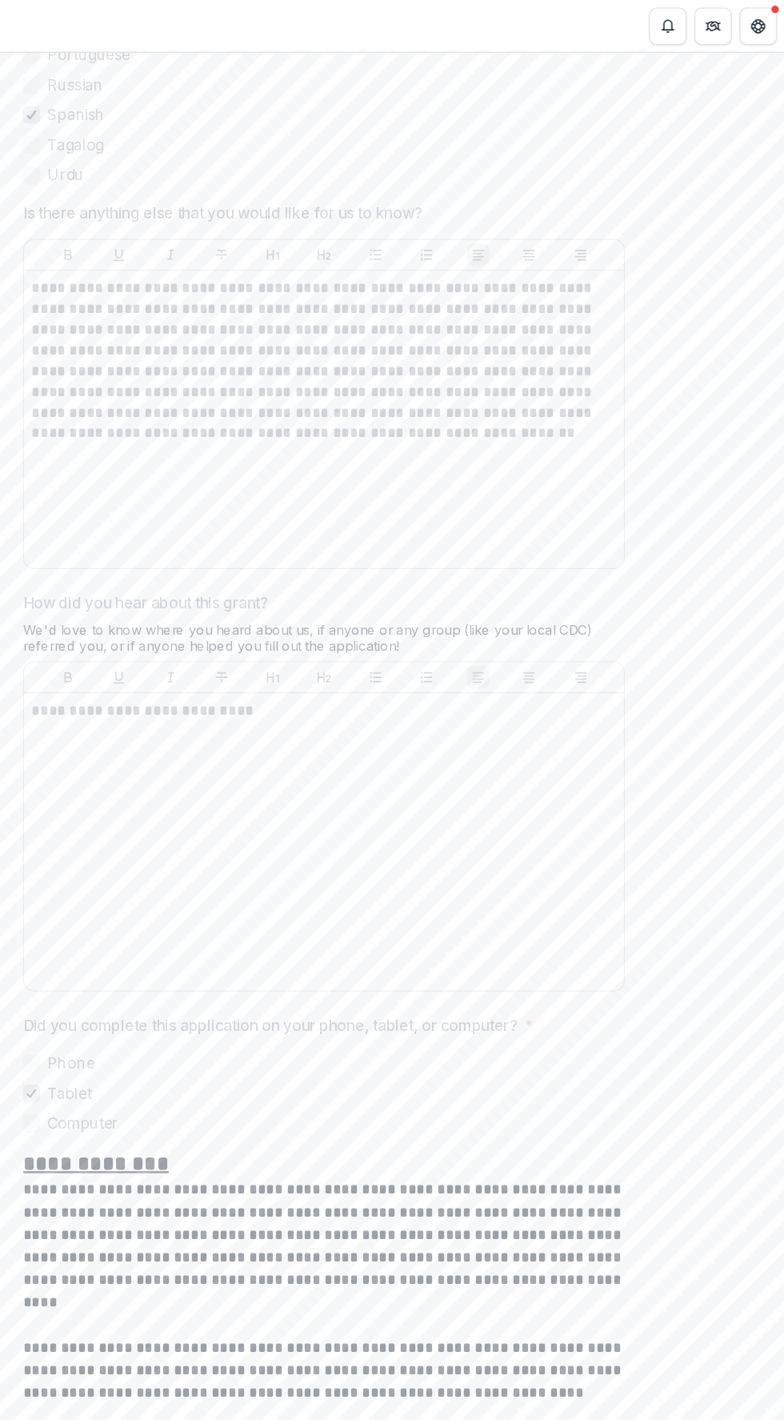
scroll to position [1177, 0]
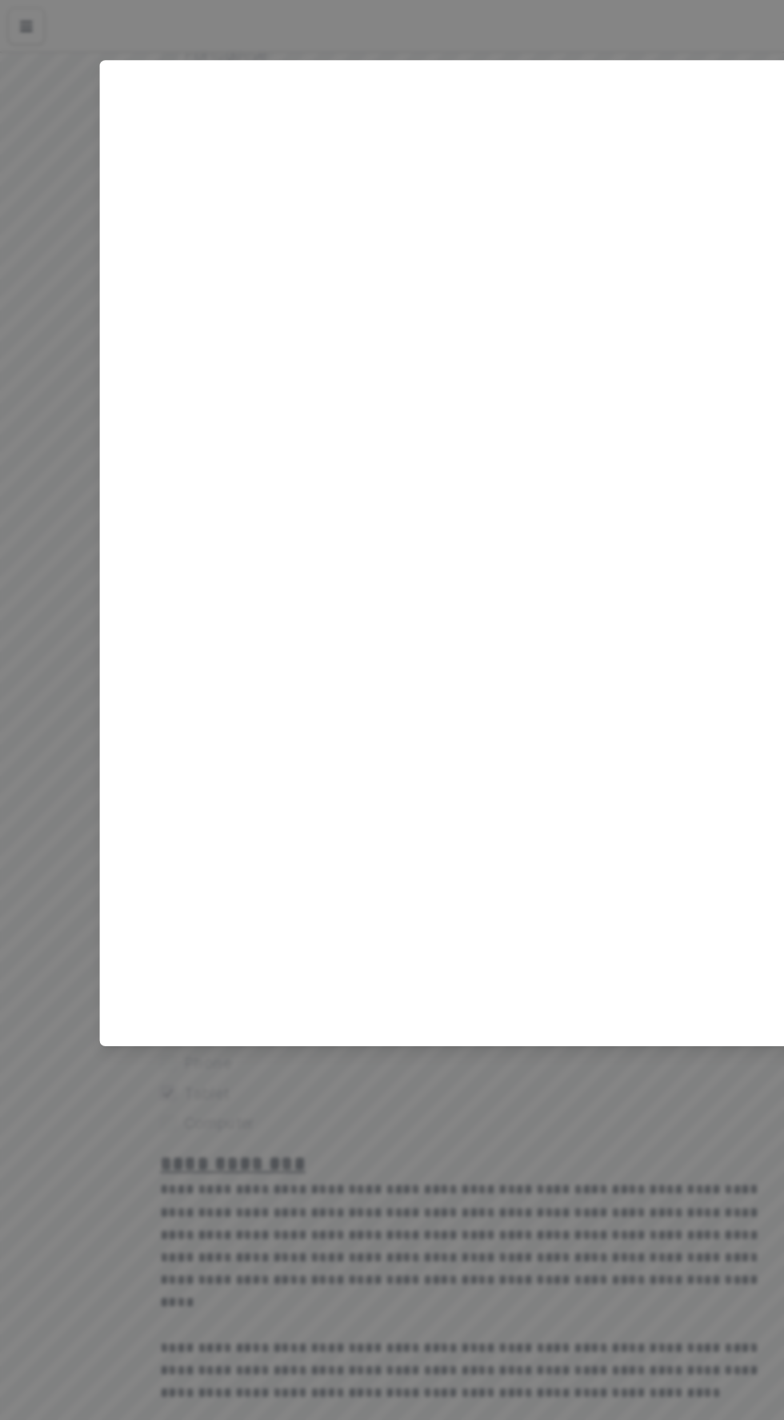
click at [494, 1025] on div "Loading..." at bounding box center [392, 710] width 784 height 1420
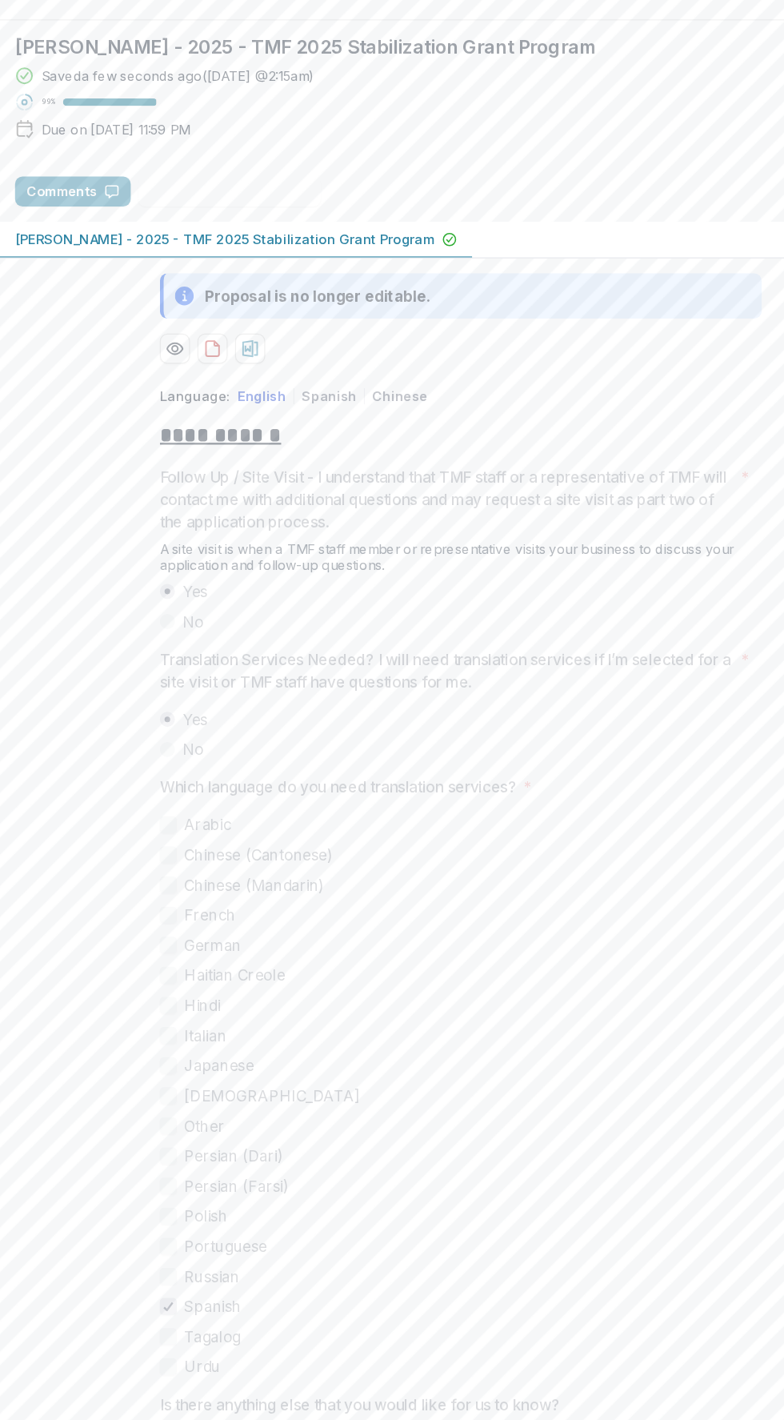
scroll to position [0, 0]
